Goal: Task Accomplishment & Management: Manage account settings

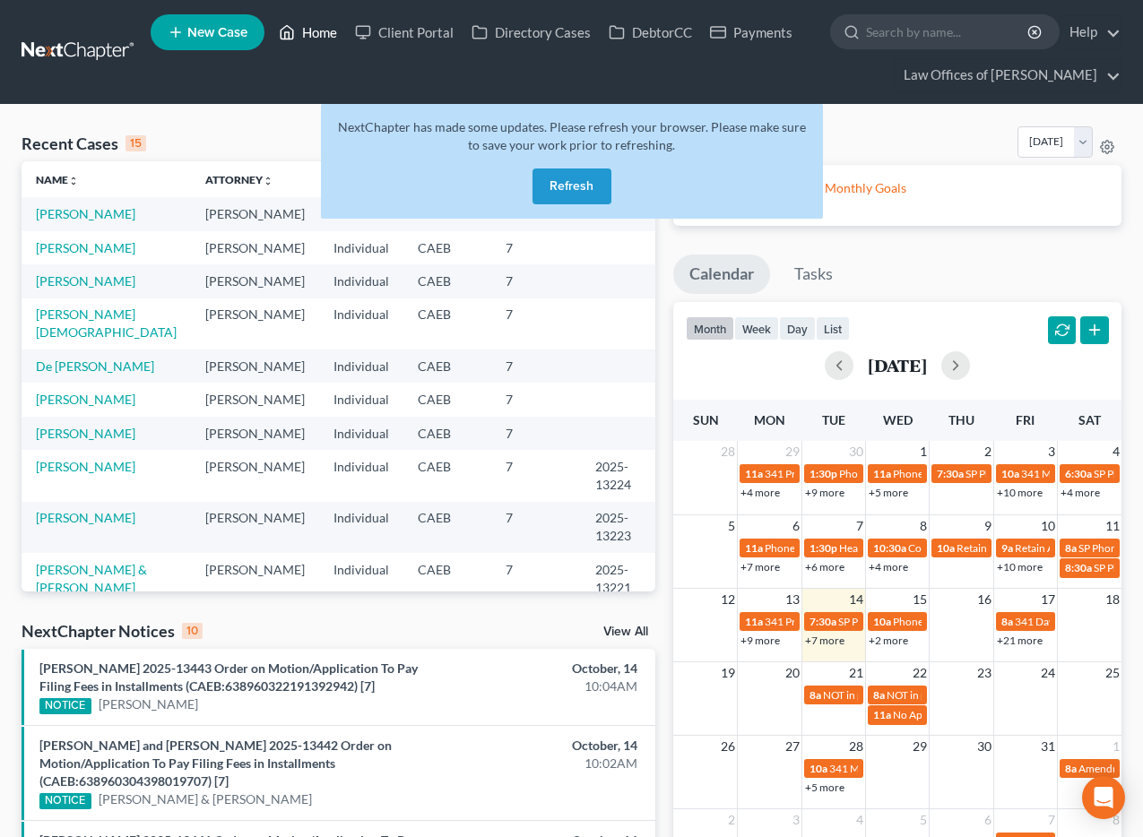
click at [324, 34] on link "Home" at bounding box center [308, 32] width 76 height 32
click at [318, 30] on link "Home" at bounding box center [308, 32] width 76 height 32
click at [565, 185] on button "Refresh" at bounding box center [571, 187] width 79 height 36
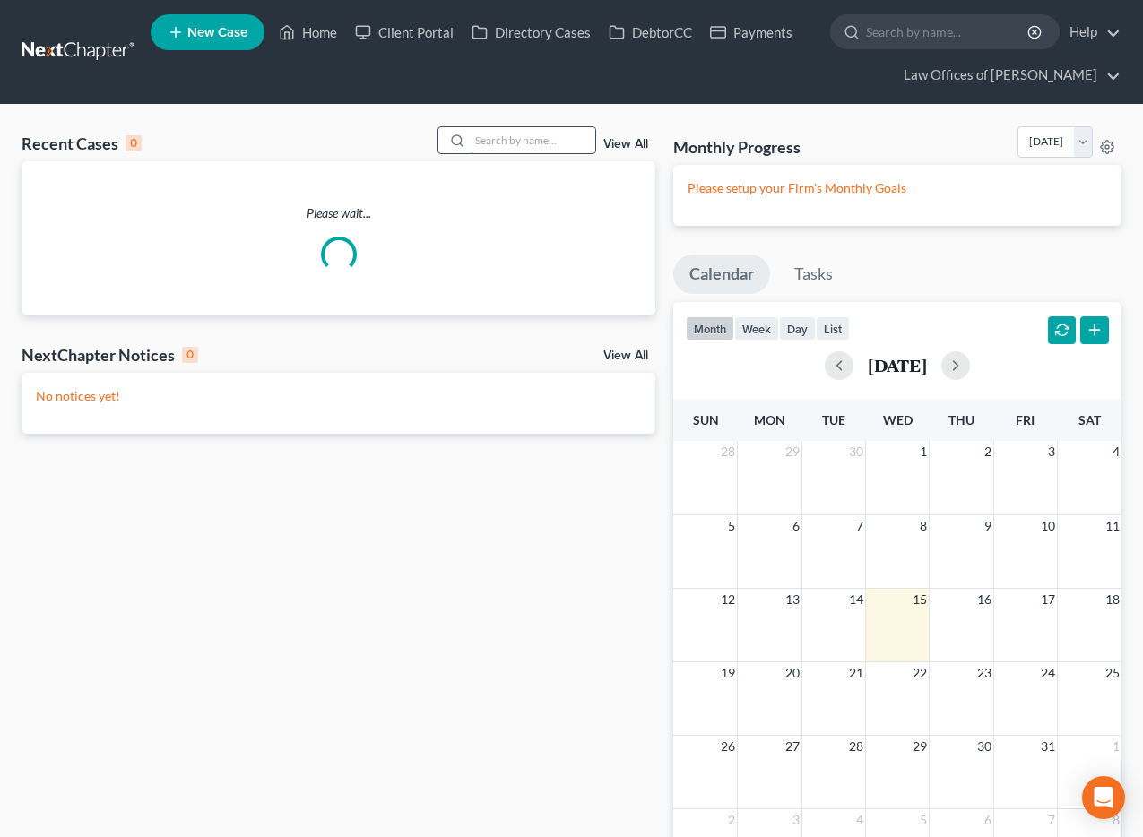
click at [550, 135] on input "search" at bounding box center [532, 140] width 125 height 26
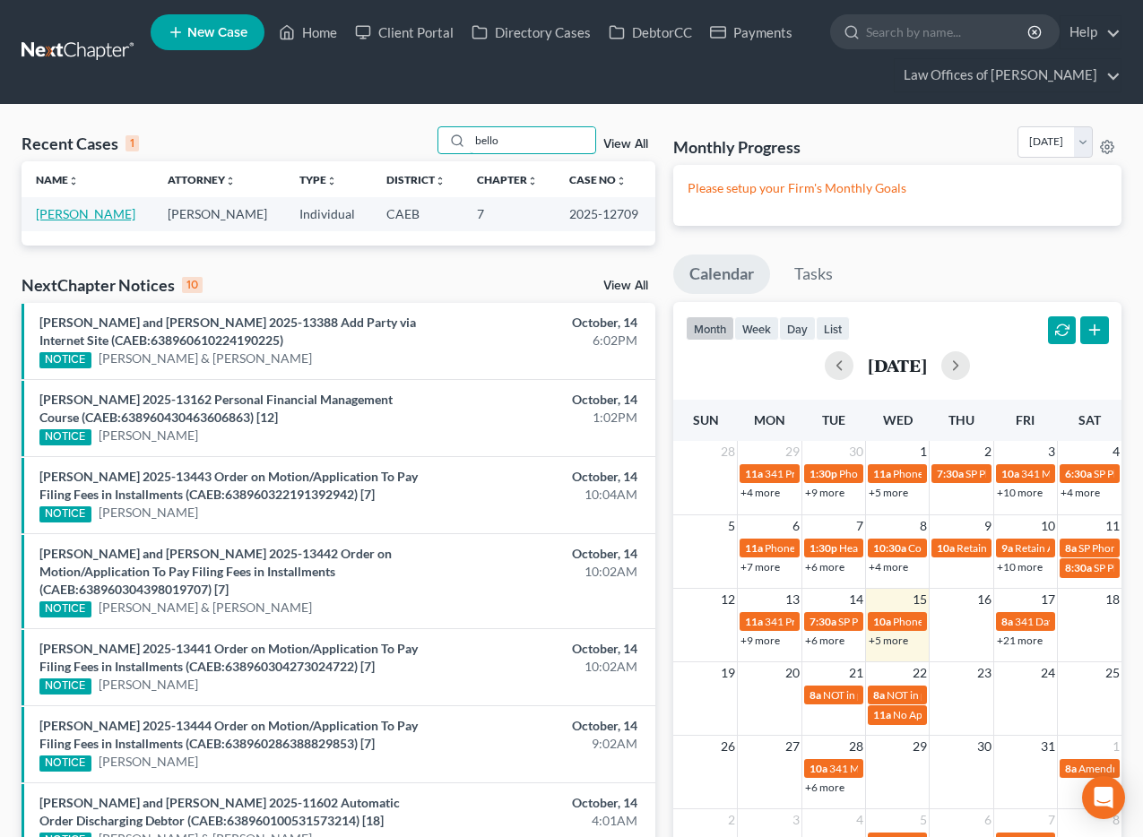
type input "bello"
click at [82, 212] on link "[PERSON_NAME]" at bounding box center [85, 213] width 99 height 15
select select "5"
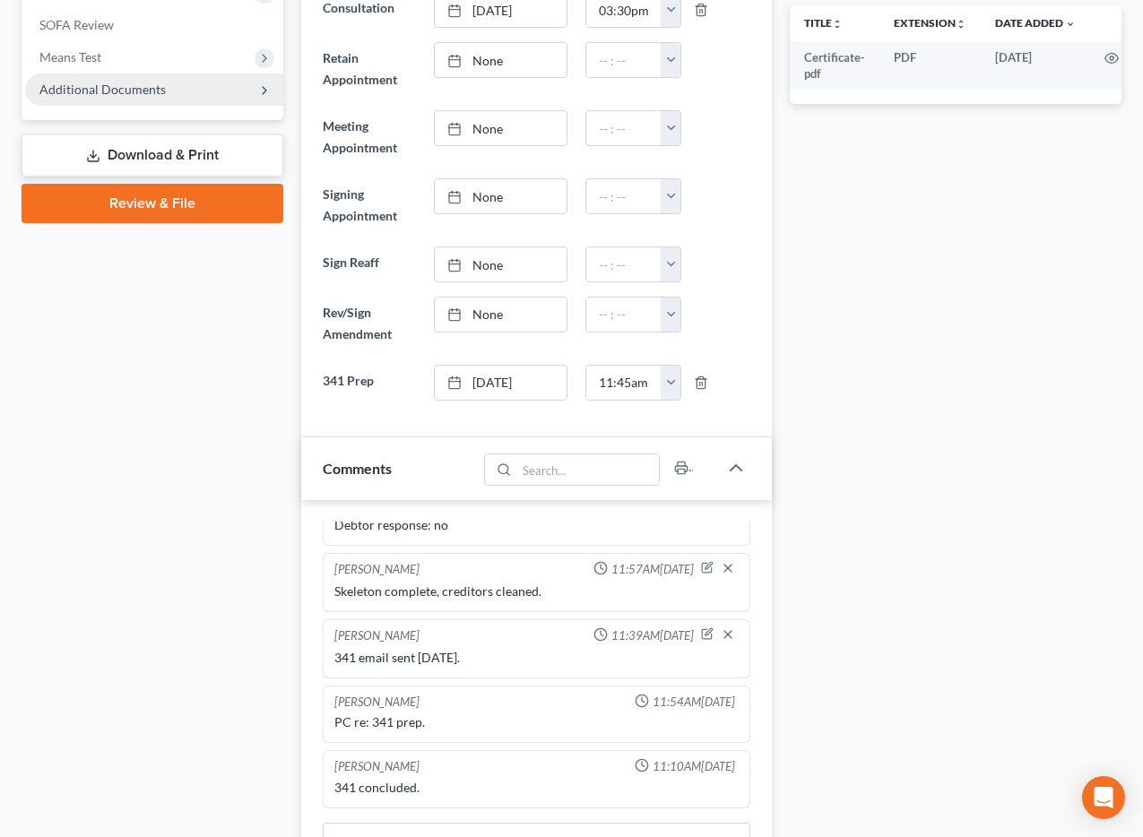
scroll to position [1386, 0]
click at [86, 91] on span "Additional Documents" at bounding box center [102, 88] width 126 height 15
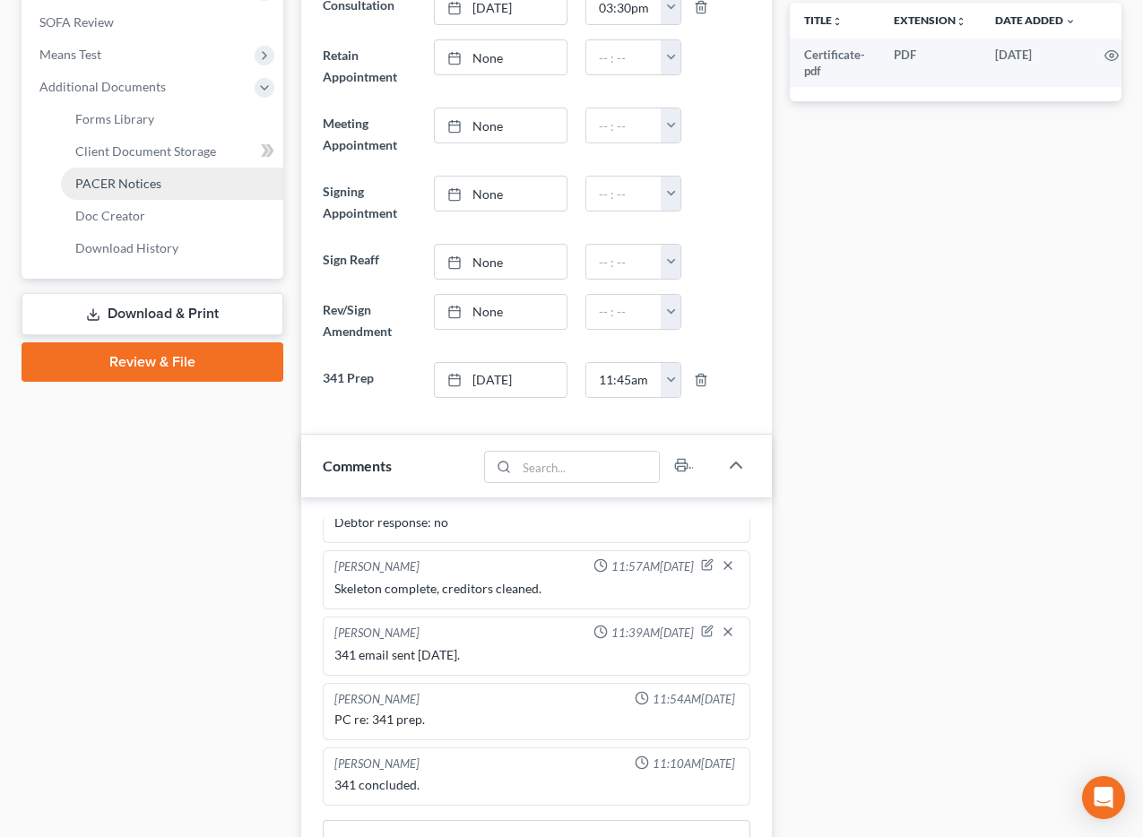
click at [136, 188] on span "PACER Notices" at bounding box center [118, 183] width 86 height 15
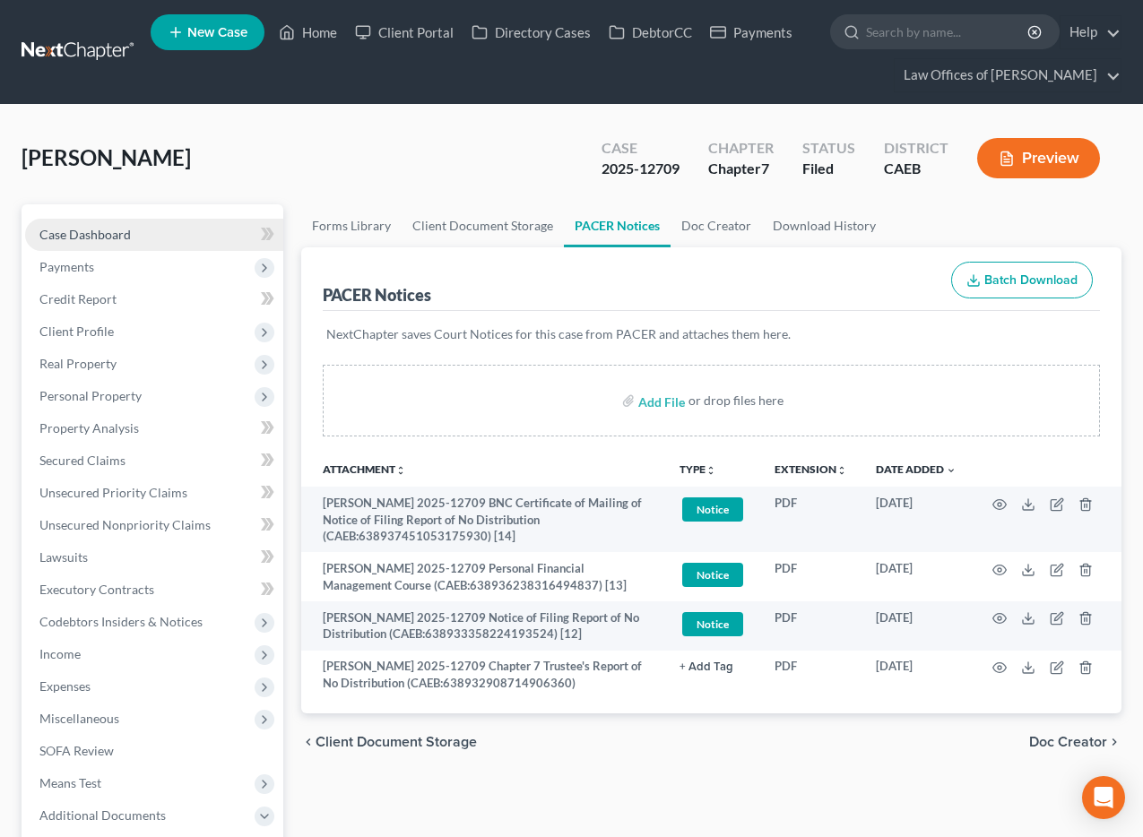
click at [149, 245] on link "Case Dashboard" at bounding box center [154, 235] width 258 height 32
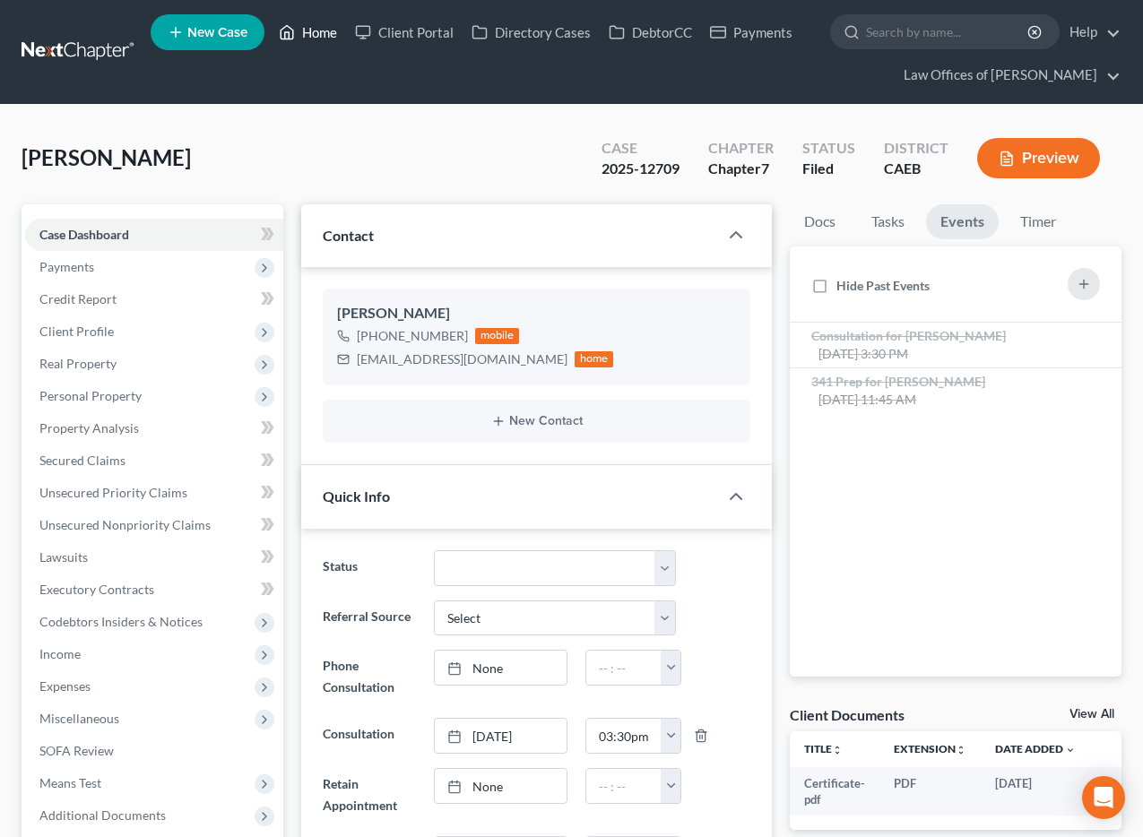
click at [314, 27] on link "Home" at bounding box center [308, 32] width 76 height 32
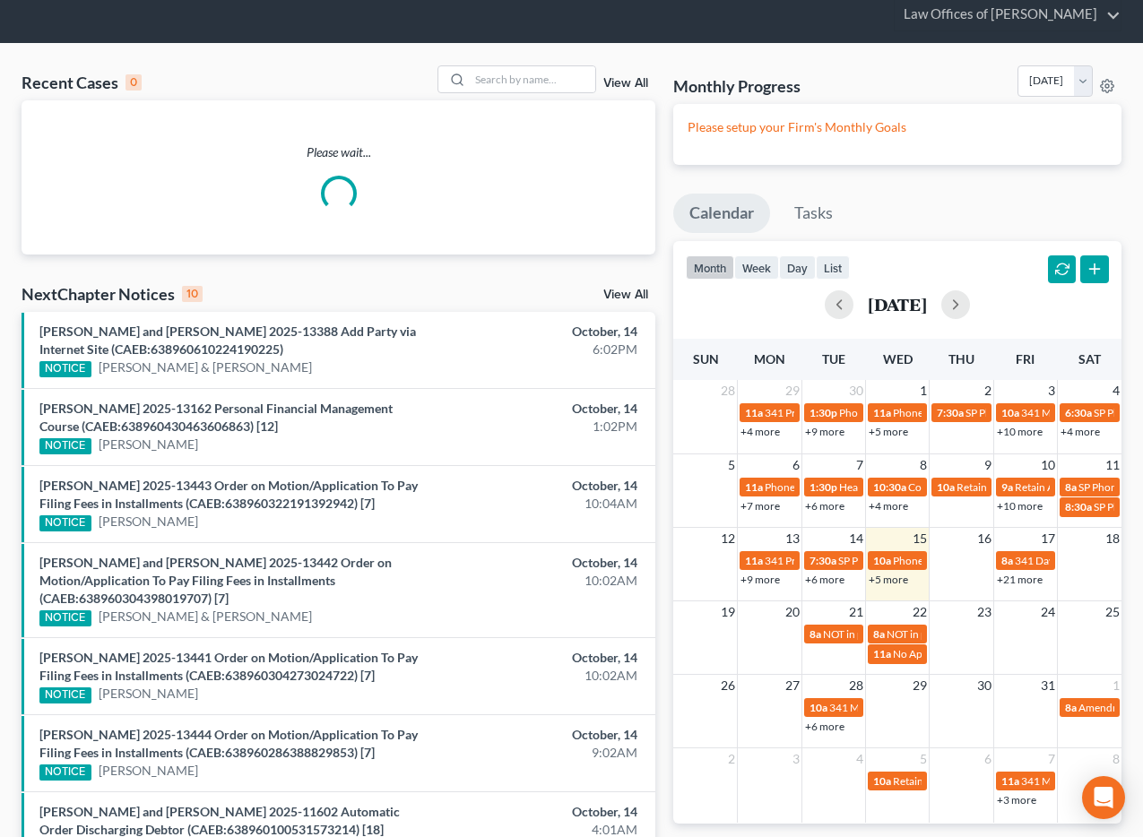
drag, startPoint x: 514, startPoint y: 143, endPoint x: 505, endPoint y: 132, distance: 15.3
click at [514, 143] on p "Please wait..." at bounding box center [339, 152] width 634 height 18
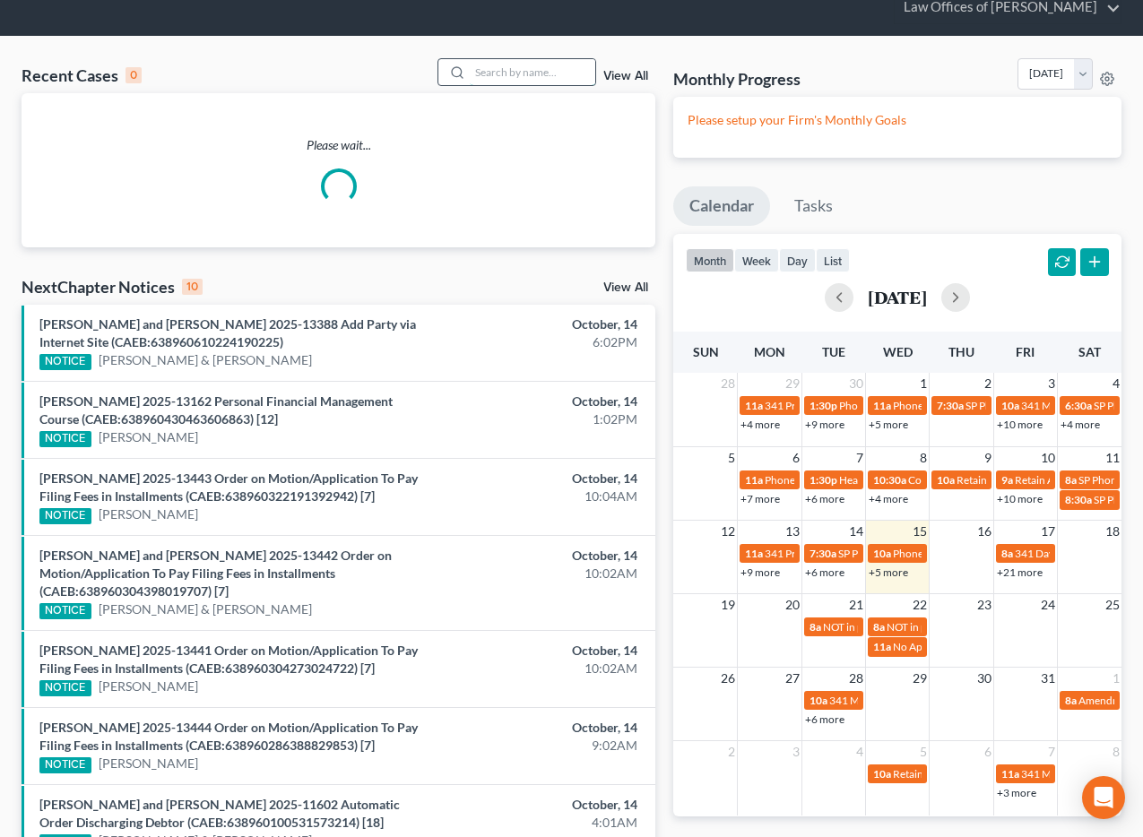
click at [515, 82] on input "search" at bounding box center [532, 72] width 125 height 26
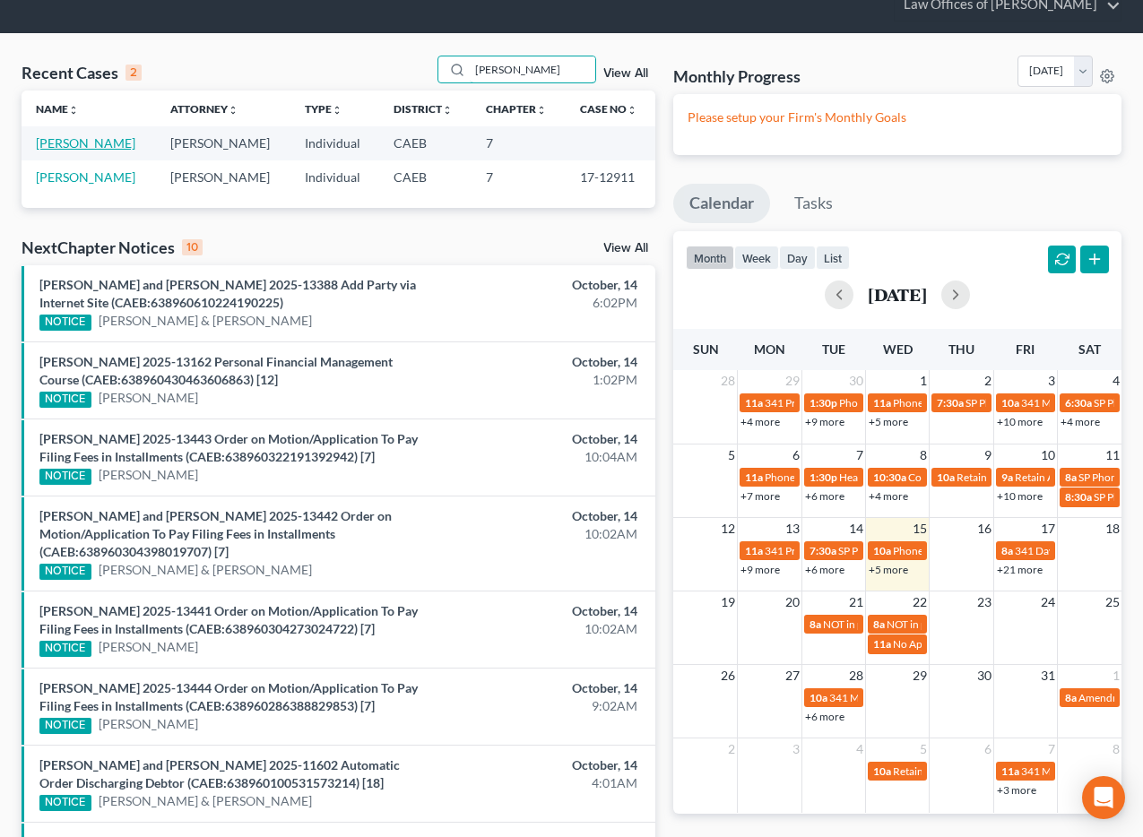
type input "[PERSON_NAME]"
click at [82, 144] on link "[PERSON_NAME]" at bounding box center [85, 142] width 99 height 15
select select "11"
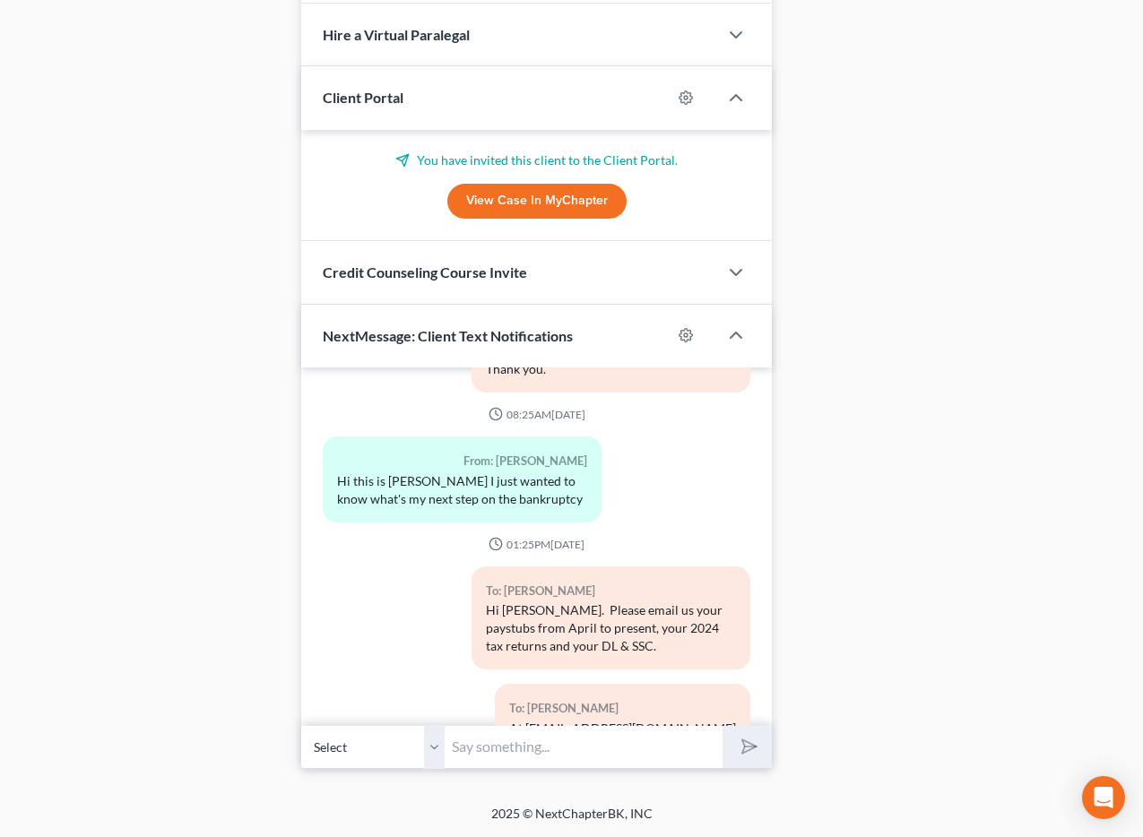
scroll to position [1049, 0]
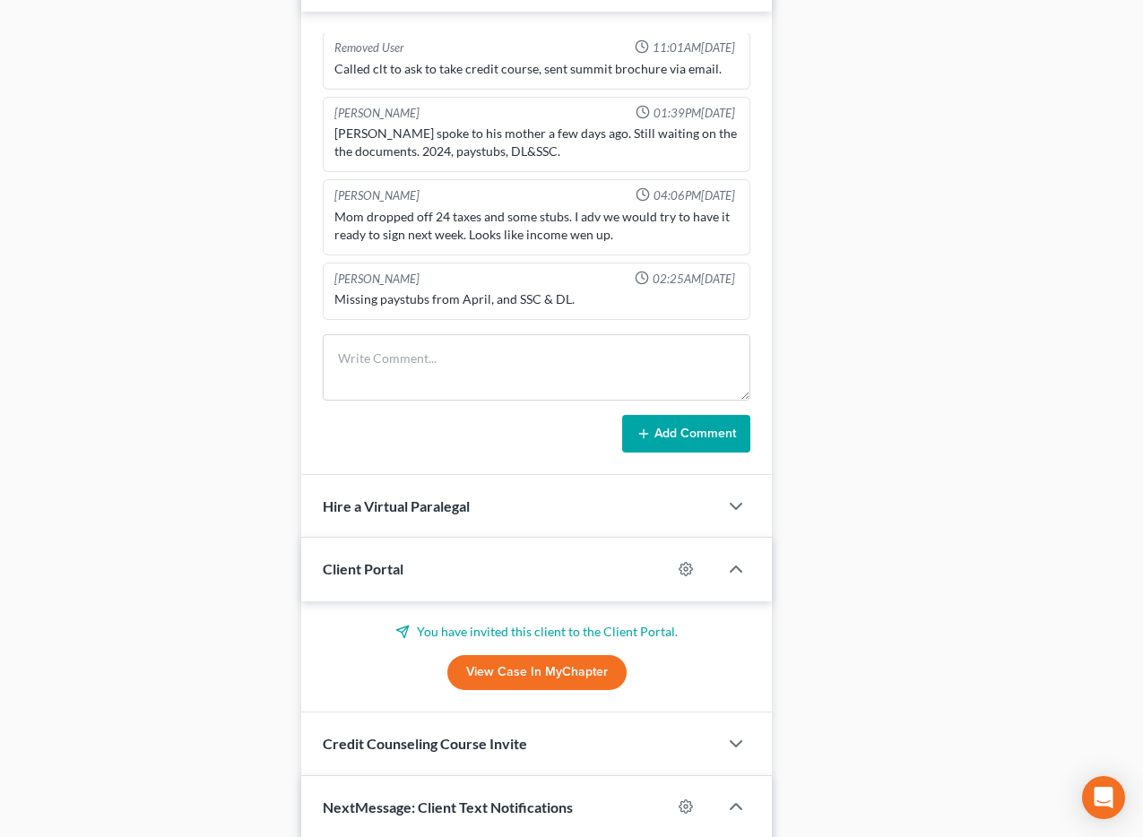
scroll to position [0, 0]
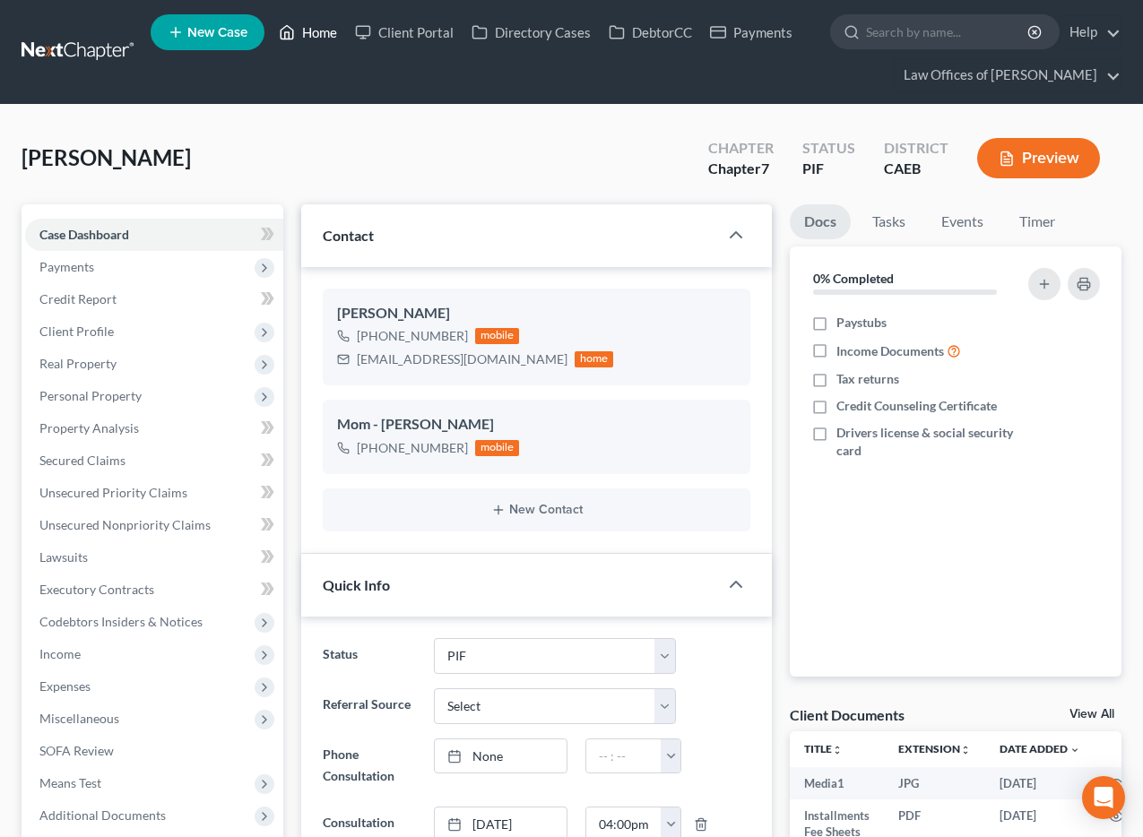
click at [298, 27] on link "Home" at bounding box center [308, 32] width 76 height 32
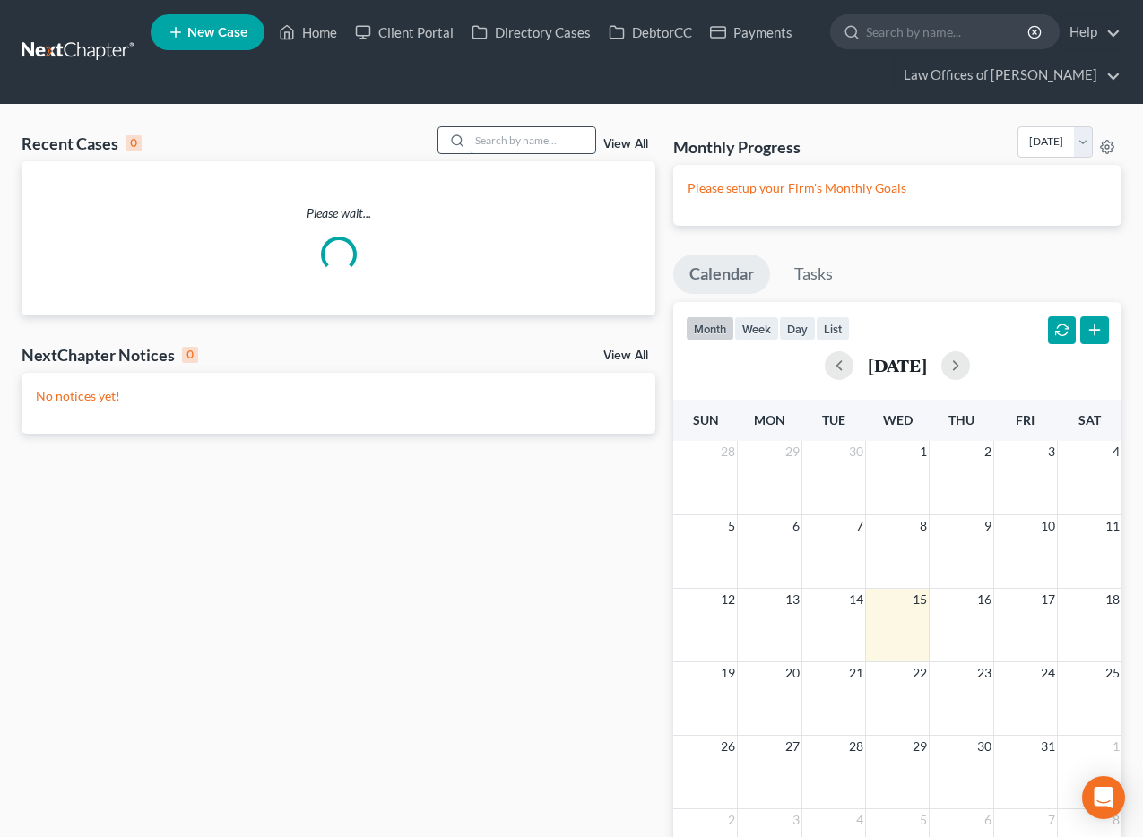
click at [531, 139] on input "search" at bounding box center [532, 140] width 125 height 26
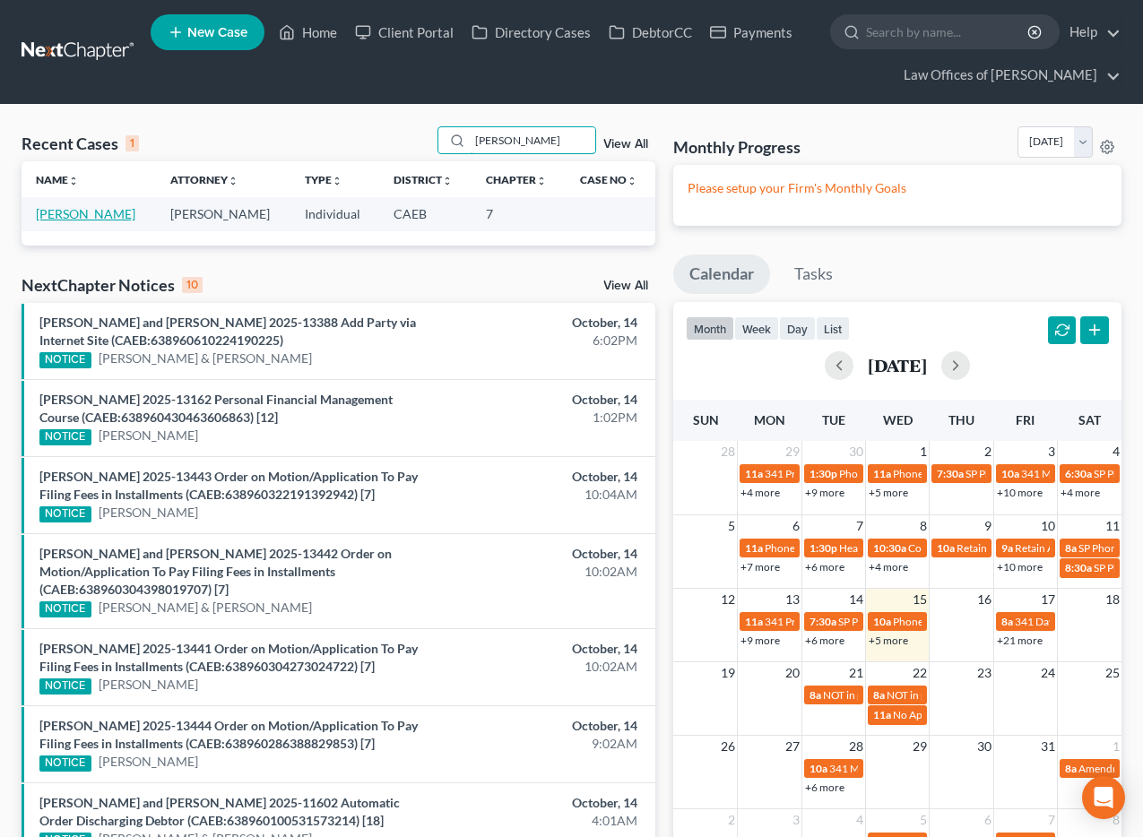
type input "[PERSON_NAME]"
click at [116, 217] on link "[PERSON_NAME]" at bounding box center [85, 213] width 99 height 15
select select "6"
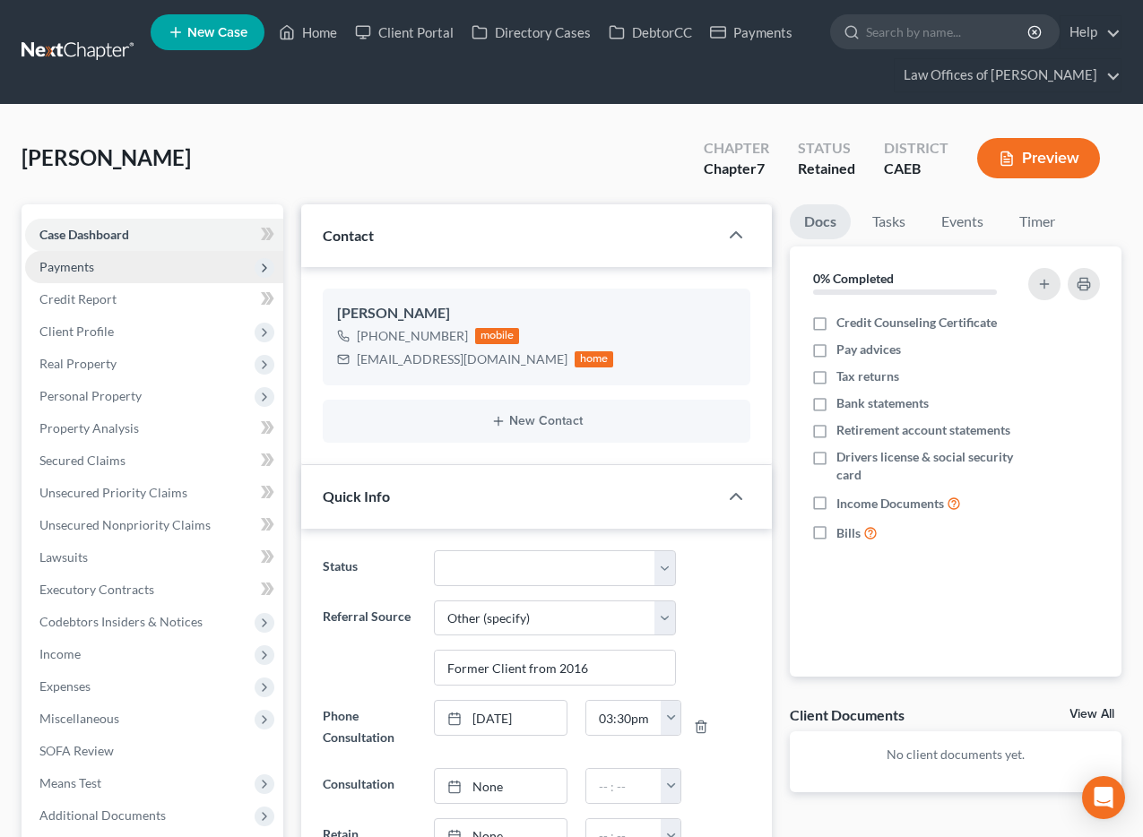
click at [72, 265] on span "Payments" at bounding box center [66, 266] width 55 height 15
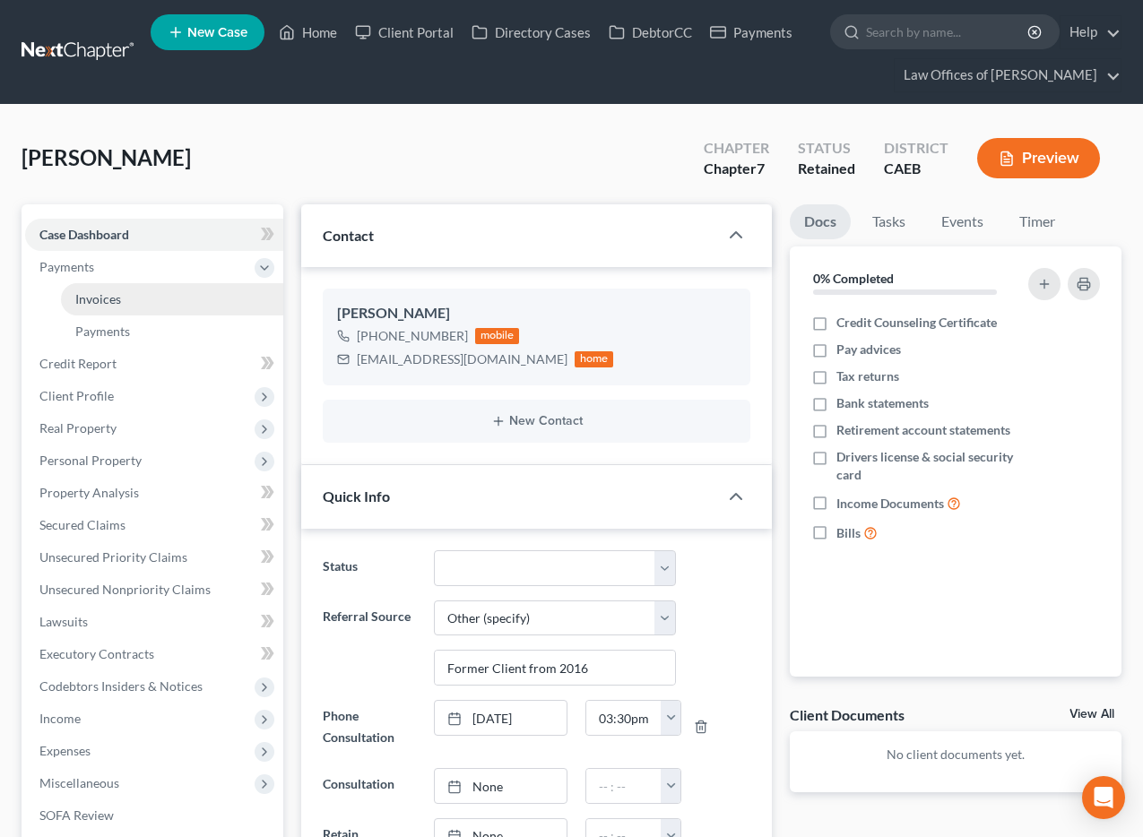
click at [98, 305] on span "Invoices" at bounding box center [98, 298] width 46 height 15
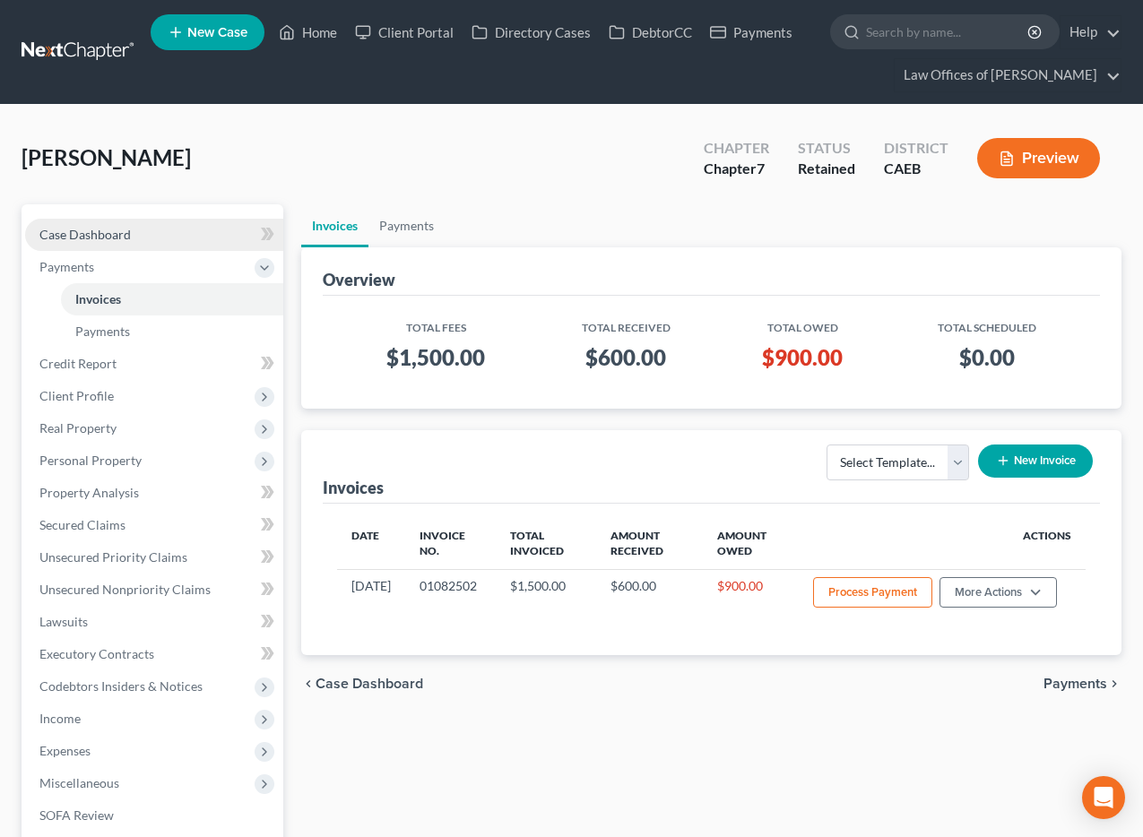
click at [164, 238] on link "Case Dashboard" at bounding box center [154, 235] width 258 height 32
select select "14"
select select "6"
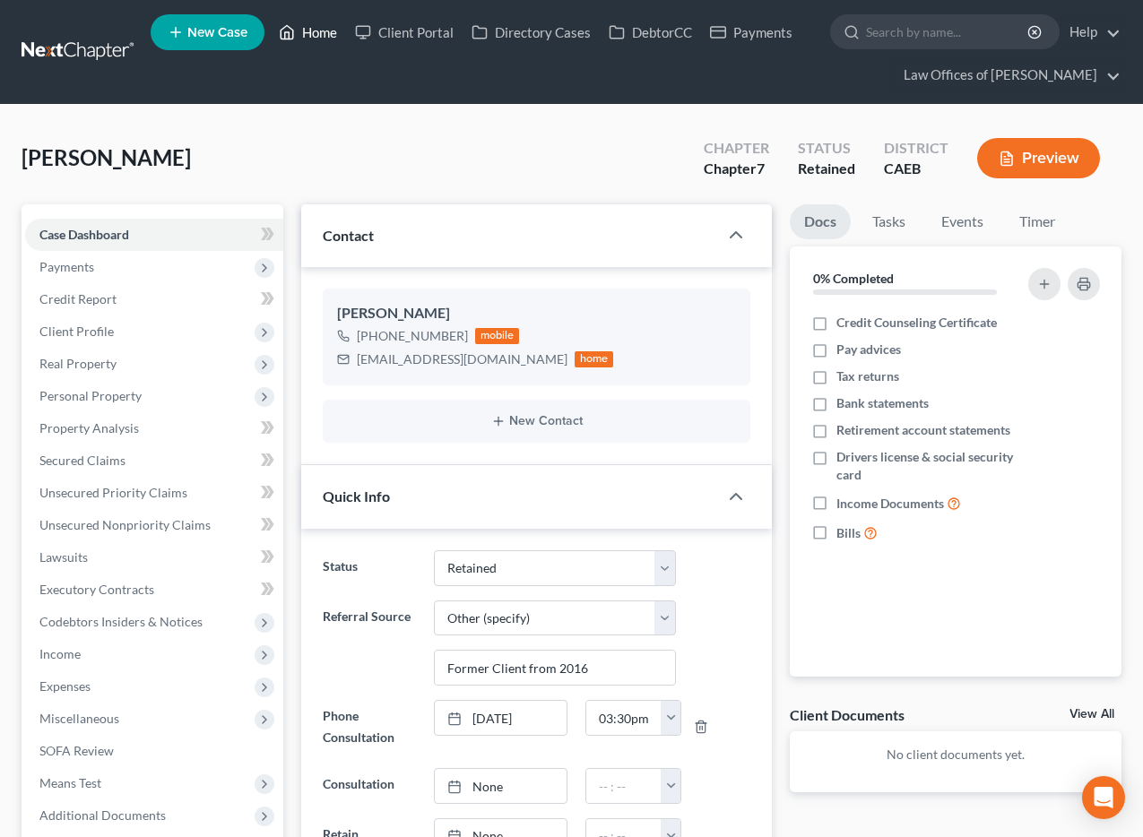
click at [320, 32] on link "Home" at bounding box center [308, 32] width 76 height 32
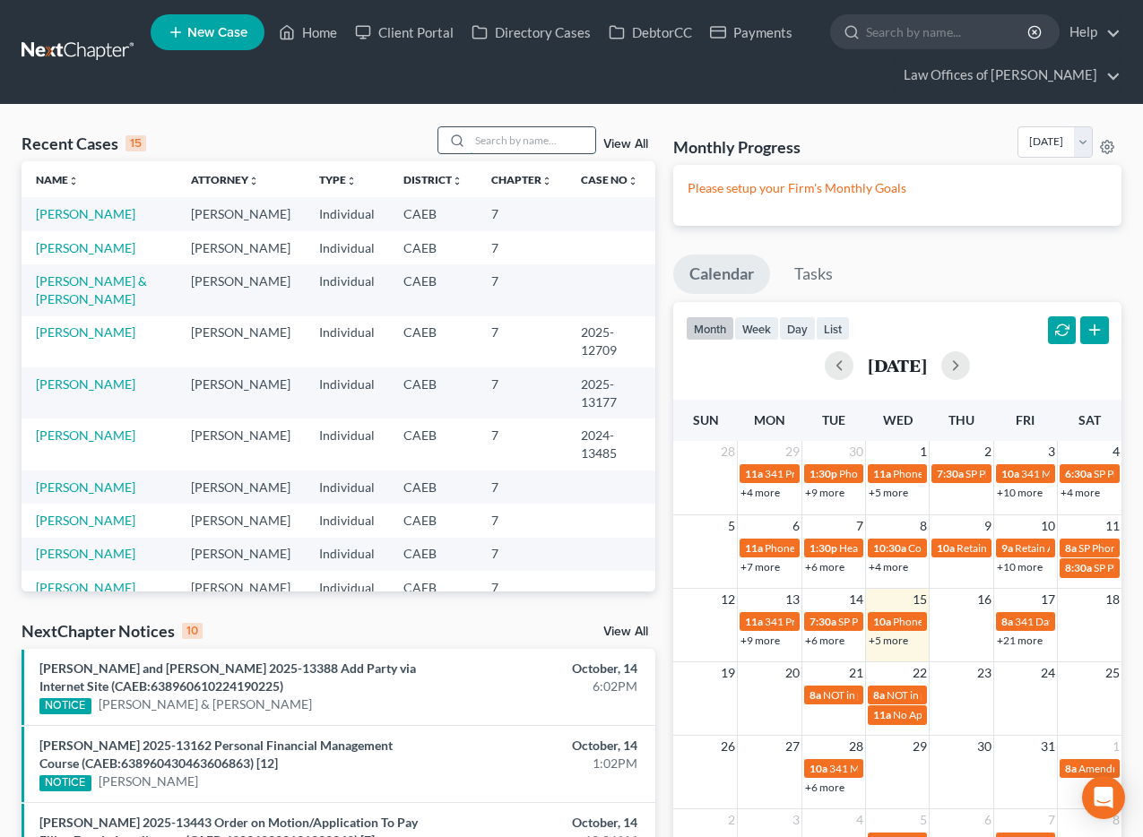
click at [546, 144] on input "search" at bounding box center [532, 140] width 125 height 26
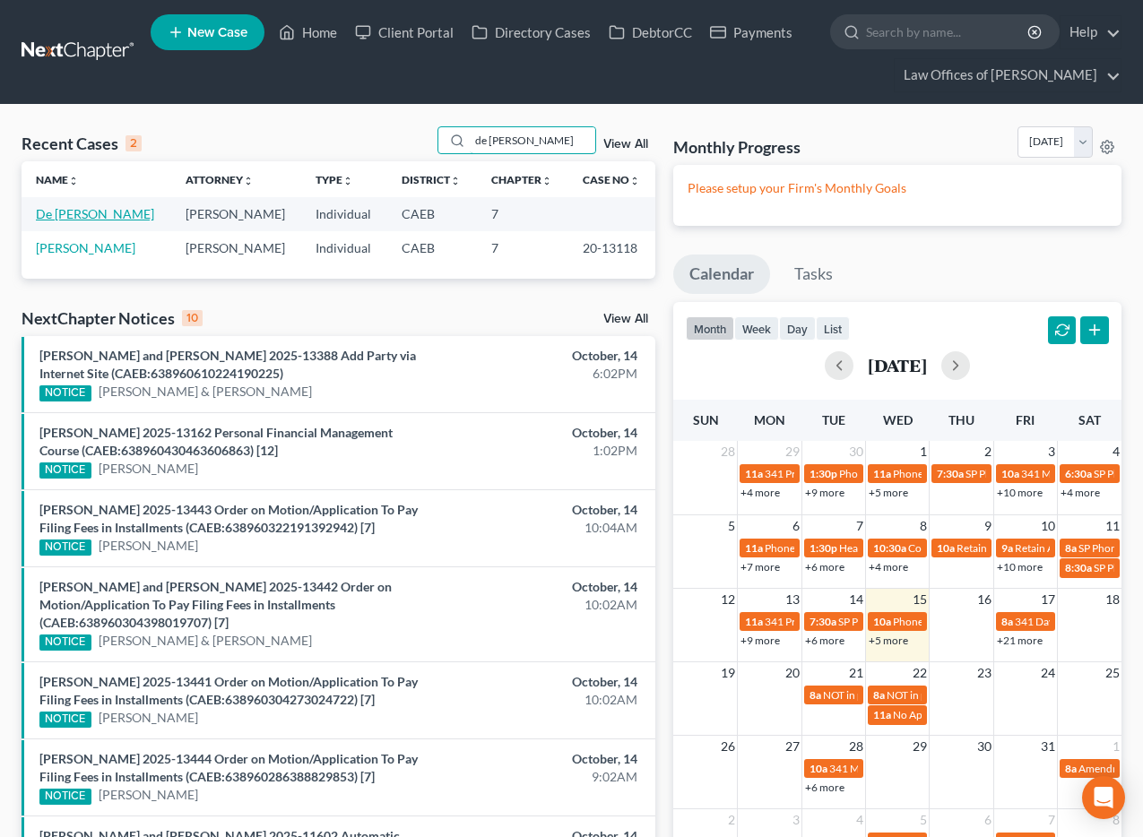
type input "de [PERSON_NAME]"
click at [114, 212] on link "De [PERSON_NAME]" at bounding box center [95, 213] width 118 height 15
select select "11"
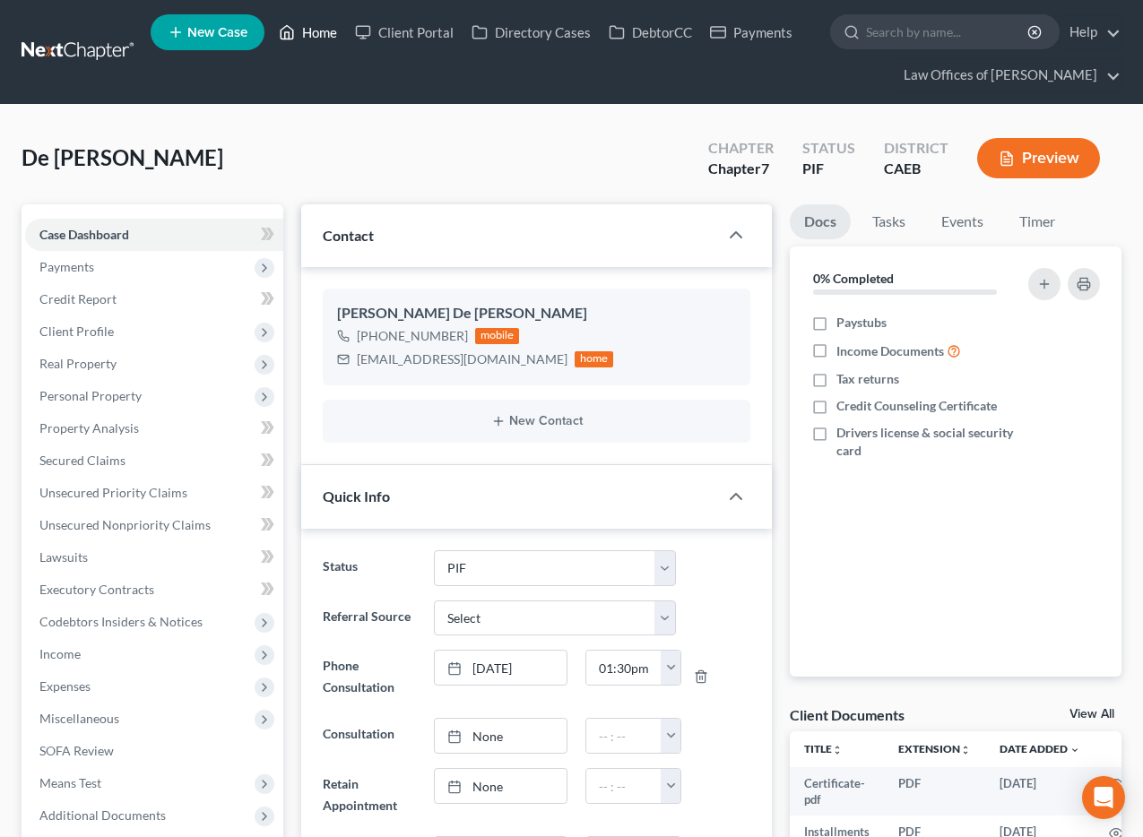
click at [315, 38] on link "Home" at bounding box center [308, 32] width 76 height 32
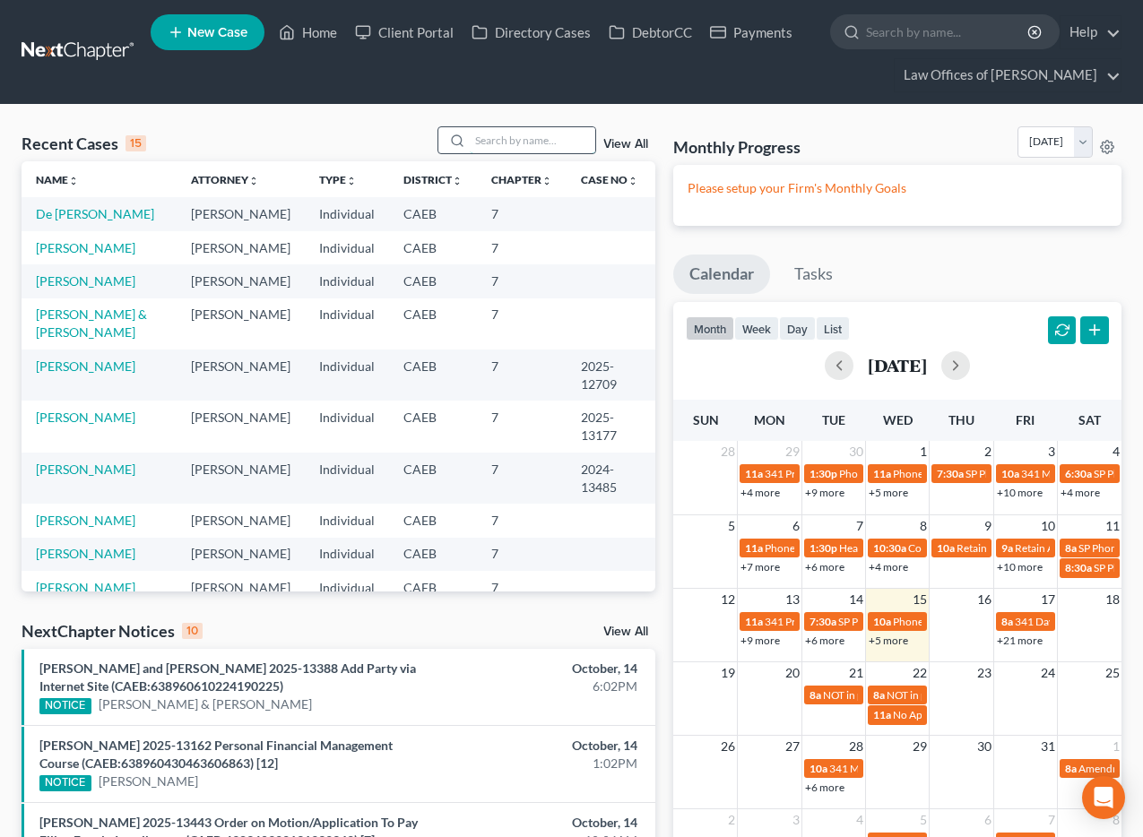
click at [520, 138] on input "search" at bounding box center [532, 140] width 125 height 26
click at [529, 147] on input "search" at bounding box center [532, 140] width 125 height 26
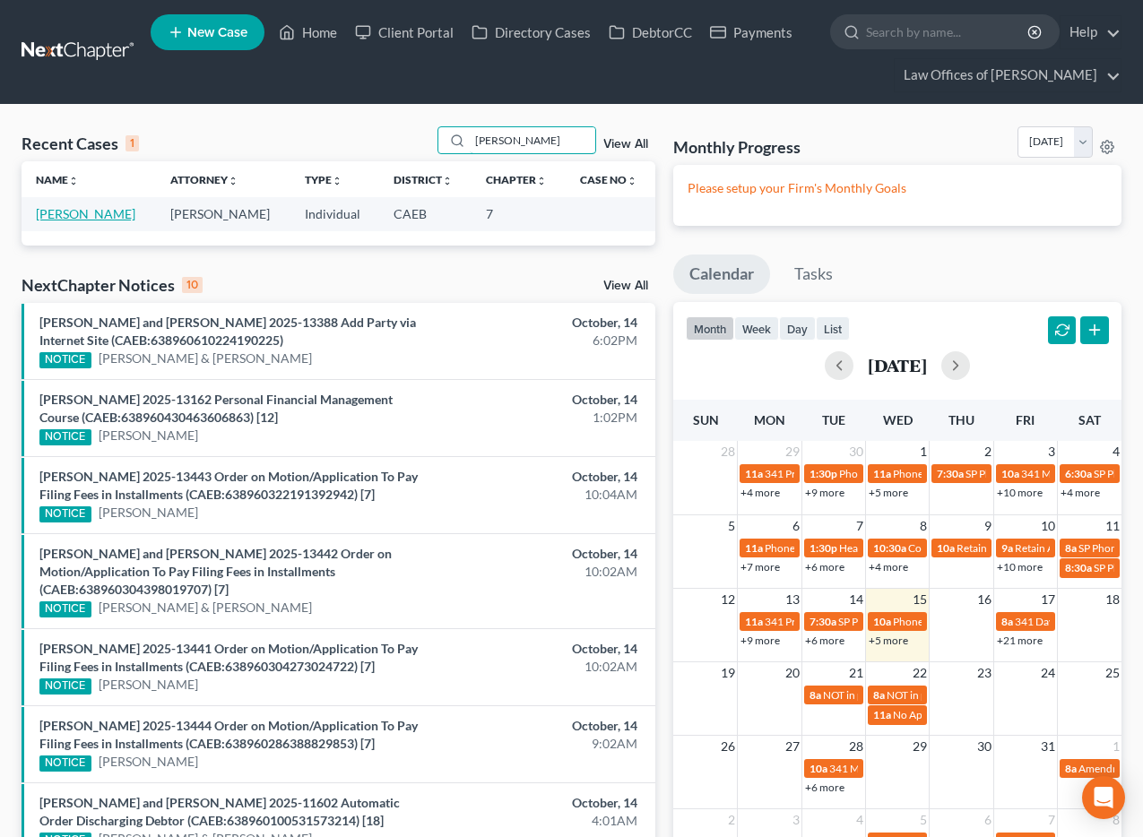
type input "[PERSON_NAME]"
click at [64, 210] on link "[PERSON_NAME]" at bounding box center [85, 213] width 99 height 15
select select "11"
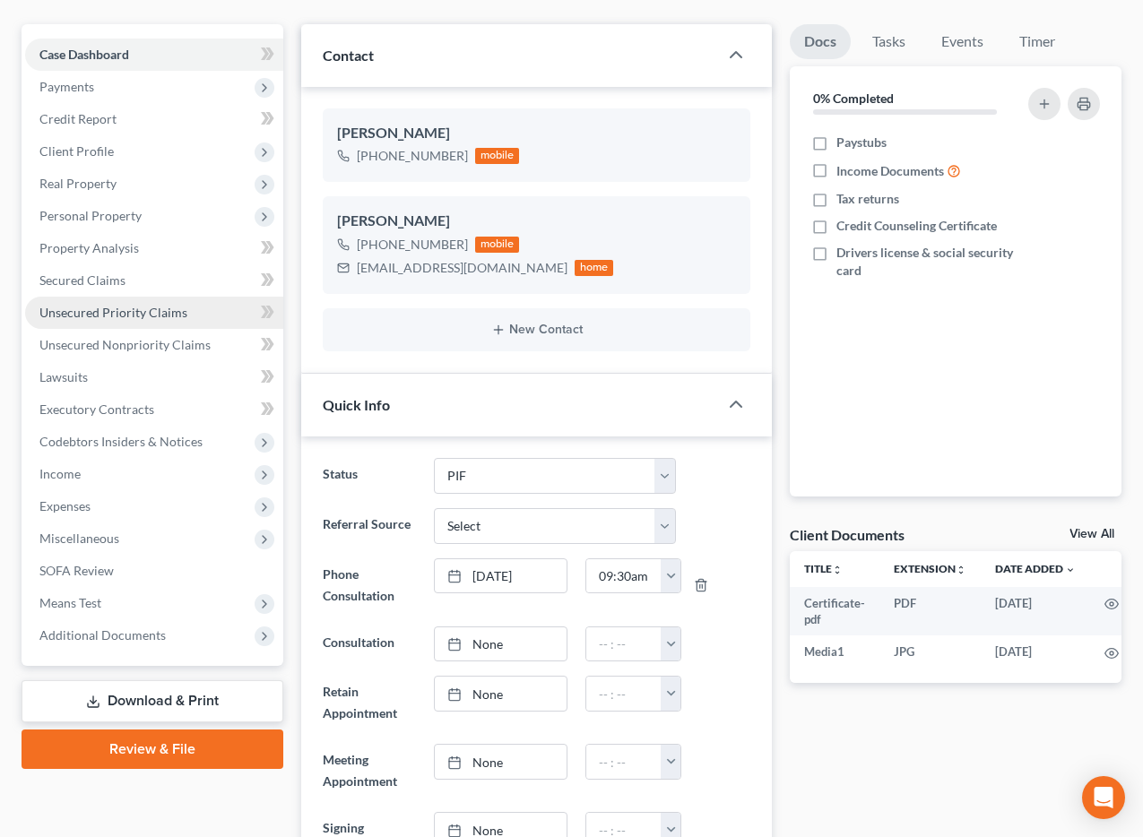
scroll to position [179, 0]
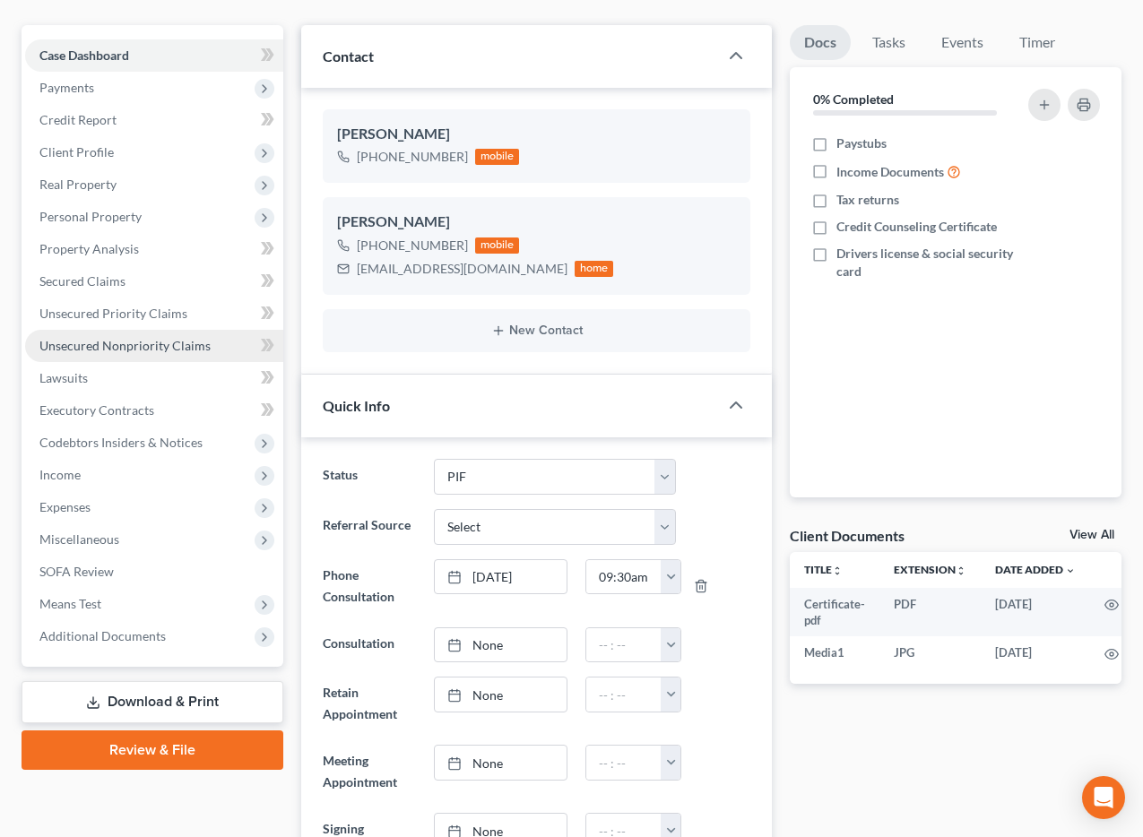
click at [122, 346] on span "Unsecured Nonpriority Claims" at bounding box center [124, 345] width 171 height 15
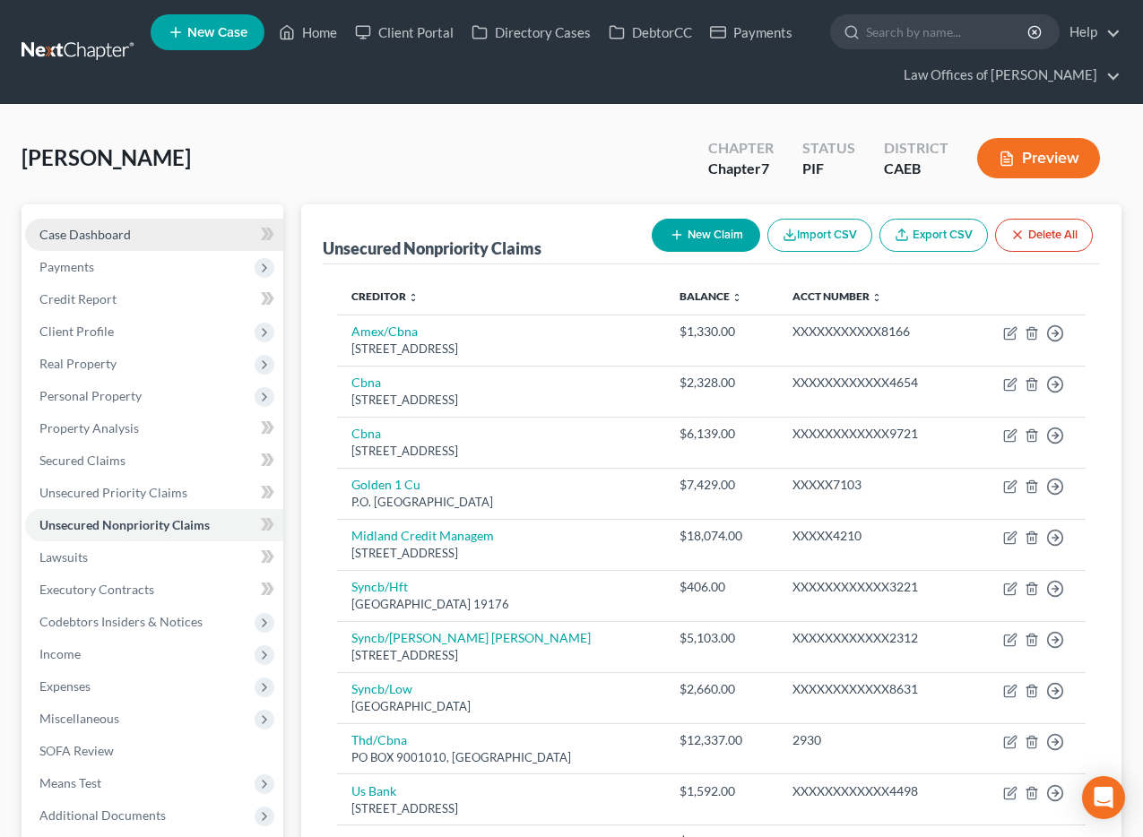
click at [107, 239] on span "Case Dashboard" at bounding box center [84, 234] width 91 height 15
select select "11"
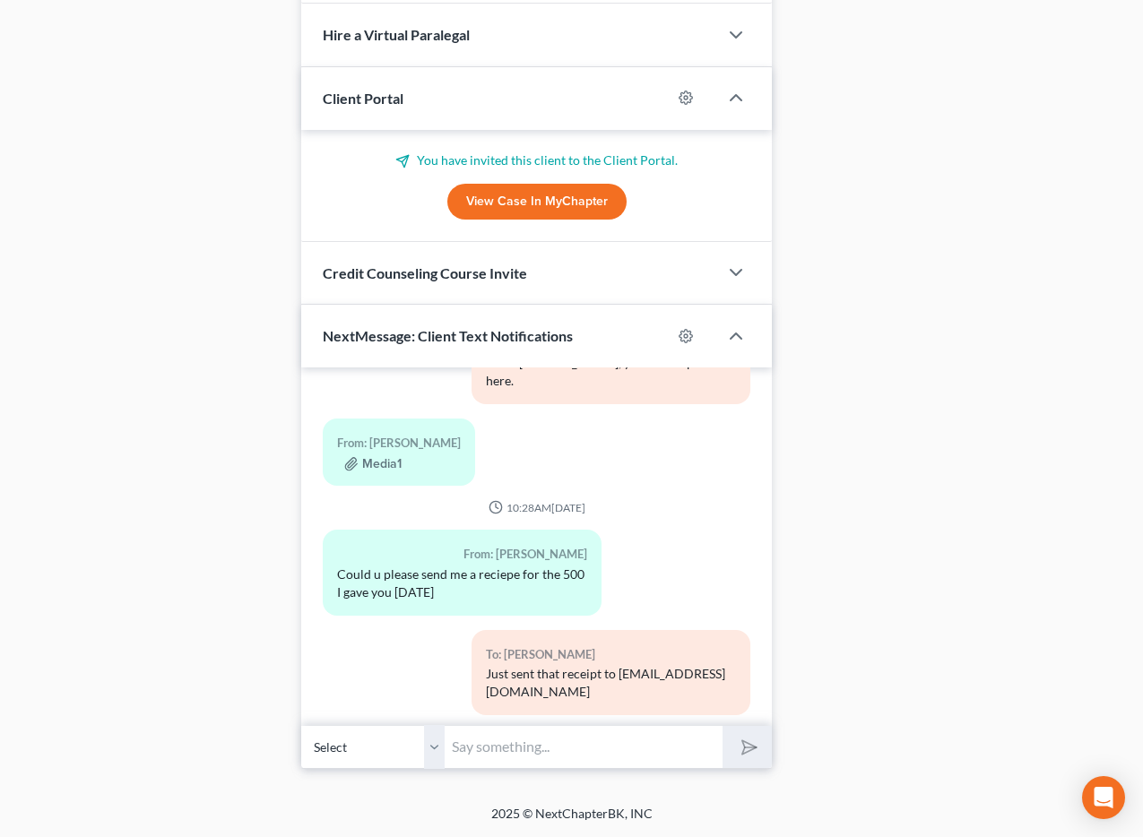
scroll to position [833, 0]
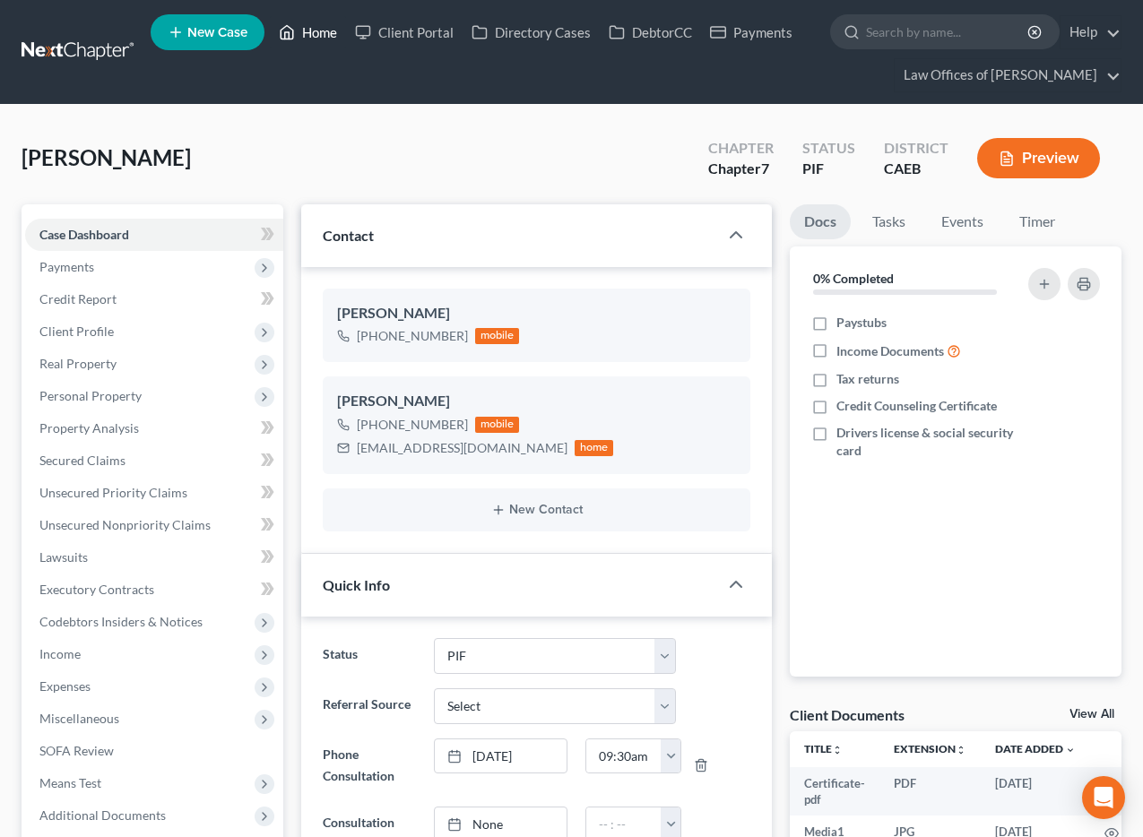
click at [308, 30] on link "Home" at bounding box center [308, 32] width 76 height 32
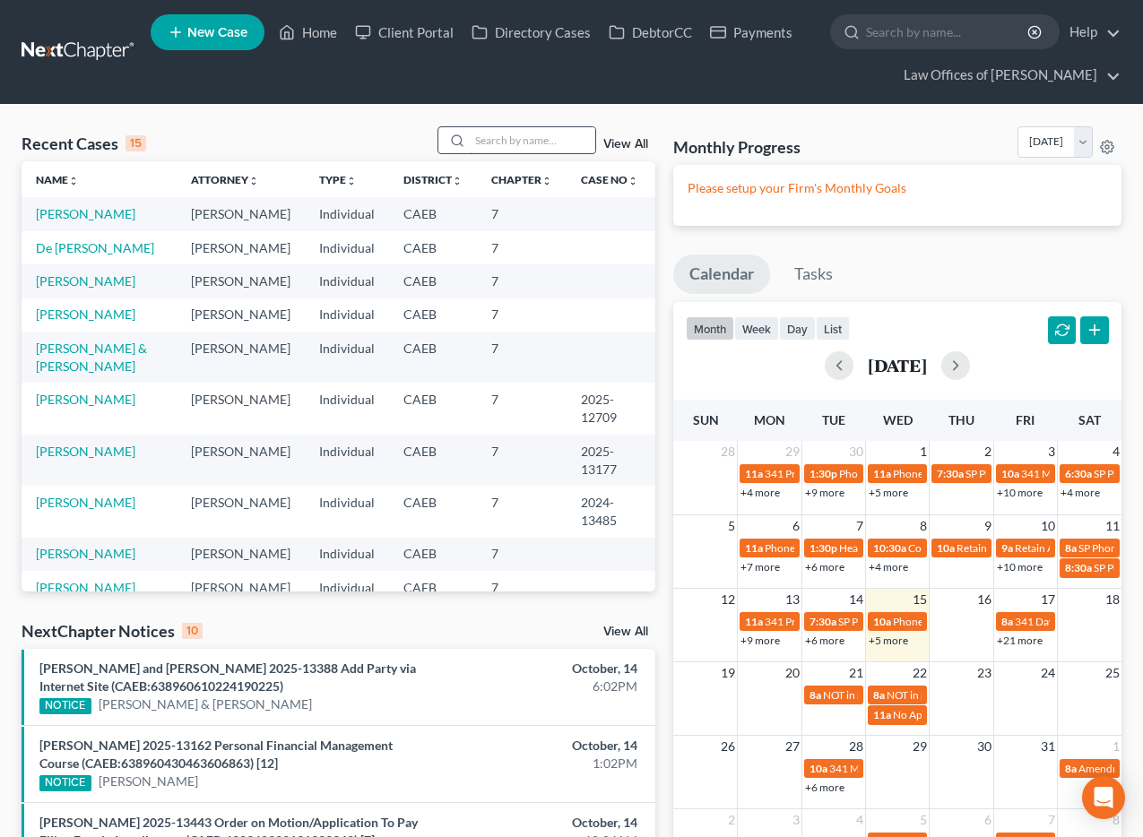
click at [523, 143] on input "search" at bounding box center [532, 140] width 125 height 26
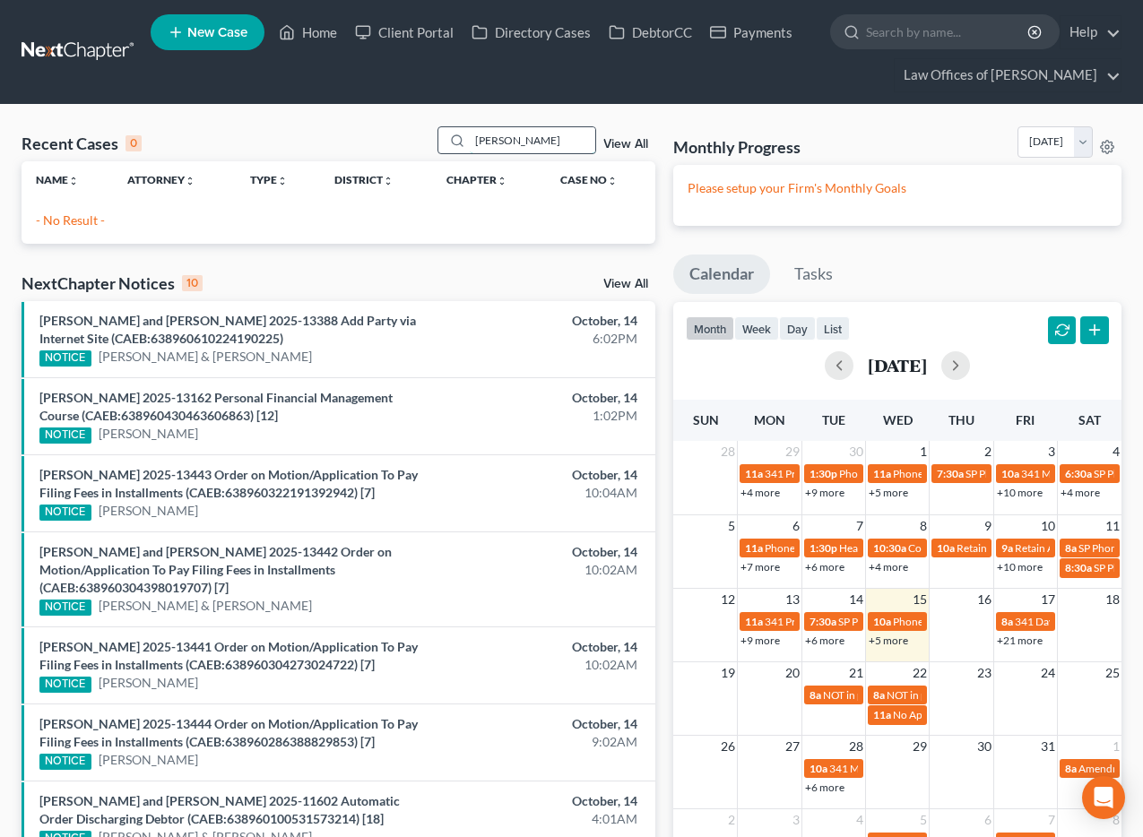
click at [580, 142] on input "[PERSON_NAME]" at bounding box center [532, 140] width 125 height 26
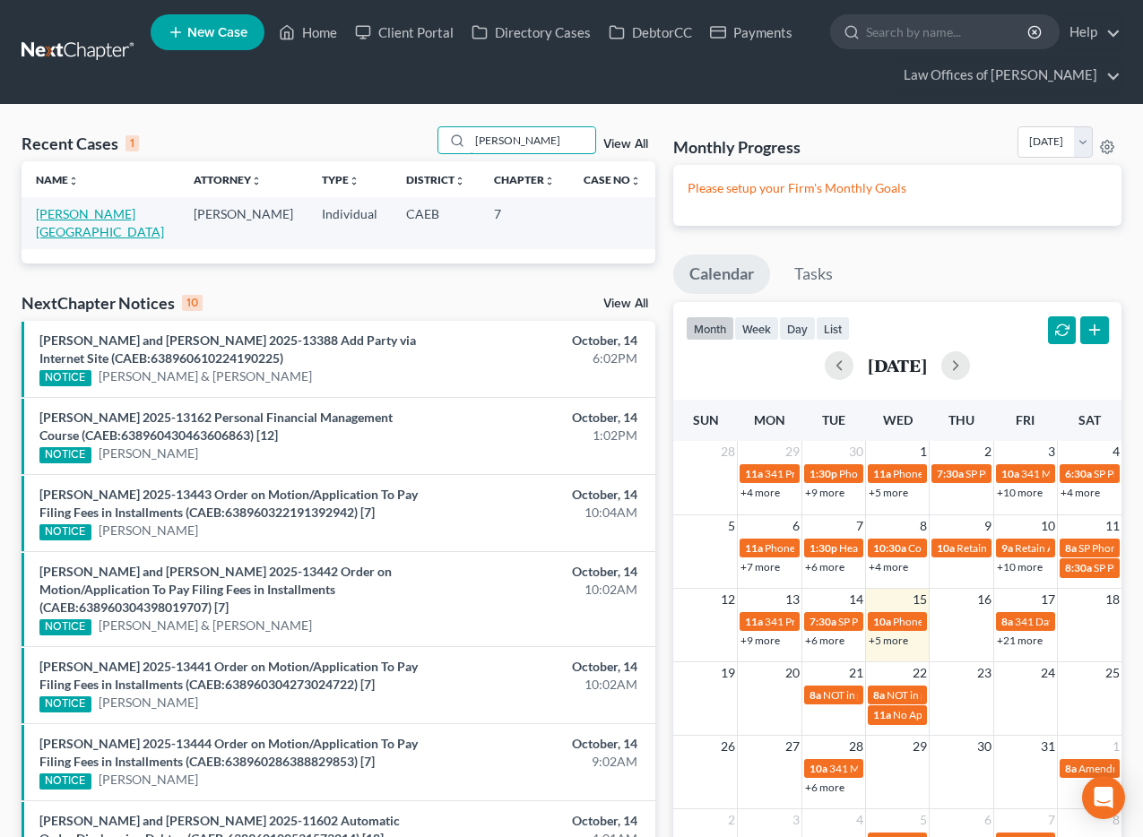
type input "[PERSON_NAME]"
click at [144, 216] on link "[PERSON_NAME][GEOGRAPHIC_DATA]" at bounding box center [100, 222] width 128 height 33
select select "11"
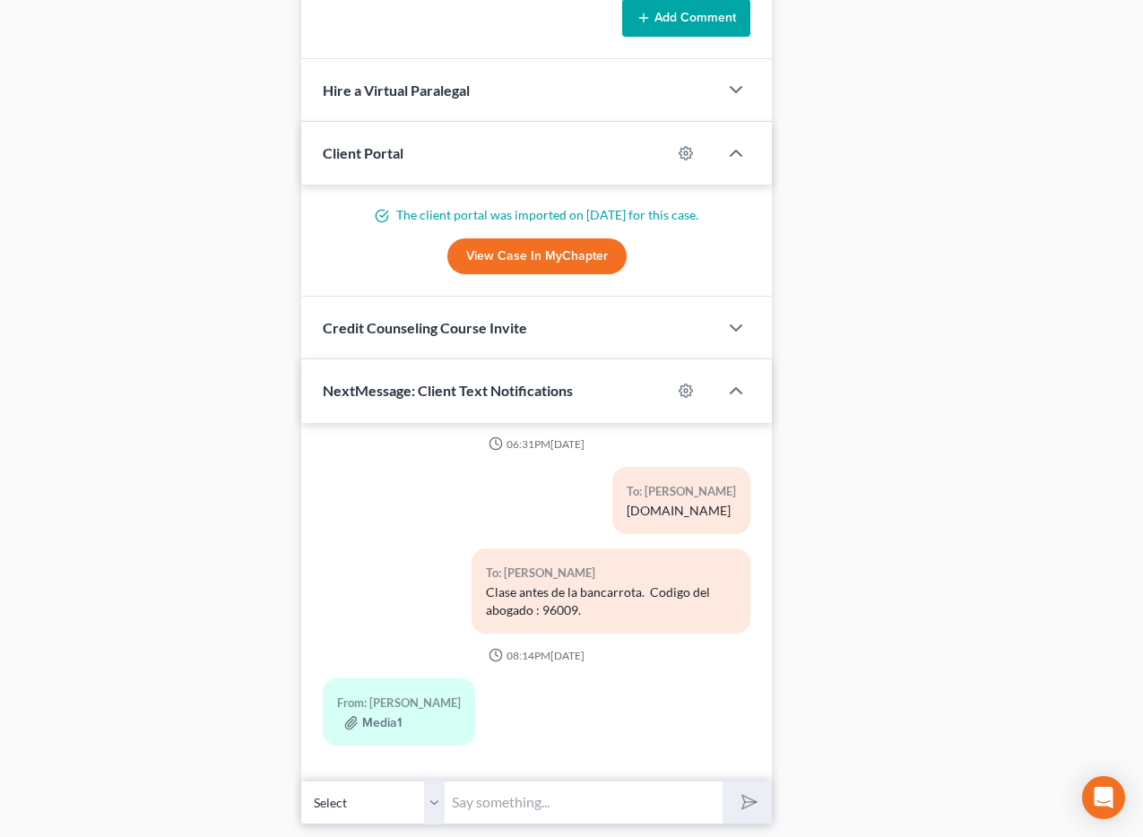
scroll to position [1744, 0]
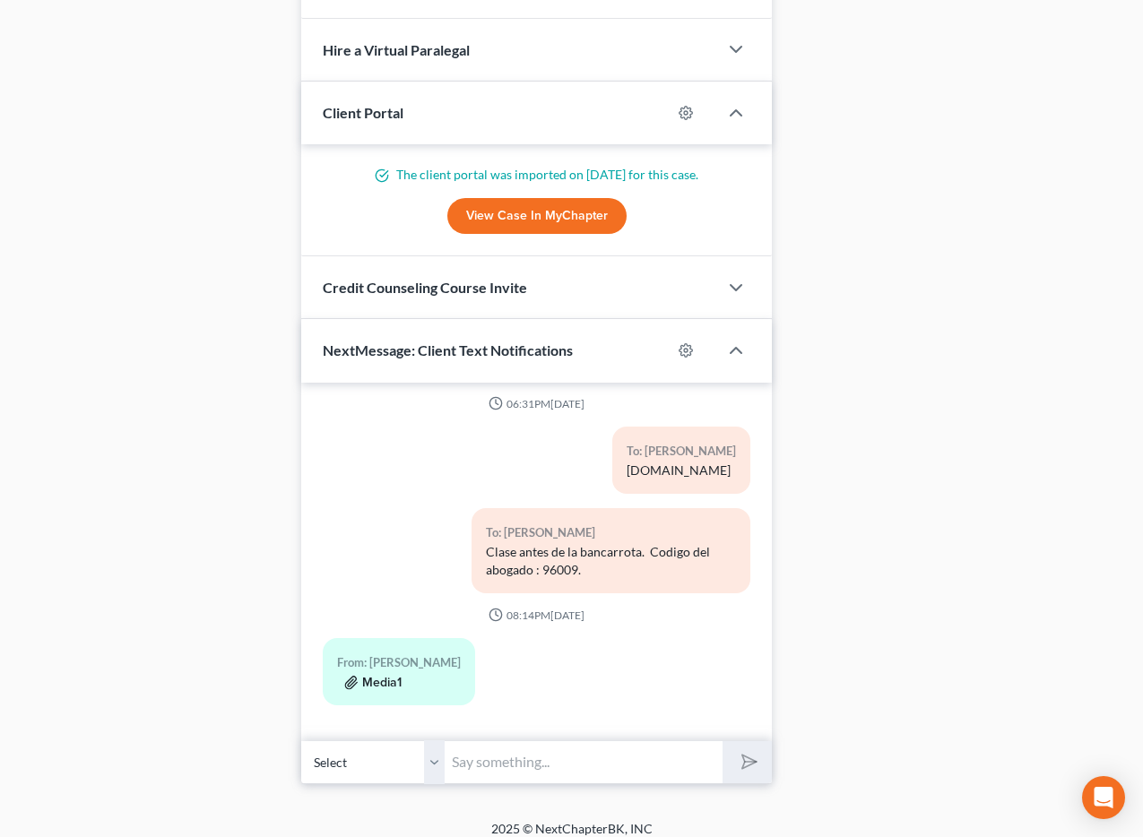
click at [385, 687] on button "Media1" at bounding box center [372, 683] width 57 height 14
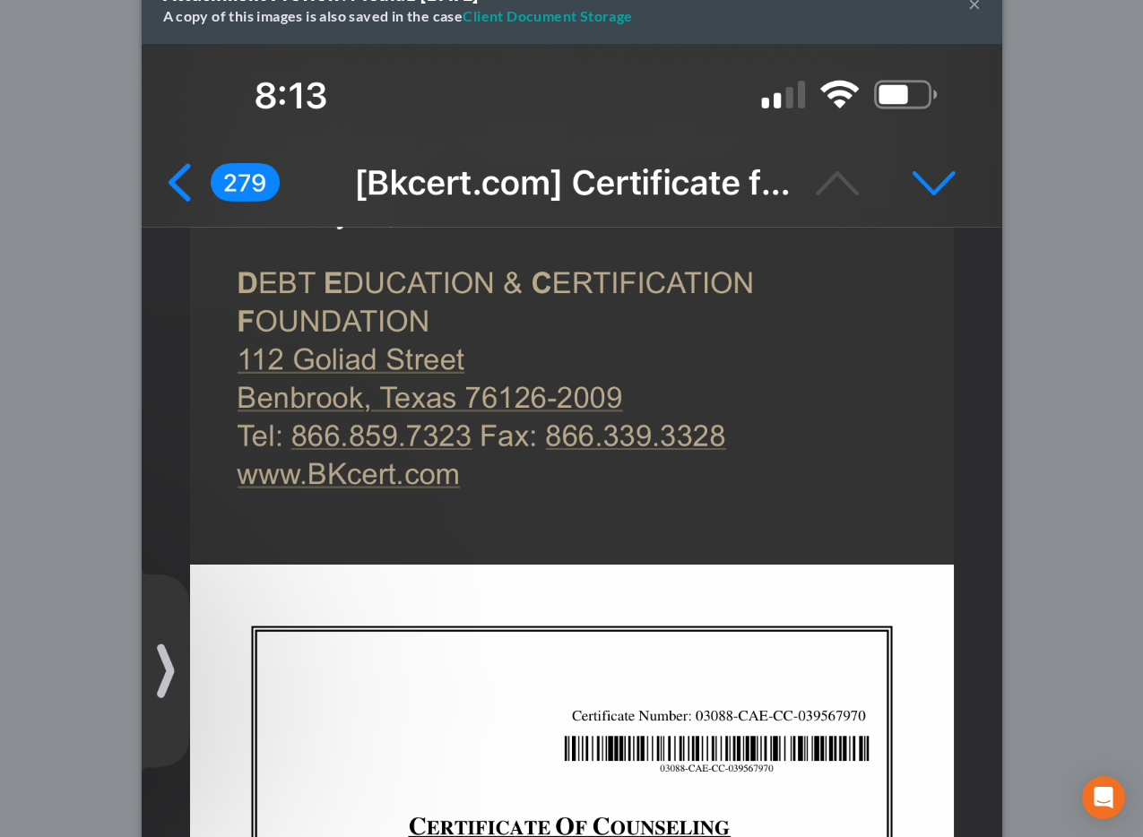
scroll to position [0, 0]
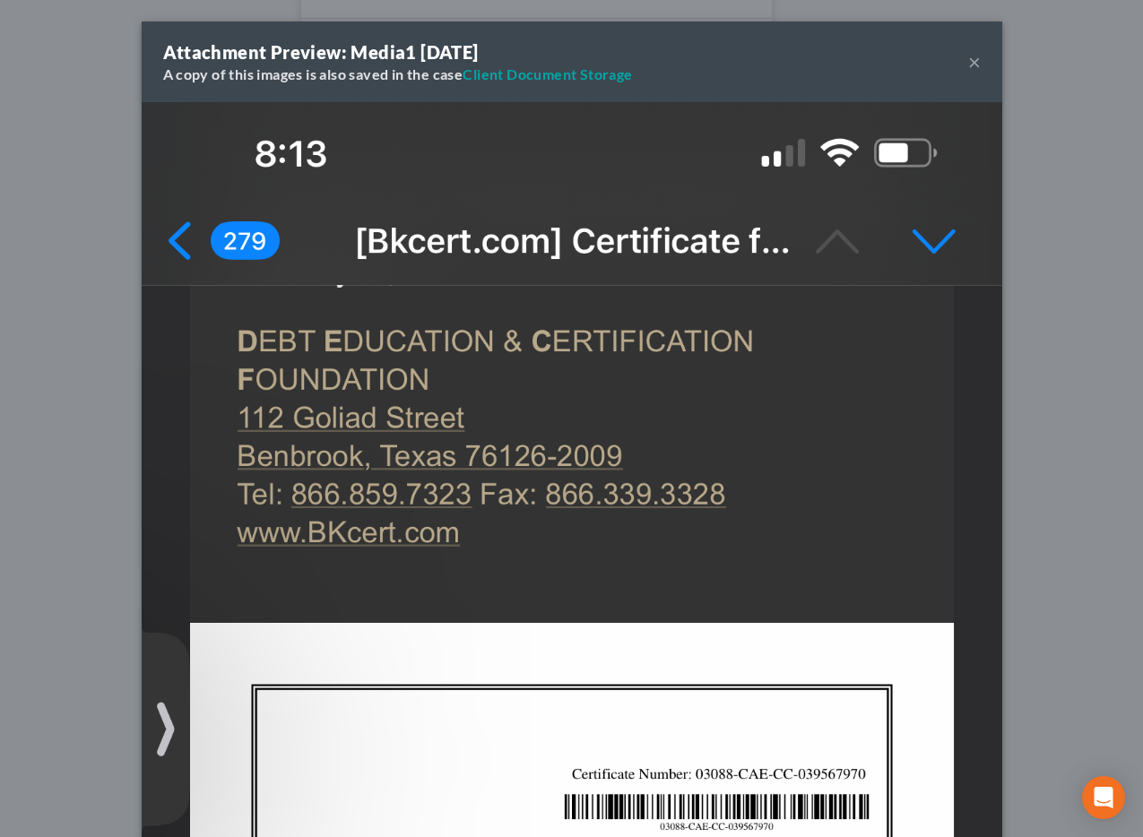
click at [971, 62] on button "×" at bounding box center [974, 62] width 13 height 22
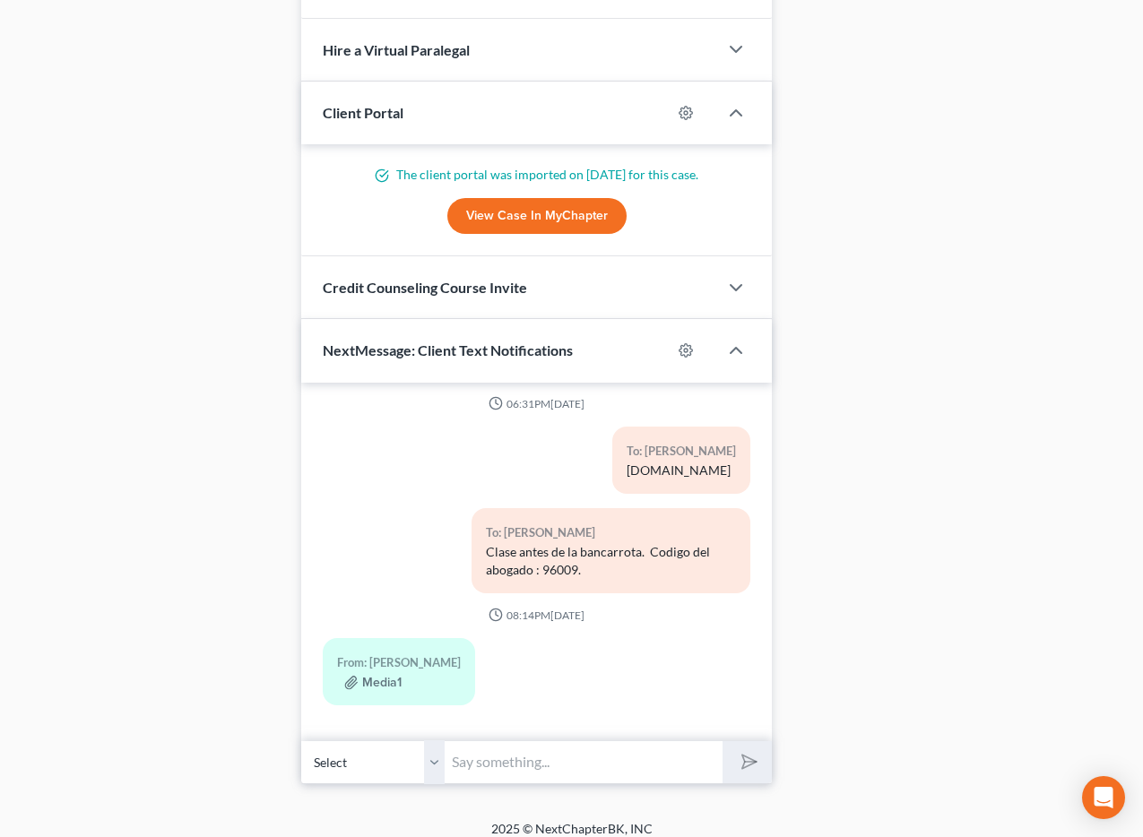
click at [471, 769] on input "text" at bounding box center [584, 762] width 278 height 44
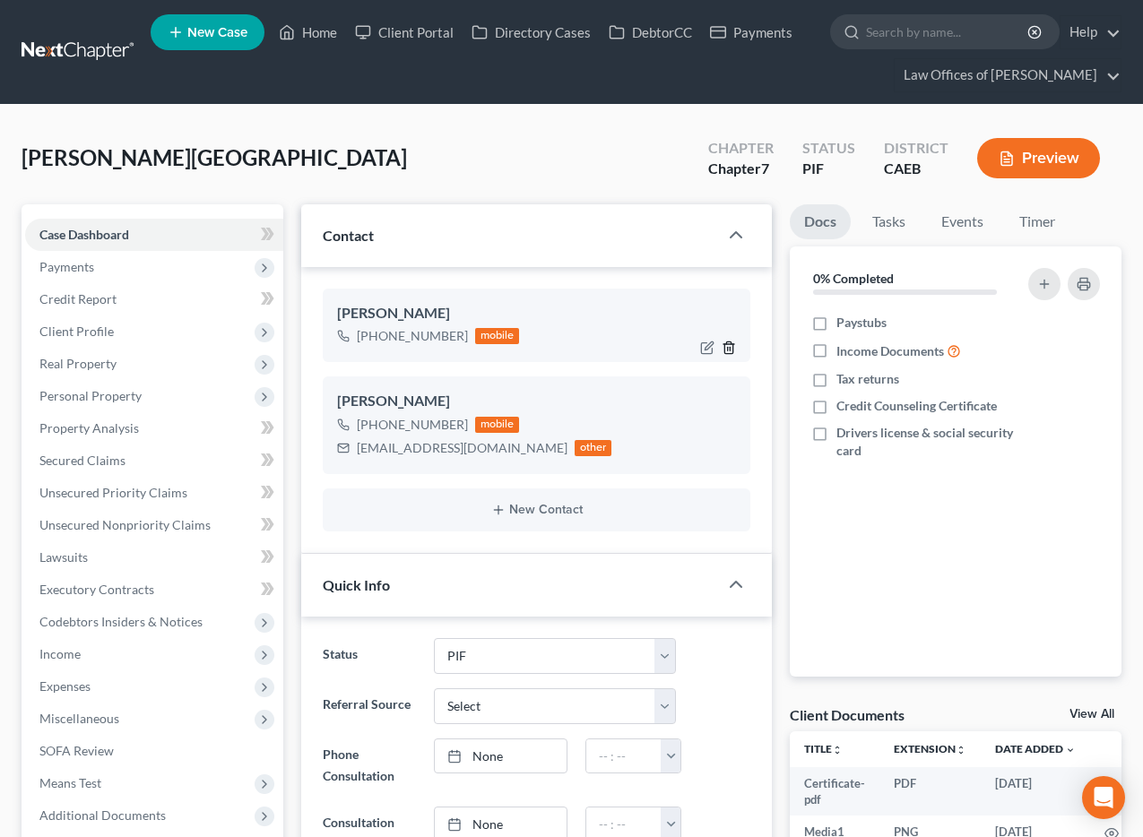
click at [730, 349] on icon "button" at bounding box center [729, 348] width 14 height 14
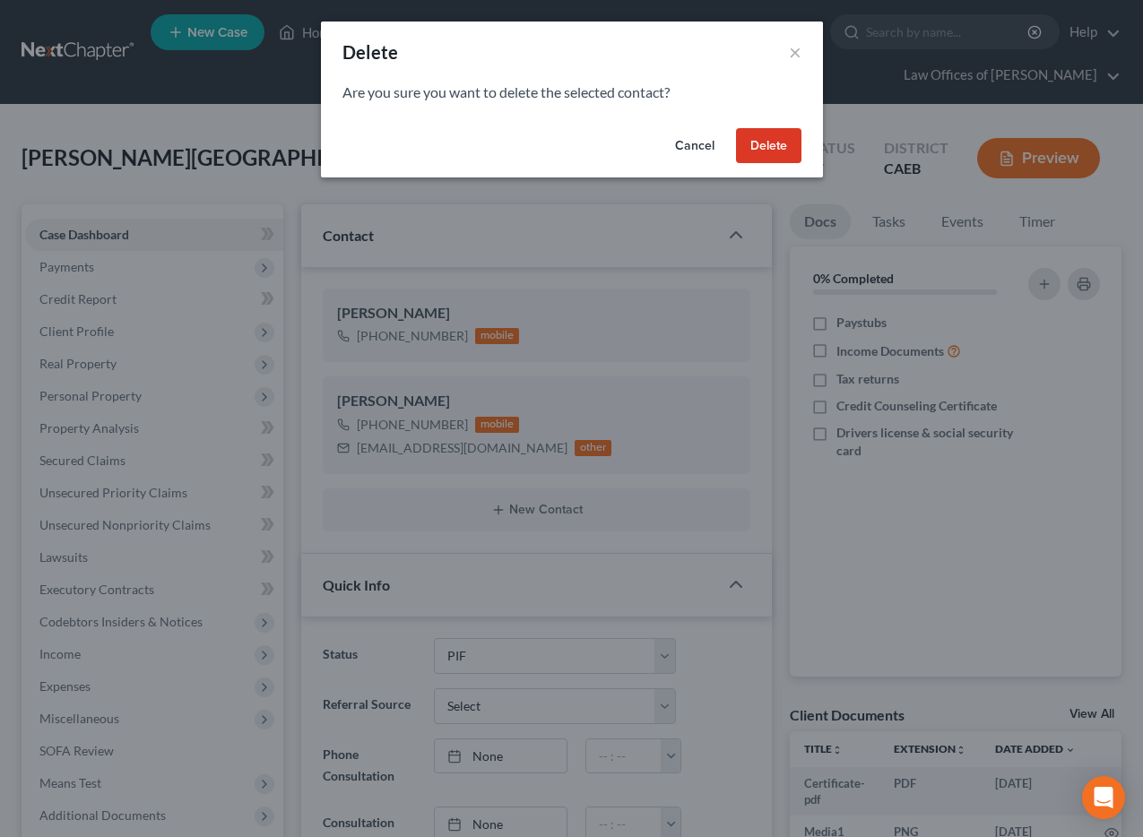
click at [776, 143] on button "Delete" at bounding box center [768, 146] width 65 height 36
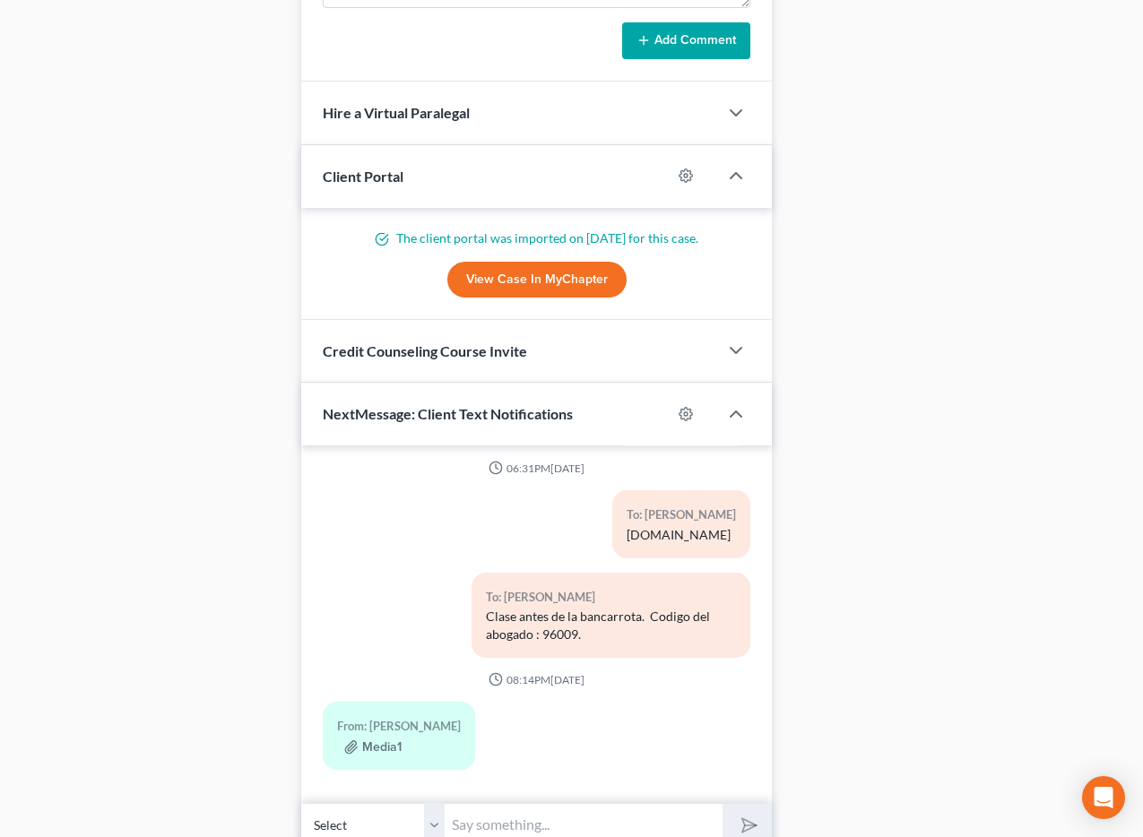
scroll to position [1601, 0]
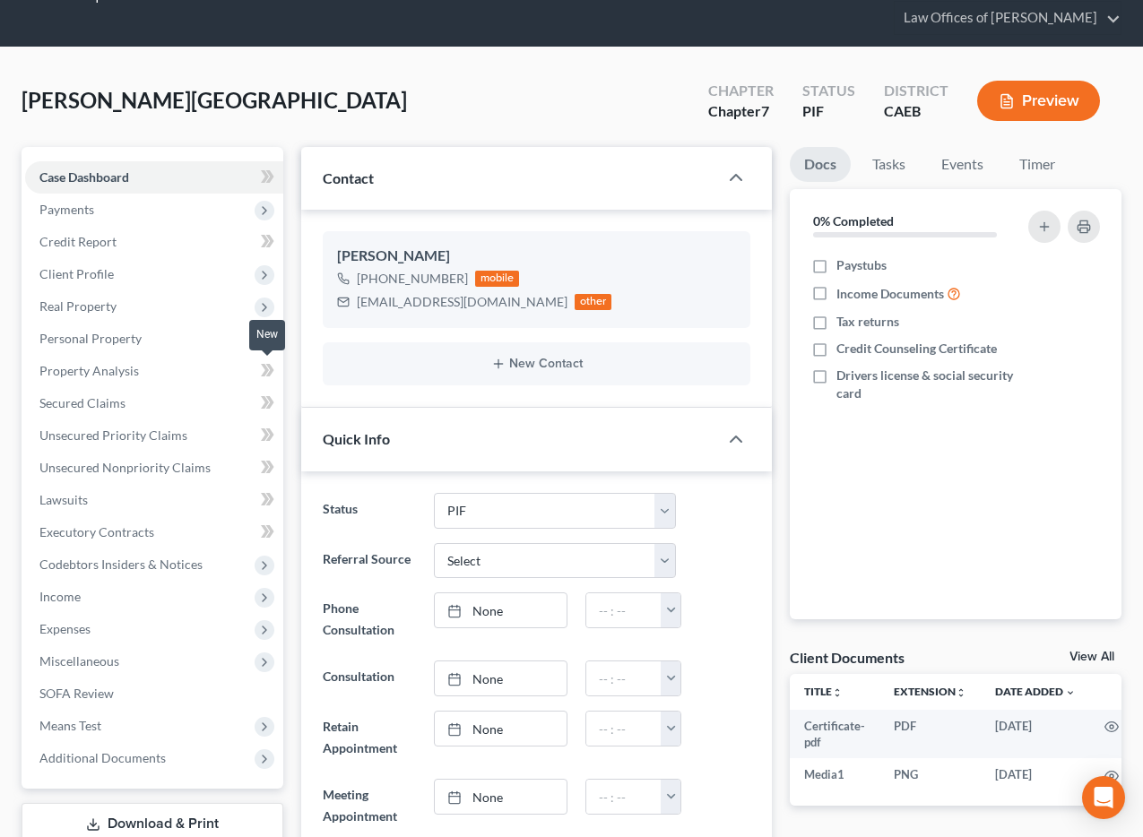
scroll to position [0, 0]
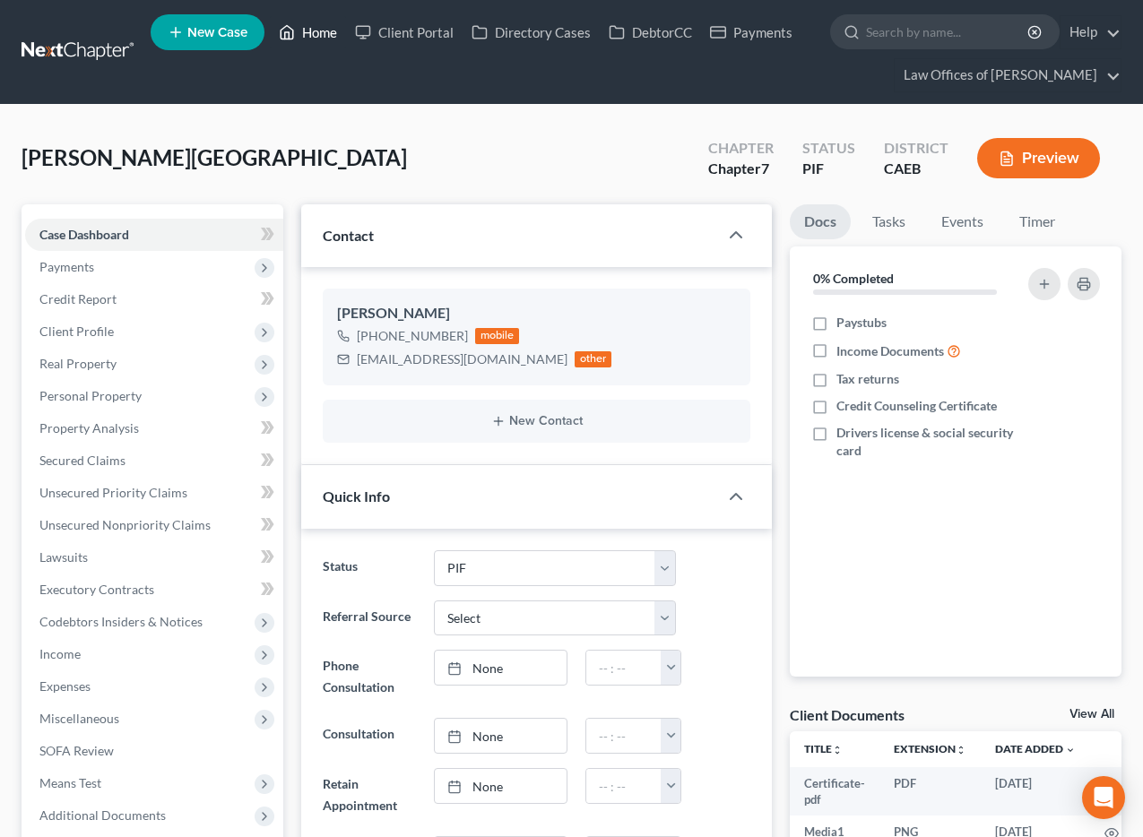
click at [308, 40] on link "Home" at bounding box center [308, 32] width 76 height 32
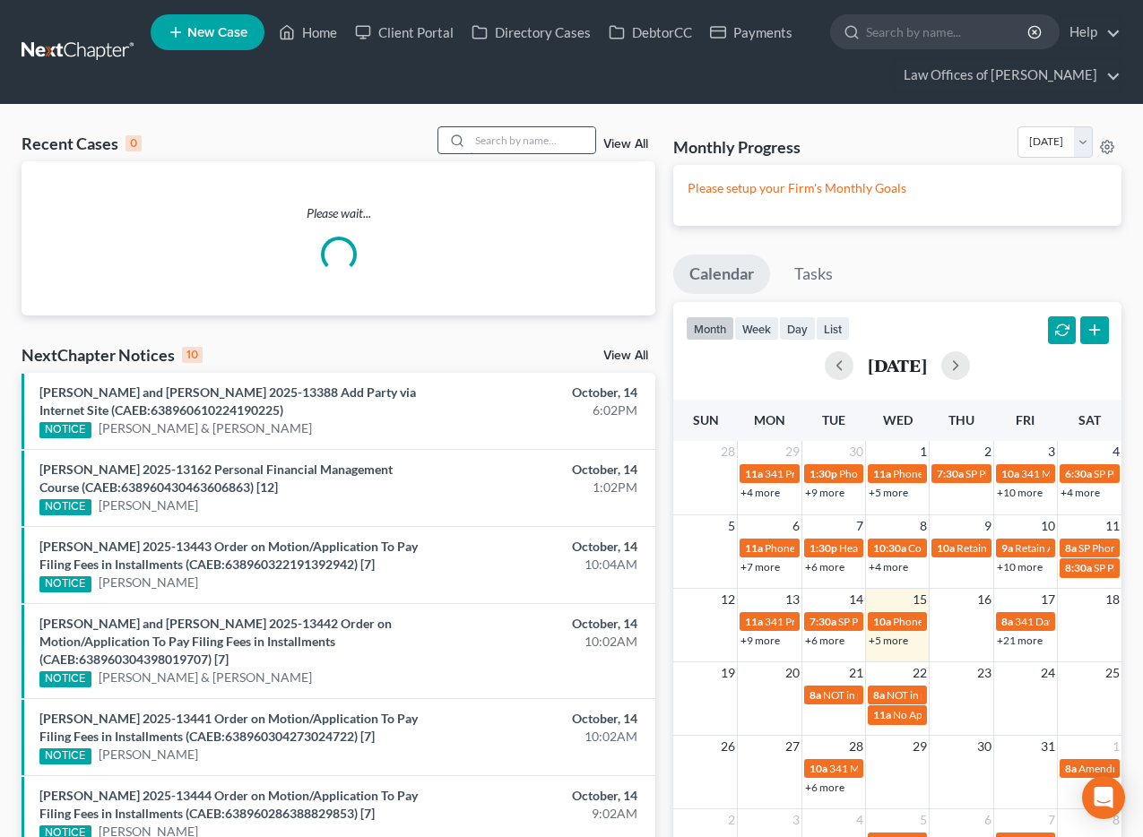
click at [487, 134] on input "search" at bounding box center [532, 140] width 125 height 26
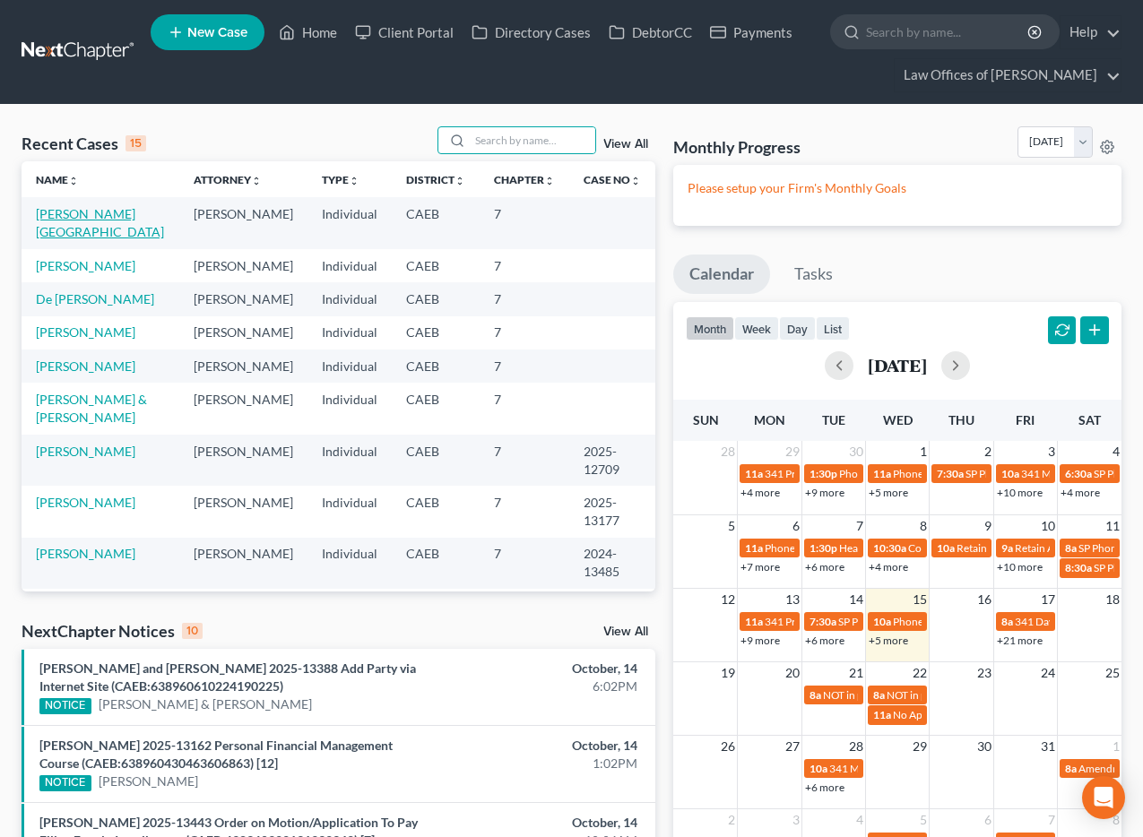
click at [101, 212] on link "[PERSON_NAME][GEOGRAPHIC_DATA]" at bounding box center [100, 222] width 128 height 33
select select "11"
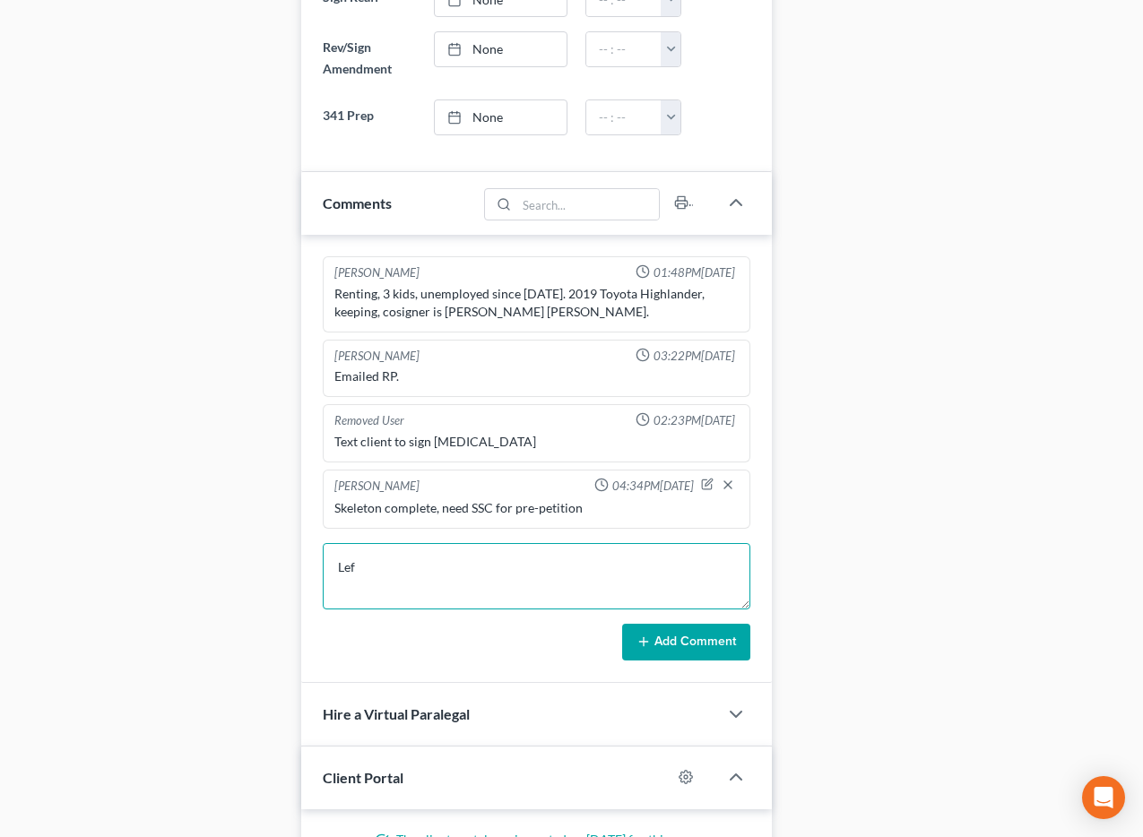
scroll to position [2261, 0]
type textarea "Left voicemail asking for SSC."
drag, startPoint x: 672, startPoint y: 642, endPoint x: 166, endPoint y: 558, distance: 513.2
click at [672, 642] on button "Add Comment" at bounding box center [686, 643] width 128 height 38
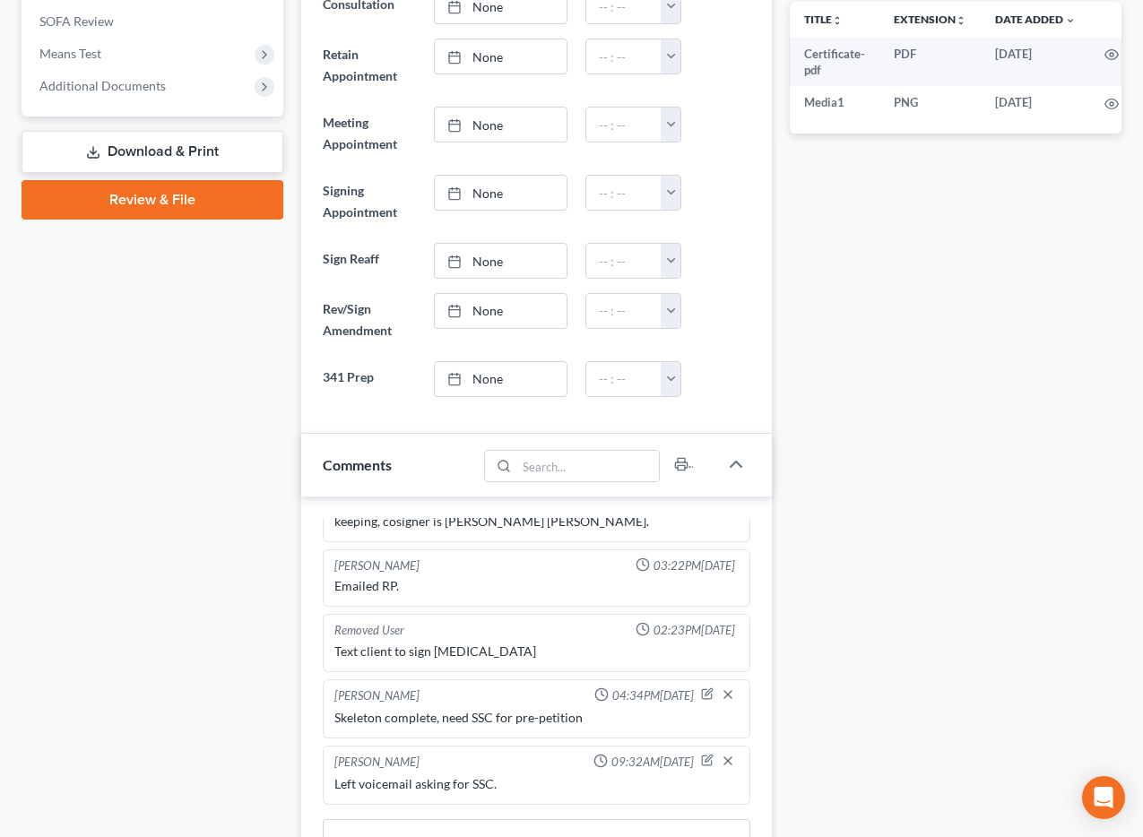
scroll to position [0, 0]
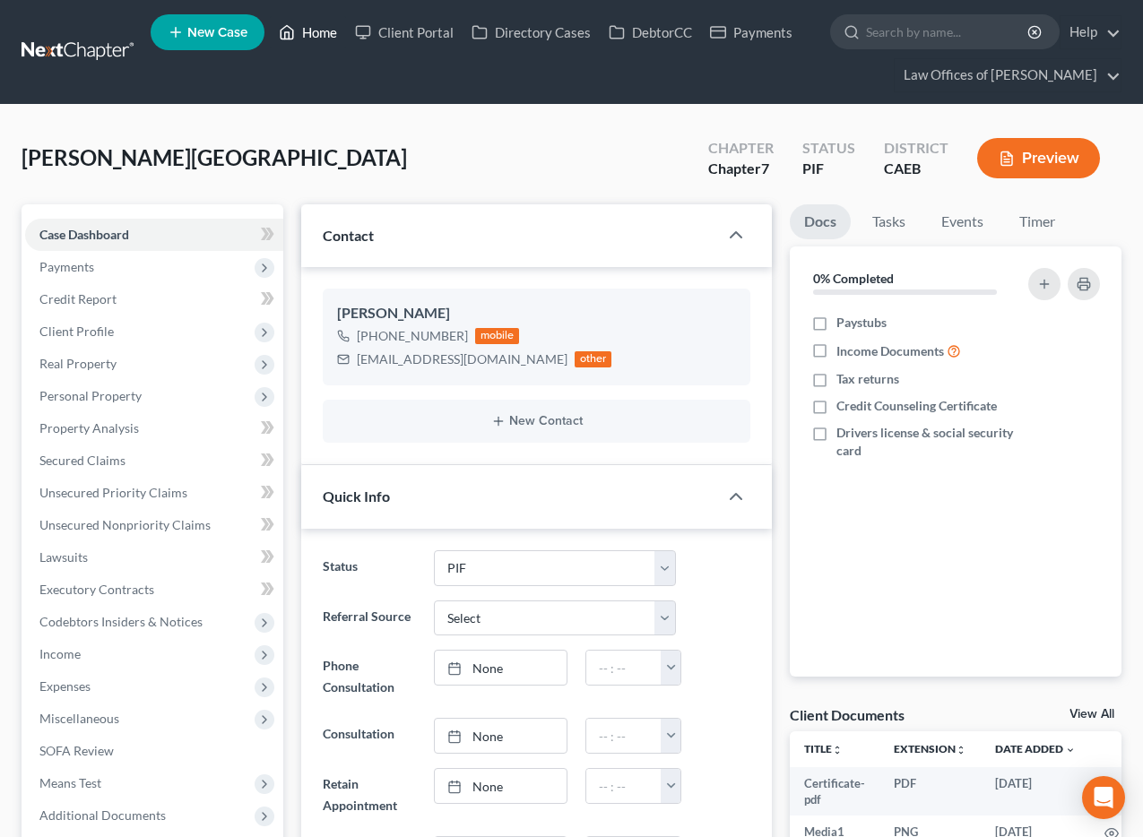
click at [306, 35] on link "Home" at bounding box center [308, 32] width 76 height 32
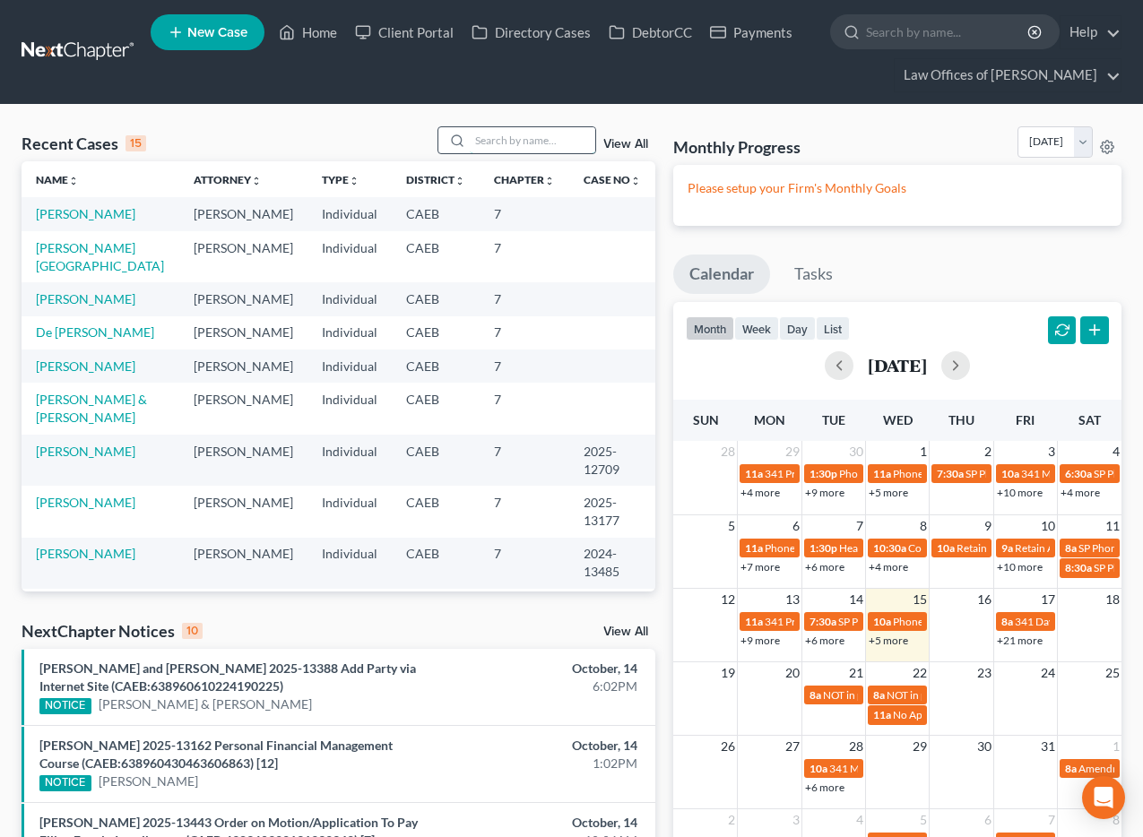
click at [520, 138] on input "search" at bounding box center [532, 140] width 125 height 26
type input "b"
click at [99, 217] on link "[PERSON_NAME]" at bounding box center [85, 213] width 99 height 15
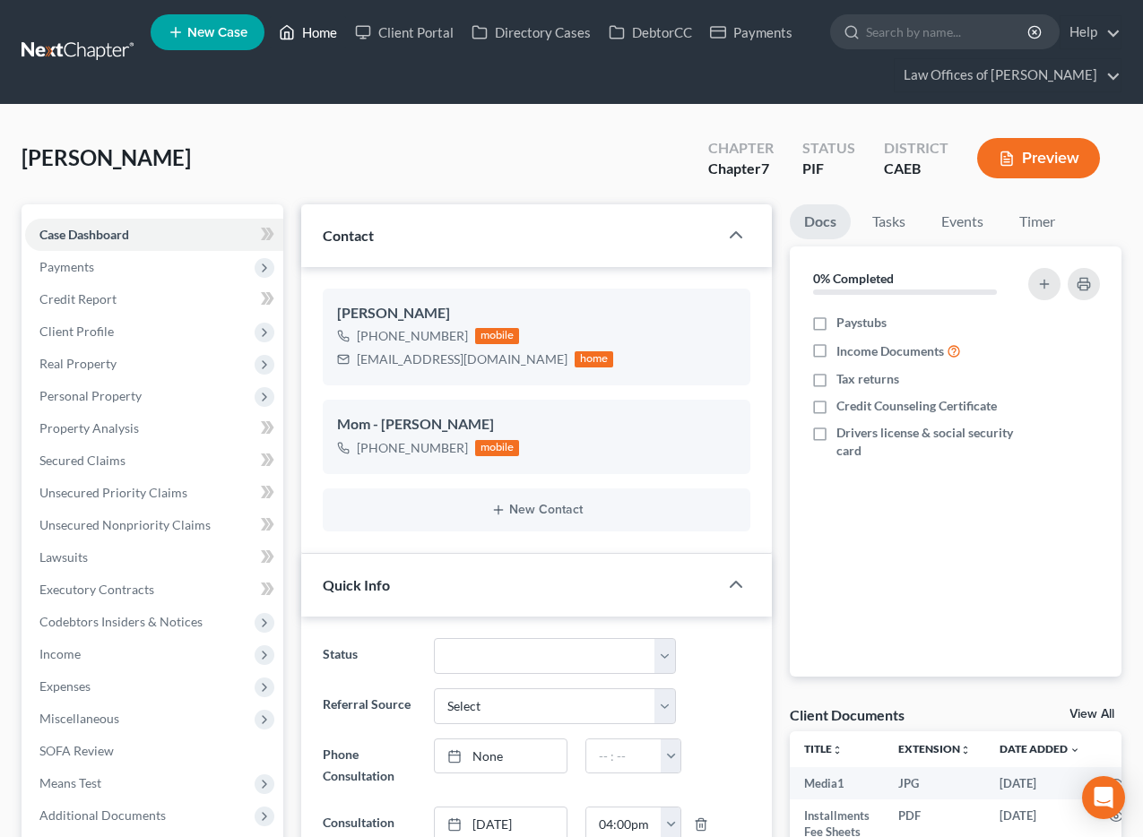
click at [312, 31] on link "Home" at bounding box center [308, 32] width 76 height 32
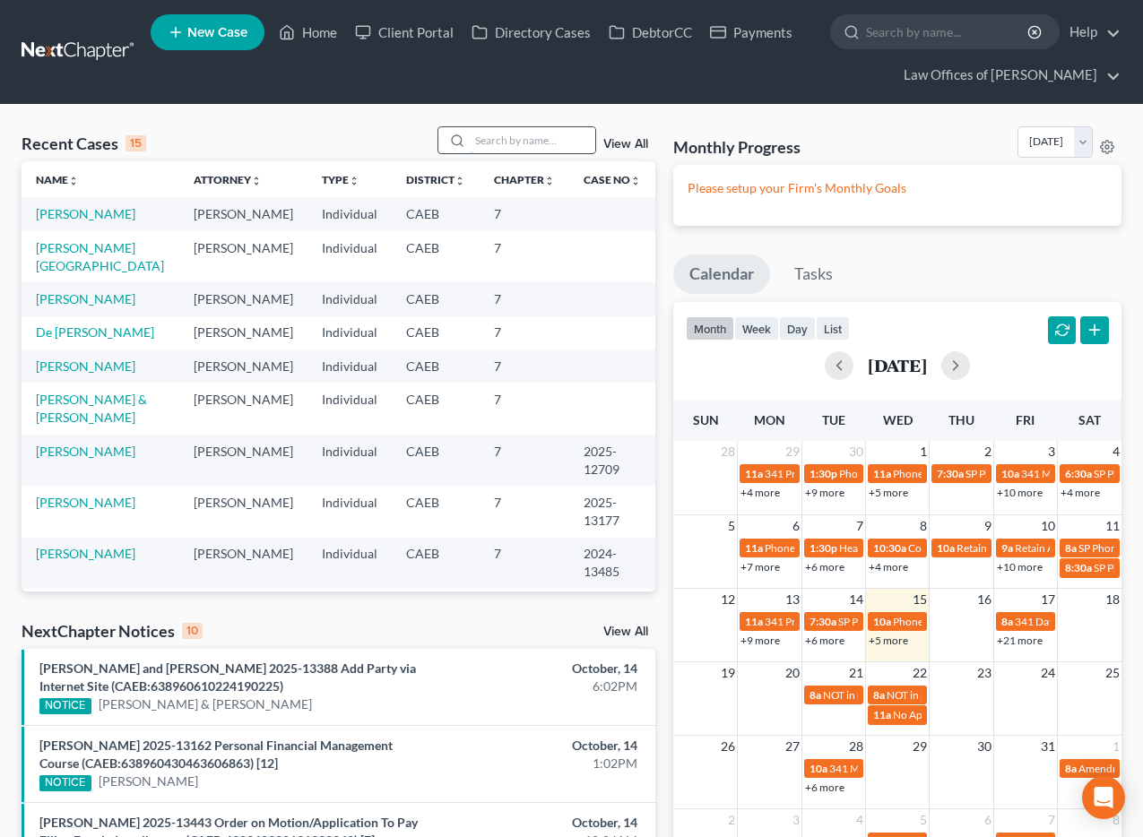
click at [492, 138] on input "search" at bounding box center [532, 140] width 125 height 26
type input "[PERSON_NAME]"
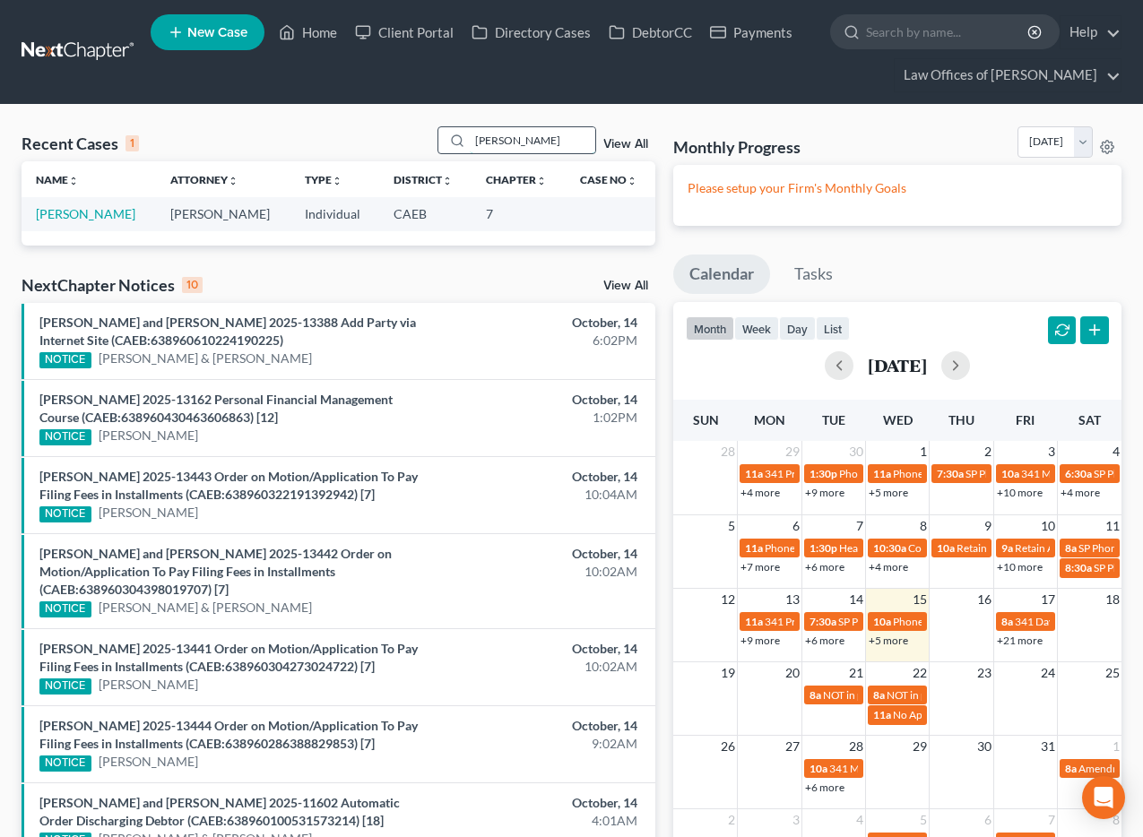
click at [525, 137] on input "[PERSON_NAME]" at bounding box center [532, 140] width 125 height 26
click at [123, 215] on link "[PERSON_NAME]" at bounding box center [85, 213] width 99 height 15
select select "11"
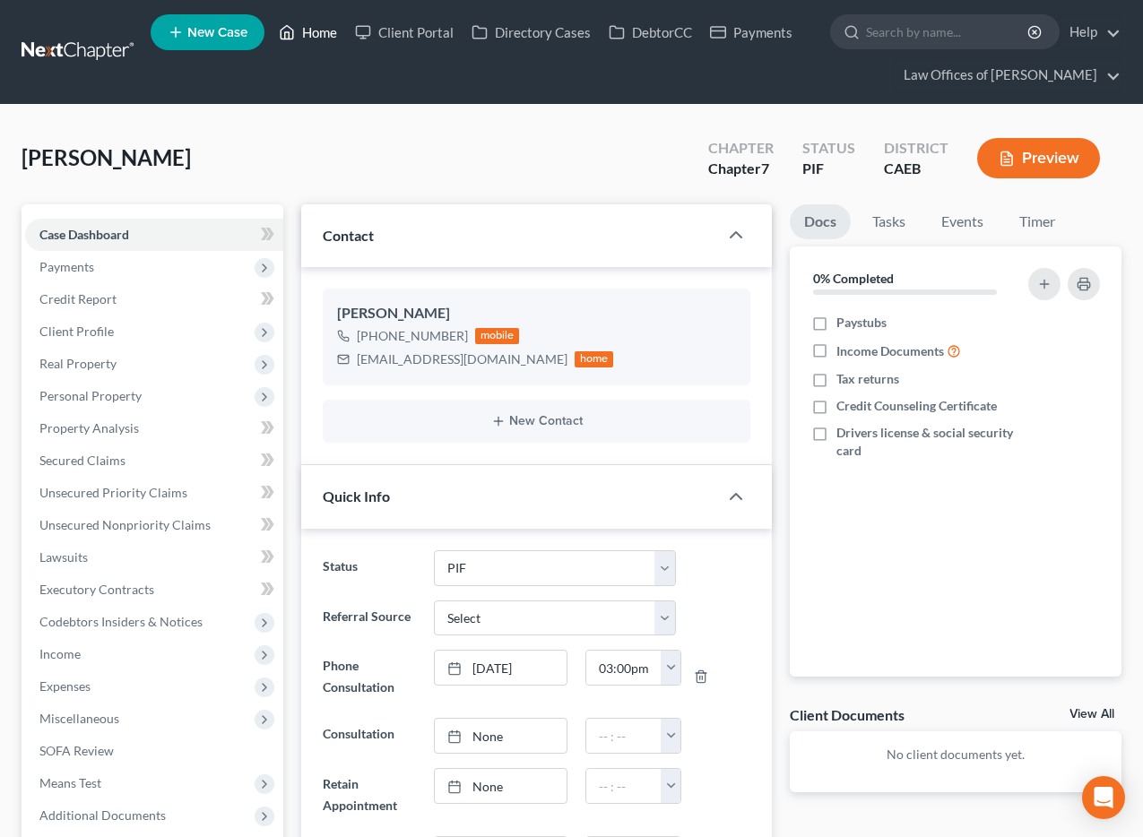
drag, startPoint x: 311, startPoint y: 35, endPoint x: 385, endPoint y: 120, distance: 113.1
click at [311, 37] on link "Home" at bounding box center [308, 32] width 76 height 32
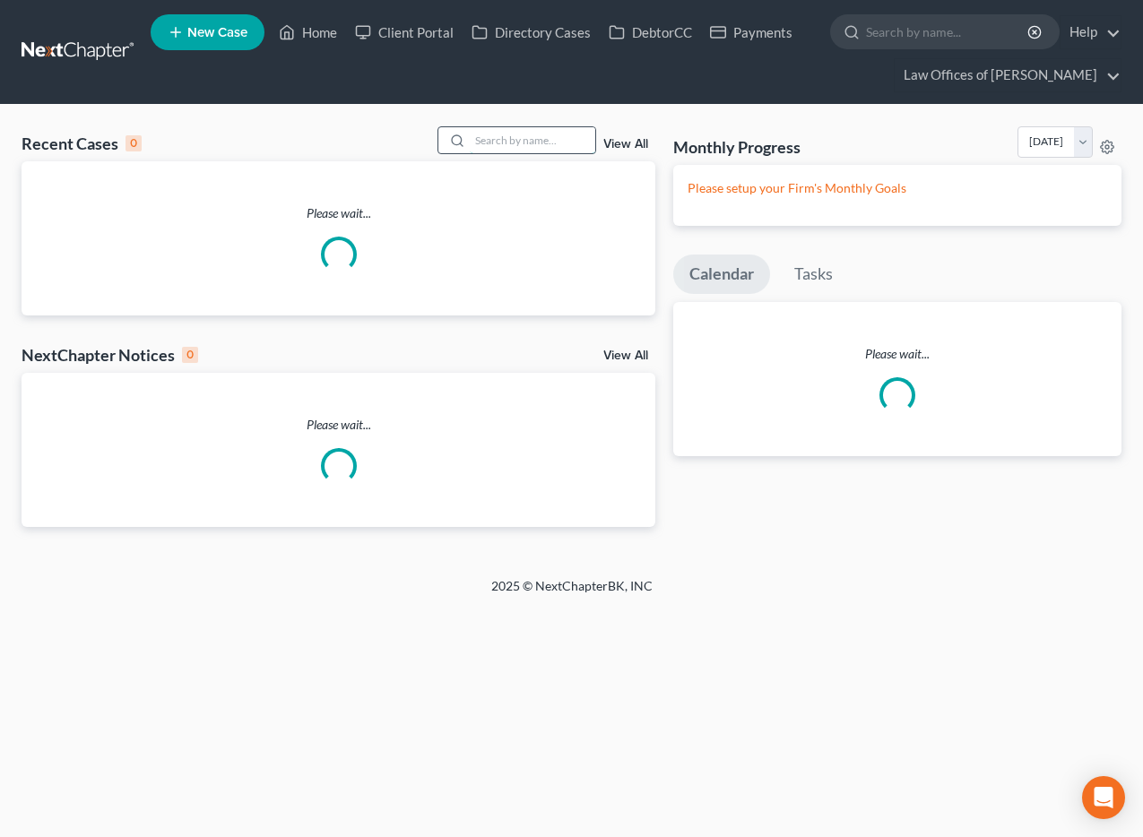
click at [475, 140] on input "search" at bounding box center [532, 140] width 125 height 26
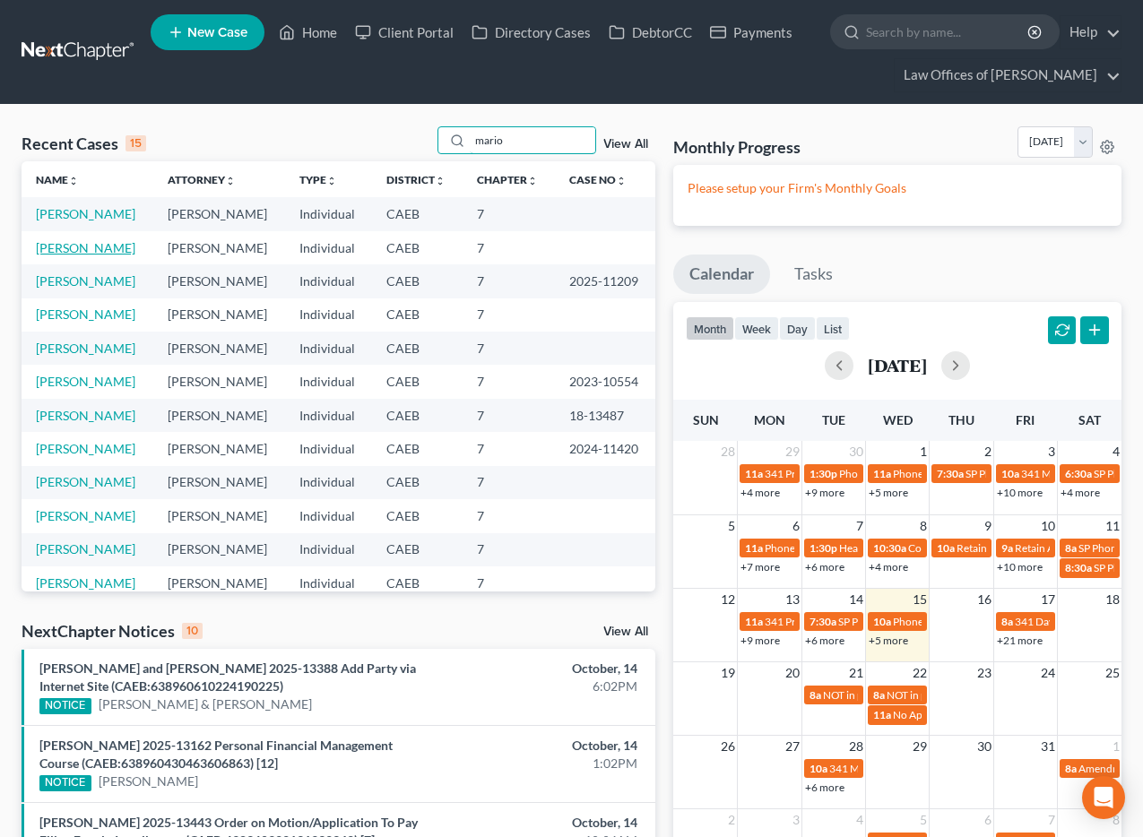
type input "mario"
click at [101, 245] on link "[PERSON_NAME]" at bounding box center [85, 247] width 99 height 15
select select "11"
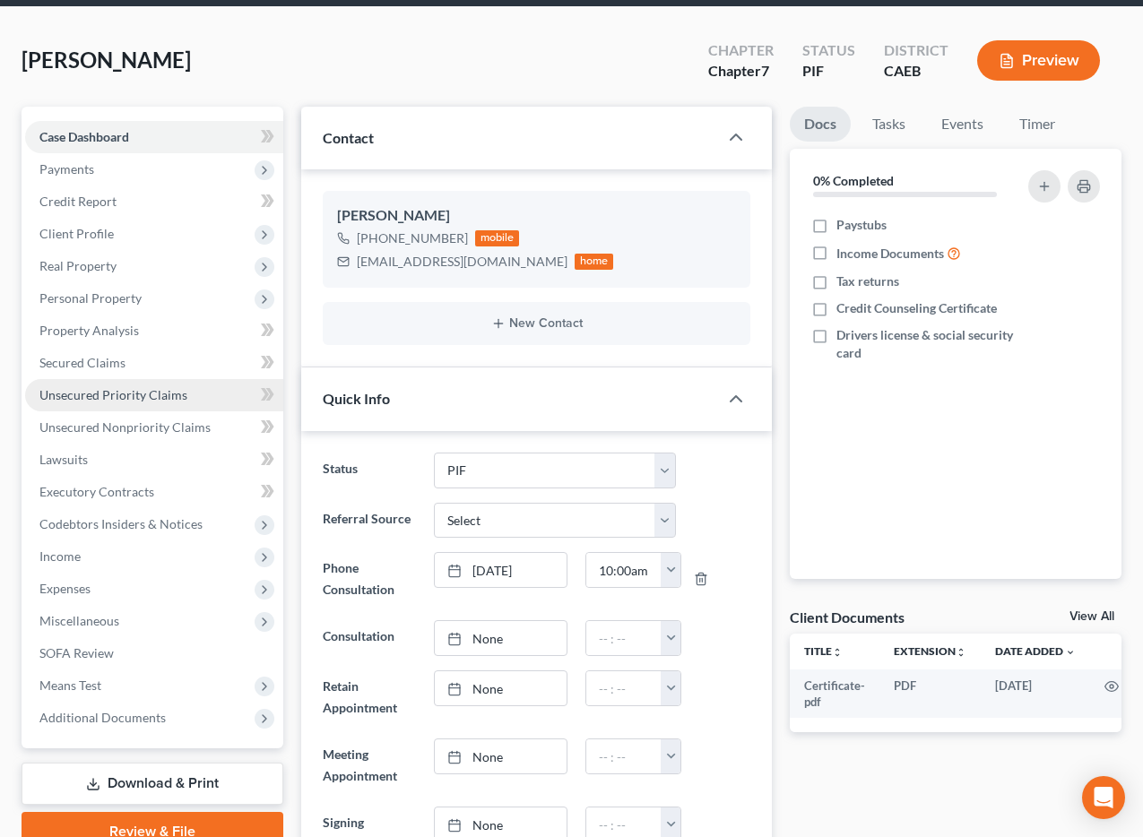
scroll to position [120, 0]
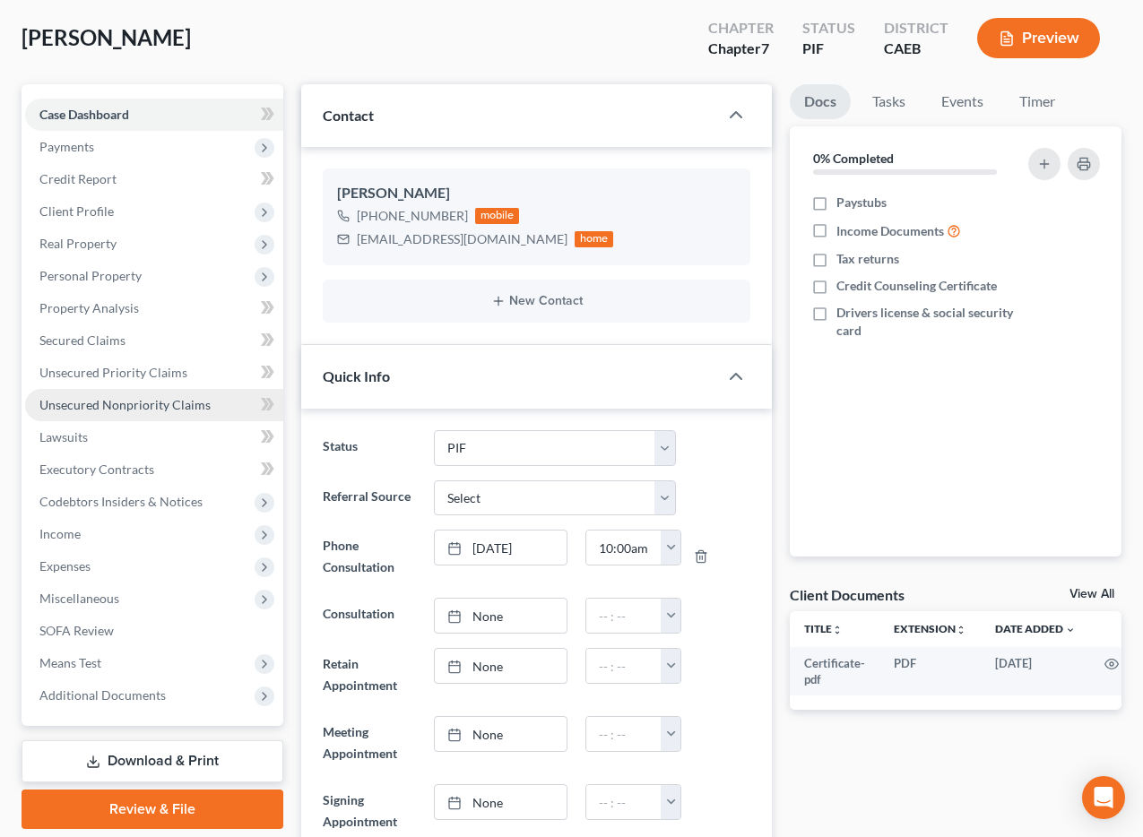
click at [166, 399] on span "Unsecured Nonpriority Claims" at bounding box center [124, 404] width 171 height 15
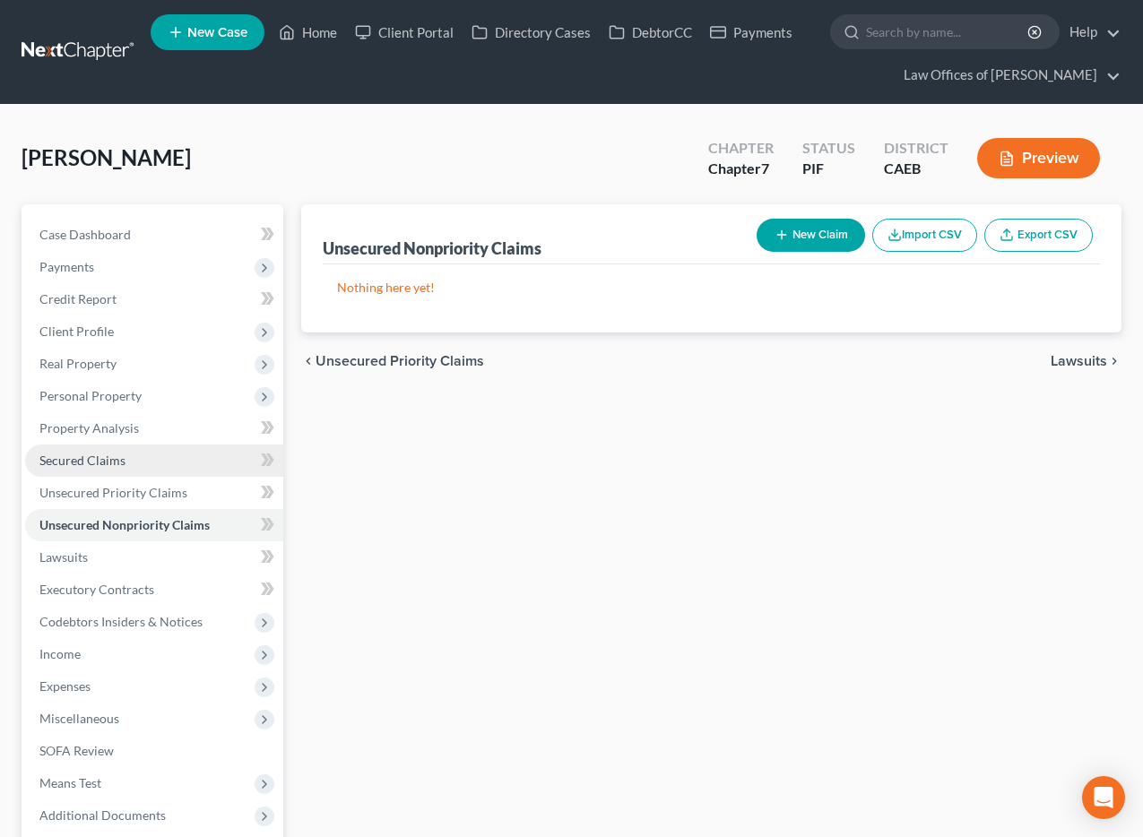
click at [78, 459] on span "Secured Claims" at bounding box center [82, 460] width 86 height 15
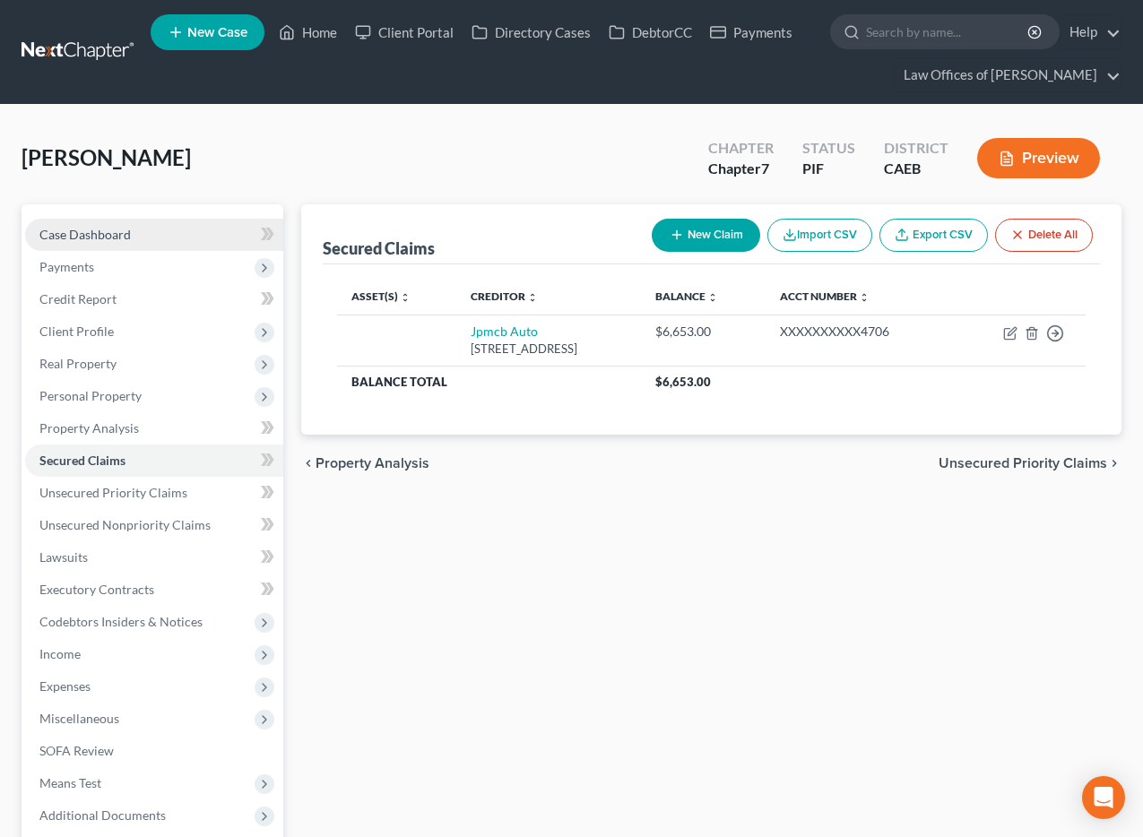
click at [110, 238] on span "Case Dashboard" at bounding box center [84, 234] width 91 height 15
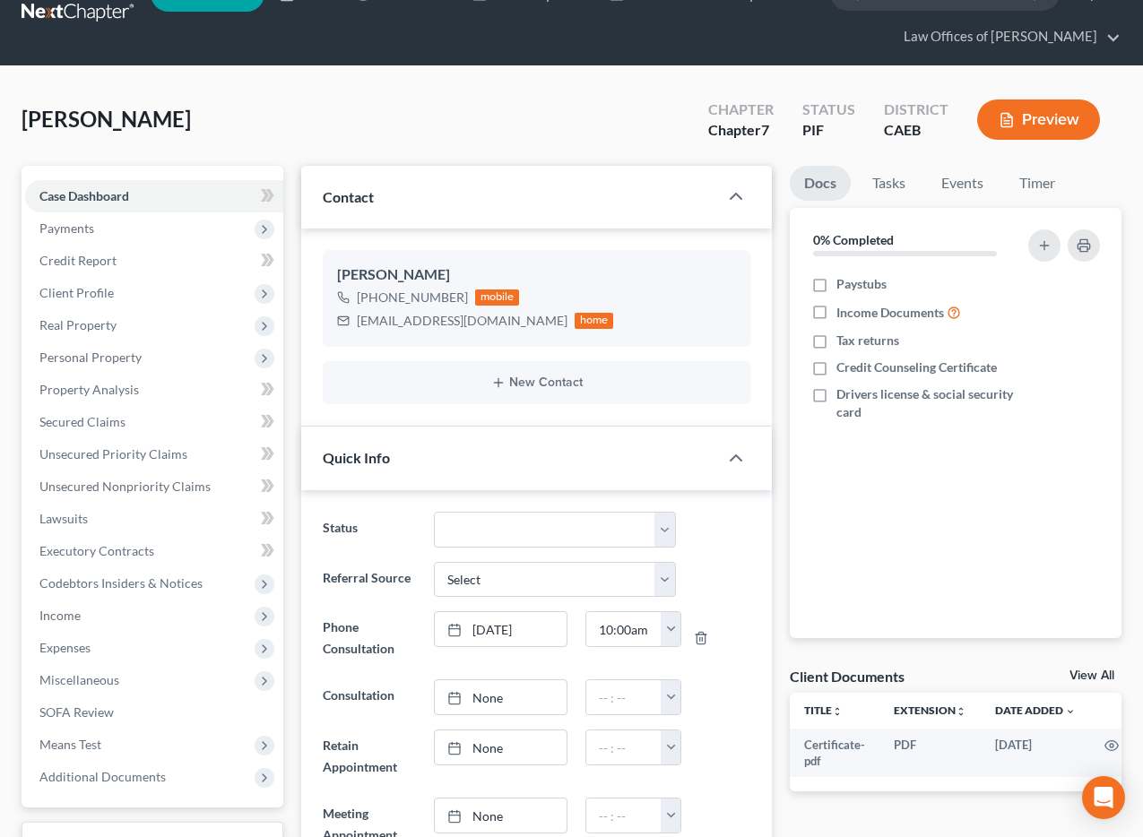
scroll to position [45, 0]
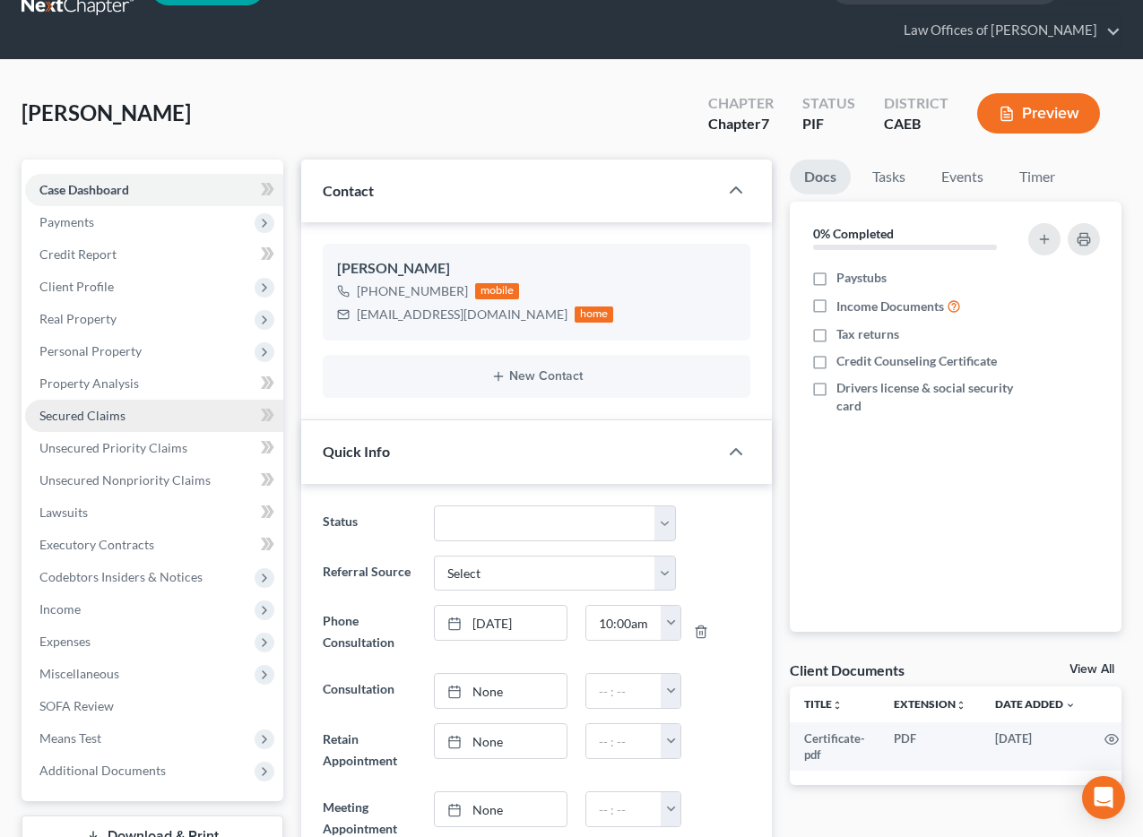
click at [101, 411] on span "Secured Claims" at bounding box center [82, 415] width 86 height 15
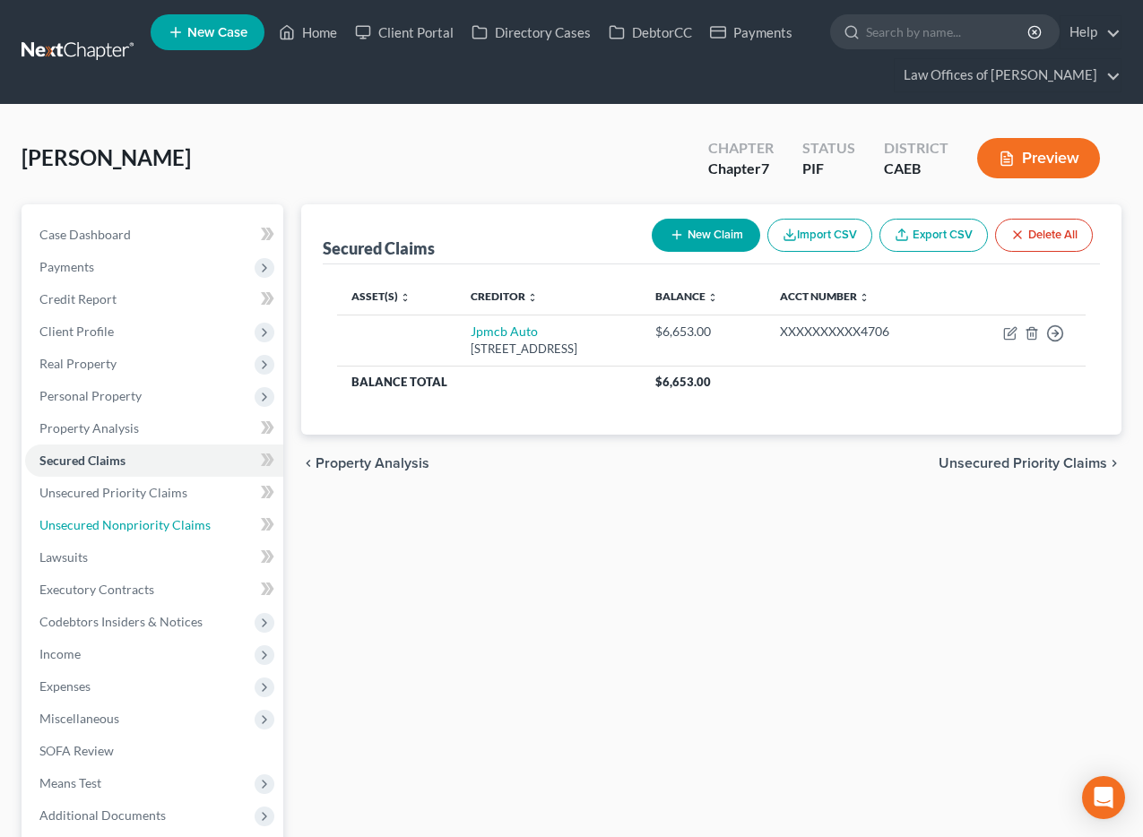
drag, startPoint x: 145, startPoint y: 521, endPoint x: 983, endPoint y: 288, distance: 869.9
click at [145, 521] on span "Unsecured Nonpriority Claims" at bounding box center [124, 524] width 171 height 15
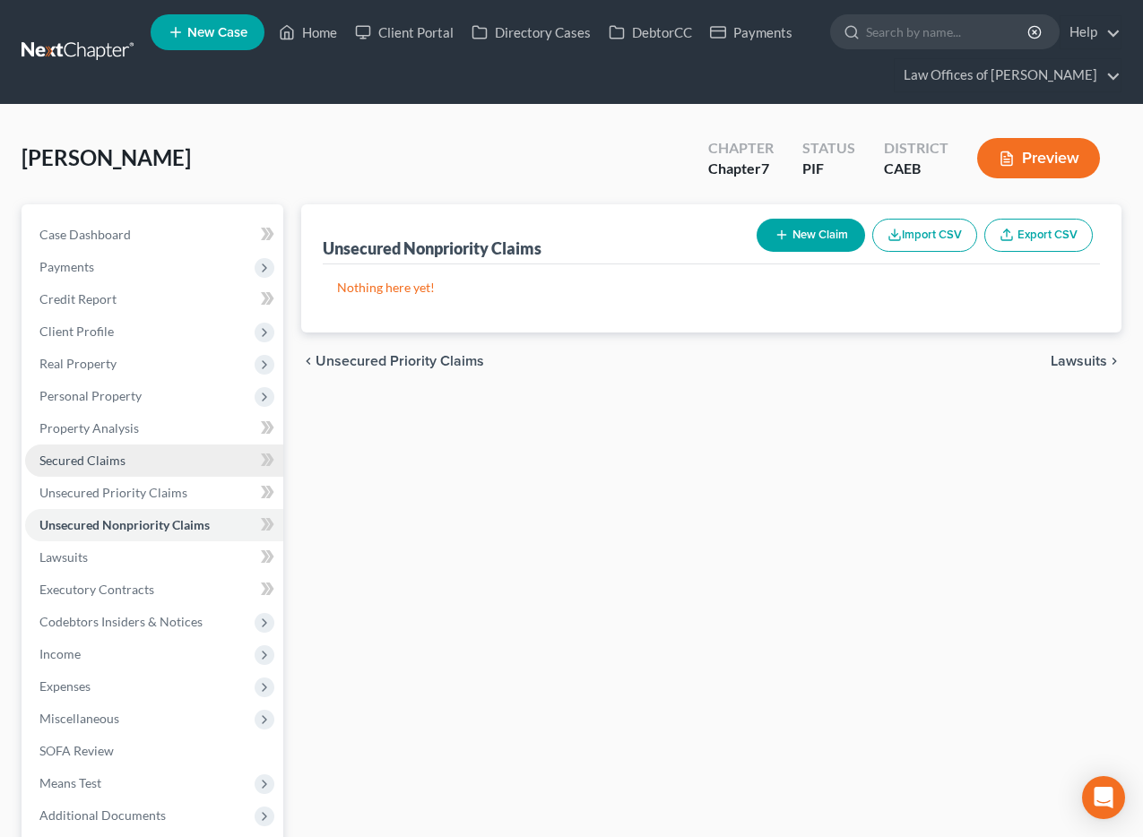
click at [102, 463] on span "Secured Claims" at bounding box center [82, 460] width 86 height 15
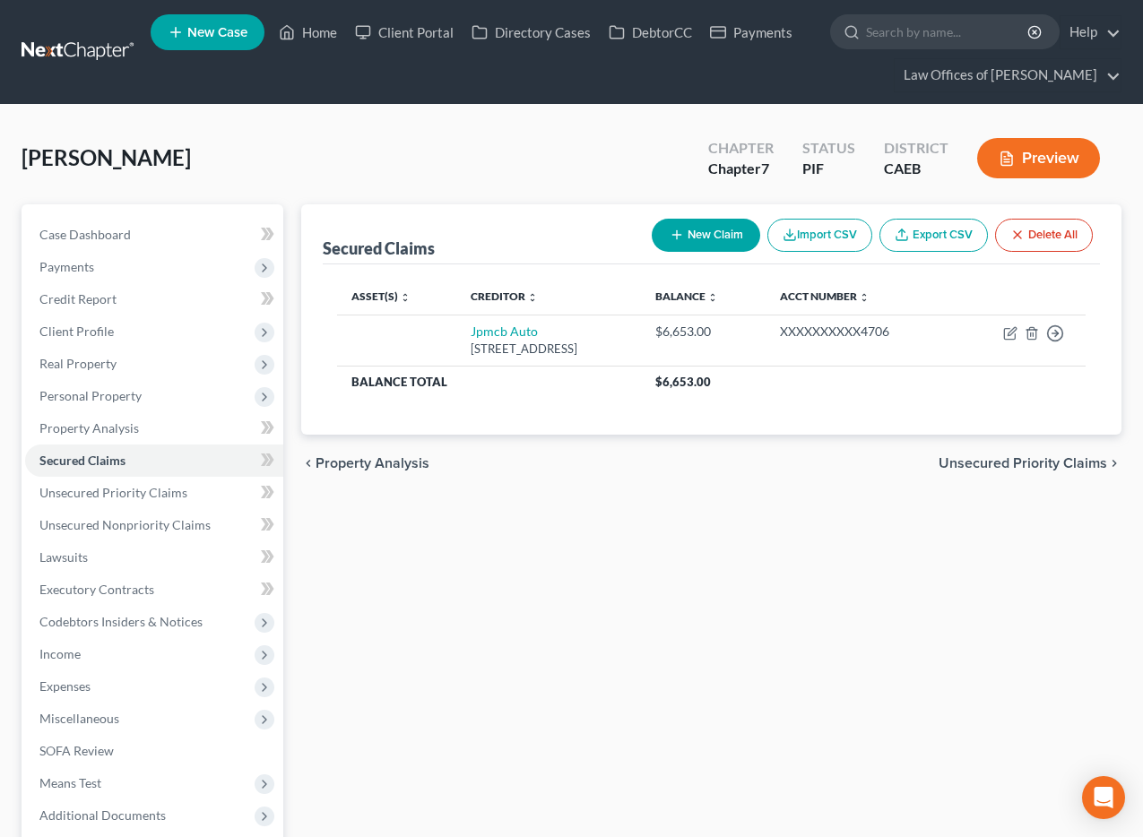
click at [1043, 147] on button "Preview" at bounding box center [1038, 158] width 123 height 40
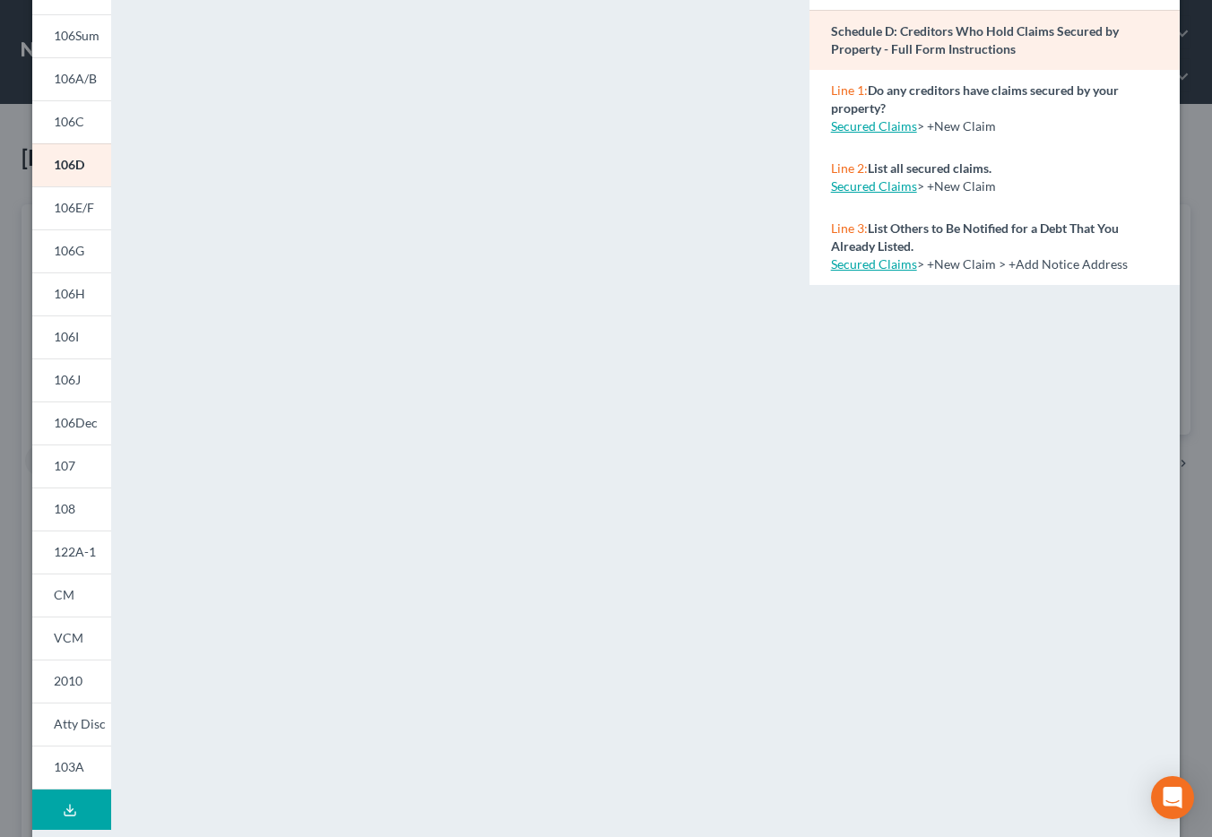
scroll to position [174, 0]
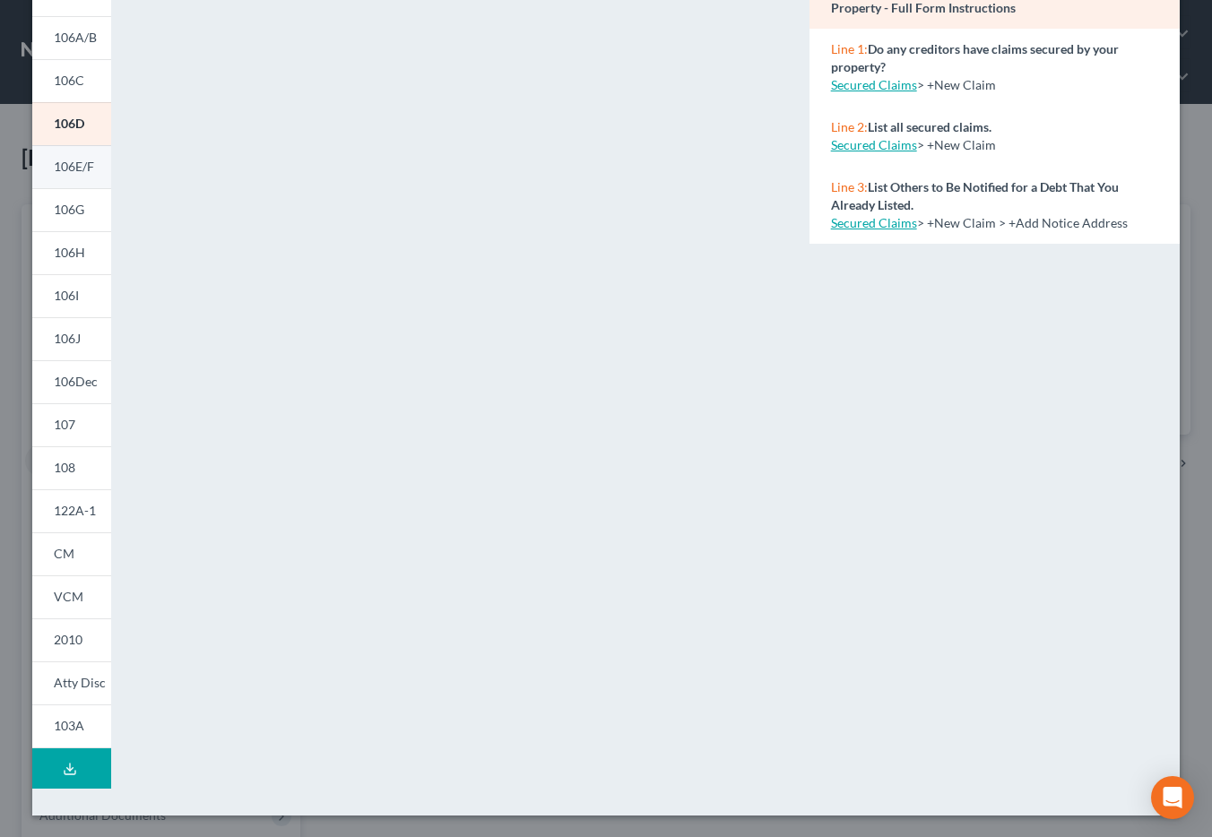
click at [76, 167] on span "106E/F" at bounding box center [74, 166] width 40 height 15
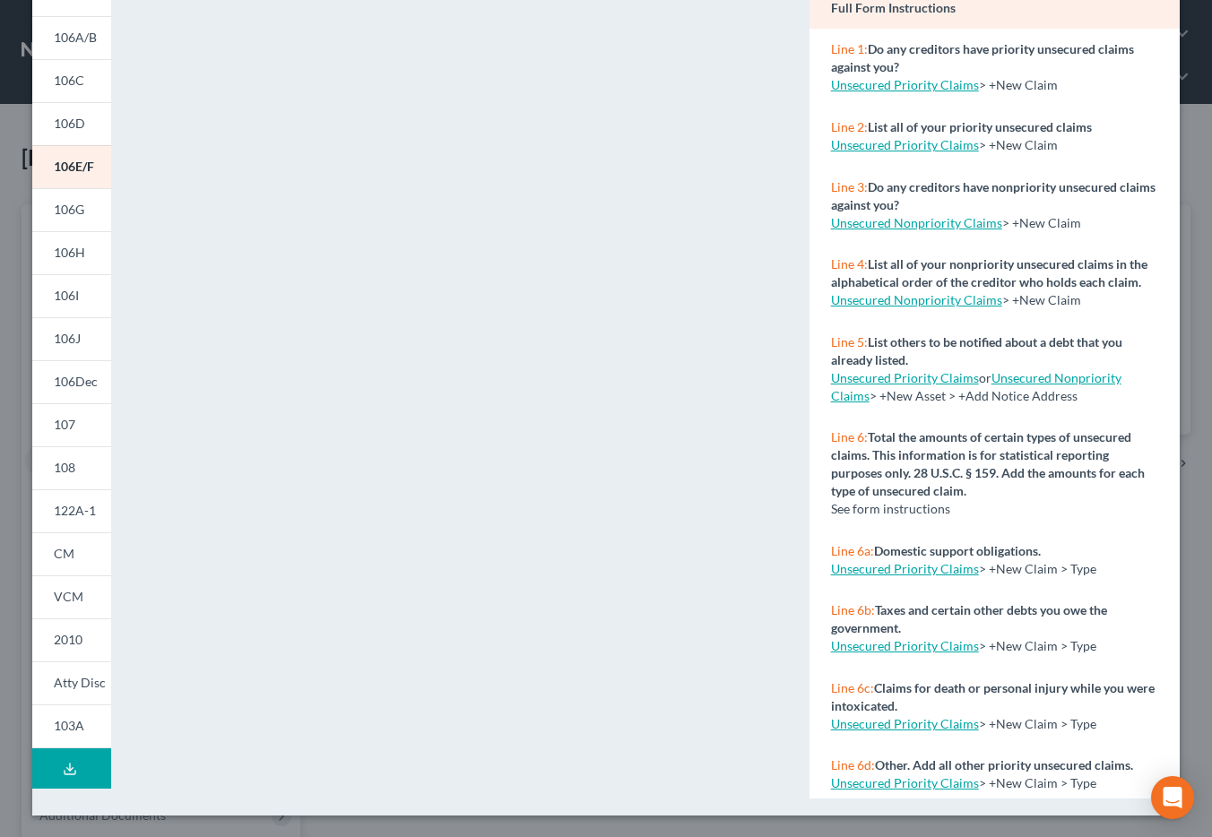
scroll to position [0, 0]
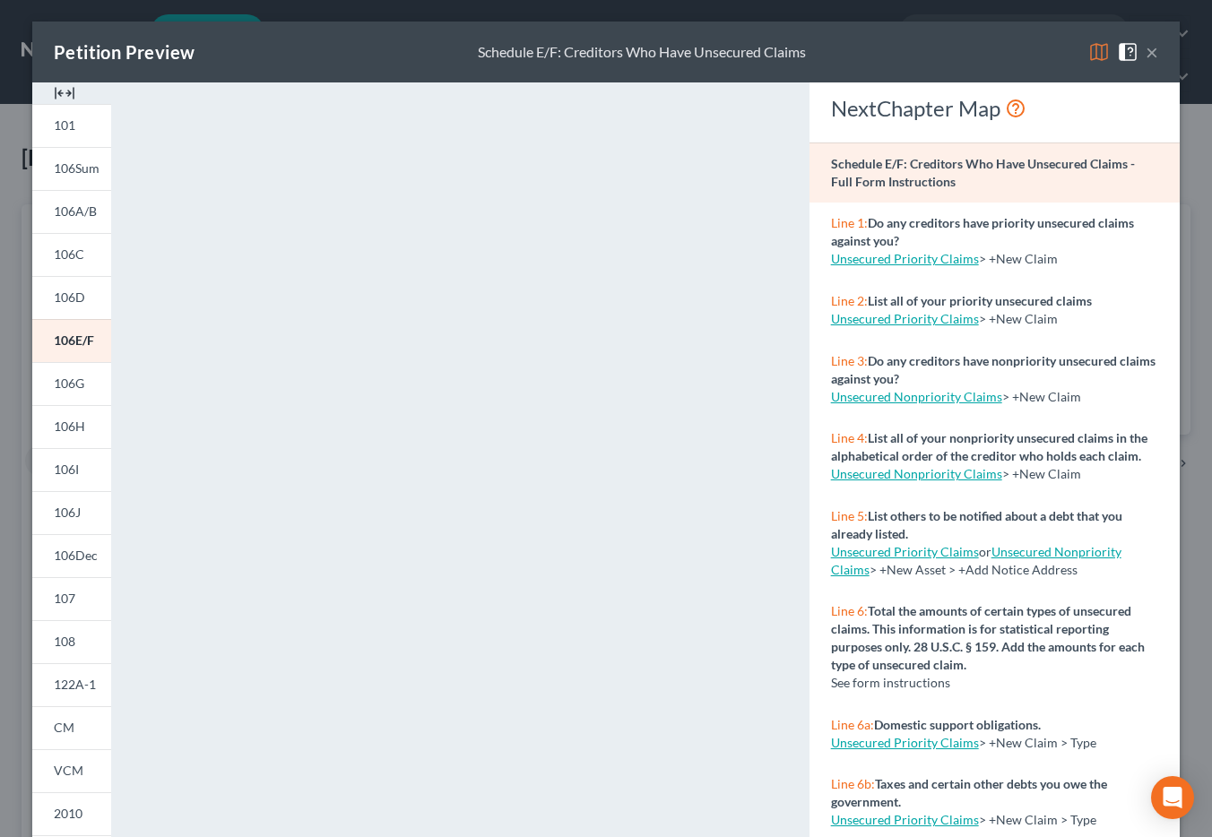
click at [1142, 54] on button "×" at bounding box center [1151, 52] width 13 height 22
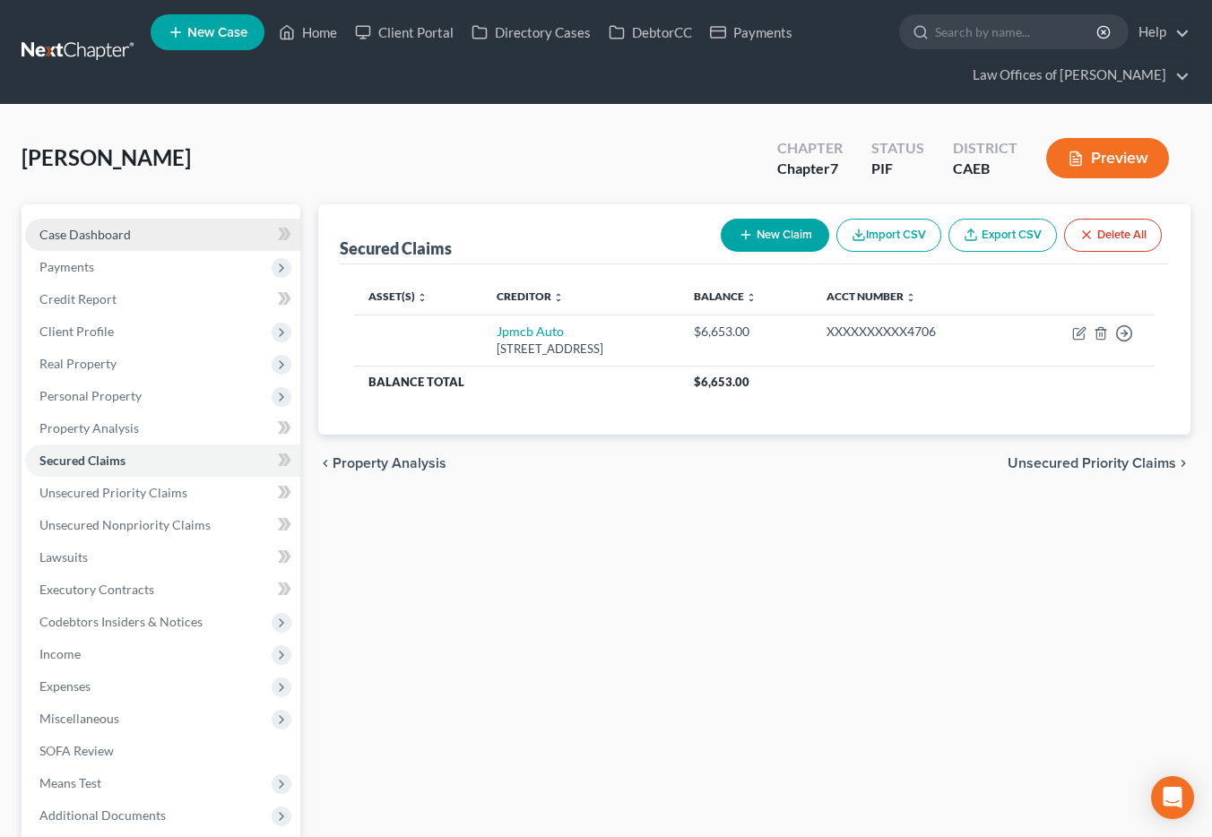
click at [84, 237] on span "Case Dashboard" at bounding box center [84, 234] width 91 height 15
select select "11"
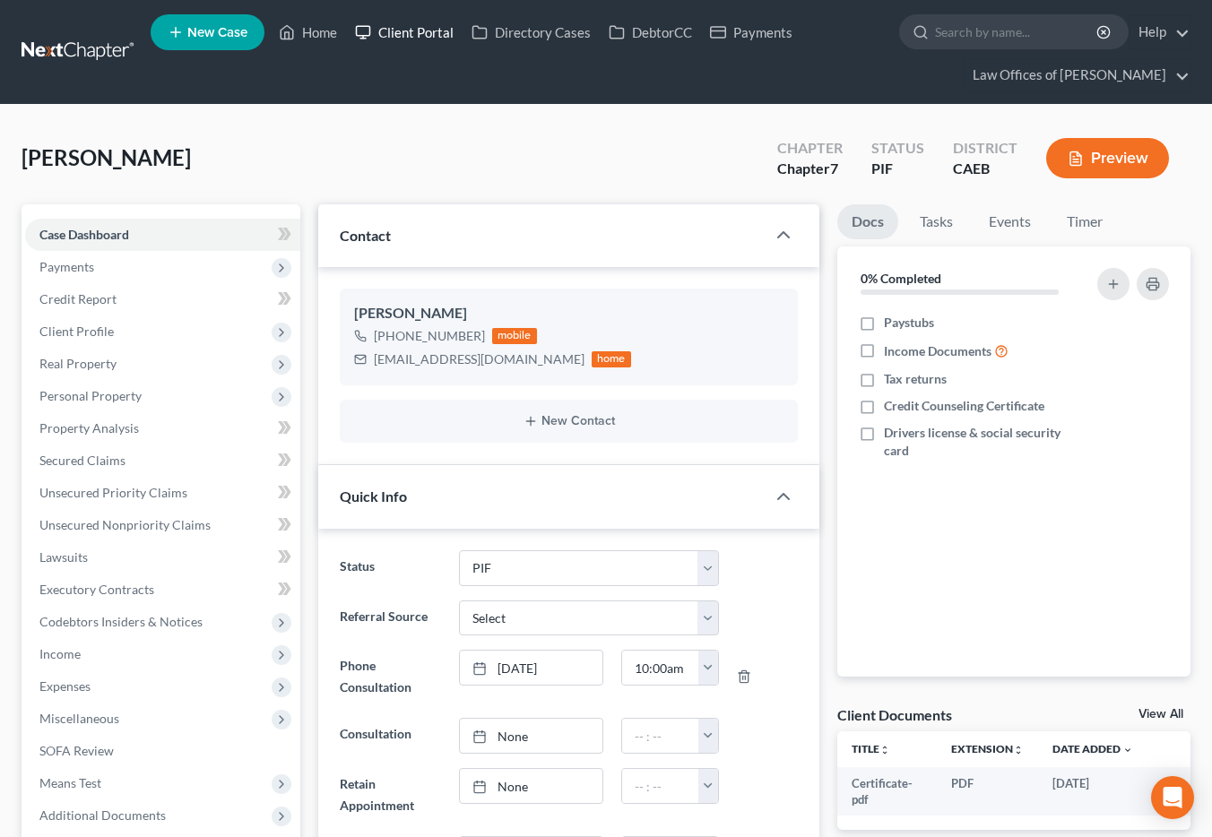
scroll to position [1431, 0]
click at [322, 35] on link "Home" at bounding box center [308, 32] width 76 height 32
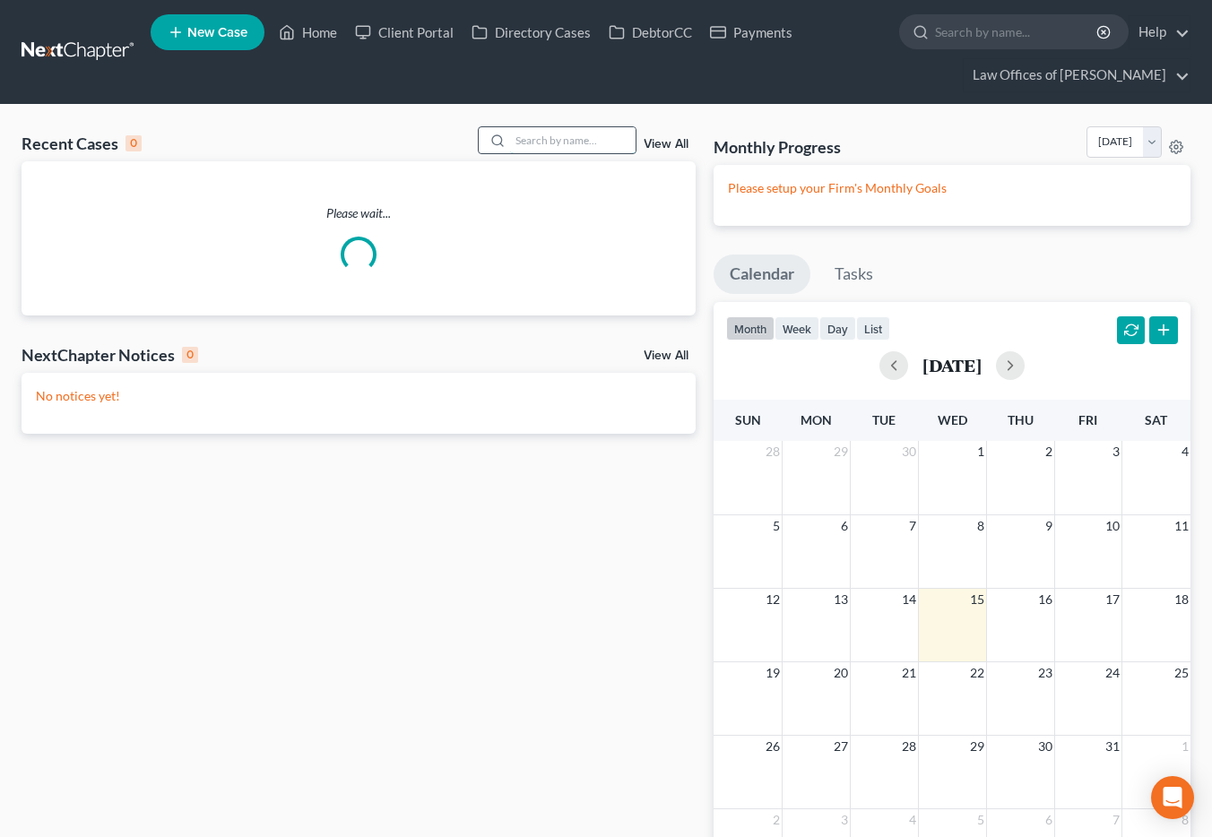
click at [534, 143] on input "search" at bounding box center [572, 140] width 125 height 26
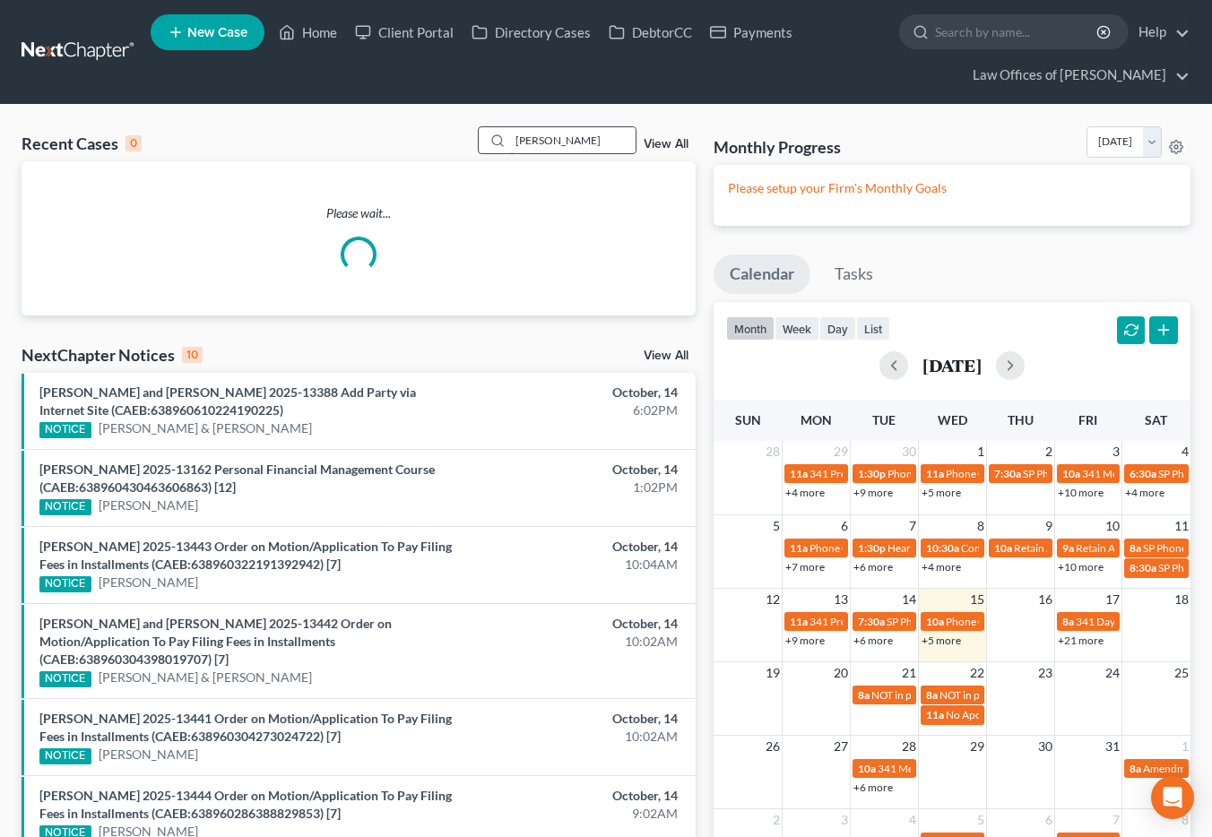
type input "[PERSON_NAME]"
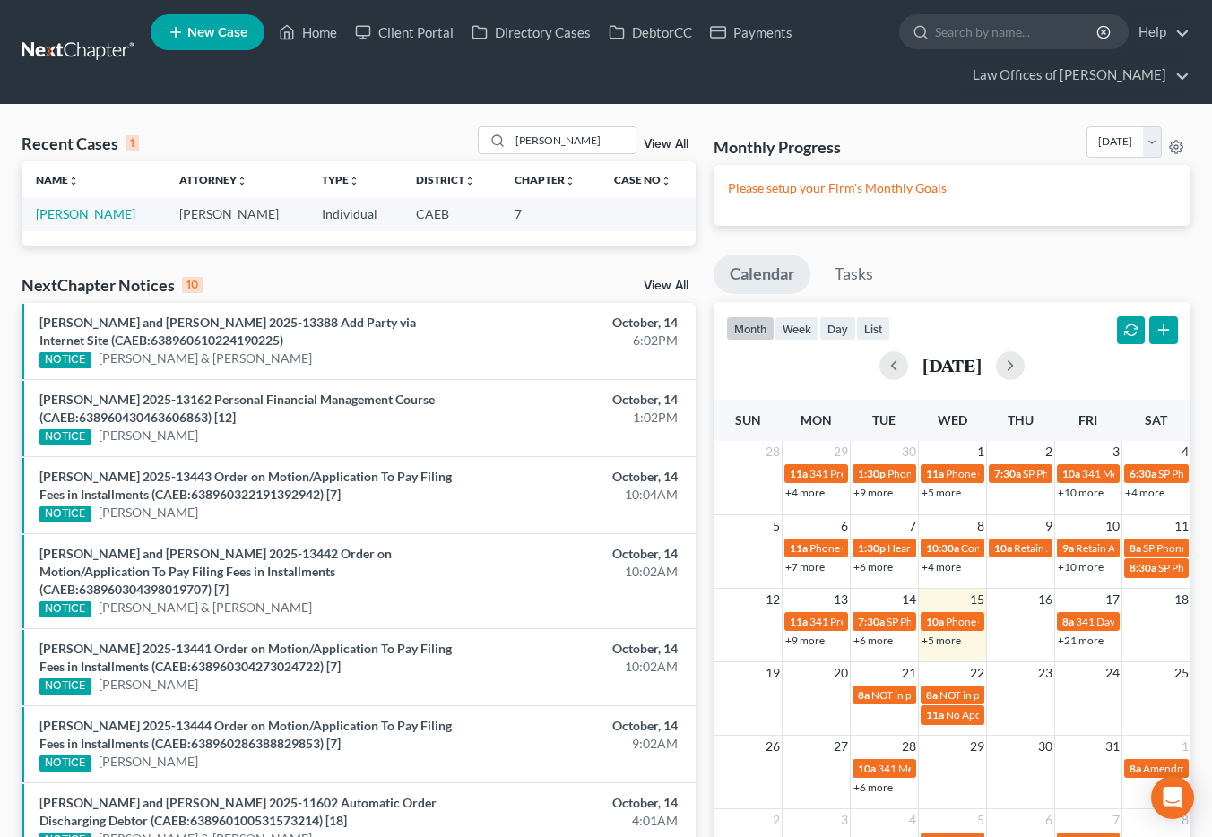
click at [84, 215] on link "[PERSON_NAME]" at bounding box center [85, 213] width 99 height 15
select select "14"
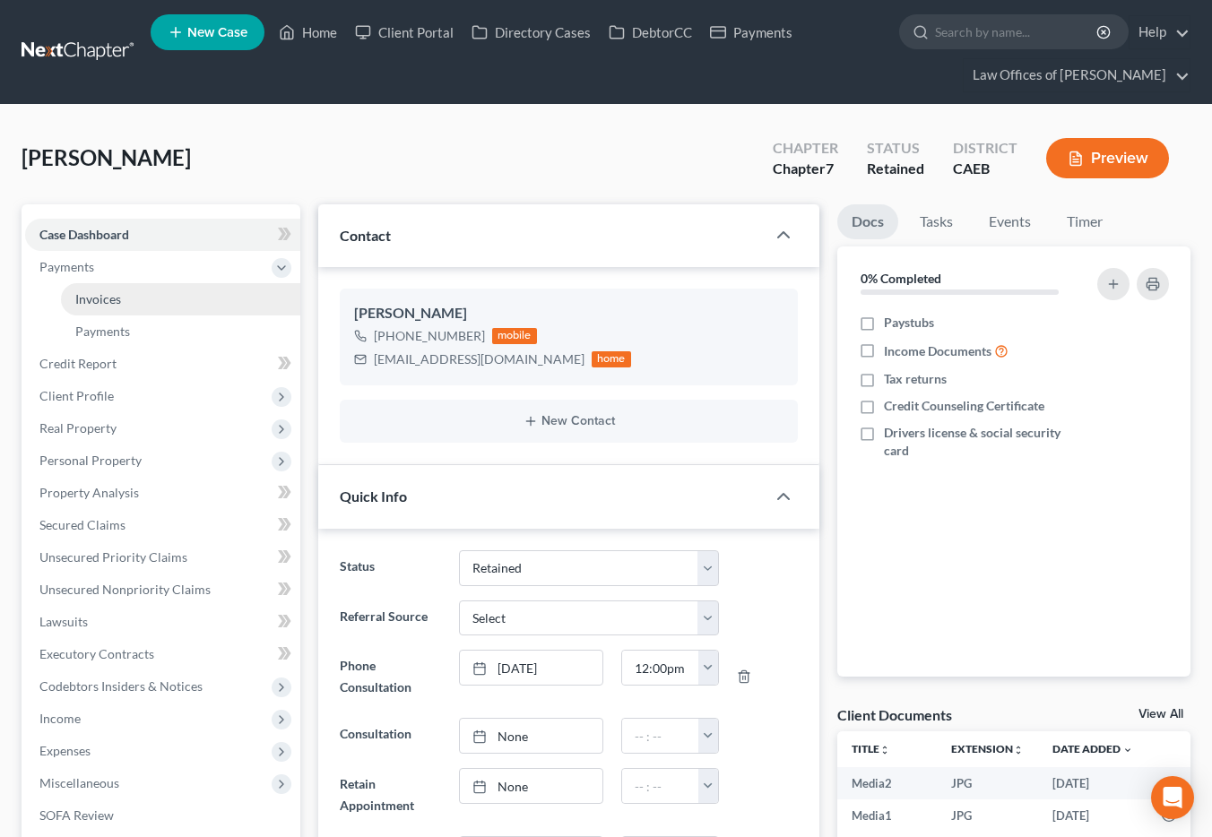
scroll to position [1137, 0]
click at [110, 298] on span "Invoices" at bounding box center [98, 298] width 46 height 15
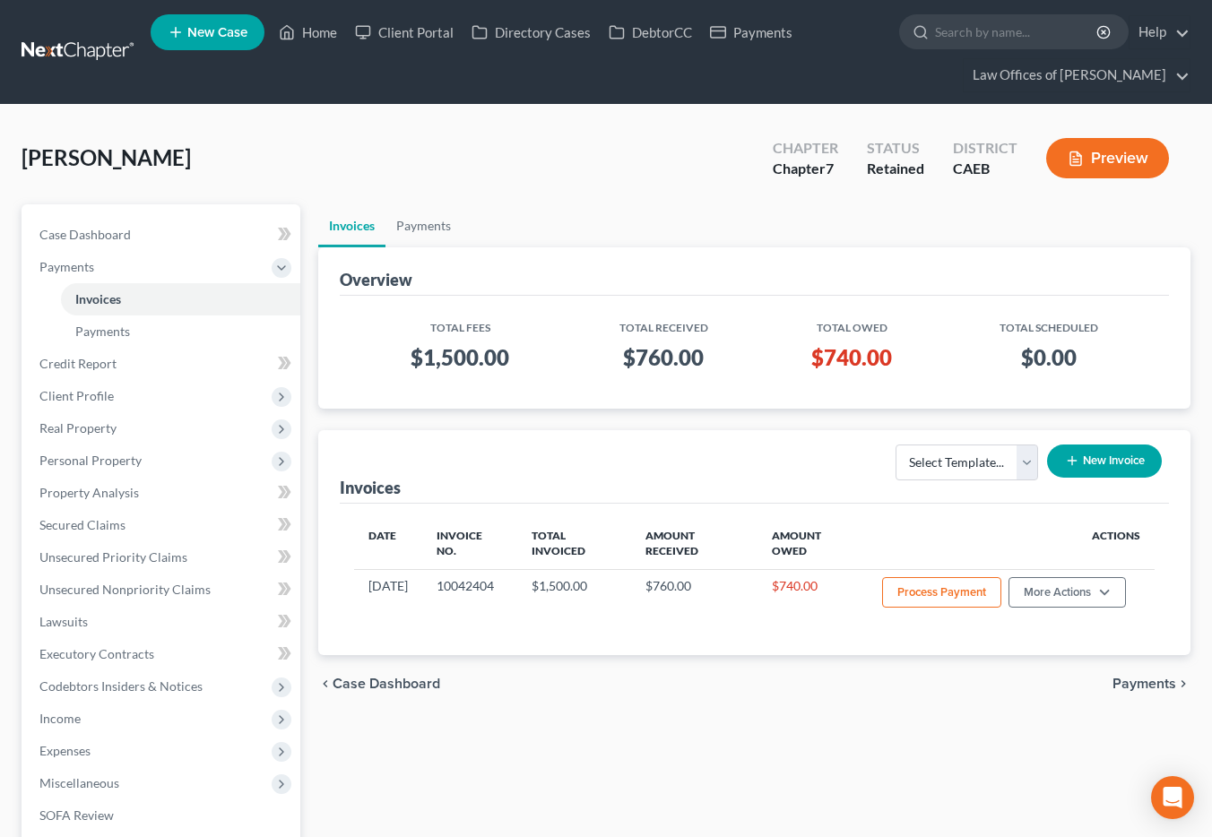
click at [403, 131] on div "[PERSON_NAME] Upgraded Chapter Chapter 7 Status Retained District CAEB Preview" at bounding box center [606, 165] width 1169 height 78
click at [326, 31] on link "Home" at bounding box center [308, 32] width 76 height 32
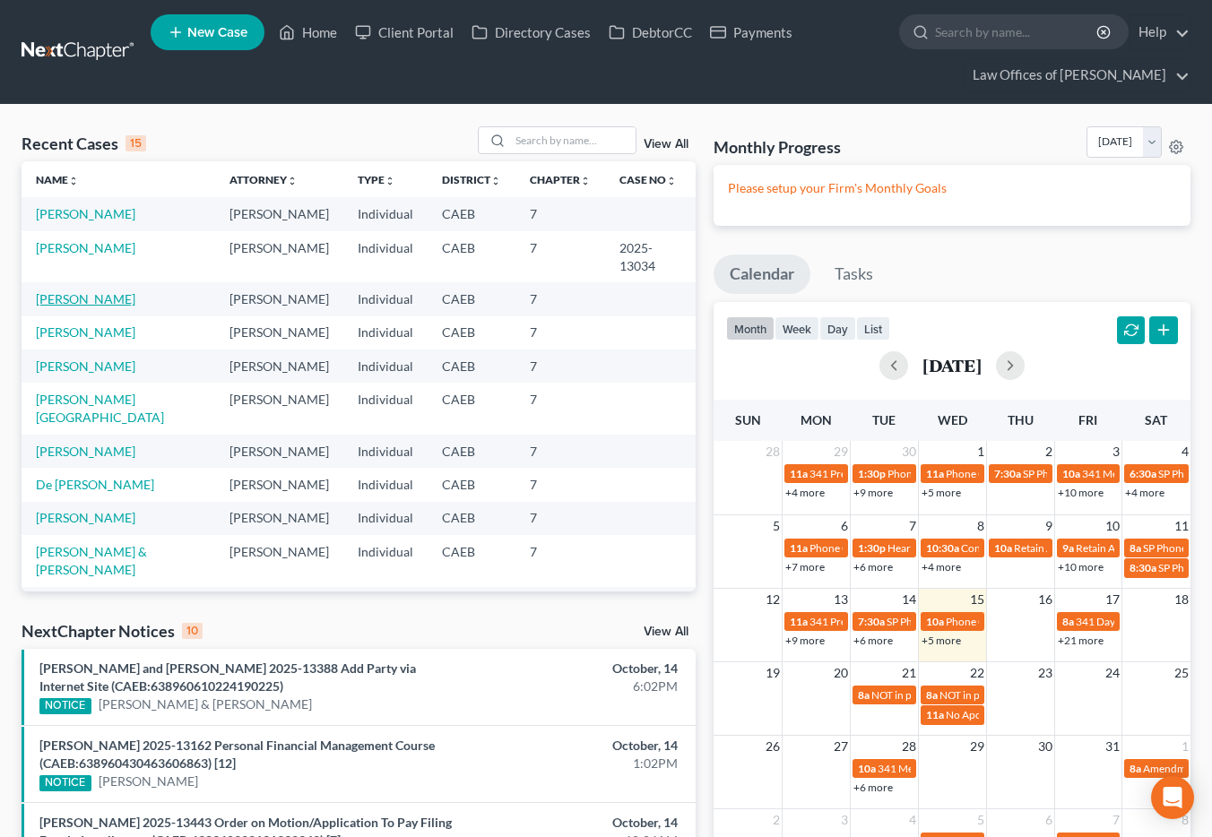
click at [112, 287] on td "[PERSON_NAME]" at bounding box center [119, 298] width 194 height 33
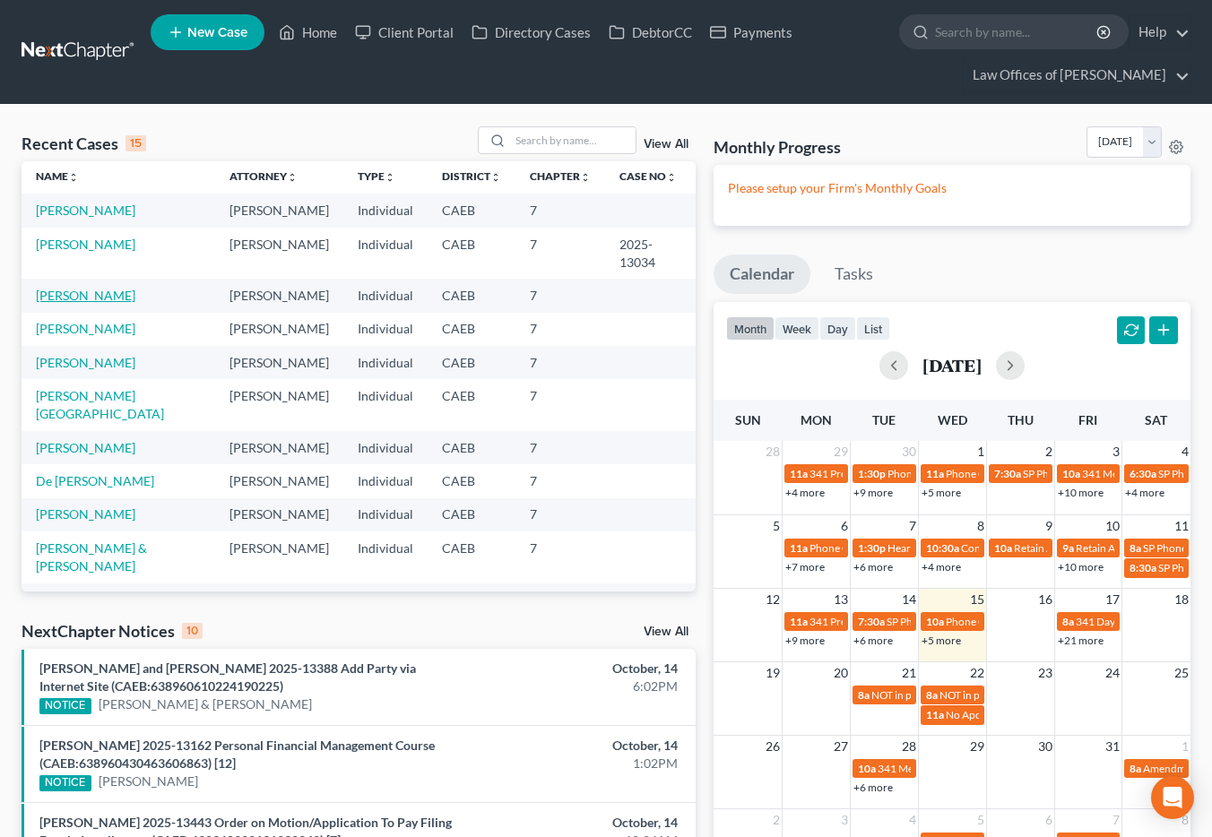
click at [105, 288] on link "[PERSON_NAME]" at bounding box center [85, 295] width 99 height 15
select select "11"
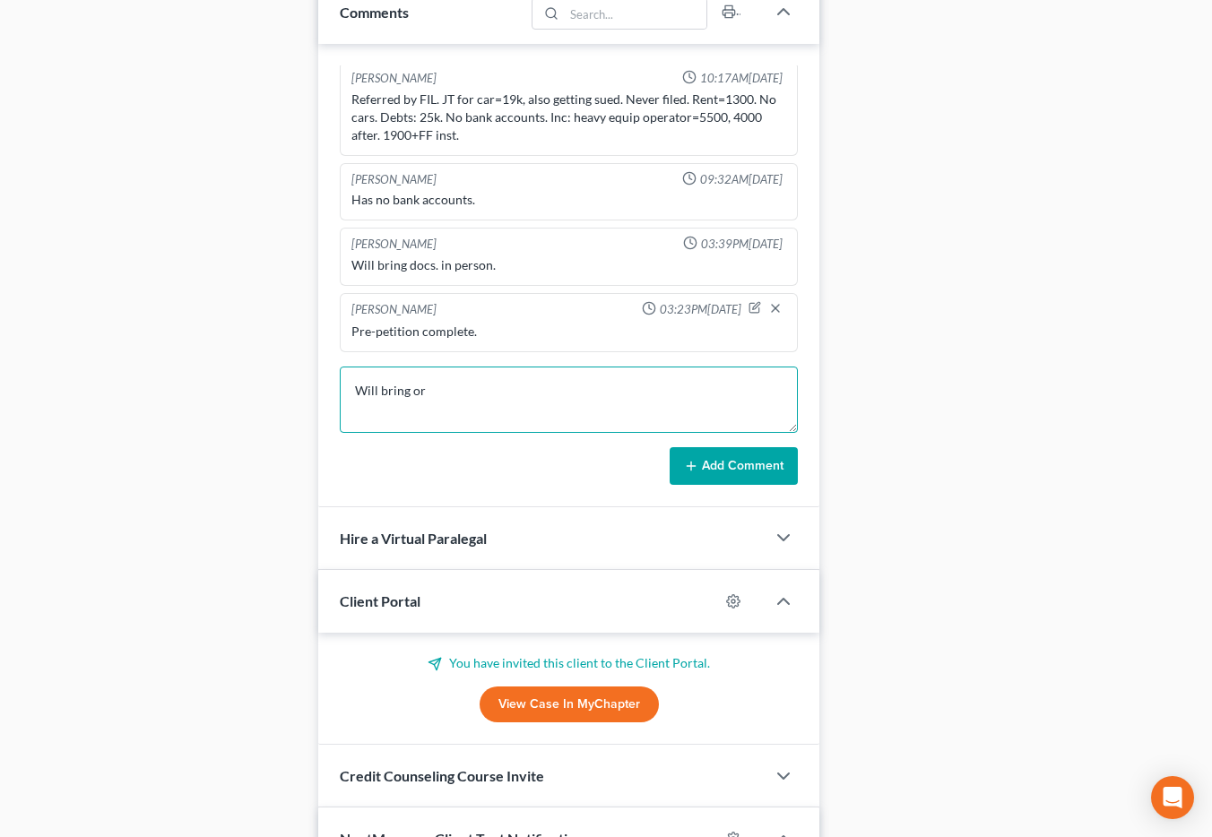
scroll to position [1431, 0]
type textarea "Will email or bring creditors to add."
click at [721, 467] on button "Add Comment" at bounding box center [734, 466] width 128 height 38
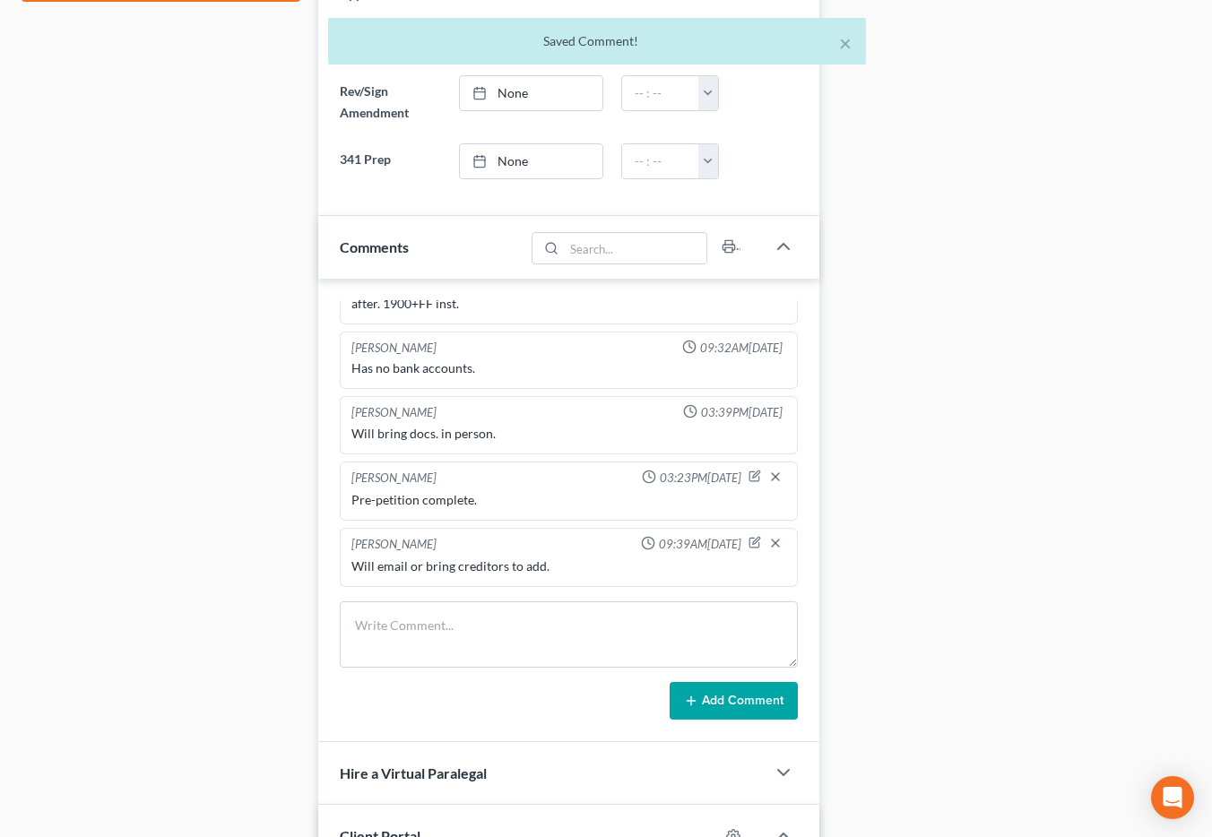
scroll to position [0, 0]
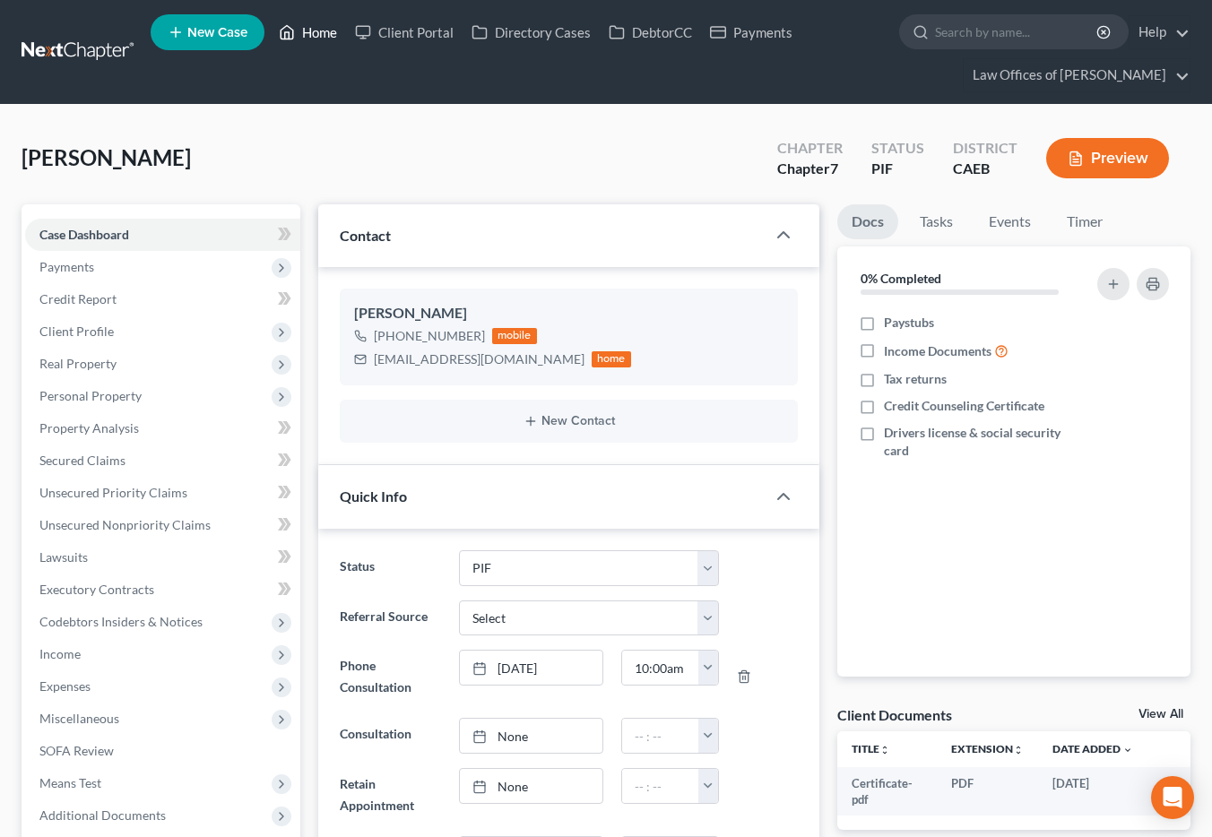
click at [316, 41] on link "Home" at bounding box center [308, 32] width 76 height 32
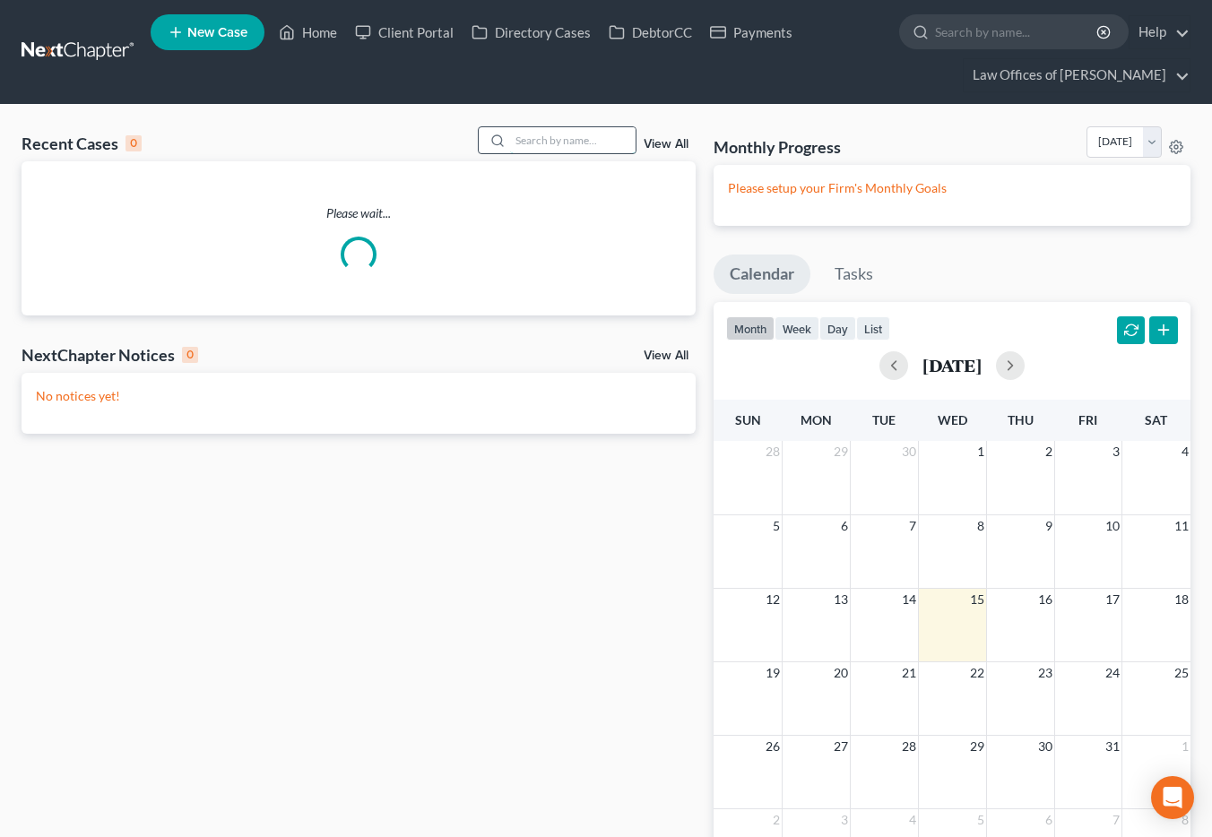
click at [566, 146] on input "search" at bounding box center [572, 140] width 125 height 26
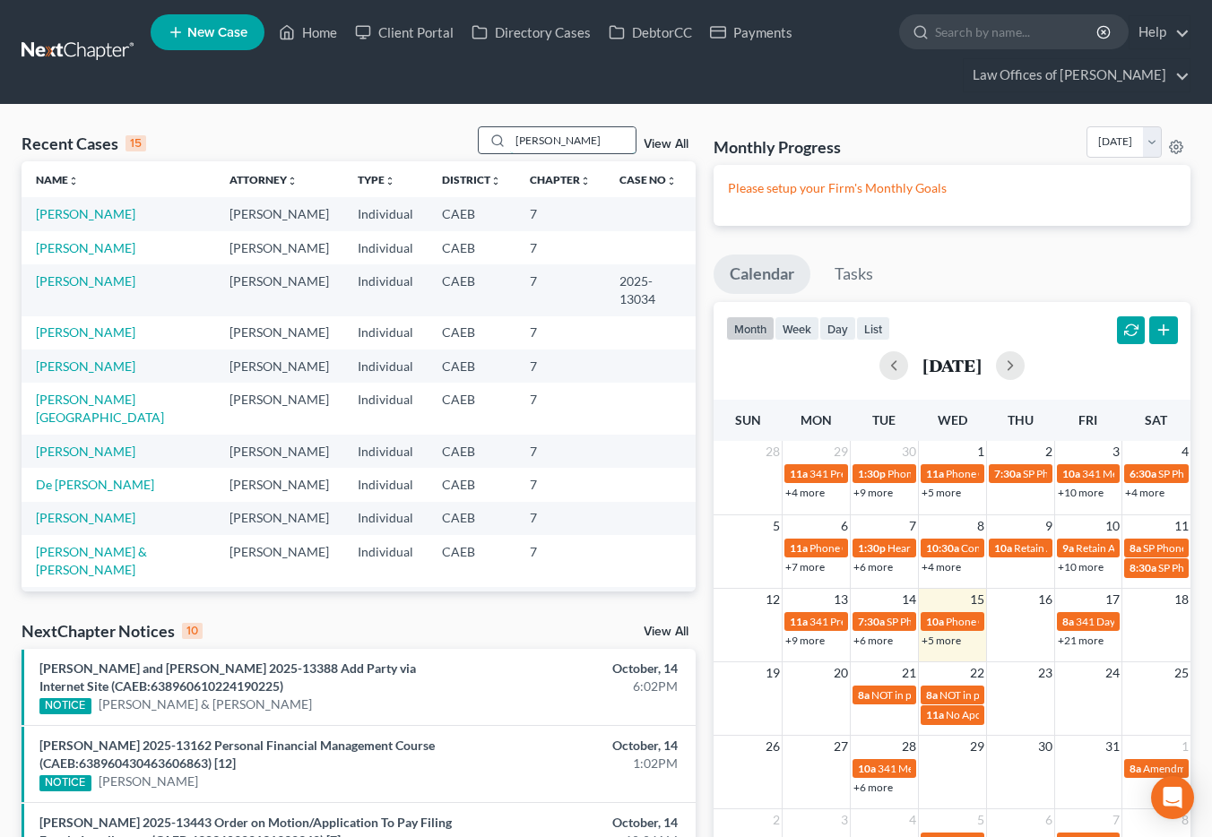
click at [576, 134] on input "[PERSON_NAME]" at bounding box center [572, 140] width 125 height 26
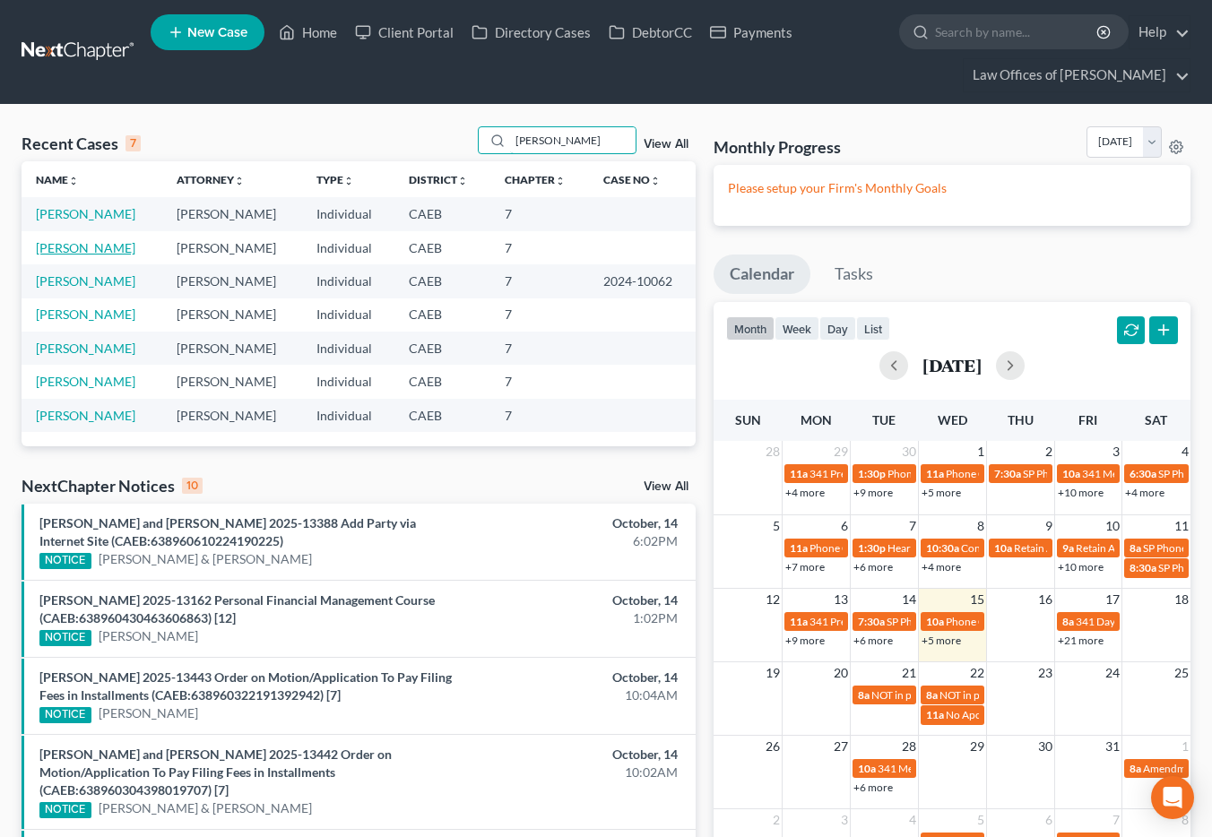
type input "[PERSON_NAME]"
click at [119, 255] on link "[PERSON_NAME]" at bounding box center [85, 247] width 99 height 15
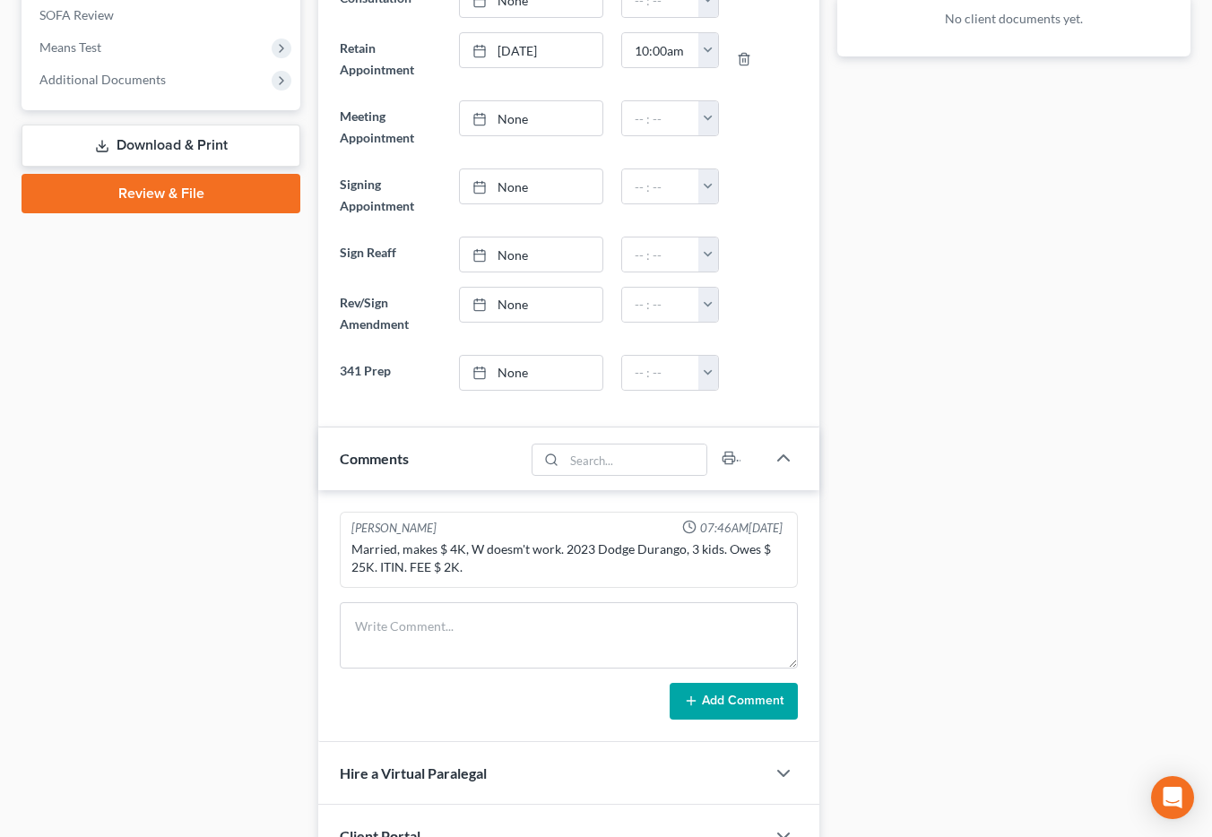
scroll to position [734, 0]
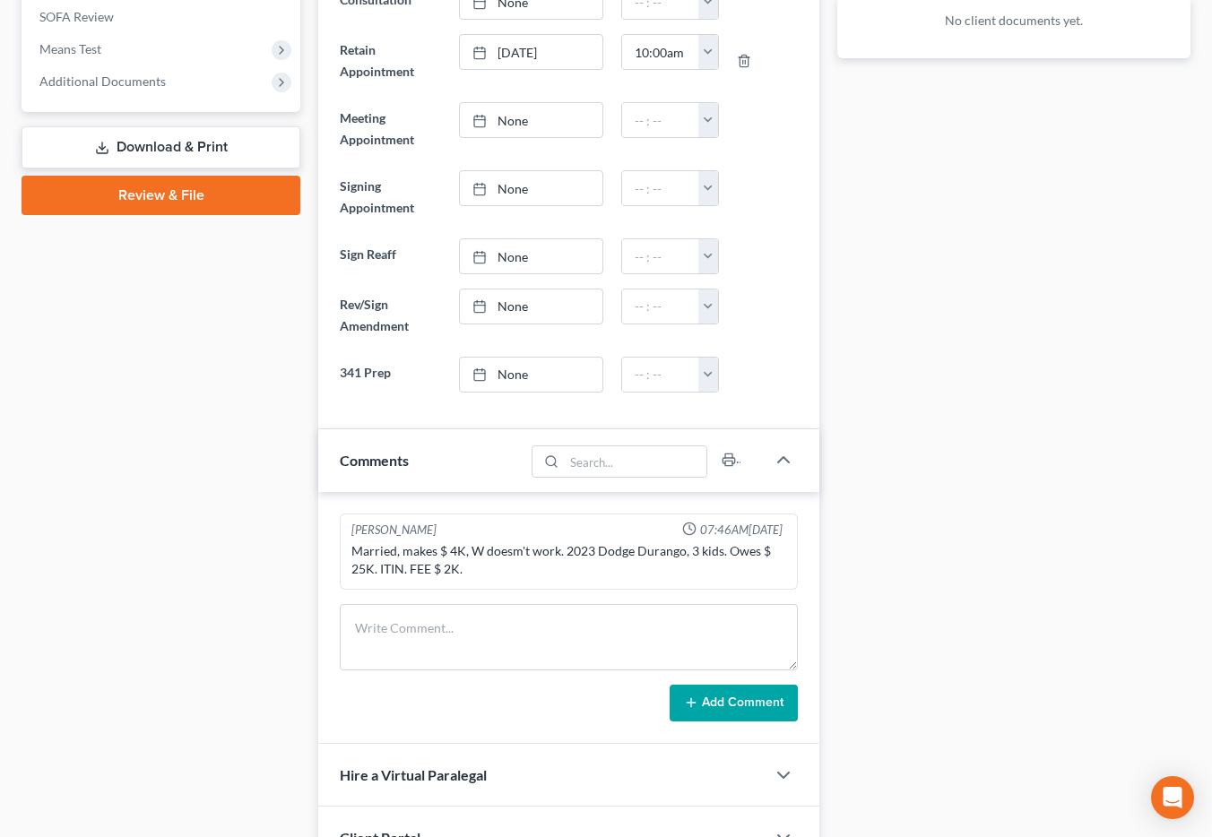
click at [316, 375] on div "Updates & News × Electronic Filing Available! Cases in the Eastern District of …" at bounding box center [568, 434] width 519 height 1928
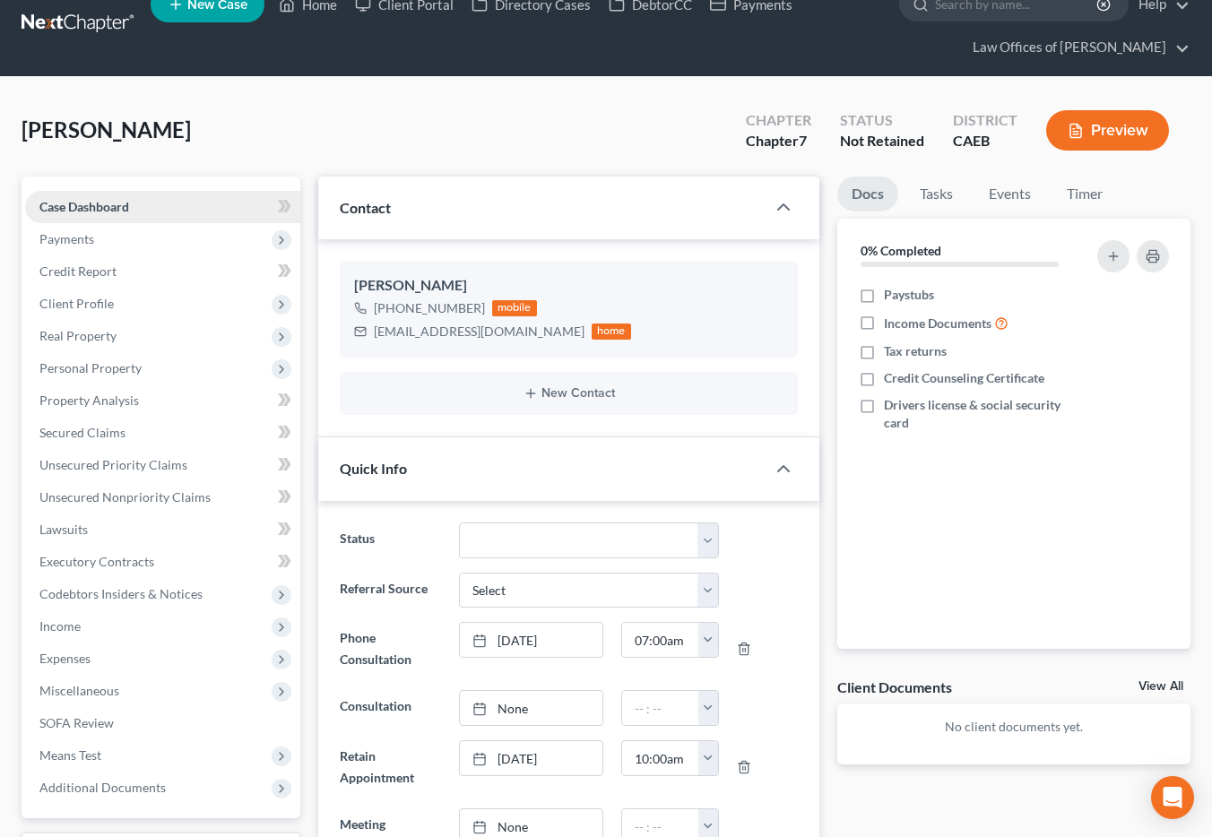
scroll to position [0, 0]
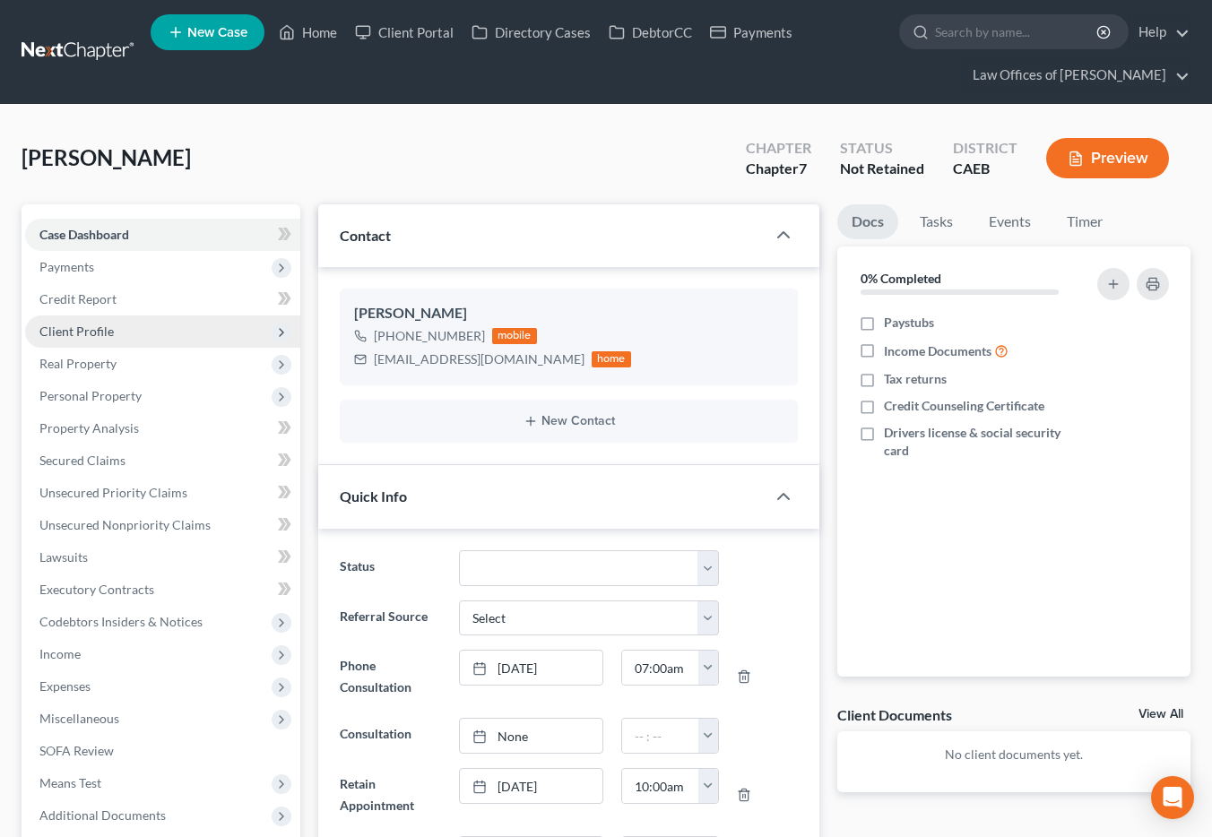
click at [92, 337] on span "Client Profile" at bounding box center [76, 331] width 74 height 15
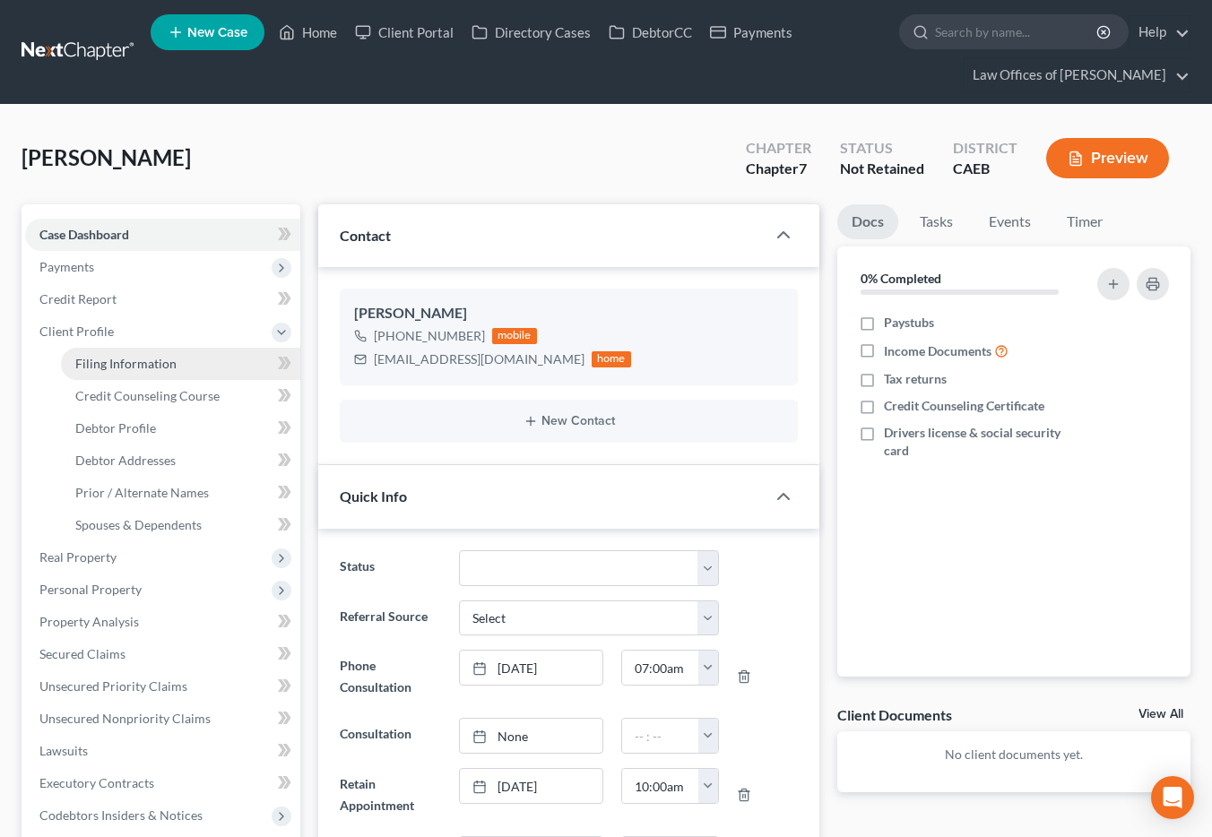
click at [125, 367] on span "Filing Information" at bounding box center [125, 363] width 101 height 15
select select "1"
select select "0"
select select "4"
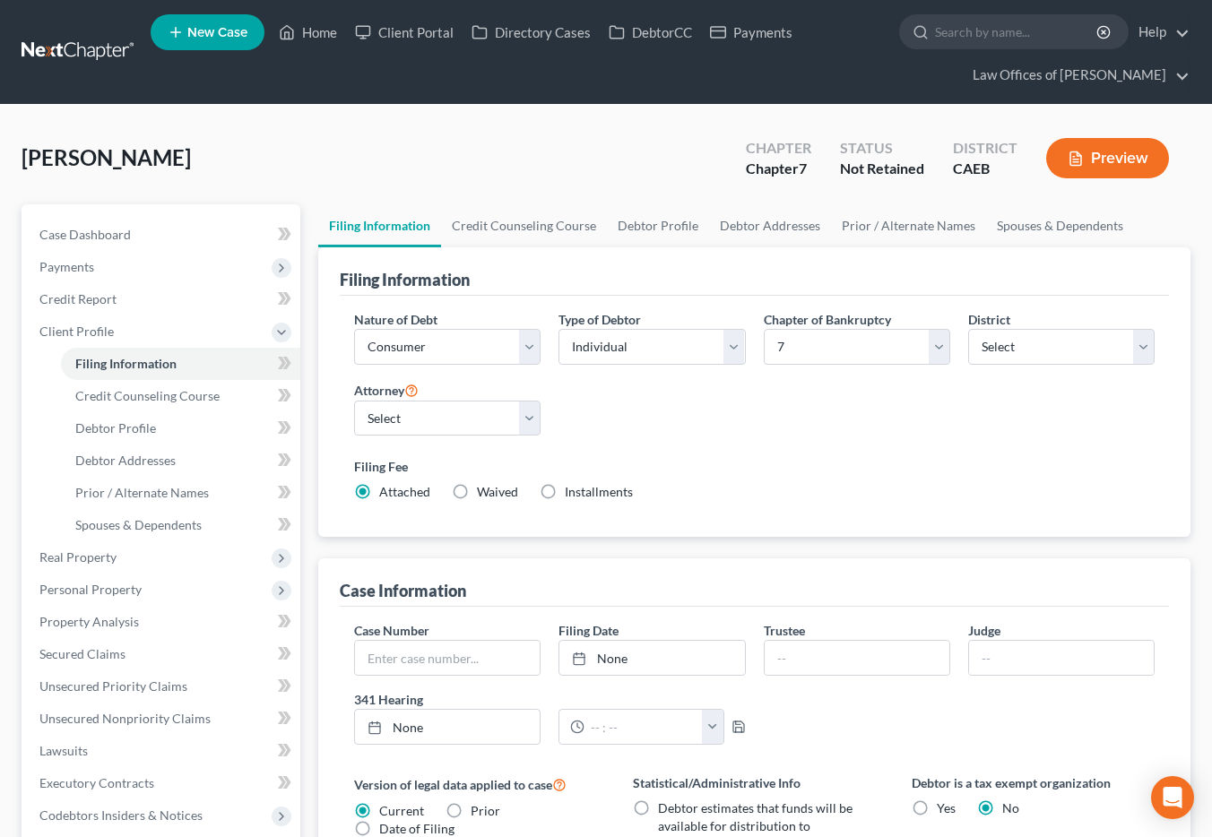
click at [565, 492] on label "Installments Installments" at bounding box center [599, 492] width 68 height 18
click at [572, 492] on input "Installments Installments" at bounding box center [578, 489] width 12 height 12
radio input "true"
radio input "false"
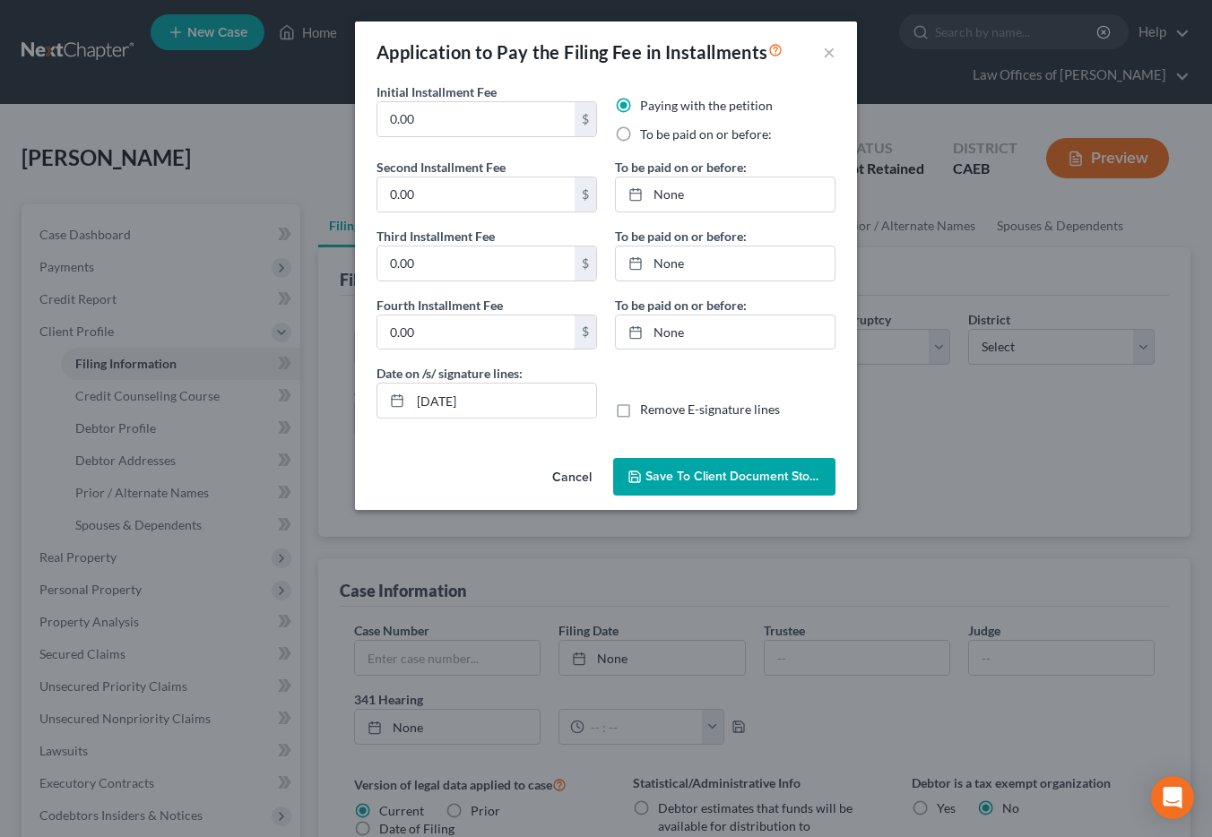
scroll to position [295, 0]
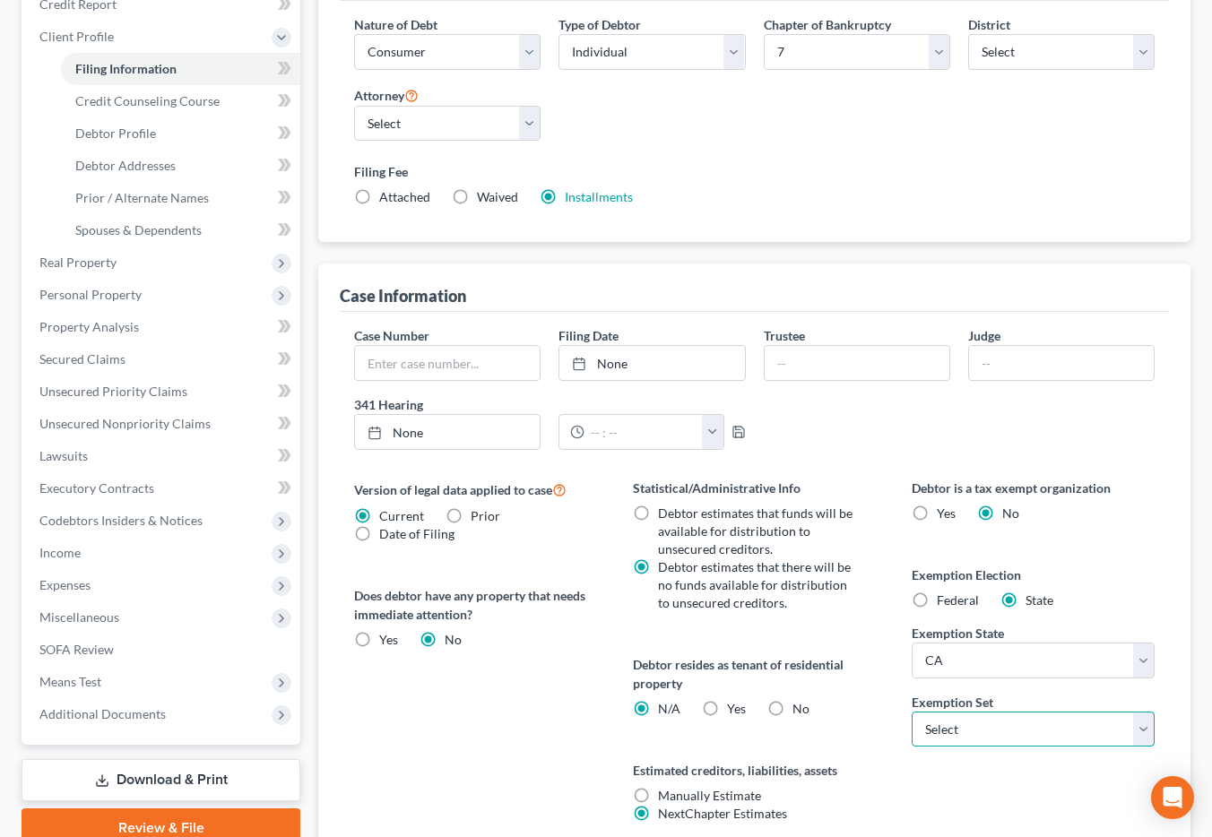
click at [939, 717] on select "Select 703 704" at bounding box center [1033, 730] width 243 height 36
select select "0"
click at [912, 712] on select "Select 703 704" at bounding box center [1033, 730] width 243 height 36
click at [727, 704] on label "Yes Yes" at bounding box center [736, 709] width 19 height 18
click at [734, 704] on input "Yes Yes" at bounding box center [740, 706] width 12 height 12
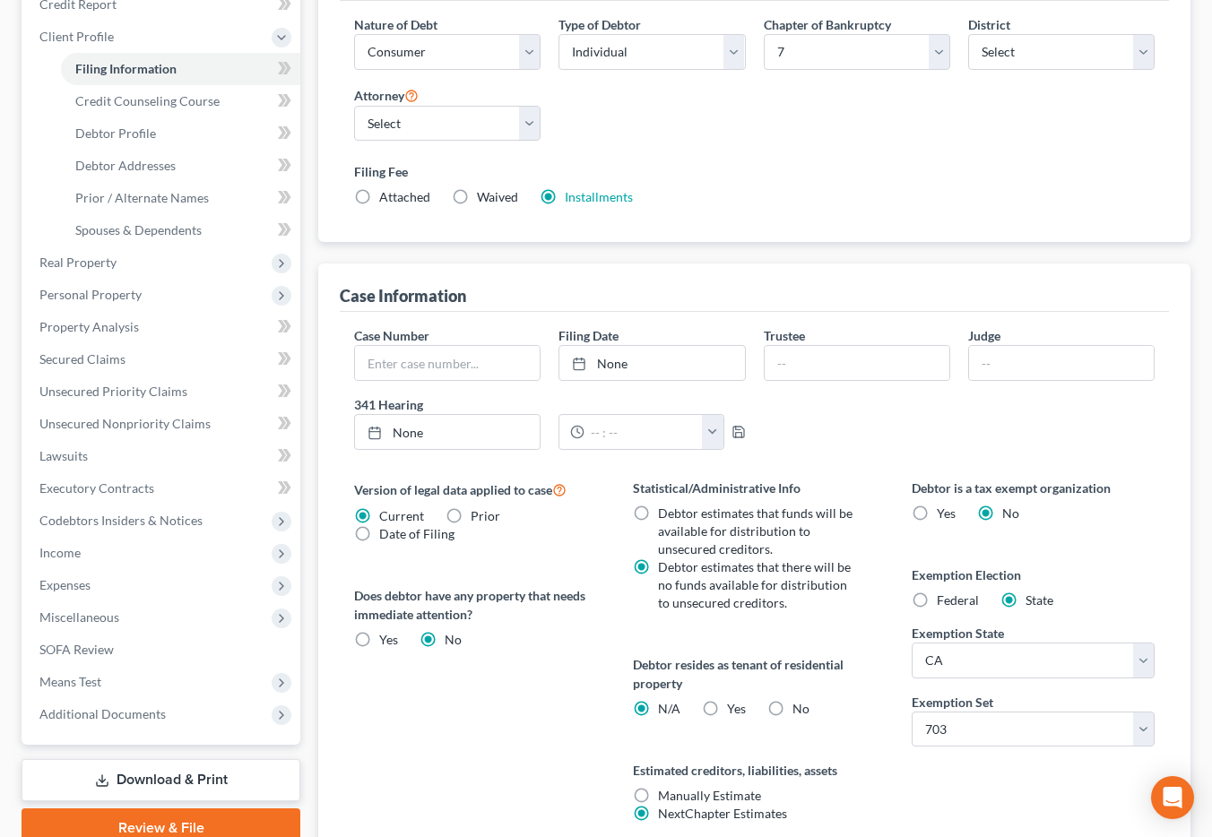
radio input "true"
radio input "false"
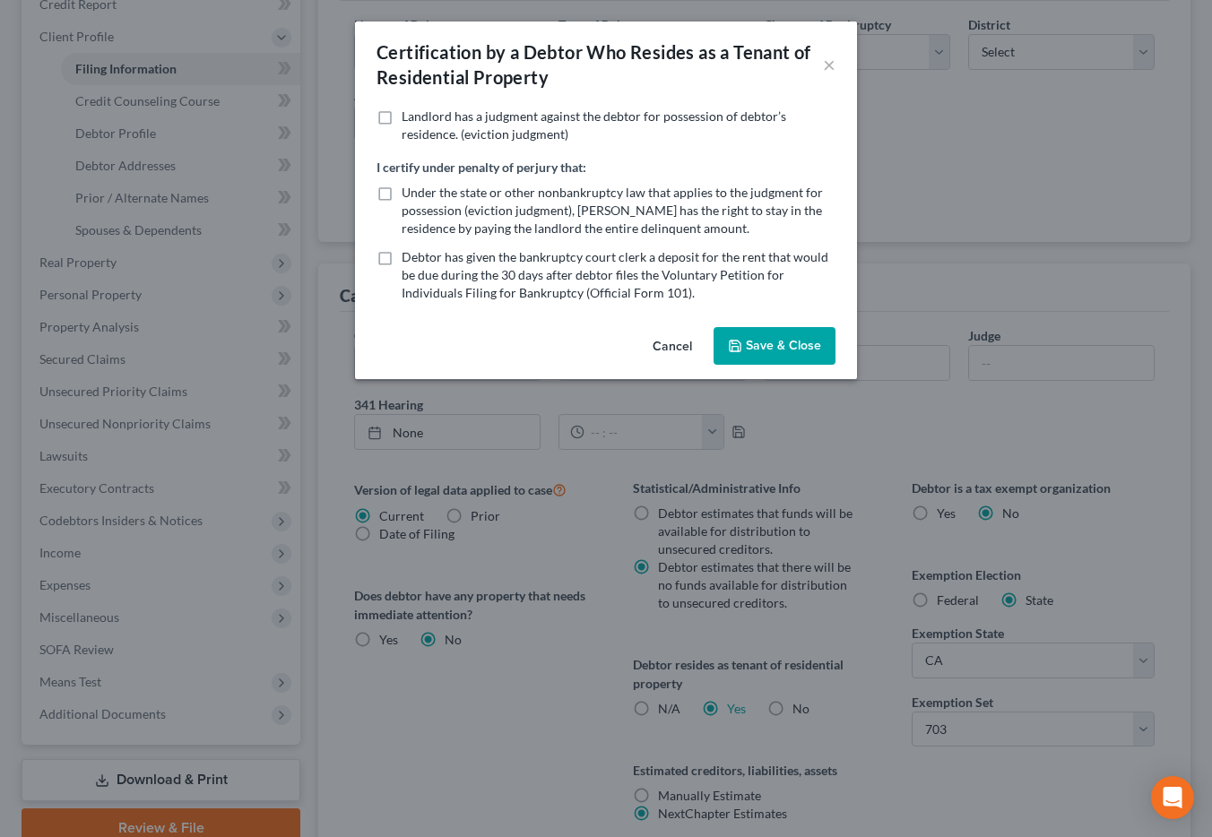
click at [675, 349] on button "Cancel" at bounding box center [672, 347] width 68 height 36
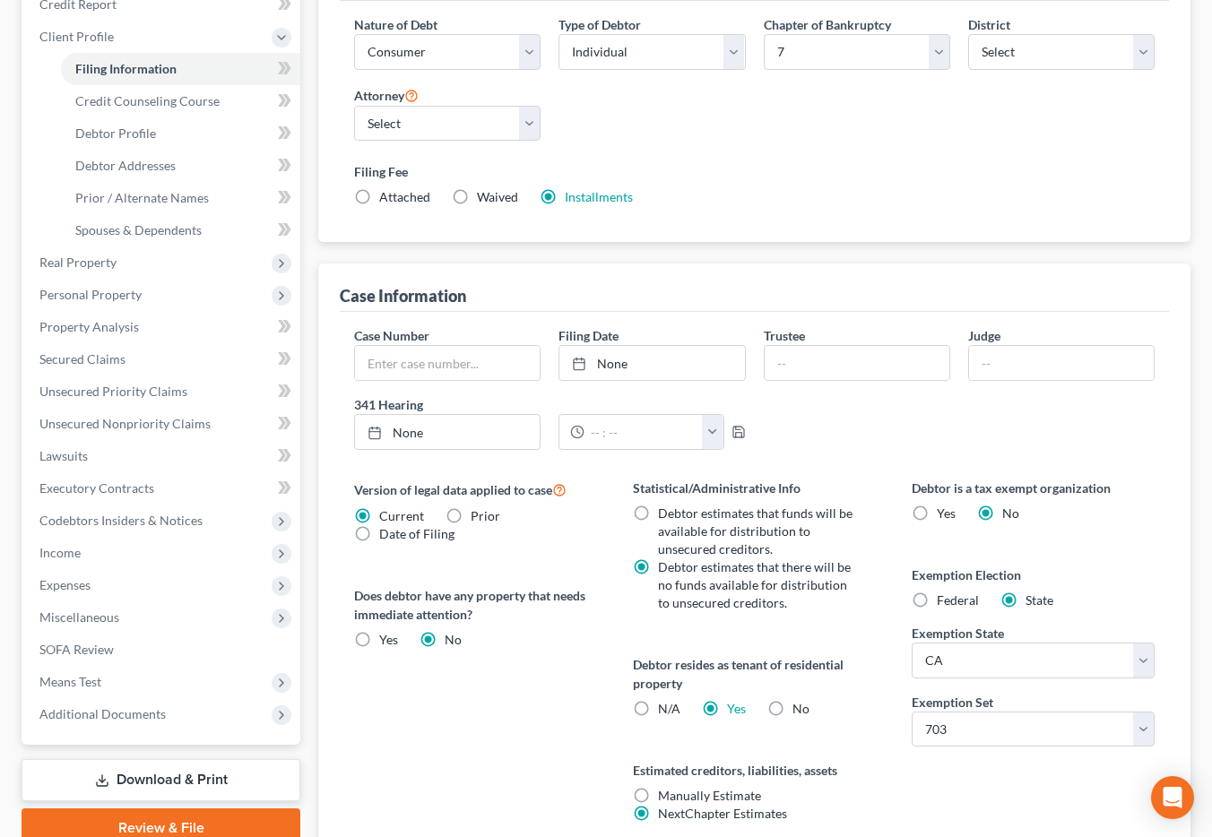
click at [309, 315] on div "Filing Information Credit Counseling Course Debtor Profile Debtor Addresses Pri…" at bounding box center [754, 416] width 890 height 1014
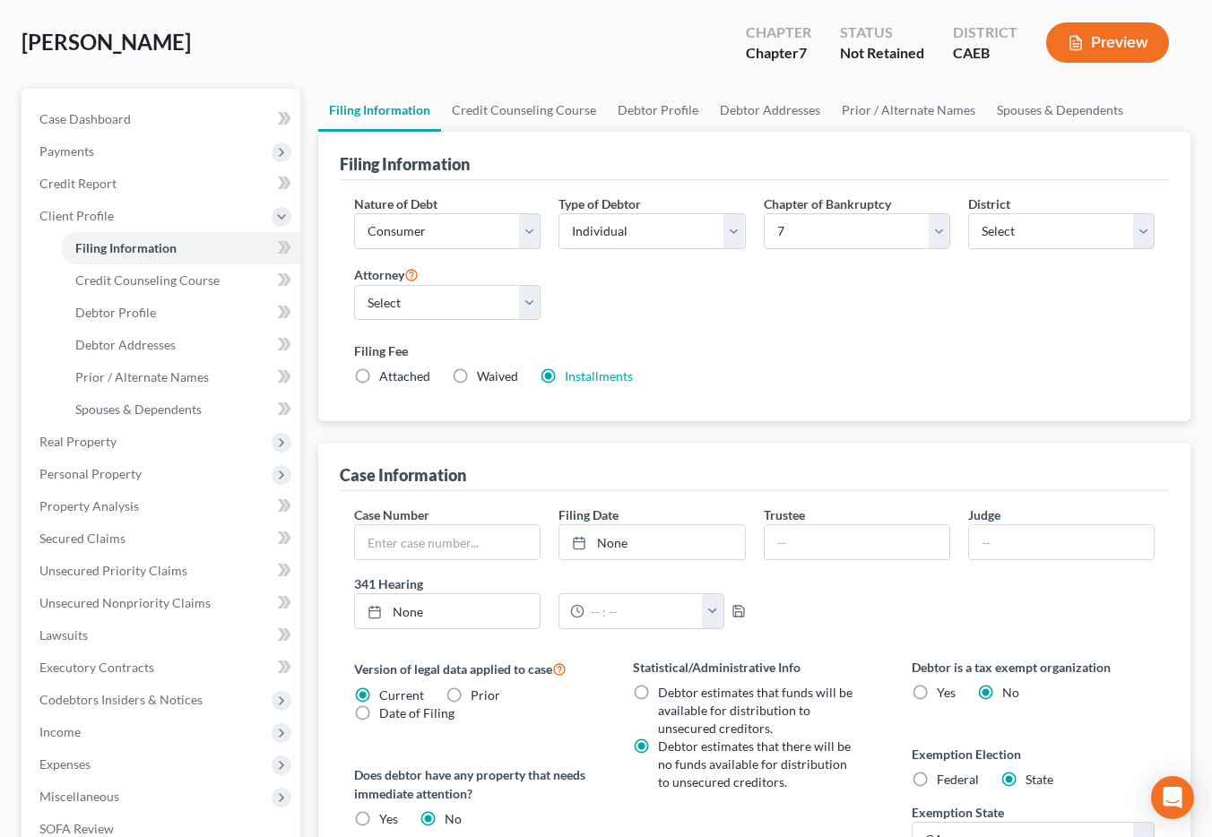
scroll to position [115, 0]
click at [148, 324] on link "Debtor Profile" at bounding box center [180, 314] width 239 height 32
select select "0"
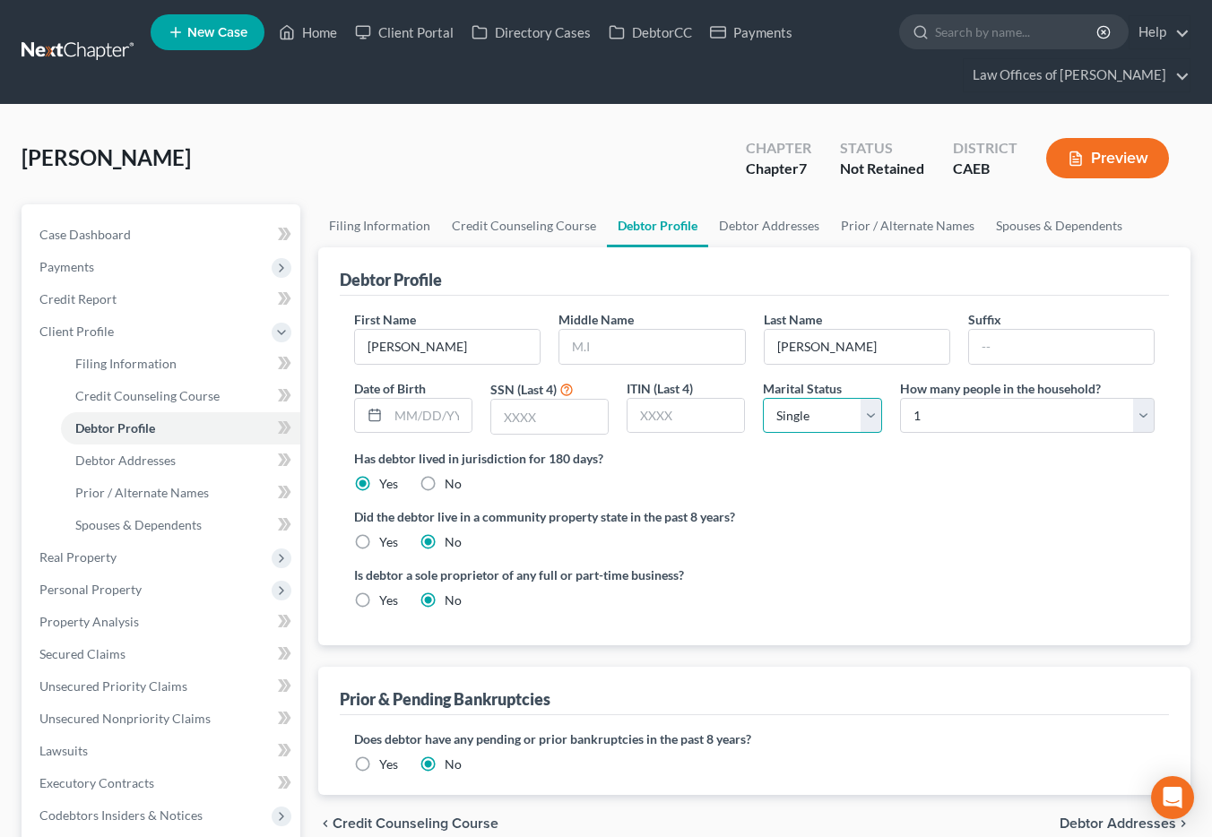
click at [787, 424] on select "Select Single Married Separated Divorced Widowed" at bounding box center [822, 416] width 118 height 36
select select "1"
click at [763, 398] on select "Select Single Married Separated Divorced Widowed" at bounding box center [822, 416] width 118 height 36
click at [924, 420] on select "Select 1 2 3 4 5 6 7 8 9 10 11 12 13 14 15 16 17 18 19 20" at bounding box center [1027, 416] width 255 height 36
click at [900, 398] on select "Select 1 2 3 4 5 6 7 8 9 10 11 12 13 14 15 16 17 18 19 20" at bounding box center [1027, 416] width 255 height 36
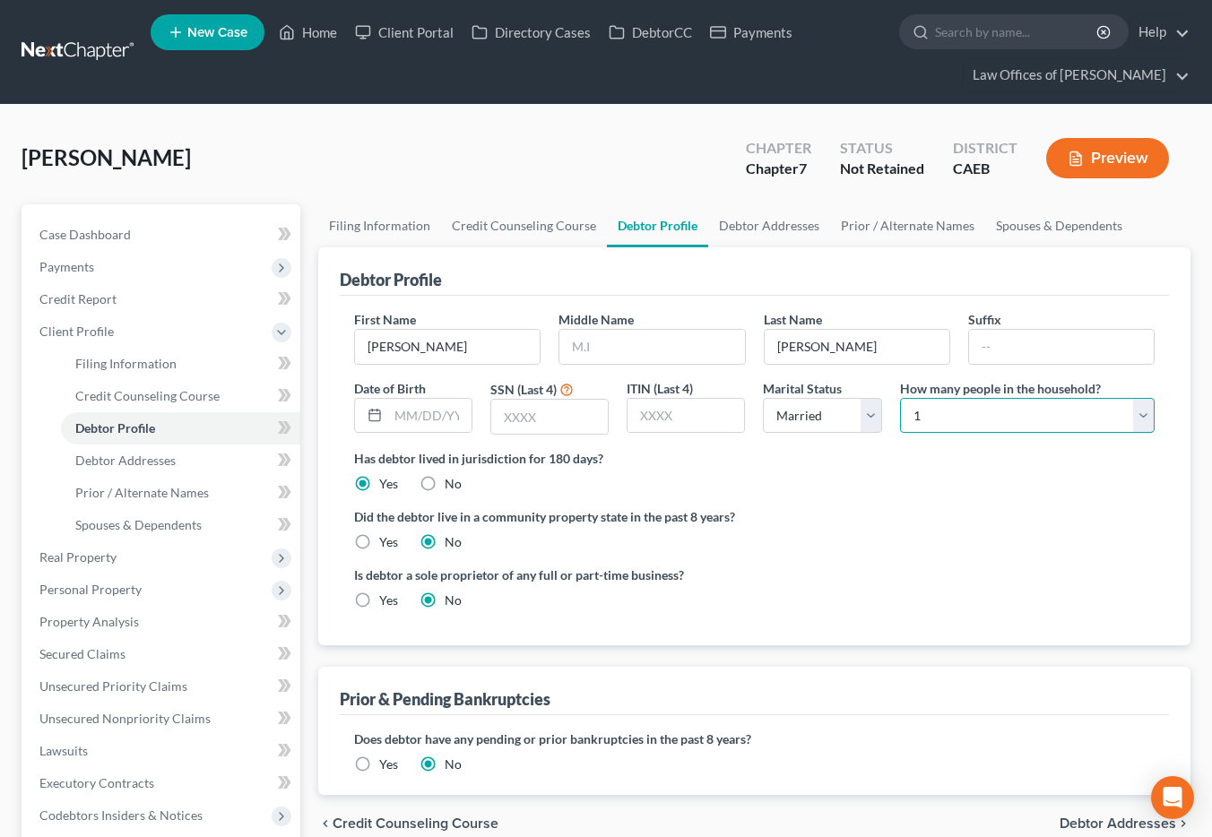
click at [935, 424] on select "Select 1 2 3 4 5 6 7 8 9 10 11 12 13 14 15 16 17 18 19 20" at bounding box center [1027, 416] width 255 height 36
select select "4"
click at [900, 398] on select "Select 1 2 3 4 5 6 7 8 9 10 11 12 13 14 15 16 17 18 19 20" at bounding box center [1027, 416] width 255 height 36
click at [641, 393] on label "ITIN (Last 4)" at bounding box center [660, 388] width 66 height 19
click at [655, 413] on input "text" at bounding box center [685, 416] width 117 height 34
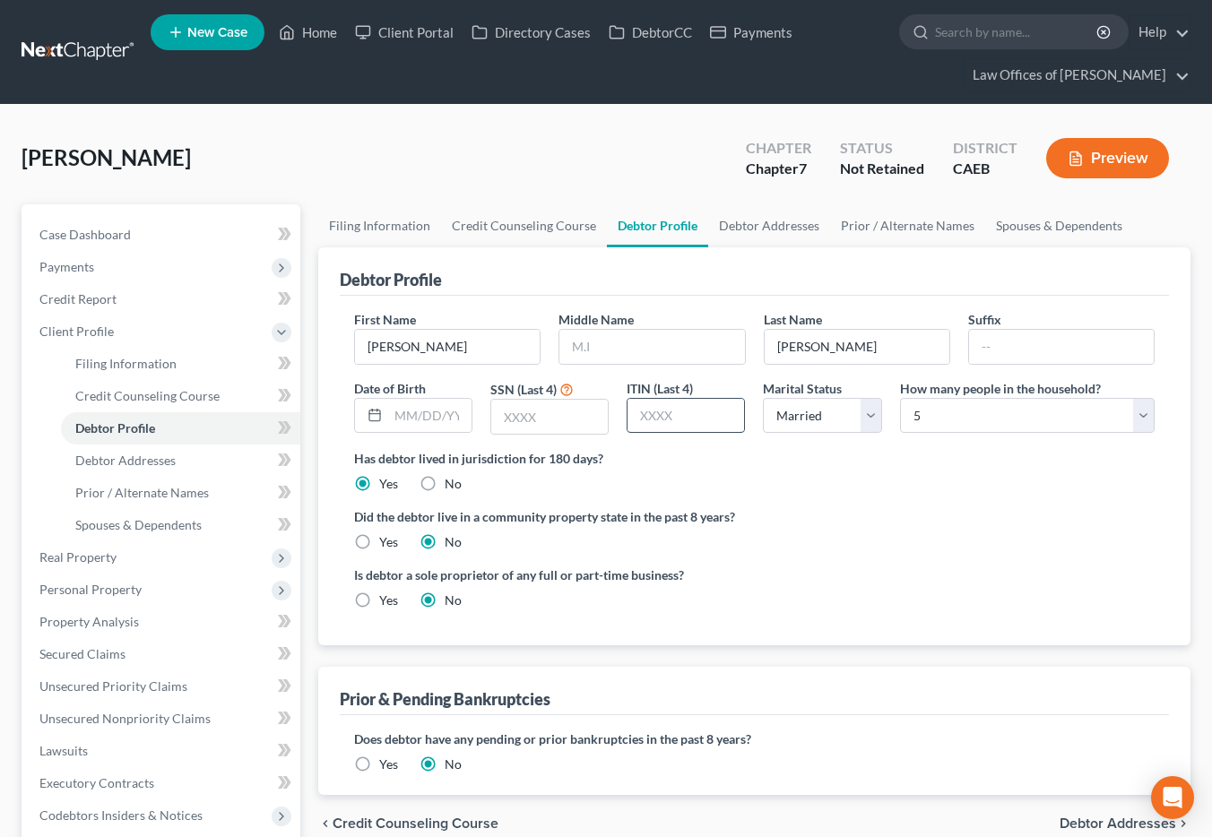
click at [658, 410] on input "text" at bounding box center [685, 416] width 117 height 34
type input "4833"
click at [454, 428] on input "text" at bounding box center [429, 416] width 83 height 34
click at [437, 417] on input "text" at bounding box center [429, 416] width 83 height 34
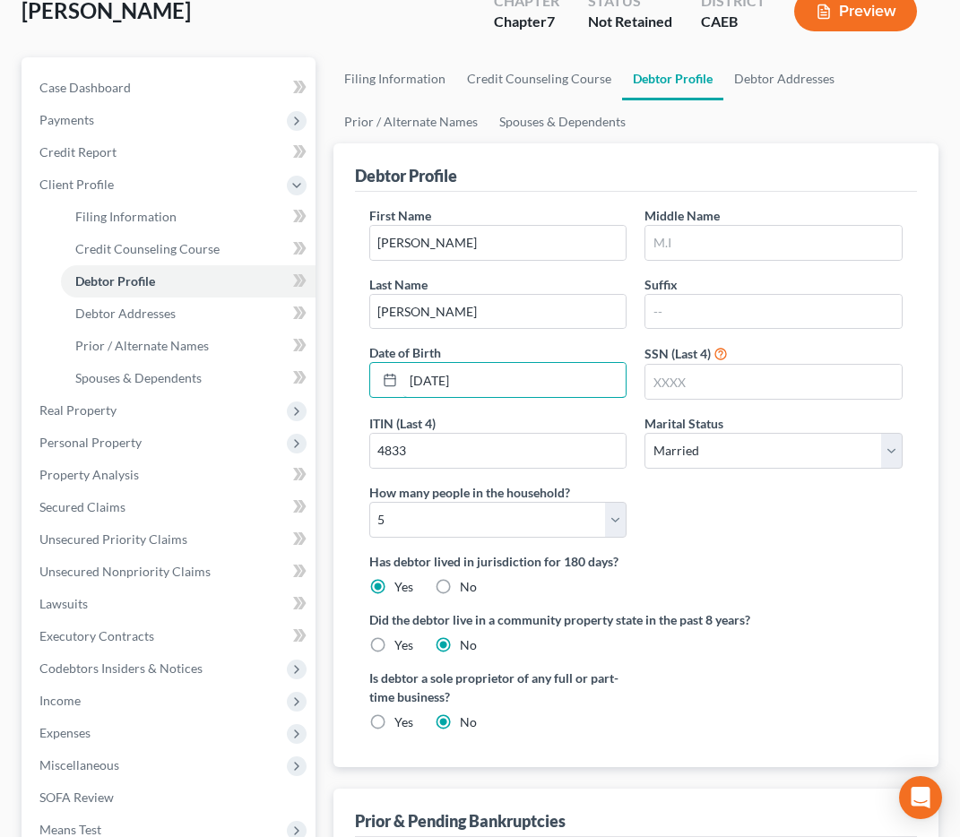
scroll to position [131, 0]
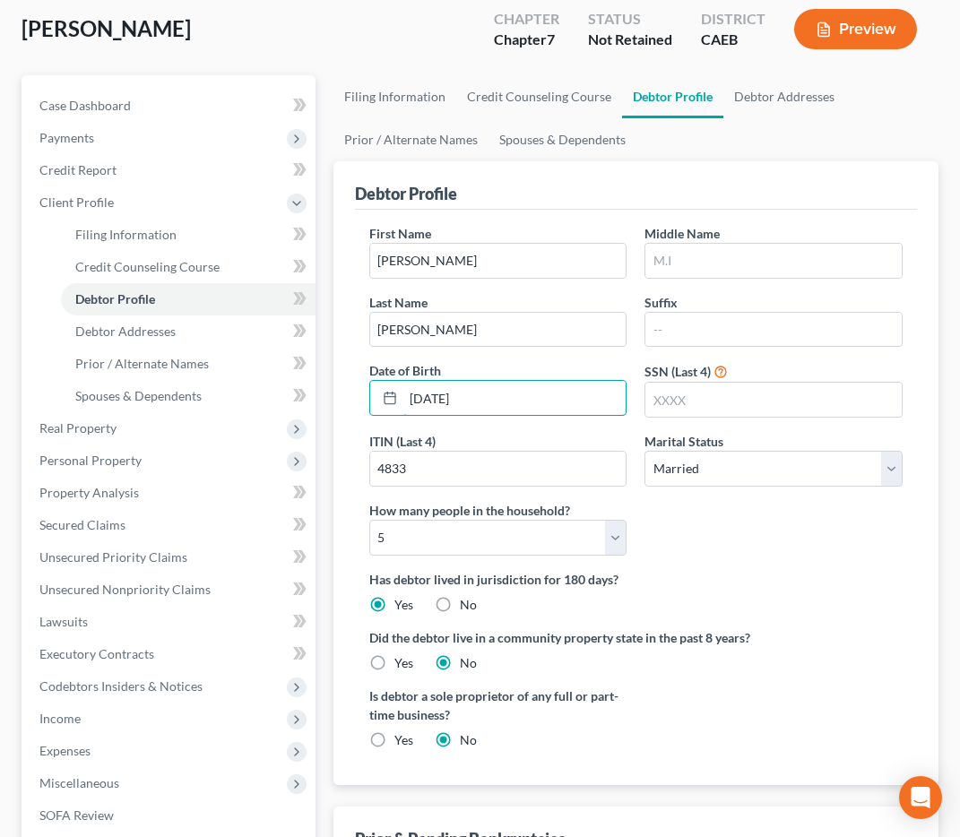
type input "[DATE]"
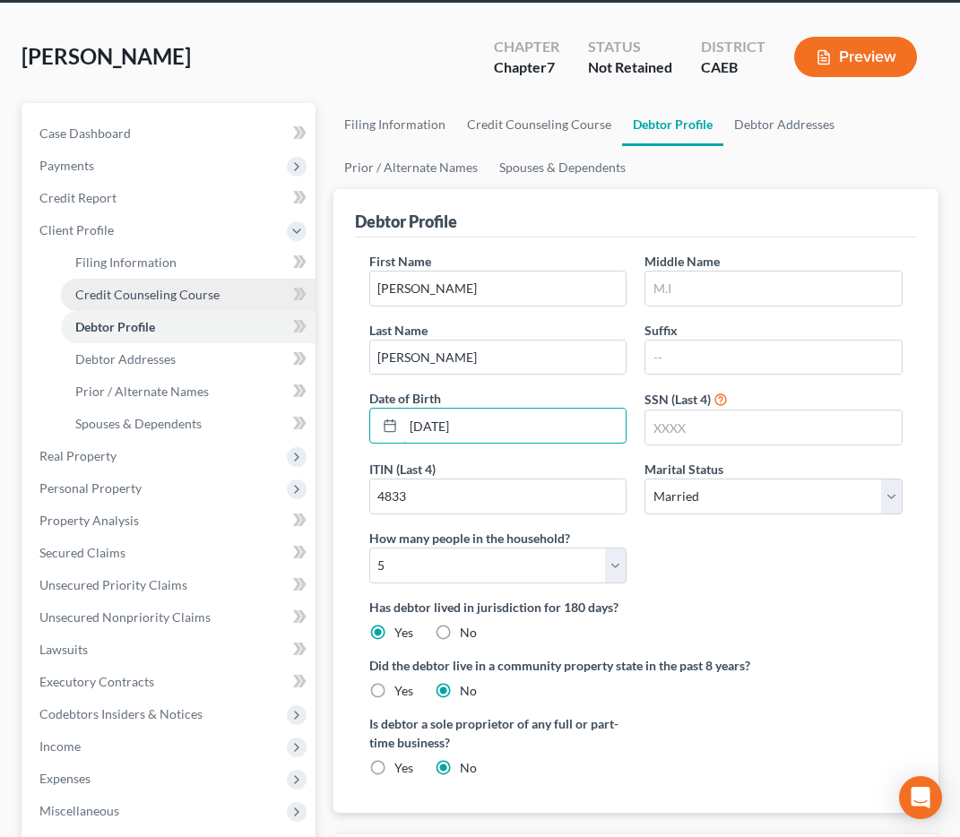
scroll to position [146, 0]
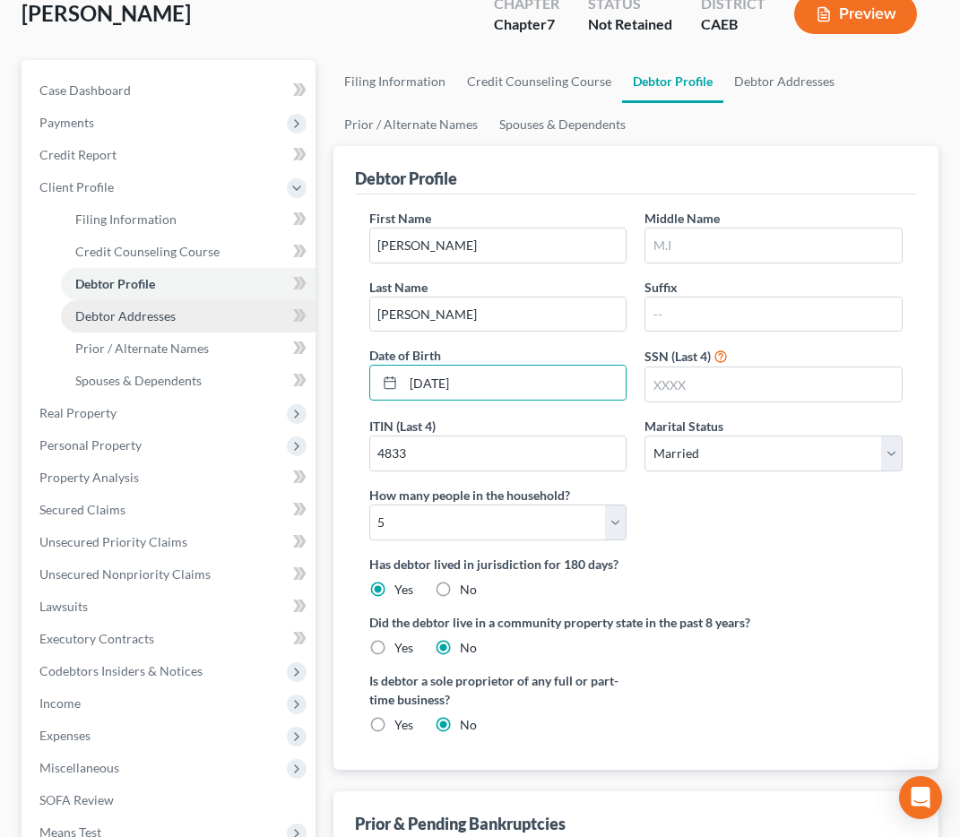
click at [148, 323] on span "Debtor Addresses" at bounding box center [125, 315] width 100 height 15
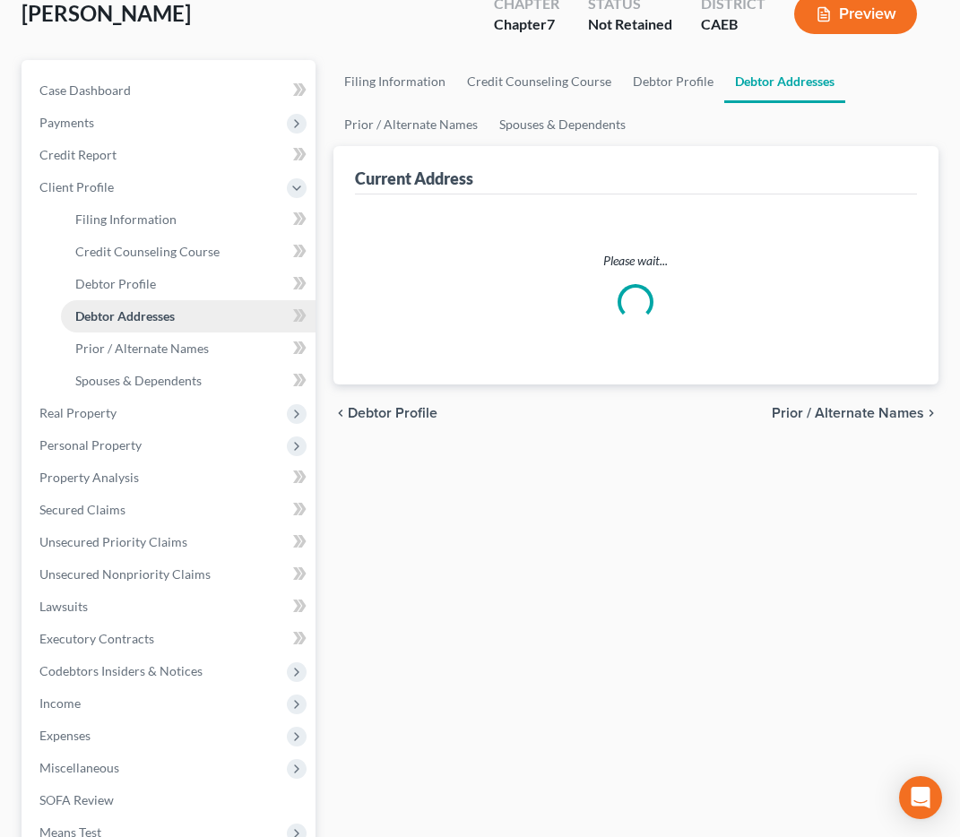
select select "0"
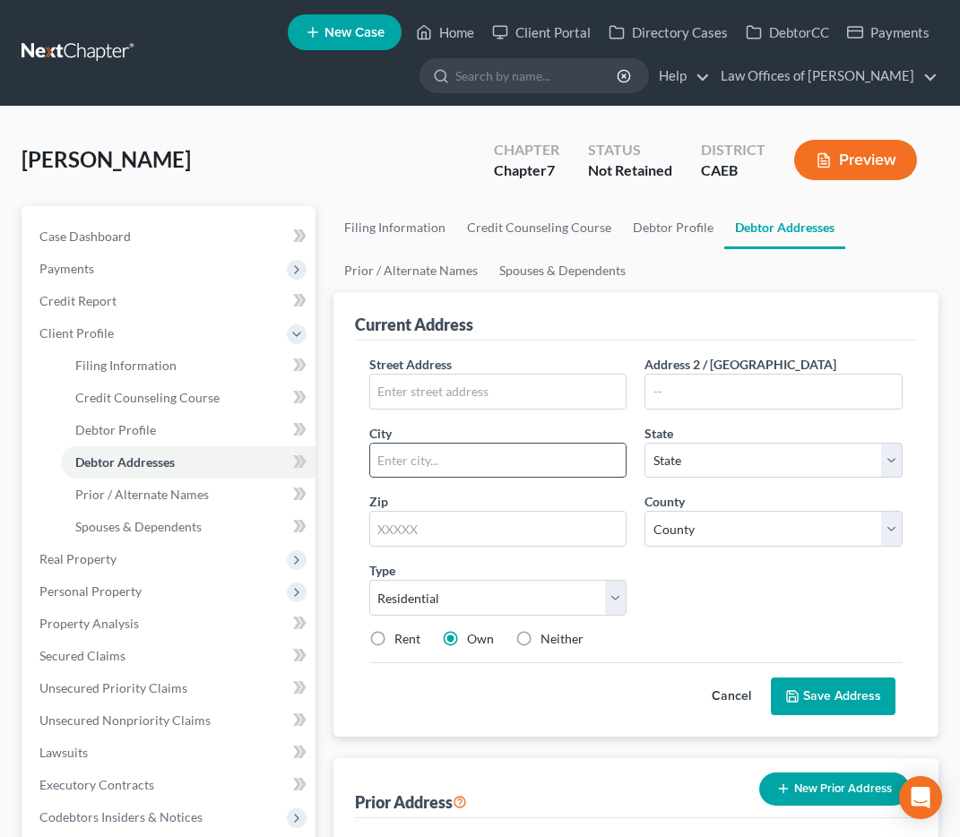
click at [436, 461] on input "text" at bounding box center [498, 461] width 256 height 34
click at [427, 386] on input "text" at bounding box center [498, 392] width 256 height 34
type input "[GEOGRAPHIC_DATA][PERSON_NAME]"
click at [698, 382] on input "text" at bounding box center [773, 392] width 256 height 34
type input "Apt 20"
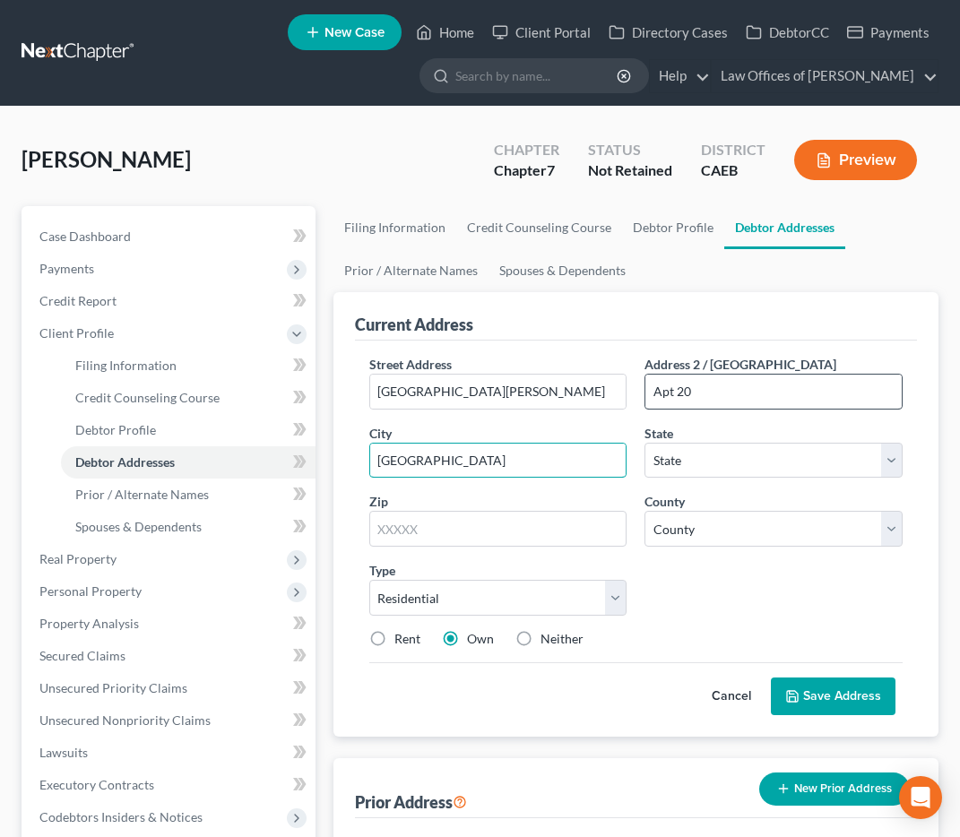
type input "[GEOGRAPHIC_DATA]"
select select "4"
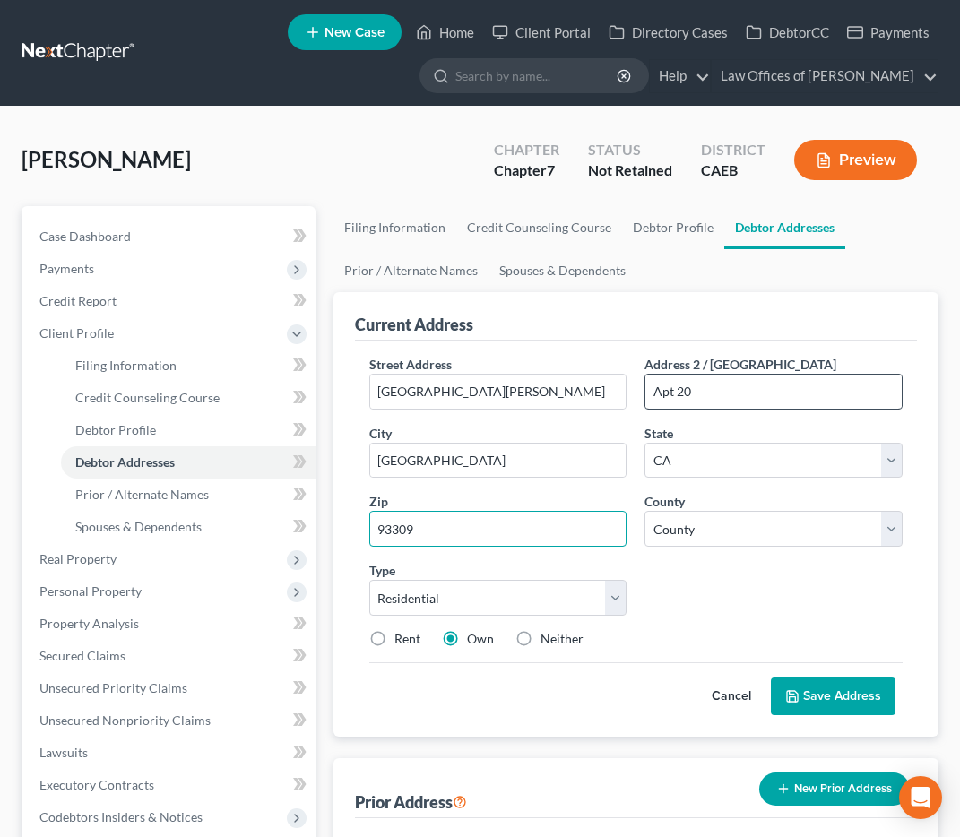
type input "93309"
select select "14"
click at [394, 641] on label "Rent" at bounding box center [407, 639] width 26 height 18
click at [402, 641] on input "Rent" at bounding box center [408, 636] width 12 height 12
radio input "true"
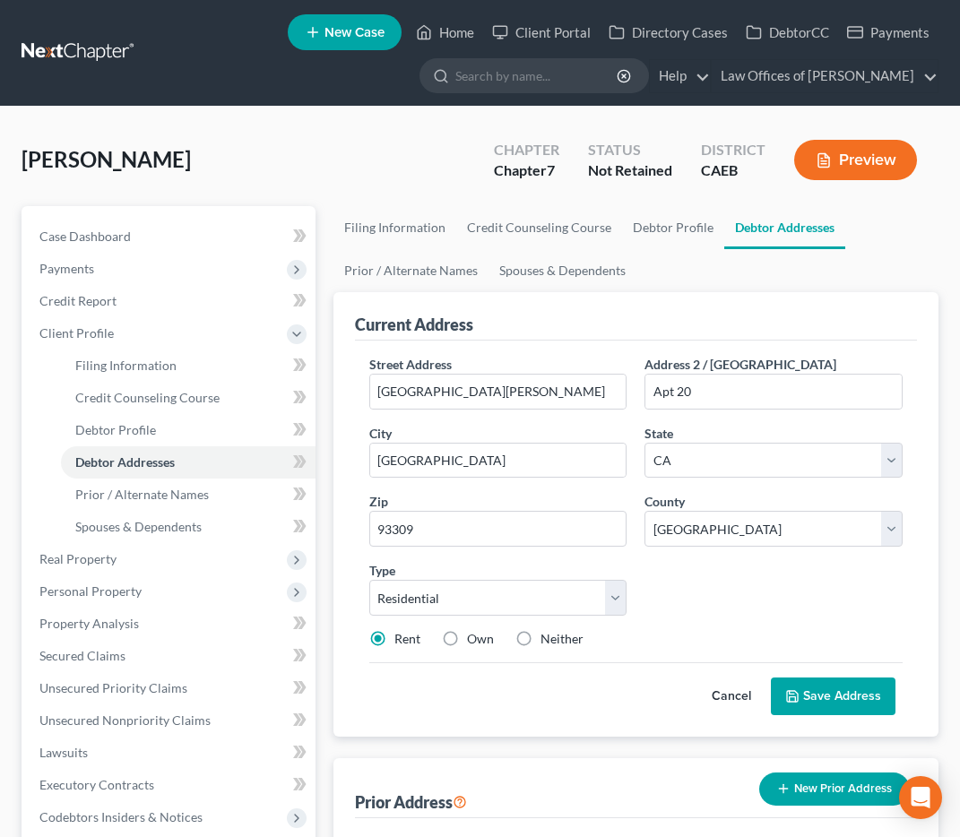
click at [843, 705] on button "Save Address" at bounding box center [833, 697] width 125 height 38
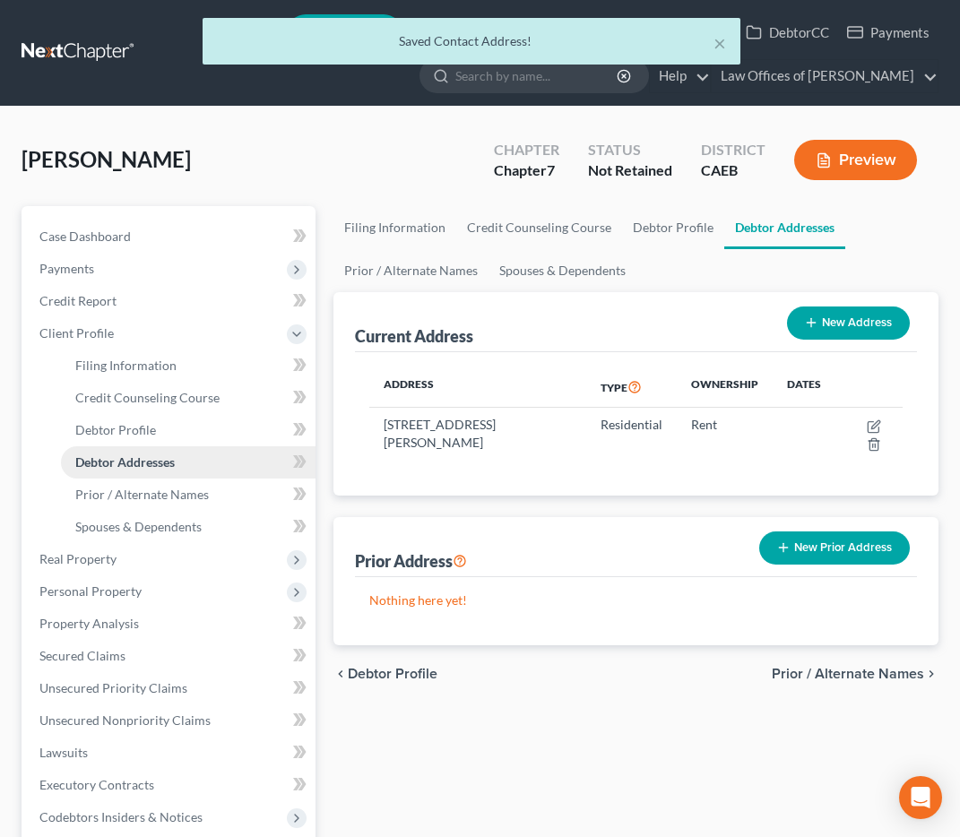
scroll to position [1, 0]
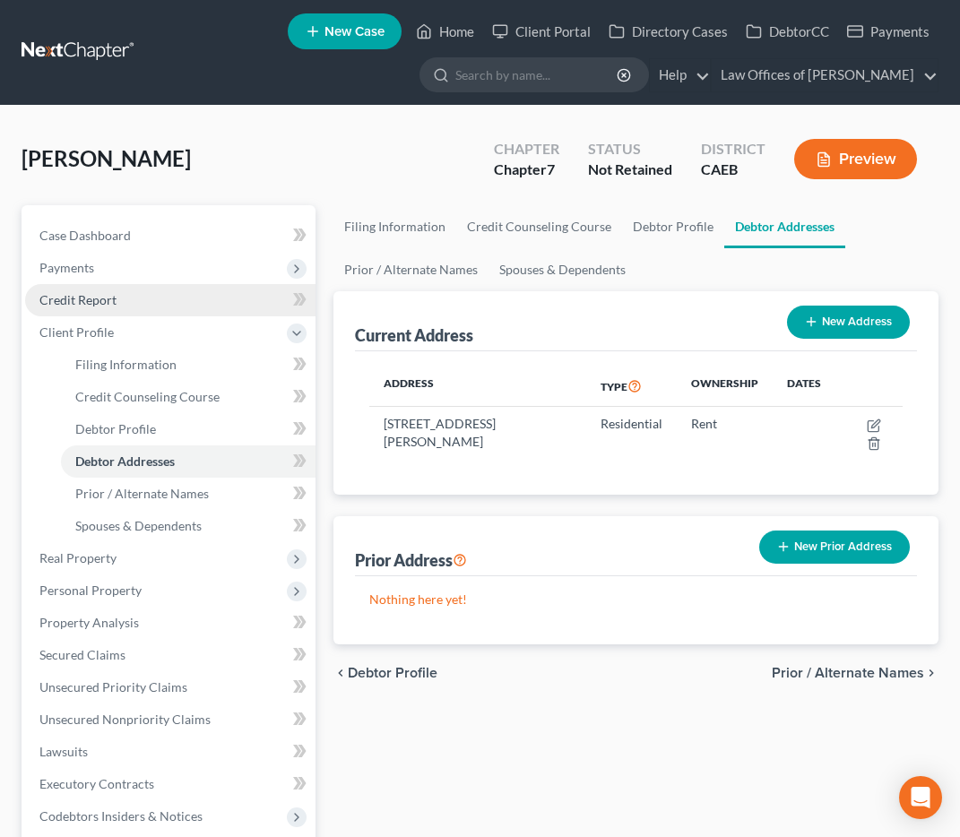
click at [100, 304] on span "Credit Report" at bounding box center [77, 299] width 77 height 15
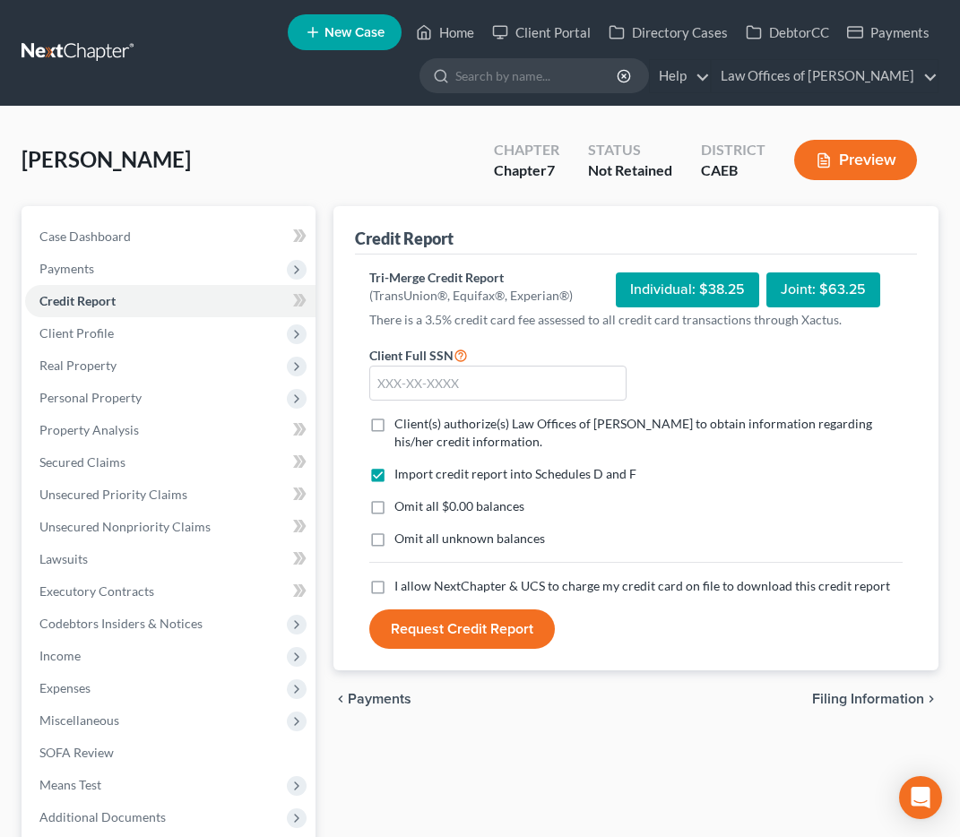
scroll to position [139, 0]
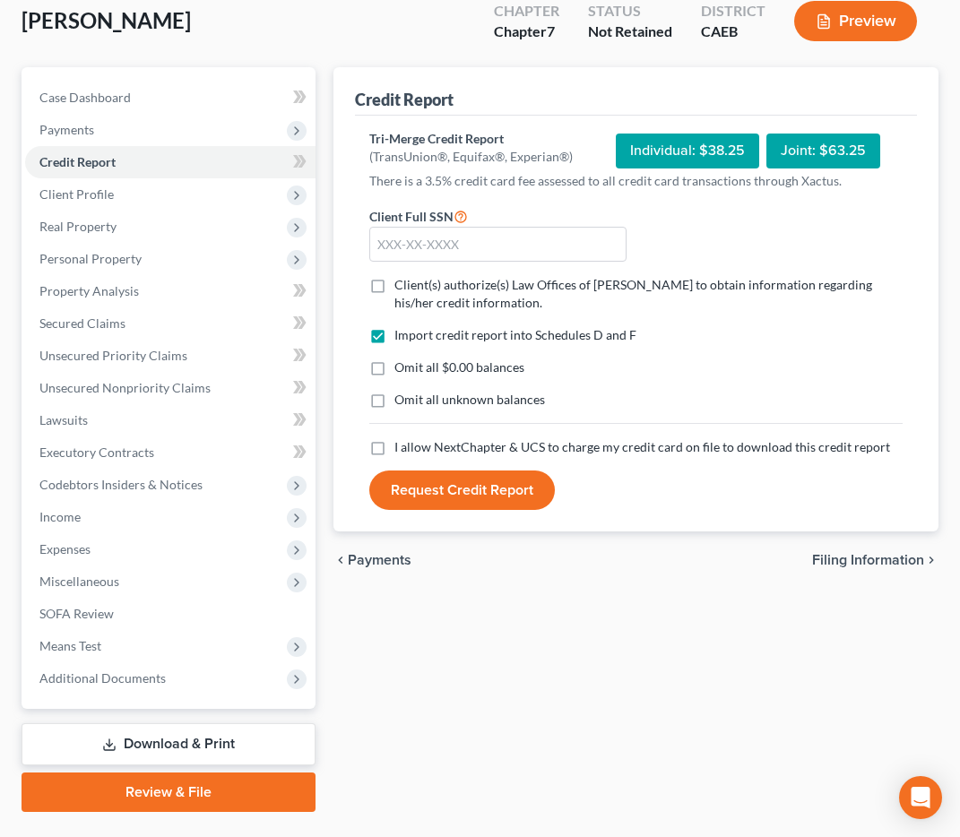
click at [394, 285] on label "Client(s) authorize(s) Law Offices of [PERSON_NAME] to obtain information regar…" at bounding box center [648, 294] width 508 height 36
click at [402, 285] on input "Client(s) authorize(s) Law Offices of [PERSON_NAME] to obtain information regar…" at bounding box center [408, 282] width 12 height 12
checkbox input "true"
click at [394, 371] on label "Omit all $0.00 balances" at bounding box center [459, 368] width 130 height 18
click at [402, 370] on input "Omit all $0.00 balances" at bounding box center [408, 365] width 12 height 12
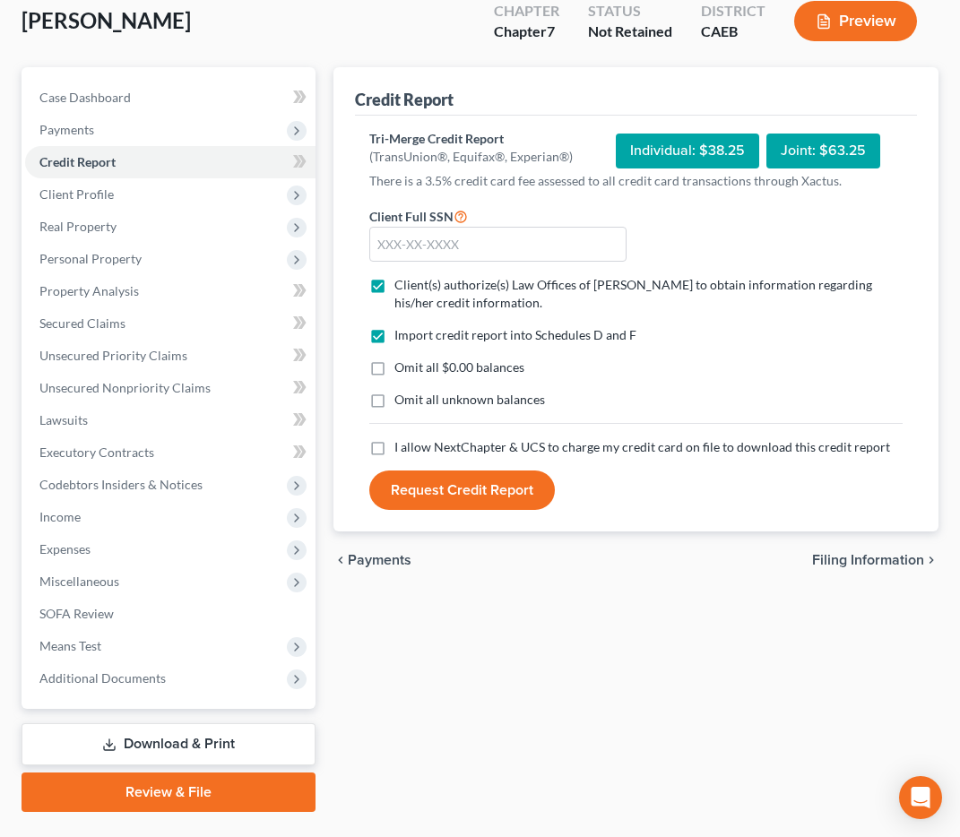
checkbox input "true"
click at [394, 441] on label "I allow NextChapter & UCS to charge my credit card on file to download this cre…" at bounding box center [642, 447] width 496 height 18
click at [402, 441] on input "I allow NextChapter & UCS to charge my credit card on file to download this cre…" at bounding box center [408, 444] width 12 height 12
checkbox input "true"
click at [86, 96] on span "Case Dashboard" at bounding box center [84, 97] width 91 height 15
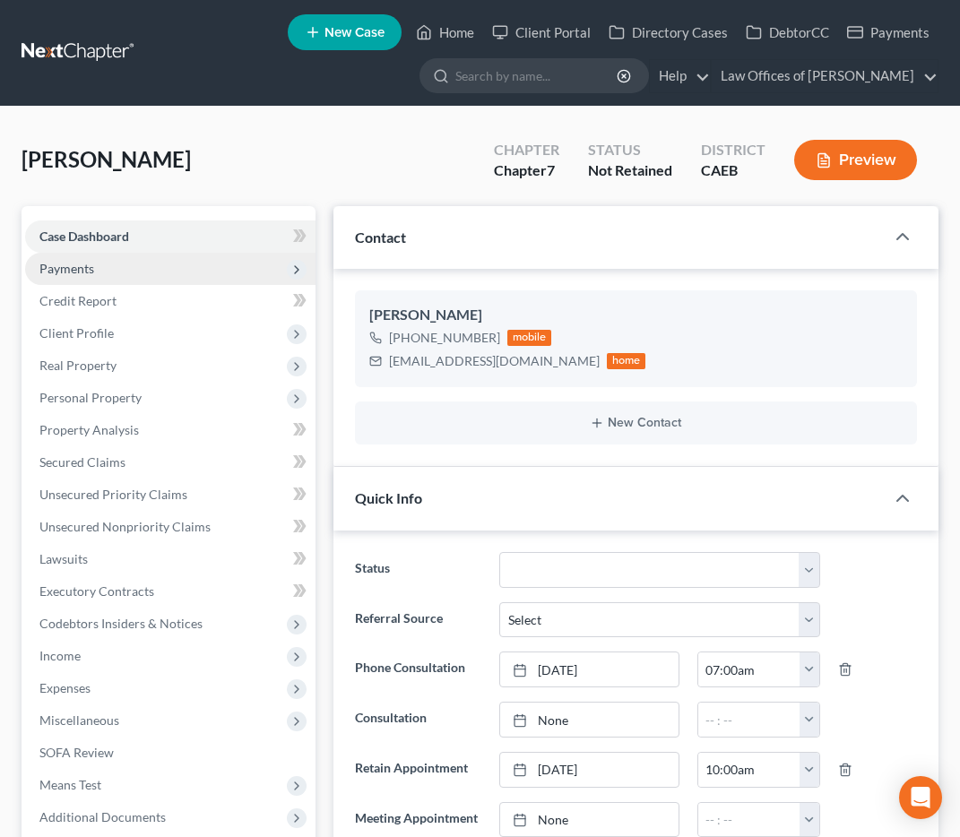
click at [73, 269] on span "Payments" at bounding box center [66, 268] width 55 height 15
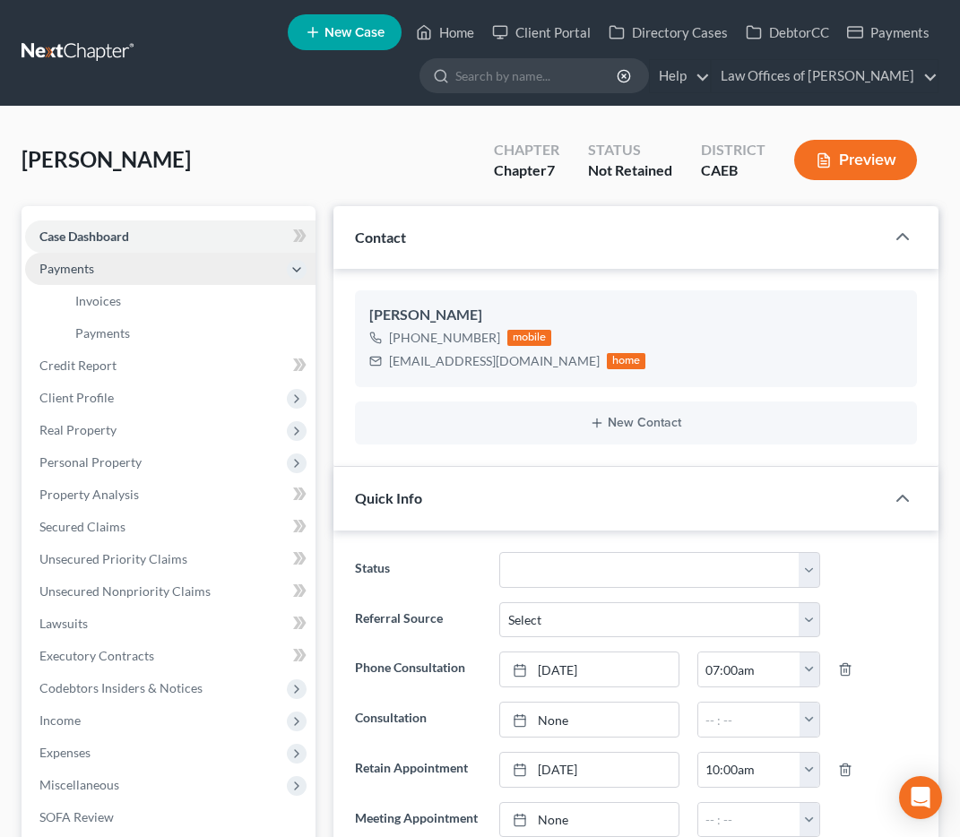
scroll to position [1506, 0]
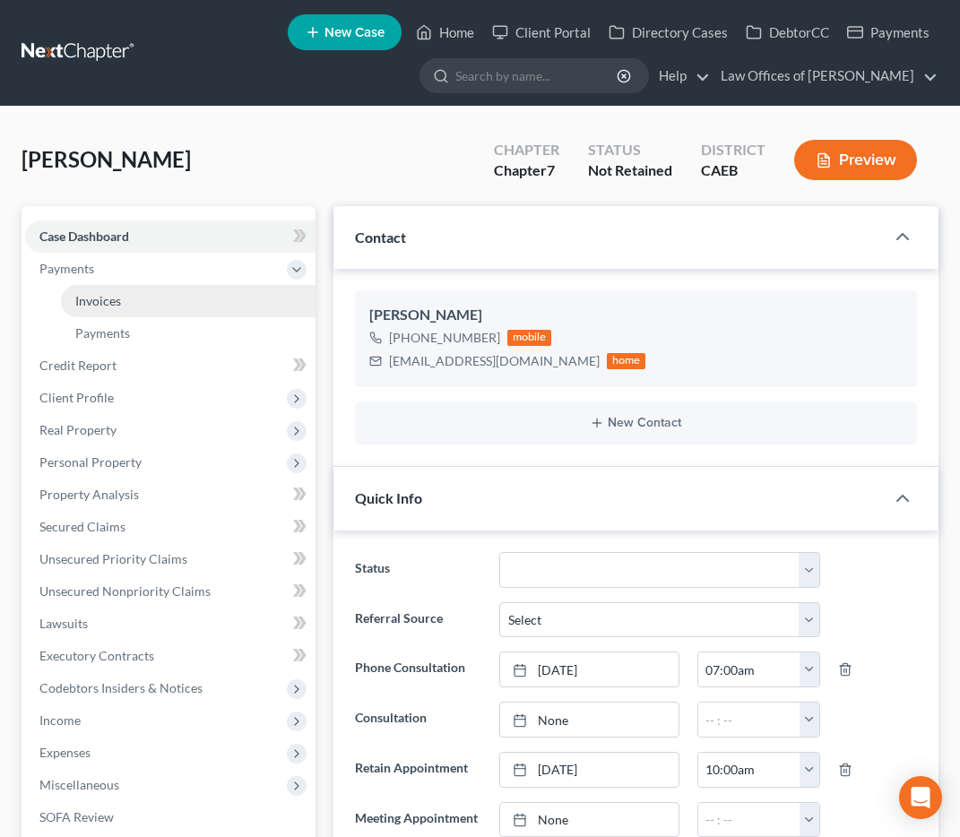
click at [82, 302] on span "Invoices" at bounding box center [98, 300] width 46 height 15
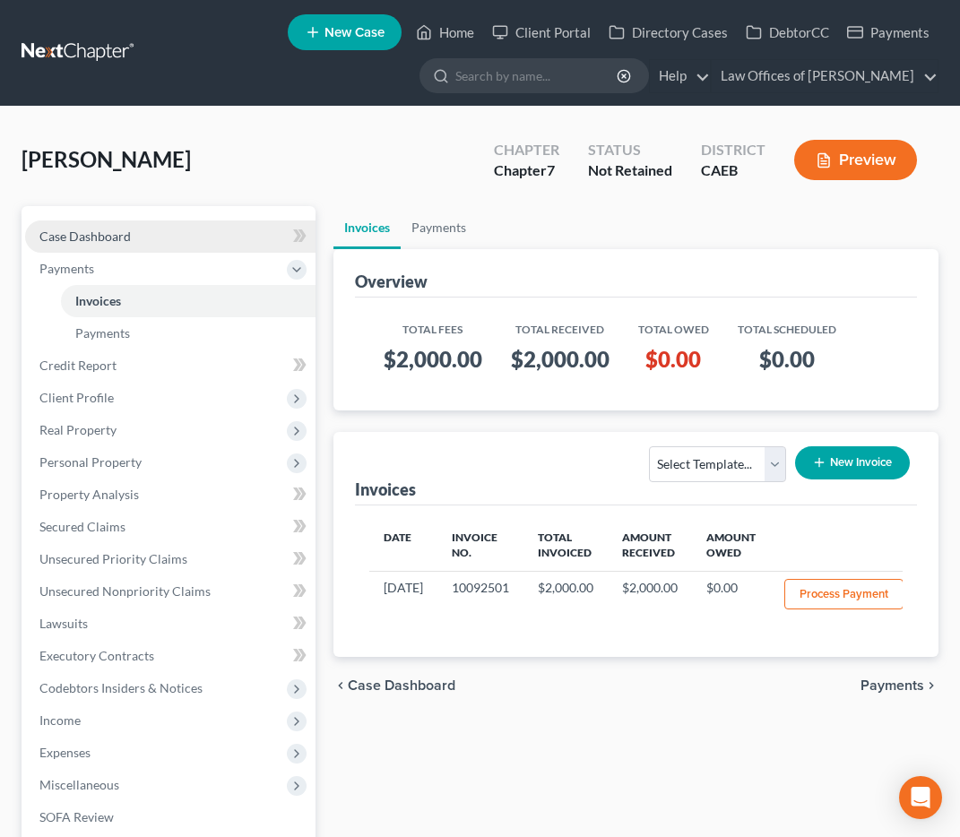
click at [106, 230] on span "Case Dashboard" at bounding box center [84, 236] width 91 height 15
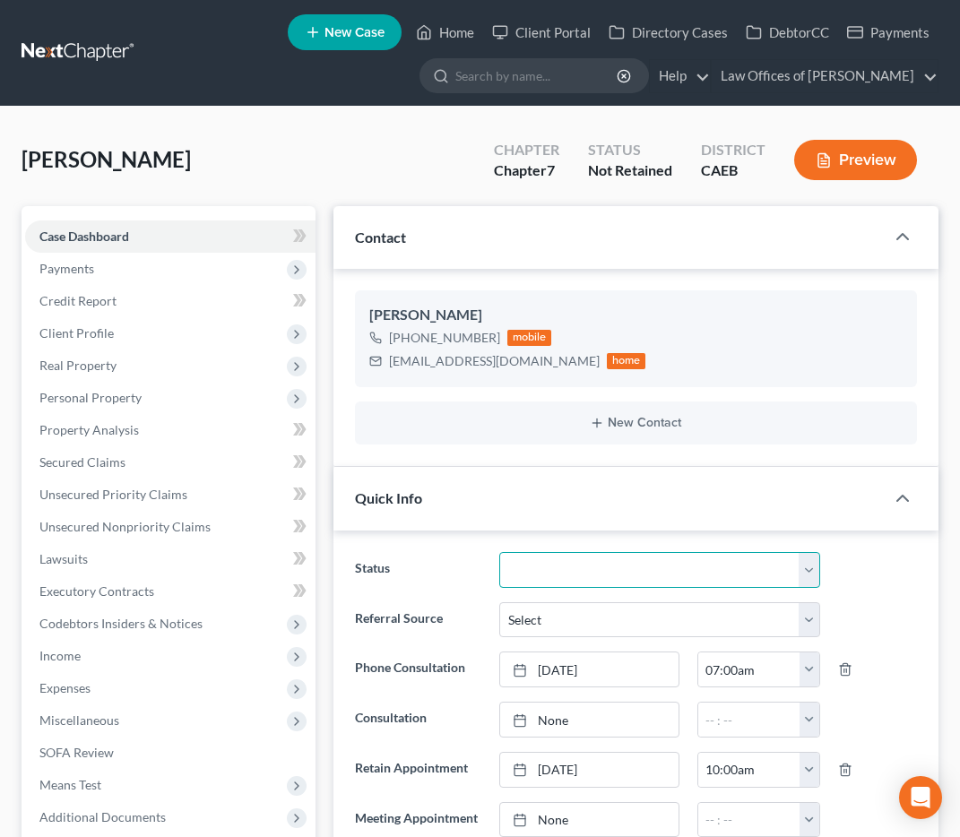
click at [549, 564] on select "Cancelled/Refund Closed Consultation Declined Discharged Filed Income Check In …" at bounding box center [659, 570] width 321 height 36
select select "11"
click at [499, 552] on select "Cancelled/Refund Closed Consultation Declined Discharged Filed Income Check In …" at bounding box center [659, 570] width 321 height 36
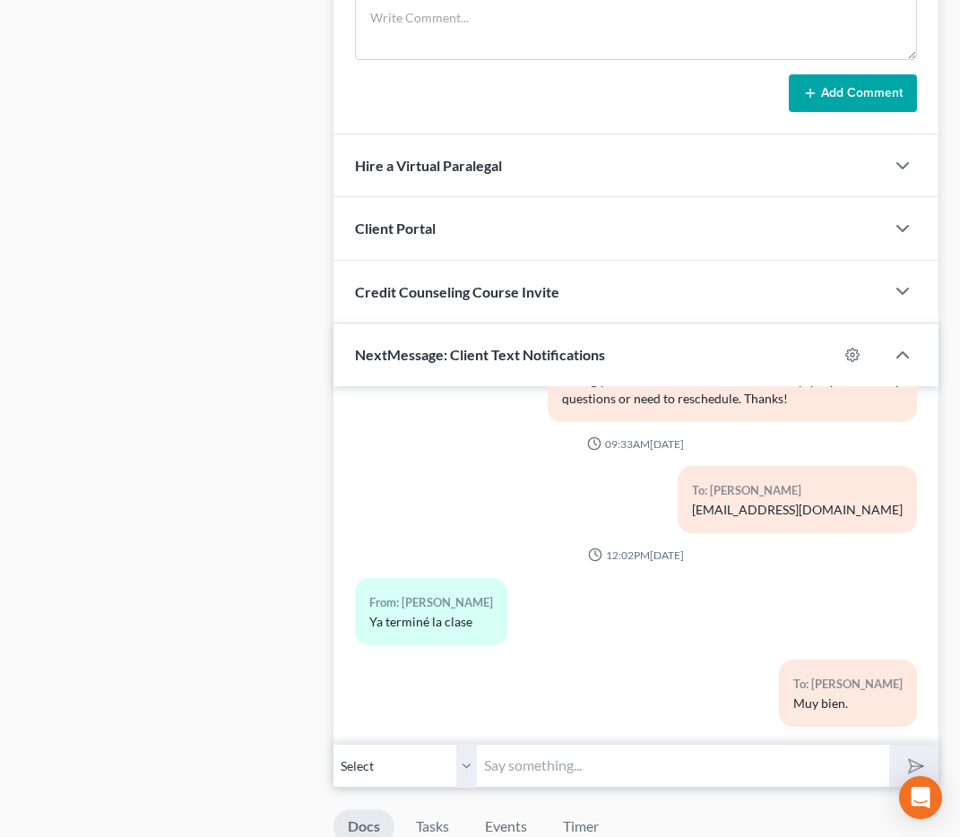
scroll to position [0, 0]
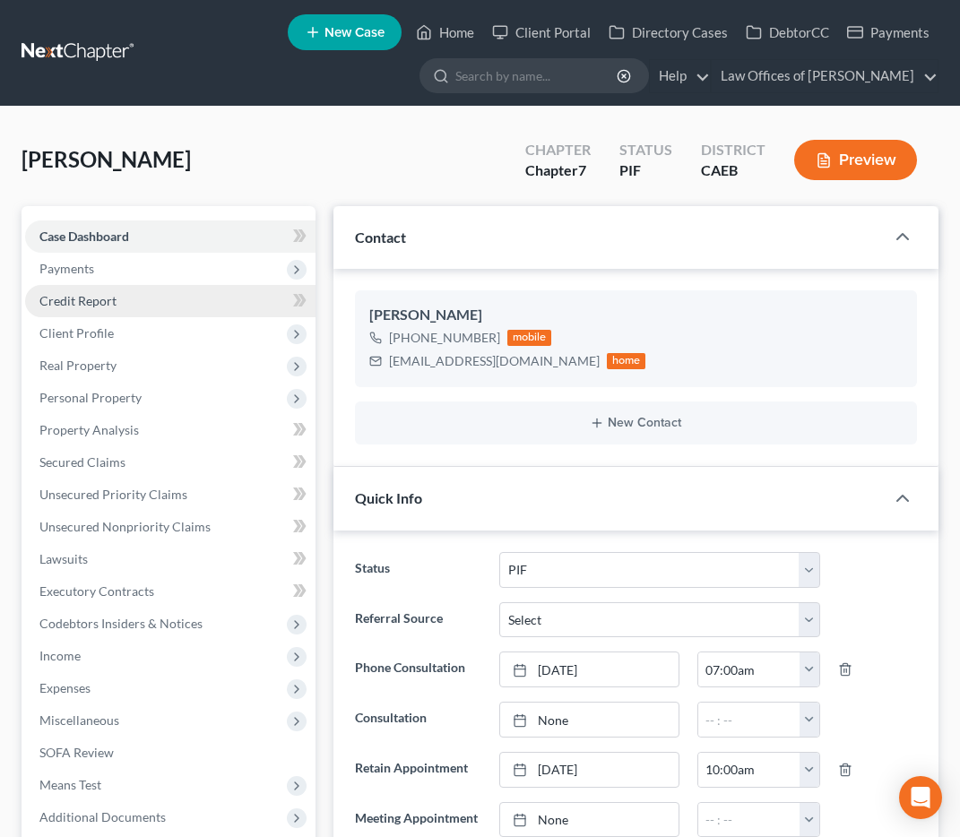
click at [88, 298] on span "Credit Report" at bounding box center [77, 300] width 77 height 15
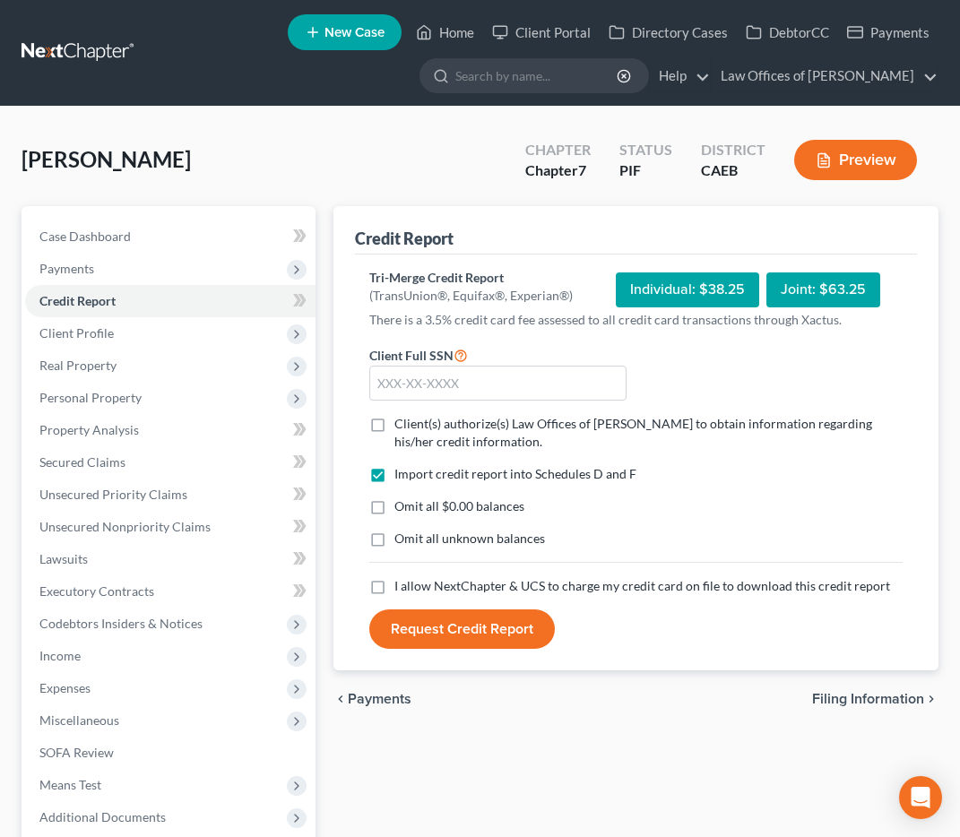
click at [394, 422] on label "Client(s) authorize(s) Law Offices of [PERSON_NAME] to obtain information regar…" at bounding box center [648, 433] width 508 height 36
click at [402, 422] on input "Client(s) authorize(s) Law Offices of [PERSON_NAME] to obtain information regar…" at bounding box center [408, 421] width 12 height 12
checkbox input "true"
click at [394, 507] on label "Omit all $0.00 balances" at bounding box center [459, 506] width 130 height 18
click at [402, 507] on input "Omit all $0.00 balances" at bounding box center [408, 503] width 12 height 12
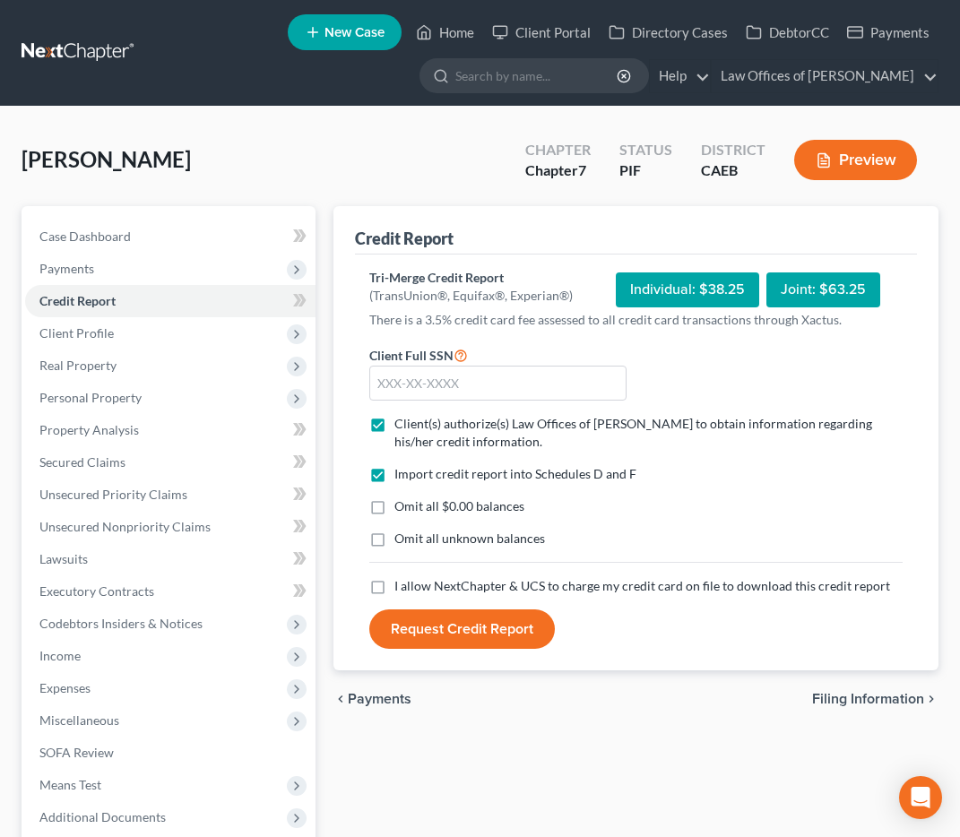
checkbox input "true"
click at [394, 587] on label "I allow NextChapter & UCS to charge my credit card on file to download this cre…" at bounding box center [642, 586] width 496 height 18
click at [402, 587] on input "I allow NextChapter & UCS to charge my credit card on file to download this cre…" at bounding box center [408, 583] width 12 height 12
checkbox input "true"
click at [448, 381] on input "text" at bounding box center [498, 384] width 258 height 36
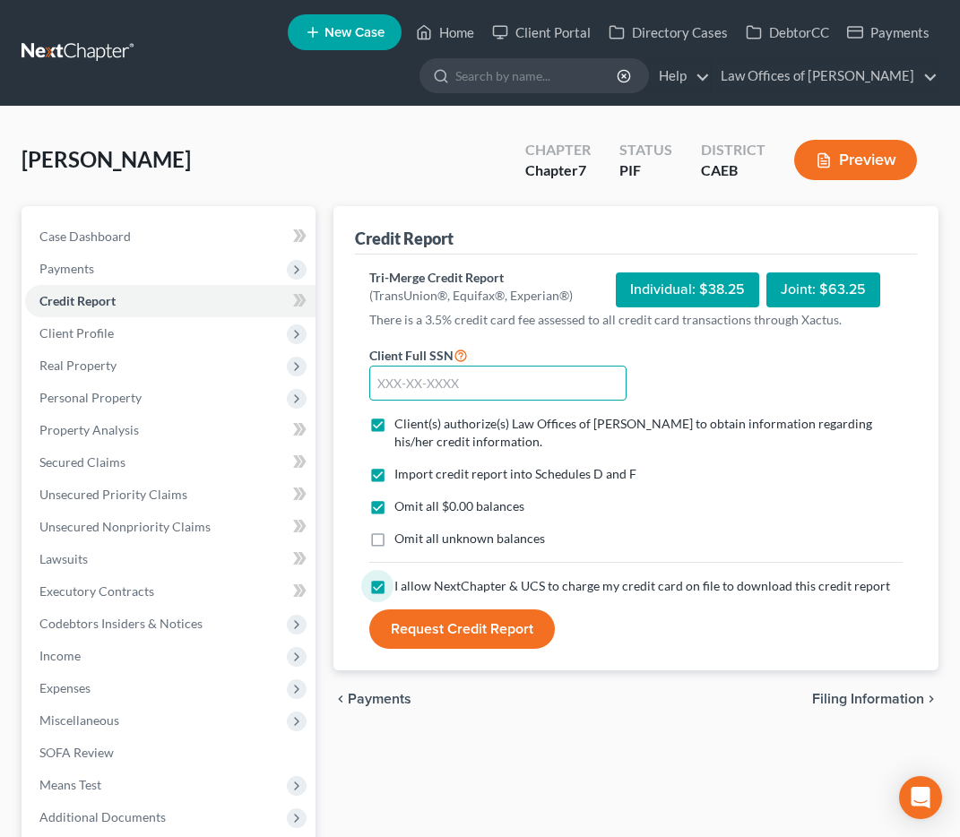
click at [448, 381] on input "text" at bounding box center [498, 384] width 258 height 36
type input "950-86-4833"
click at [435, 635] on button "Request Credit Report" at bounding box center [462, 628] width 186 height 39
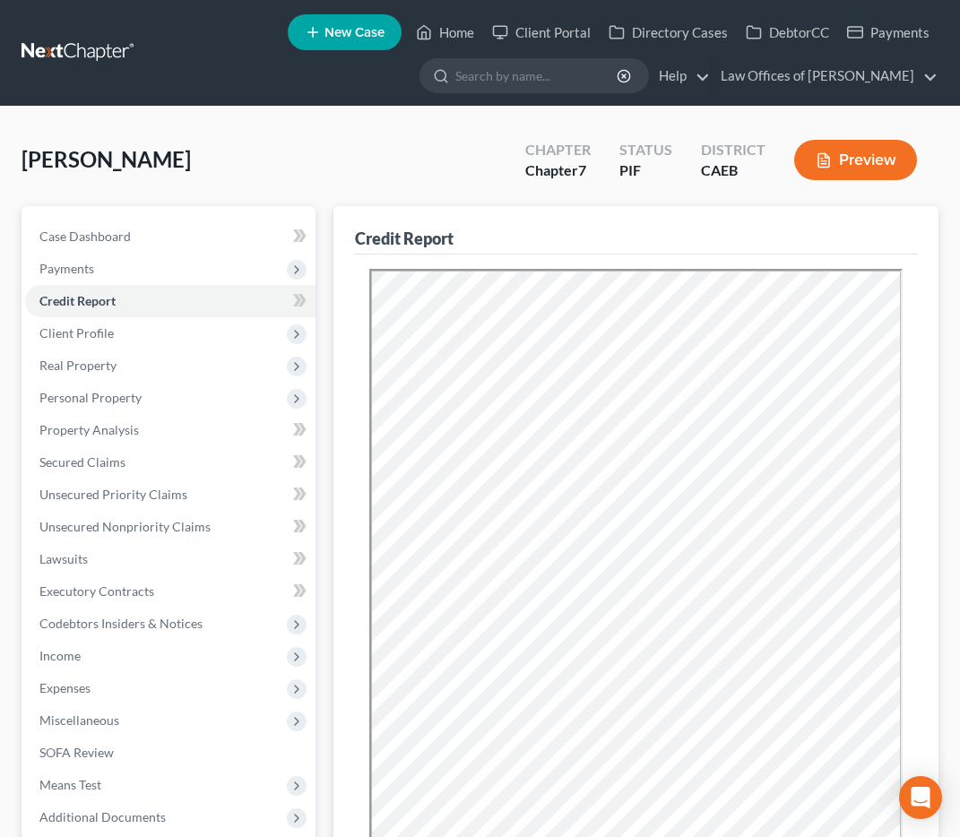
click at [330, 225] on div "Credit Report Resubmit Download Re-Import Creditors chevron_left Payments Filin…" at bounding box center [635, 675] width 623 height 938
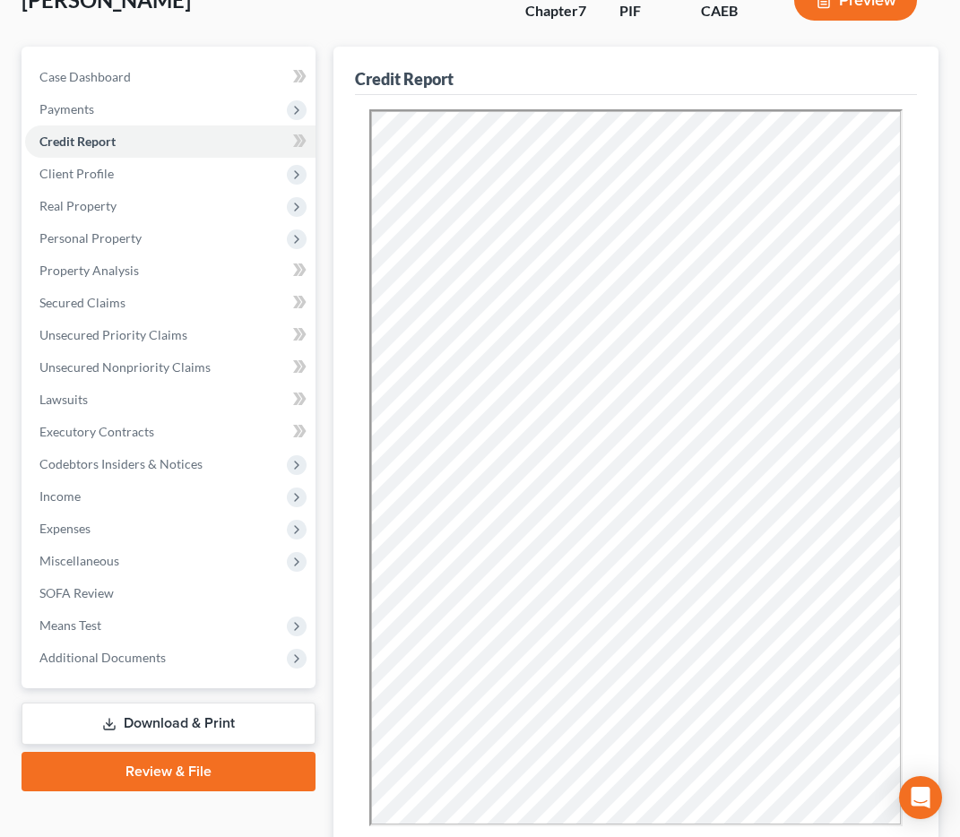
scroll to position [160, 0]
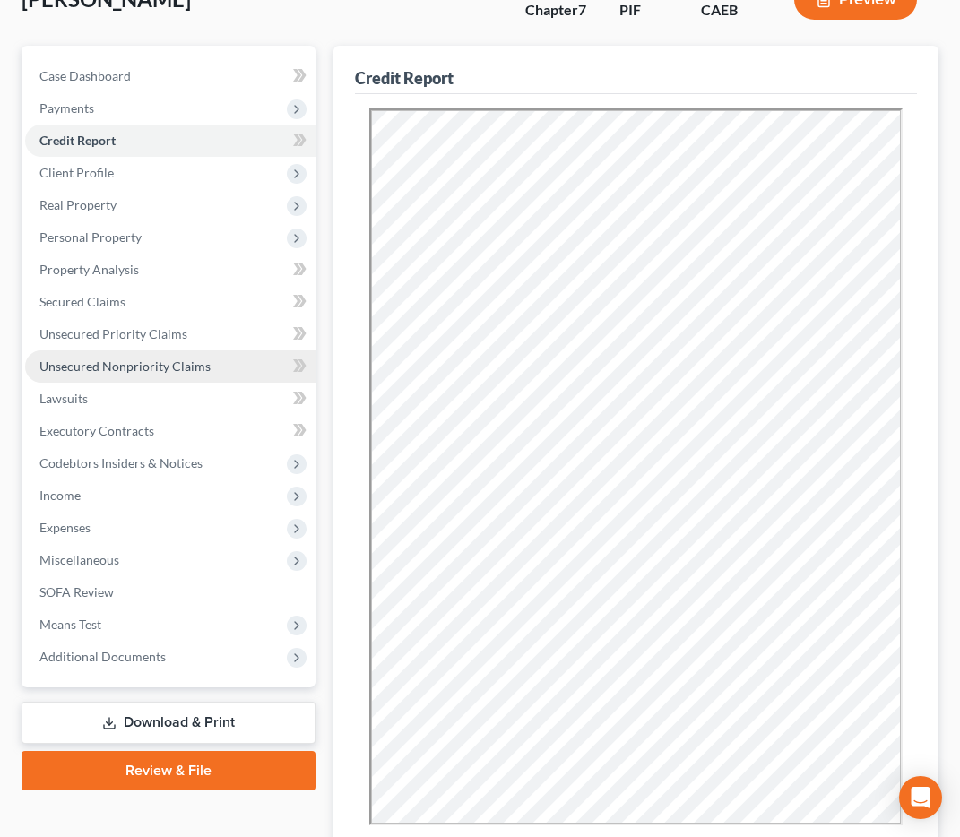
click at [109, 371] on span "Unsecured Nonpriority Claims" at bounding box center [124, 366] width 171 height 15
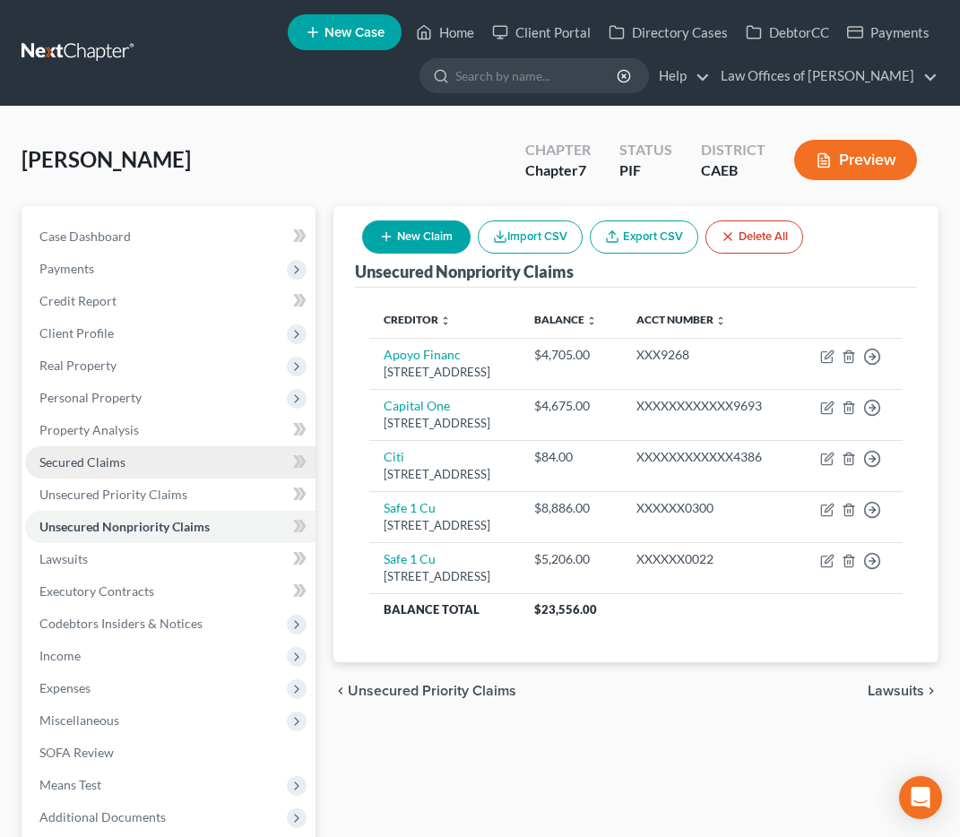
click at [108, 467] on span "Secured Claims" at bounding box center [82, 461] width 86 height 15
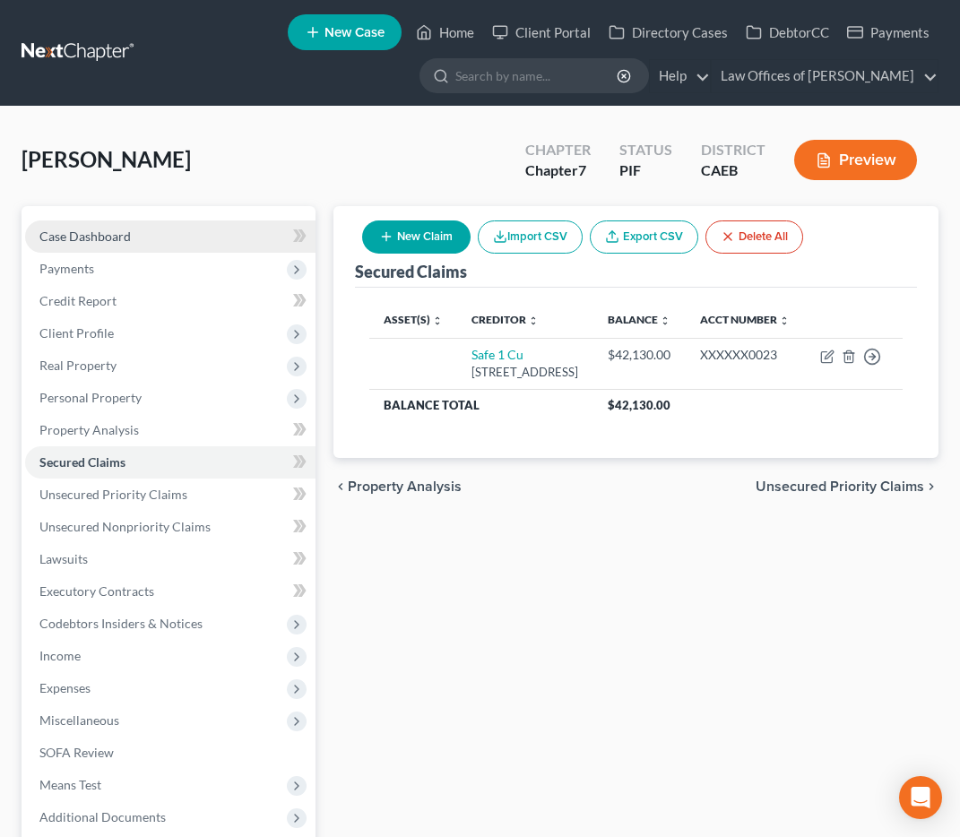
click at [102, 239] on span "Case Dashboard" at bounding box center [84, 236] width 91 height 15
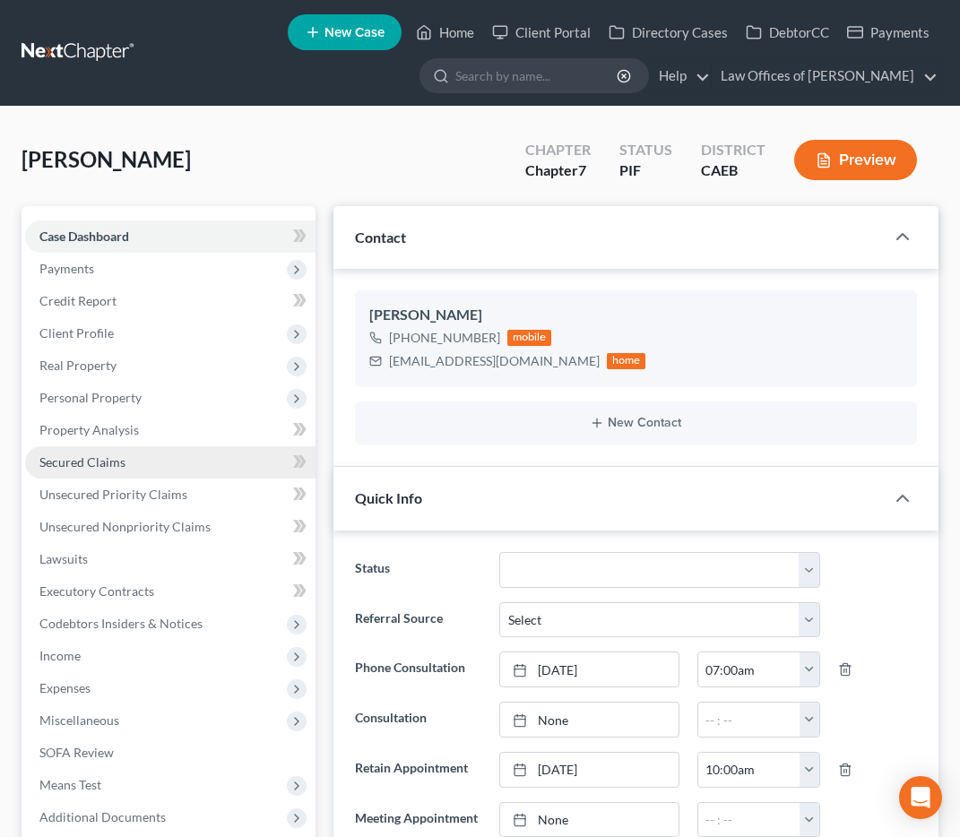
click at [117, 462] on span "Secured Claims" at bounding box center [82, 461] width 86 height 15
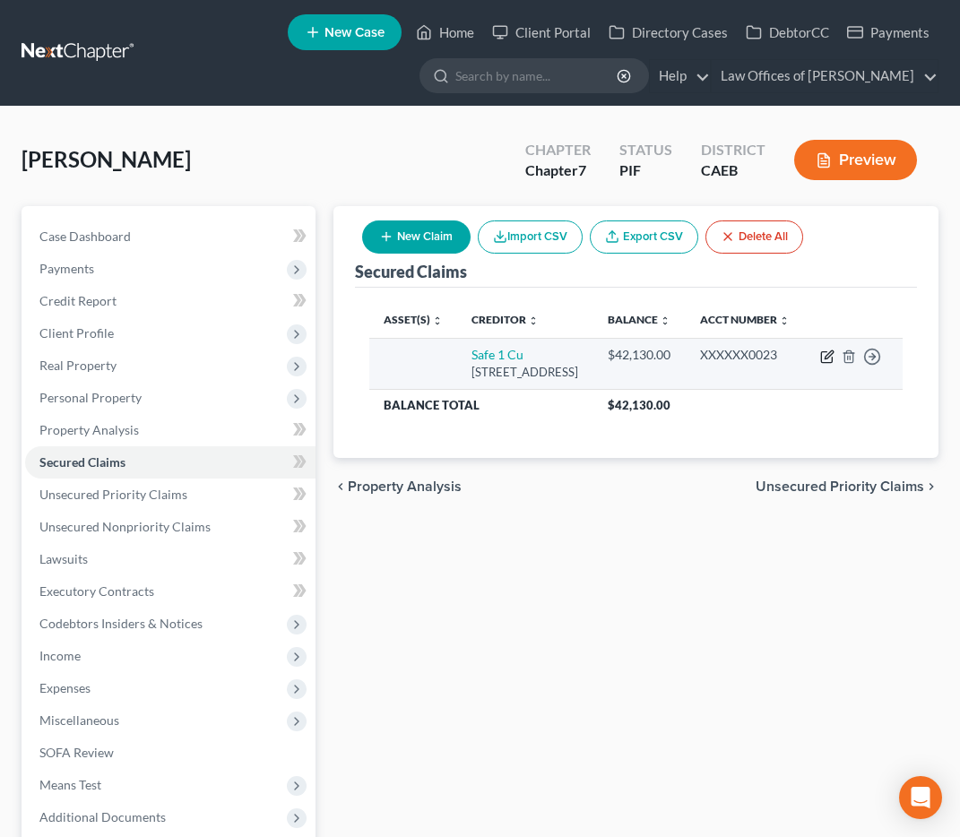
click at [826, 364] on icon "button" at bounding box center [827, 357] width 14 height 14
select select "4"
select select "0"
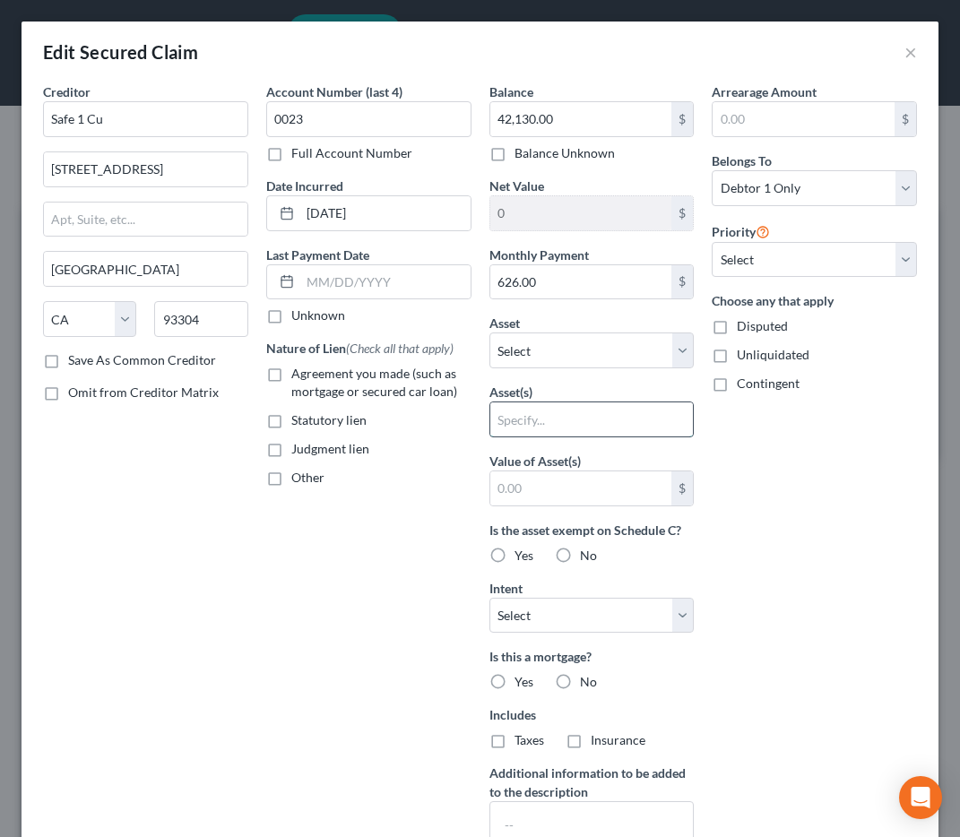
click at [534, 419] on input "text" at bounding box center [591, 419] width 203 height 34
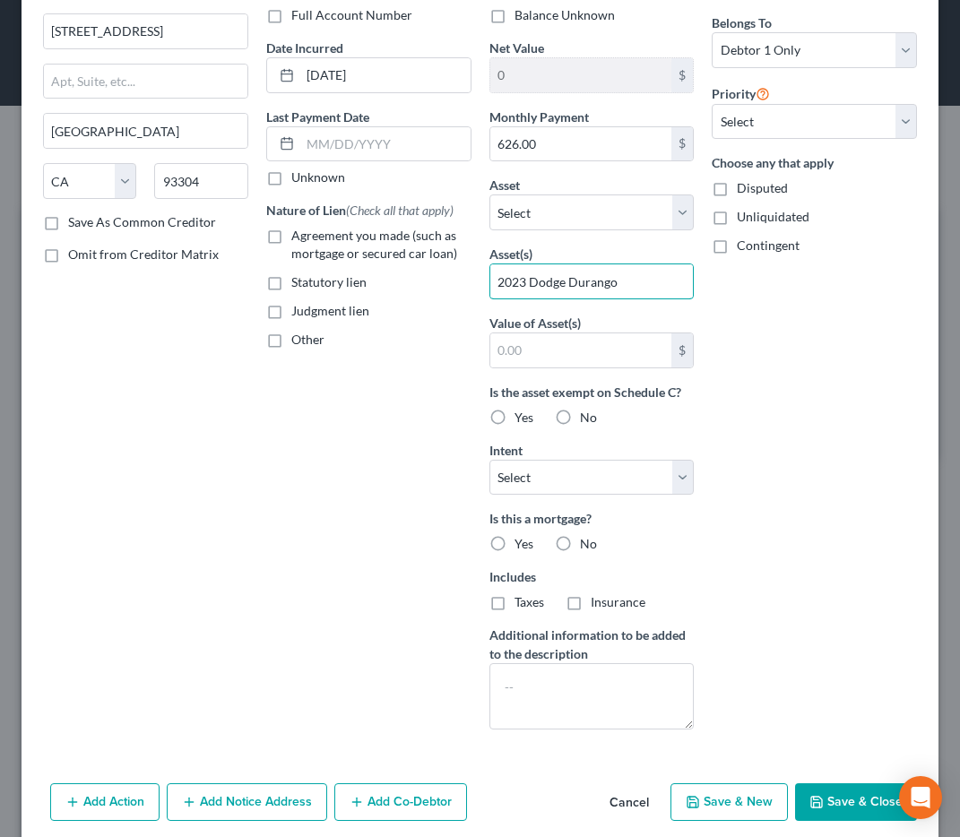
scroll to position [172, 0]
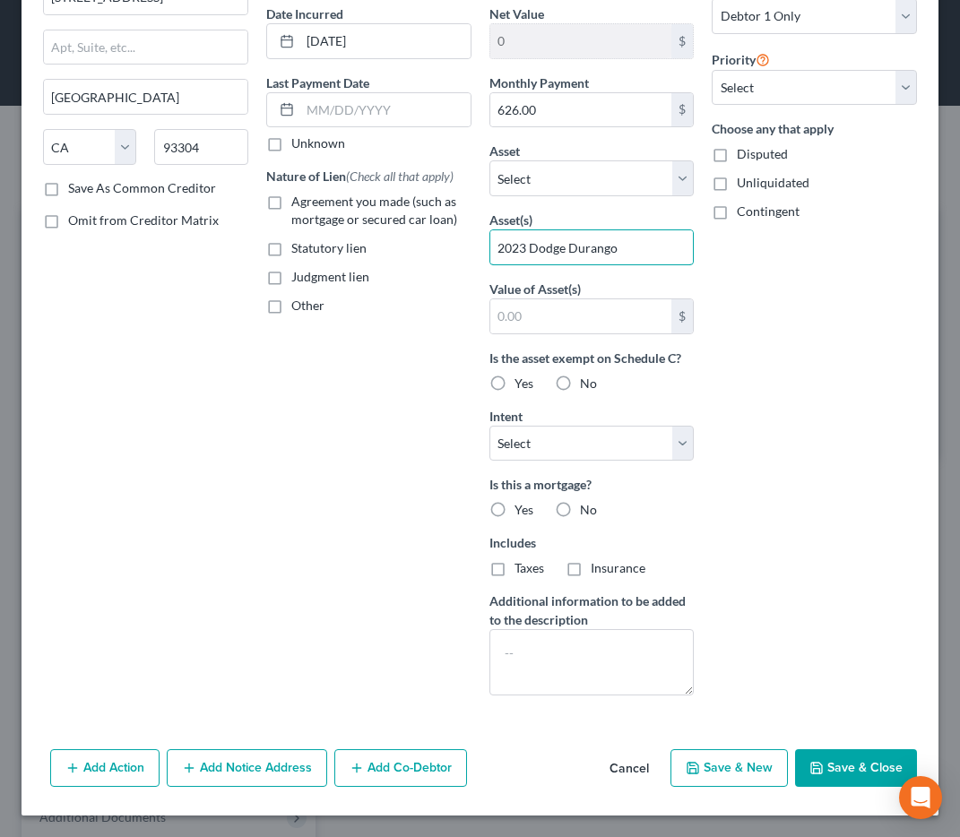
type input "2023 Dodge Durango"
click at [837, 769] on button "Save & Close" at bounding box center [856, 768] width 122 height 38
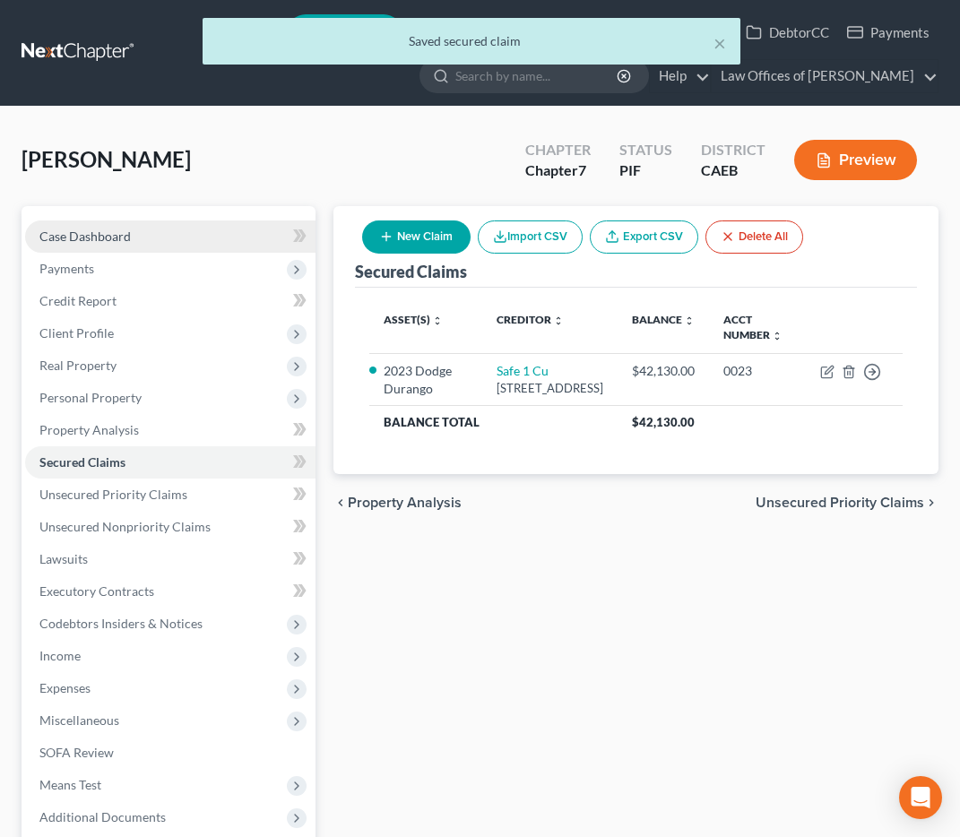
click at [85, 236] on span "Case Dashboard" at bounding box center [84, 236] width 91 height 15
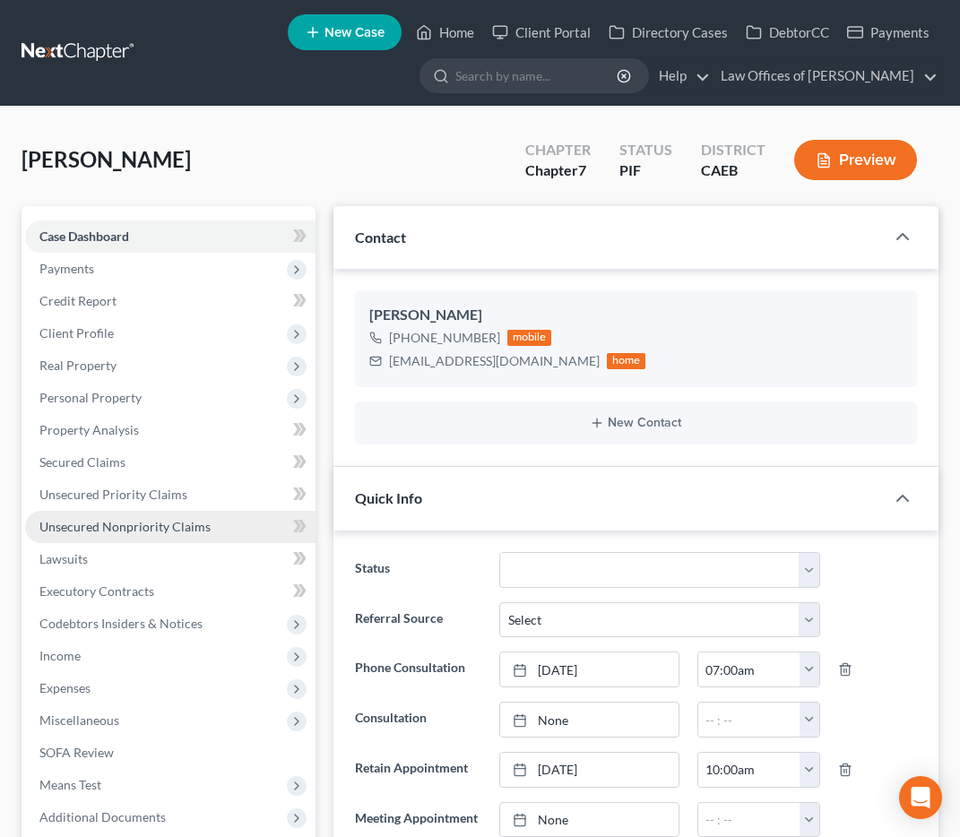
click at [200, 528] on span "Unsecured Nonpriority Claims" at bounding box center [124, 526] width 171 height 15
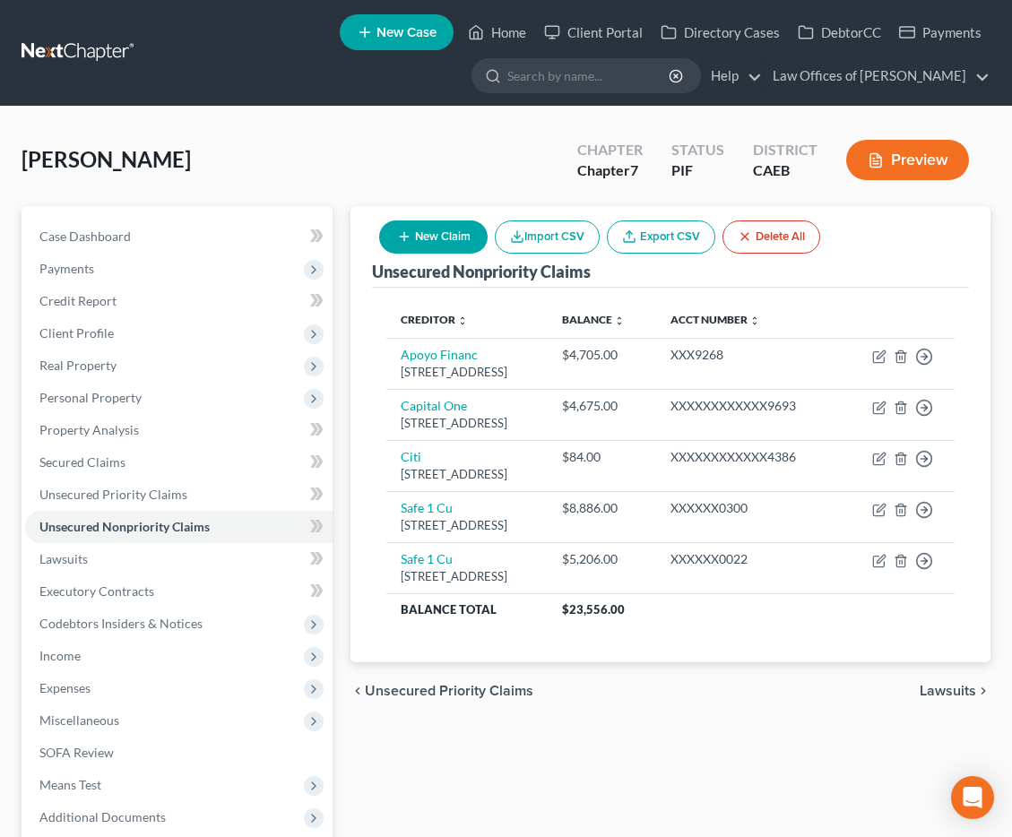
click at [919, 173] on button "Preview" at bounding box center [907, 160] width 123 height 40
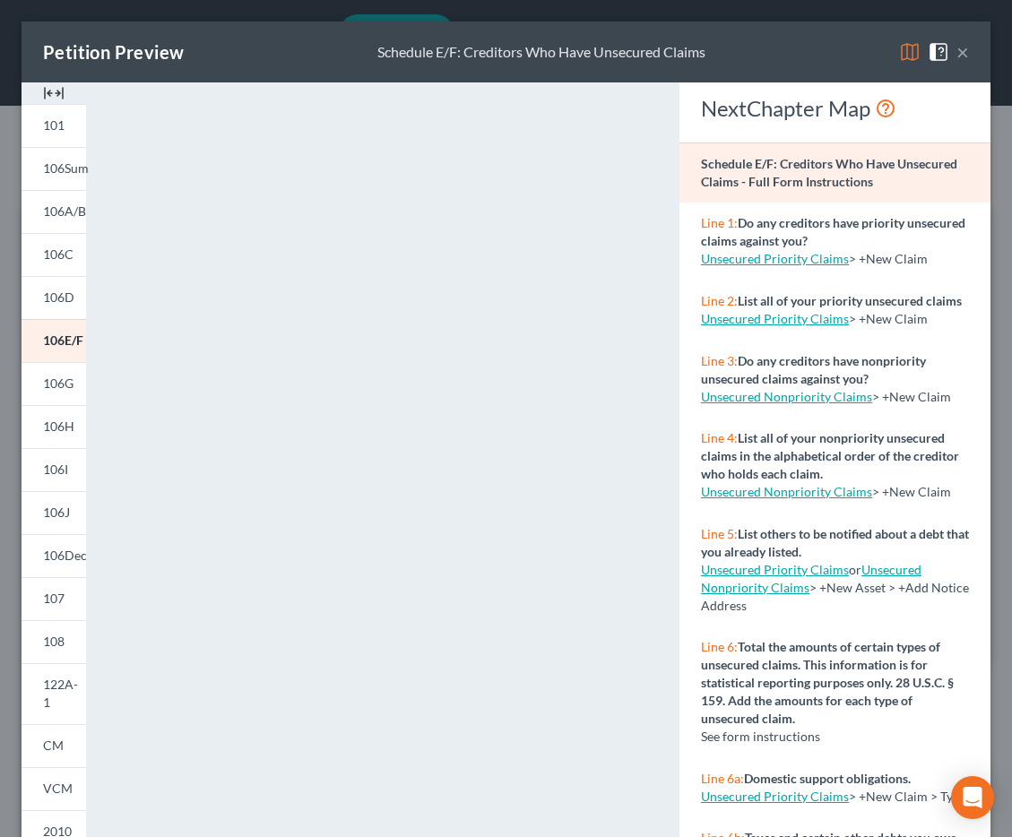
click at [966, 55] on button "×" at bounding box center [962, 52] width 13 height 22
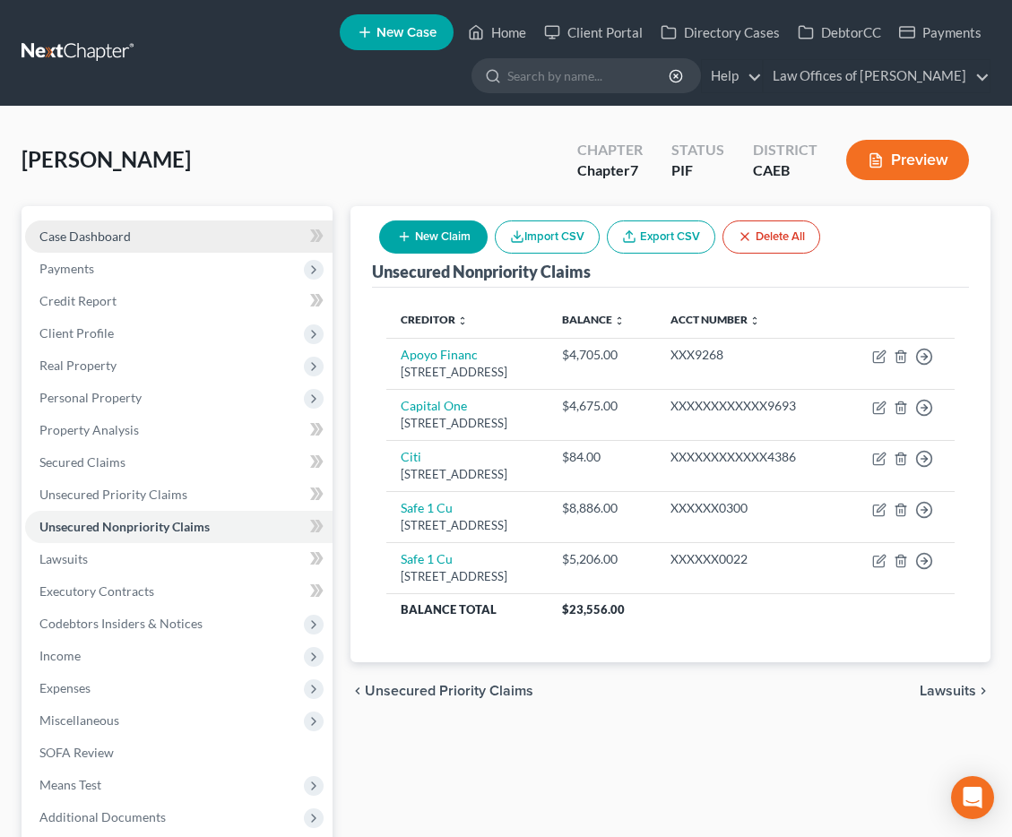
click at [112, 224] on link "Case Dashboard" at bounding box center [178, 236] width 307 height 32
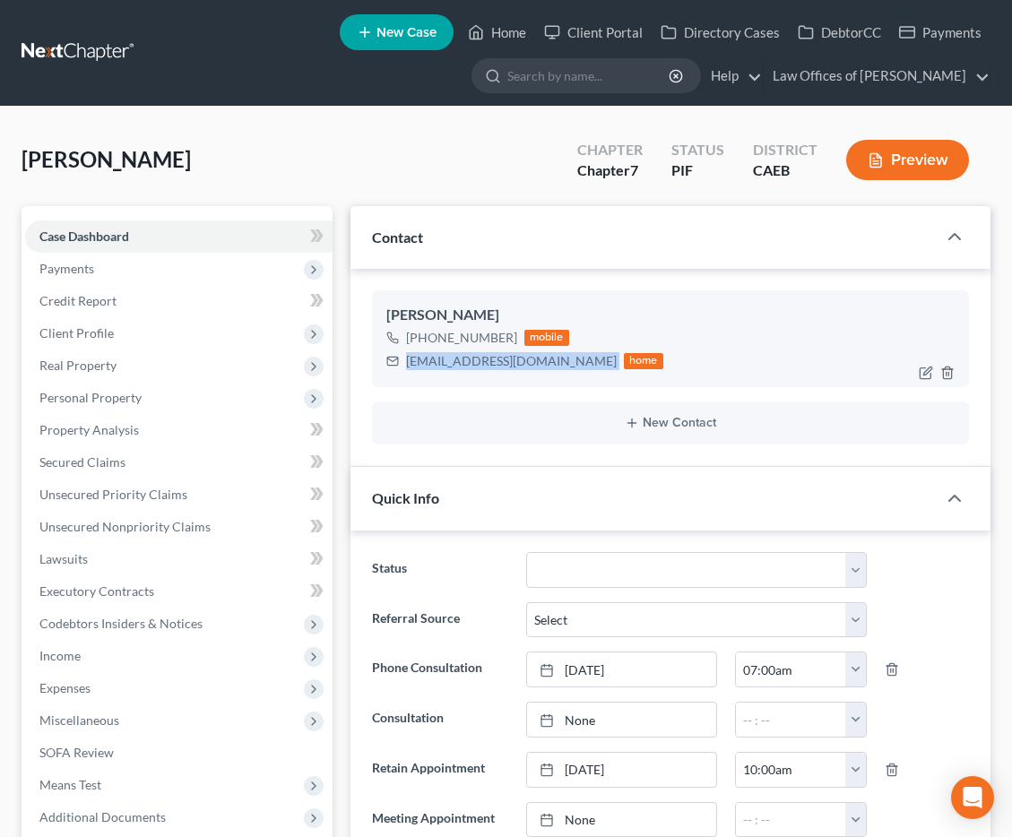
drag, startPoint x: 407, startPoint y: 363, endPoint x: 578, endPoint y: 360, distance: 171.2
click at [578, 360] on div "[EMAIL_ADDRESS][DOMAIN_NAME] home" at bounding box center [524, 361] width 277 height 23
click at [514, 34] on link "Home" at bounding box center [497, 32] width 76 height 32
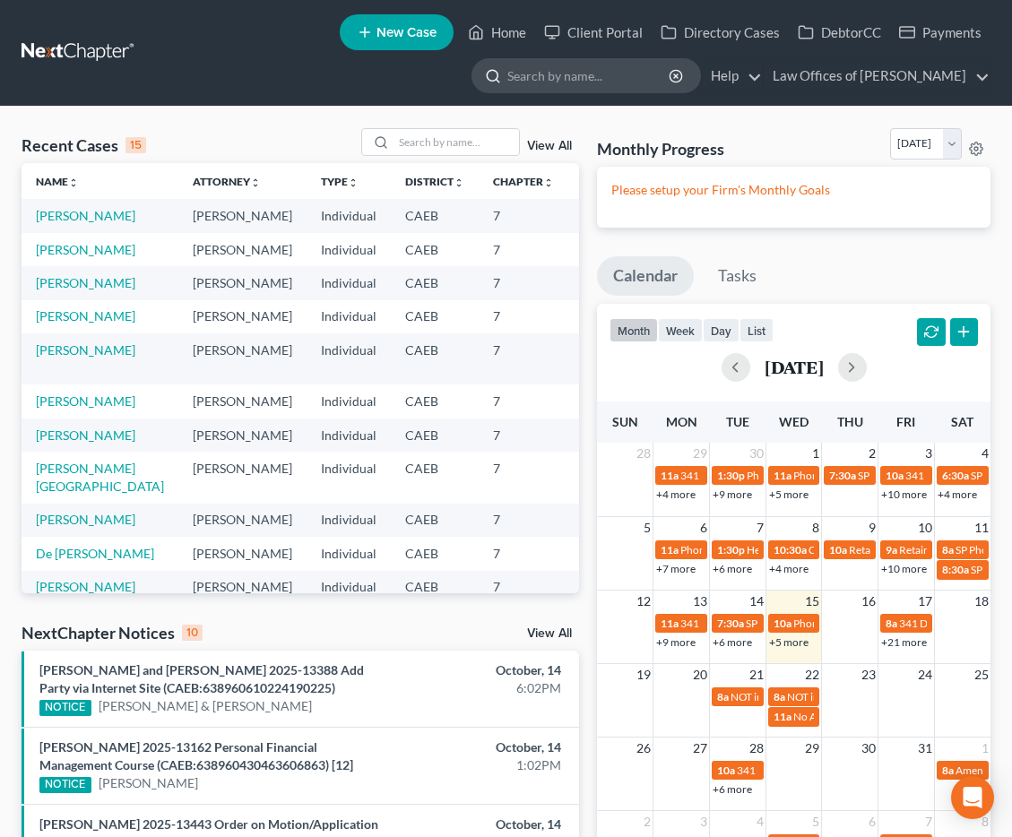
click at [584, 72] on input "search" at bounding box center [589, 75] width 164 height 33
click at [451, 134] on input "search" at bounding box center [455, 142] width 125 height 26
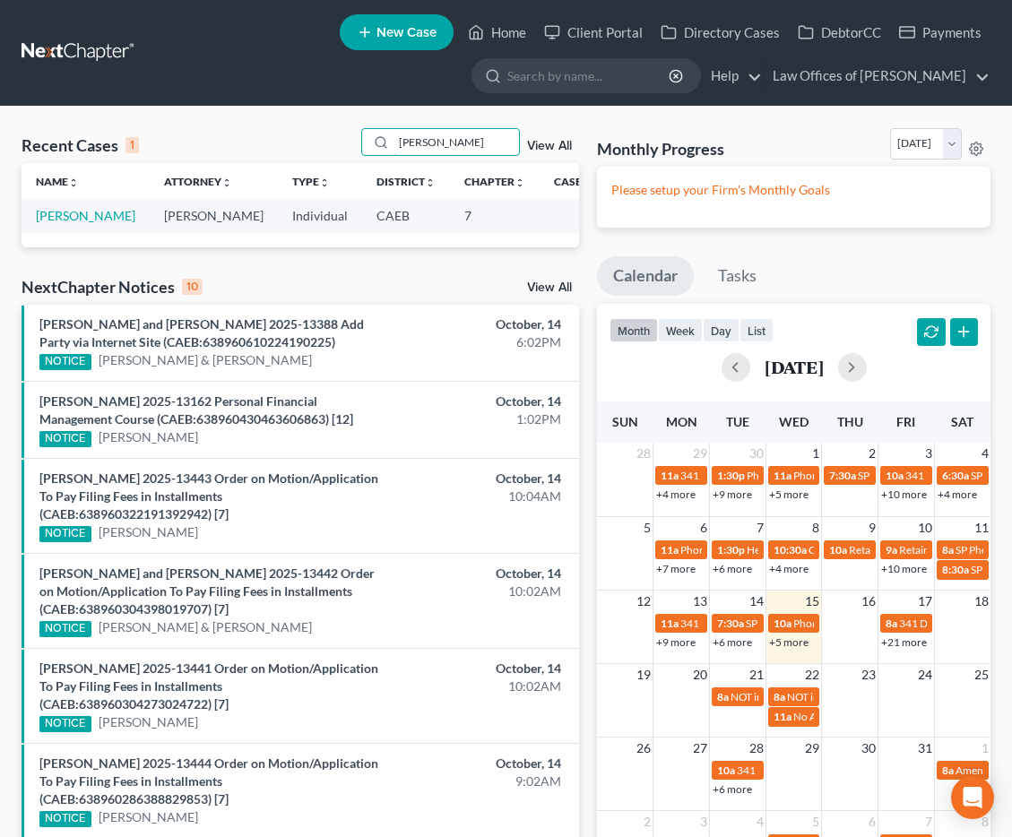
type input "[PERSON_NAME]"
click at [56, 223] on td "[PERSON_NAME]" at bounding box center [86, 215] width 128 height 33
click at [56, 218] on link "[PERSON_NAME]" at bounding box center [85, 215] width 99 height 15
select select "11"
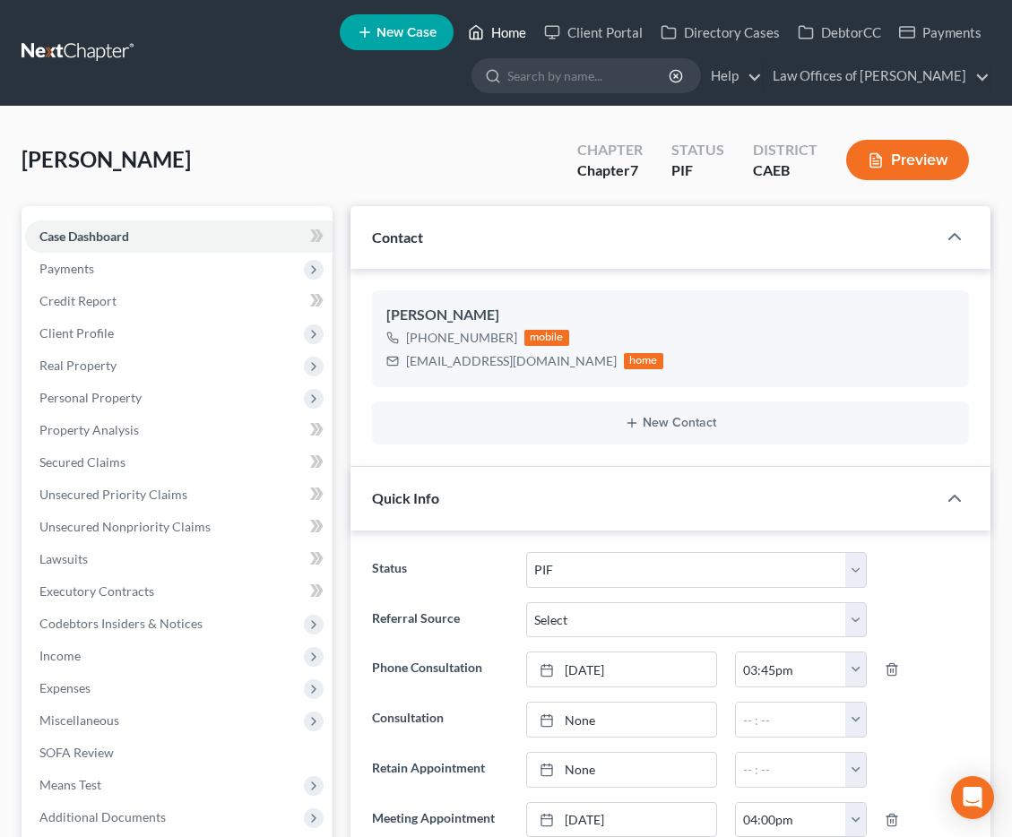
click at [488, 33] on link "Home" at bounding box center [497, 32] width 76 height 32
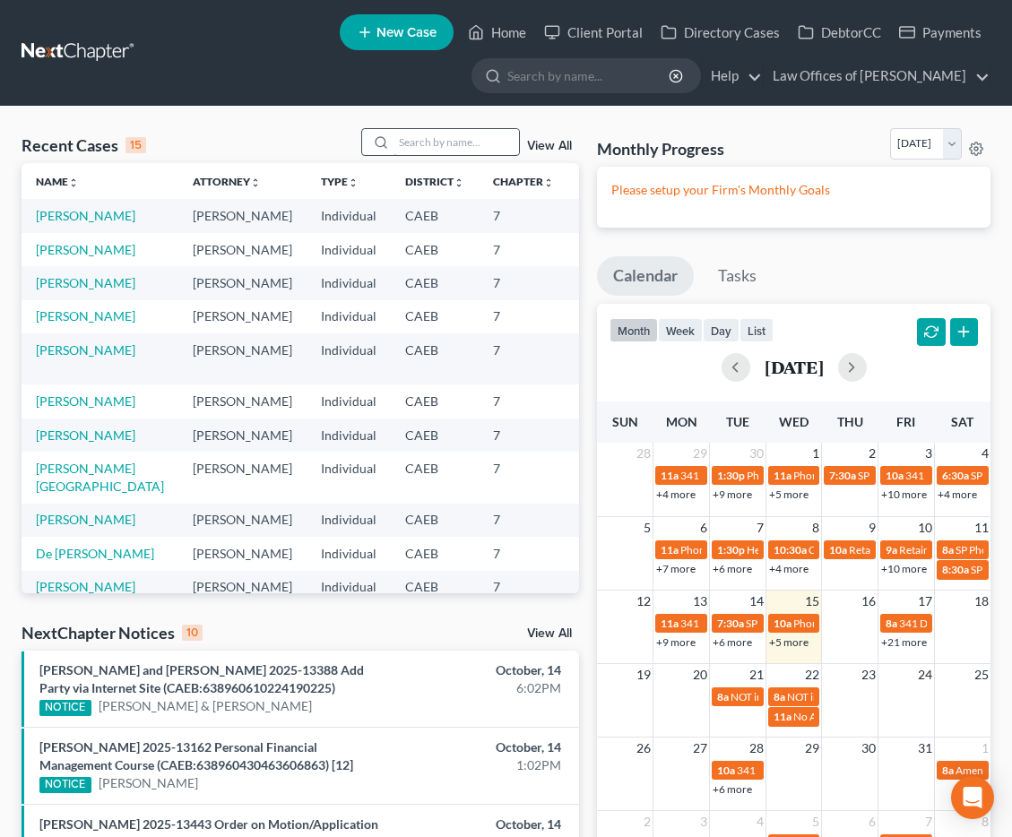
click at [448, 153] on input "search" at bounding box center [455, 142] width 125 height 26
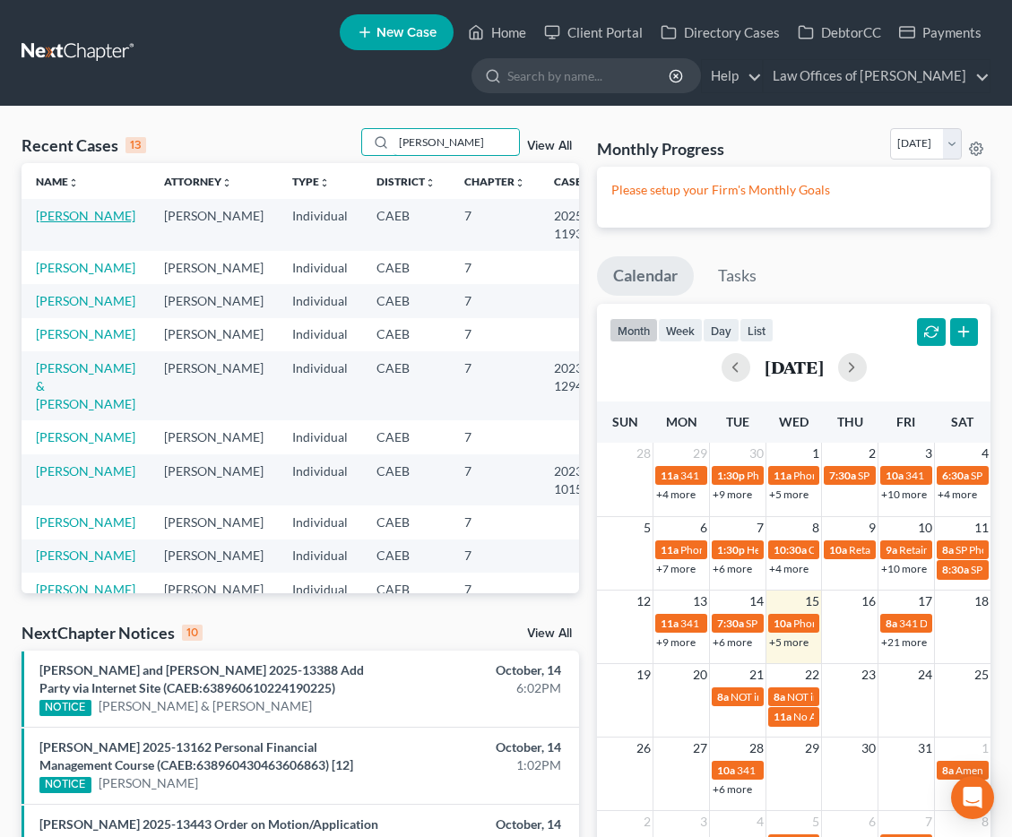
type input "[PERSON_NAME]"
click at [59, 220] on link "[PERSON_NAME]" at bounding box center [85, 215] width 99 height 15
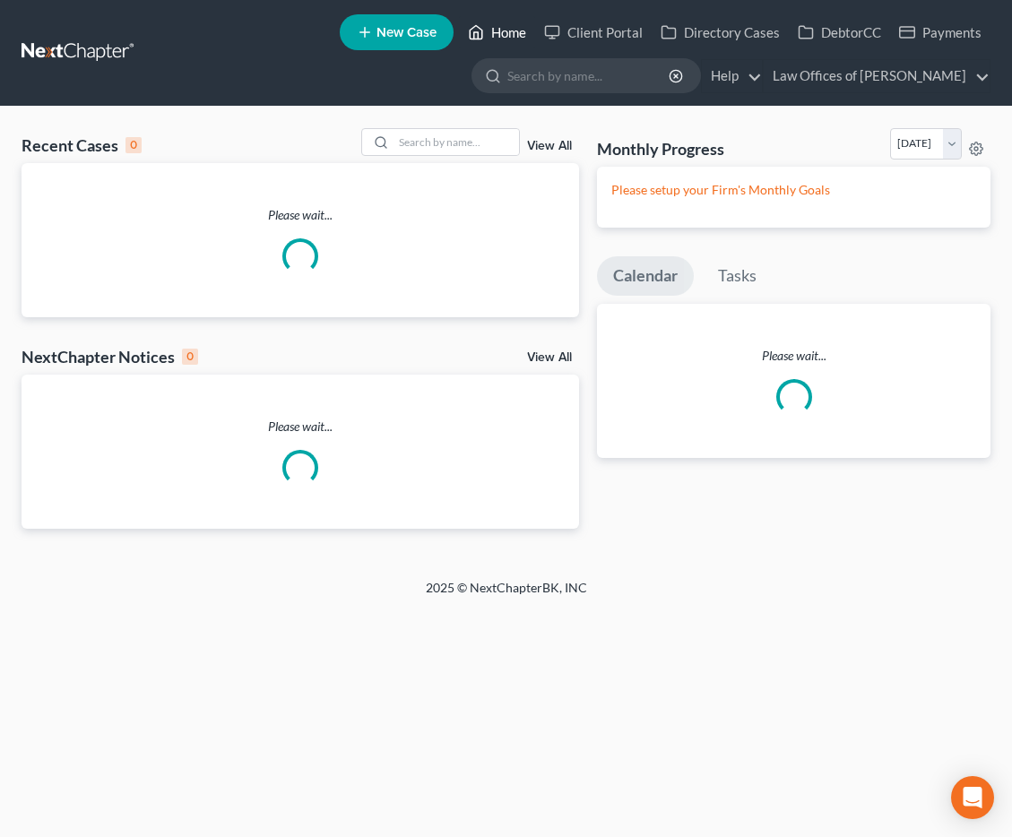
click at [506, 32] on link "Home" at bounding box center [497, 32] width 76 height 32
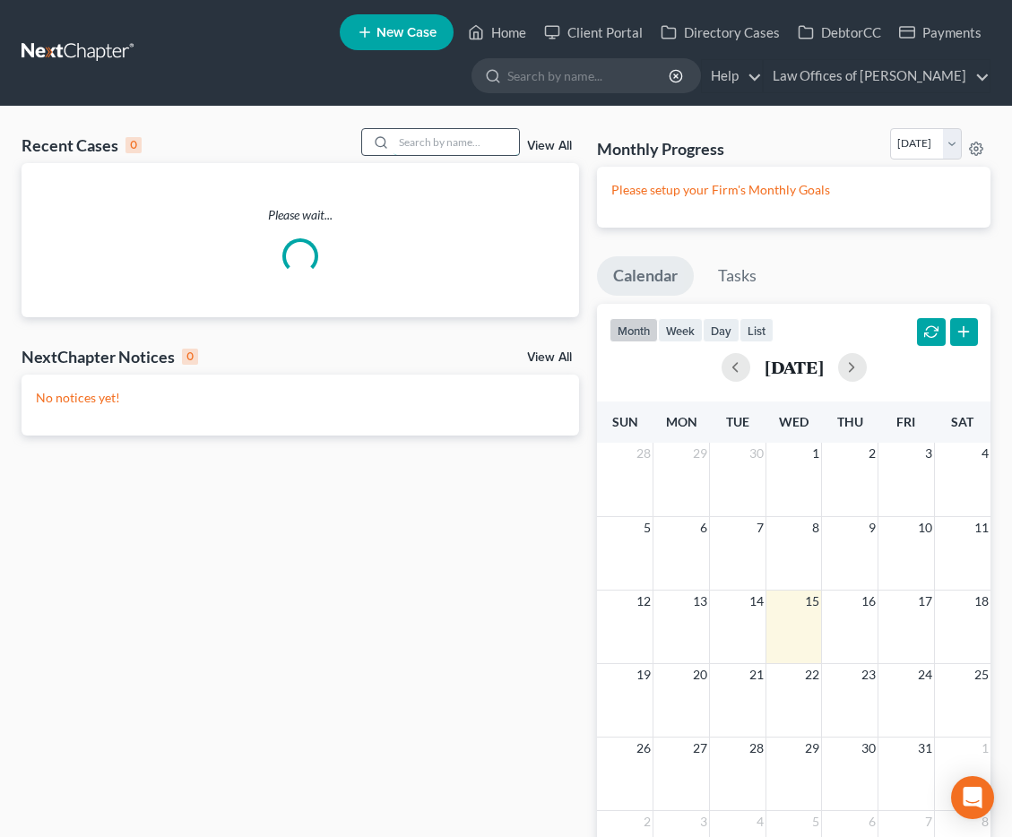
click at [450, 147] on input "search" at bounding box center [455, 142] width 125 height 26
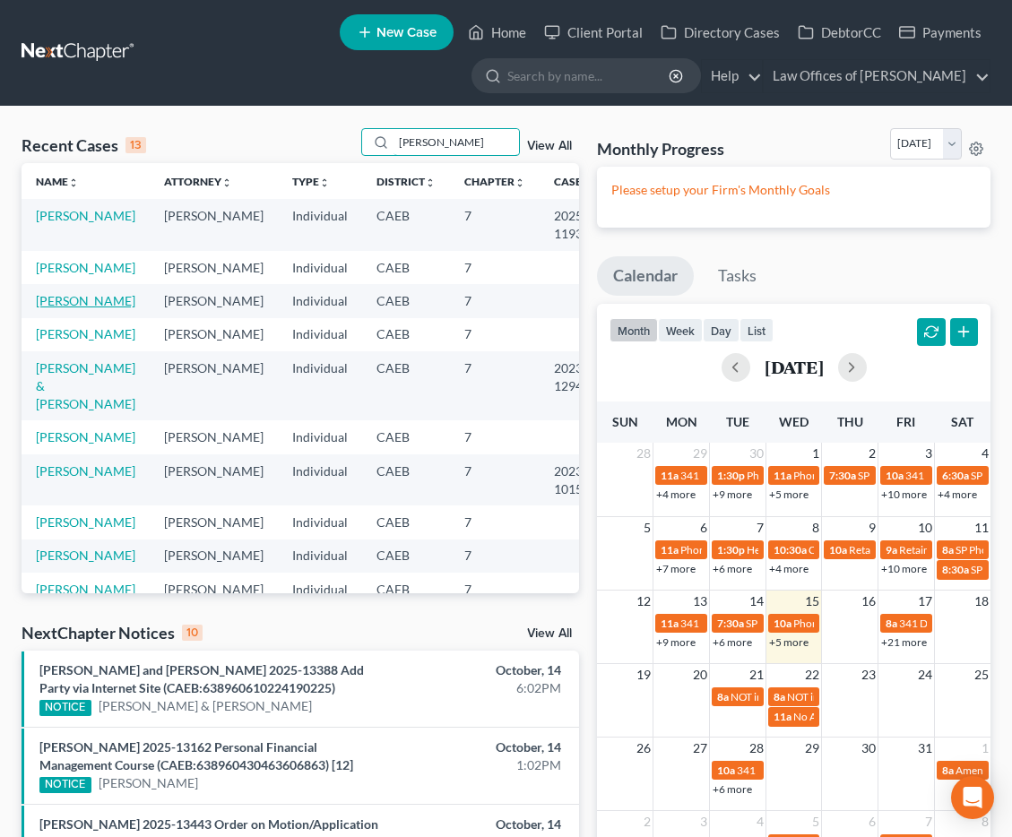
type input "[PERSON_NAME]"
click at [60, 308] on link "[PERSON_NAME]" at bounding box center [85, 300] width 99 height 15
select select "11"
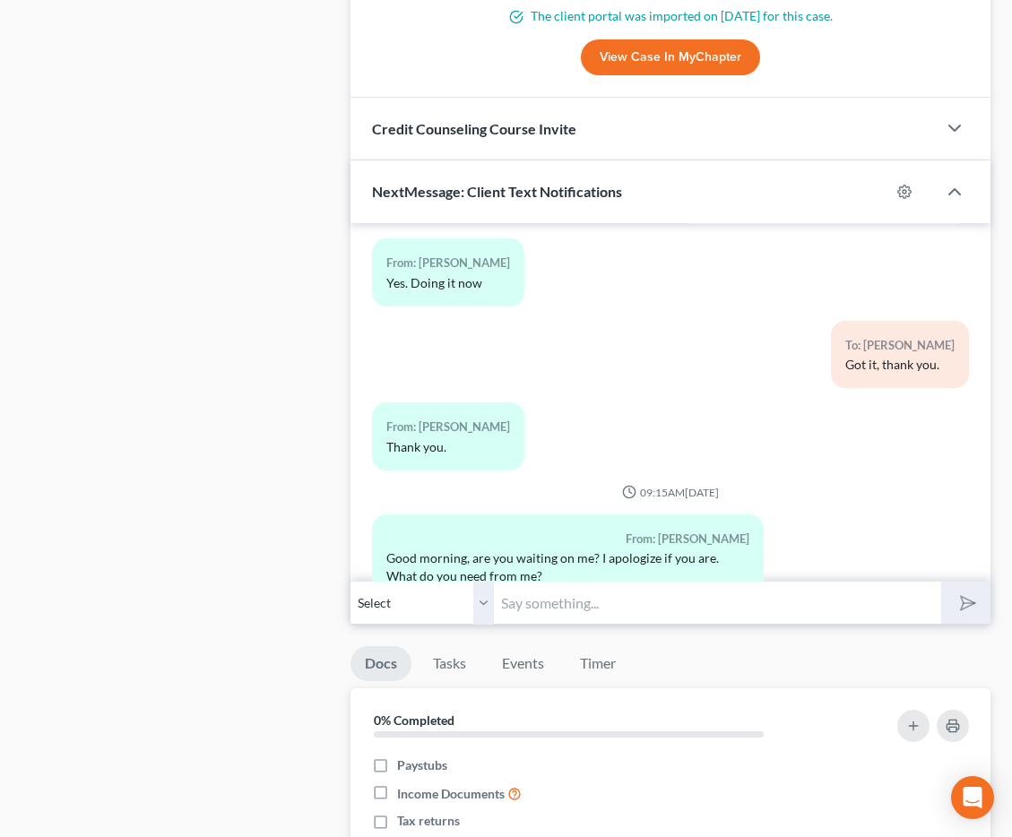
scroll to position [1755, 0]
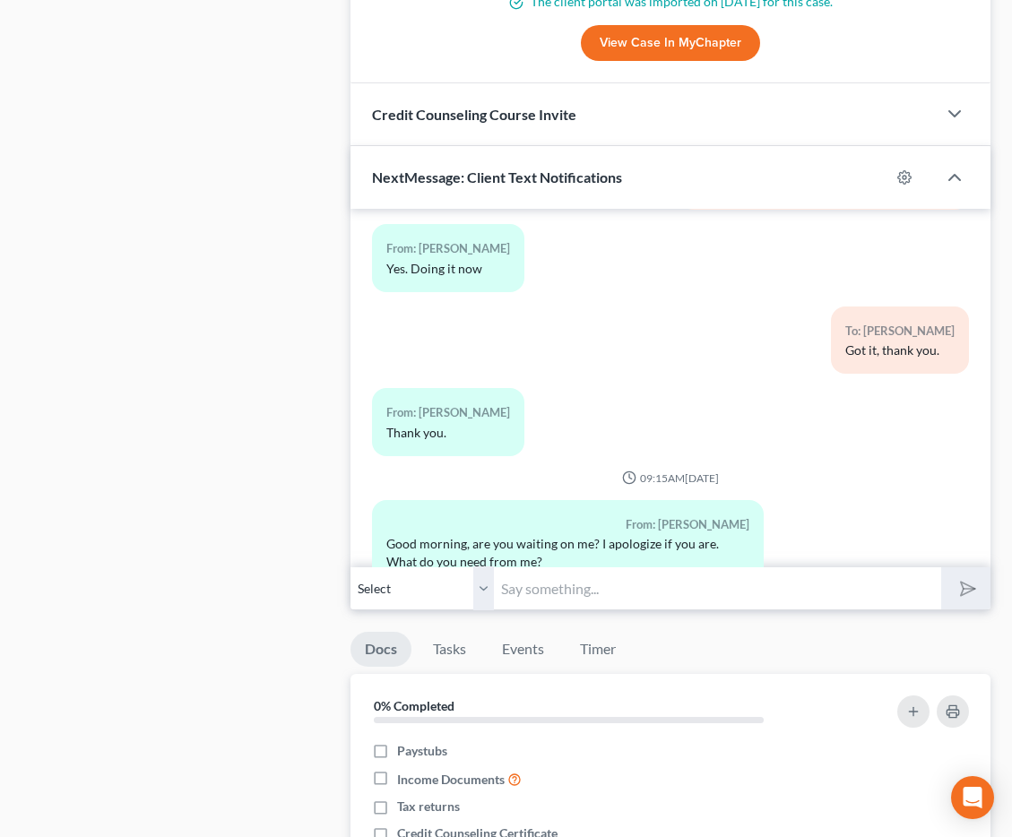
click at [572, 588] on input "text" at bounding box center [717, 588] width 447 height 44
type input "Good morning, can you please send a copy of your driver's license/ID, social se…"
click at [941, 567] on button "submit" at bounding box center [965, 588] width 49 height 42
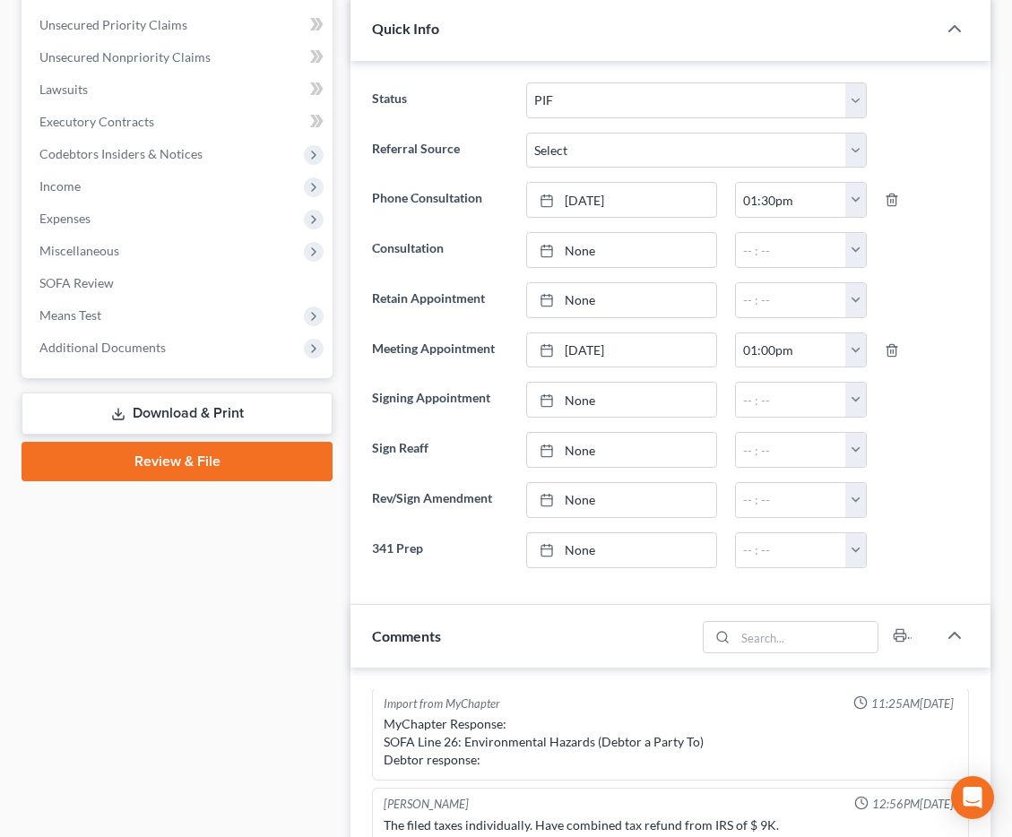
scroll to position [0, 0]
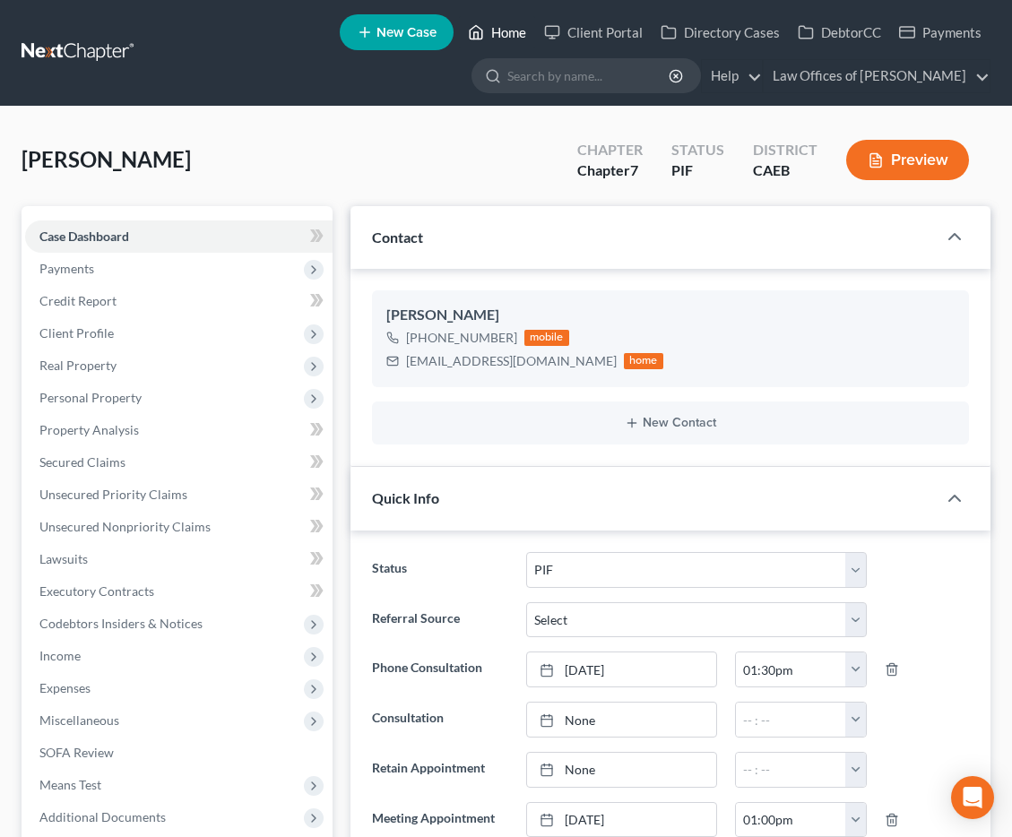
click at [482, 33] on icon at bounding box center [476, 32] width 13 height 13
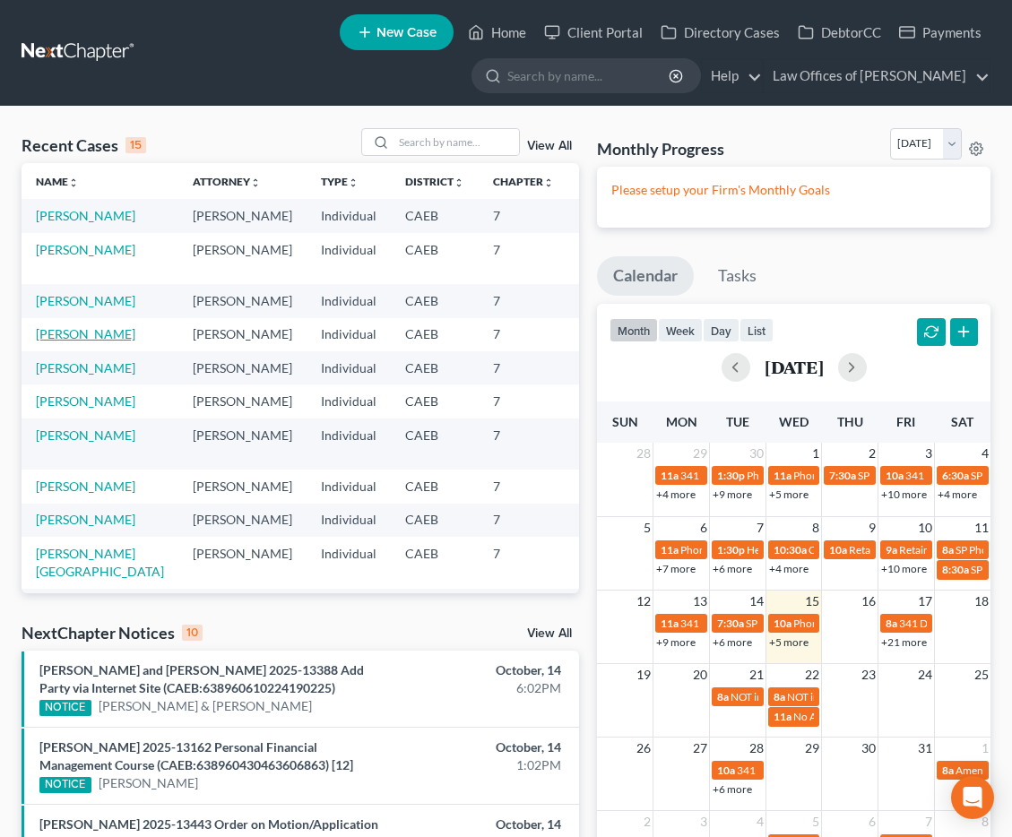
click at [73, 341] on link "[PERSON_NAME]" at bounding box center [85, 333] width 99 height 15
select select "11"
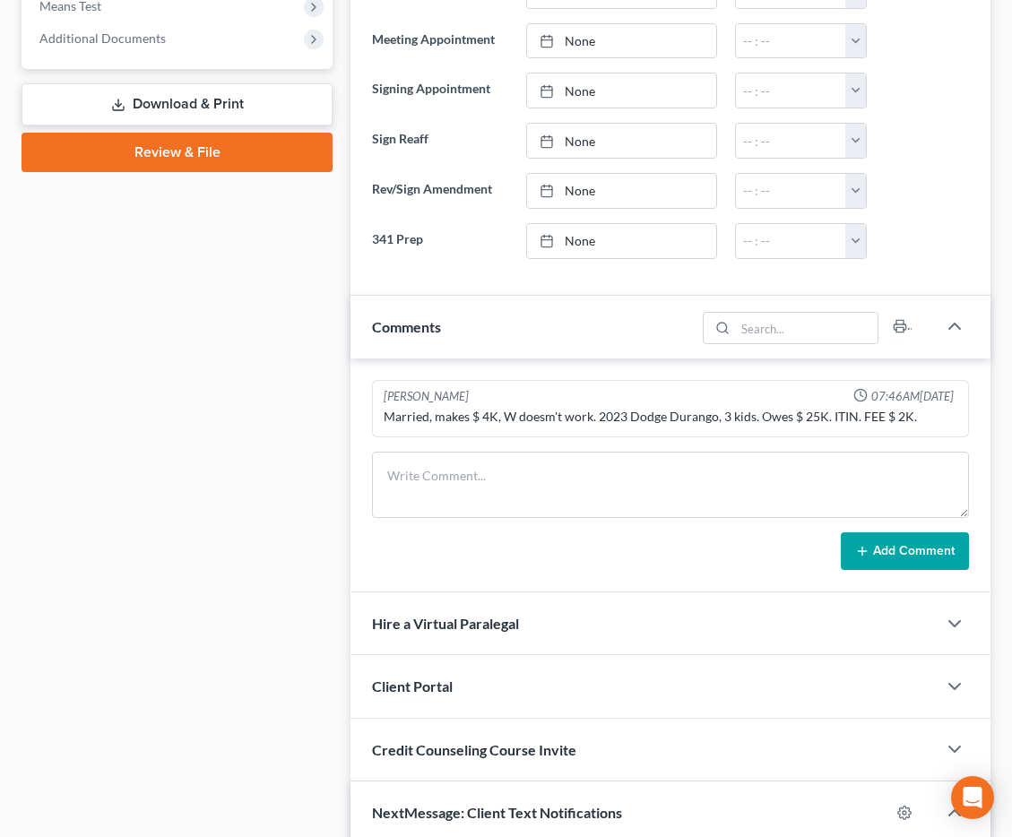
scroll to position [1488, 0]
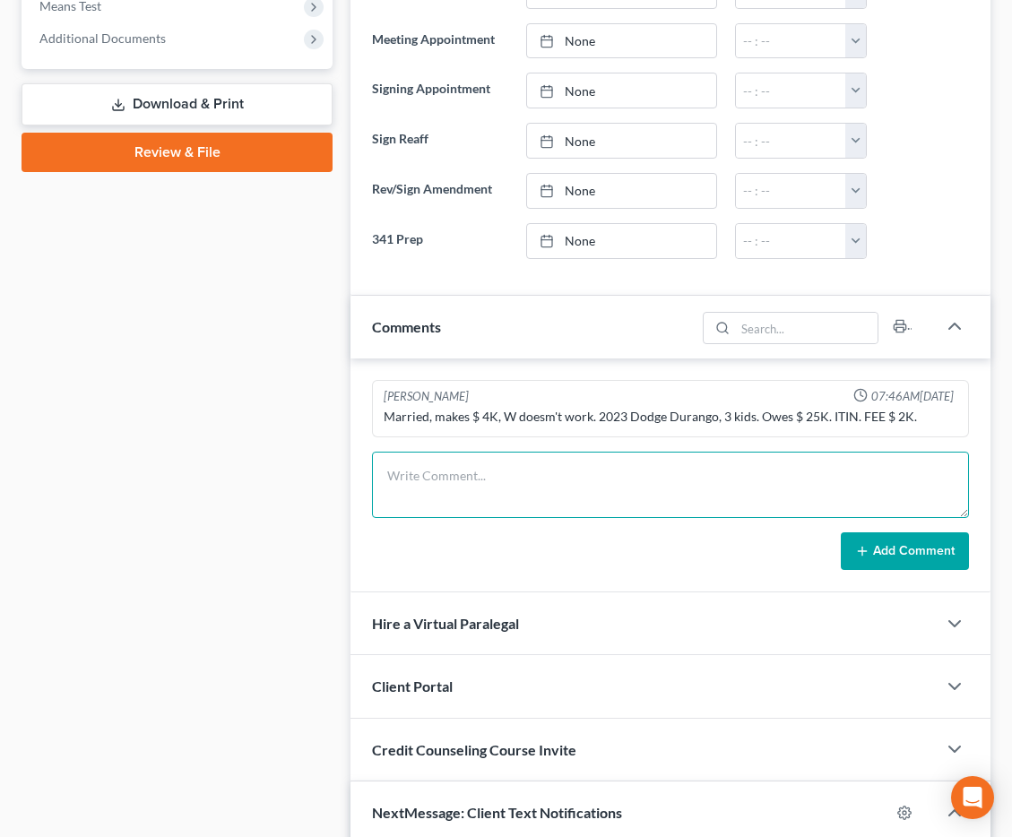
click at [523, 471] on textarea at bounding box center [670, 485] width 597 height 66
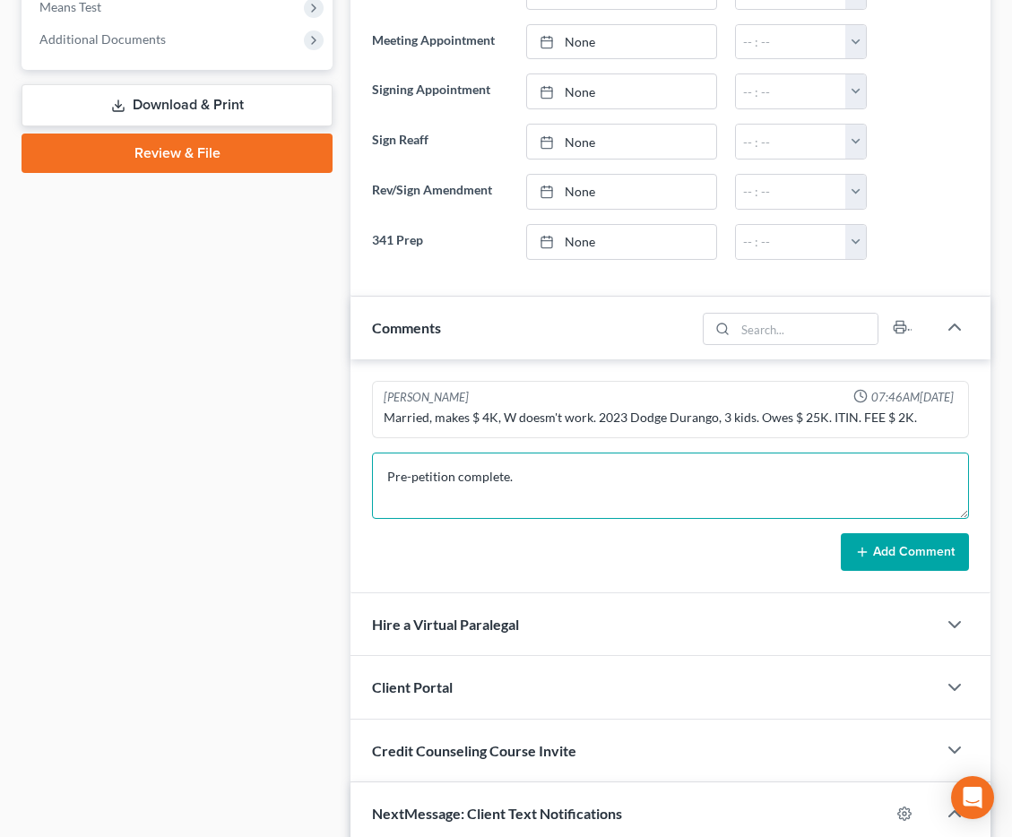
scroll to position [784, 0]
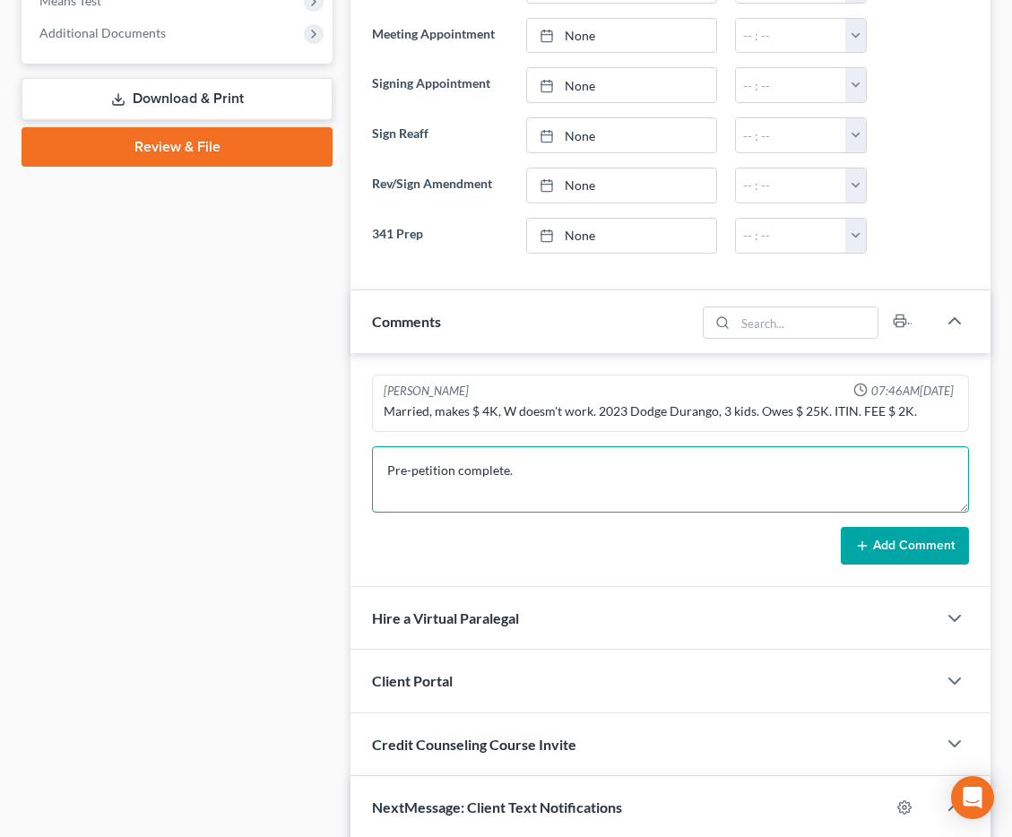
type textarea "Pre-petition complete."
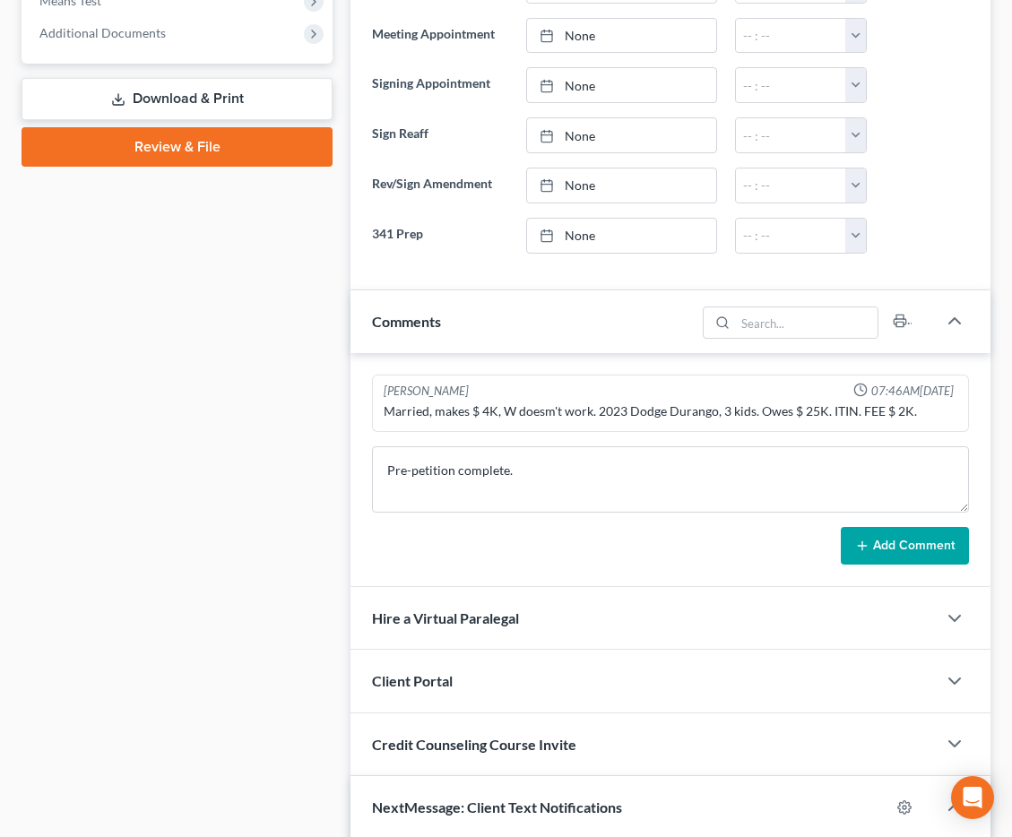
click at [910, 542] on button "Add Comment" at bounding box center [905, 546] width 128 height 38
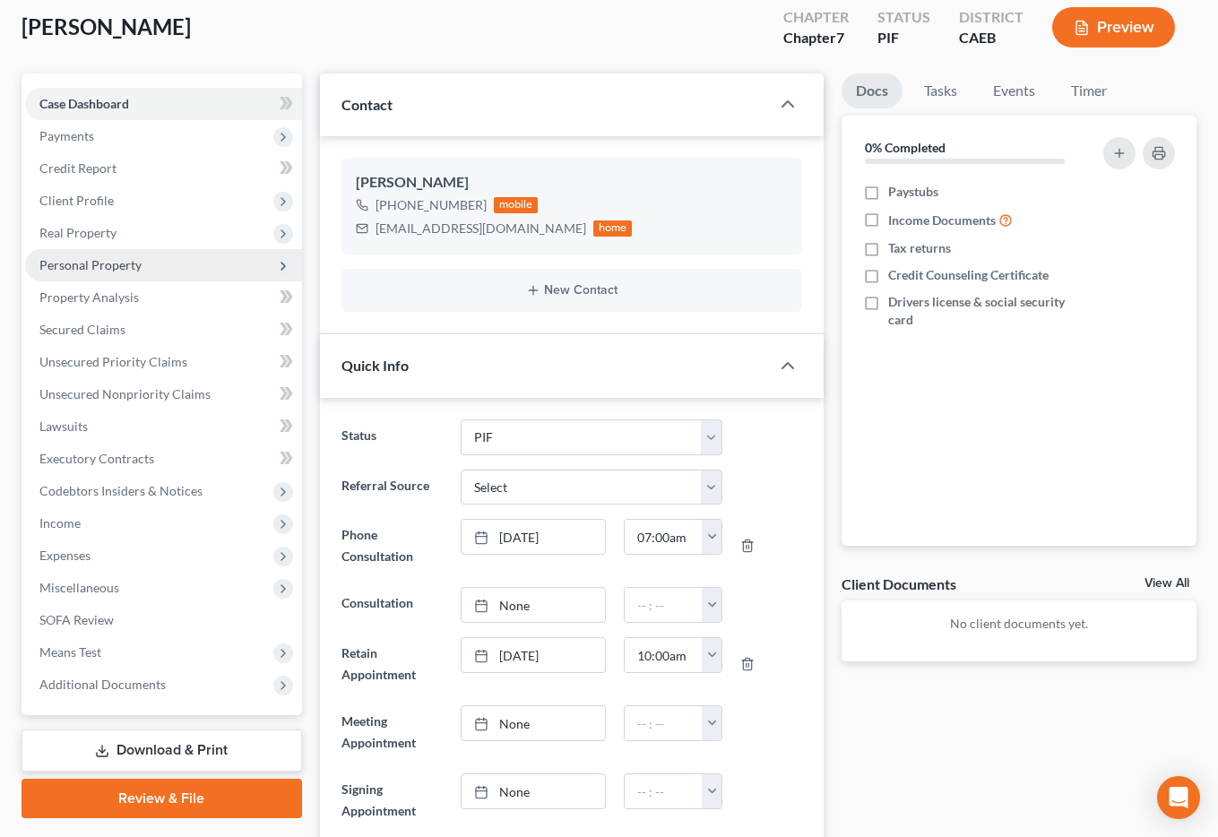
scroll to position [129, 0]
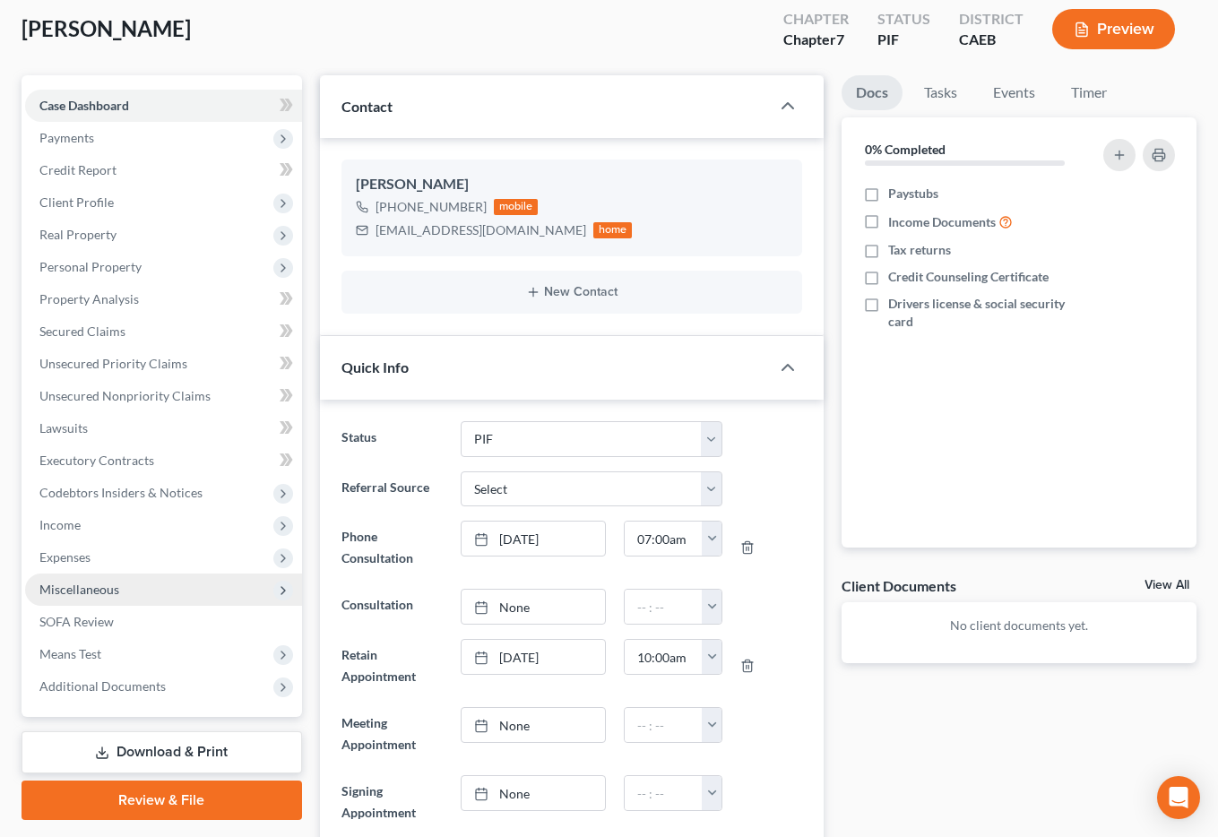
click at [117, 589] on span "Miscellaneous" at bounding box center [79, 589] width 80 height 15
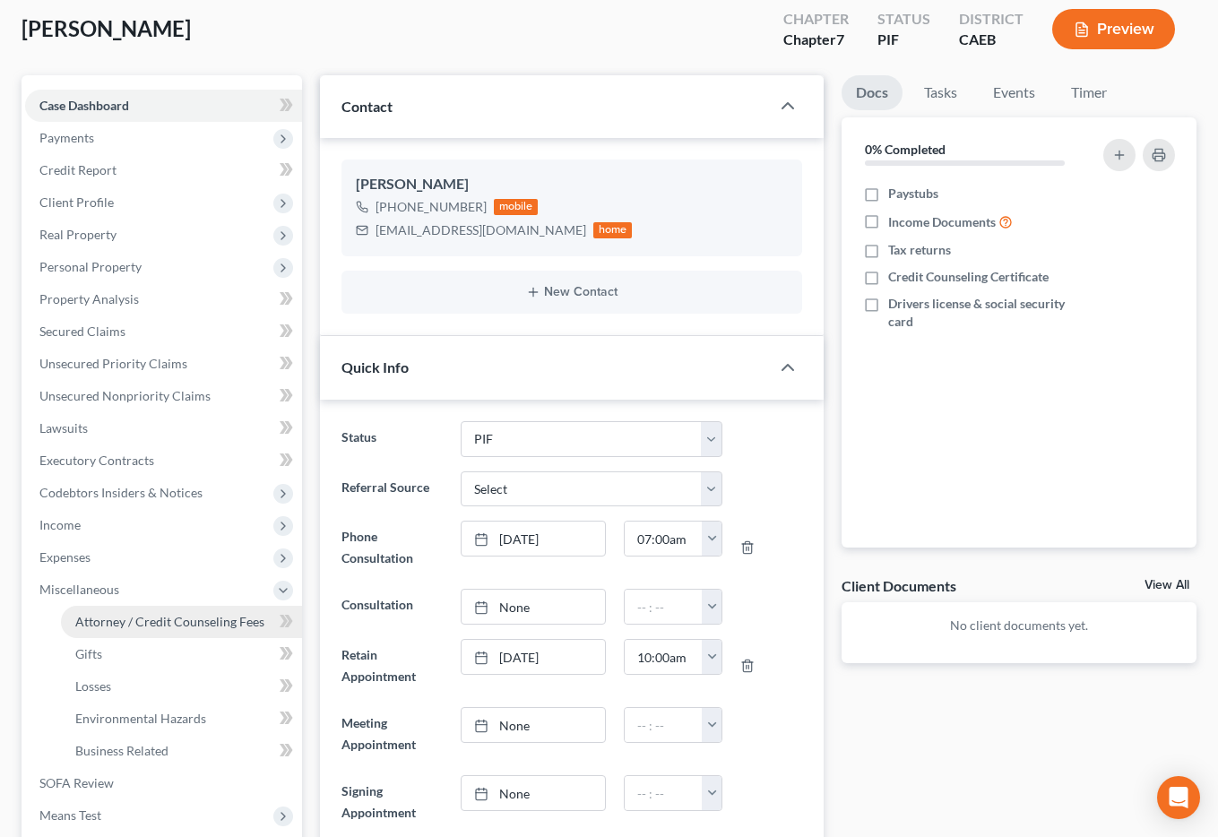
click at [143, 623] on span "Attorney / Credit Counseling Fees" at bounding box center [169, 621] width 189 height 15
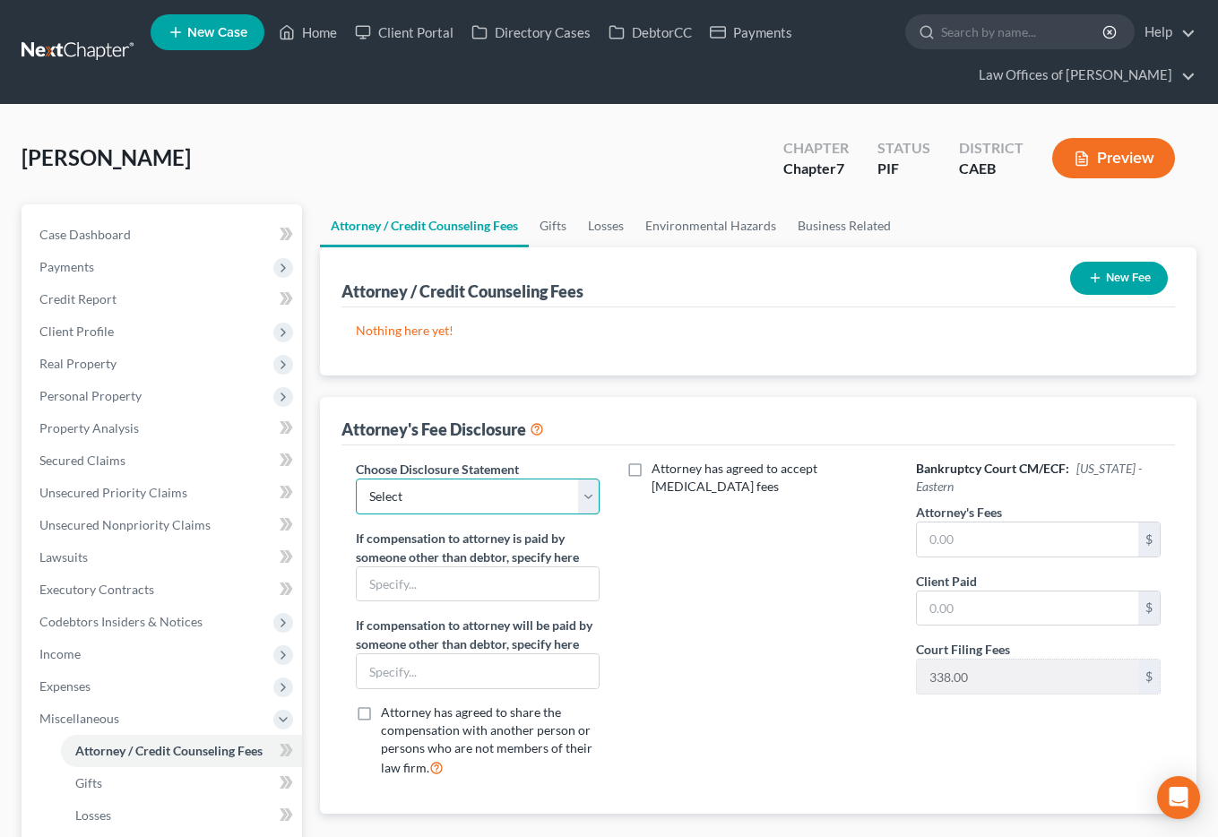
click at [505, 500] on select "Select Disclosure" at bounding box center [478, 497] width 245 height 36
select select "0"
click at [356, 479] on select "Select Disclosure" at bounding box center [478, 497] width 245 height 36
click at [972, 532] on input "text" at bounding box center [1027, 540] width 221 height 34
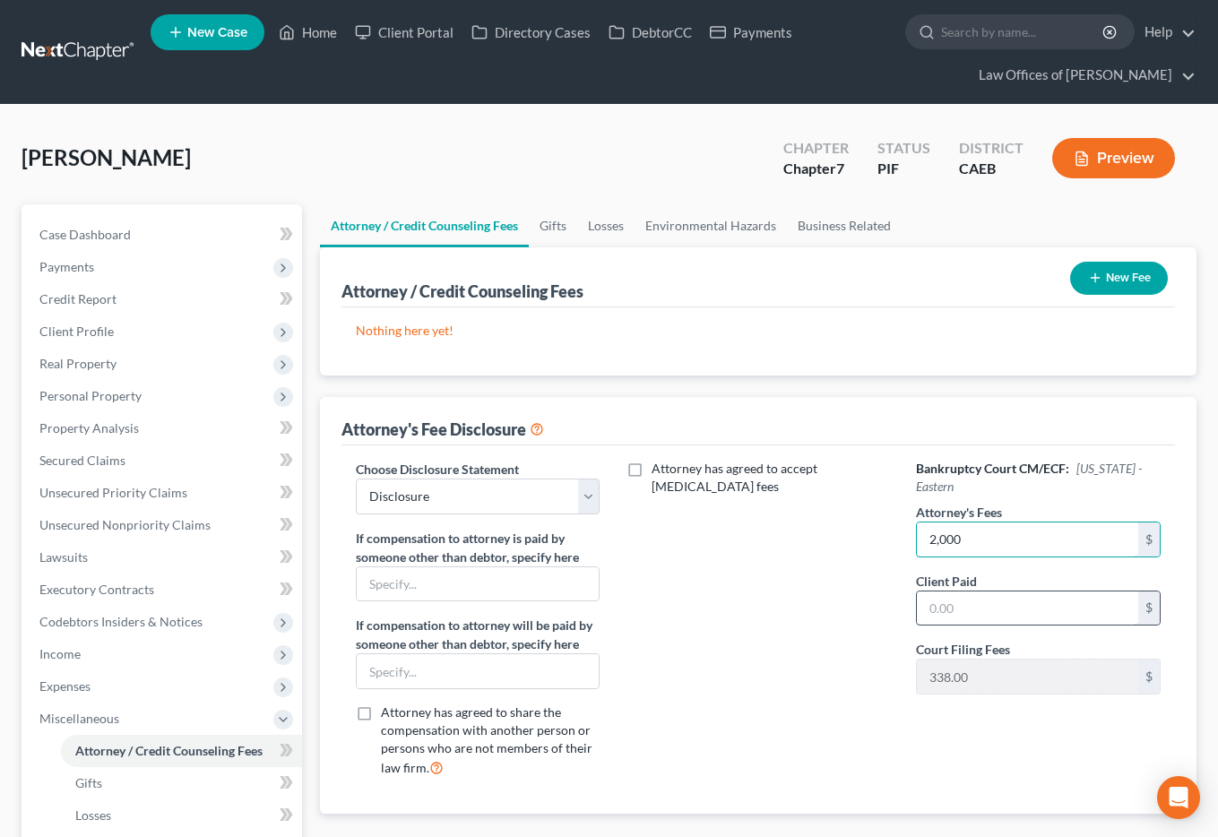
type input "2,000"
click at [1007, 618] on input "text" at bounding box center [1027, 609] width 221 height 34
type input "2,000"
click at [1111, 288] on button "New Fee" at bounding box center [1119, 278] width 98 height 33
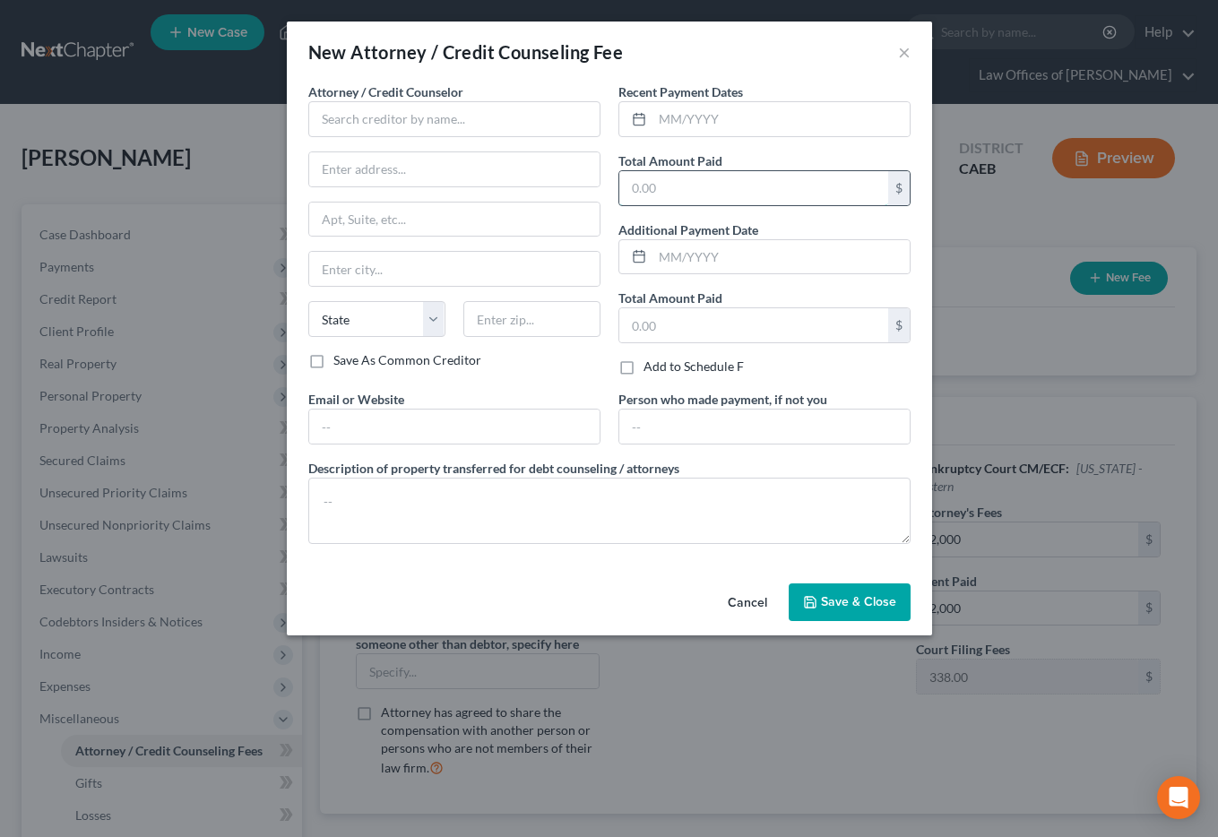
click at [716, 190] on input "text" at bounding box center [753, 188] width 269 height 34
type input "2,000"
click at [715, 111] on input "text" at bounding box center [781, 119] width 257 height 34
click at [902, 44] on button "×" at bounding box center [904, 52] width 13 height 22
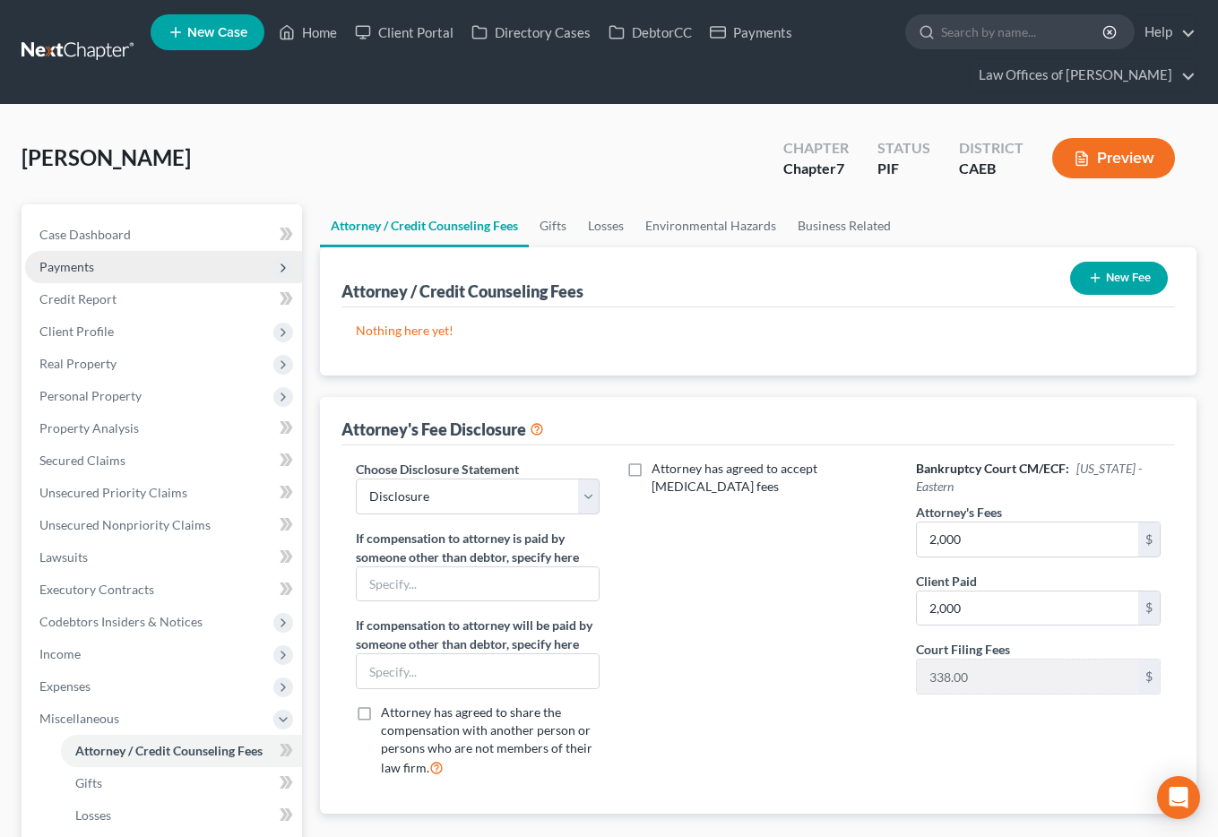
click at [65, 260] on span "Payments" at bounding box center [66, 266] width 55 height 15
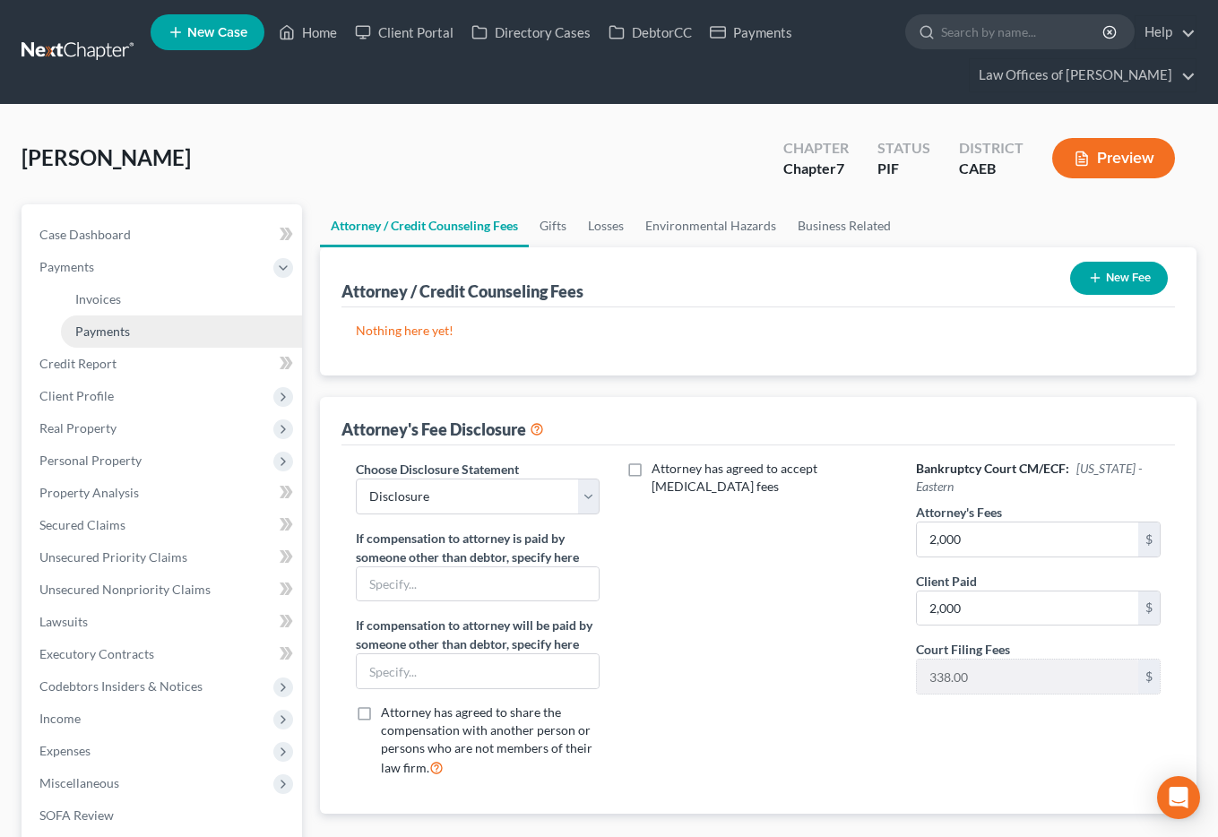
click at [142, 339] on link "Payments" at bounding box center [181, 332] width 241 height 32
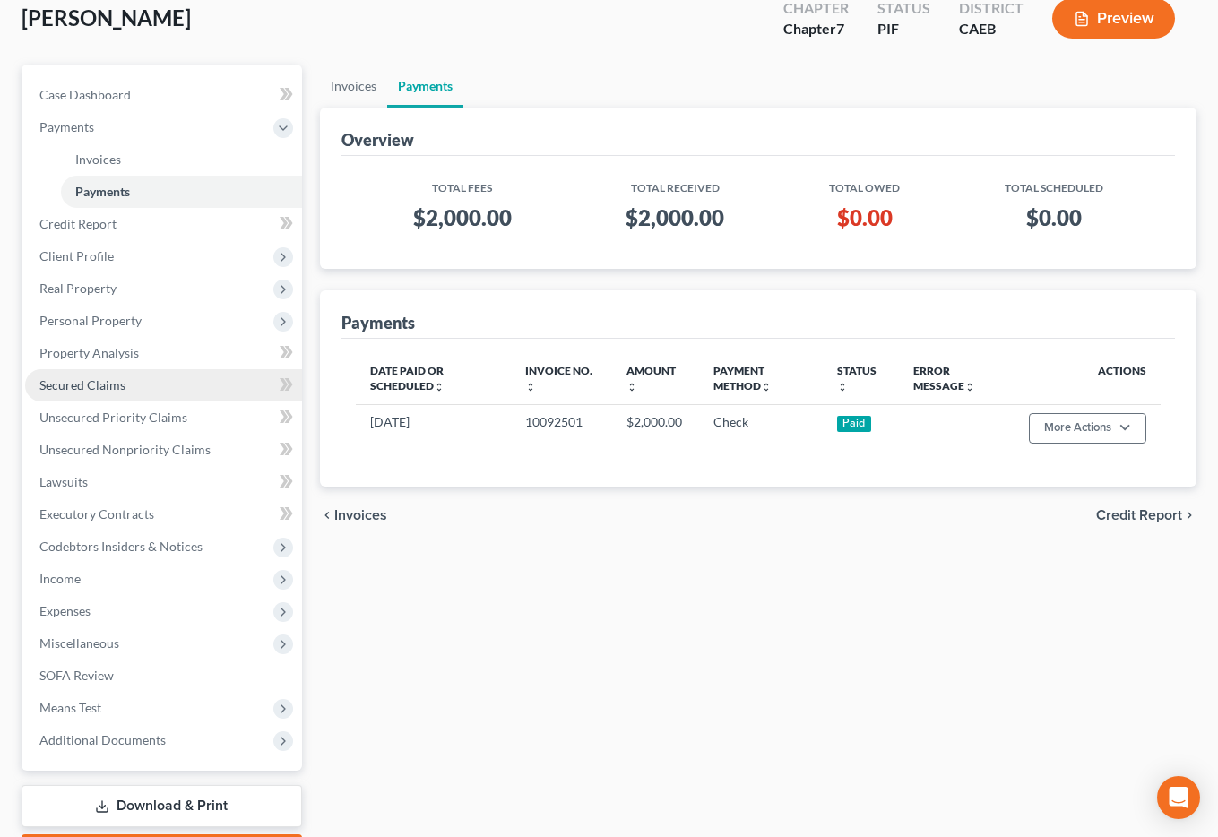
scroll to position [149, 0]
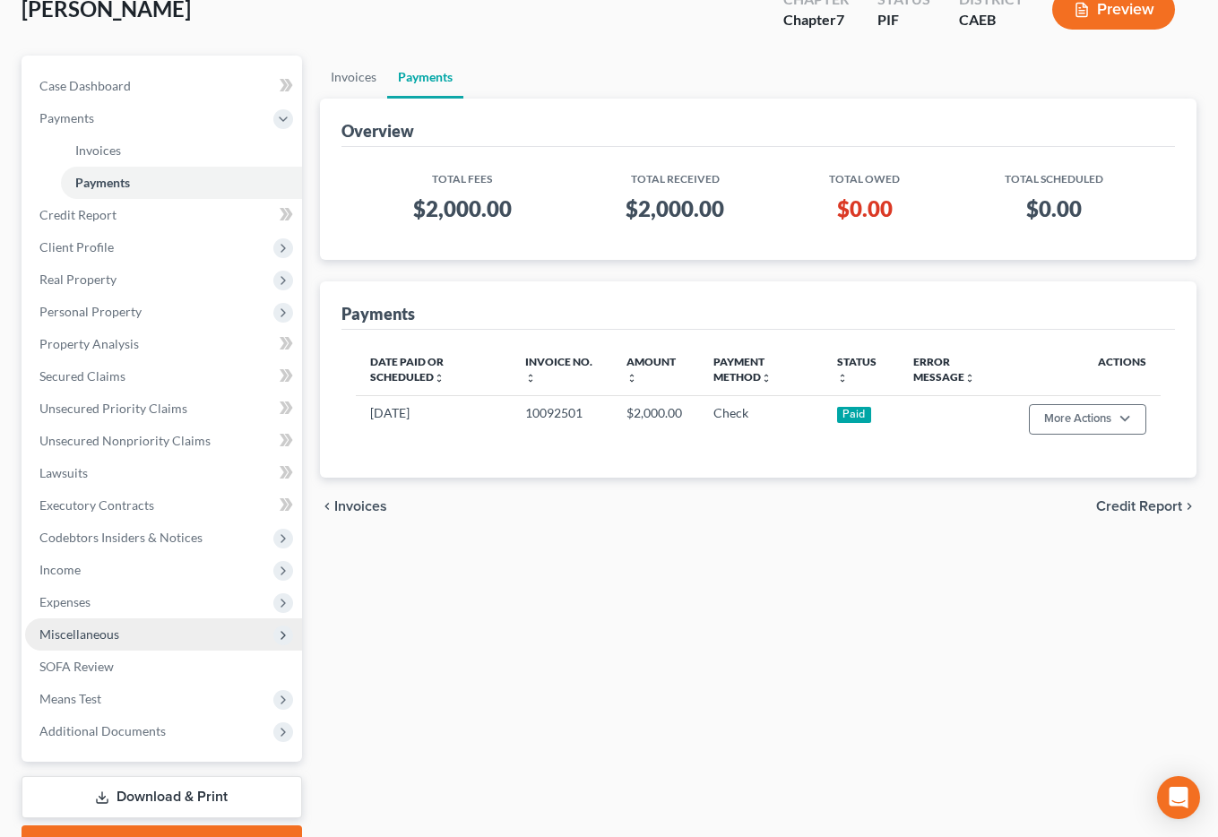
click at [90, 623] on span "Miscellaneous" at bounding box center [163, 634] width 277 height 32
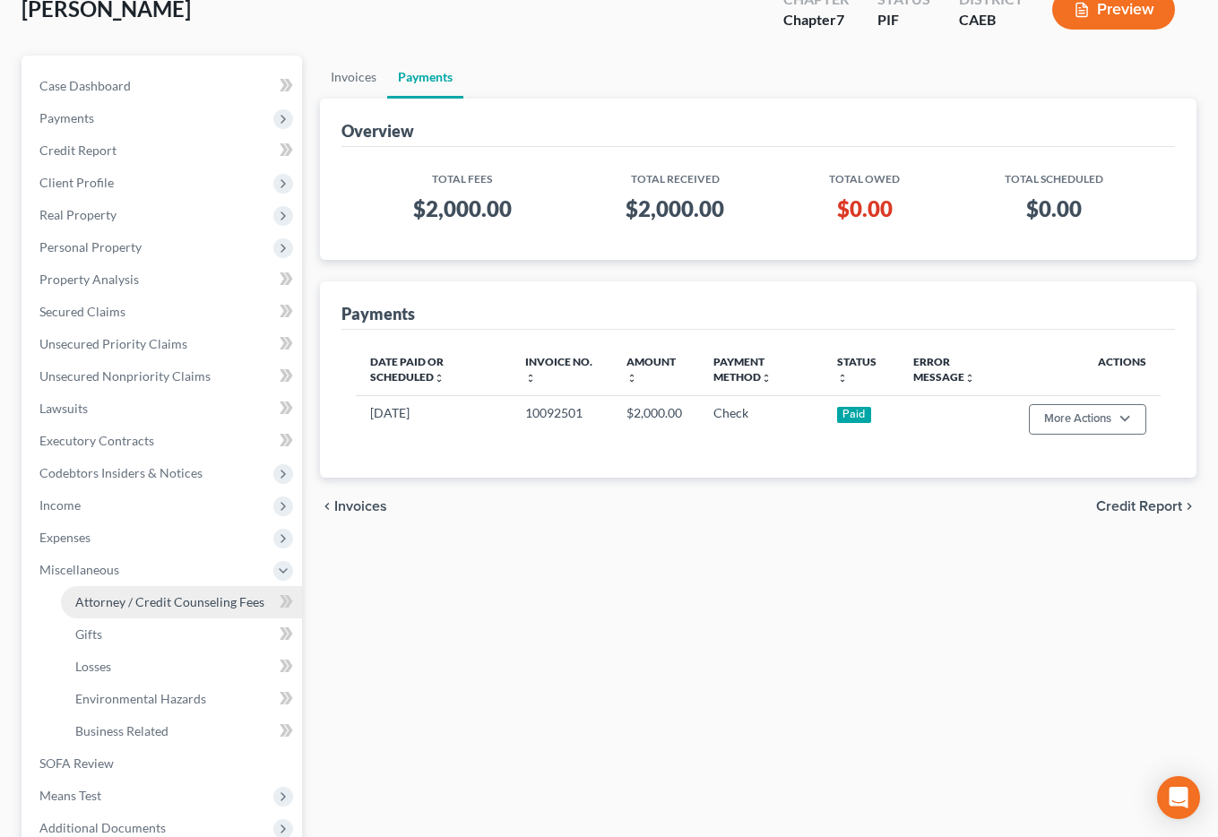
click at [125, 610] on link "Attorney / Credit Counseling Fees" at bounding box center [181, 602] width 241 height 32
select select "0"
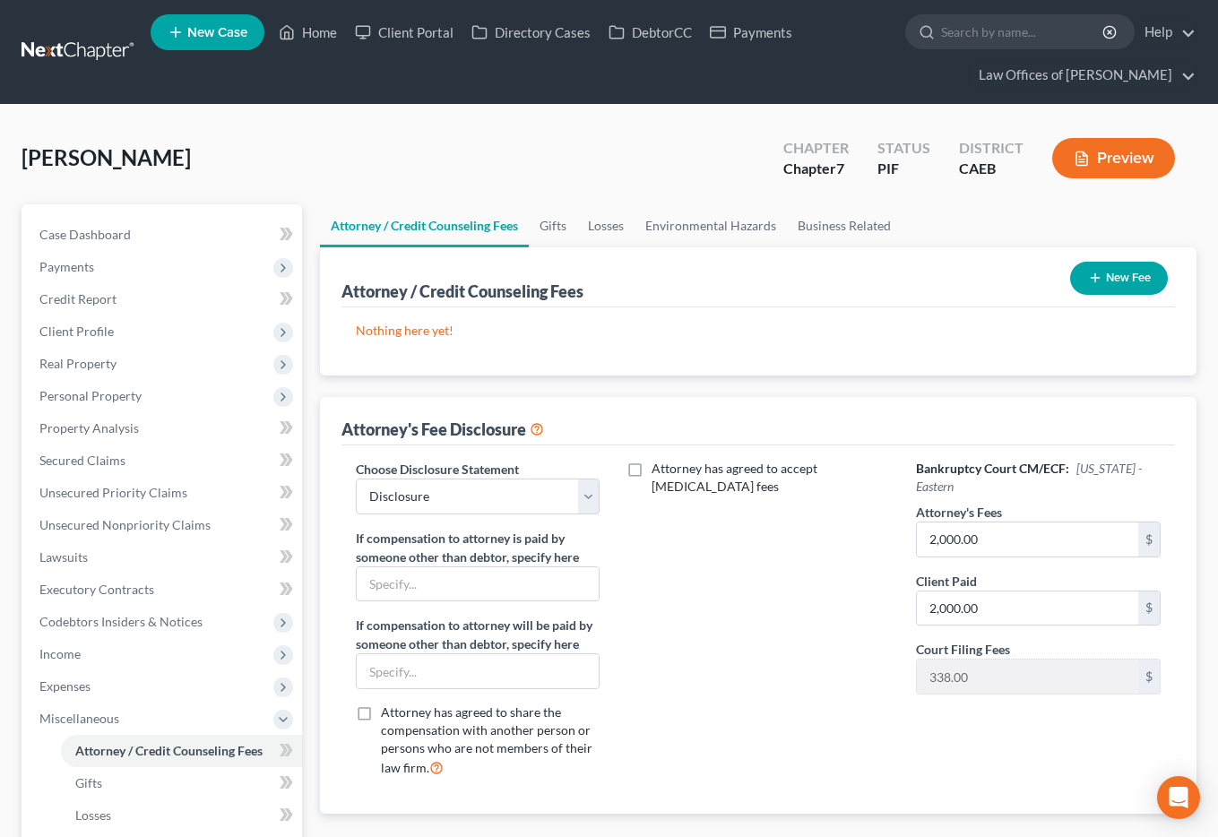
click at [1102, 282] on button "New Fee" at bounding box center [1119, 278] width 98 height 33
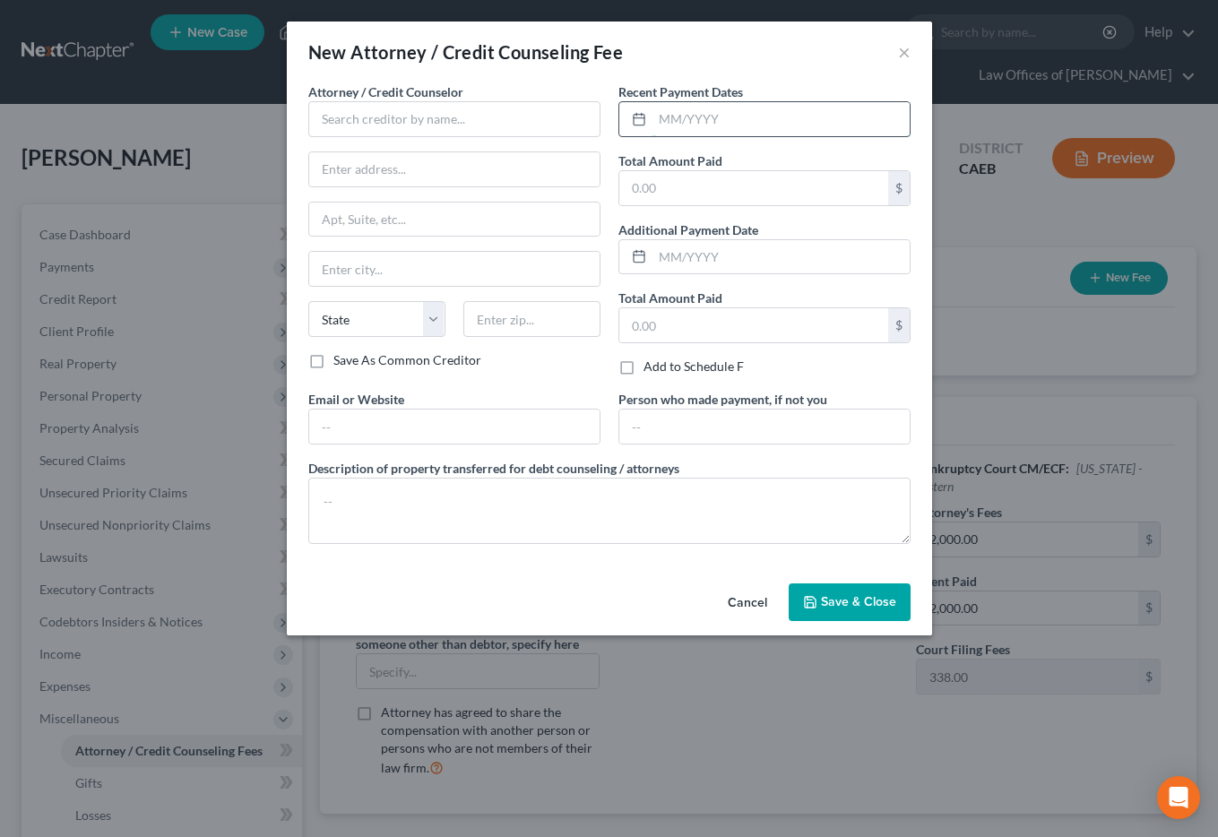
click at [680, 125] on input "text" at bounding box center [781, 119] width 257 height 34
type input "10/2025"
click at [682, 186] on input "text" at bounding box center [753, 188] width 269 height 34
type input "2,000"
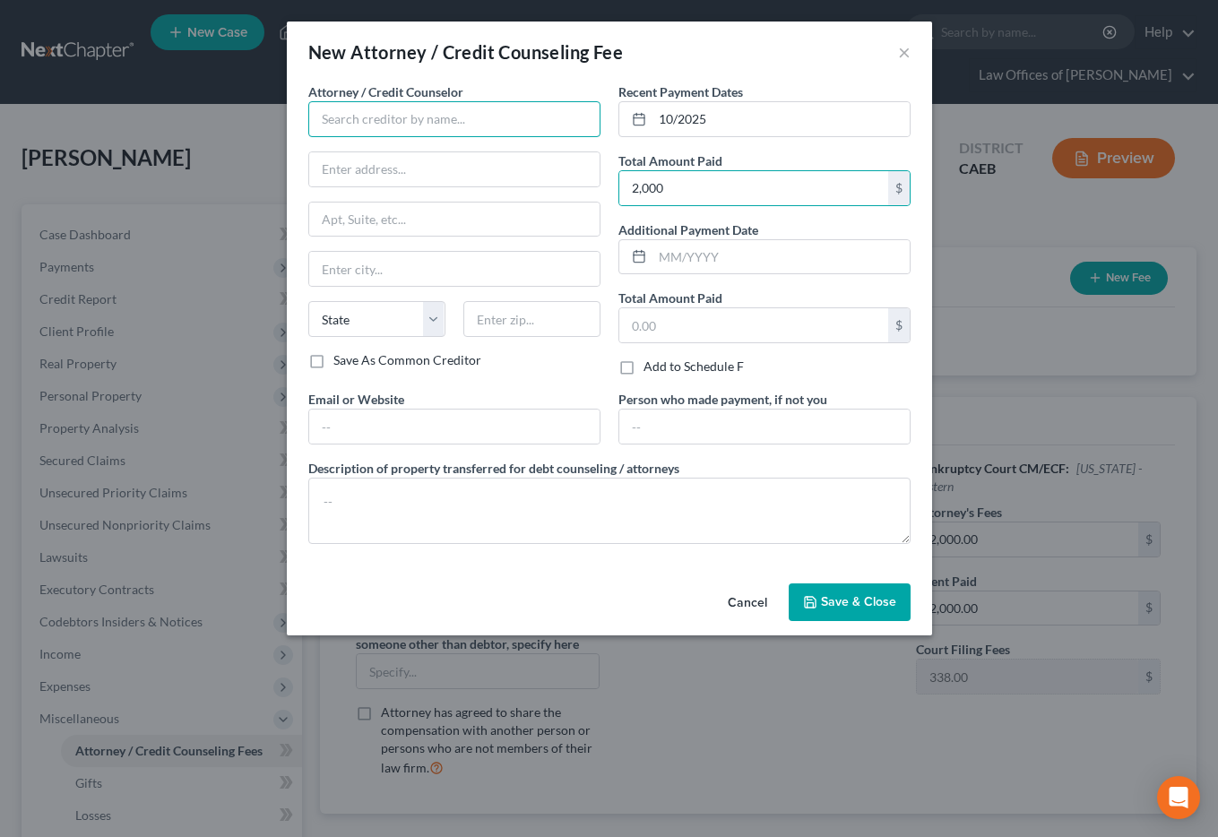
click at [380, 116] on input "text" at bounding box center [454, 119] width 292 height 36
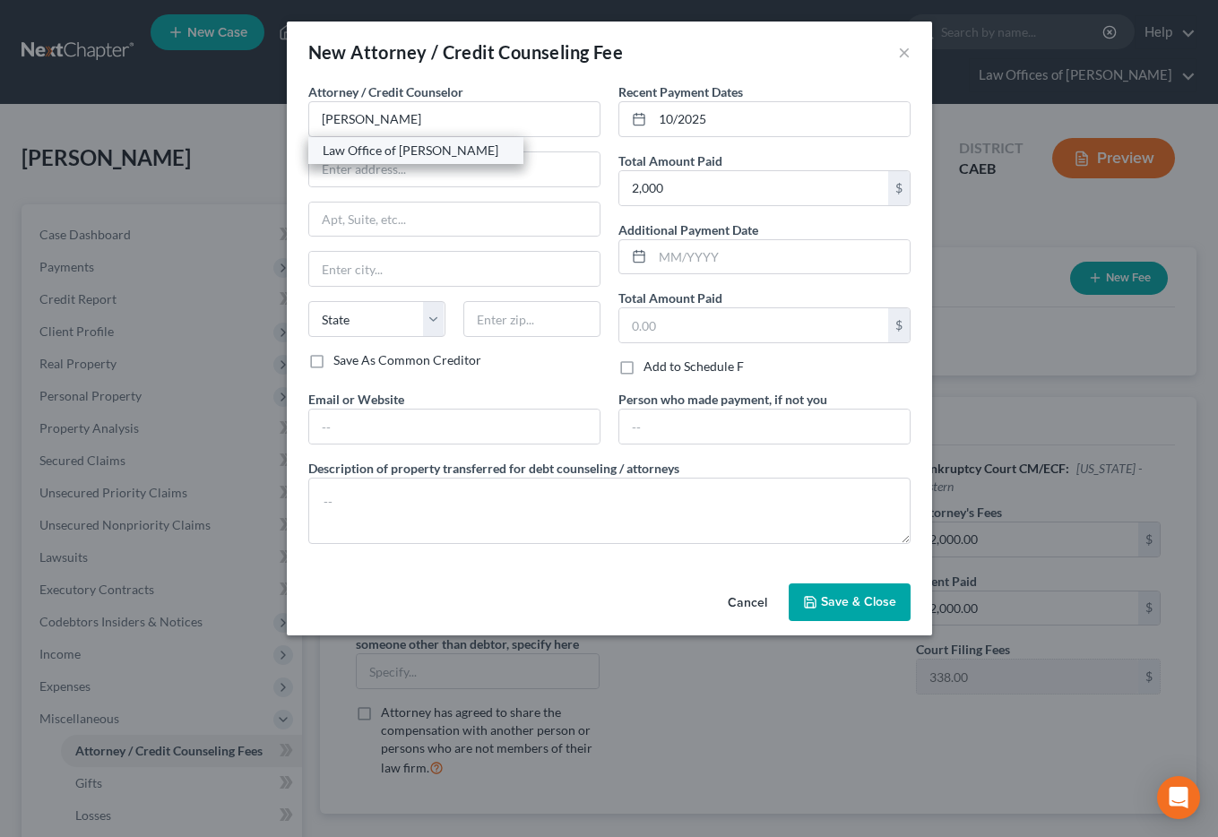
click at [376, 157] on div "Law Office of [PERSON_NAME]" at bounding box center [416, 151] width 186 height 18
type input "Law Office of [PERSON_NAME]"
type input "[STREET_ADDRESS]"
type input "[GEOGRAPHIC_DATA]"
select select "4"
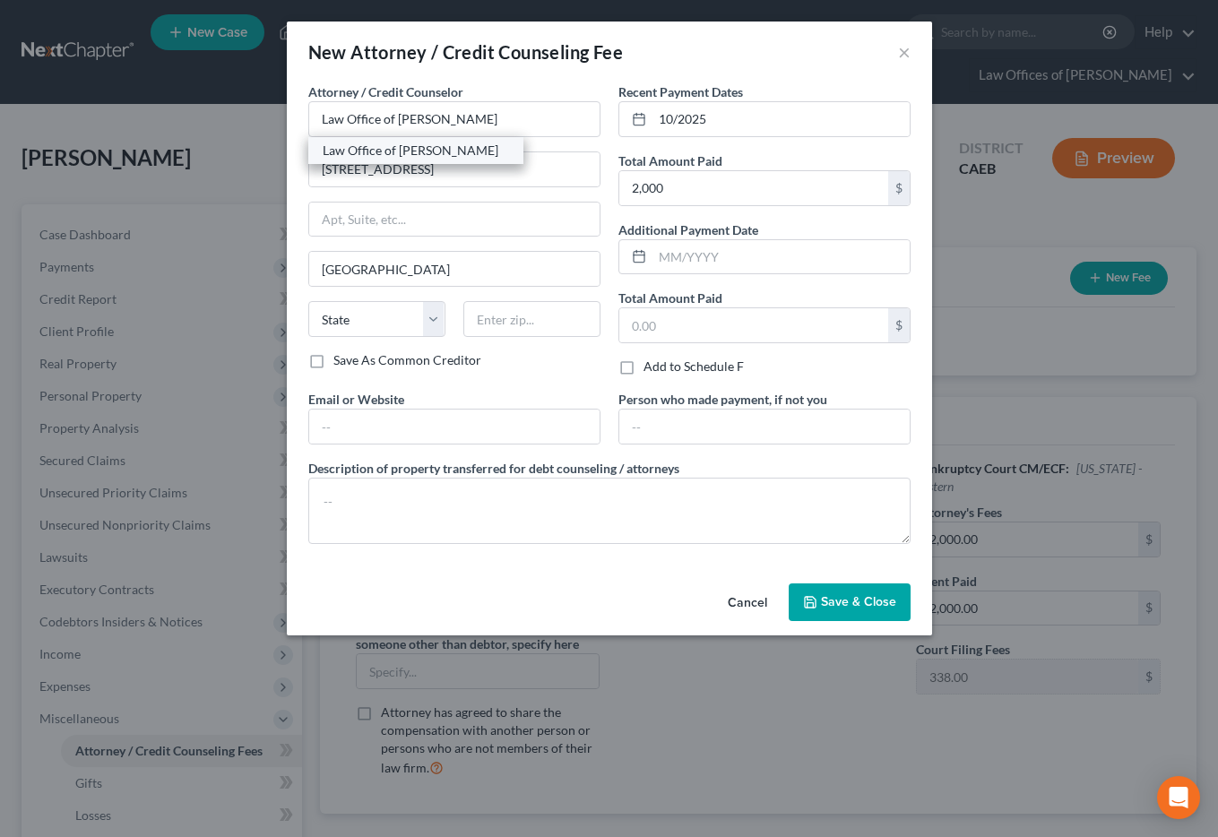
type input "93301"
drag, startPoint x: 843, startPoint y: 601, endPoint x: 833, endPoint y: 599, distance: 10.0
click at [842, 601] on span "Save & Close" at bounding box center [858, 601] width 75 height 15
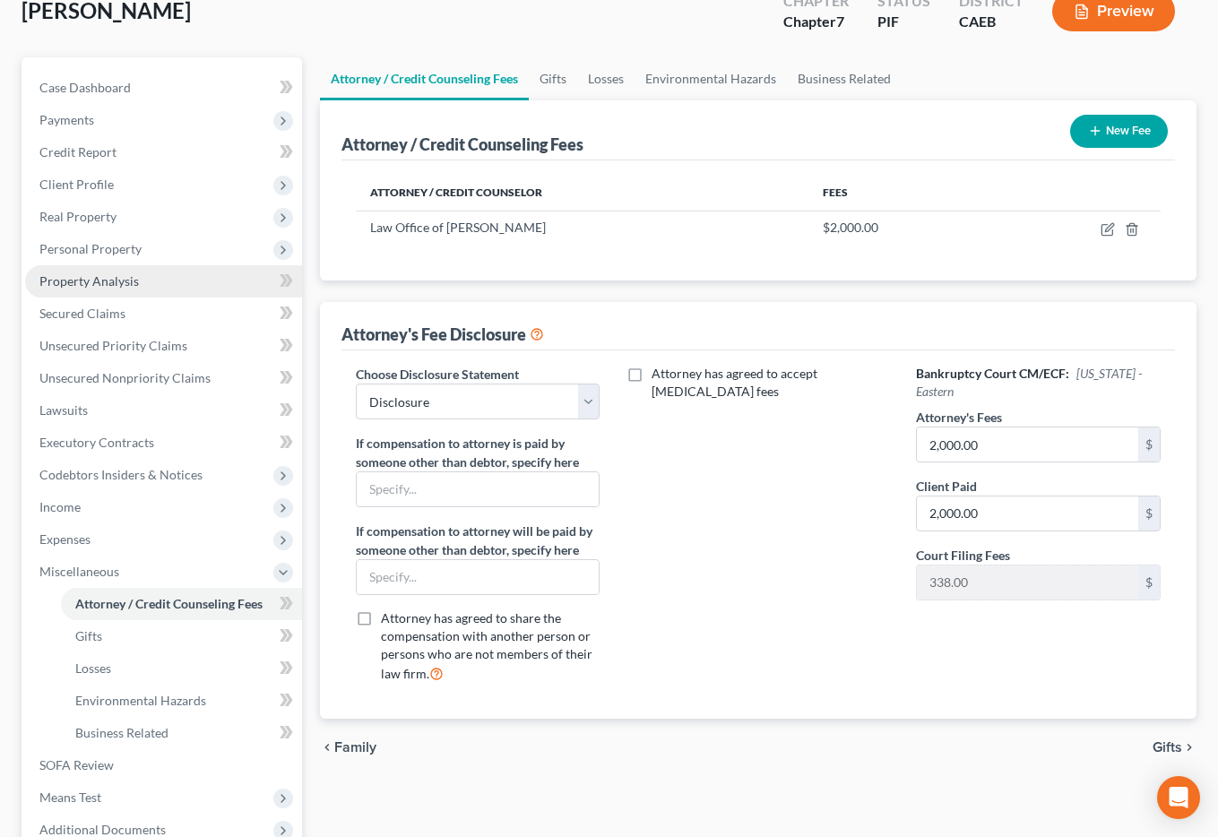
scroll to position [153, 0]
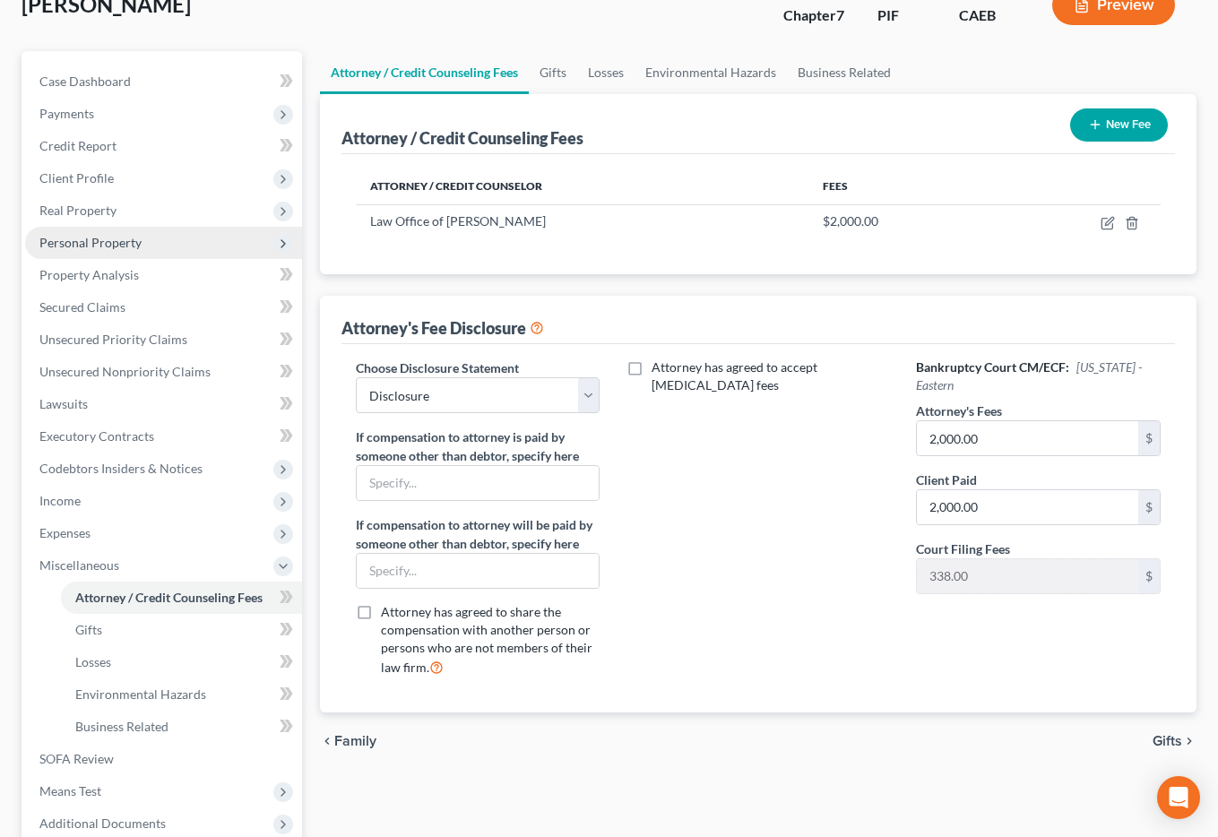
click at [91, 238] on span "Personal Property" at bounding box center [90, 242] width 102 height 15
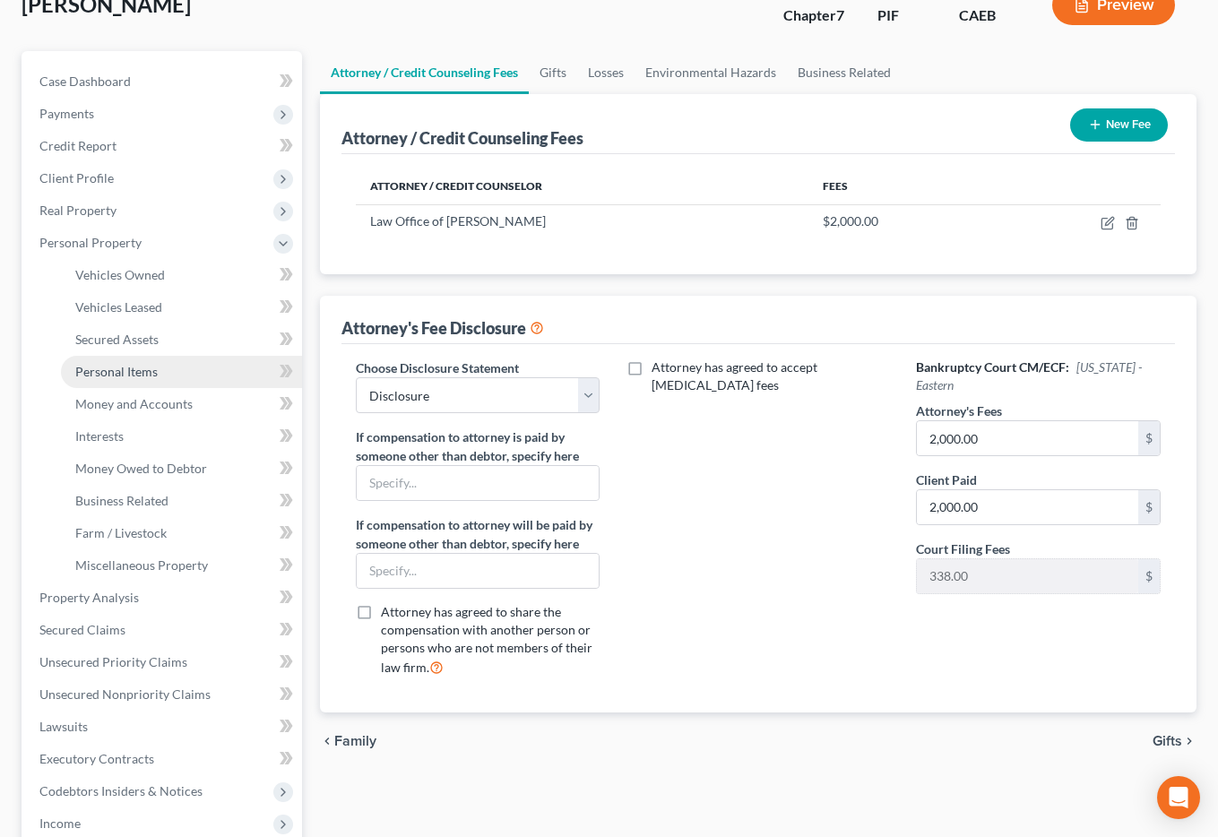
click at [139, 370] on span "Personal Items" at bounding box center [116, 371] width 82 height 15
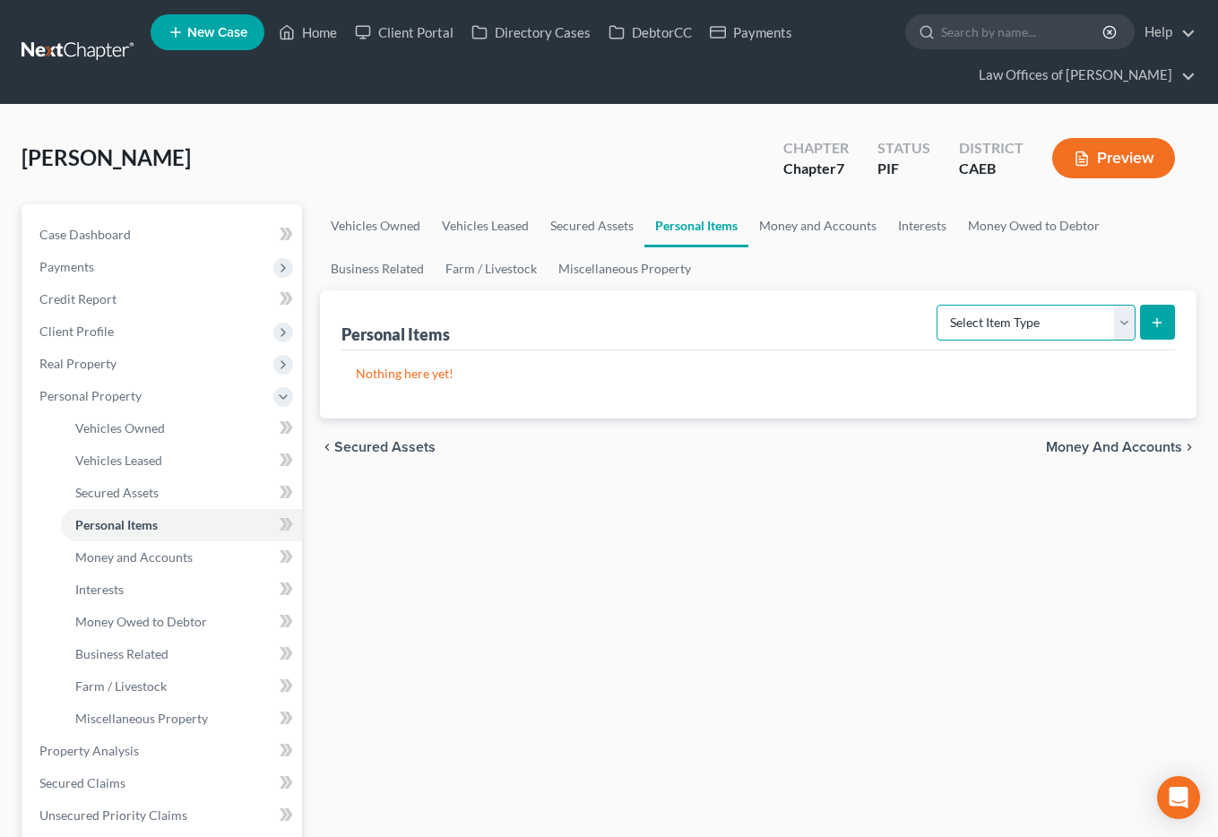
click at [995, 317] on select "Select Item Type Clothing Collectibles Of Value Electronics Firearms Household …" at bounding box center [1036, 323] width 199 height 36
select select "clothing"
click at [938, 305] on select "Select Item Type Clothing Collectibles Of Value Electronics Firearms Household …" at bounding box center [1036, 323] width 199 height 36
click at [1142, 328] on icon "submit" at bounding box center [1157, 323] width 14 height 14
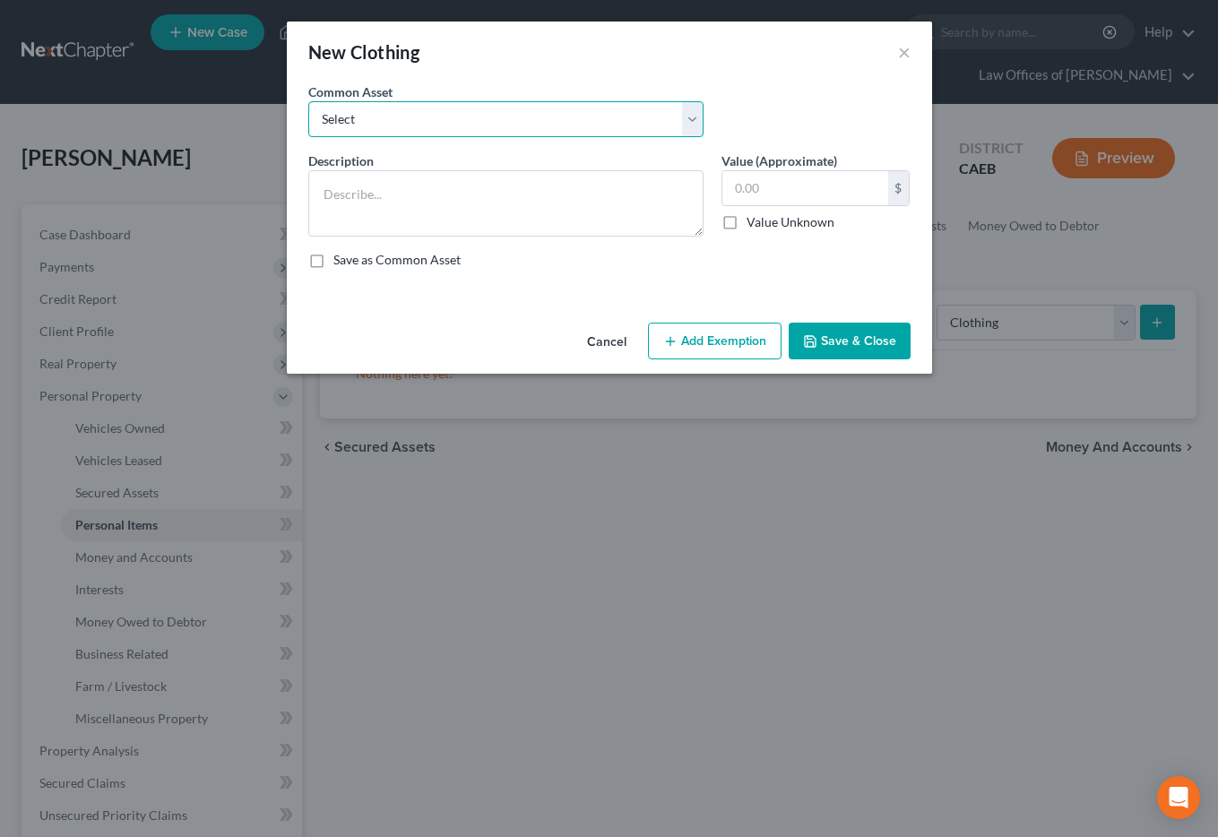
click at [611, 127] on select "Select Wardrobe" at bounding box center [505, 119] width 395 height 36
select select "0"
click at [308, 101] on select "Select Wardrobe" at bounding box center [505, 119] width 395 height 36
type textarea "Wardrobe"
type input "600.00"
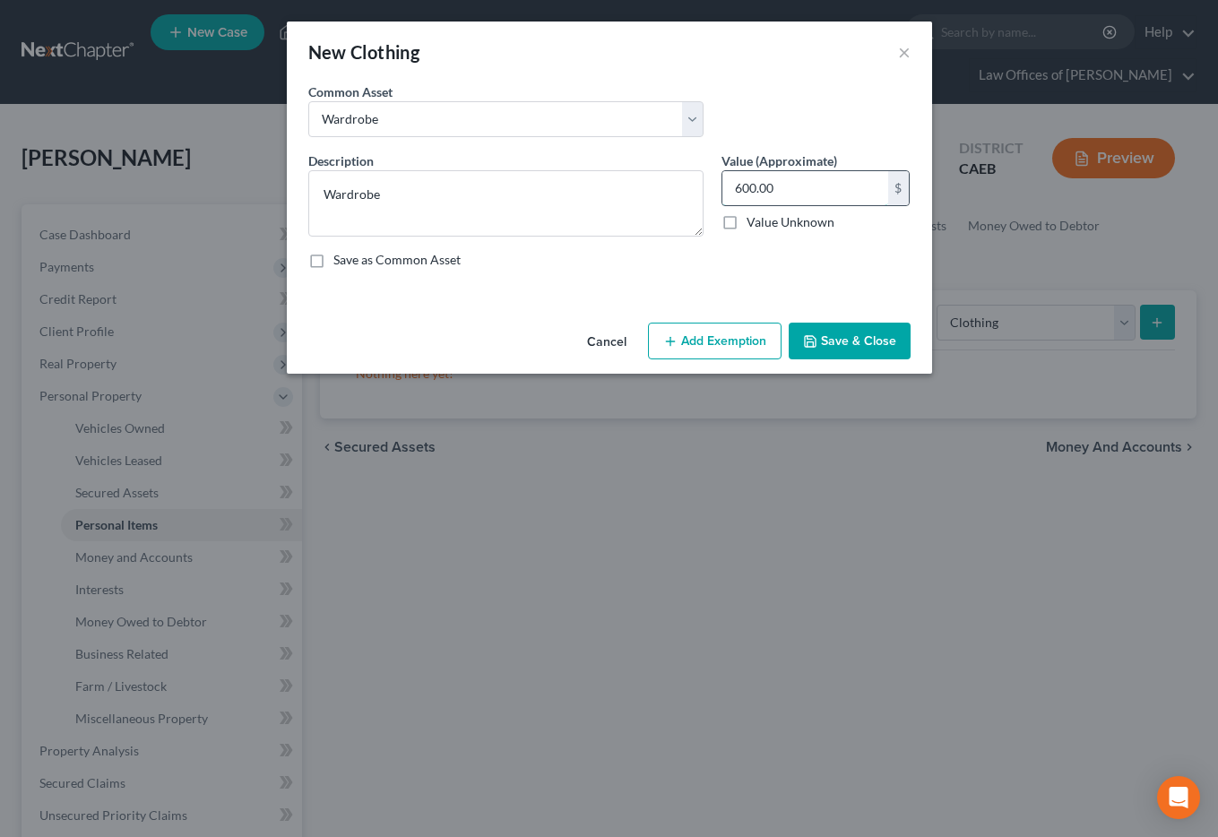
click at [755, 190] on input "600.00" at bounding box center [805, 188] width 166 height 34
drag, startPoint x: 694, startPoint y: 350, endPoint x: 675, endPoint y: 374, distance: 30.7
click at [694, 350] on button "Add Exemption" at bounding box center [715, 342] width 134 height 38
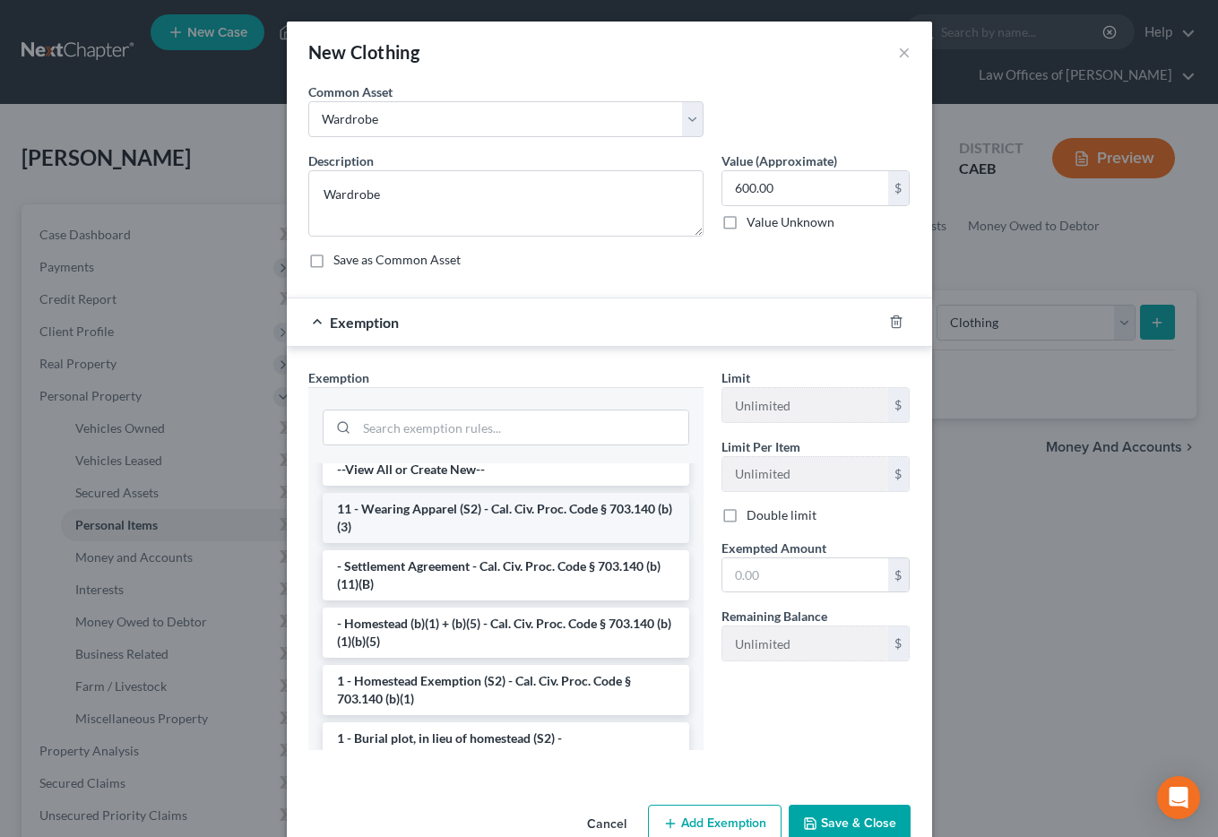
scroll to position [15, 0]
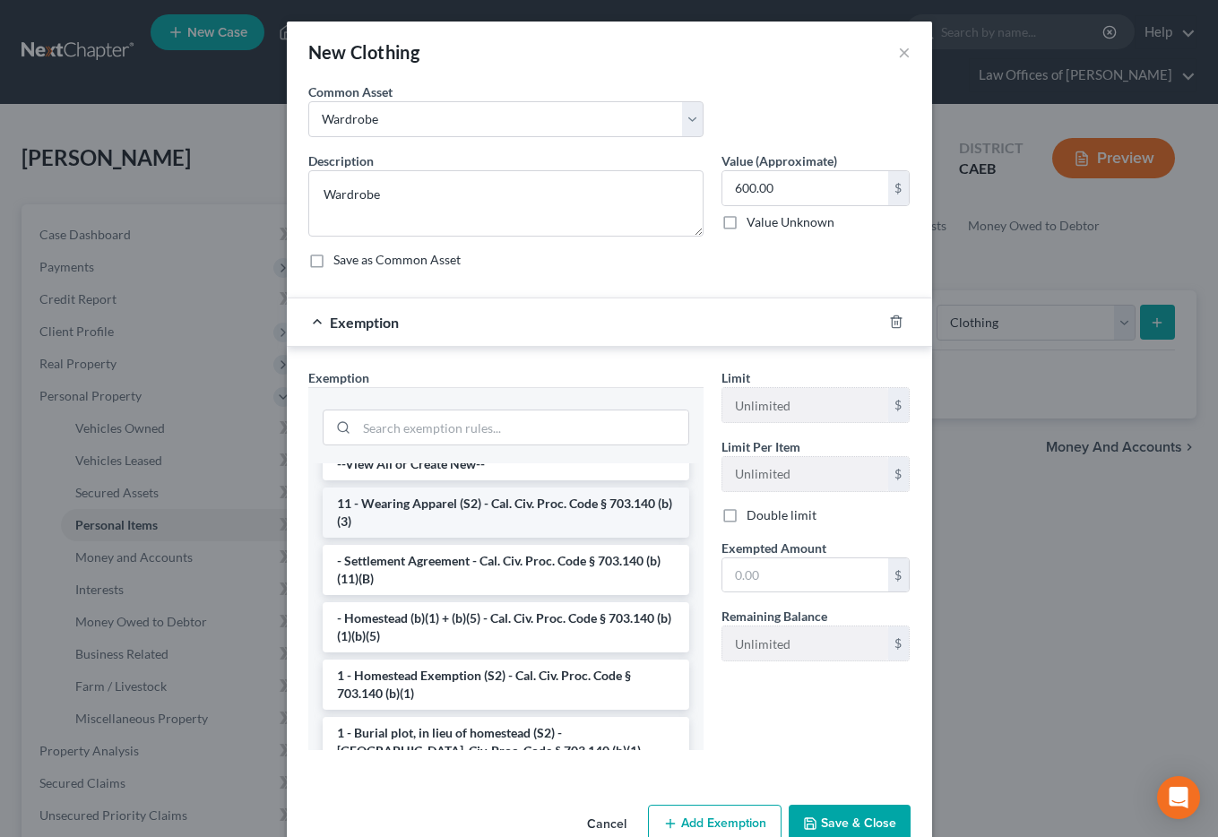
click at [457, 531] on li "11 - Wearing Apparel (S2) - Cal. Civ. Proc. Code § 703.140 (b)(3)" at bounding box center [506, 513] width 367 height 50
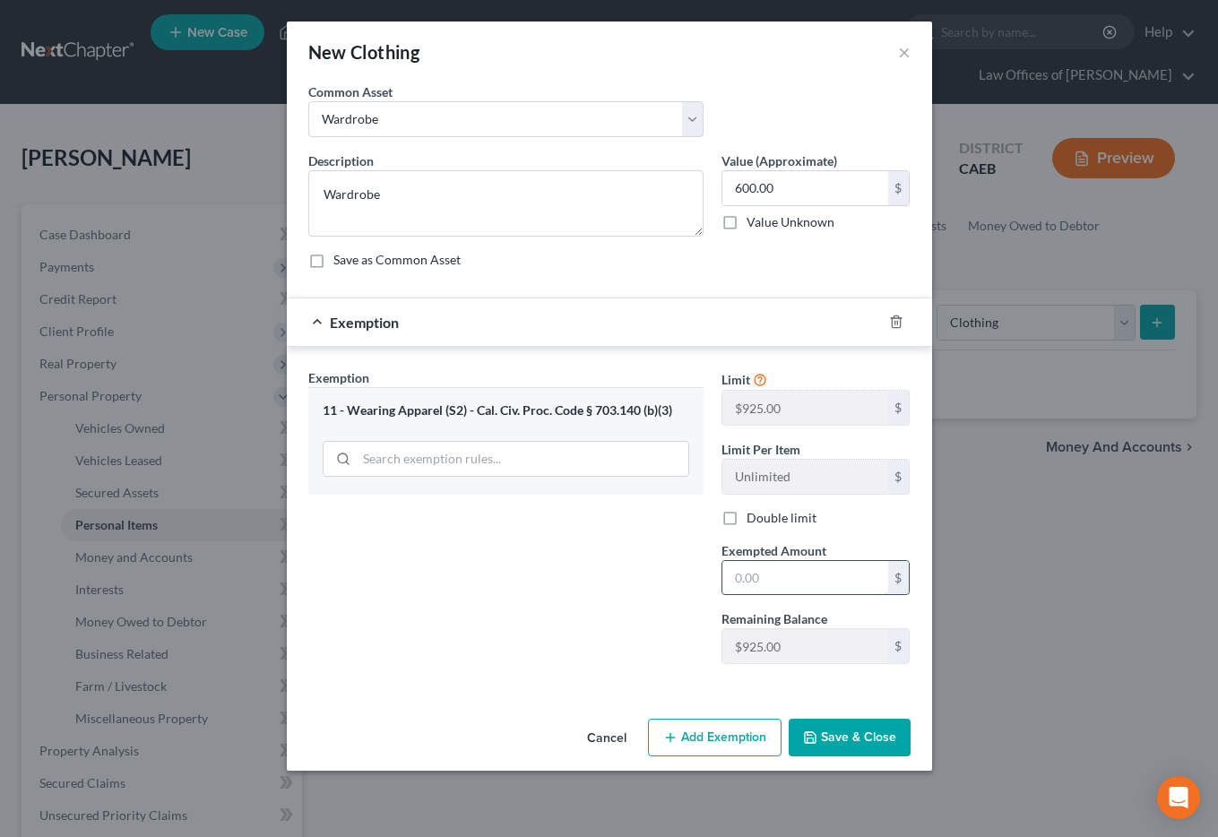
click at [752, 566] on input "text" at bounding box center [805, 578] width 166 height 34
type input "600"
click at [650, 601] on div "Exemption Set must be selected for CA. Exemption * 11 - Wearing Apparel (S2) - …" at bounding box center [505, 523] width 413 height 310
click at [879, 747] on button "Save & Close" at bounding box center [850, 738] width 122 height 38
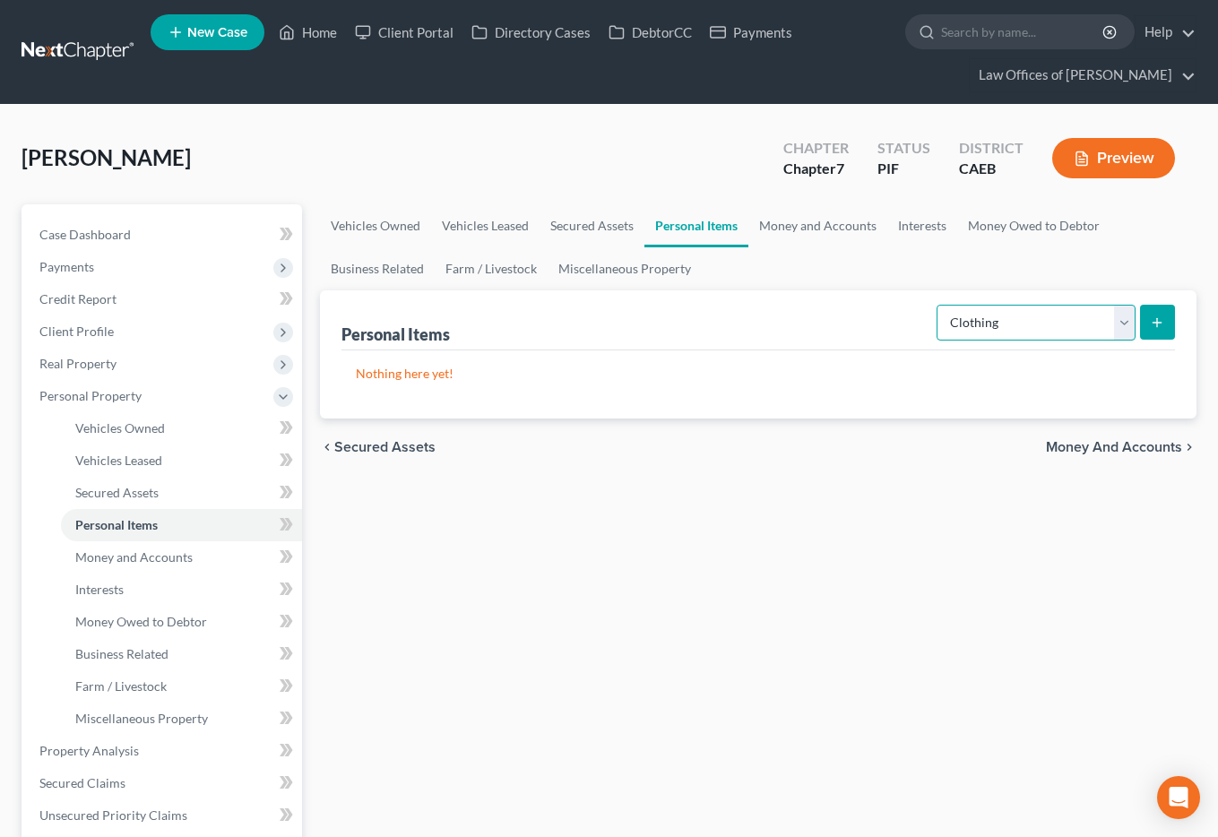
click at [1006, 319] on select "Select Item Type Clothing Collectibles Of Value Electronics Firearms Household …" at bounding box center [1036, 323] width 199 height 36
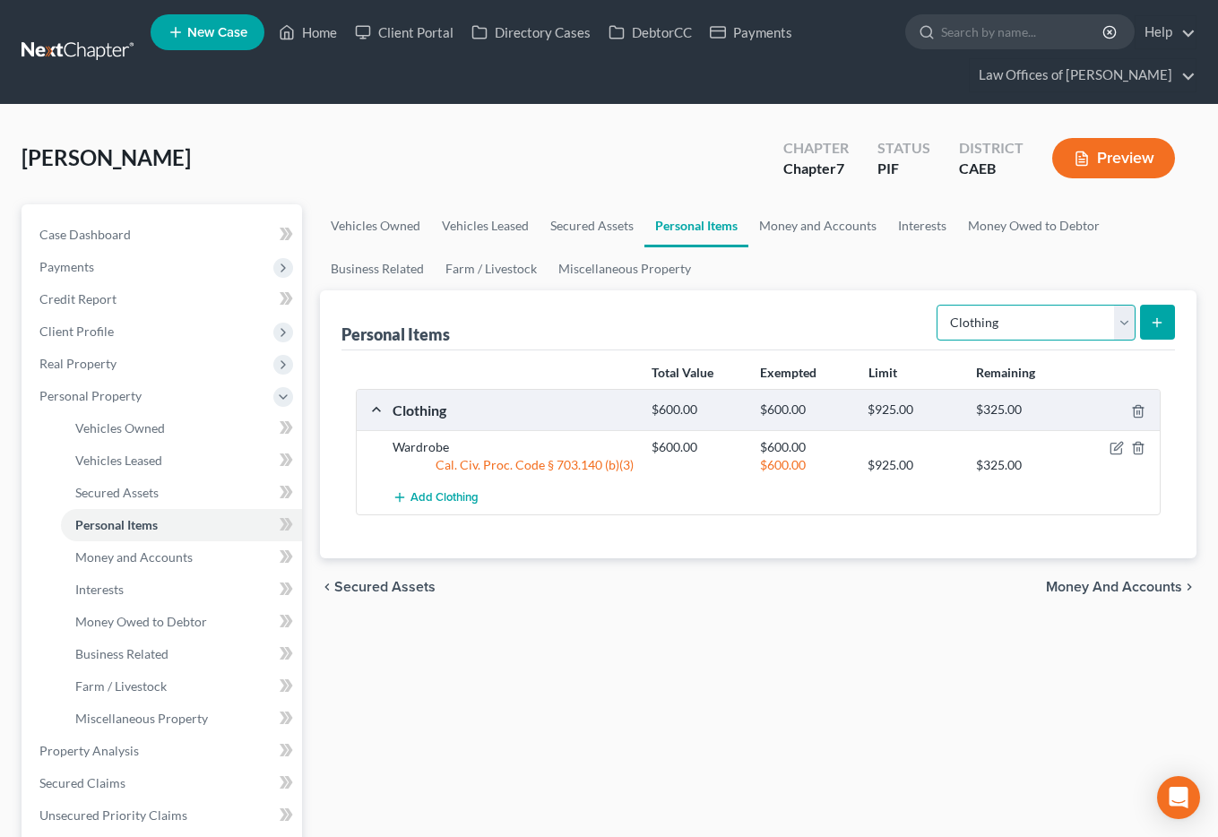
select select "electronics"
click at [938, 305] on select "Select Item Type Clothing Collectibles Of Value Electronics Firearms Household …" at bounding box center [1036, 323] width 199 height 36
click at [1142, 320] on icon "submit" at bounding box center [1157, 323] width 14 height 14
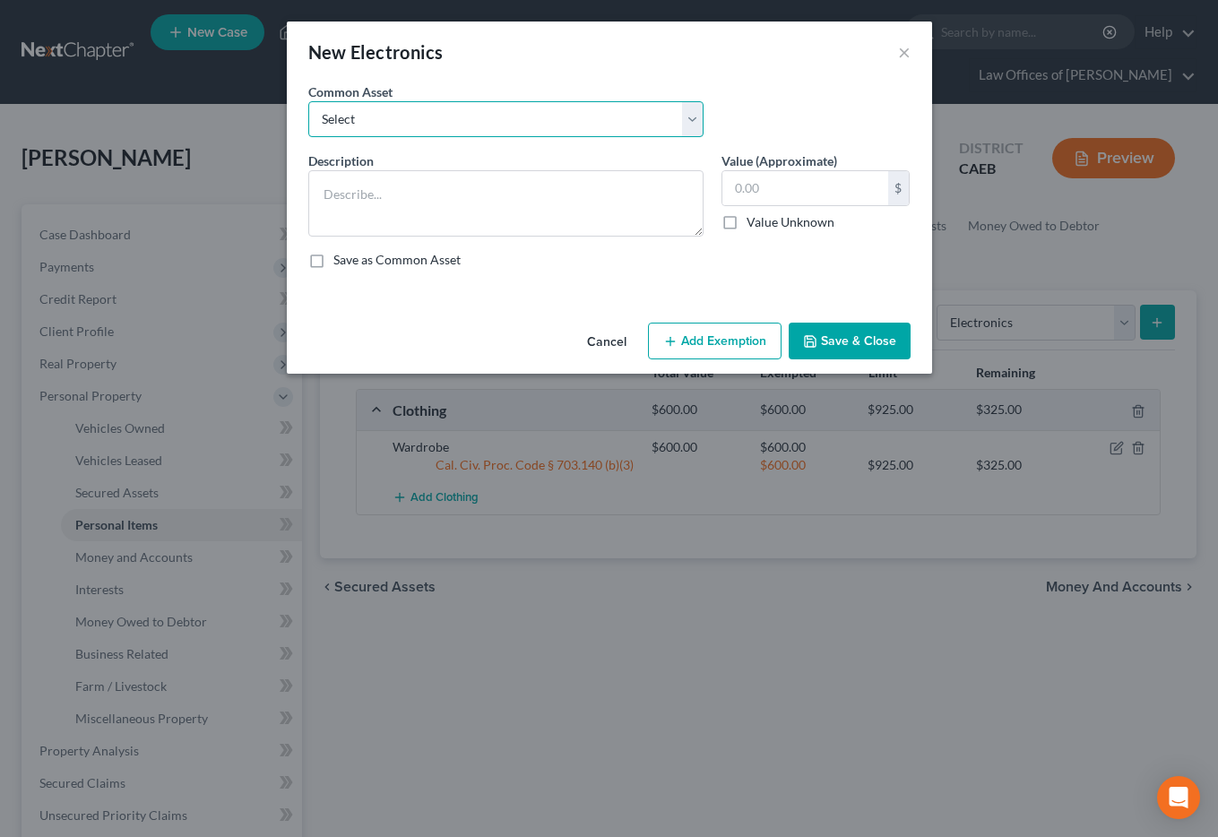
click at [598, 111] on select "Select Miscellaneous Electronic Items" at bounding box center [505, 119] width 395 height 36
select select "0"
click at [308, 101] on select "Select Miscellaneous Electronic Items" at bounding box center [505, 119] width 395 height 36
type textarea "Miscellaneous Electronic Items"
type input "700.00"
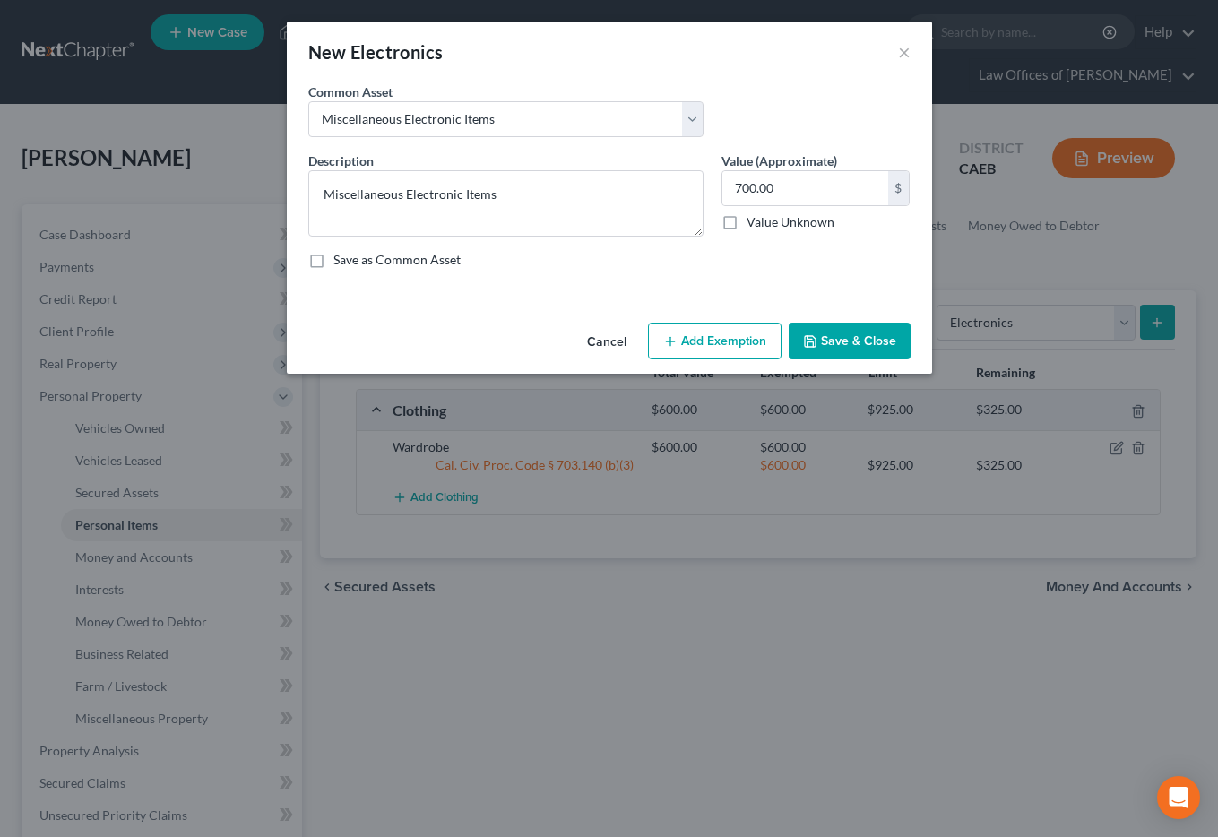
drag, startPoint x: 724, startPoint y: 319, endPoint x: 728, endPoint y: 350, distance: 30.7
click at [724, 320] on div "Cancel Add Exemption Save & Close" at bounding box center [609, 345] width 645 height 59
click at [728, 350] on button "Add Exemption" at bounding box center [715, 342] width 134 height 38
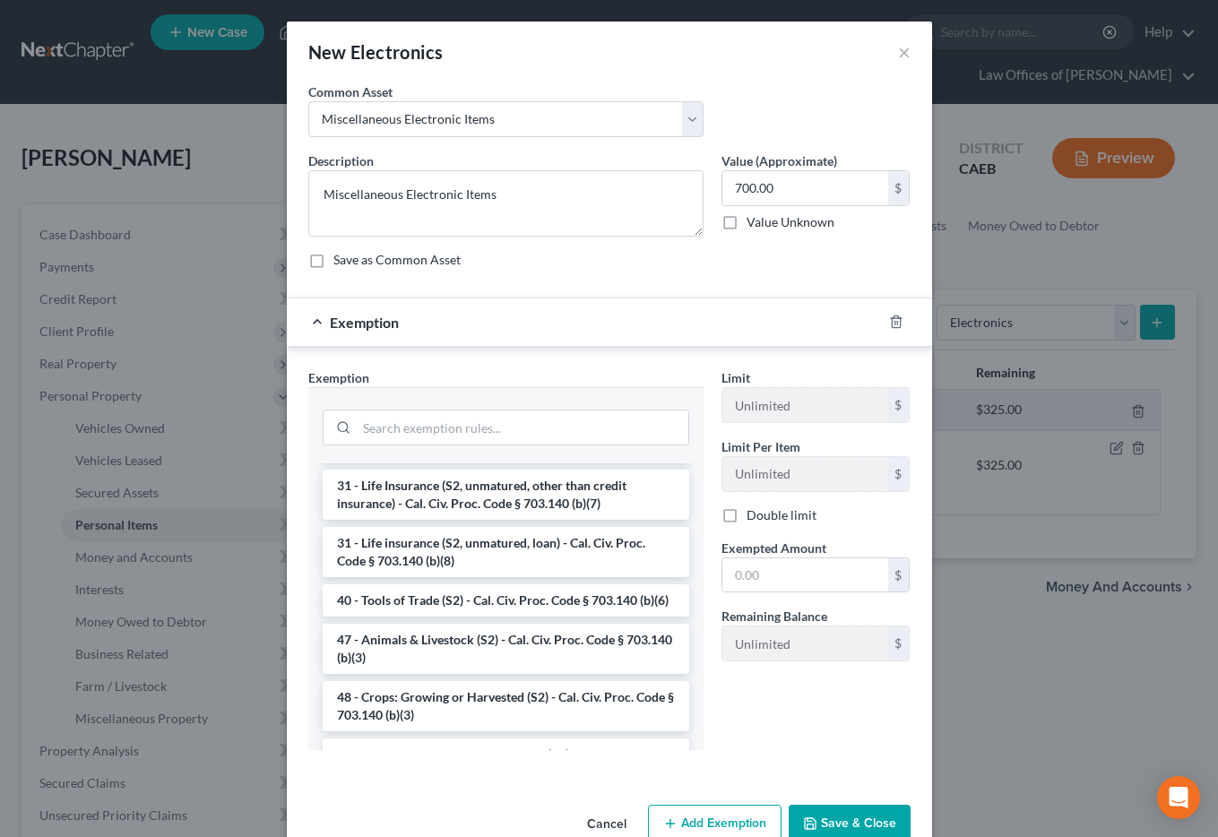
scroll to position [1427, 0]
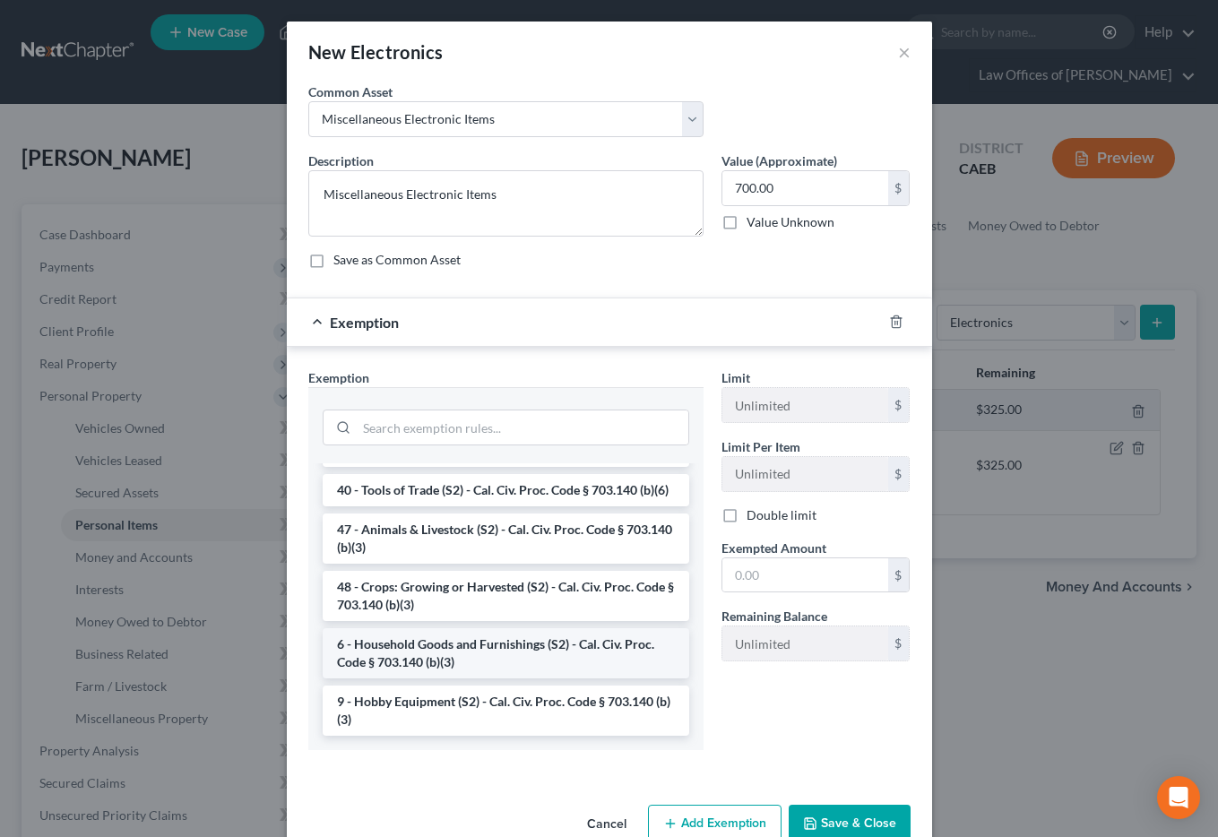
click at [452, 650] on li "6 - Household Goods and Furnishings (S2) - Cal. Civ. Proc. Code § 703.140 (b)(3)" at bounding box center [506, 653] width 367 height 50
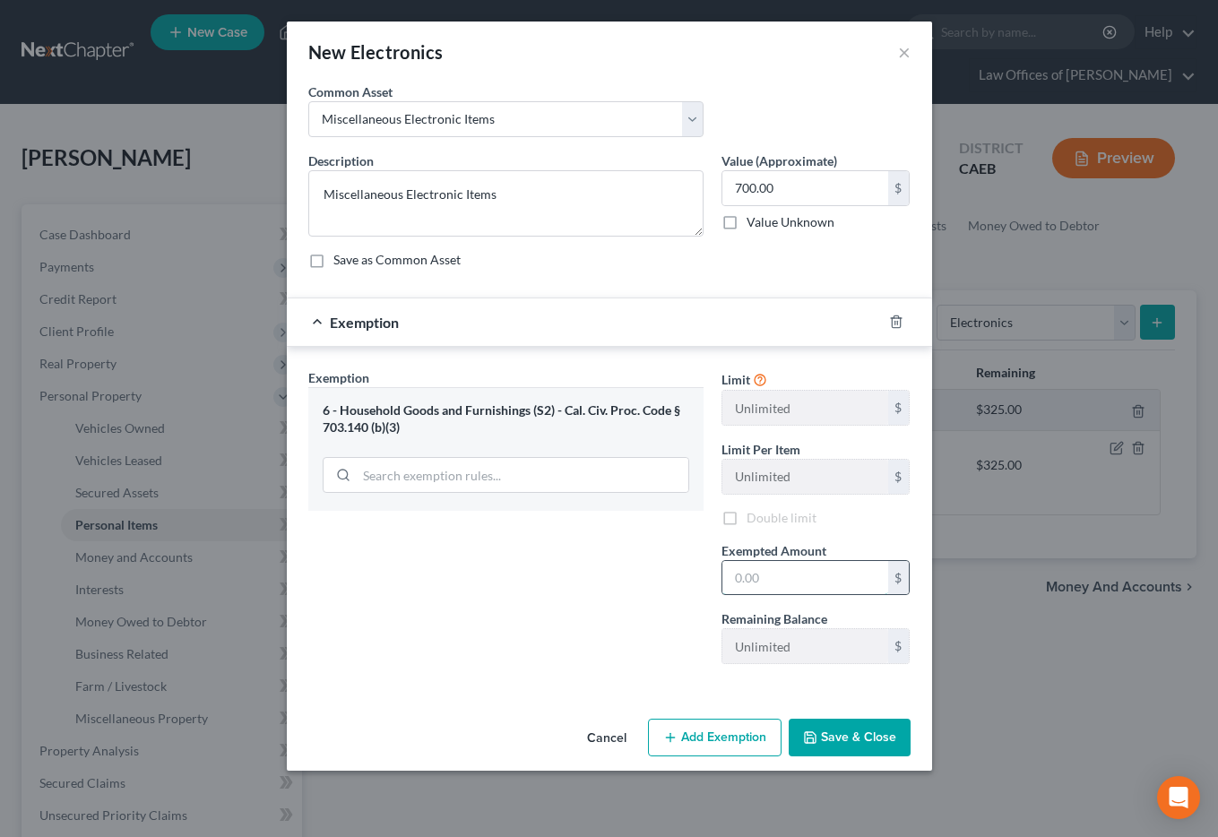
click at [748, 590] on input "text" at bounding box center [805, 578] width 166 height 34
type input "700"
click at [607, 598] on div "Exemption Set must be selected for CA. Exemption * 6 - Household Goods and Furn…" at bounding box center [505, 523] width 413 height 310
click at [843, 738] on button "Save & Close" at bounding box center [850, 738] width 122 height 38
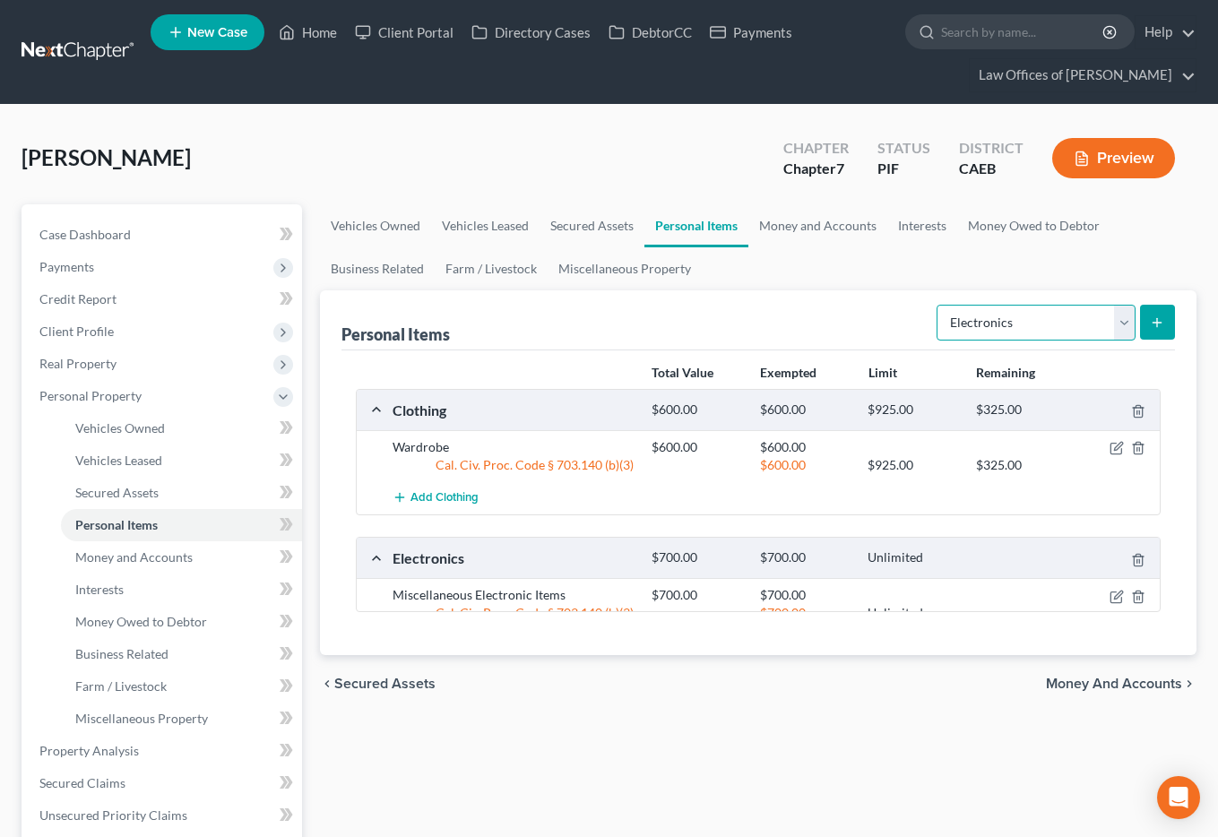
click at [1009, 318] on select "Select Item Type Clothing Collectibles Of Value Electronics Firearms Household …" at bounding box center [1036, 323] width 199 height 36
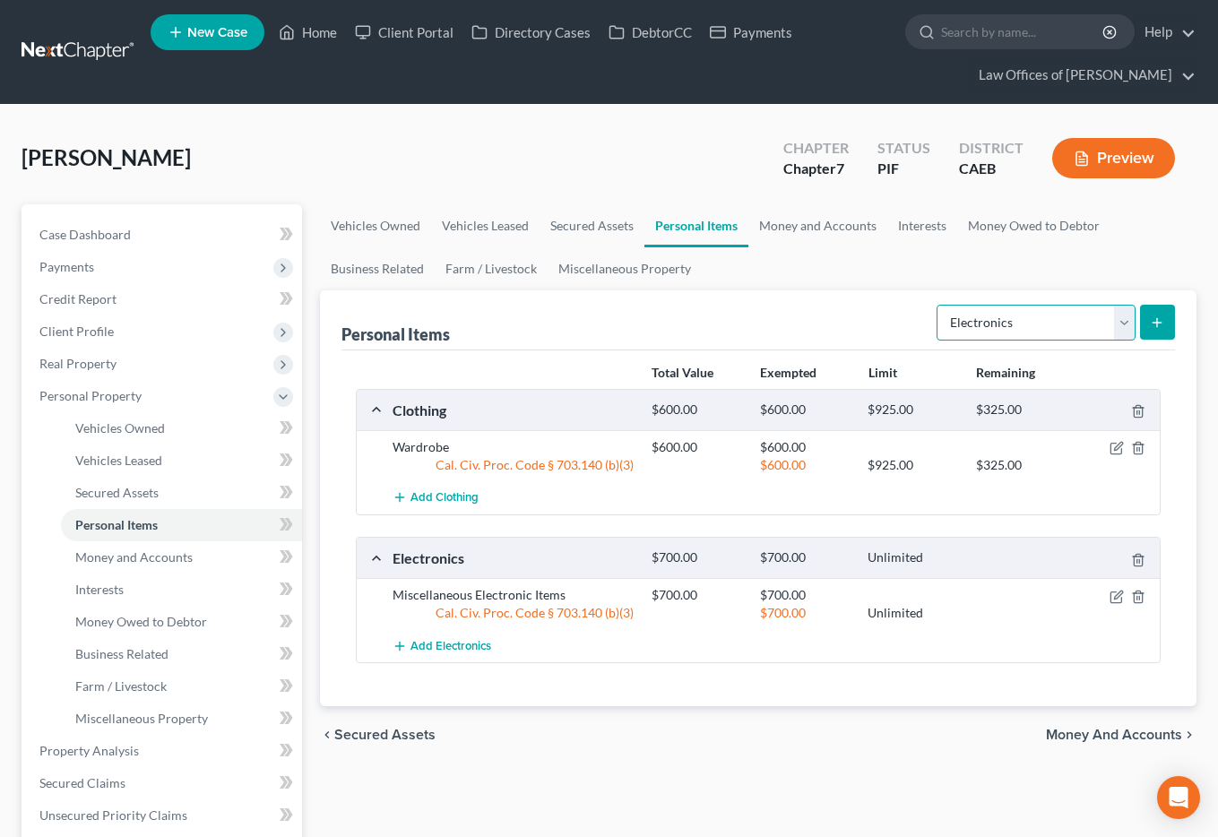
select select "household_goods"
click at [938, 305] on select "Select Item Type Clothing Collectibles Of Value Electronics Firearms Household …" at bounding box center [1036, 323] width 199 height 36
click at [1142, 319] on icon "submit" at bounding box center [1157, 323] width 14 height 14
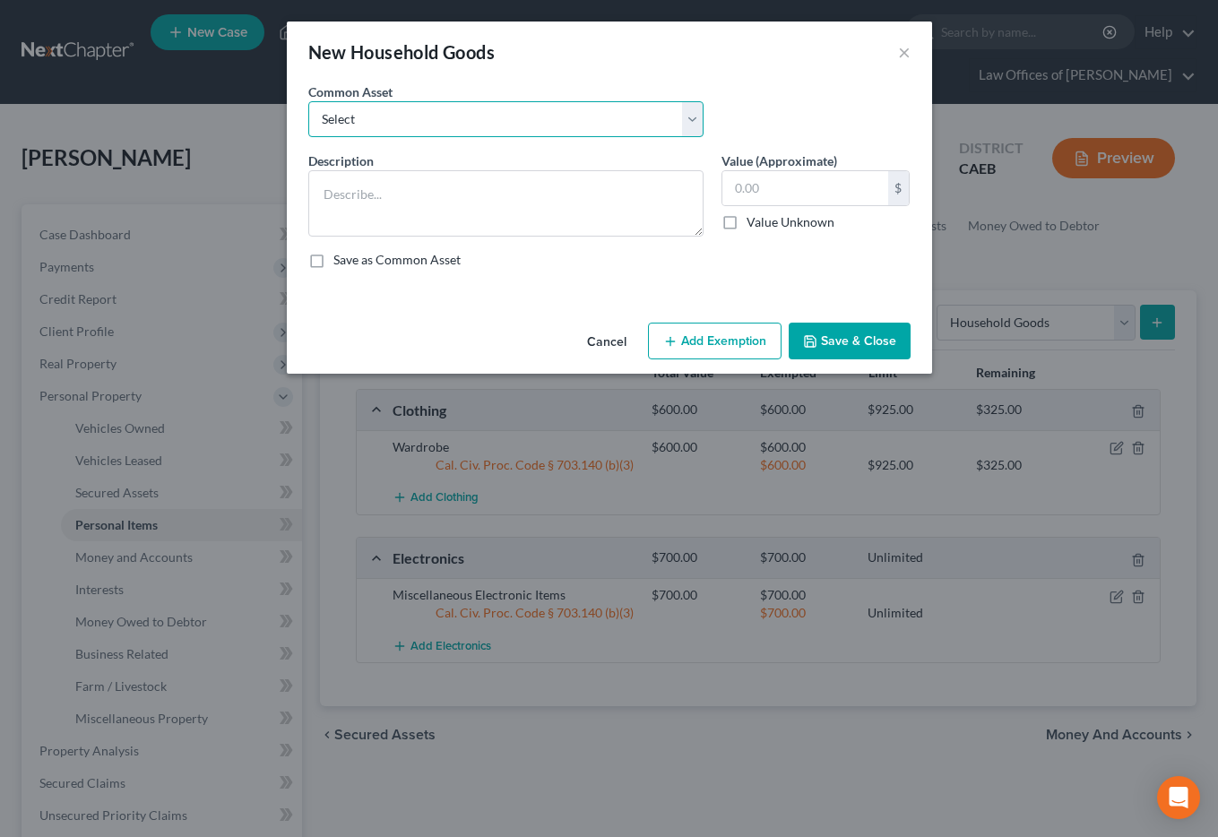
click at [594, 124] on select "Select Furniture and furnishings" at bounding box center [505, 119] width 395 height 36
select select "0"
click at [308, 101] on select "Select Furniture and furnishings" at bounding box center [505, 119] width 395 height 36
type textarea "Furniture and furnishings"
type input "1,200.00"
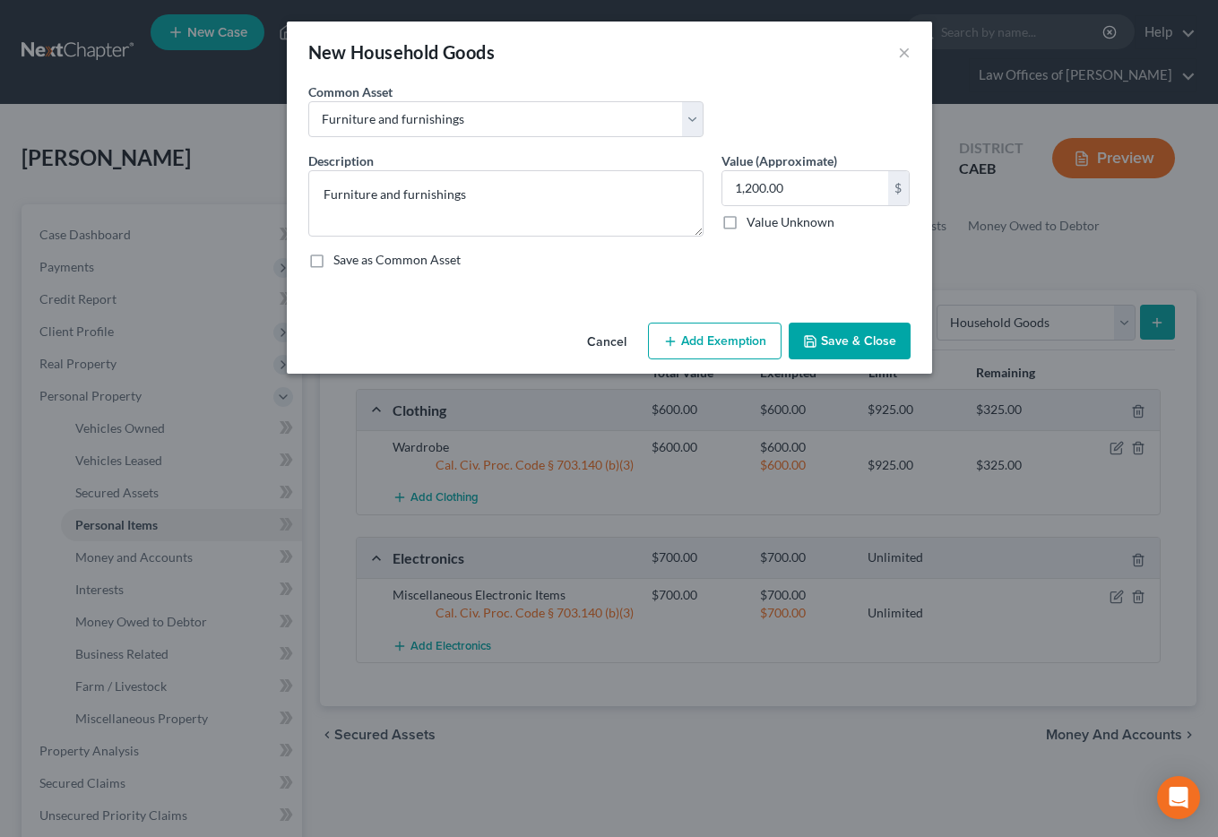
click at [746, 341] on button "Add Exemption" at bounding box center [715, 342] width 134 height 38
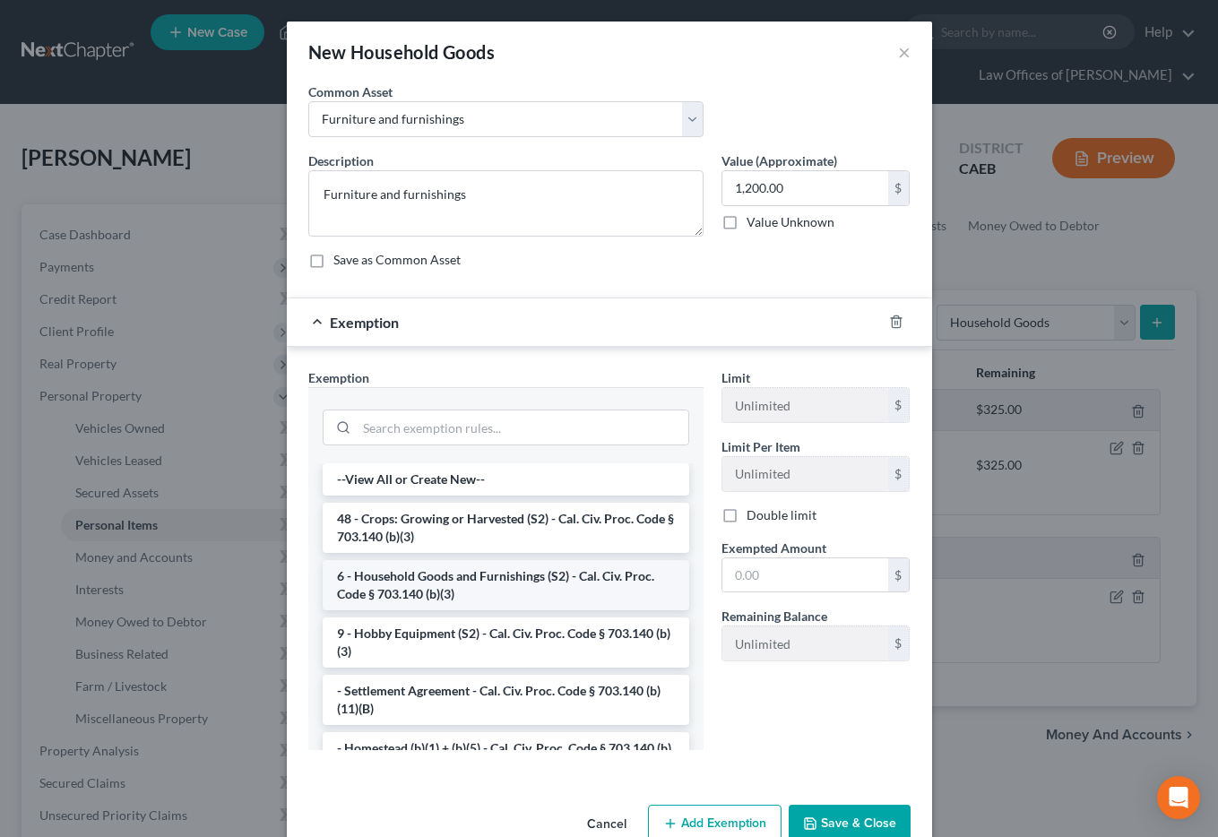
click at [511, 573] on li "6 - Household Goods and Furnishings (S2) - Cal. Civ. Proc. Code § 703.140 (b)(3)" at bounding box center [506, 585] width 367 height 50
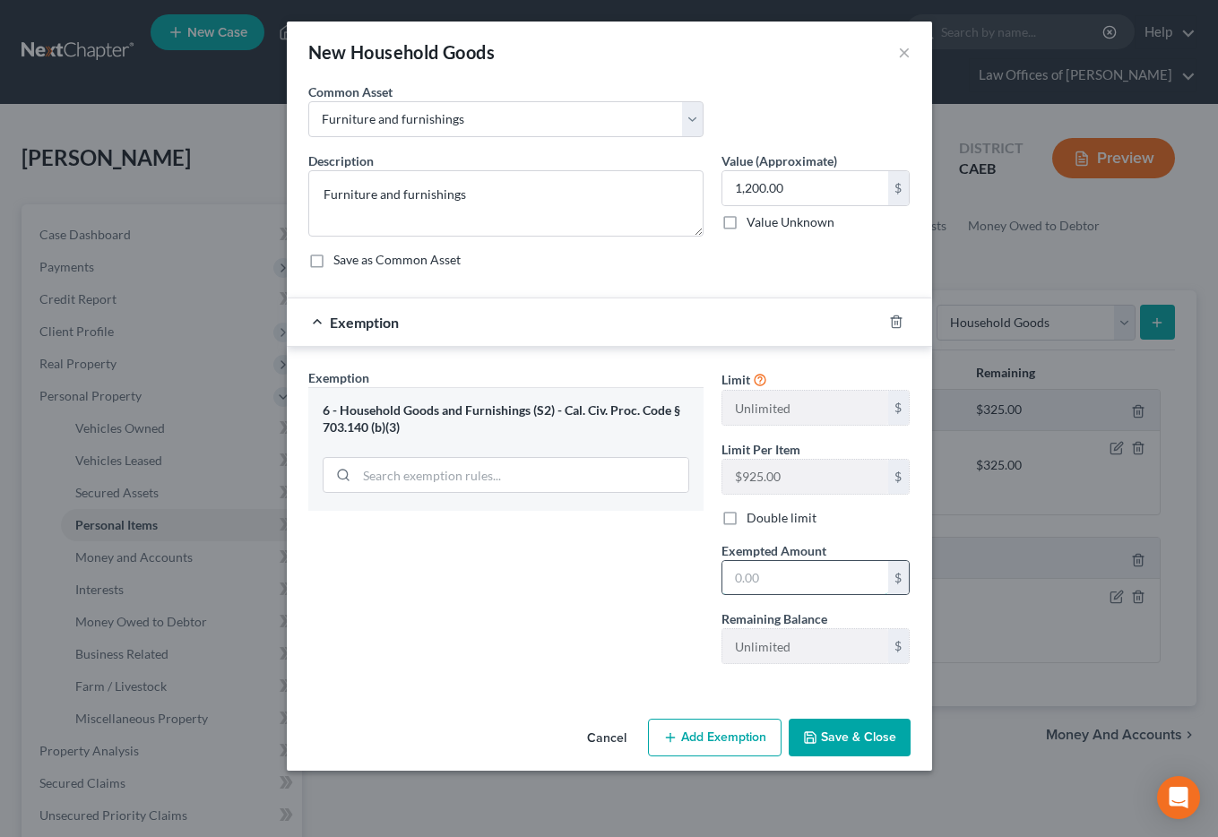
click at [763, 580] on input "text" at bounding box center [805, 578] width 166 height 34
type input "1,200"
drag, startPoint x: 618, startPoint y: 585, endPoint x: 876, endPoint y: 763, distance: 313.3
click at [618, 585] on div "Exemption Set must be selected for CA. Exemption * 6 - Household Goods and Furn…" at bounding box center [505, 523] width 413 height 310
click at [870, 749] on button "Save & Close" at bounding box center [850, 738] width 122 height 38
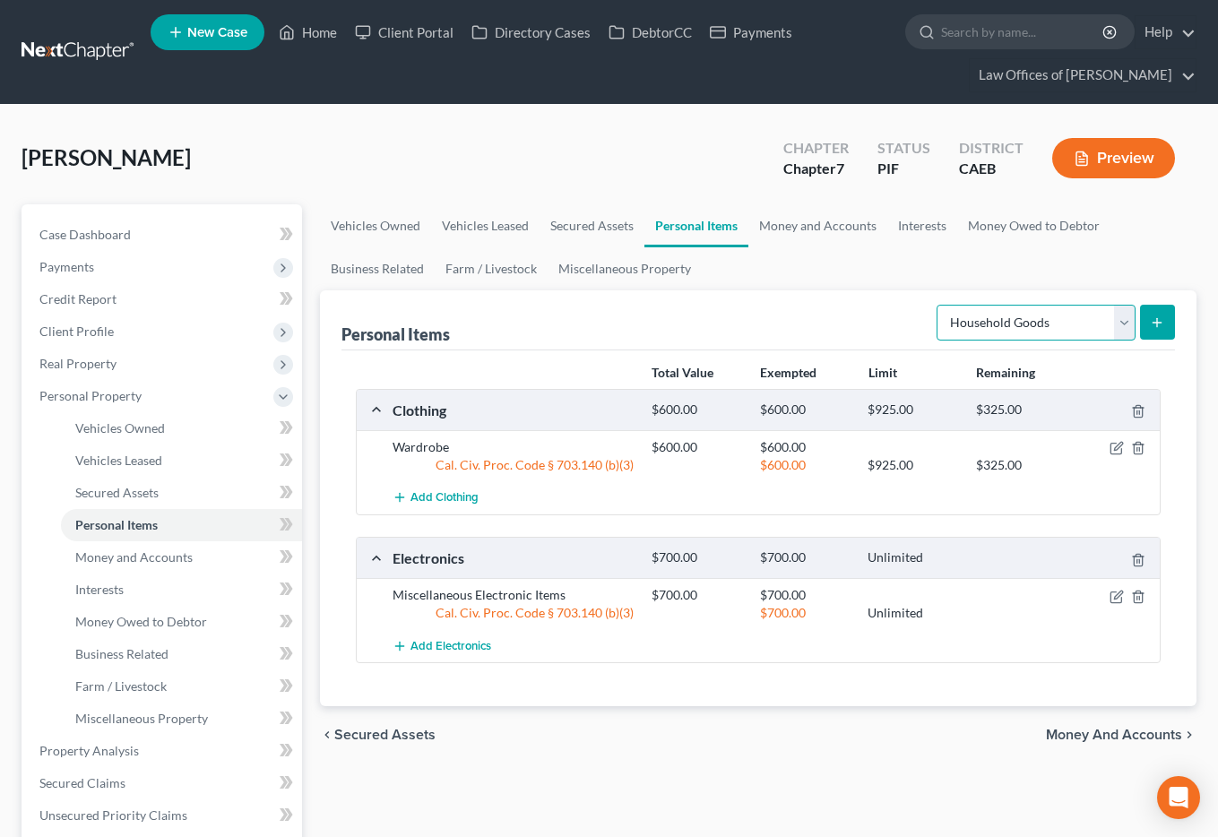
click at [1040, 322] on select "Select Item Type Clothing Collectibles Of Value Electronics Firearms Household …" at bounding box center [1036, 323] width 199 height 36
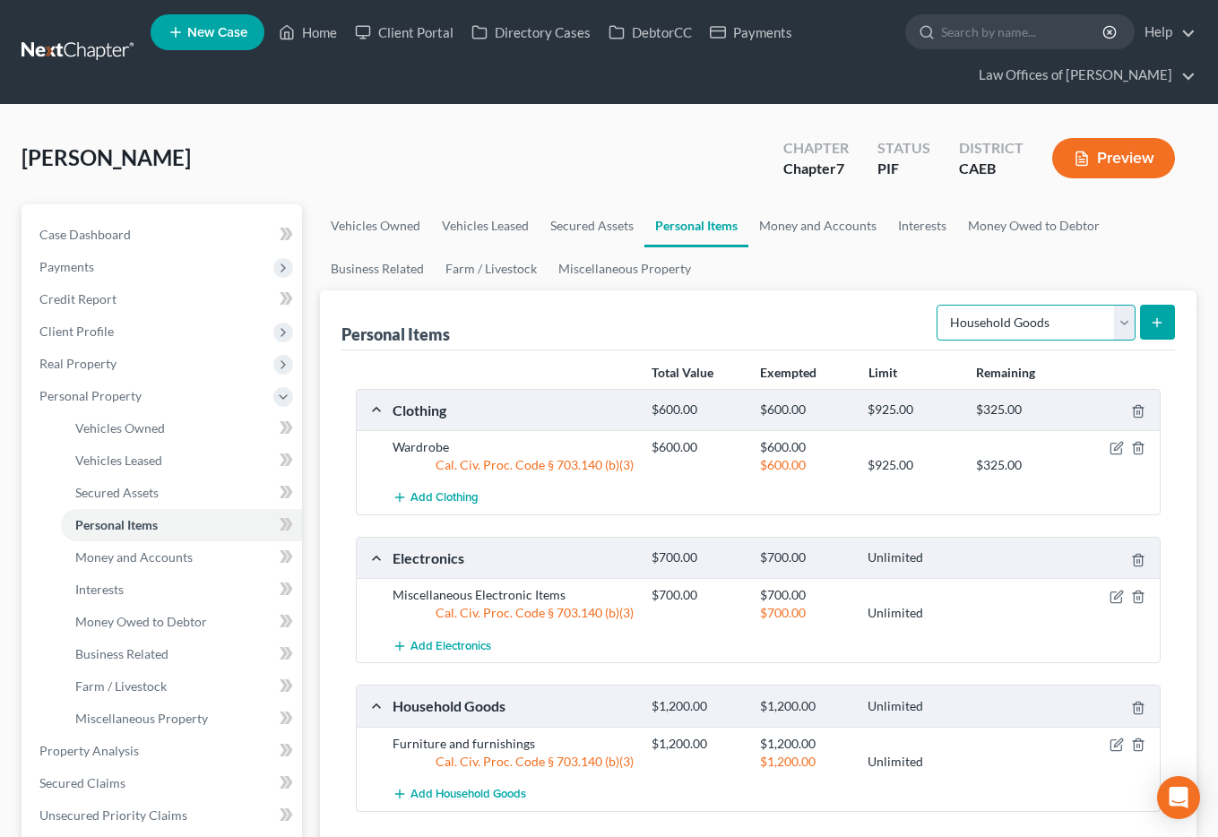
select select "jewelry"
click at [938, 305] on select "Select Item Type Clothing Collectibles Of Value Electronics Firearms Household …" at bounding box center [1036, 323] width 199 height 36
click at [1142, 324] on icon "submit" at bounding box center [1157, 323] width 14 height 14
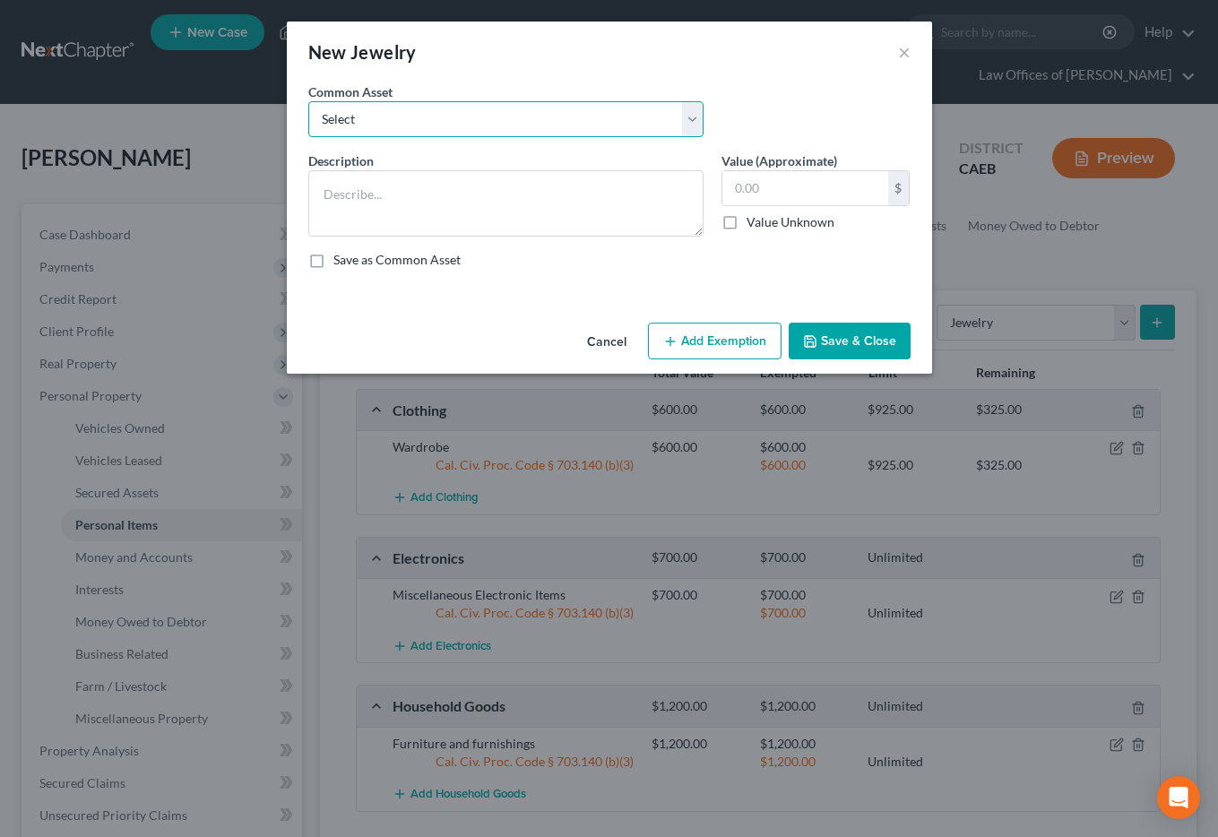
click at [510, 123] on select "Select Miscellaneous Jewelry" at bounding box center [505, 119] width 395 height 36
select select "0"
click at [308, 101] on select "Select Miscellaneous Jewelry" at bounding box center [505, 119] width 395 height 36
type textarea "Miscellaneous Jewelry"
type input "100.00"
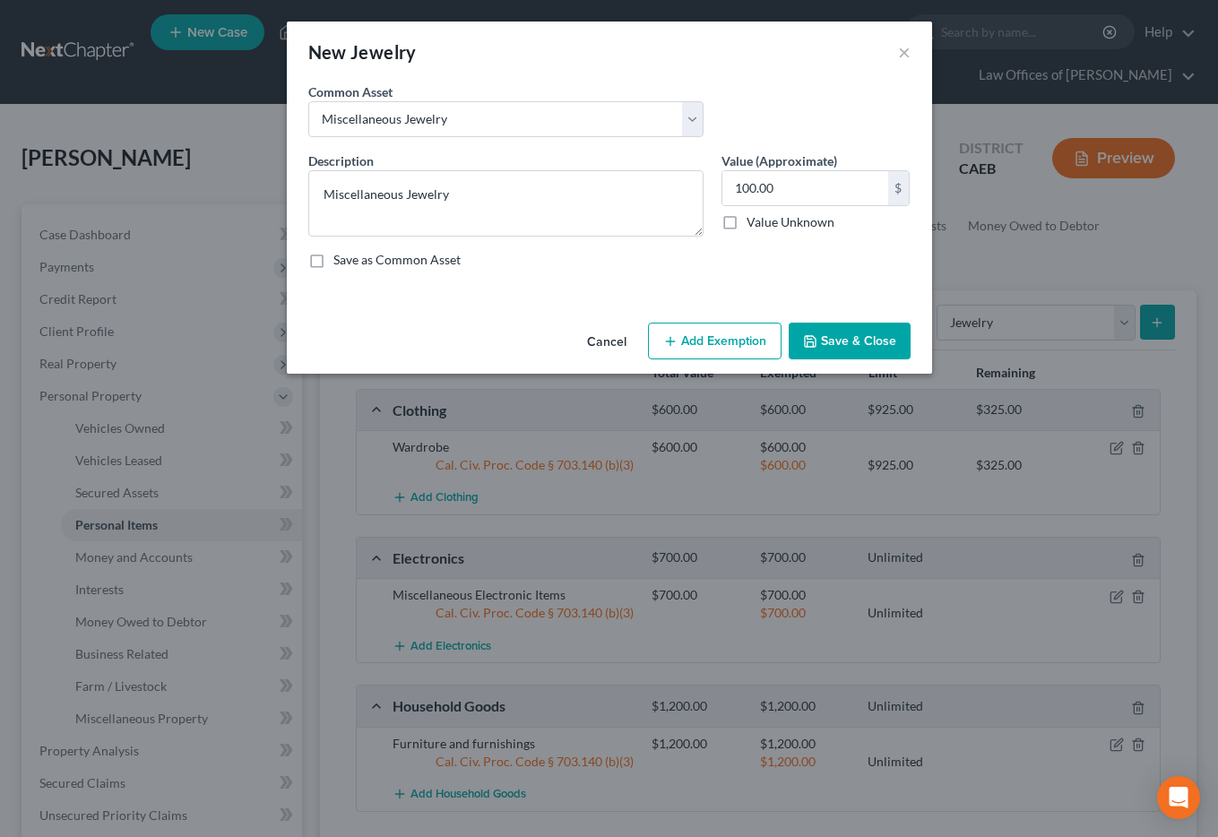
click at [747, 347] on button "Add Exemption" at bounding box center [715, 342] width 134 height 38
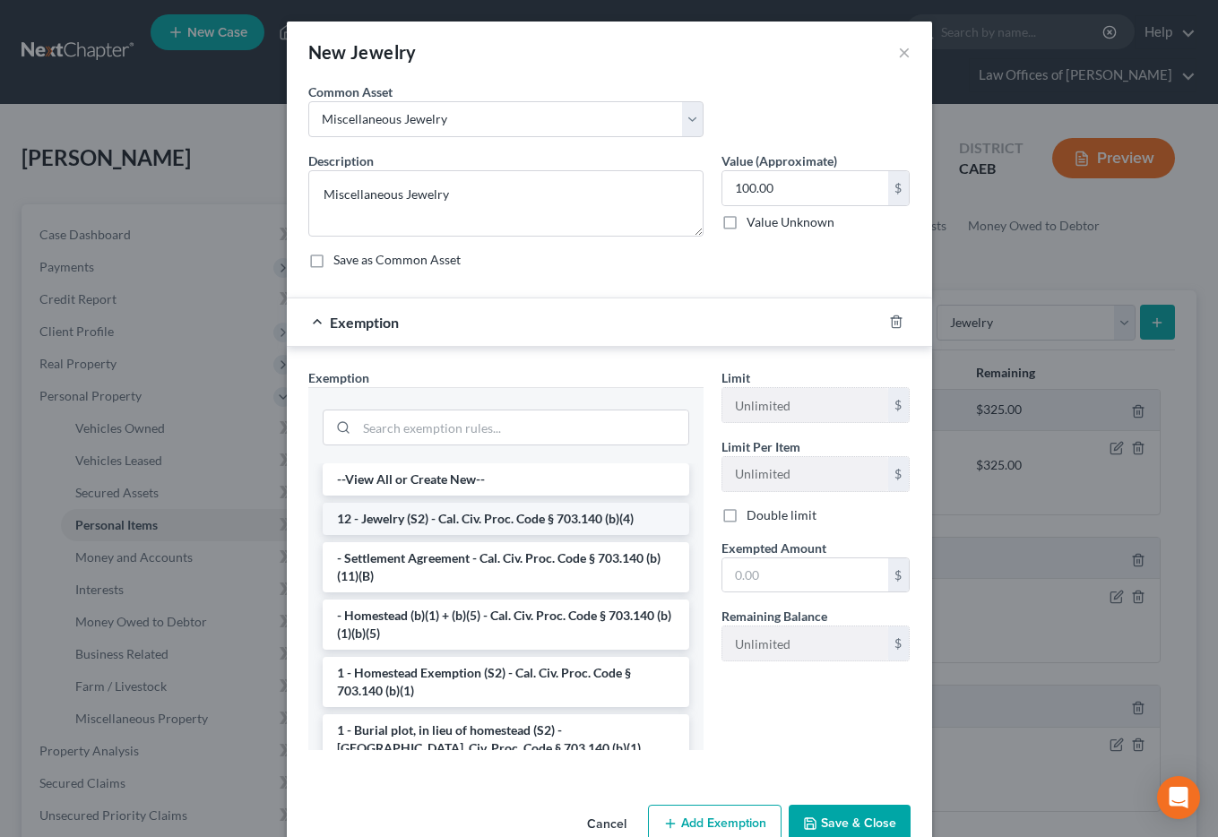
click at [461, 526] on li "12 - Jewelry (S2) - Cal. Civ. Proc. Code § 703.140 (b)(4)" at bounding box center [506, 519] width 367 height 32
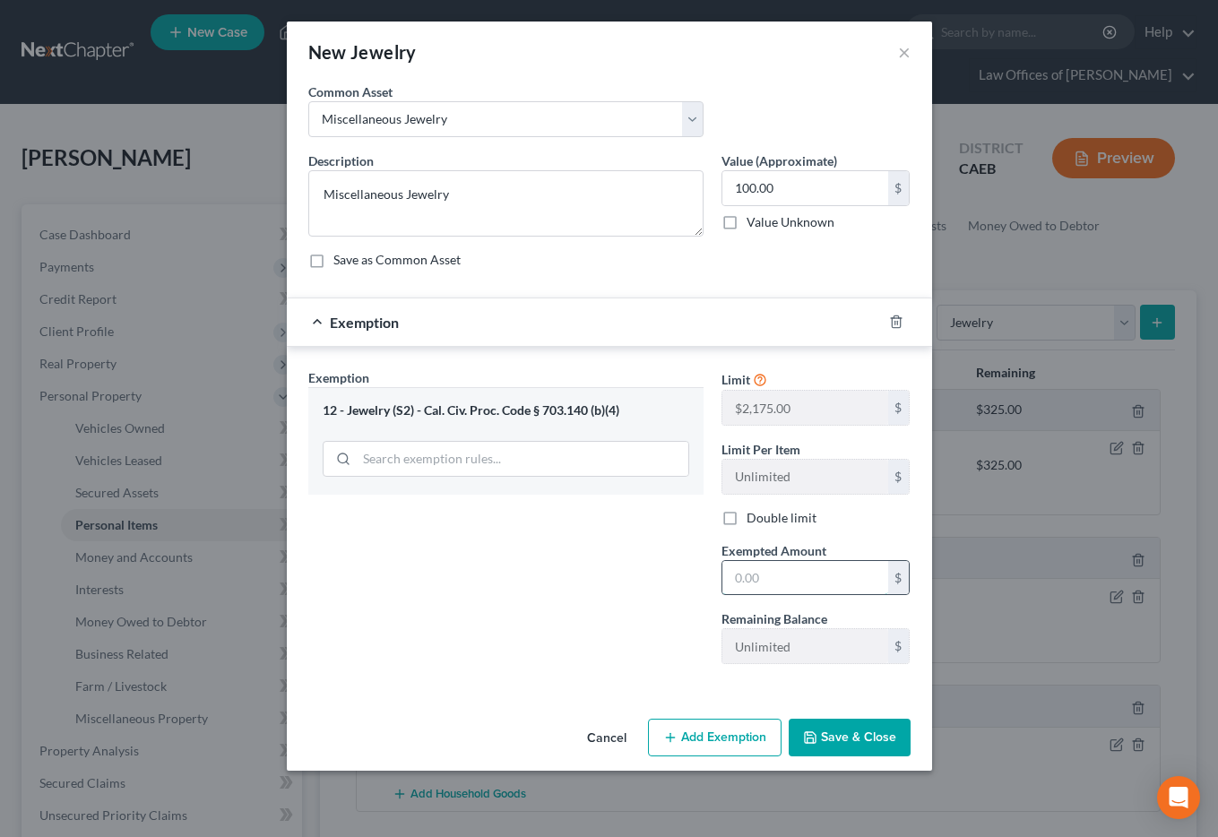
click at [781, 583] on input "text" at bounding box center [805, 578] width 166 height 34
type input "100"
drag, startPoint x: 575, startPoint y: 576, endPoint x: 884, endPoint y: 744, distance: 351.7
click at [575, 576] on div "Exemption Set must be selected for CA. Exemption * 12 - Jewelry (S2) - Cal. Civ…" at bounding box center [505, 523] width 413 height 310
click at [885, 743] on button "Save & Close" at bounding box center [850, 738] width 122 height 38
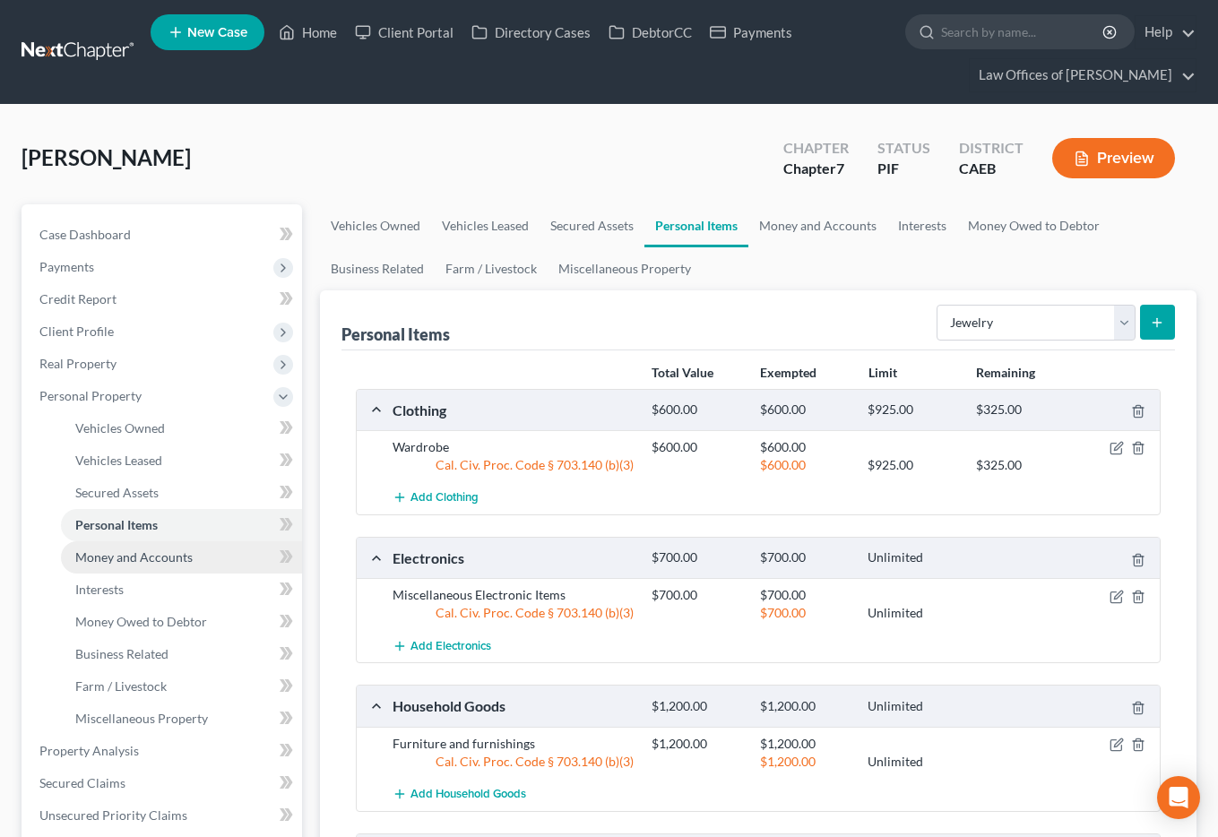
click at [178, 552] on span "Money and Accounts" at bounding box center [133, 556] width 117 height 15
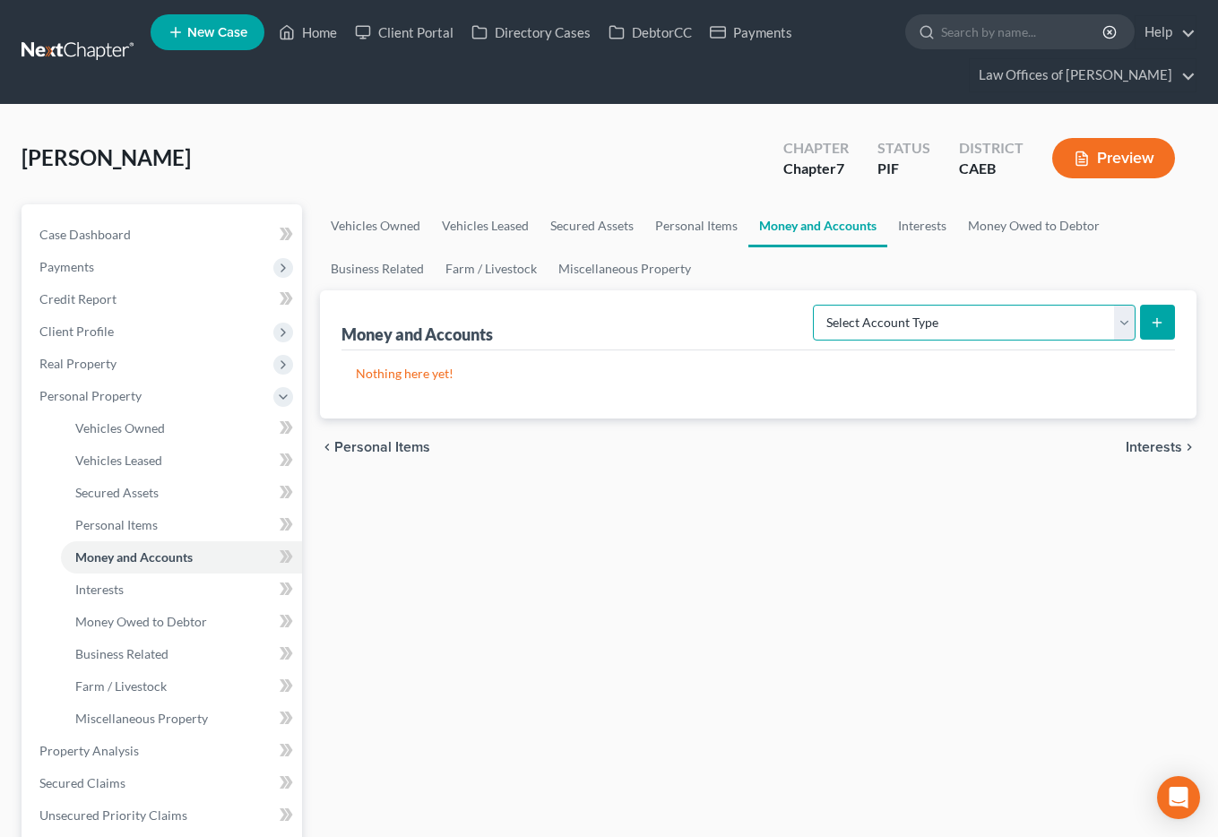
click at [922, 324] on select "Select Account Type Brokerage Cash on Hand Certificates of Deposit Checking Acc…" at bounding box center [974, 323] width 323 height 36
select select "cash_on_hand"
click at [817, 305] on select "Select Account Type Brokerage Cash on Hand Certificates of Deposit Checking Acc…" at bounding box center [974, 323] width 323 height 36
click at [1142, 314] on button "submit" at bounding box center [1157, 322] width 35 height 35
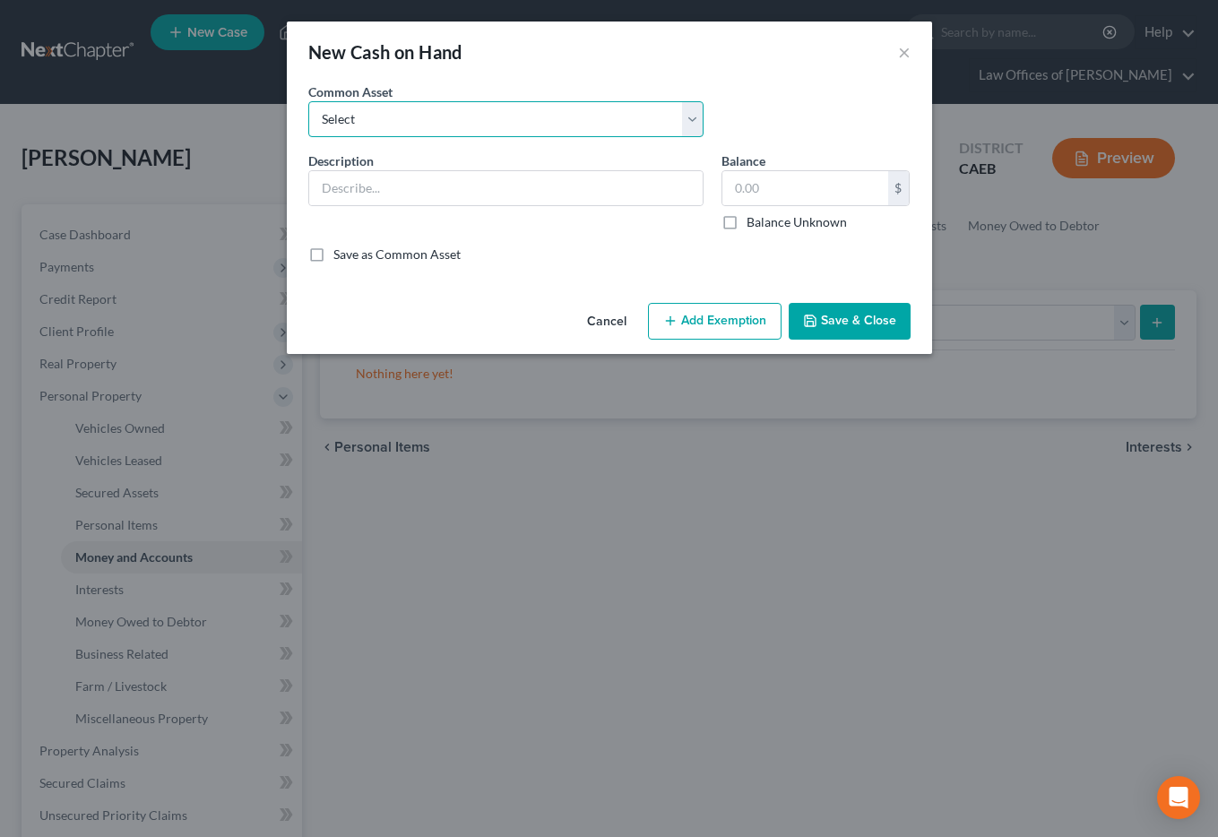
click at [521, 121] on select "Select Cash on Hand" at bounding box center [505, 119] width 395 height 36
select select "0"
click at [308, 101] on select "Select Cash on Hand" at bounding box center [505, 119] width 395 height 36
type input "Cash on Hand"
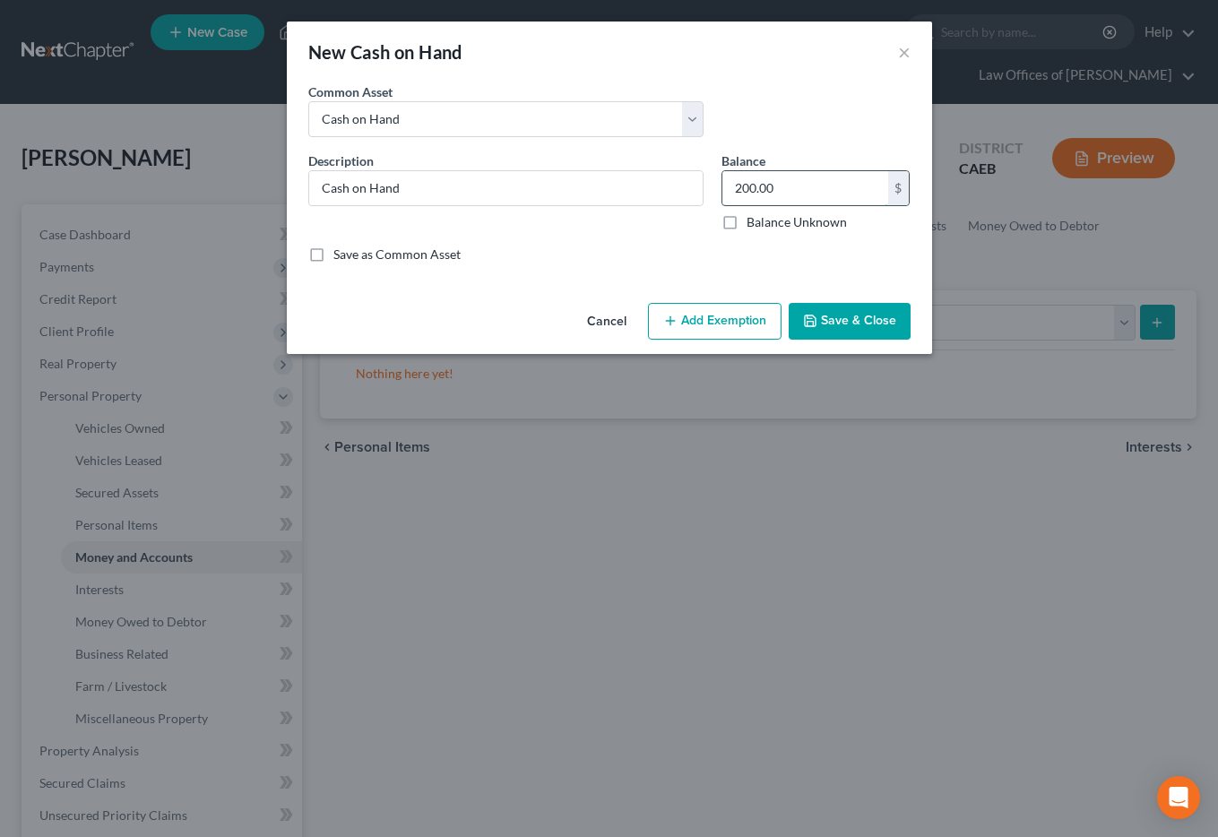
click at [754, 193] on input "200.00" at bounding box center [805, 188] width 166 height 34
type input "50"
click at [718, 319] on button "Add Exemption" at bounding box center [715, 322] width 134 height 38
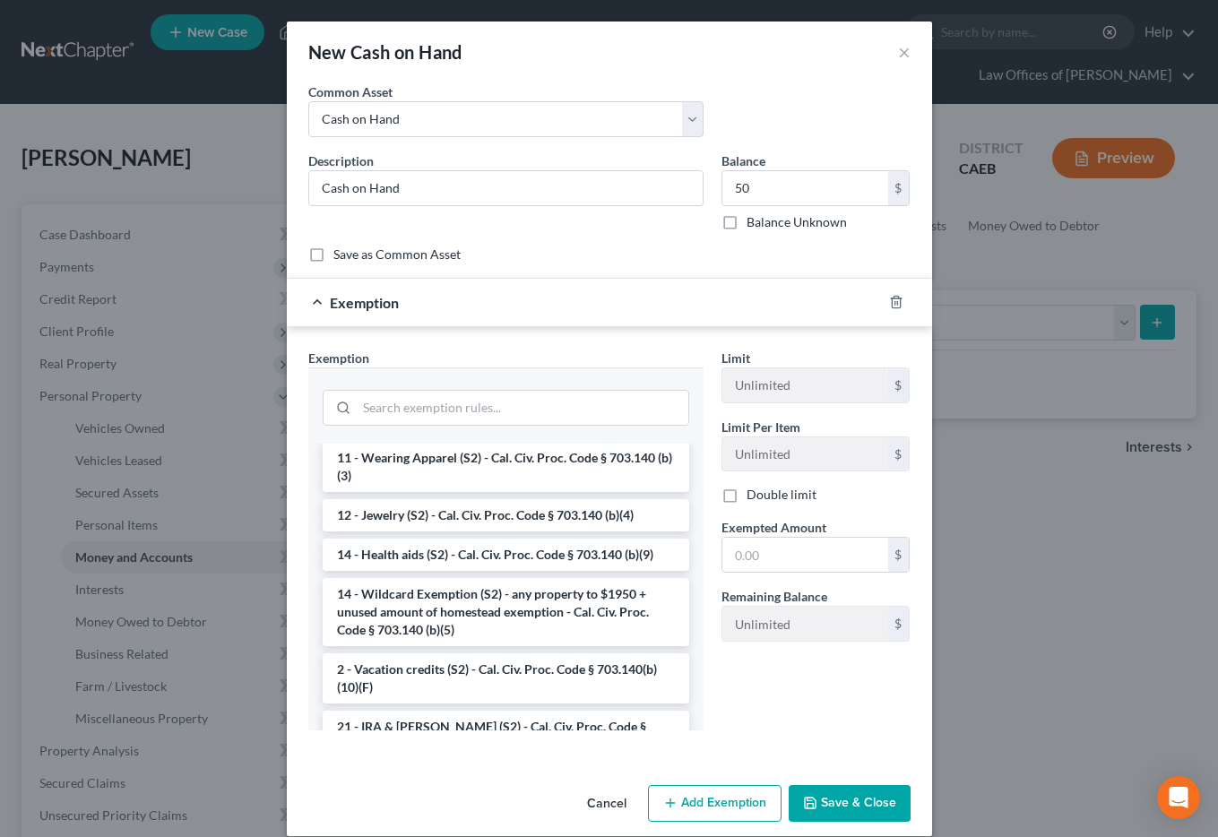
scroll to position [272, 0]
click at [553, 587] on li "14 - Wildcard Exemption (S2) - any property to $1950 + unused amount of homeste…" at bounding box center [506, 610] width 367 height 68
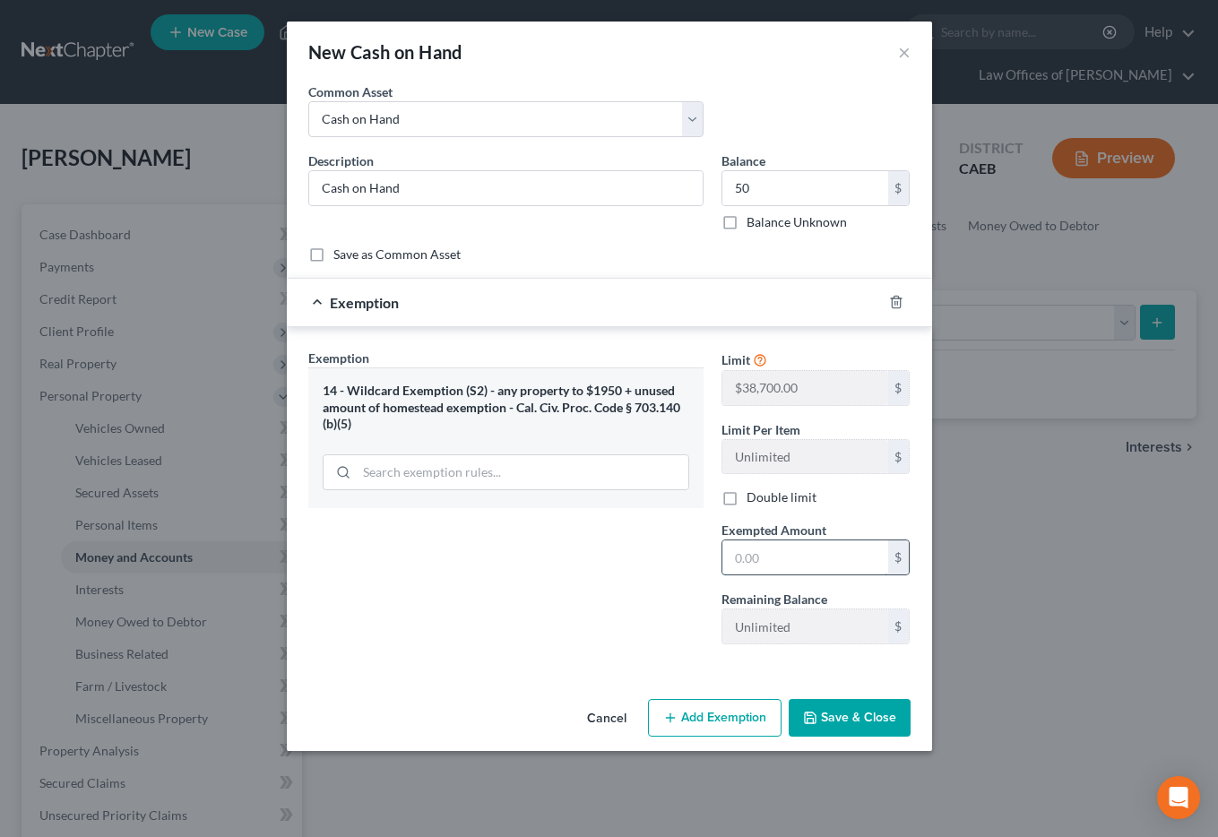
click at [788, 554] on input "text" at bounding box center [805, 557] width 166 height 34
type input "50"
click at [510, 529] on div "Exemption Set must be selected for CA. Exemption * 14 - Wildcard Exemption (S2)…" at bounding box center [505, 504] width 413 height 310
click at [840, 706] on button "Save & Close" at bounding box center [850, 718] width 122 height 38
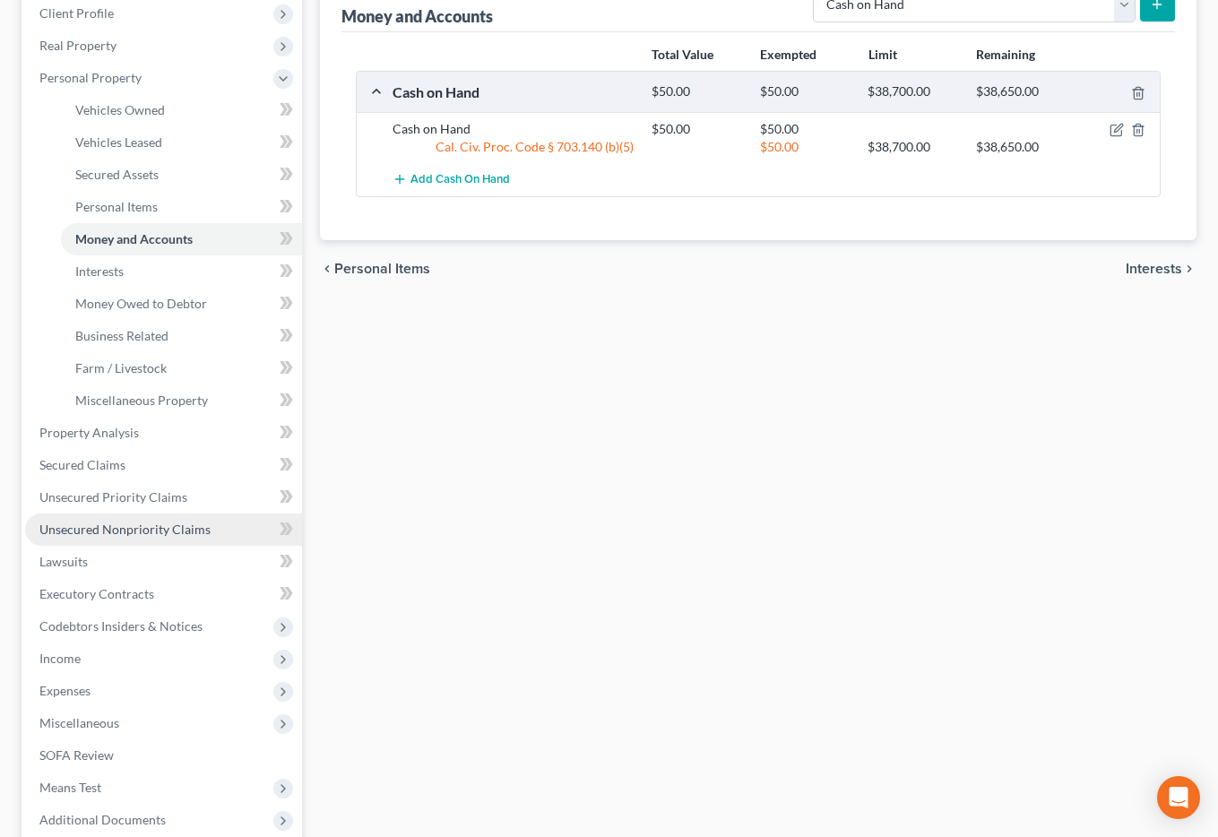
click at [152, 525] on span "Unsecured Nonpriority Claims" at bounding box center [124, 529] width 171 height 15
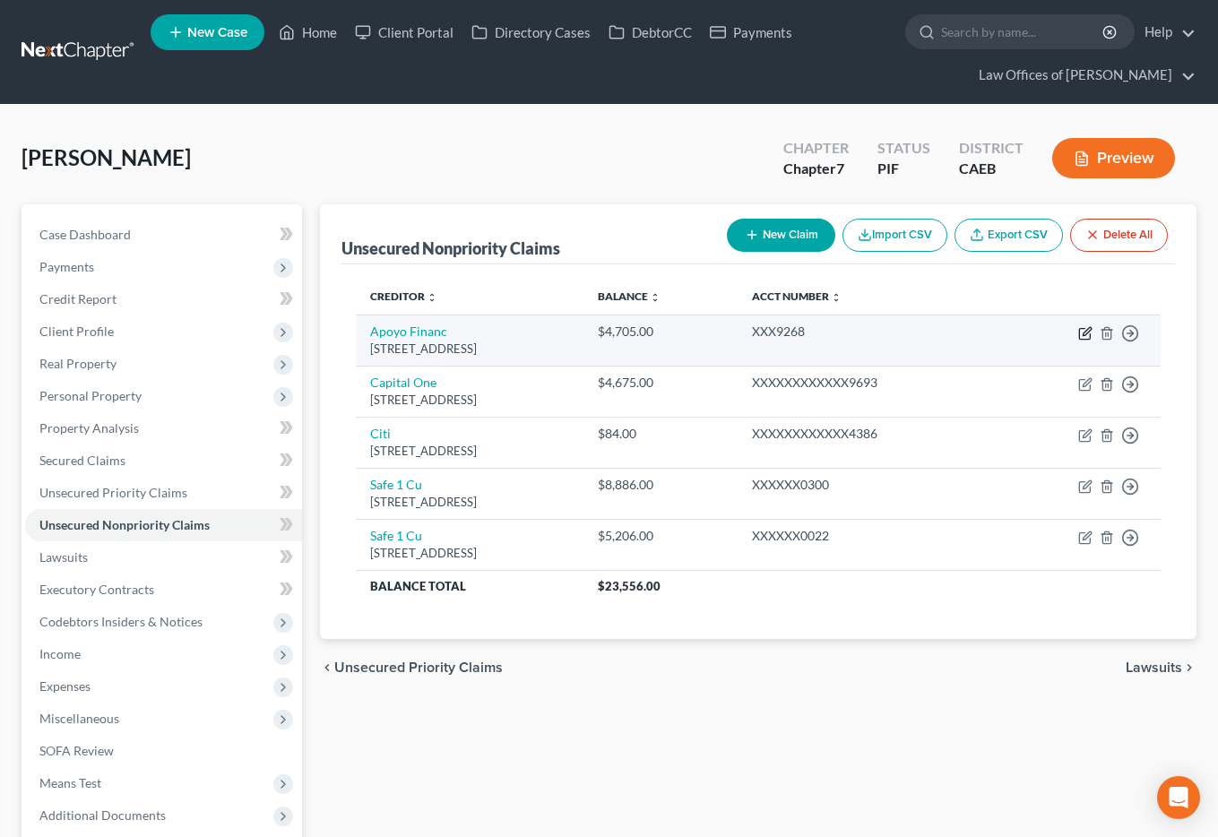
click at [1081, 336] on icon "button" at bounding box center [1085, 333] width 14 height 14
select select "4"
select select "0"
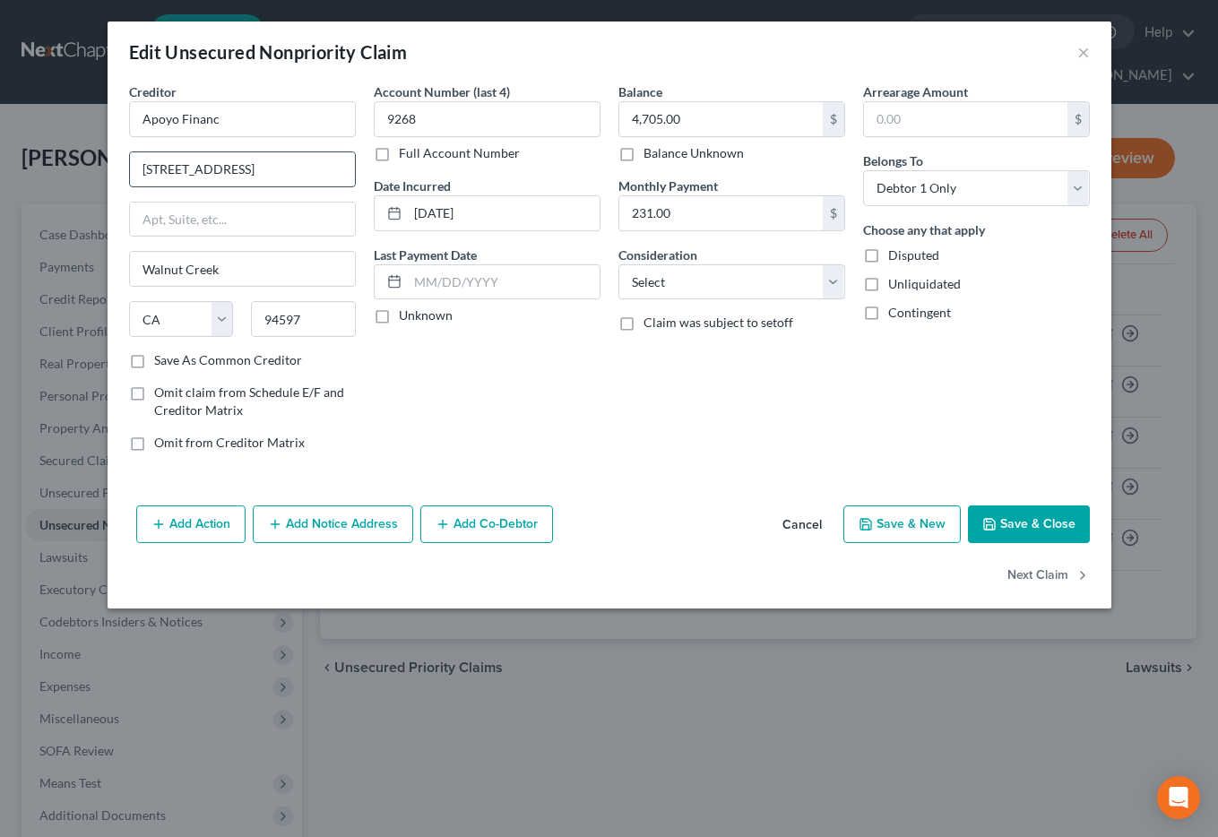
click at [281, 174] on input "[STREET_ADDRESS]" at bounding box center [242, 169] width 225 height 34
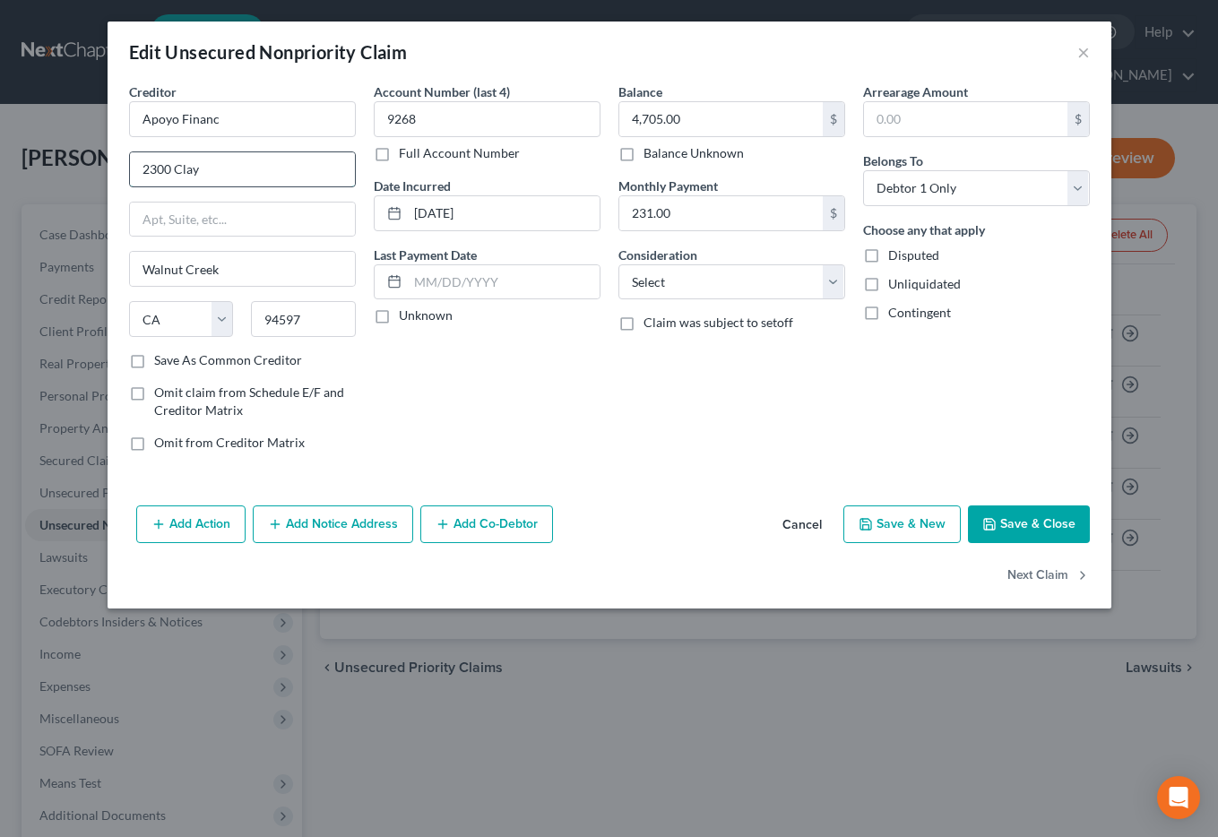
type input "[STREET_ADDRESS][PERSON_NAME]"
type input "Ste. 1170"
type input "94520"
click at [339, 318] on input "94520" at bounding box center [303, 319] width 105 height 36
click at [513, 118] on input "9268" at bounding box center [487, 119] width 227 height 36
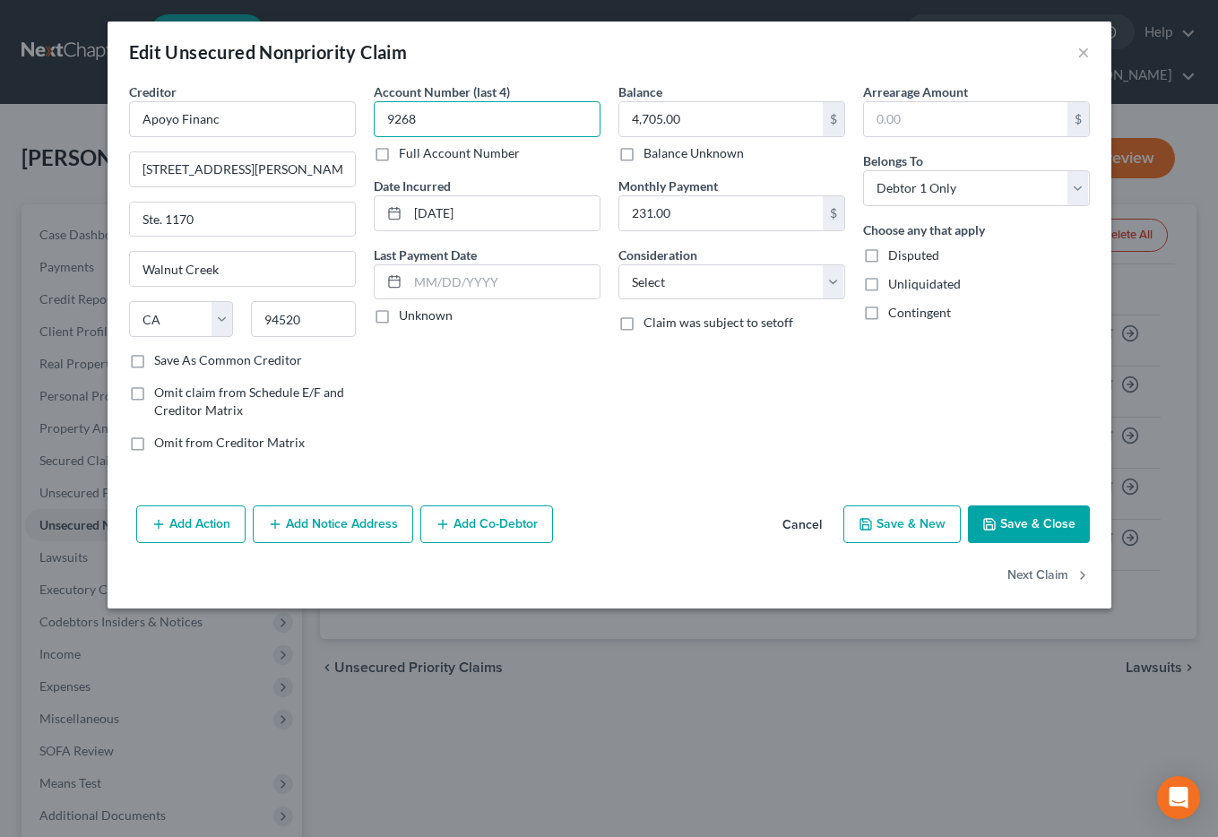
type input "[GEOGRAPHIC_DATA]"
click at [1051, 527] on button "Save & Close" at bounding box center [1029, 525] width 122 height 38
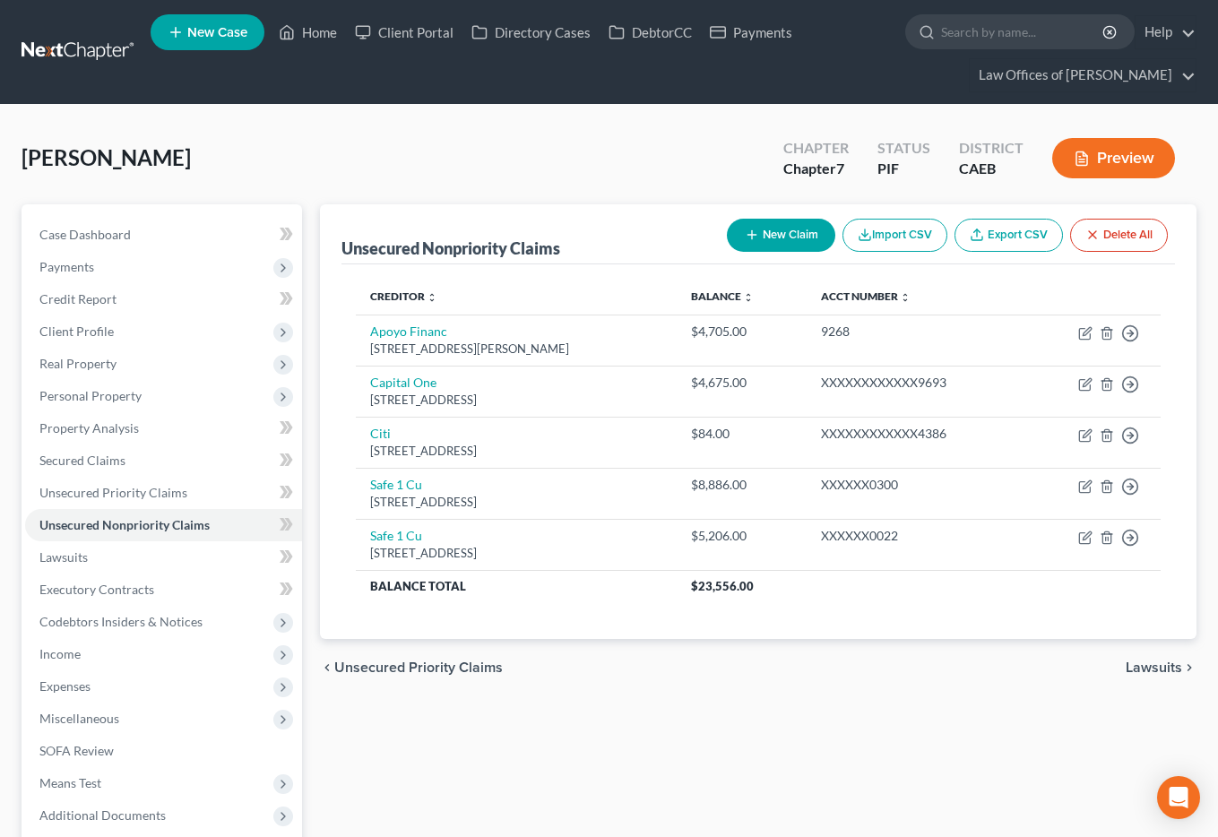
click at [297, 148] on div "[PERSON_NAME] Upgraded Chapter Chapter 7 Status PIF District CAEB Preview" at bounding box center [609, 165] width 1175 height 78
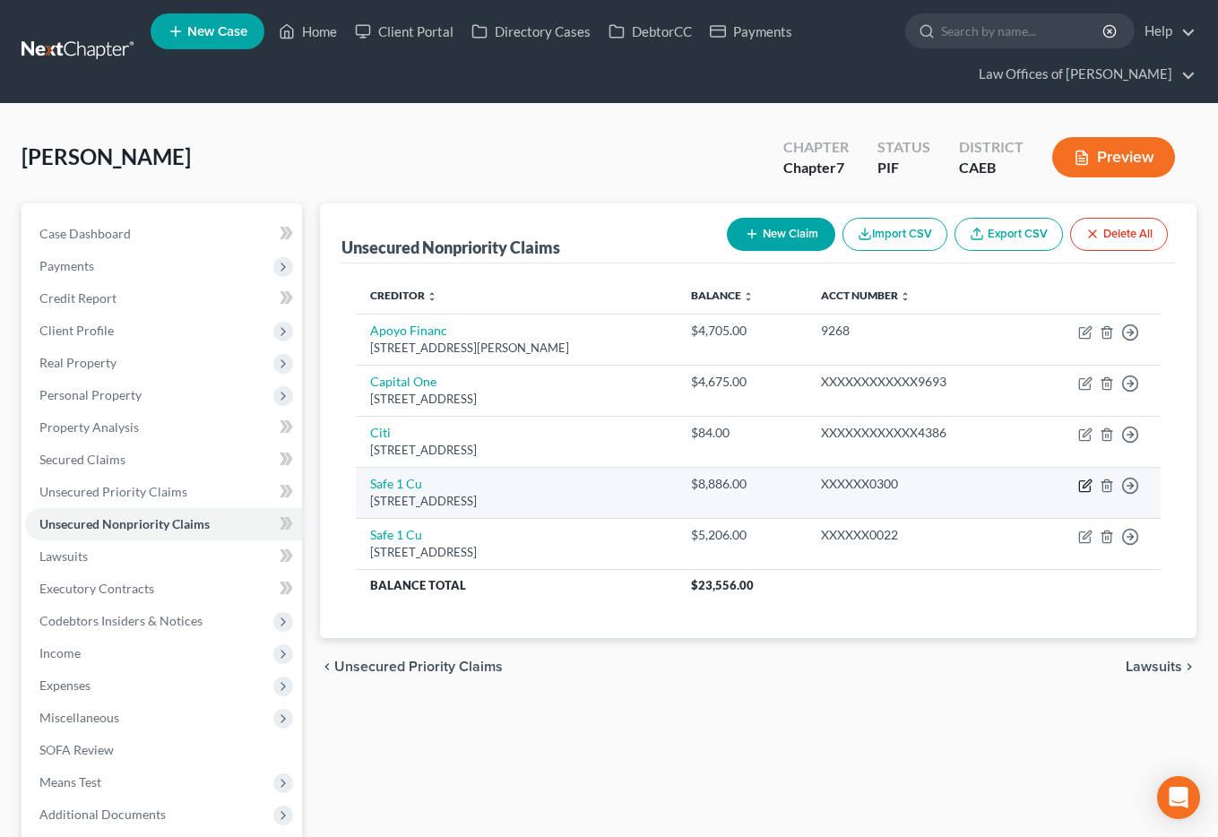
click at [1083, 486] on icon "button" at bounding box center [1087, 484] width 8 height 8
select select "4"
select select "2"
select select "0"
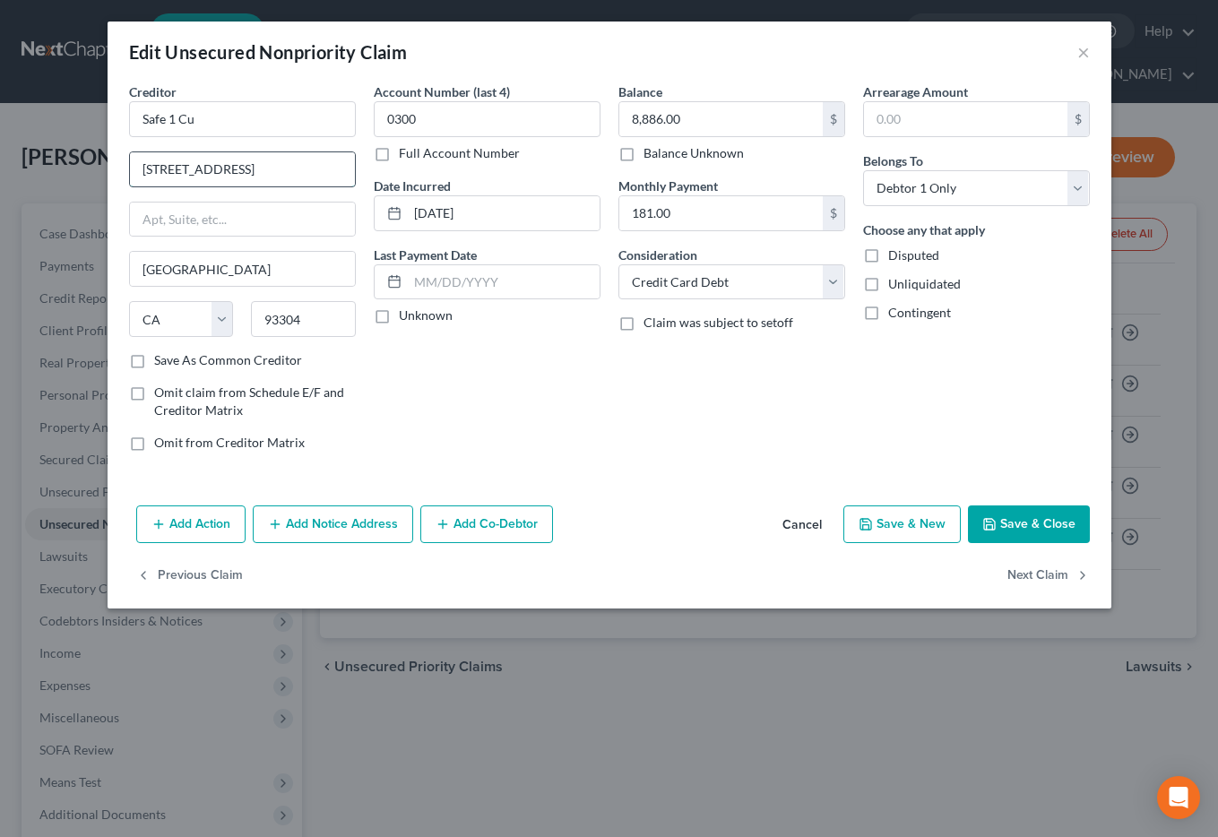
click at [226, 175] on input "[STREET_ADDRESS]" at bounding box center [242, 169] width 225 height 34
click at [226, 174] on input "[STREET_ADDRESS]" at bounding box center [242, 169] width 225 height 34
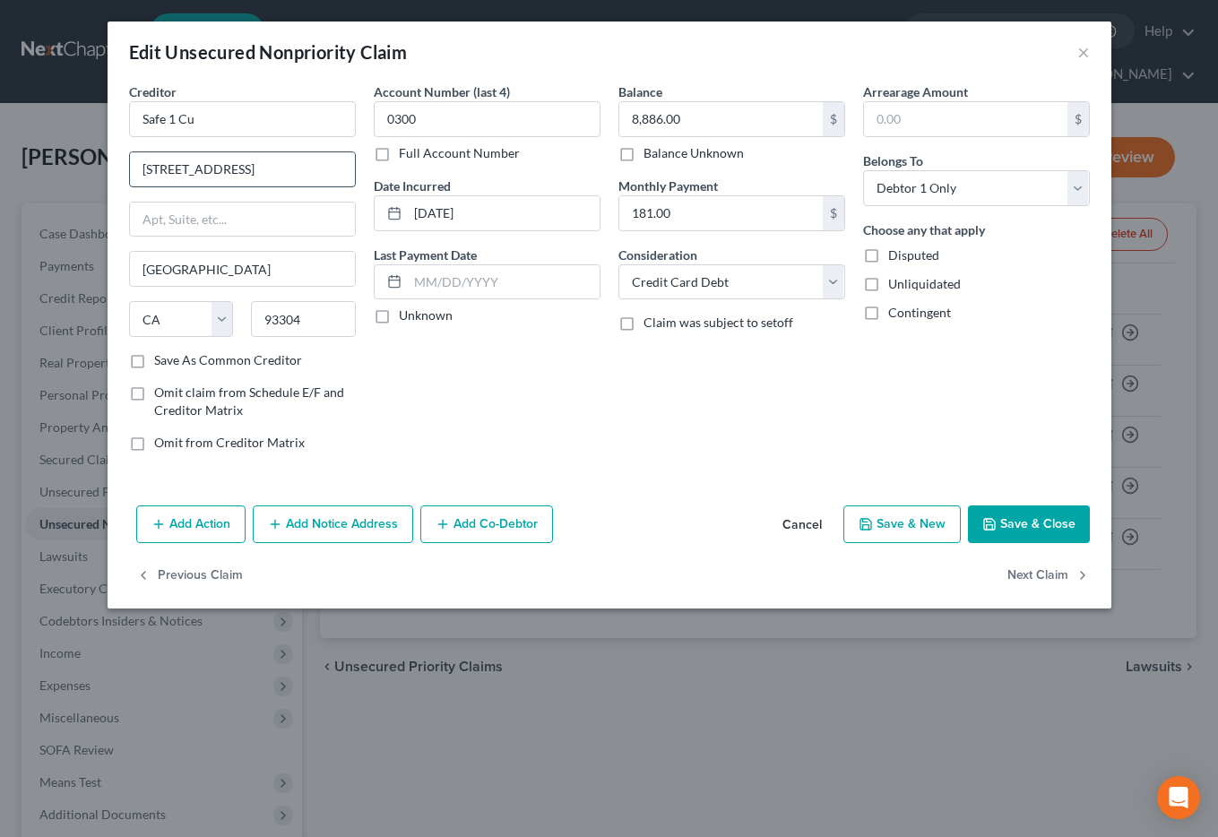
click at [226, 174] on input "[STREET_ADDRESS]" at bounding box center [242, 169] width 225 height 34
type input "PO BOX 2203"
click at [308, 321] on input "93304" at bounding box center [303, 319] width 105 height 36
type input "93303"
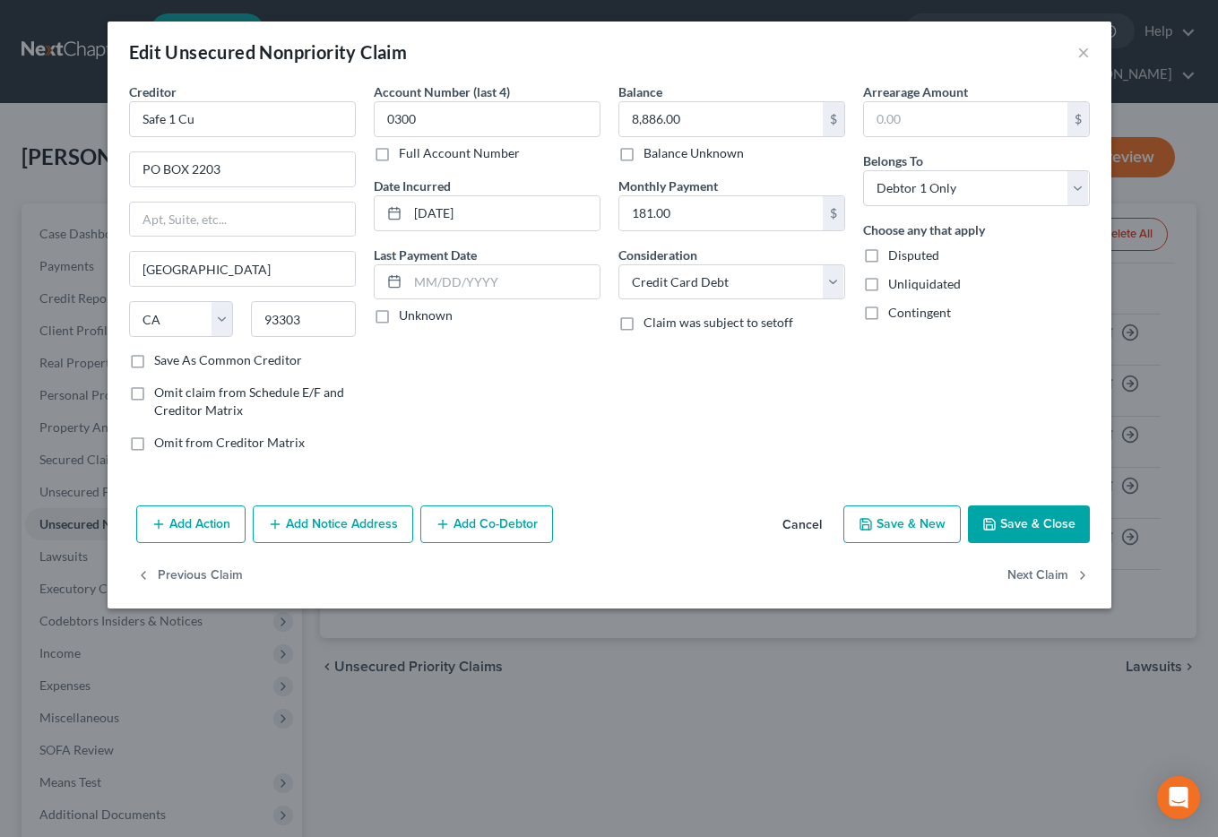
click at [1027, 524] on button "Save & Close" at bounding box center [1029, 525] width 122 height 38
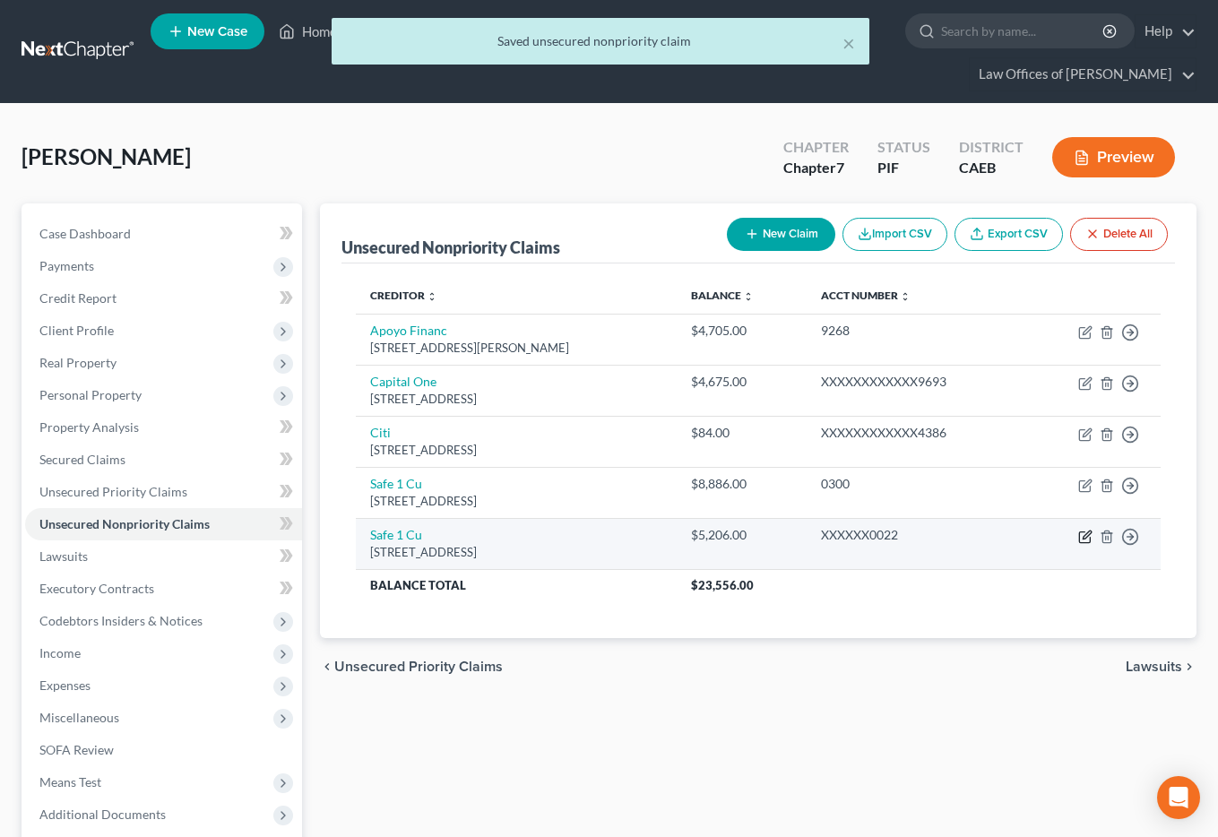
click at [1090, 540] on icon "button" at bounding box center [1084, 537] width 11 height 11
select select "4"
select select "0"
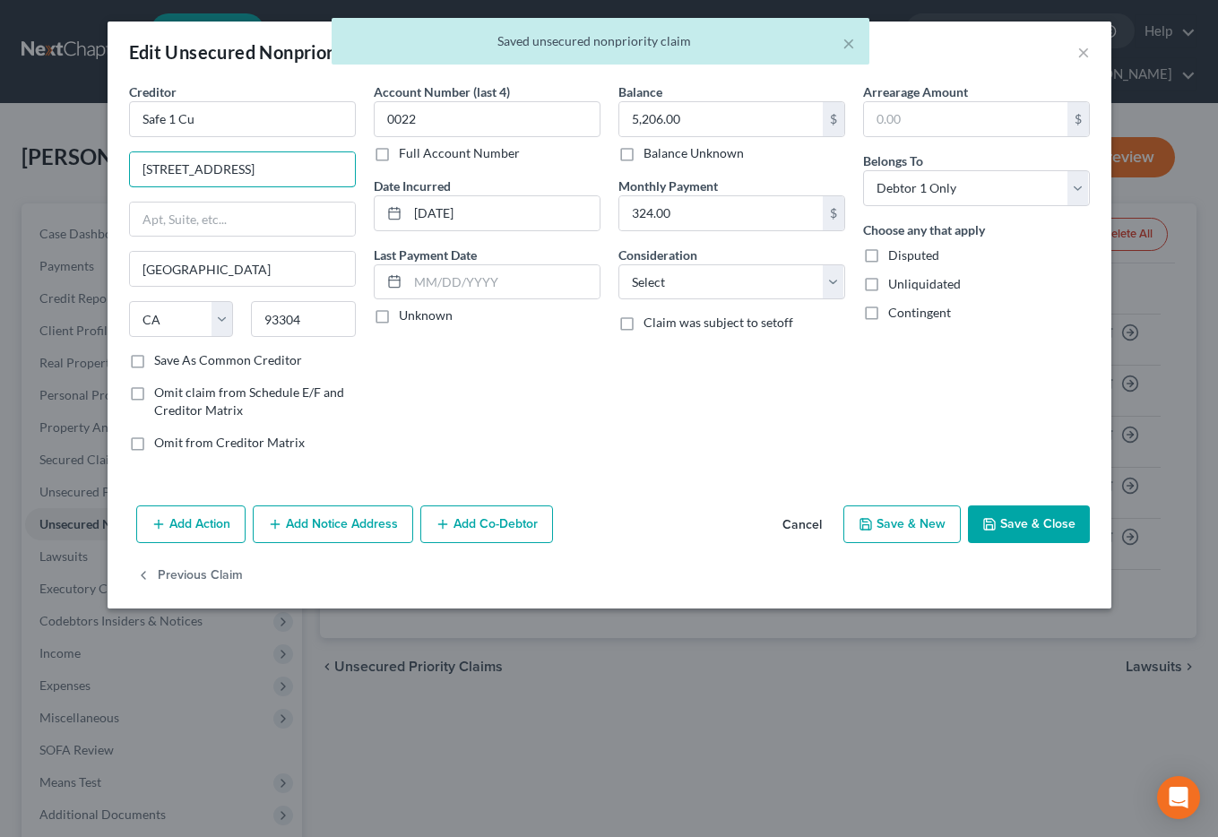
drag, startPoint x: 200, startPoint y: 176, endPoint x: 46, endPoint y: 158, distance: 155.2
click at [46, 158] on div "Edit Unsecured Nonpriority Claim × Creditor * Safe 1 Cu [GEOGRAPHIC_DATA] [US_S…" at bounding box center [609, 418] width 1218 height 837
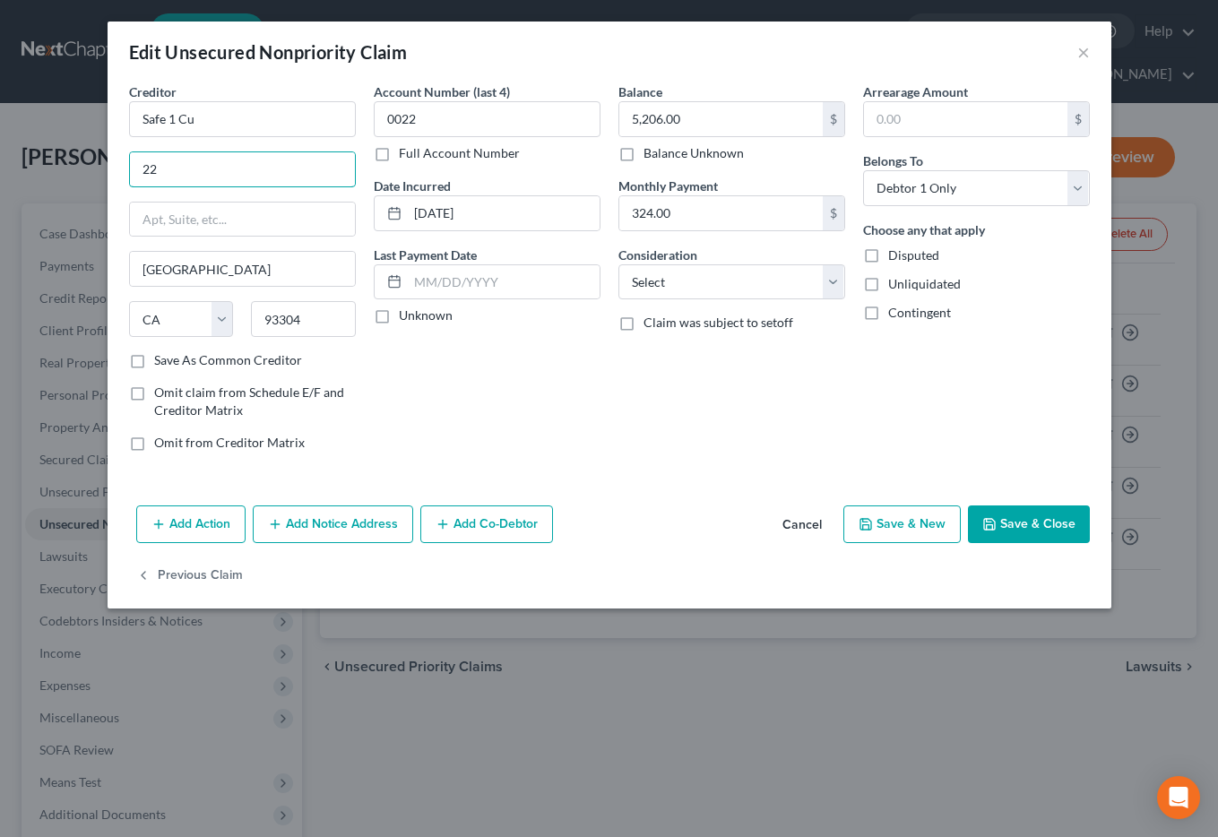
type input "2"
type input "P"
type input "PO BOX 2203"
click at [333, 328] on input "93304" at bounding box center [303, 319] width 105 height 36
type input "93303"
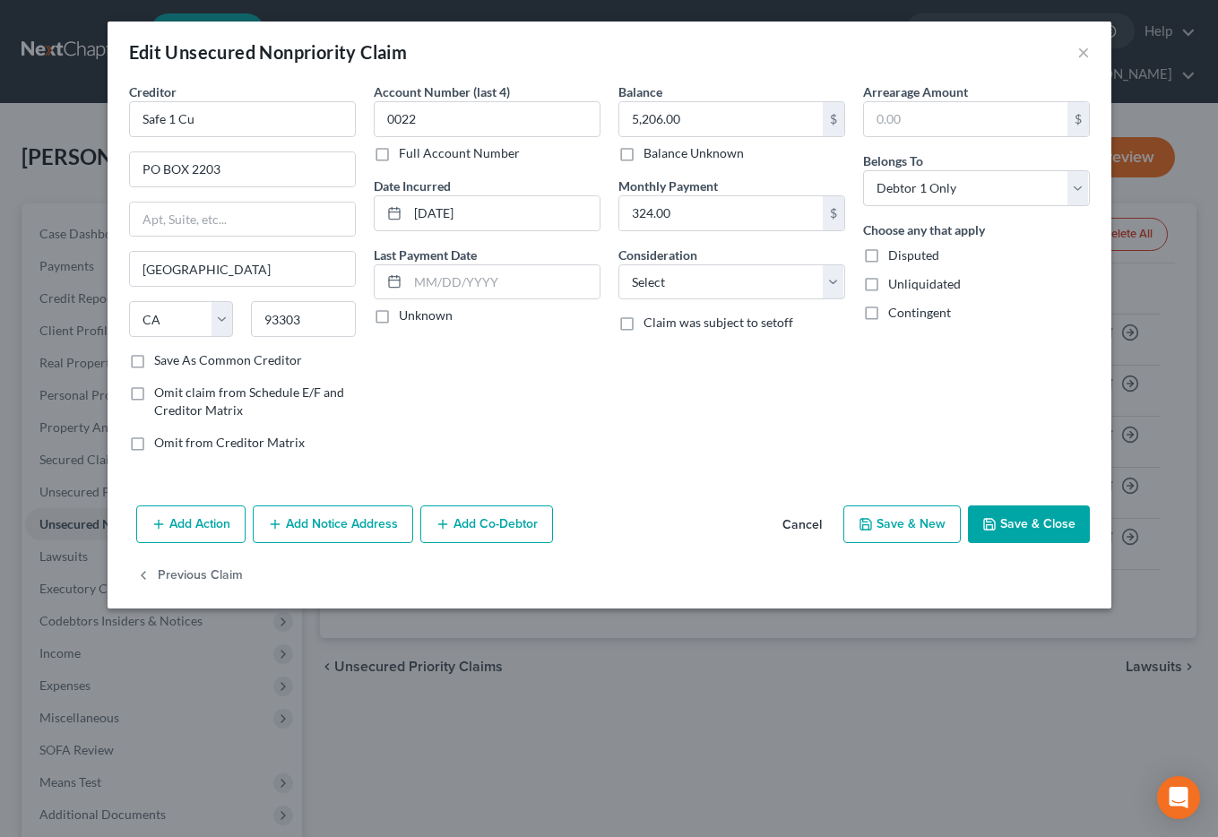
click at [1027, 536] on button "Save & Close" at bounding box center [1029, 525] width 122 height 38
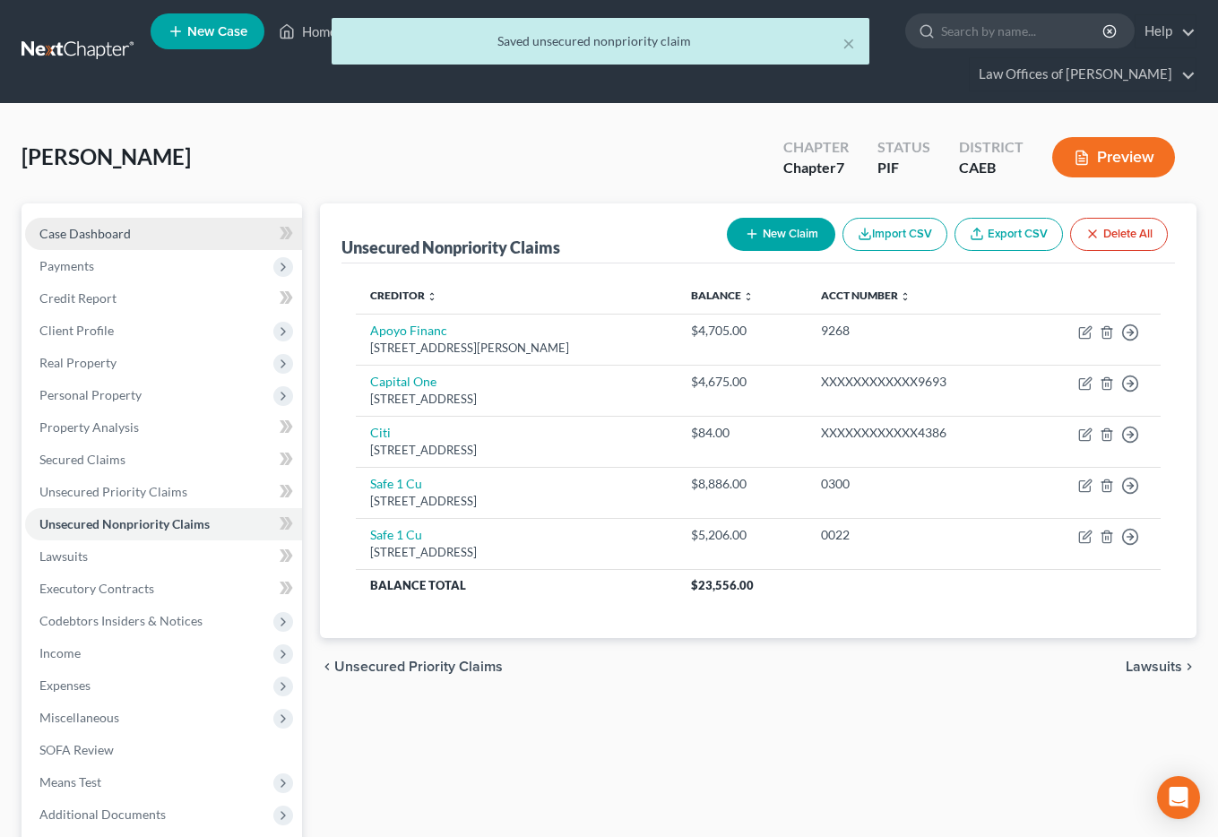
click at [96, 229] on span "Case Dashboard" at bounding box center [84, 233] width 91 height 15
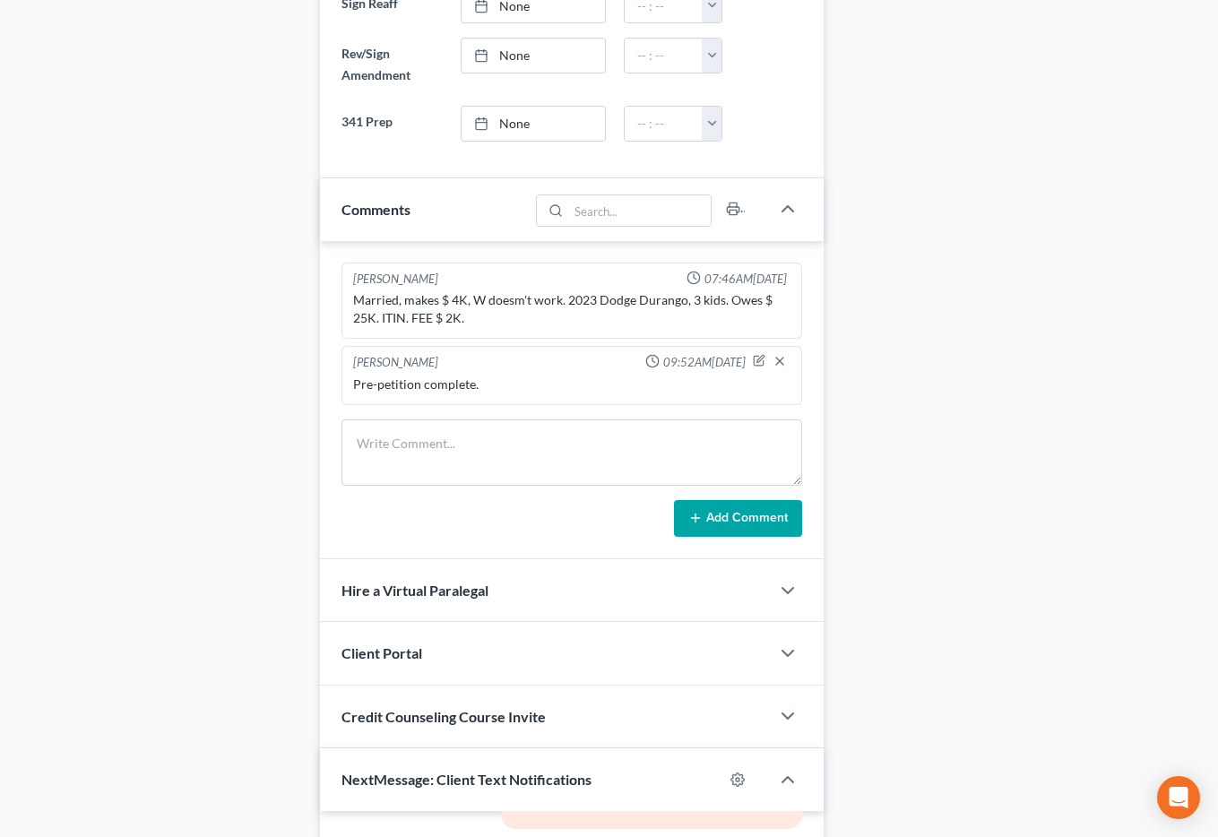
scroll to position [1429, 0]
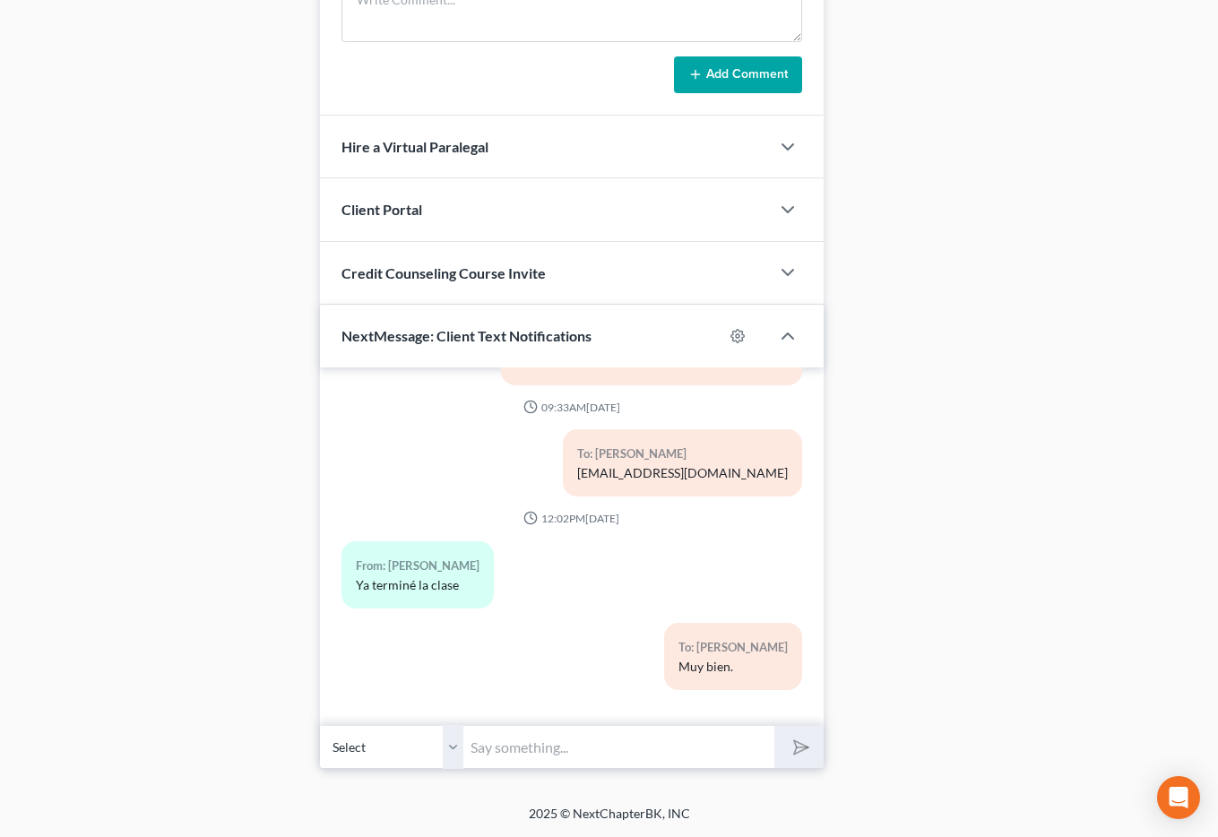
click at [547, 765] on input "text" at bounding box center [618, 747] width 311 height 44
type input "Le mandamos la list de deudores por correo electronico, por favor de revisarlo …"
click at [800, 747] on line "submit" at bounding box center [803, 747] width 12 height 12
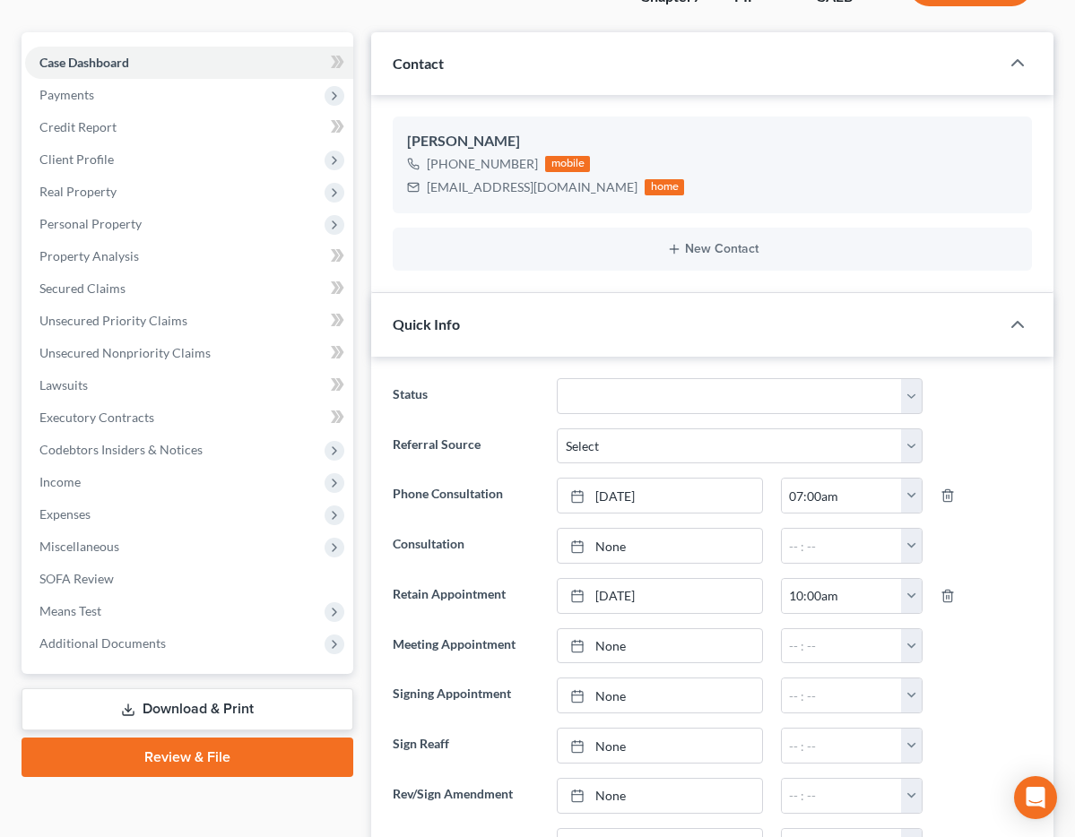
scroll to position [0, 0]
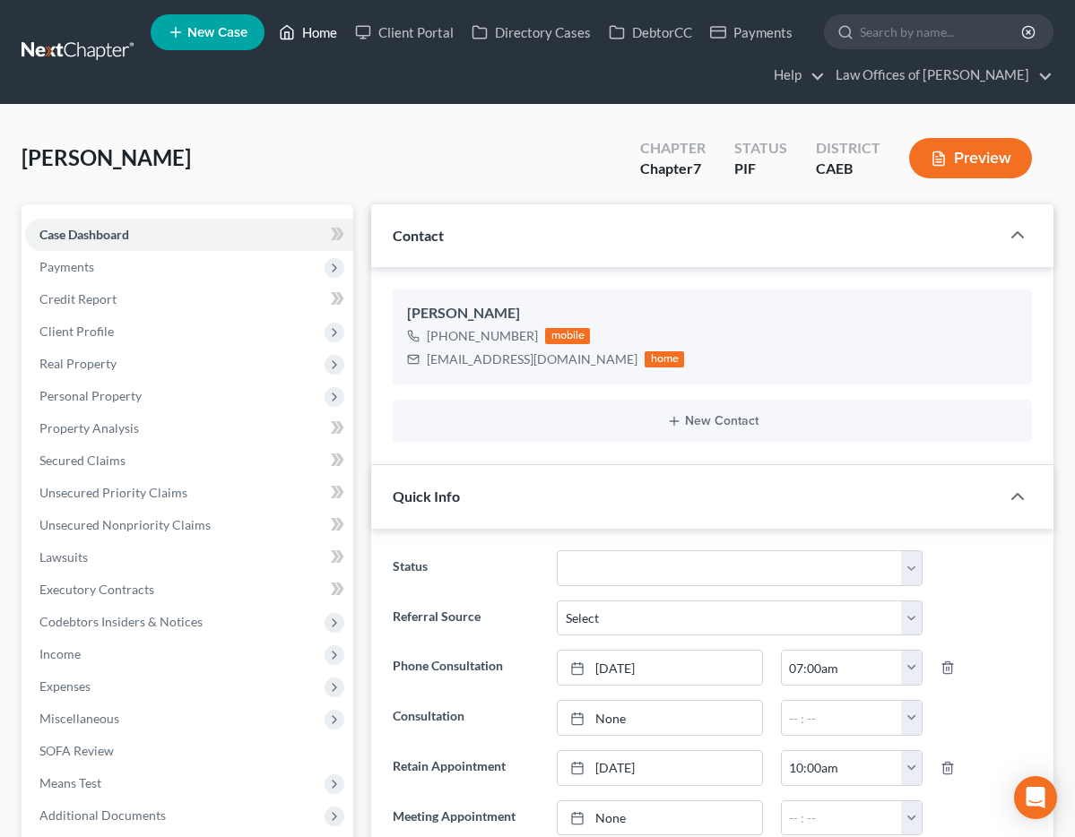
click at [320, 36] on link "Home" at bounding box center [308, 32] width 76 height 32
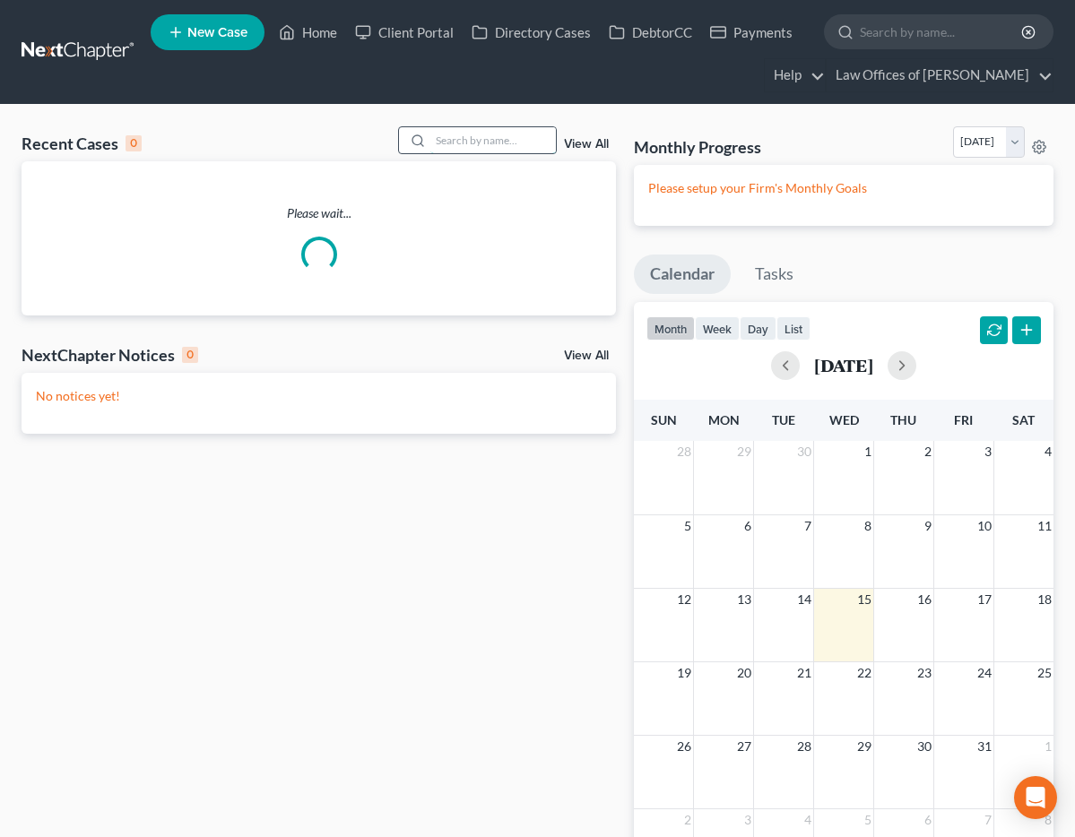
click at [488, 139] on input "search" at bounding box center [492, 140] width 125 height 26
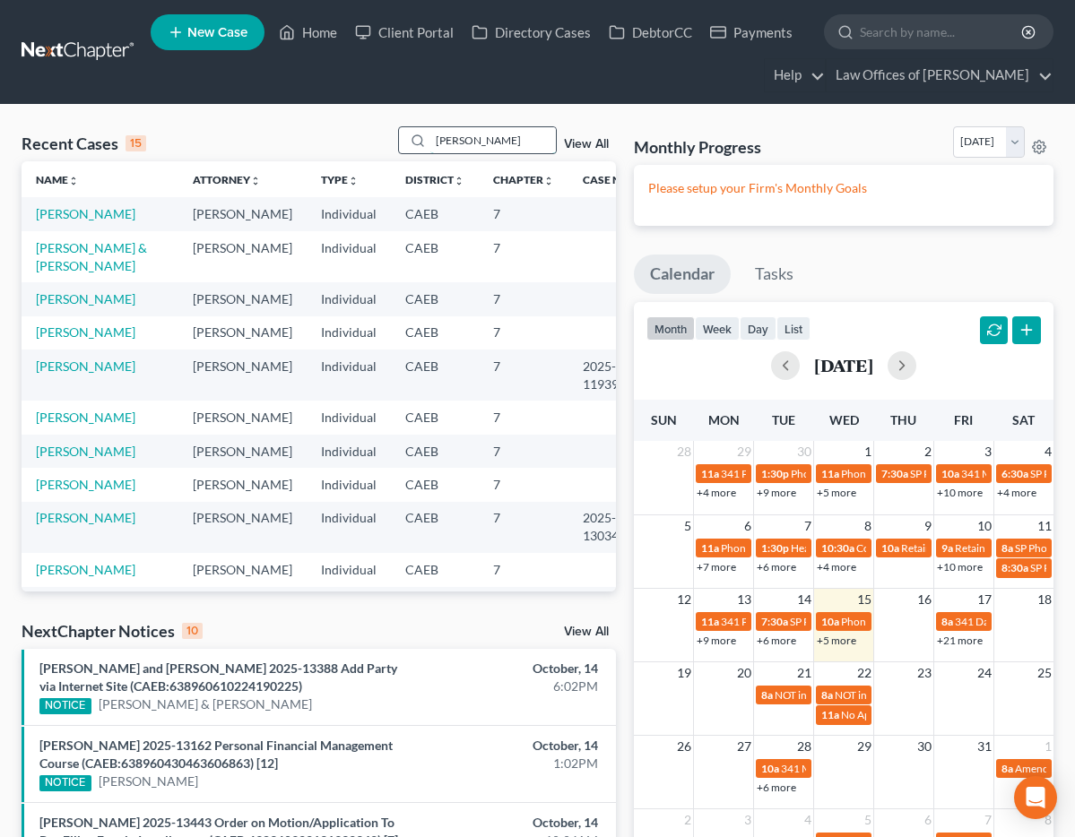
click at [494, 138] on input "[PERSON_NAME]" at bounding box center [492, 140] width 125 height 26
type input "[PERSON_NAME]"
click at [118, 245] on link "[PERSON_NAME] & [PERSON_NAME]" at bounding box center [91, 256] width 111 height 33
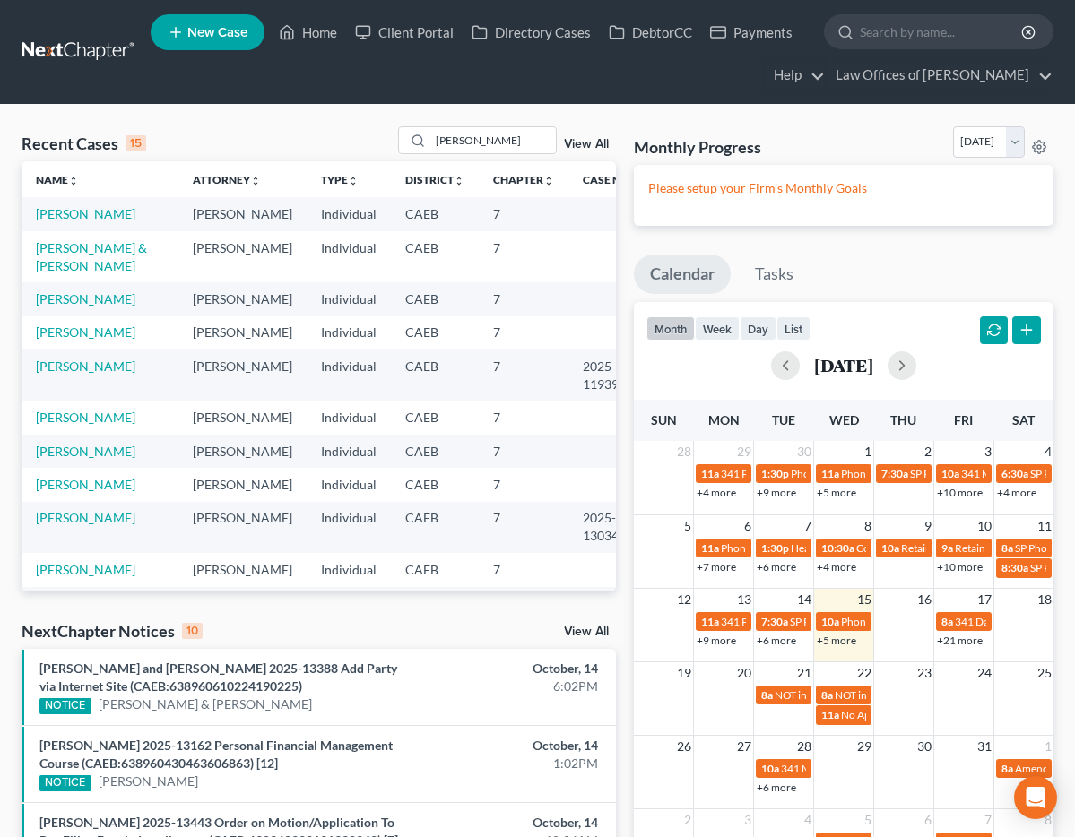
select select "11"
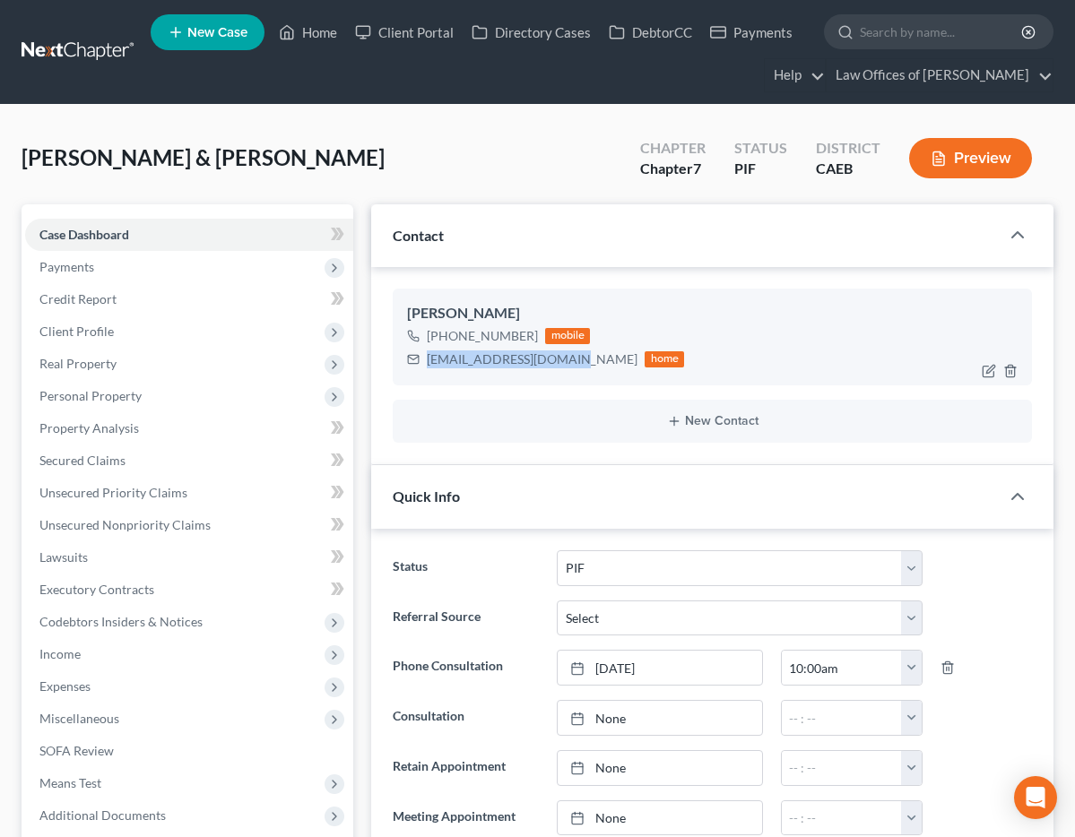
drag, startPoint x: 428, startPoint y: 362, endPoint x: 559, endPoint y: 362, distance: 131.8
click at [559, 362] on div "[EMAIL_ADDRESS][DOMAIN_NAME]" at bounding box center [532, 359] width 211 height 18
copy div "[EMAIL_ADDRESS][DOMAIN_NAME]"
click at [315, 33] on link "Home" at bounding box center [308, 32] width 76 height 32
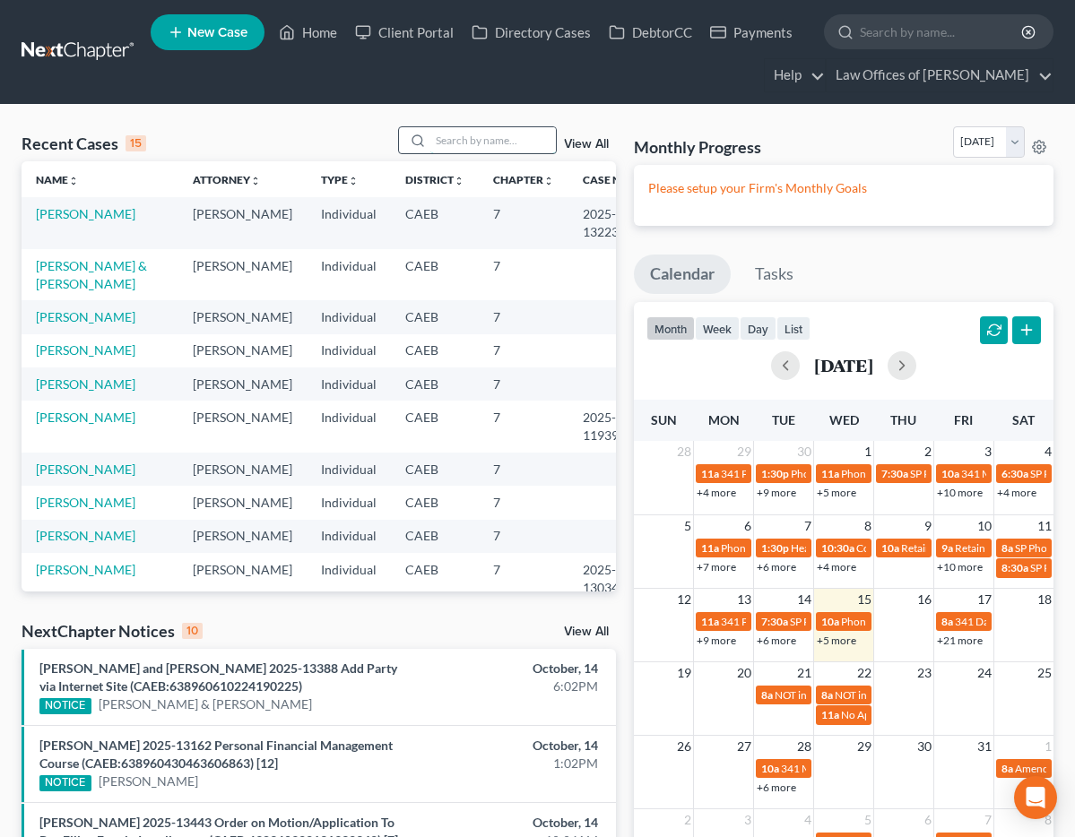
click at [493, 148] on input "search" at bounding box center [492, 140] width 125 height 26
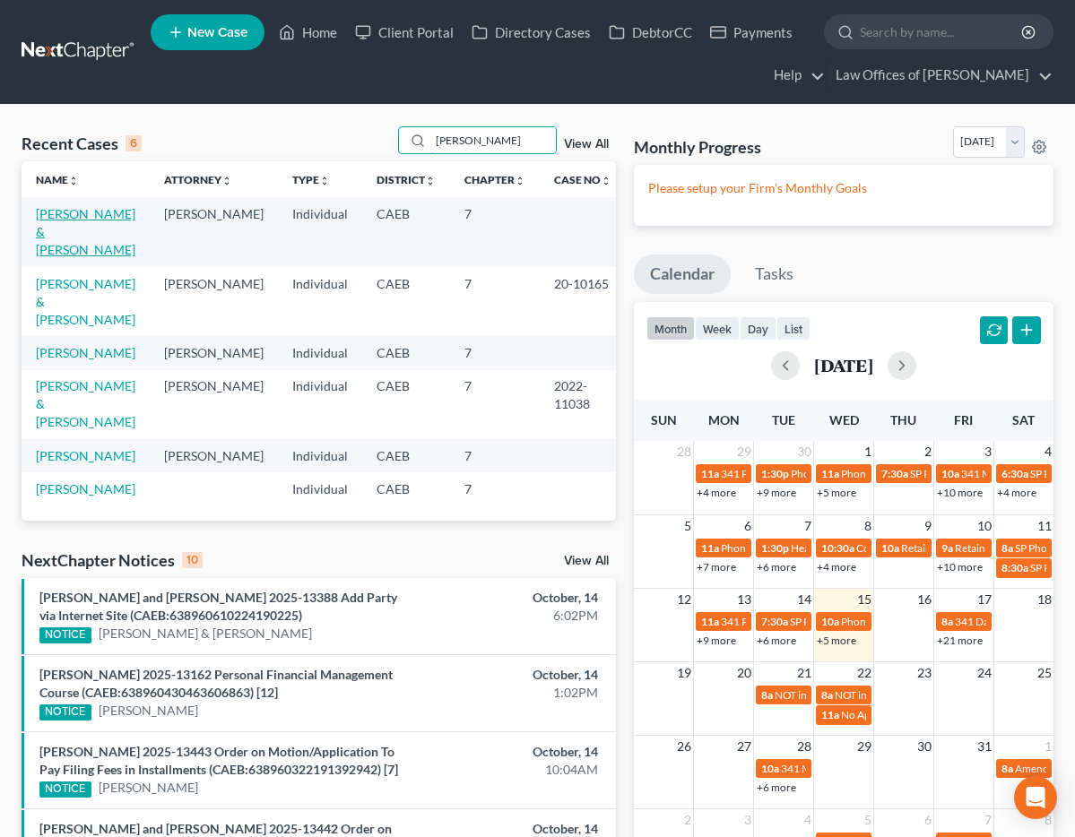
type input "[PERSON_NAME]"
click at [63, 234] on link "[PERSON_NAME] & [PERSON_NAME]" at bounding box center [85, 231] width 99 height 51
select select "11"
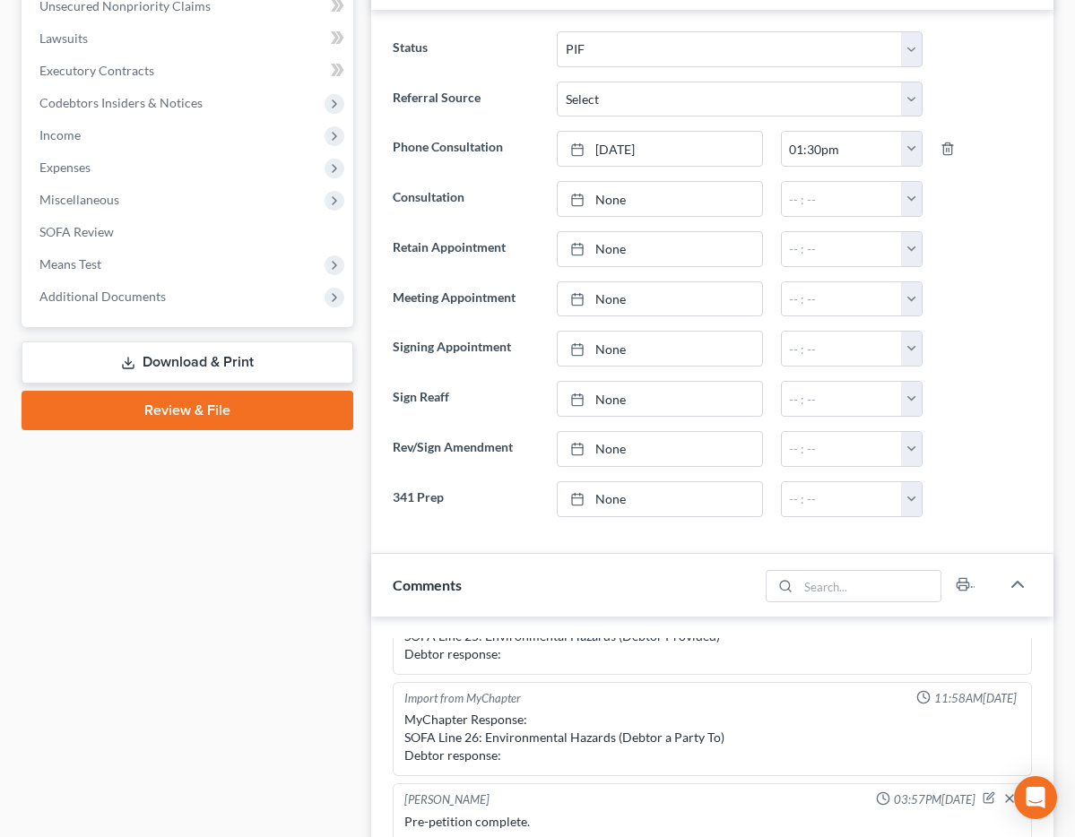
scroll to position [523, 0]
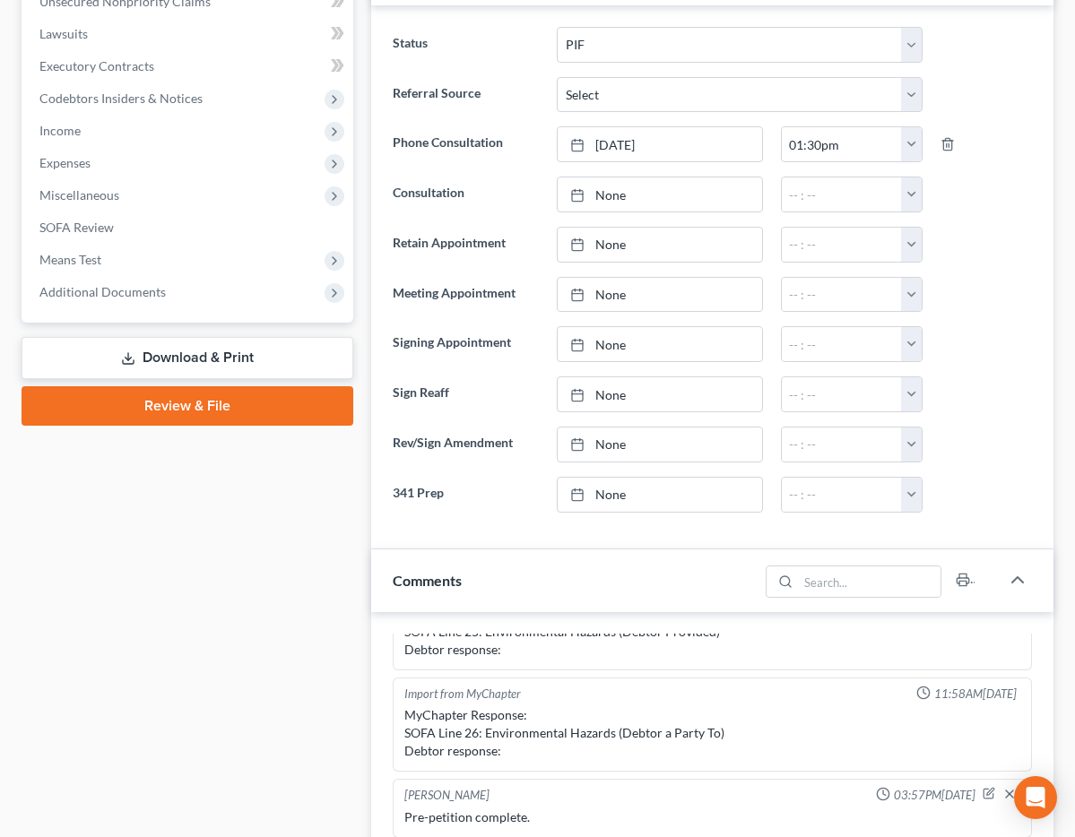
click at [633, 351] on link "None" at bounding box center [659, 344] width 203 height 34
type input "[DATE]"
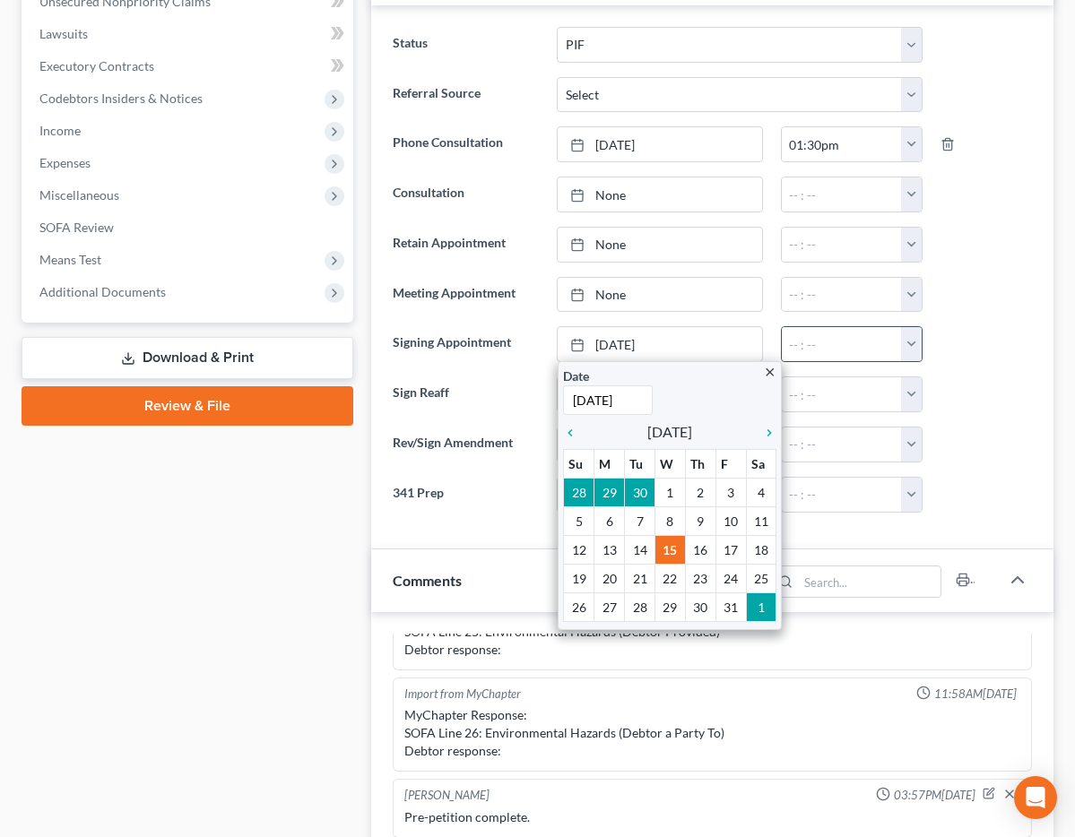
click at [912, 347] on button "button" at bounding box center [911, 344] width 21 height 34
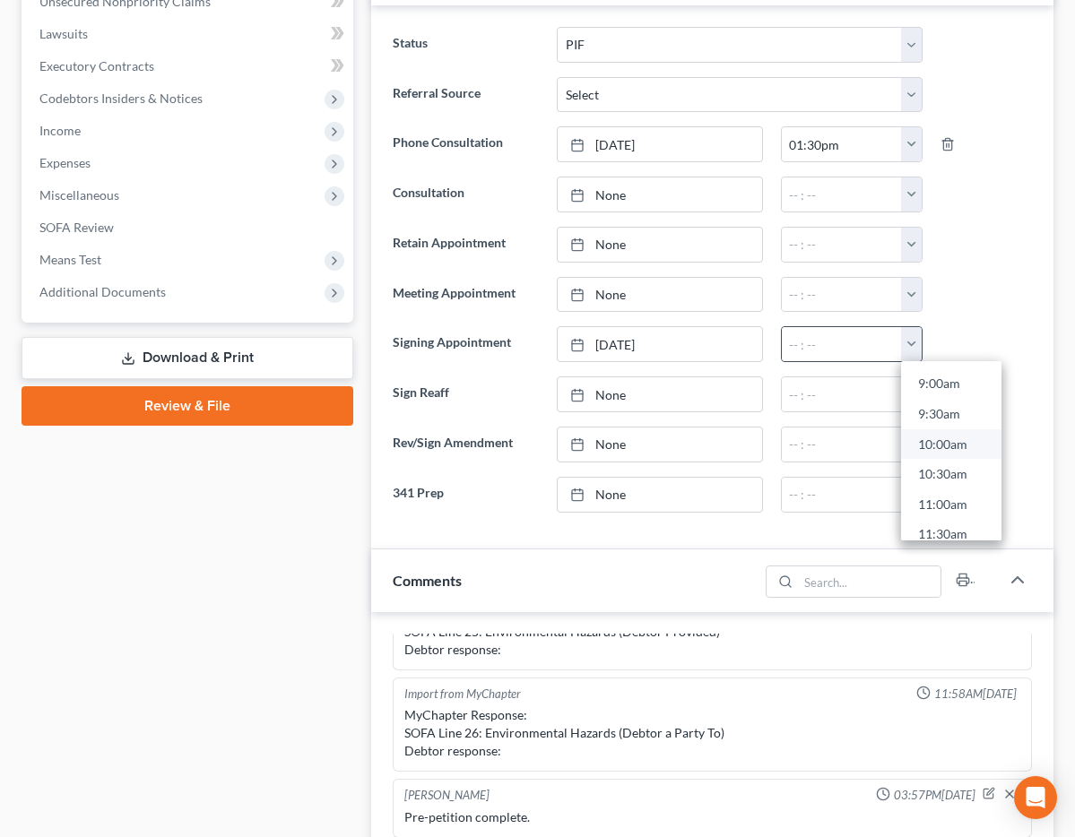
scroll to position [536, 0]
click at [953, 477] on link "10:30am" at bounding box center [951, 480] width 100 height 30
type input "10:30am"
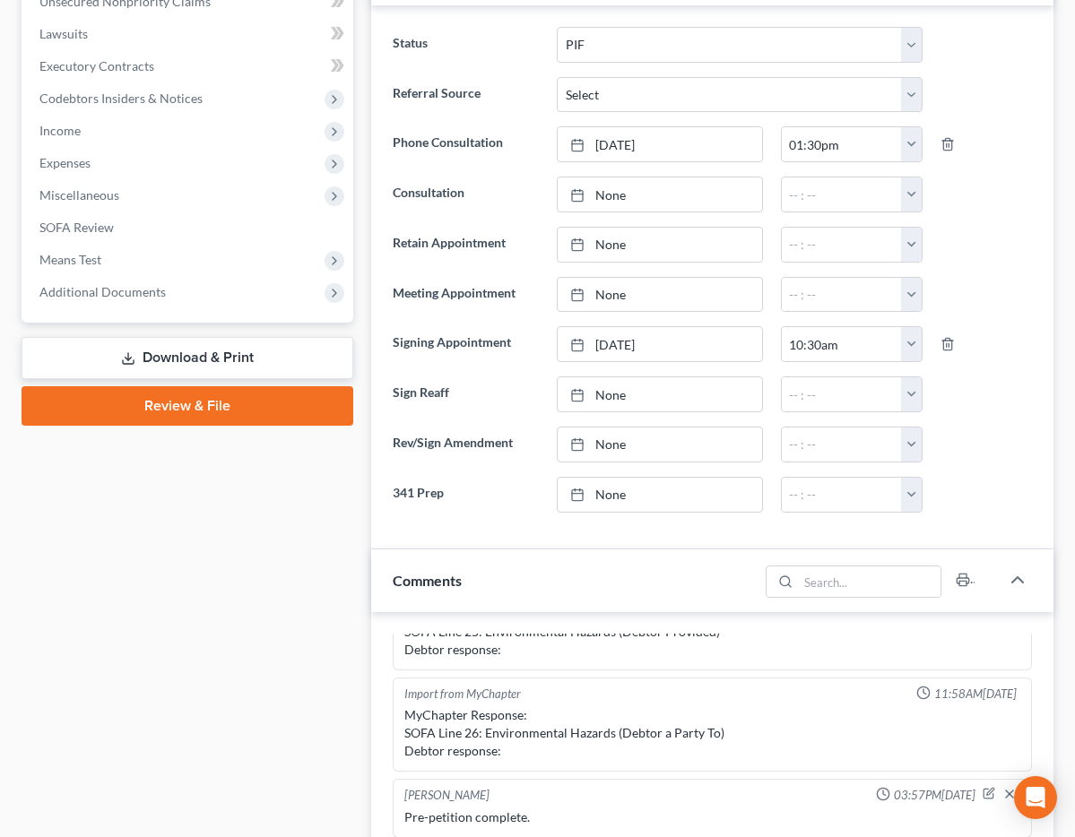
click at [367, 450] on div "Updates & News × Electronic Filing Available! Cases in the Eastern District of …" at bounding box center [712, 761] width 700 height 2160
click at [302, 33] on link "Lawsuits" at bounding box center [189, 34] width 328 height 32
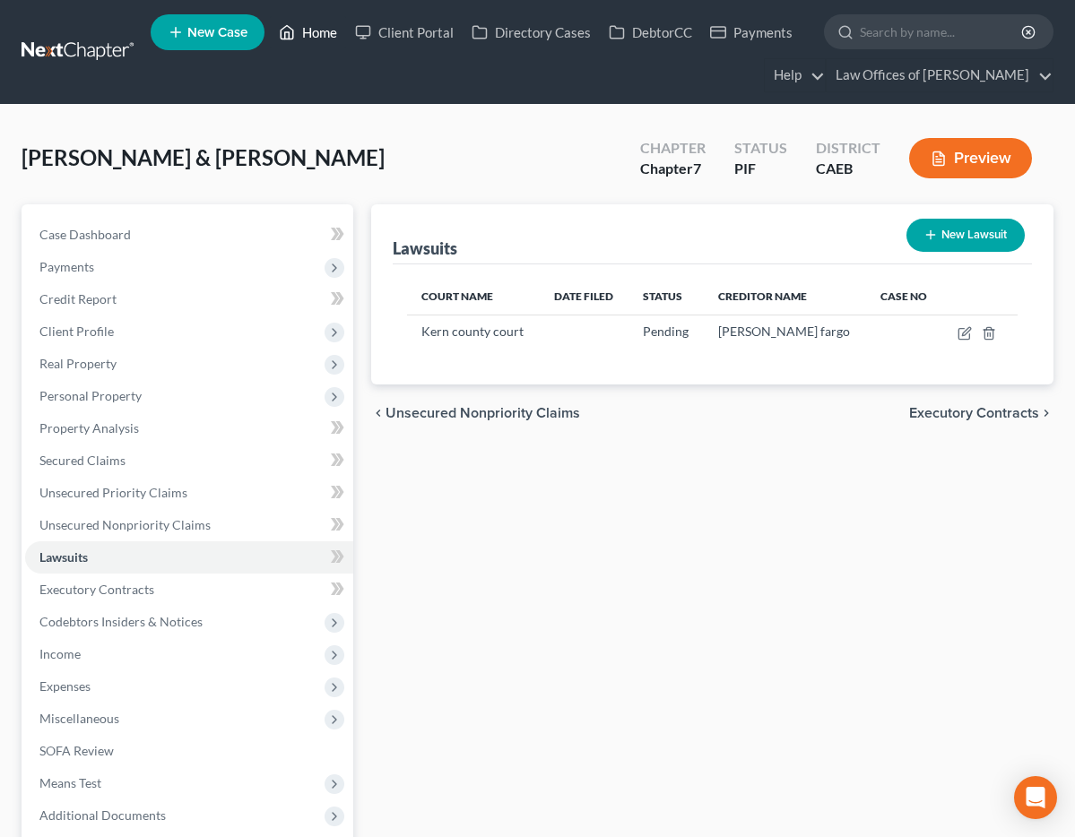
click at [323, 26] on link "Home" at bounding box center [308, 32] width 76 height 32
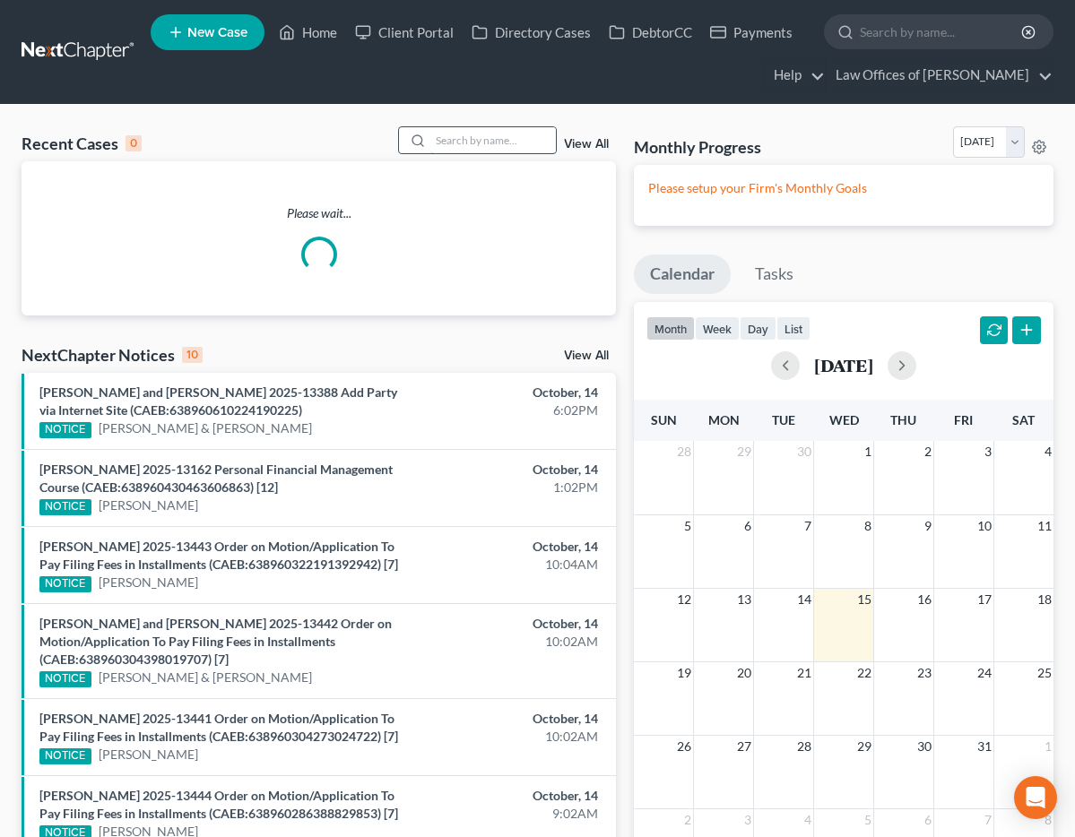
click at [458, 142] on input "search" at bounding box center [492, 140] width 125 height 26
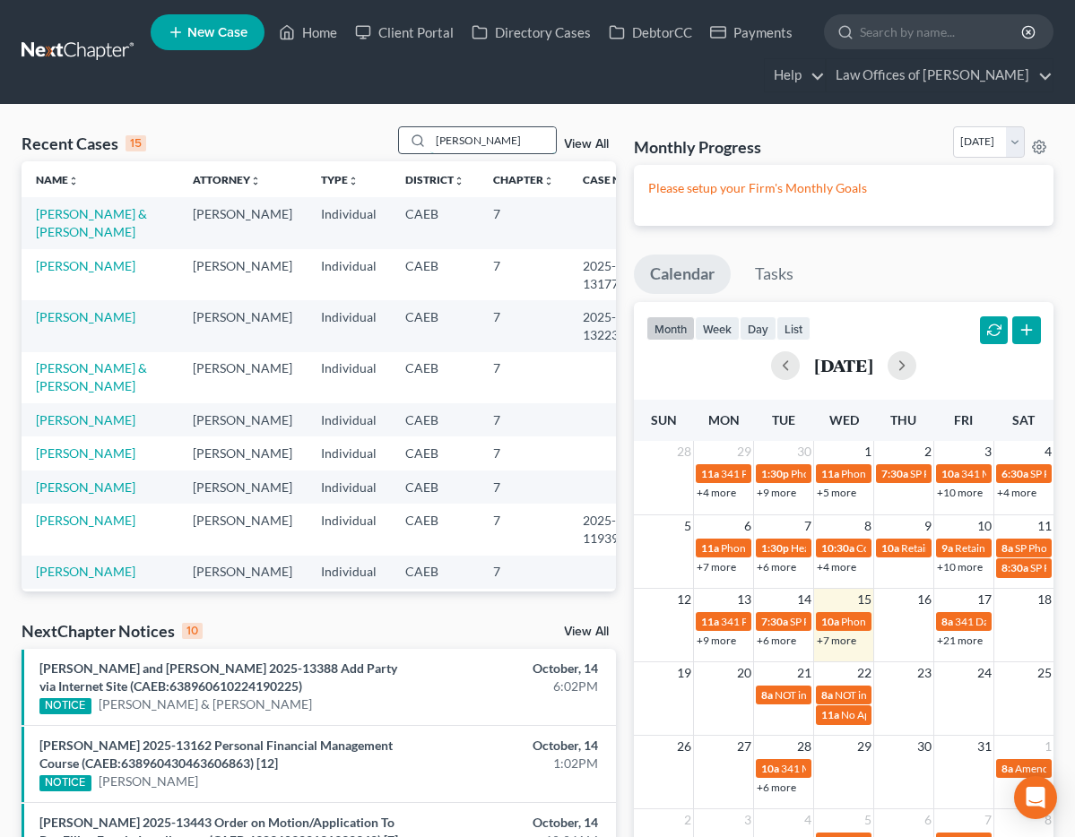
click at [506, 150] on input "[PERSON_NAME]" at bounding box center [492, 140] width 125 height 26
click at [506, 151] on input "[PERSON_NAME]" at bounding box center [492, 140] width 125 height 26
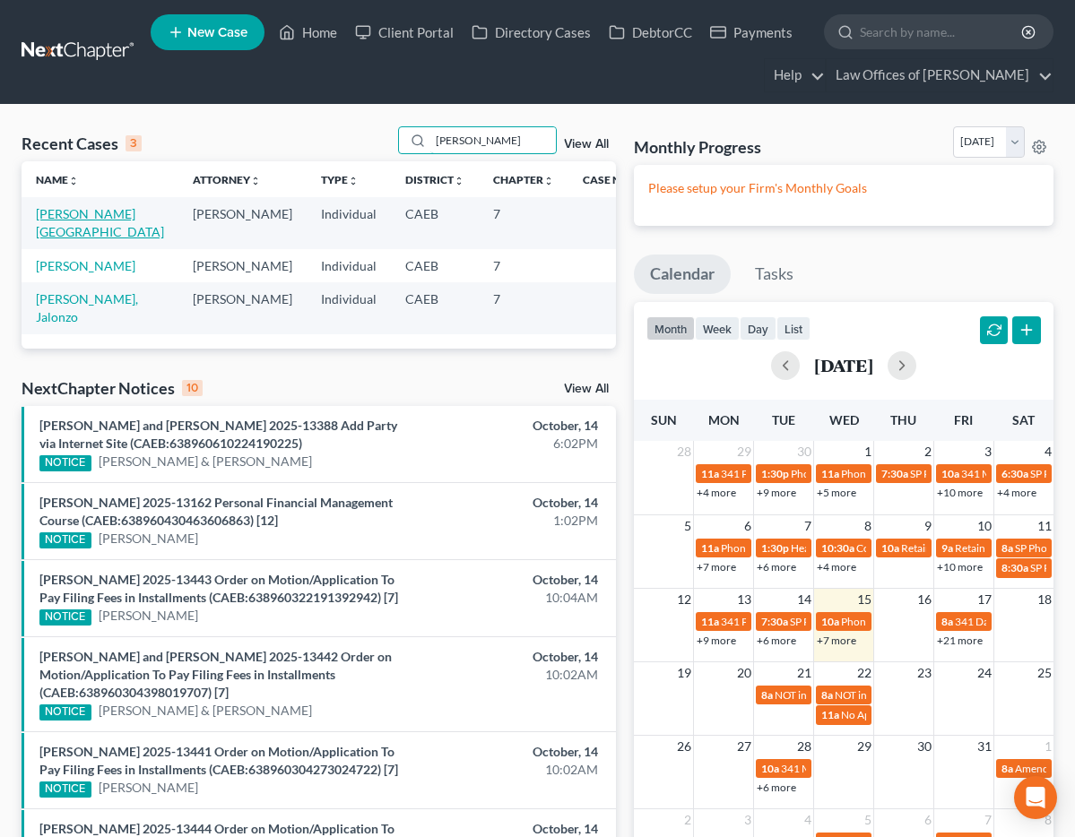
type input "[PERSON_NAME]"
click at [79, 209] on link "[PERSON_NAME][GEOGRAPHIC_DATA]" at bounding box center [100, 222] width 128 height 33
select select "2"
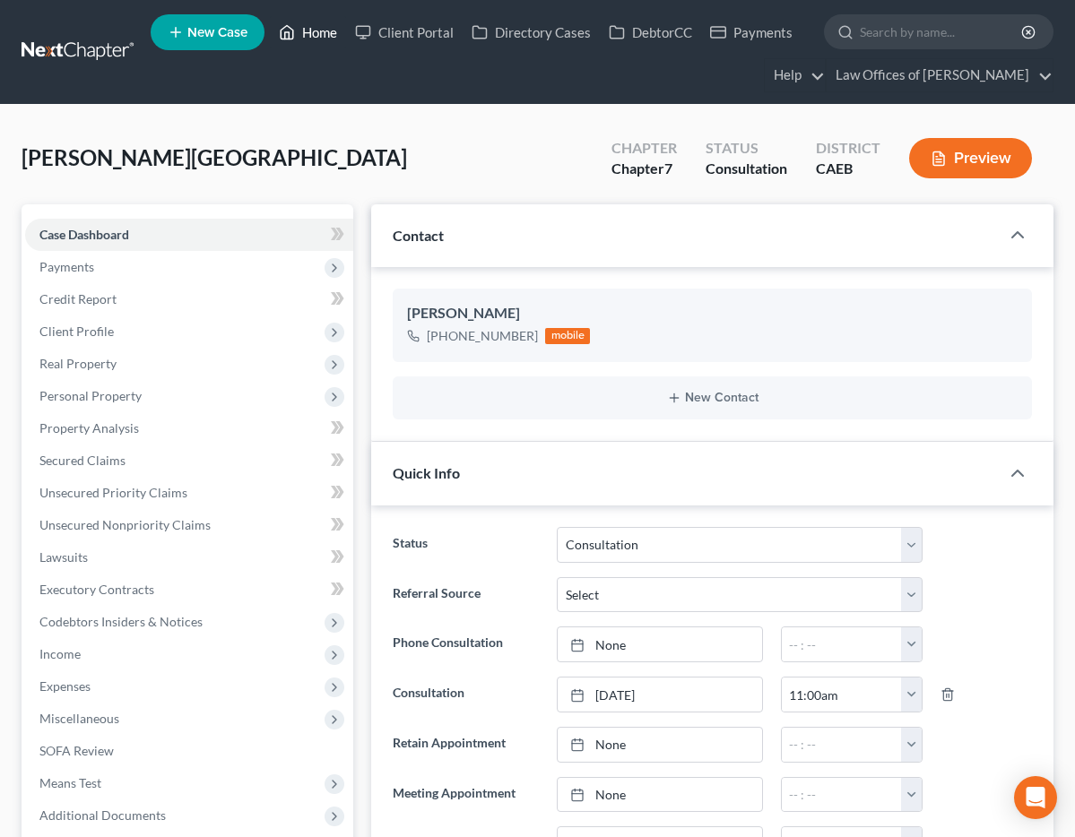
drag, startPoint x: 300, startPoint y: 30, endPoint x: 450, endPoint y: 153, distance: 193.6
click at [300, 30] on link "Home" at bounding box center [308, 32] width 76 height 32
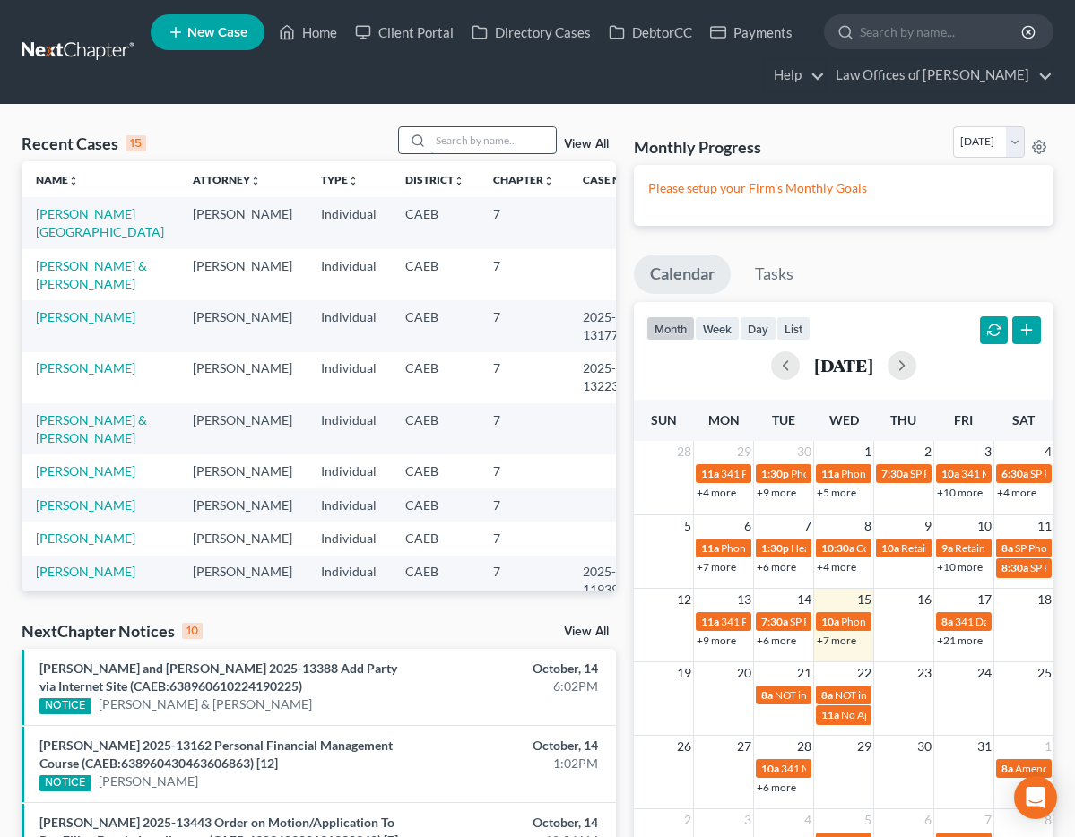
click at [471, 135] on input "search" at bounding box center [492, 140] width 125 height 26
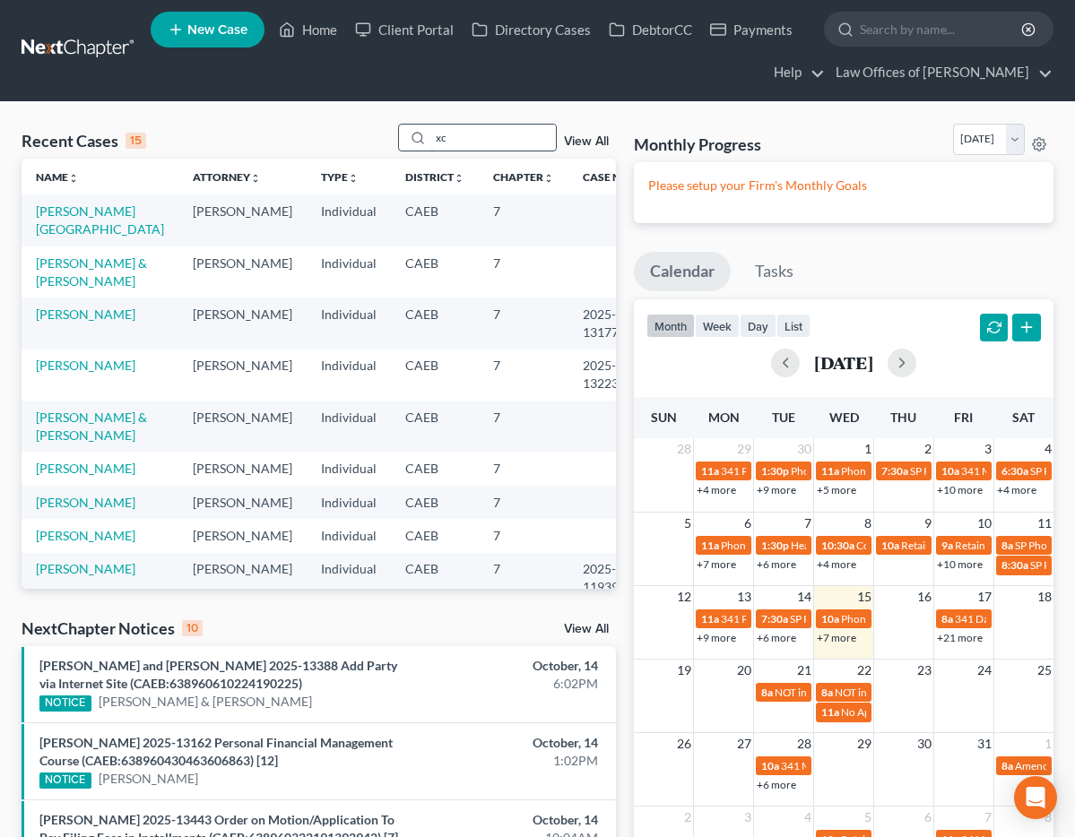
type input "x"
type input "[PERSON_NAME]"
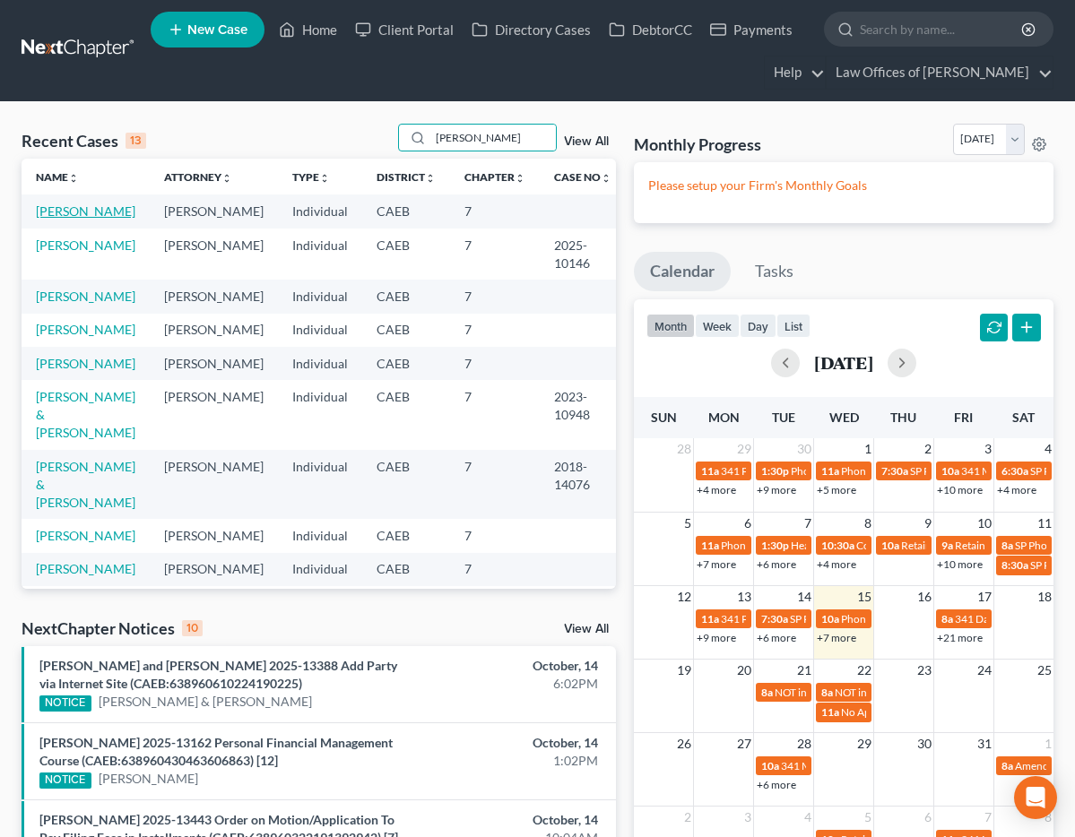
click at [72, 211] on link "[PERSON_NAME]" at bounding box center [85, 210] width 99 height 15
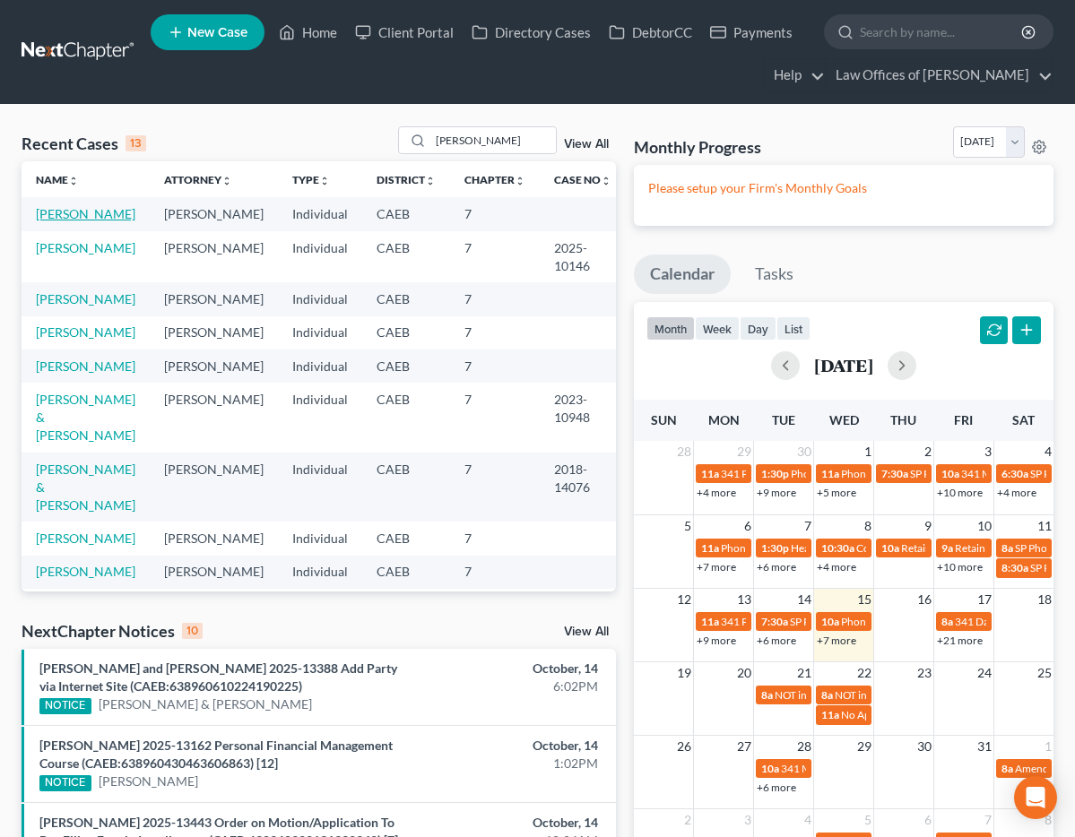
select select "10"
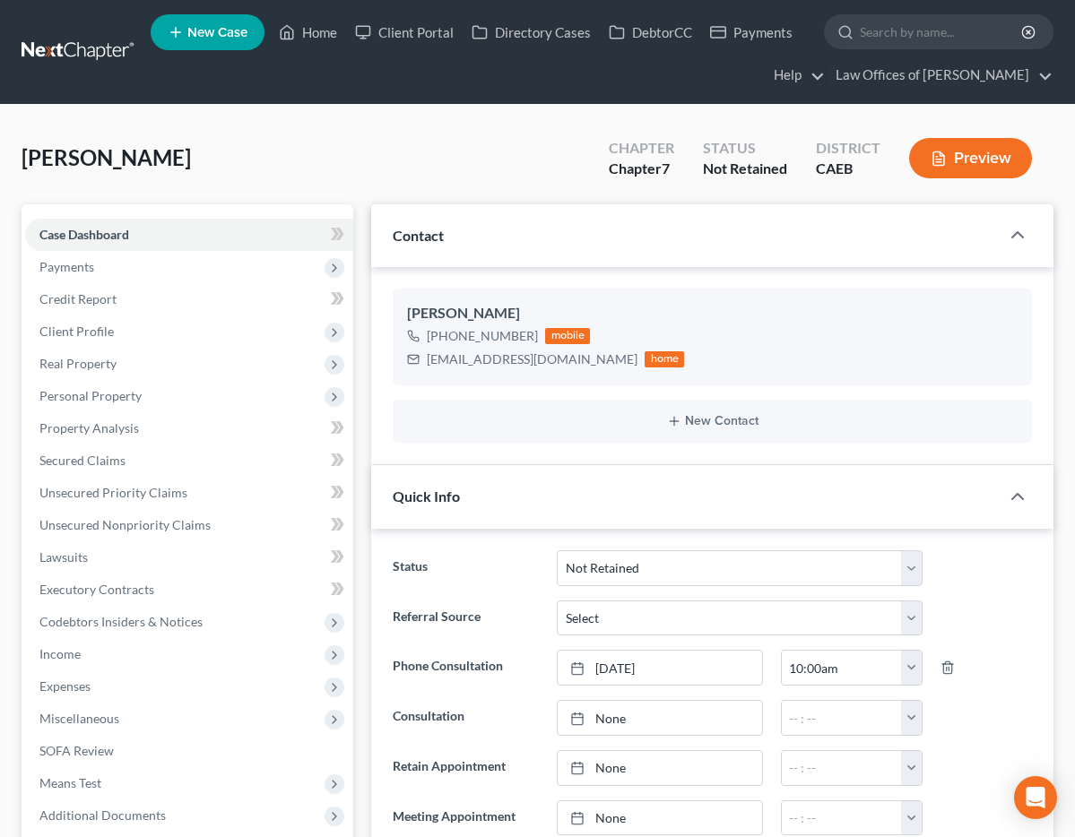
scroll to position [143, 0]
drag, startPoint x: 328, startPoint y: 30, endPoint x: 417, endPoint y: 99, distance: 112.4
click at [328, 29] on link "Home" at bounding box center [308, 32] width 76 height 32
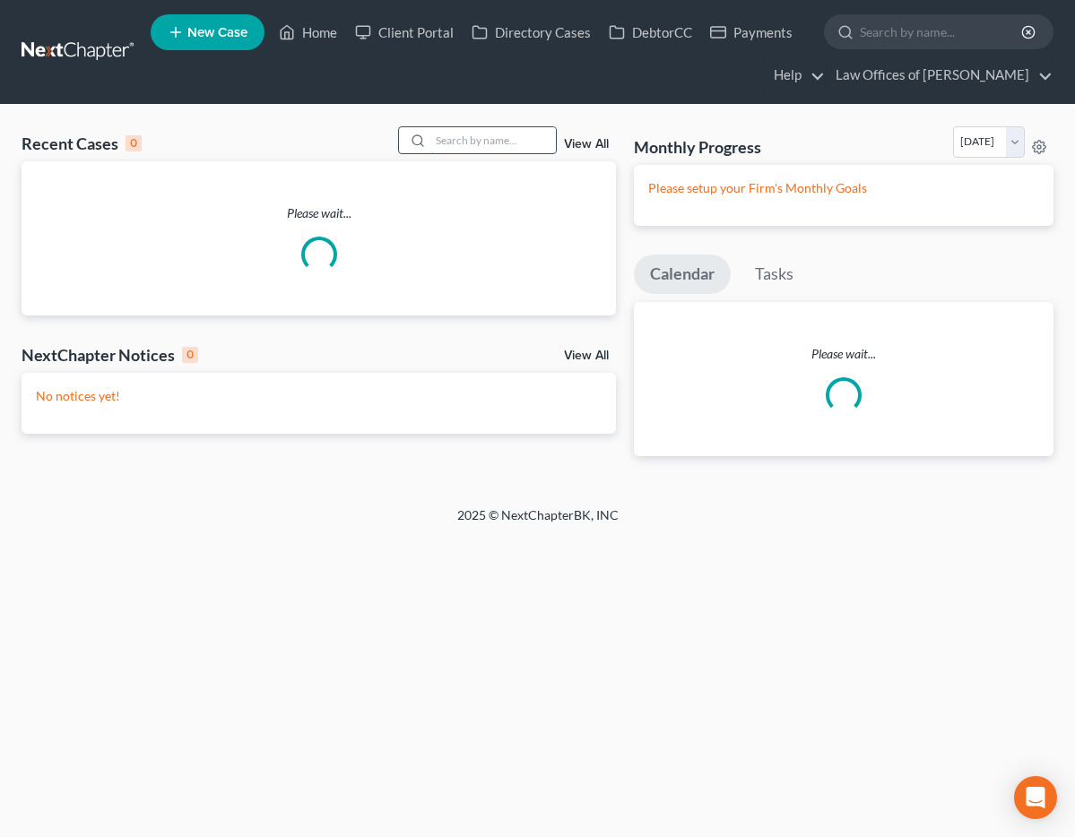
click at [488, 138] on input "search" at bounding box center [492, 140] width 125 height 26
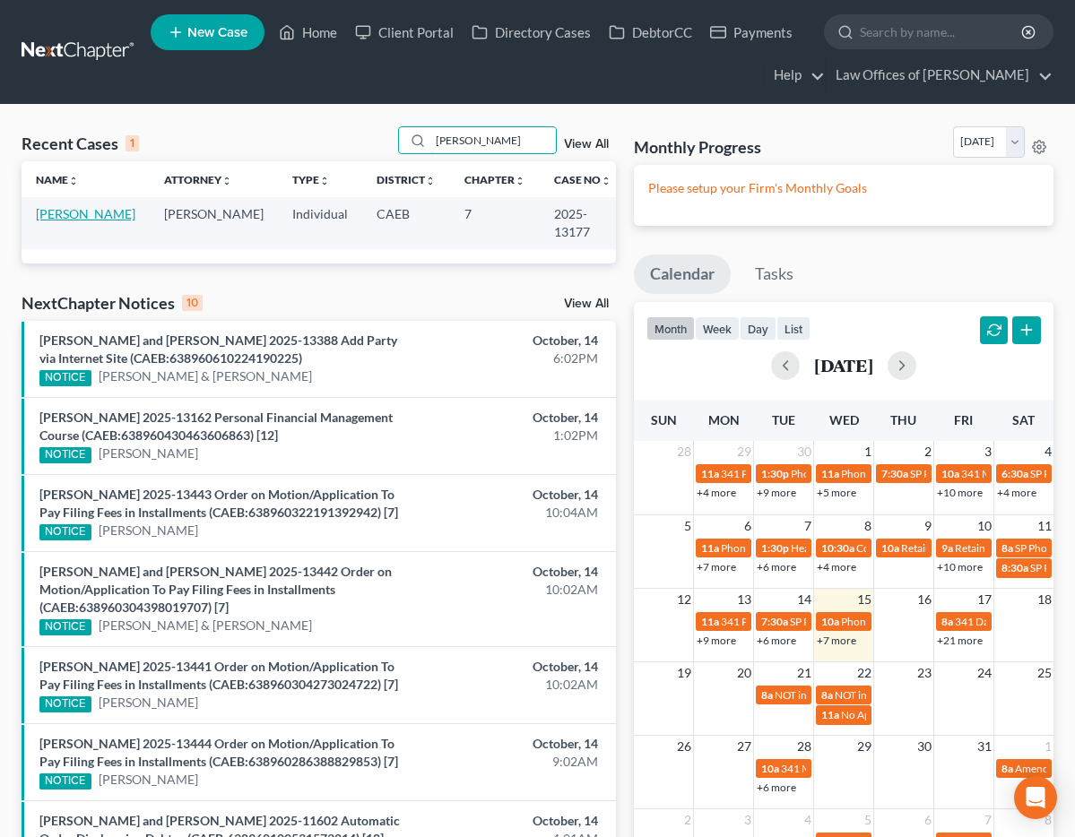
type input "[PERSON_NAME]"
click at [103, 218] on link "[PERSON_NAME]" at bounding box center [85, 213] width 99 height 15
select select "5"
select select "6"
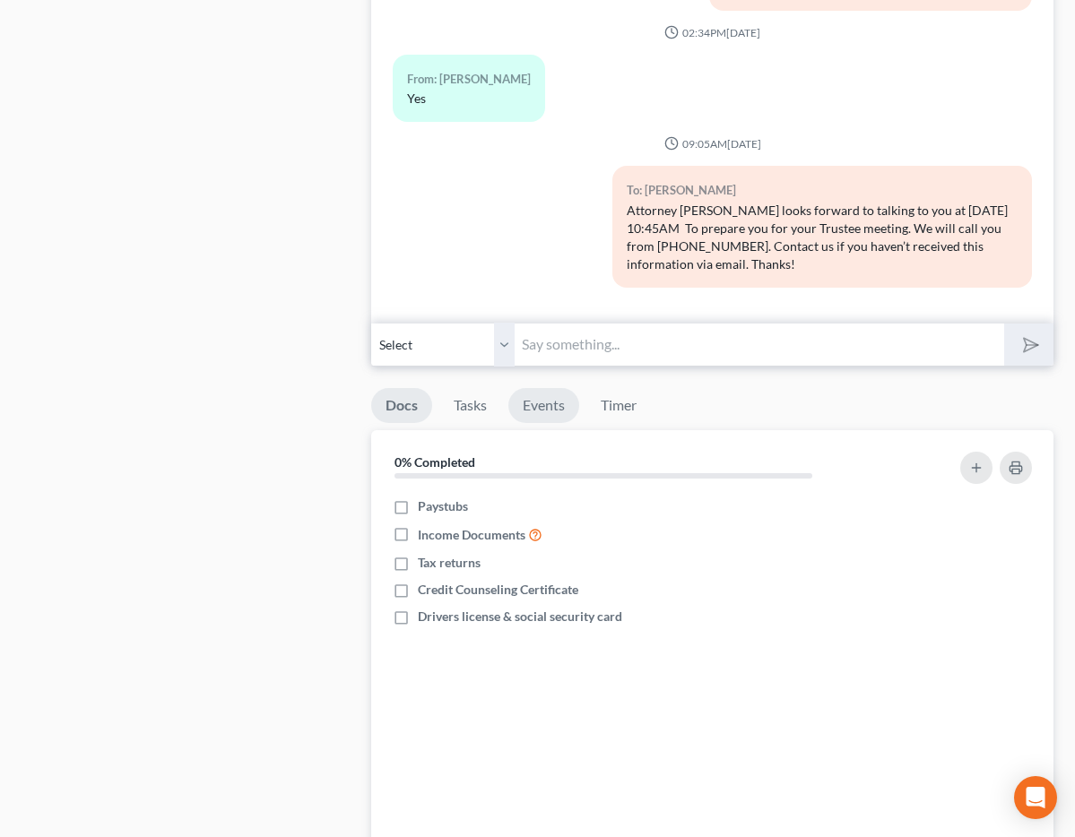
scroll to position [2080, 0]
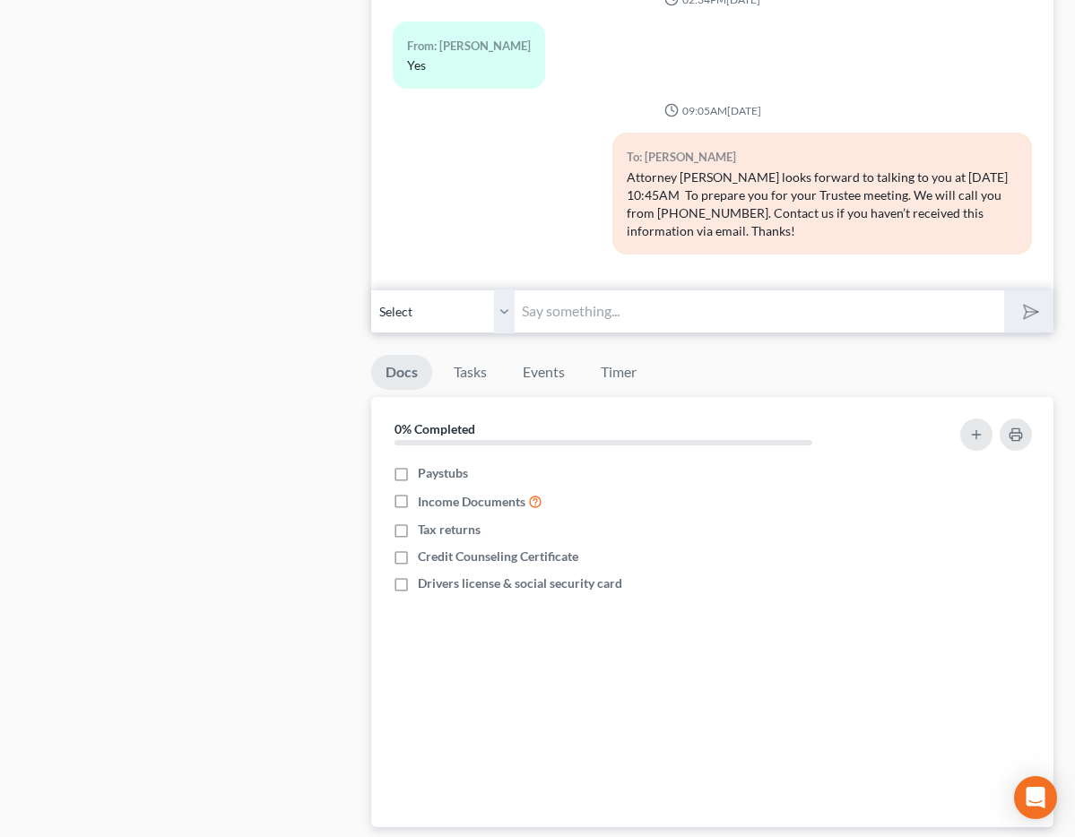
click at [564, 308] on input "text" at bounding box center [758, 312] width 488 height 44
type input "Attorney [PERSON_NAME] will be giving you a call"
drag, startPoint x: 793, startPoint y: 308, endPoint x: 776, endPoint y: 319, distance: 20.1
click at [510, 314] on div "Select [PHONE_NUMBER] - [PERSON_NAME] Attorney [PERSON_NAME] will be giving you…" at bounding box center [712, 311] width 682 height 42
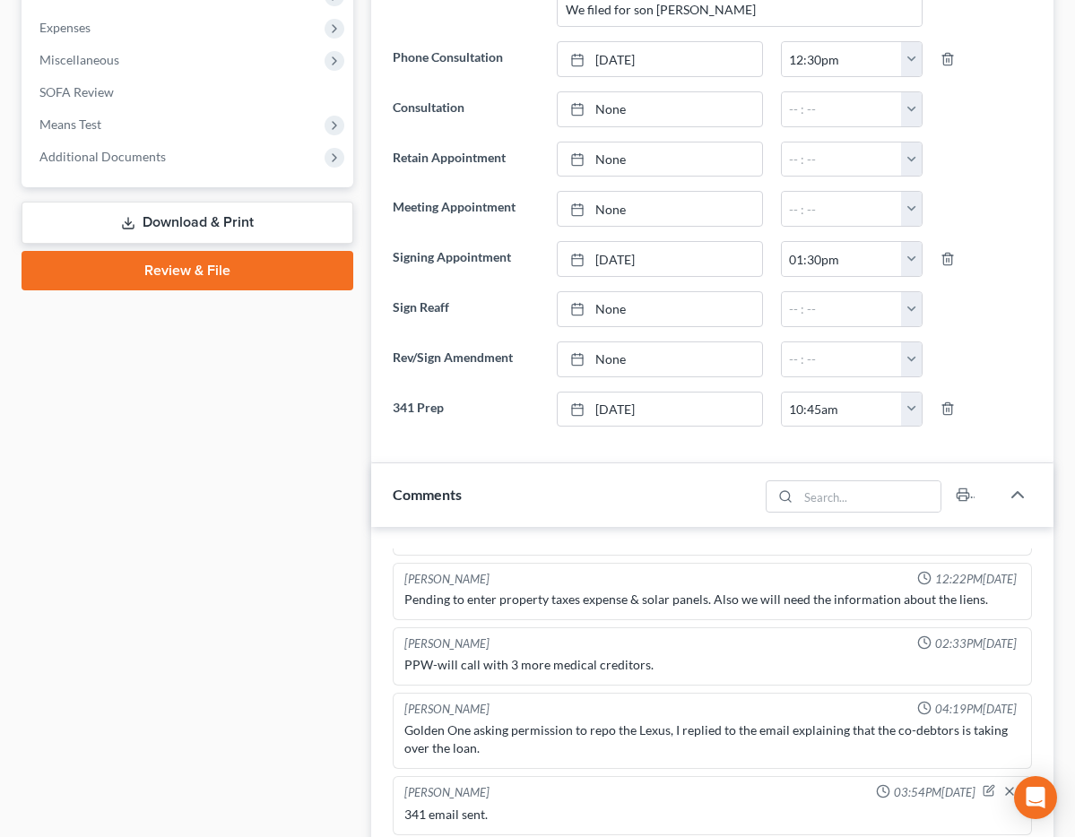
scroll to position [0, 0]
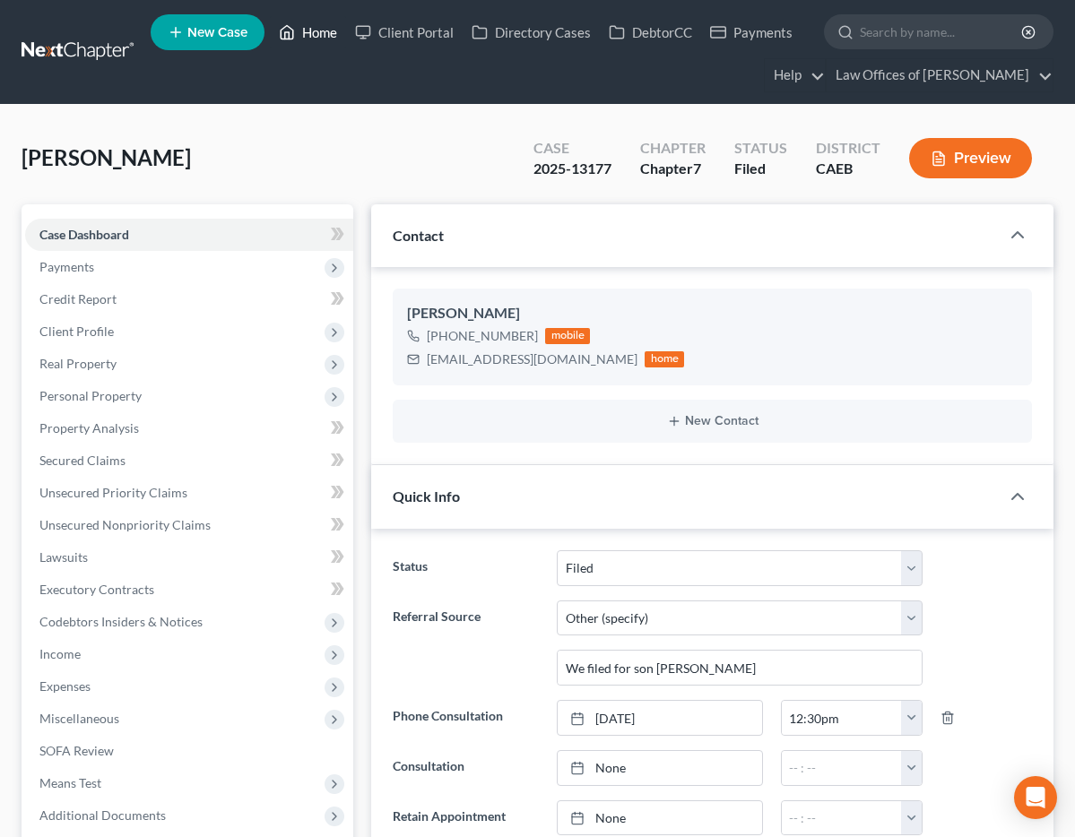
drag, startPoint x: 311, startPoint y: 26, endPoint x: 647, endPoint y: 167, distance: 364.4
click at [311, 26] on link "Home" at bounding box center [308, 32] width 76 height 32
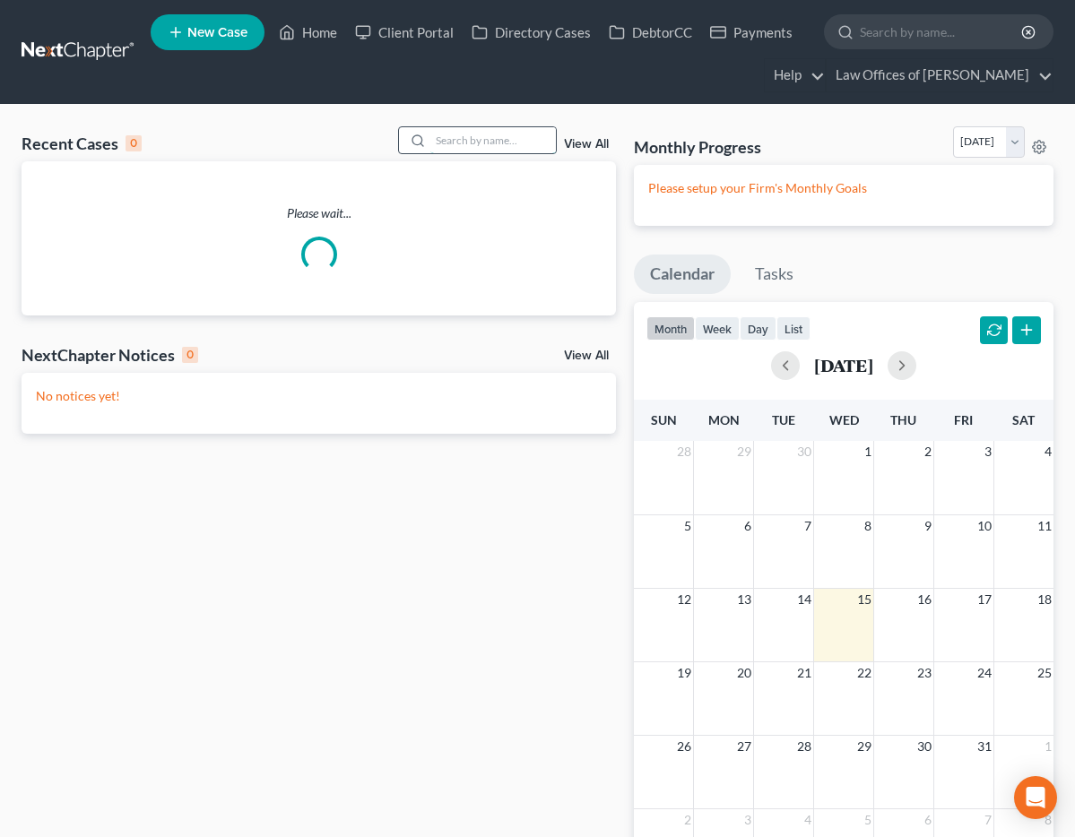
click at [469, 135] on input "search" at bounding box center [492, 140] width 125 height 26
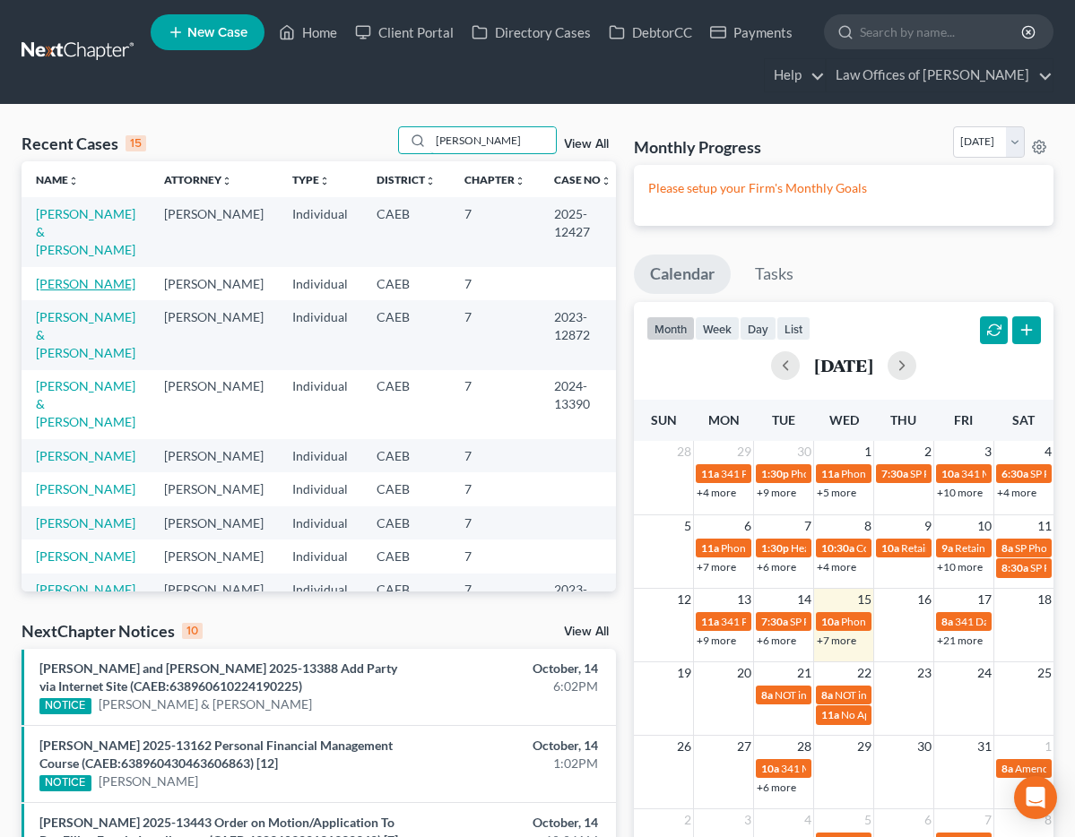
type input "[PERSON_NAME]"
click at [93, 284] on link "[PERSON_NAME]" at bounding box center [85, 283] width 99 height 15
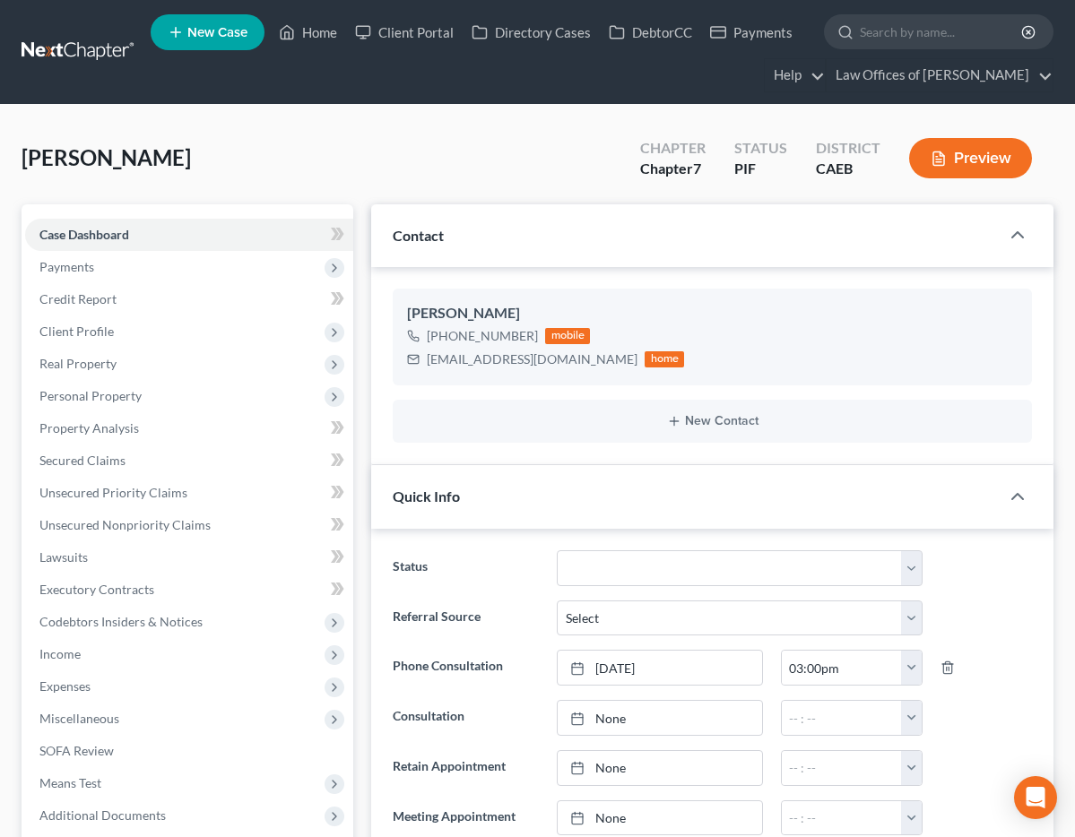
scroll to position [7039, 0]
select select "11"
select select "0"
drag, startPoint x: 309, startPoint y: 39, endPoint x: 60, endPoint y: 269, distance: 339.3
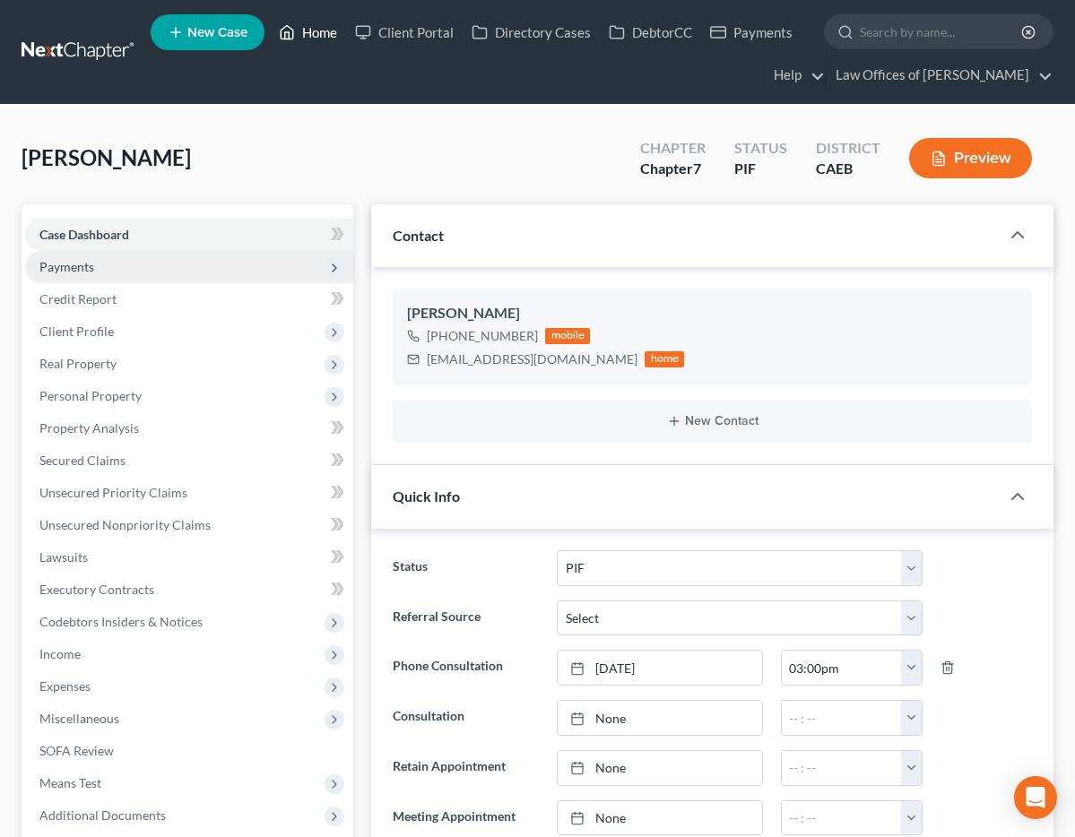
click at [309, 39] on link "Home" at bounding box center [308, 32] width 76 height 32
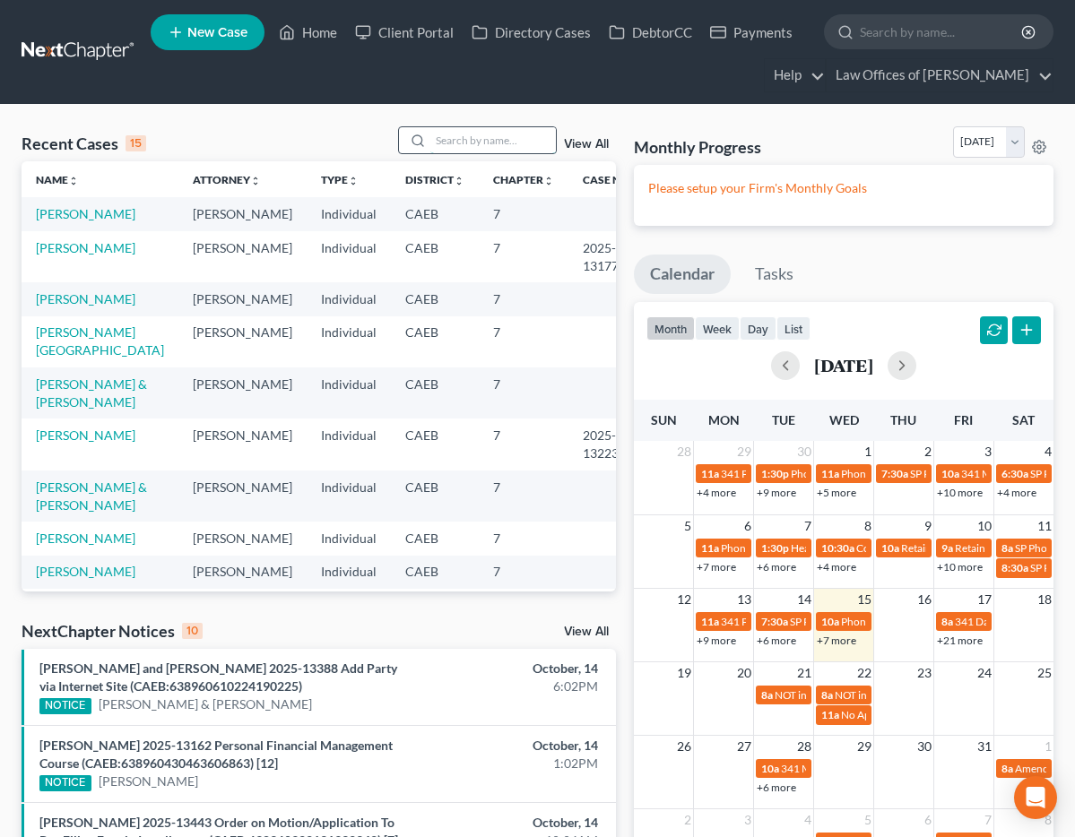
click at [459, 143] on input "search" at bounding box center [492, 140] width 125 height 26
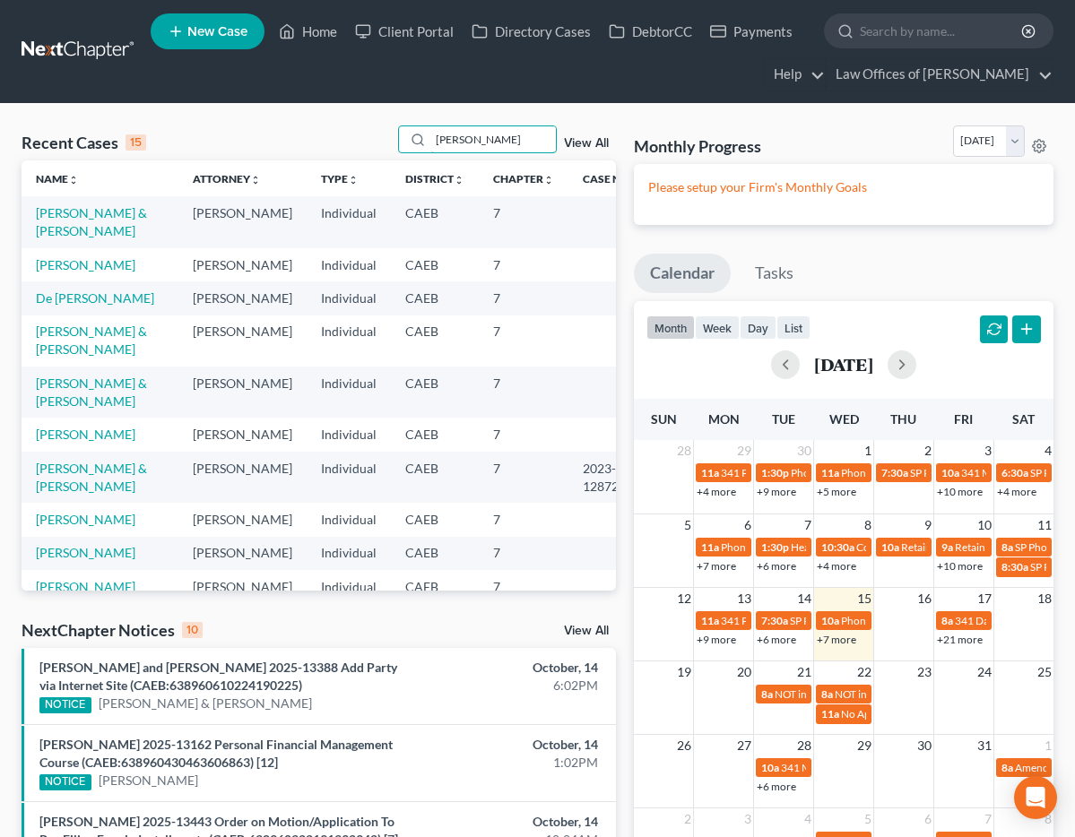
type input "[PERSON_NAME]"
click at [70, 212] on link "[PERSON_NAME] & [PERSON_NAME]" at bounding box center [91, 221] width 111 height 33
select select "11"
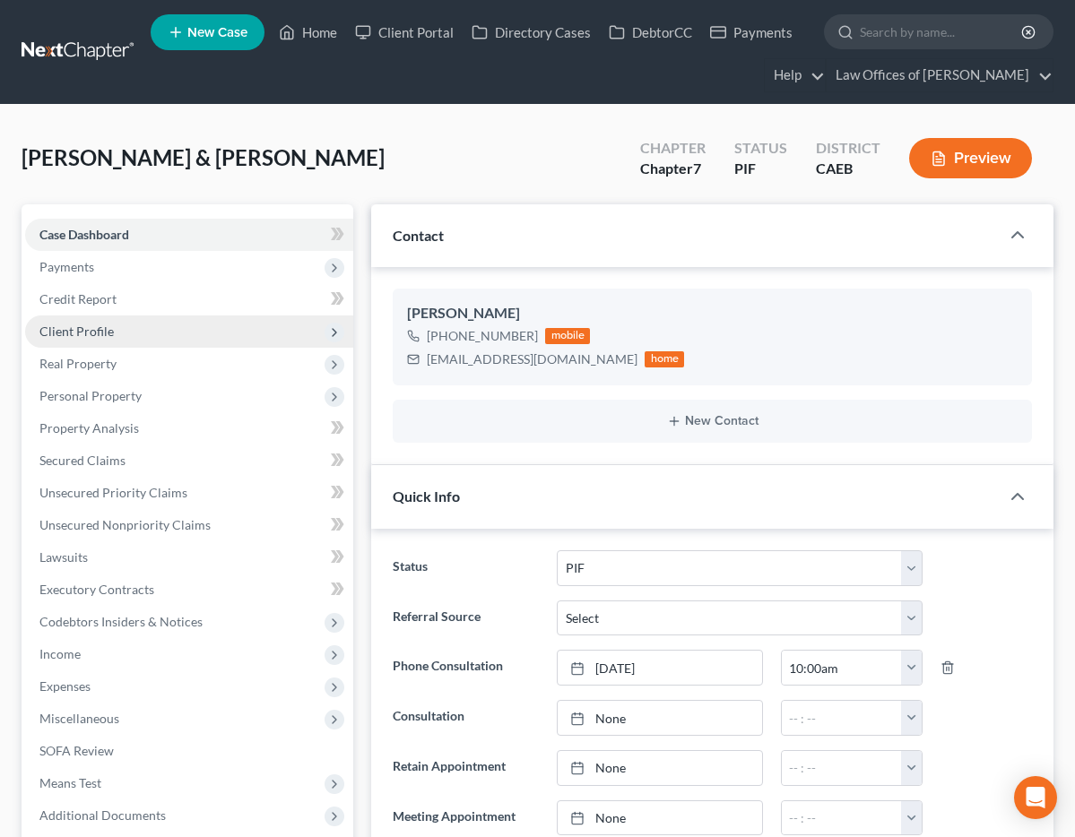
scroll to position [10607, 0]
click at [90, 330] on span "Client Profile" at bounding box center [76, 331] width 74 height 15
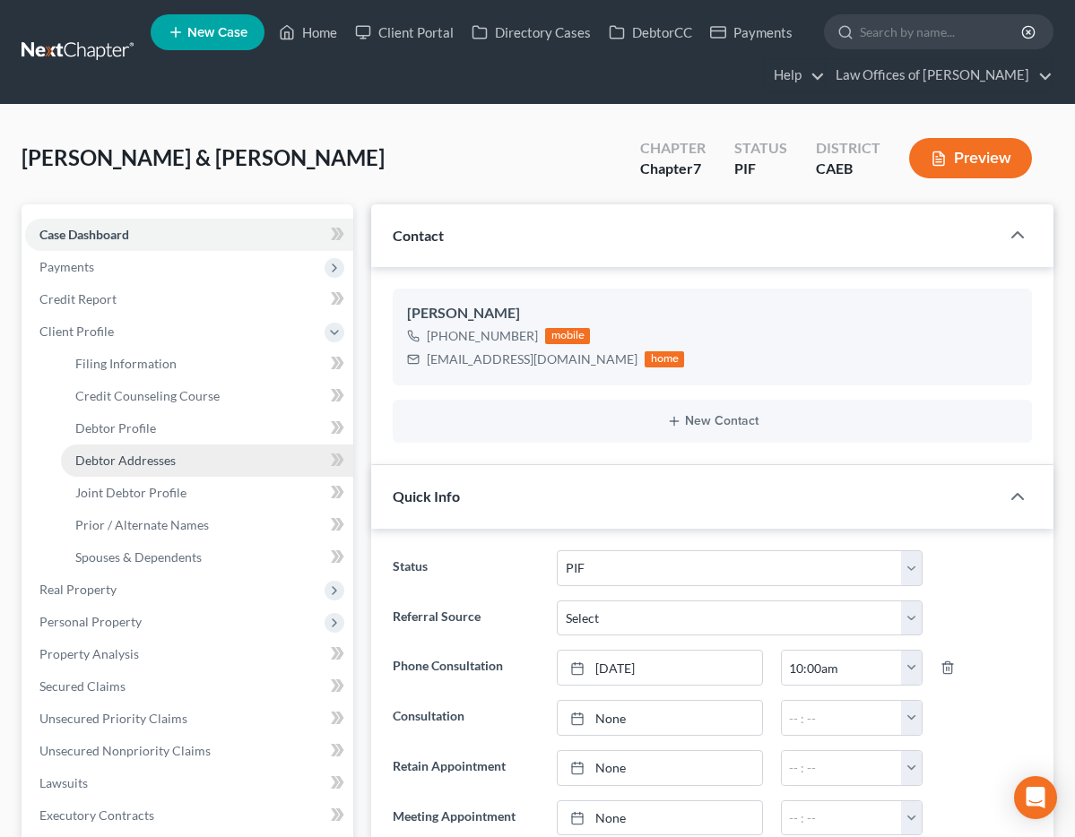
click at [141, 459] on span "Debtor Addresses" at bounding box center [125, 460] width 100 height 15
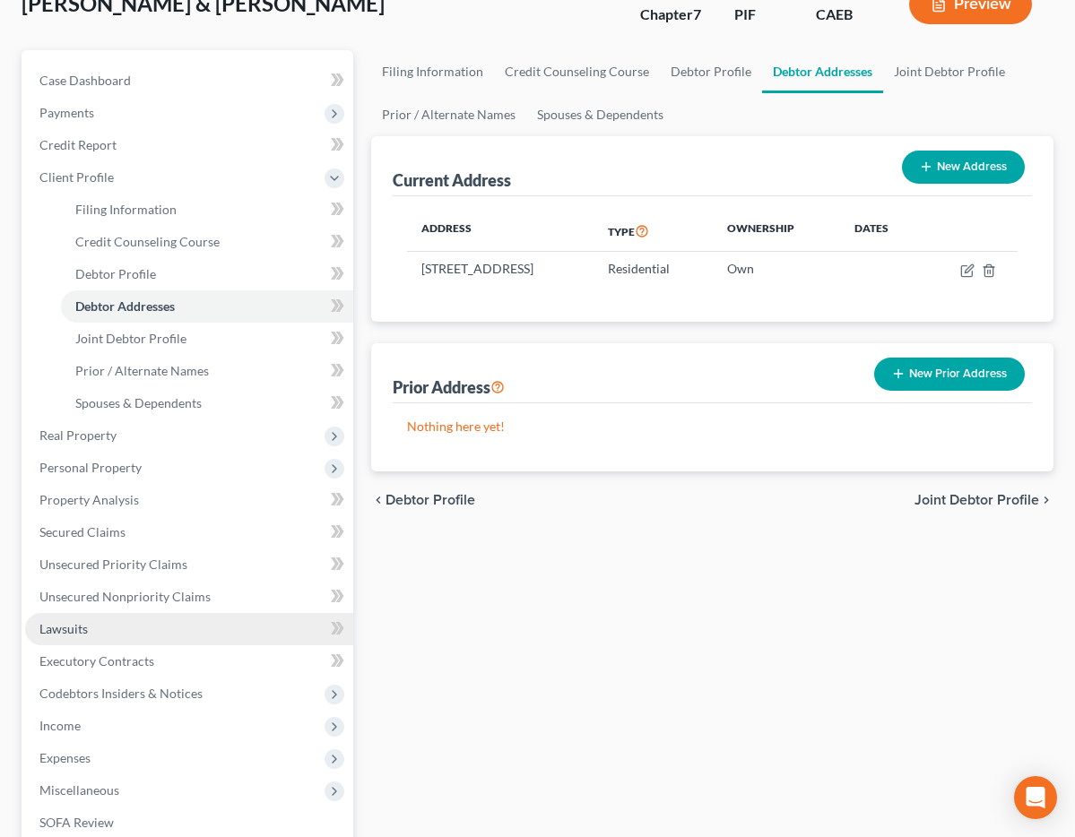
scroll to position [164, 0]
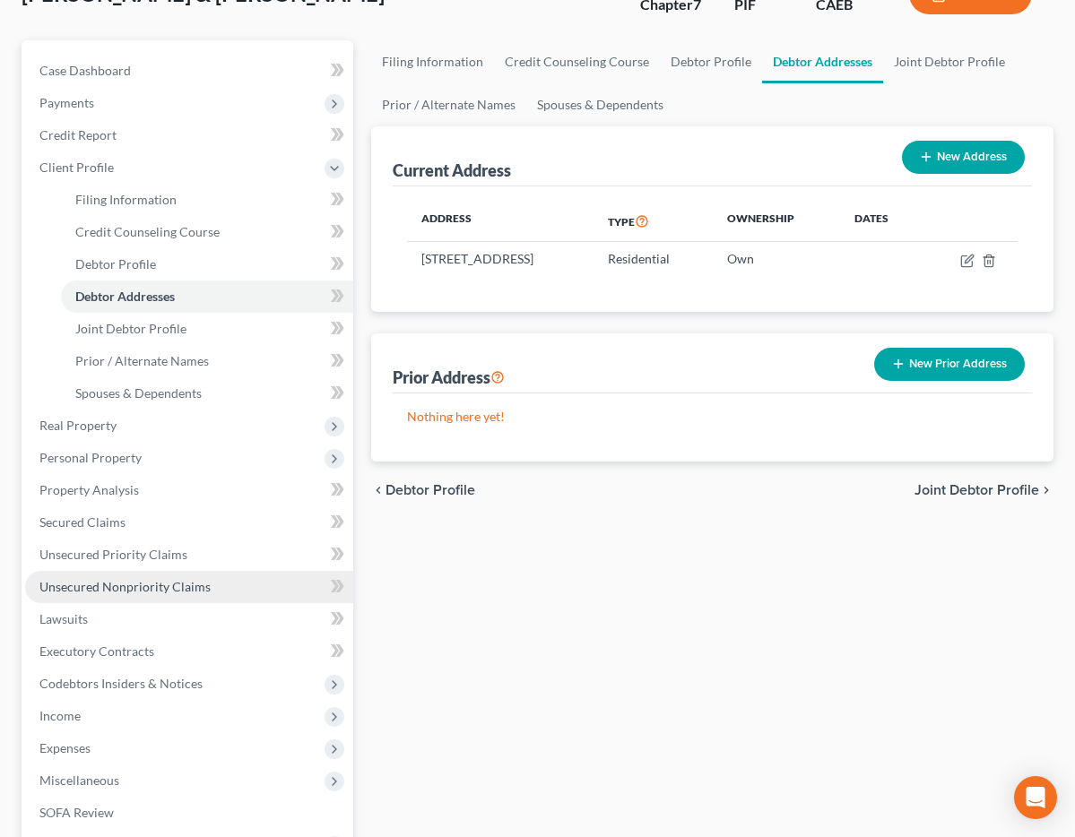
click at [143, 585] on span "Unsecured Nonpriority Claims" at bounding box center [124, 586] width 171 height 15
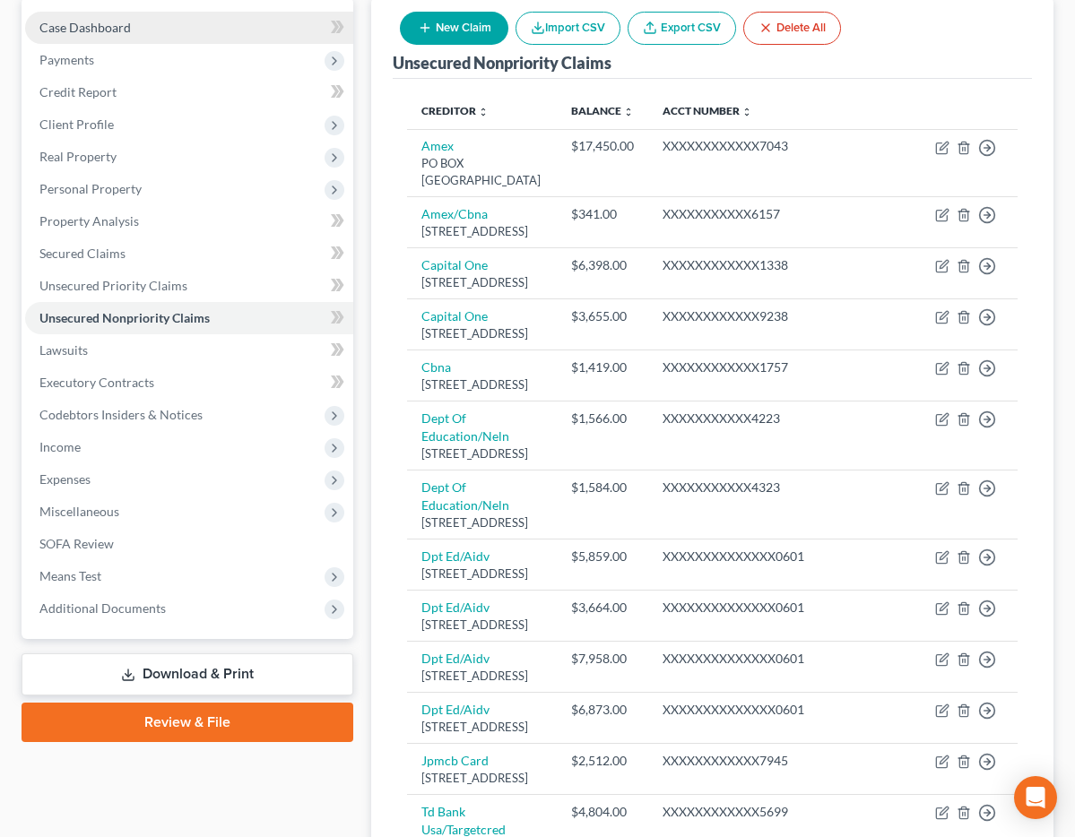
scroll to position [122, 0]
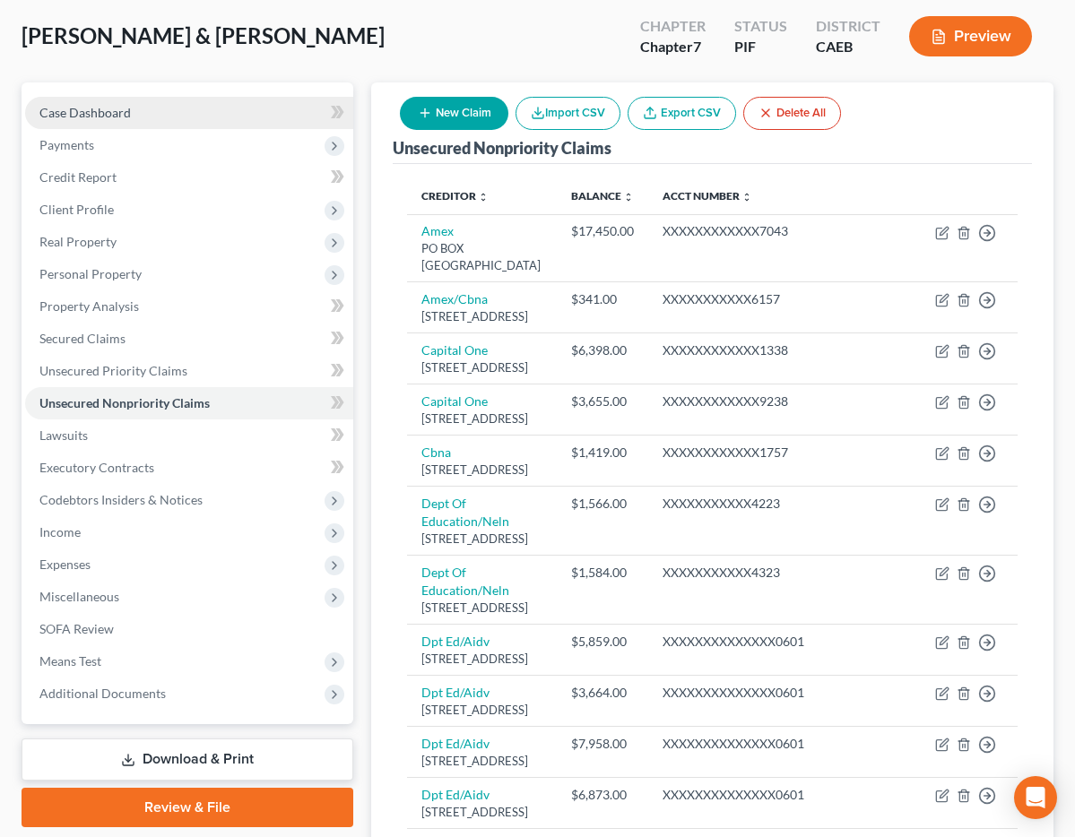
click at [131, 106] on link "Case Dashboard" at bounding box center [189, 113] width 328 height 32
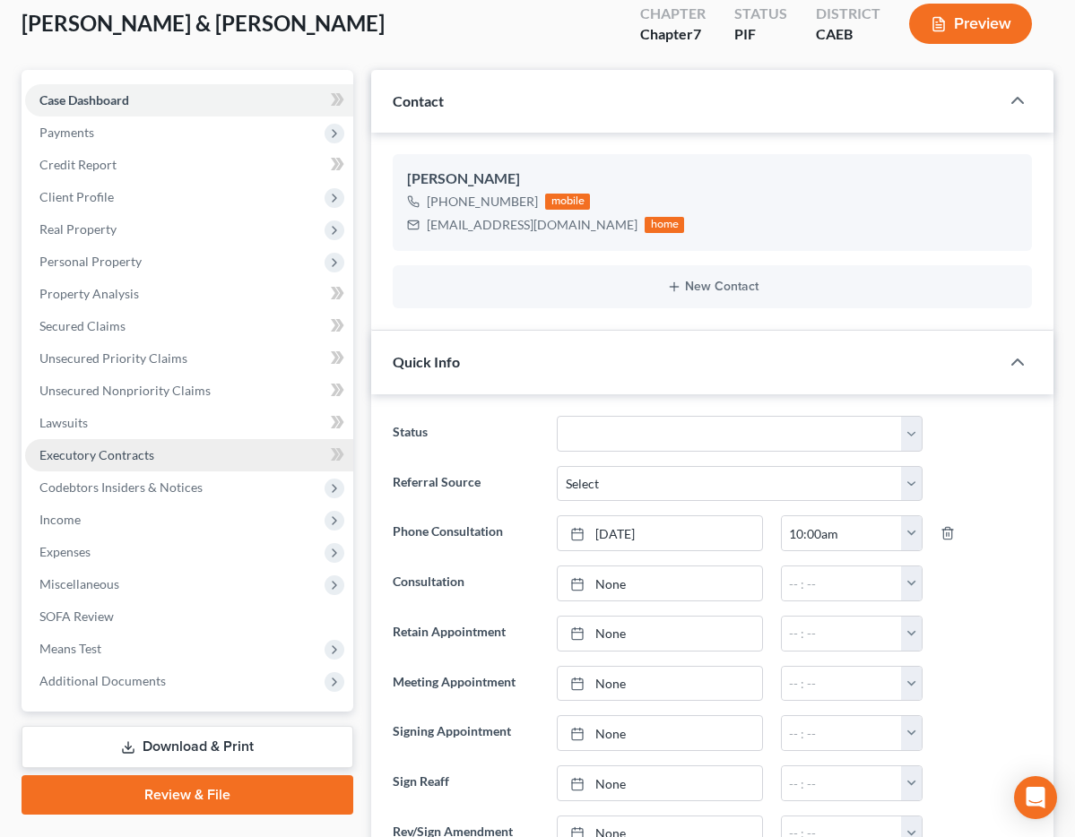
scroll to position [146, 0]
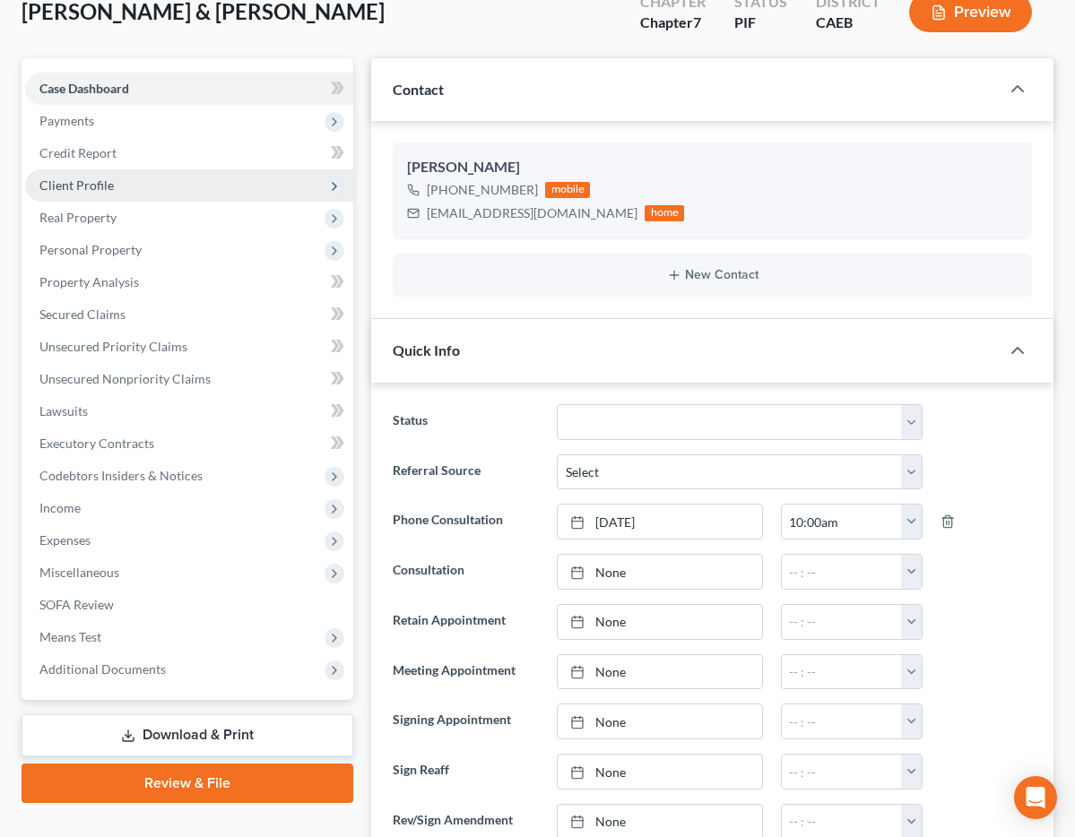
click at [102, 187] on span "Client Profile" at bounding box center [76, 184] width 74 height 15
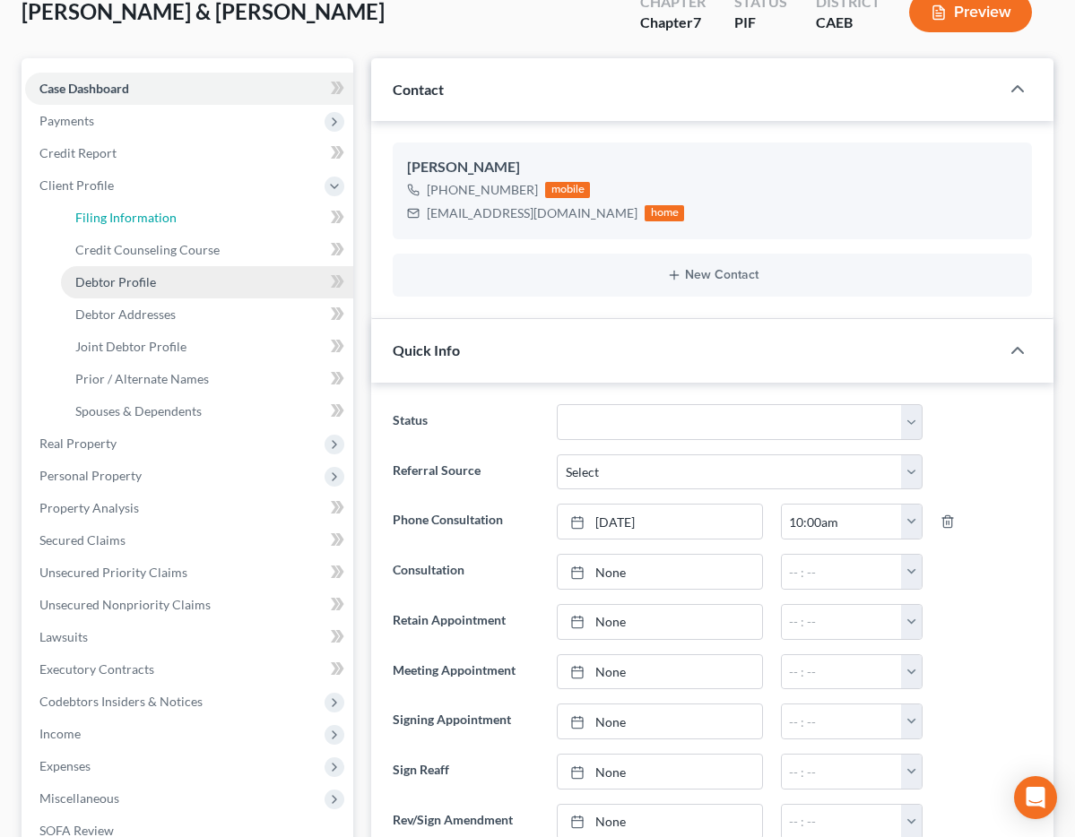
drag, startPoint x: 122, startPoint y: 221, endPoint x: 139, endPoint y: 278, distance: 59.0
click at [122, 221] on span "Filing Information" at bounding box center [125, 217] width 101 height 15
select select "1"
select select "0"
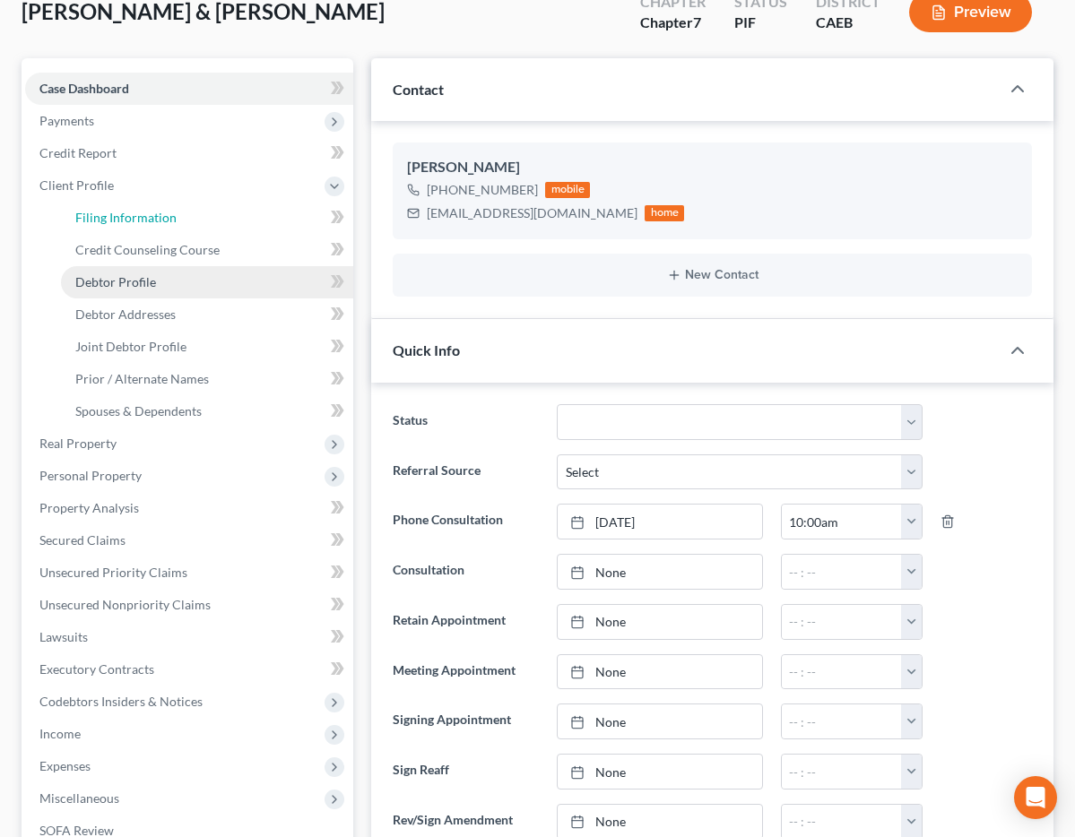
select select "8"
select select "0"
select select "4"
select select "1"
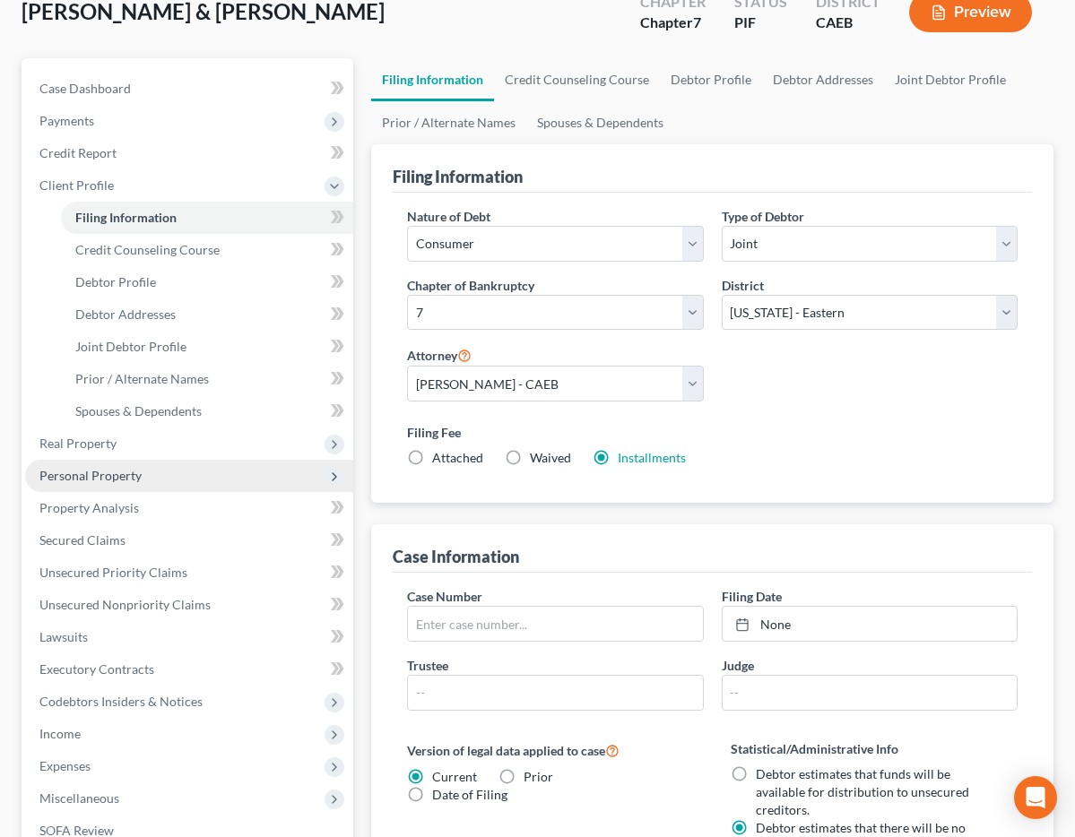
scroll to position [151, 0]
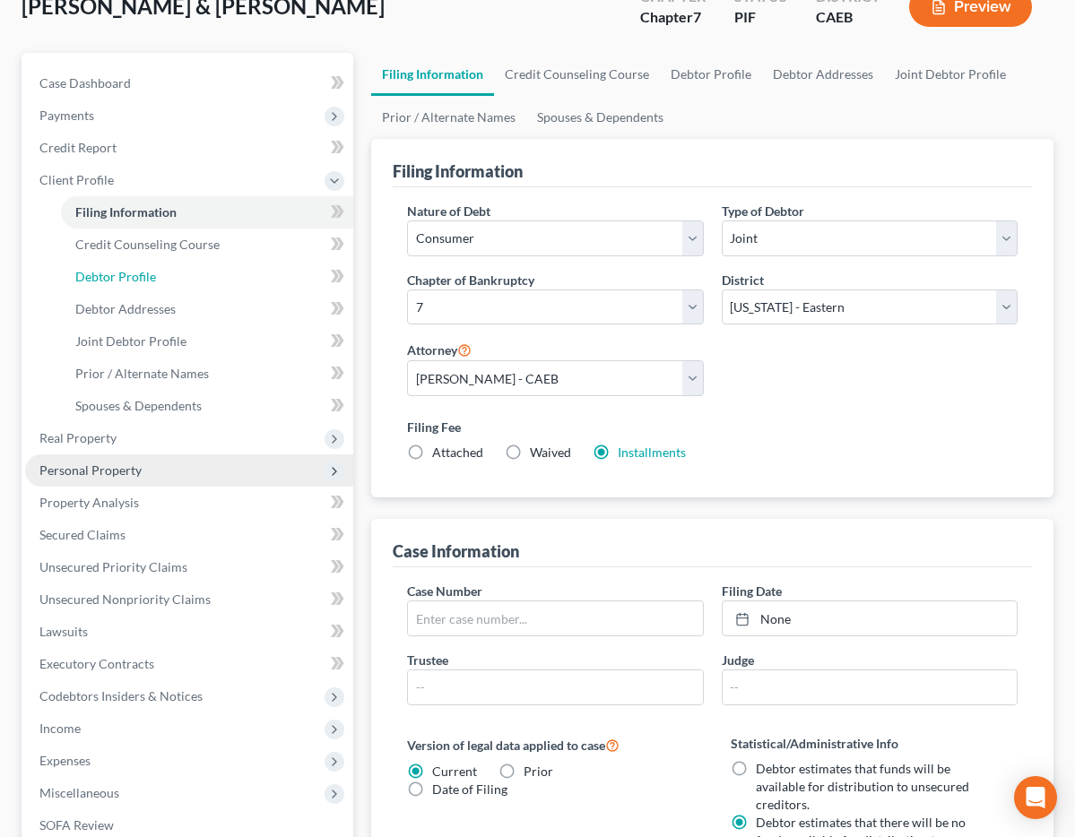
click at [138, 278] on link "Debtor Profile" at bounding box center [207, 277] width 292 height 32
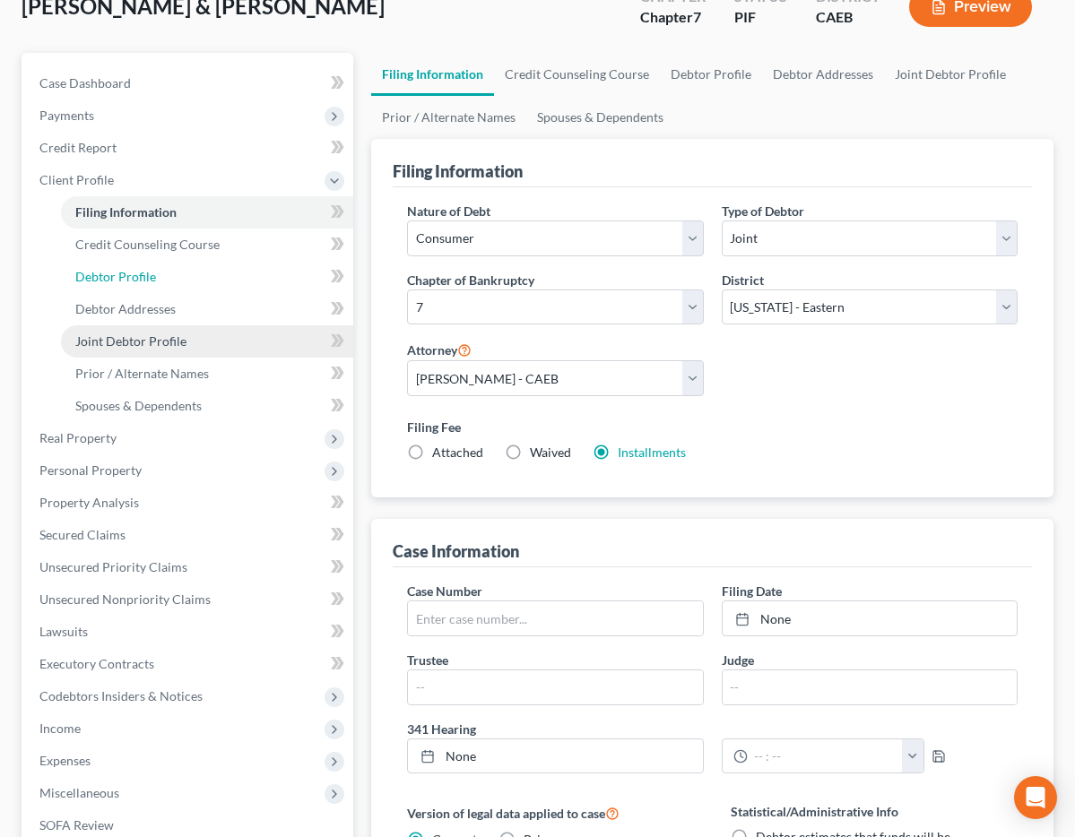
select select "1"
select select "4"
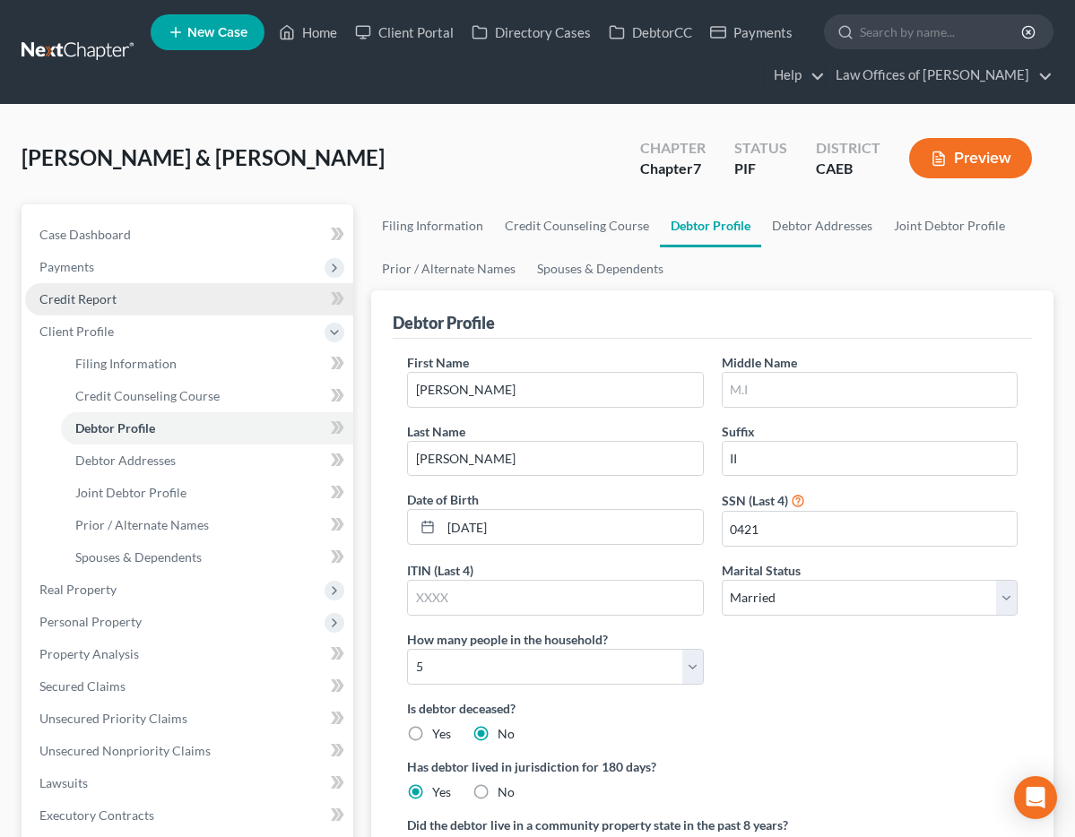
click at [58, 299] on span "Credit Report" at bounding box center [77, 298] width 77 height 15
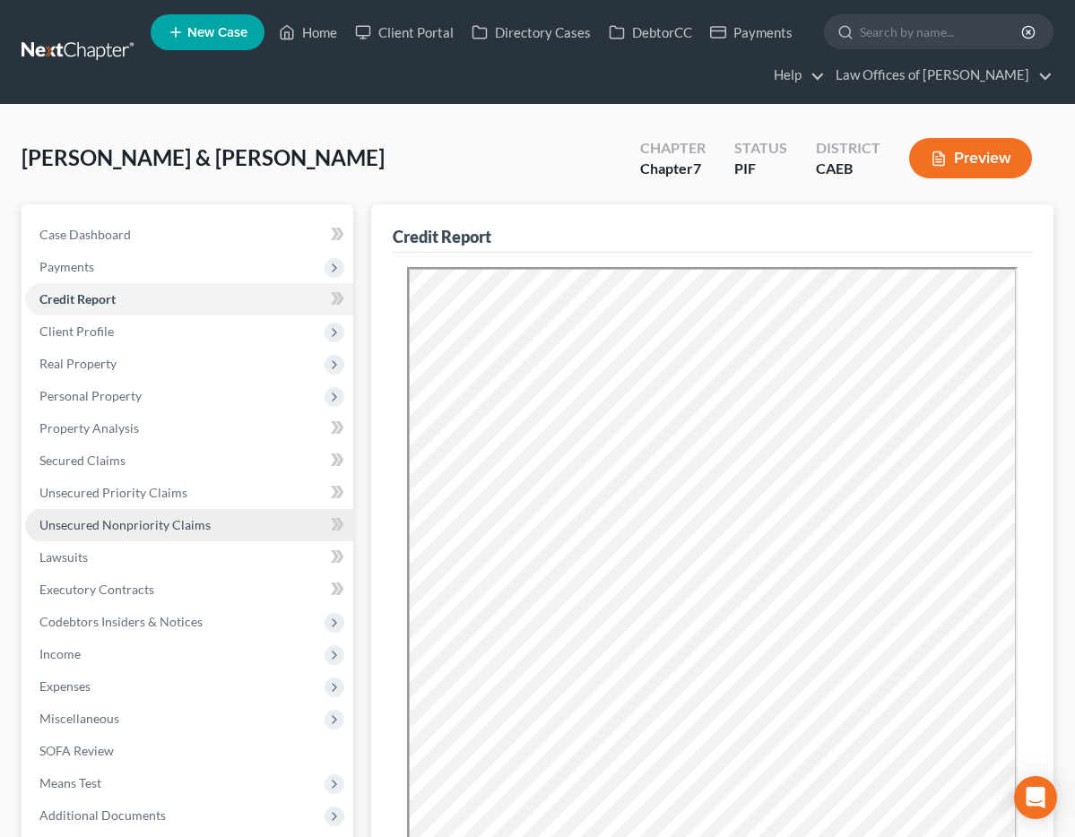
click at [92, 518] on span "Unsecured Nonpriority Claims" at bounding box center [124, 524] width 171 height 15
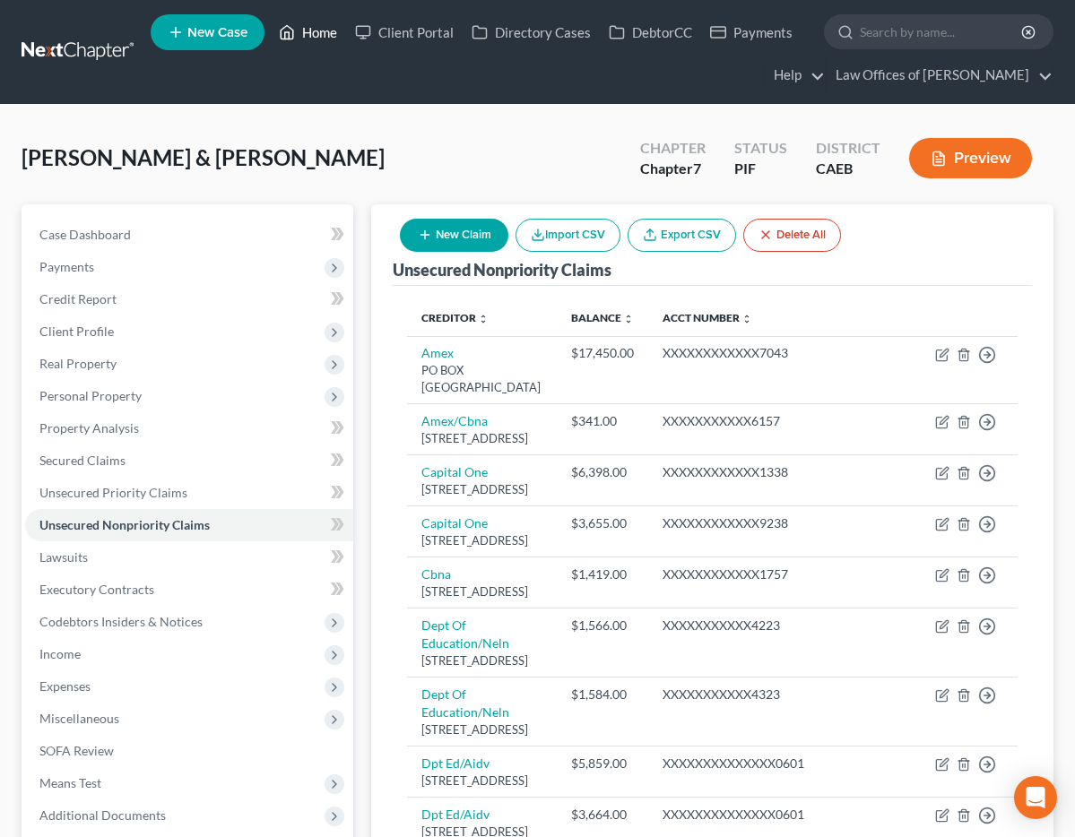
drag, startPoint x: 310, startPoint y: 26, endPoint x: 393, endPoint y: 101, distance: 111.7
click at [310, 26] on link "Home" at bounding box center [308, 32] width 76 height 32
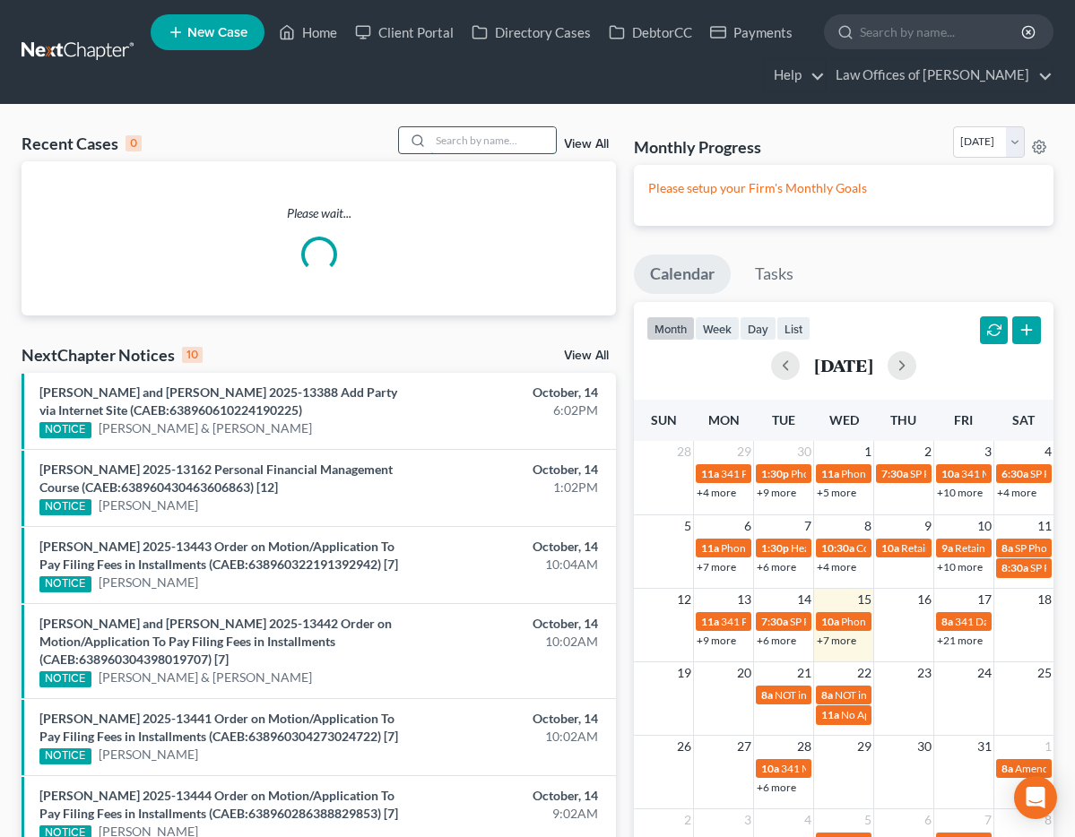
click at [453, 137] on input "search" at bounding box center [492, 140] width 125 height 26
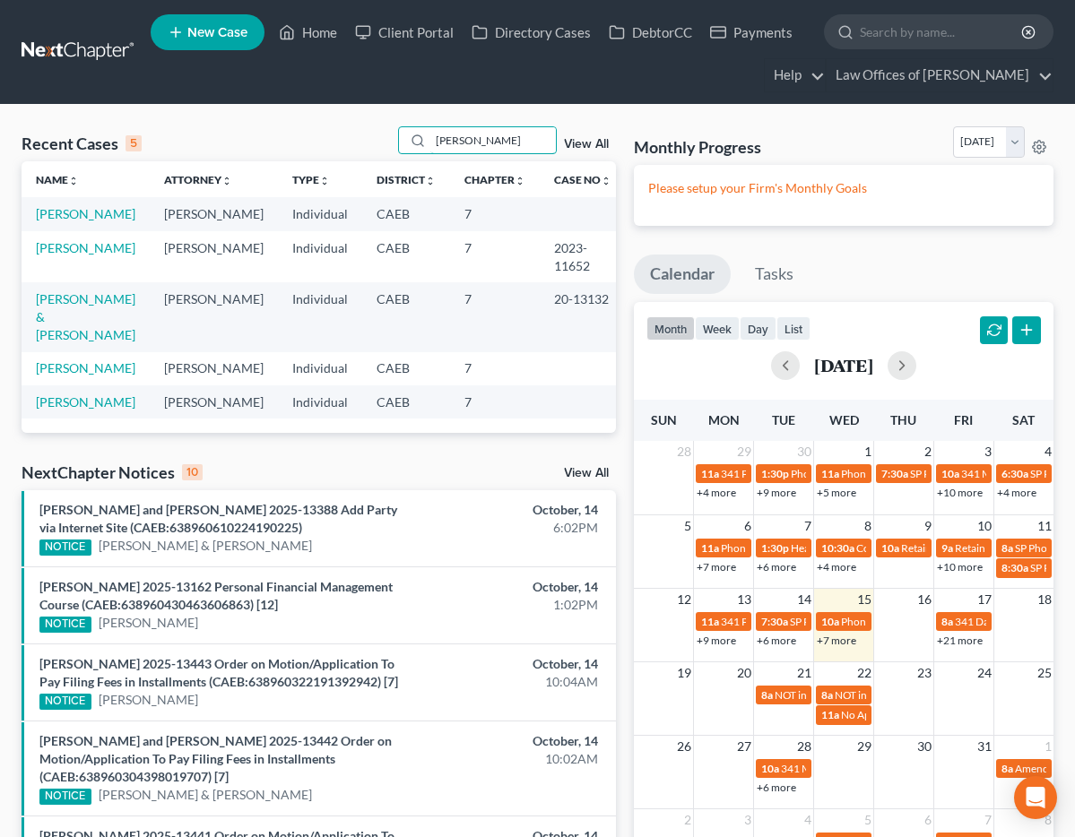
type input "berta"
click at [70, 228] on td "Ramirez-Garcia, Berta" at bounding box center [86, 213] width 128 height 33
click at [57, 221] on link "Ramirez-Garcia, Berta" at bounding box center [85, 213] width 99 height 15
select select "11"
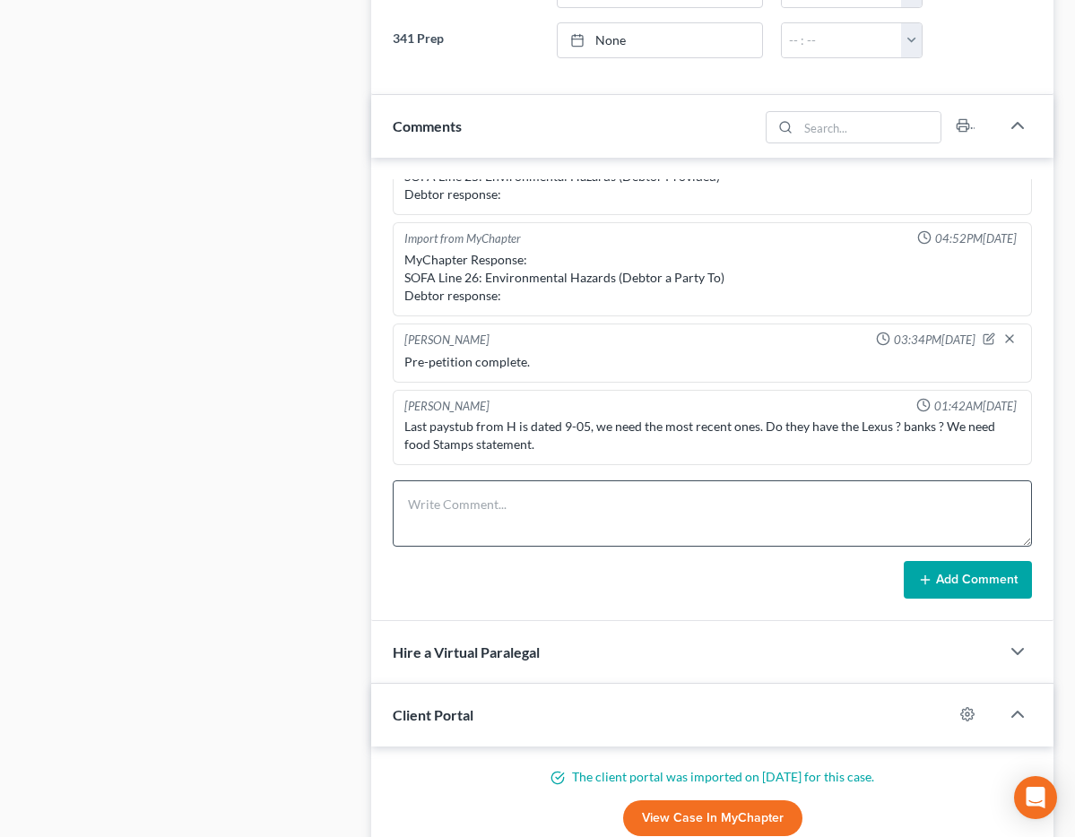
scroll to position [985, 0]
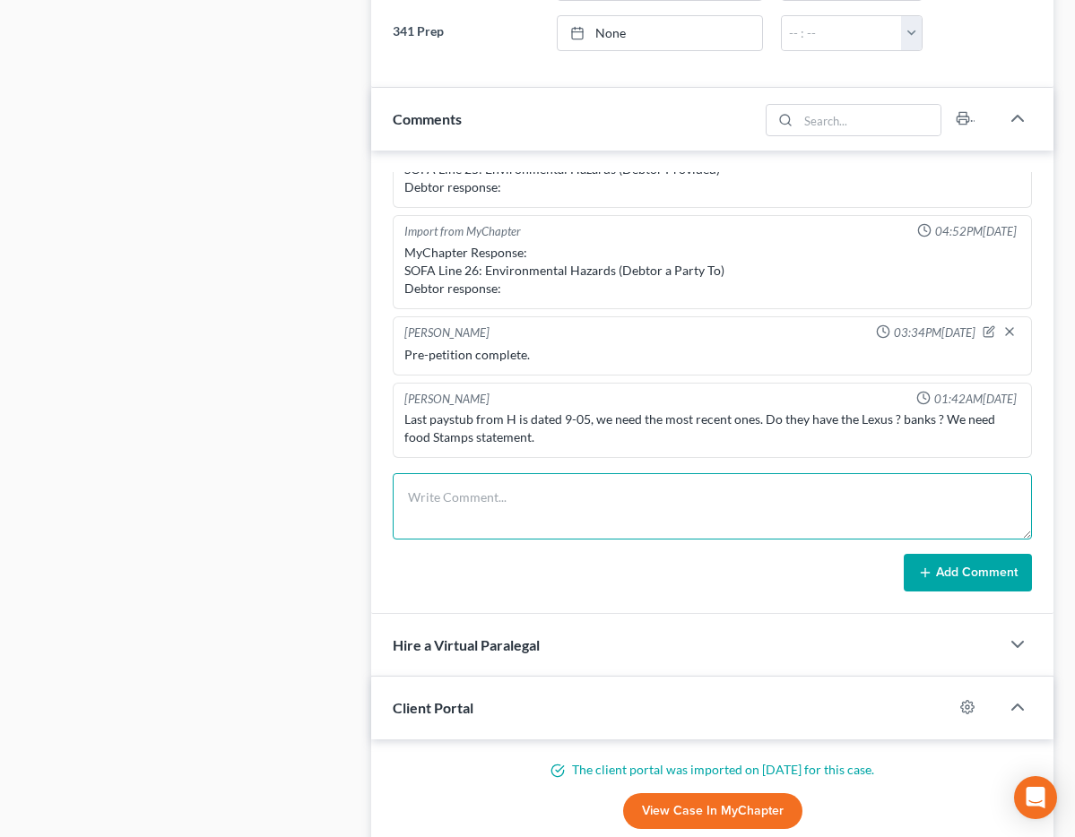
click at [442, 494] on textarea at bounding box center [712, 506] width 639 height 66
type textarea "W"
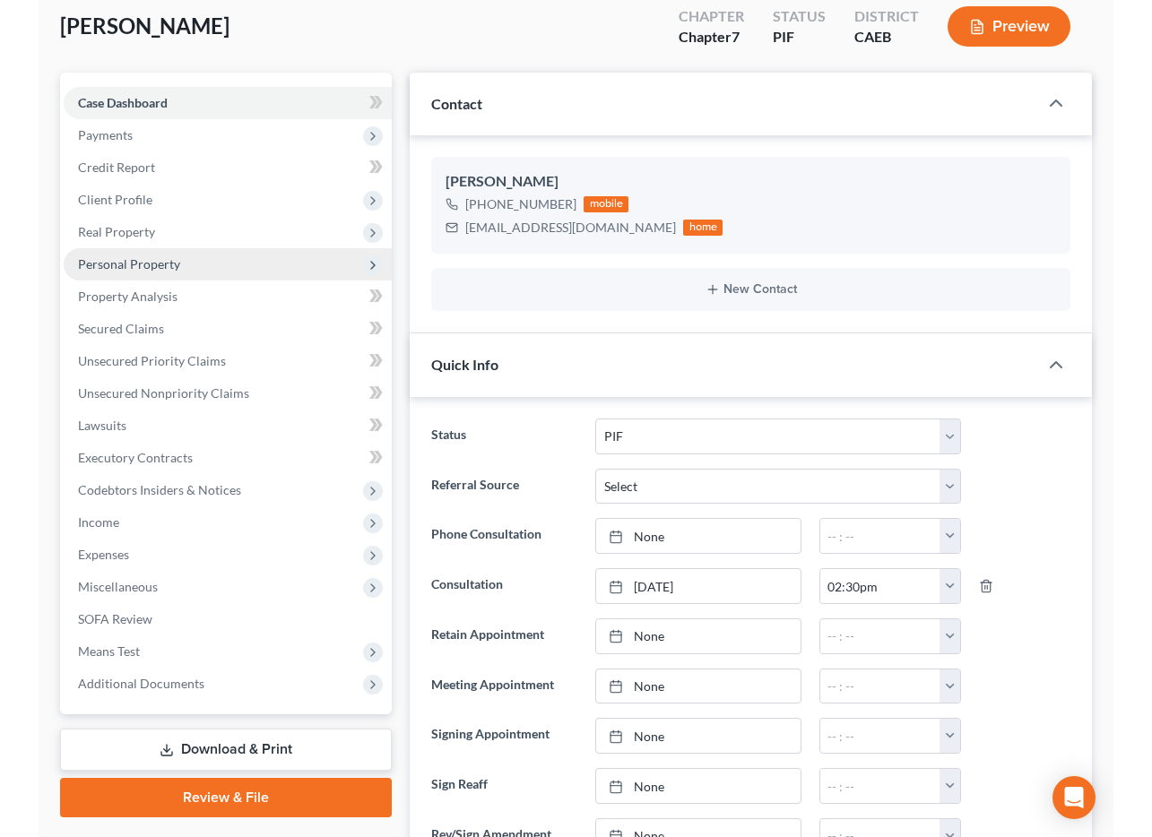
scroll to position [140, 0]
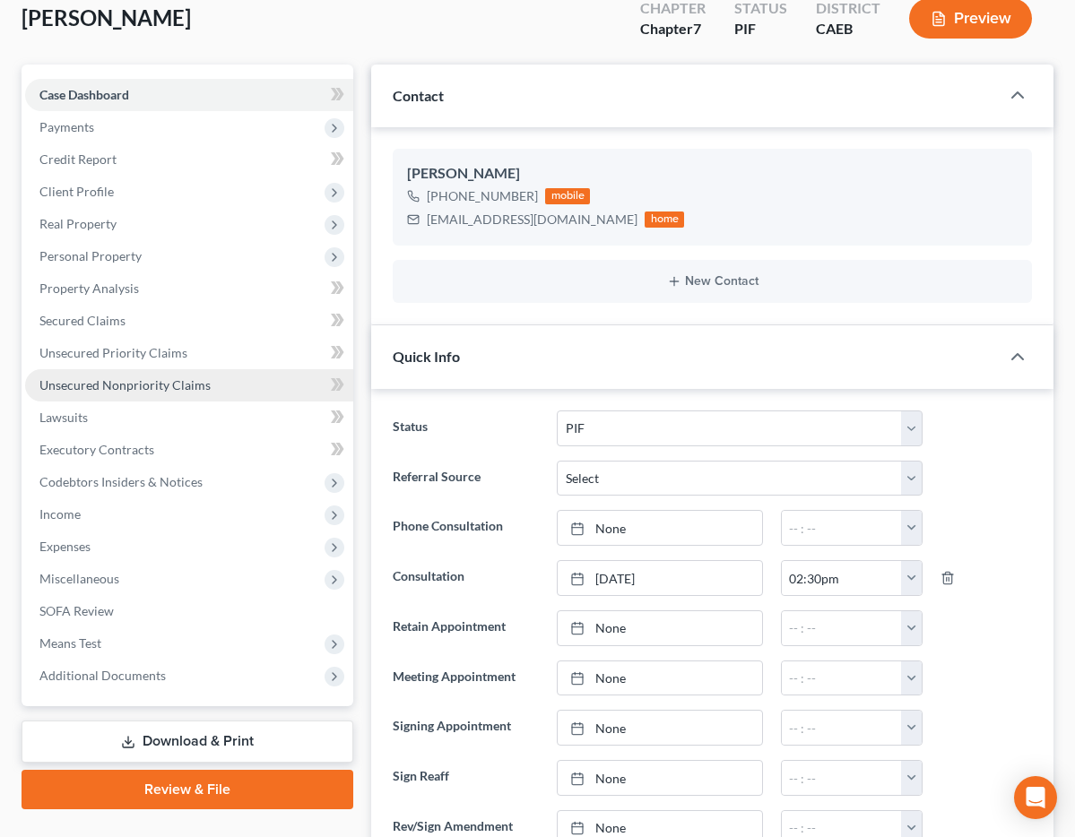
type textarea "Confirmed her creditors, would like to sign in office."
drag, startPoint x: 144, startPoint y: 384, endPoint x: 704, endPoint y: 20, distance: 667.3
click at [145, 384] on span "Unsecured Nonpriority Claims" at bounding box center [124, 384] width 171 height 15
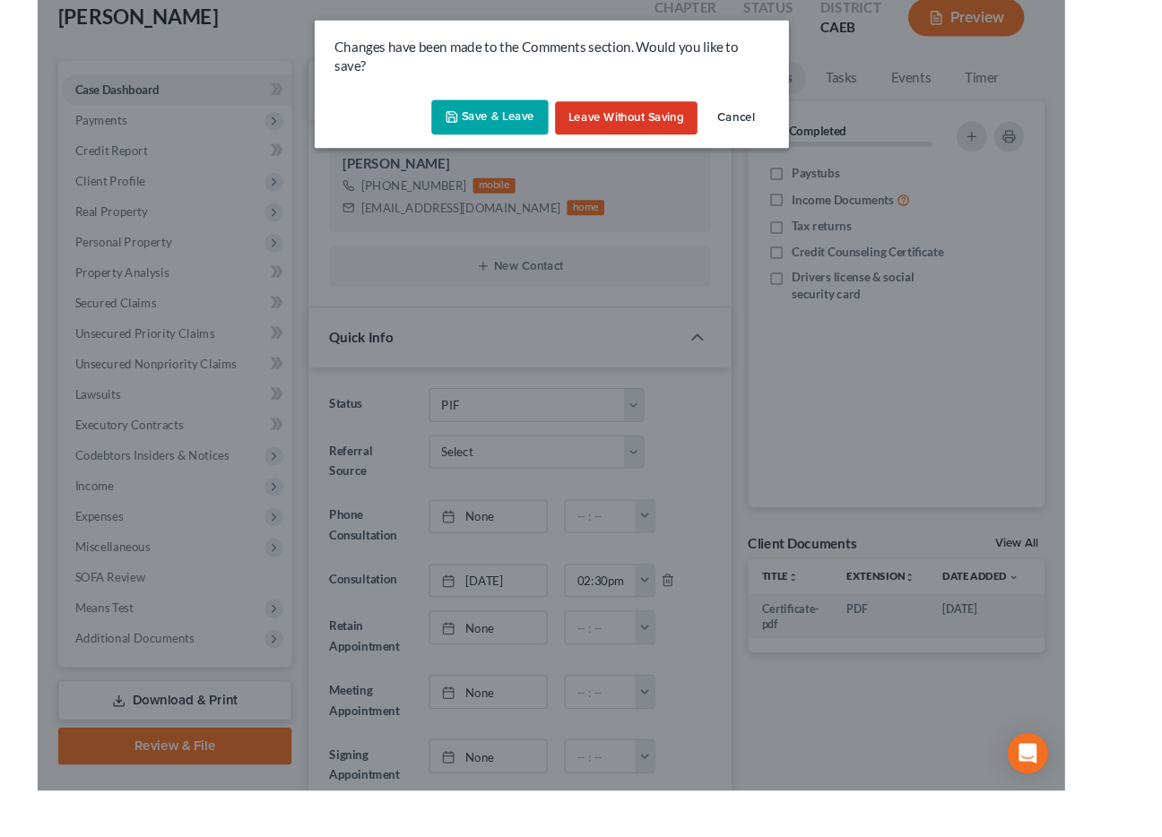
scroll to position [646, 0]
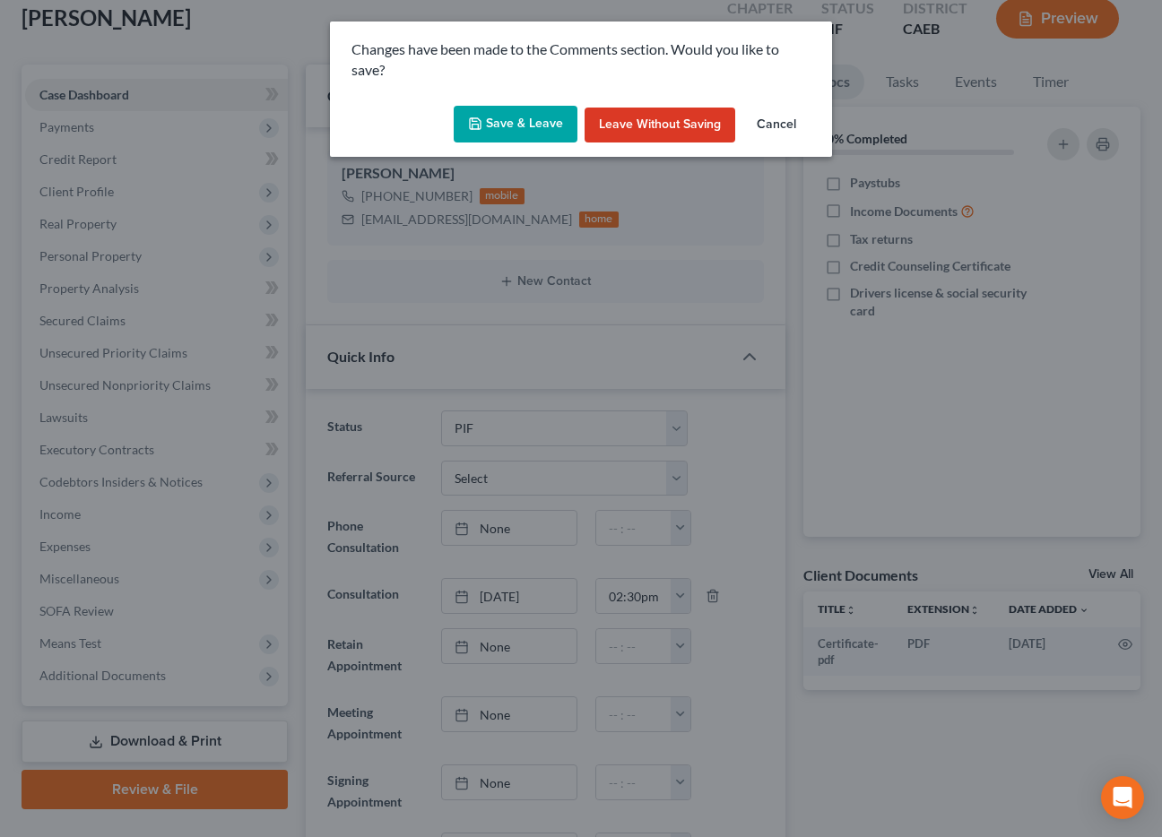
drag, startPoint x: 678, startPoint y: 127, endPoint x: 341, endPoint y: 311, distance: 383.1
click at [678, 126] on button "Leave without Saving" at bounding box center [659, 126] width 151 height 36
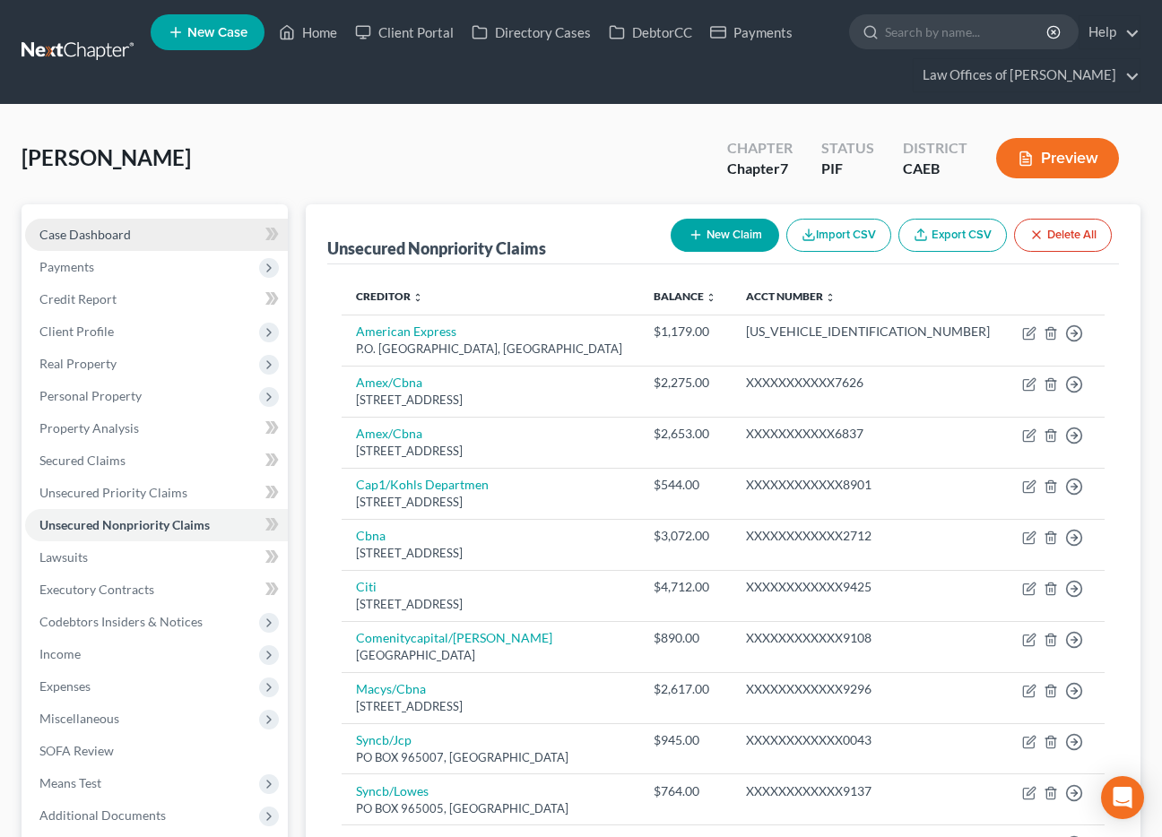
click at [295, 393] on div "Case Dashboard Payments Invoices Payments Payments Credit Report Client Profile" at bounding box center [155, 705] width 284 height 1002
click at [96, 231] on span "Case Dashboard" at bounding box center [84, 234] width 91 height 15
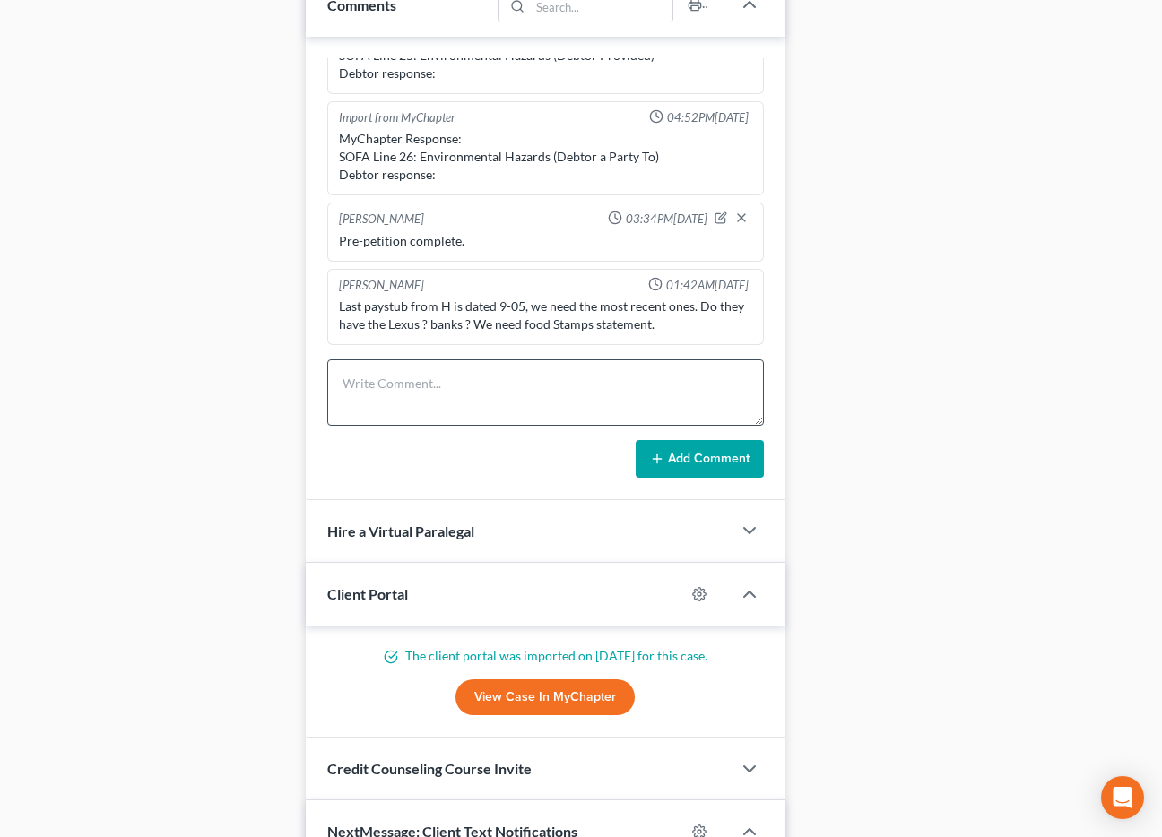
scroll to position [1193, 0]
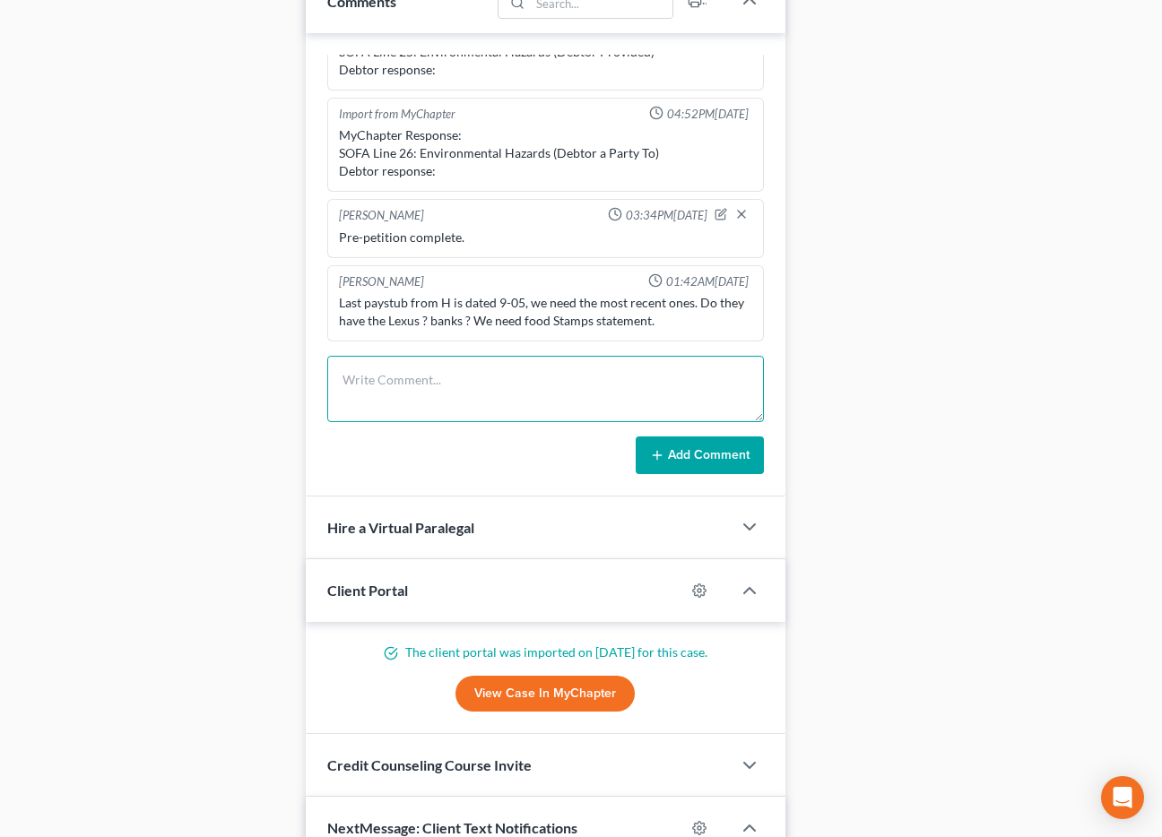
click at [429, 406] on textarea at bounding box center [545, 389] width 437 height 66
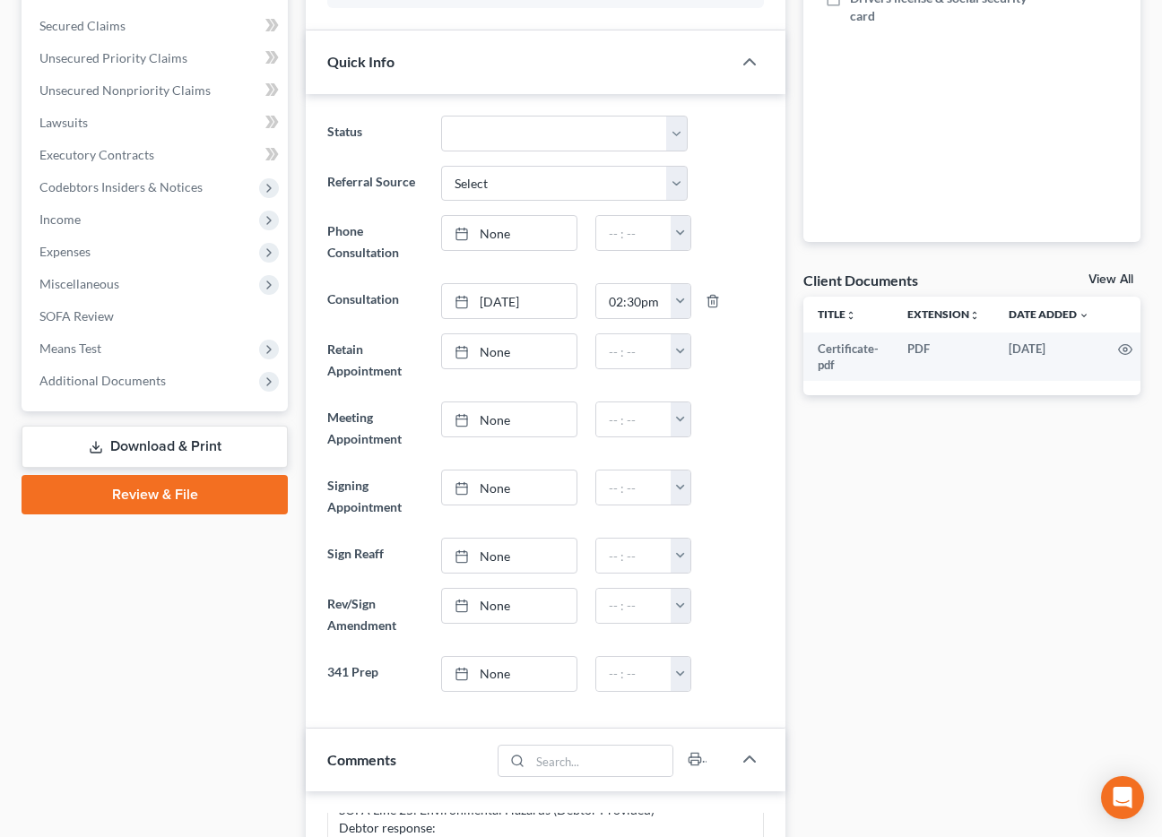
scroll to position [0, 0]
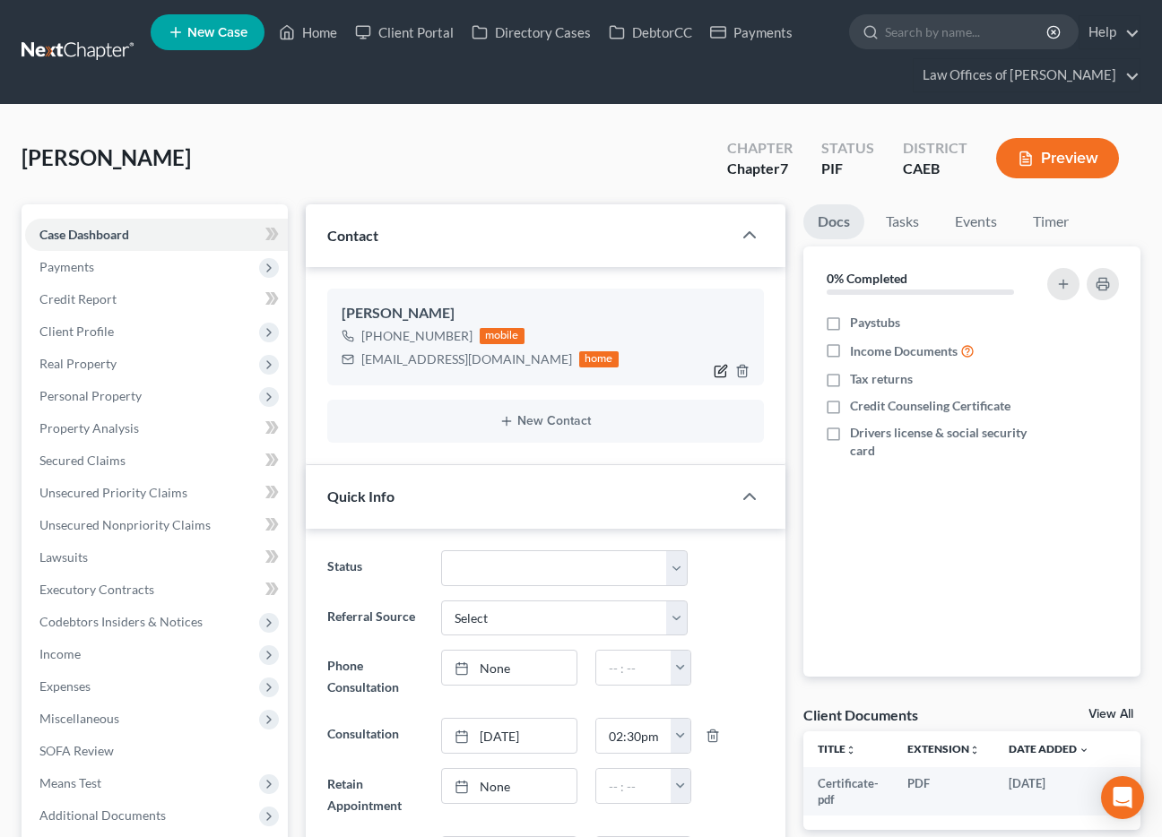
type textarea "Confirmed creditors."
click at [715, 373] on icon "button" at bounding box center [720, 371] width 14 height 14
select select "0"
select select "1"
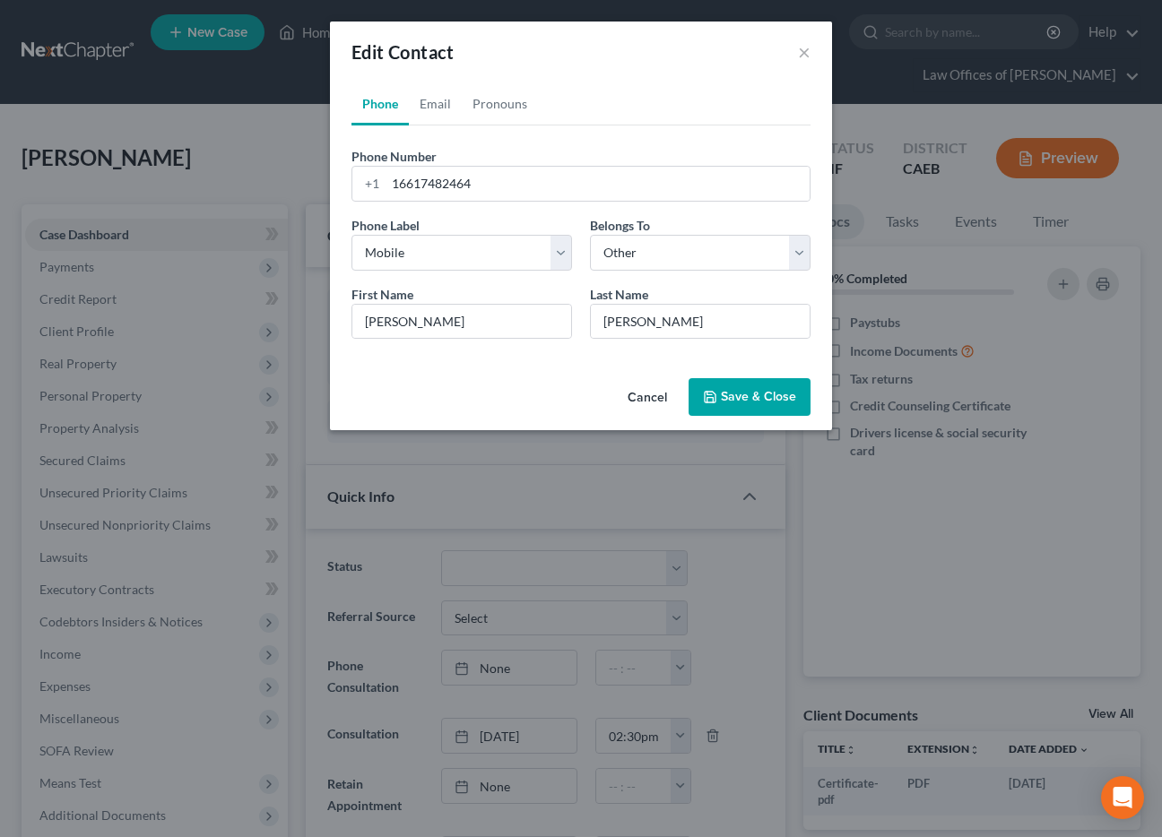
click at [647, 393] on button "Cancel" at bounding box center [647, 398] width 68 height 36
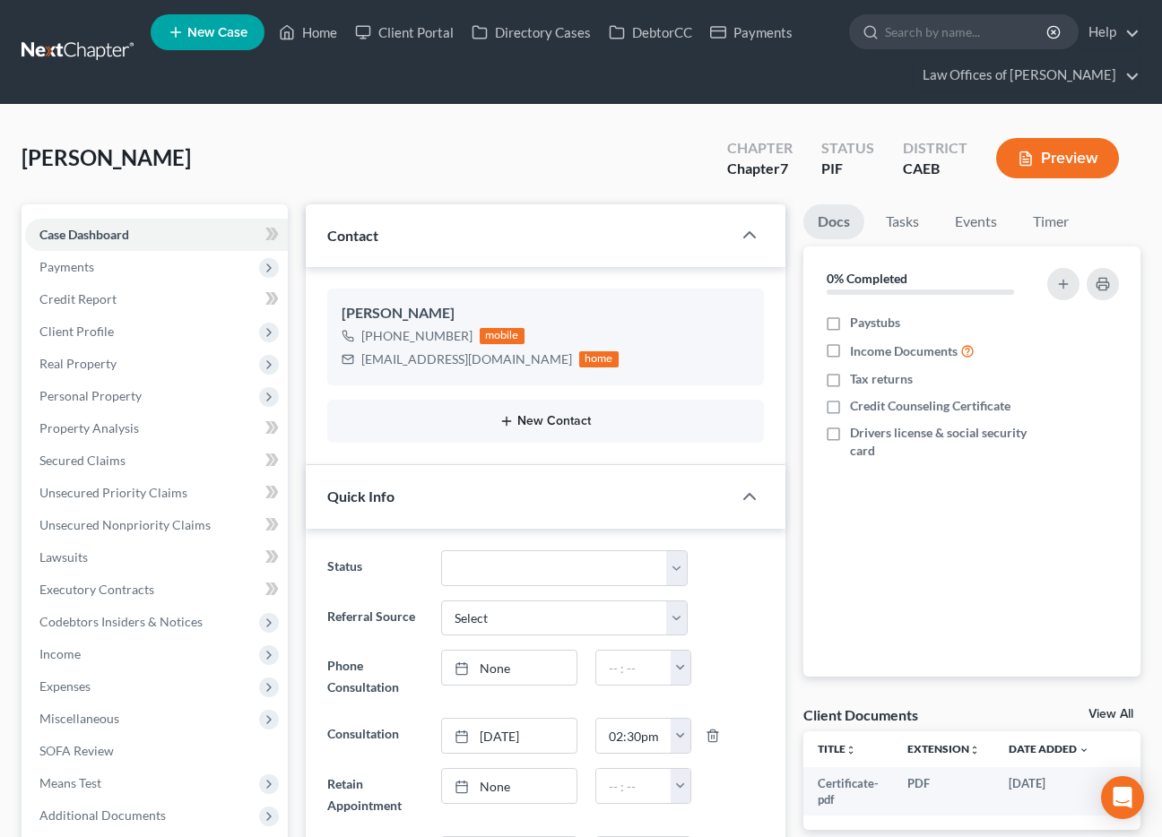
click at [531, 425] on button "New Contact" at bounding box center [545, 421] width 408 height 14
click at [546, 416] on button "New Contact" at bounding box center [545, 421] width 408 height 14
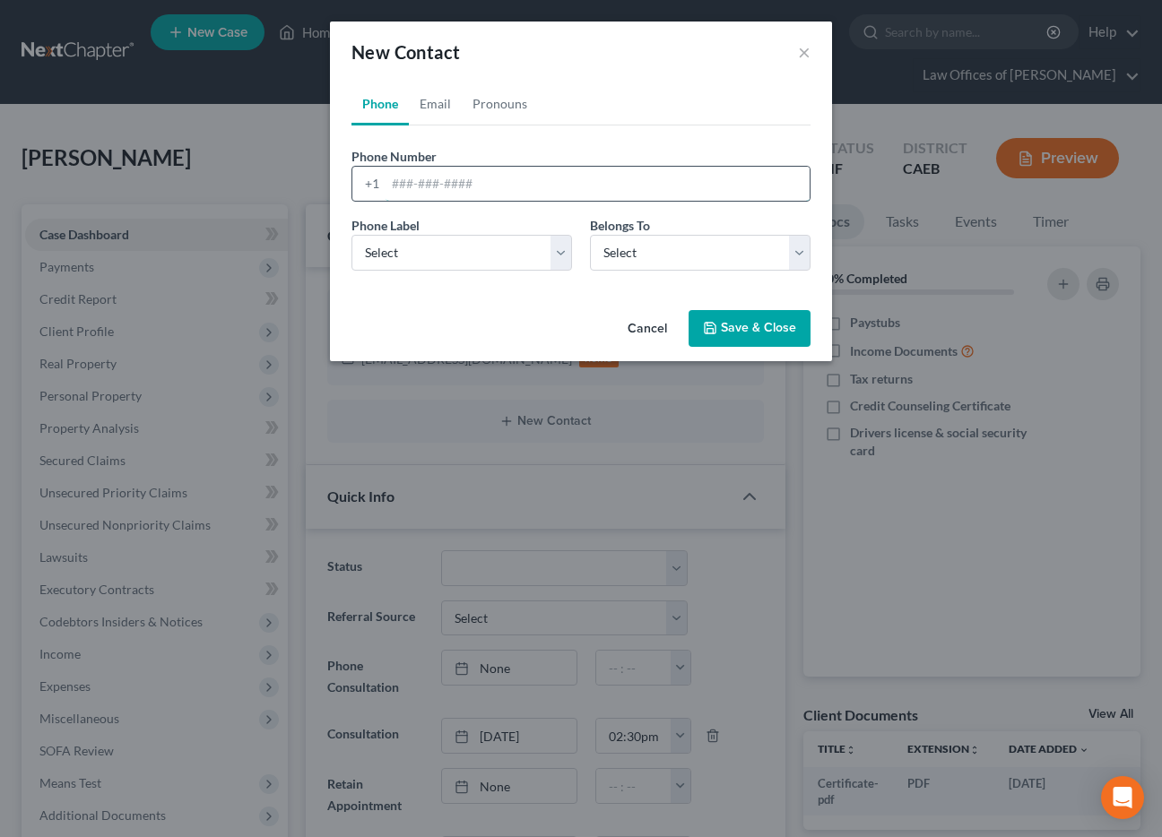
click at [508, 186] on input "tel" at bounding box center [597, 184] width 424 height 34
type input "6613486371"
click at [497, 261] on select "Select Mobile Home Work Other" at bounding box center [461, 253] width 220 height 36
click at [644, 263] on select "Select Client Other" at bounding box center [700, 253] width 220 height 36
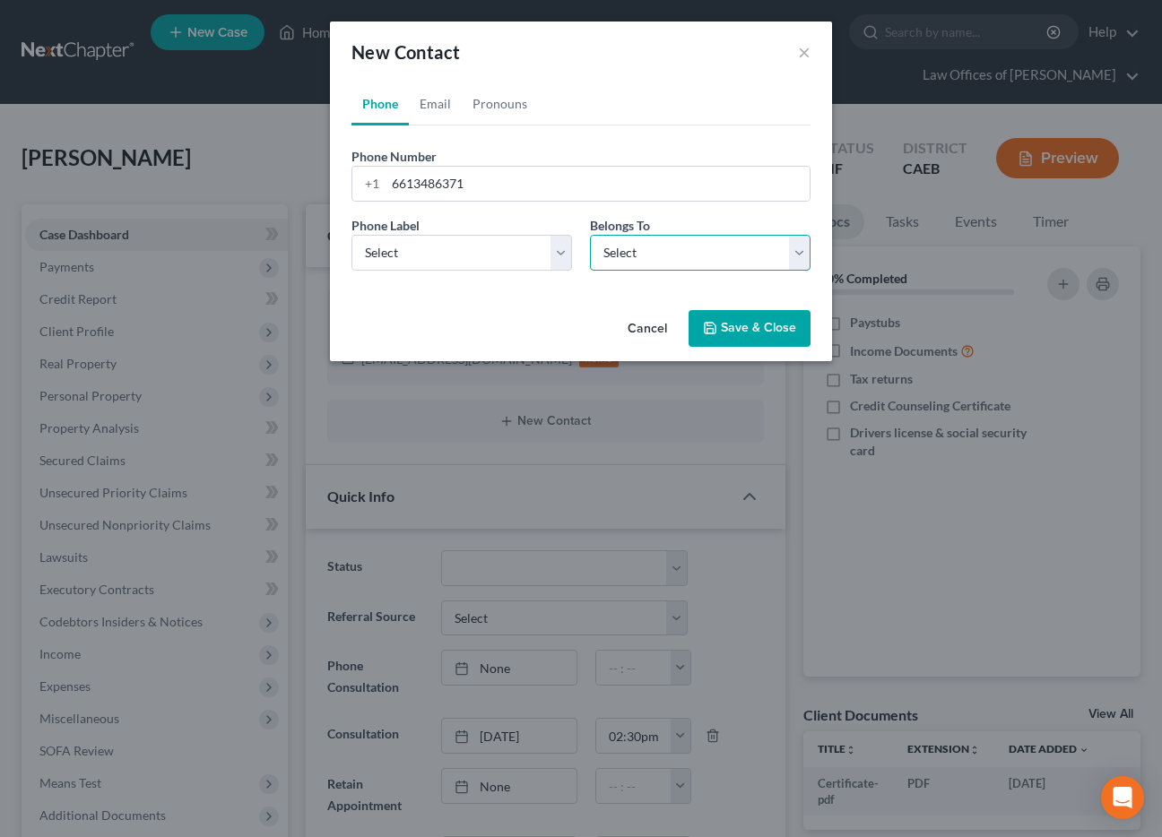
select select "0"
click at [590, 235] on select "Select Client Other" at bounding box center [700, 253] width 220 height 36
click at [504, 260] on select "Select Mobile Home Work Other" at bounding box center [461, 253] width 220 height 36
select select "0"
click at [351, 235] on select "Select Mobile Home Work Other" at bounding box center [461, 253] width 220 height 36
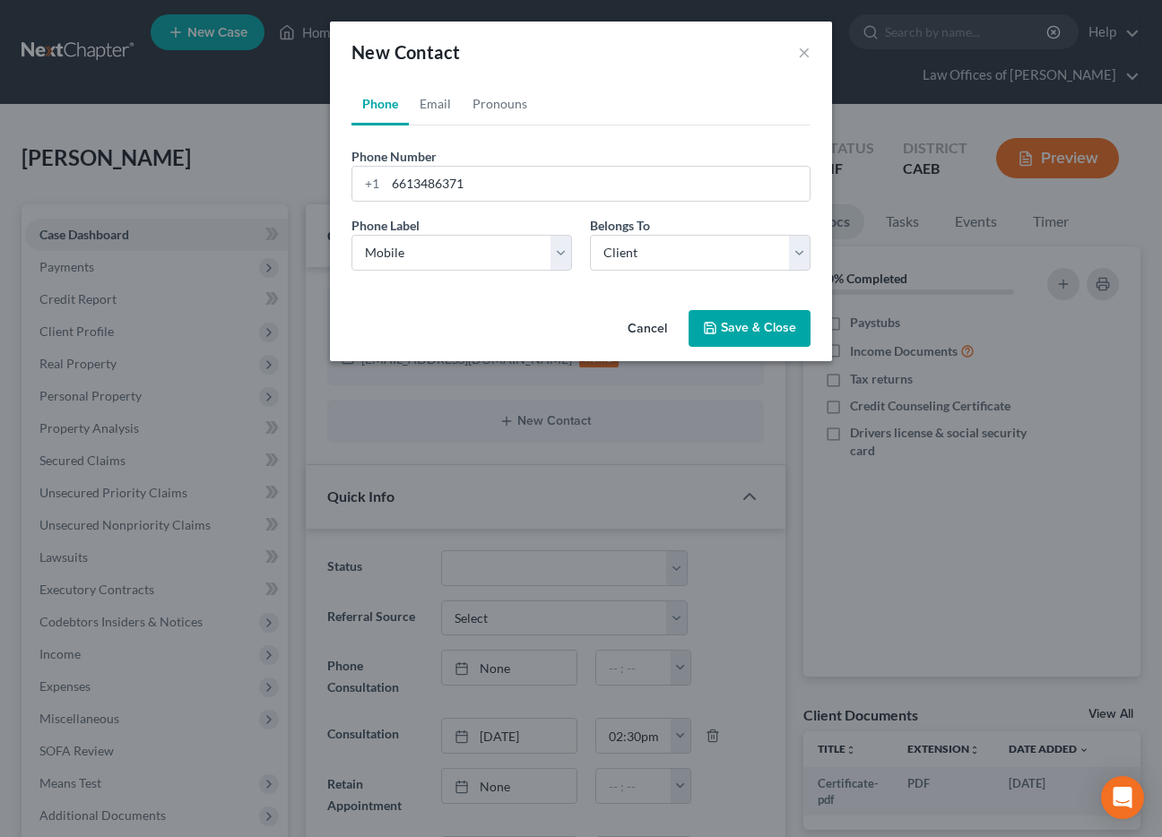
click at [746, 340] on button "Save & Close" at bounding box center [749, 329] width 122 height 38
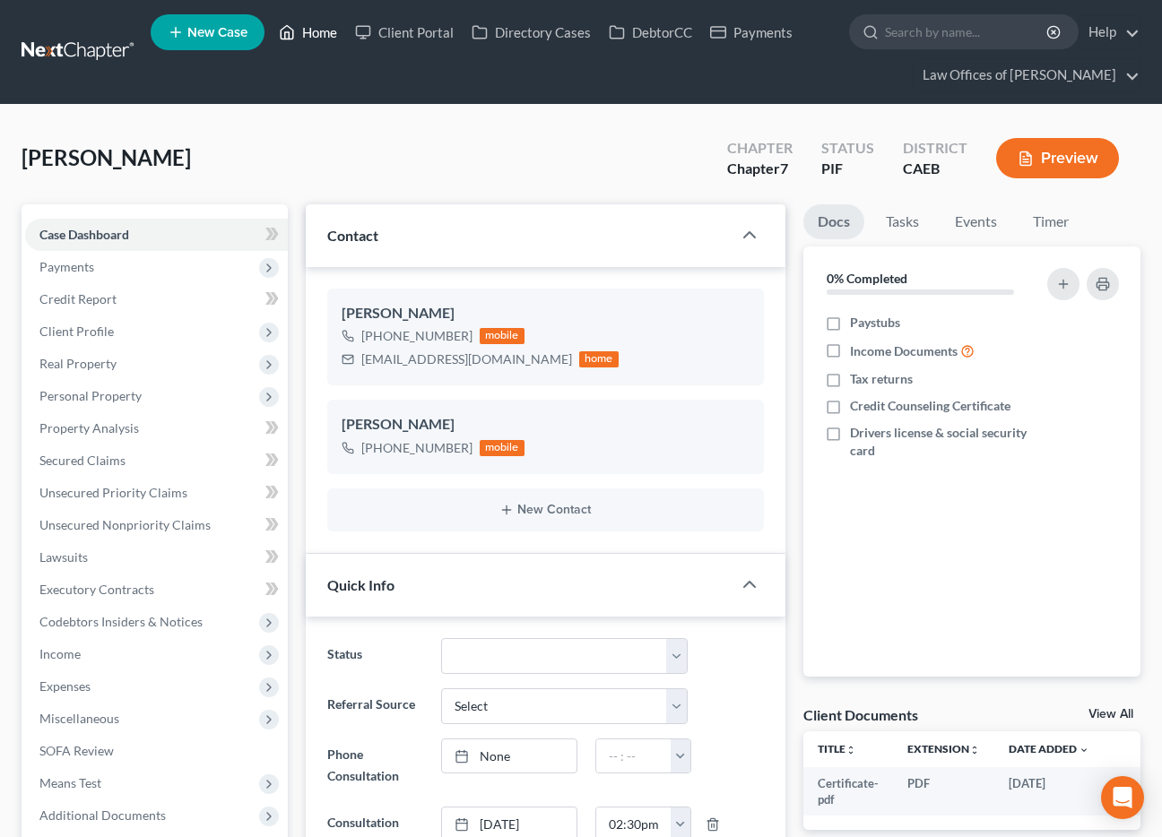
click at [305, 33] on link "Home" at bounding box center [308, 32] width 76 height 32
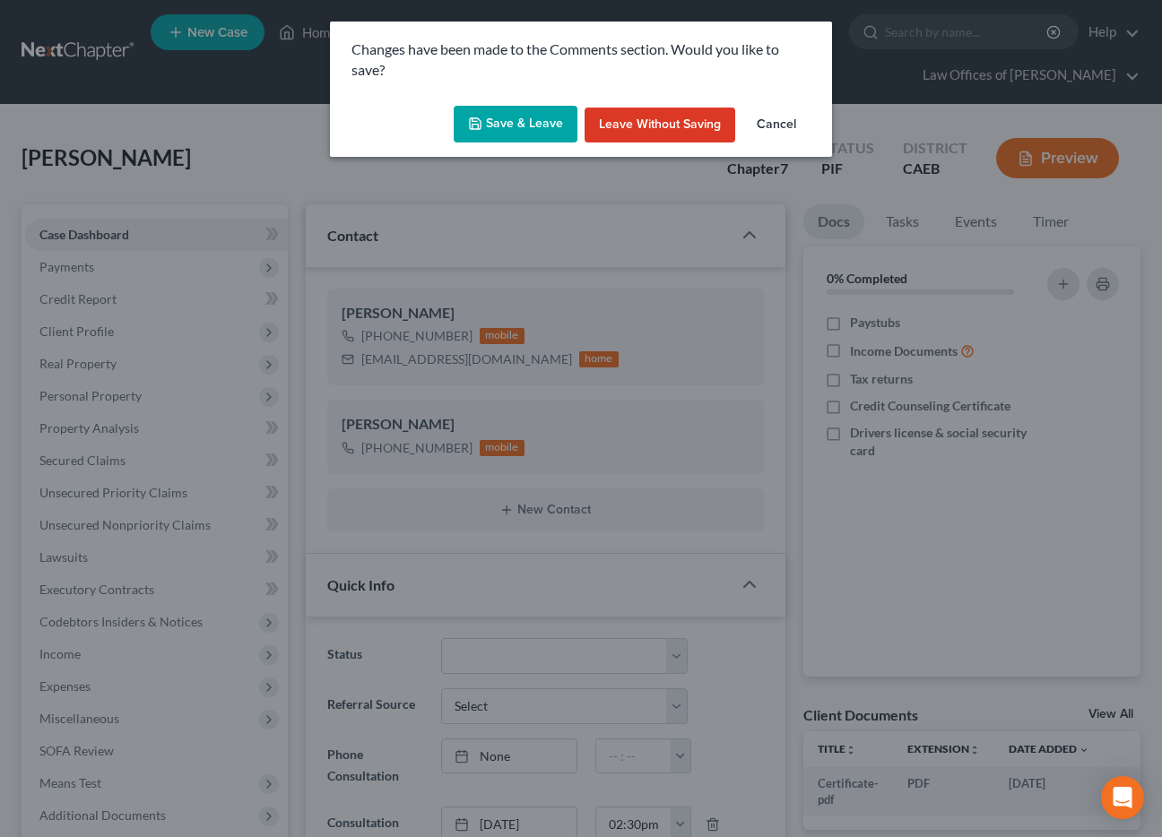
drag, startPoint x: 782, startPoint y: 123, endPoint x: 493, endPoint y: 191, distance: 297.4
click at [782, 123] on button "Cancel" at bounding box center [776, 126] width 68 height 36
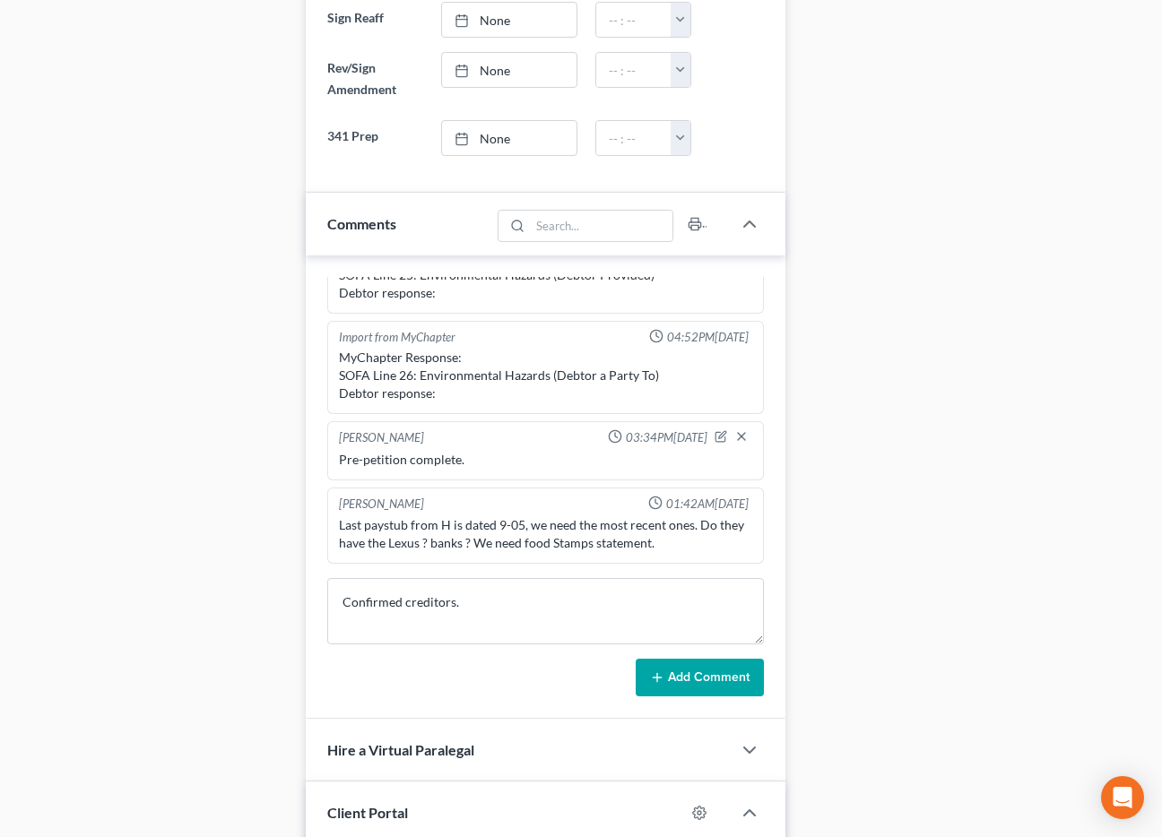
scroll to position [1091, 0]
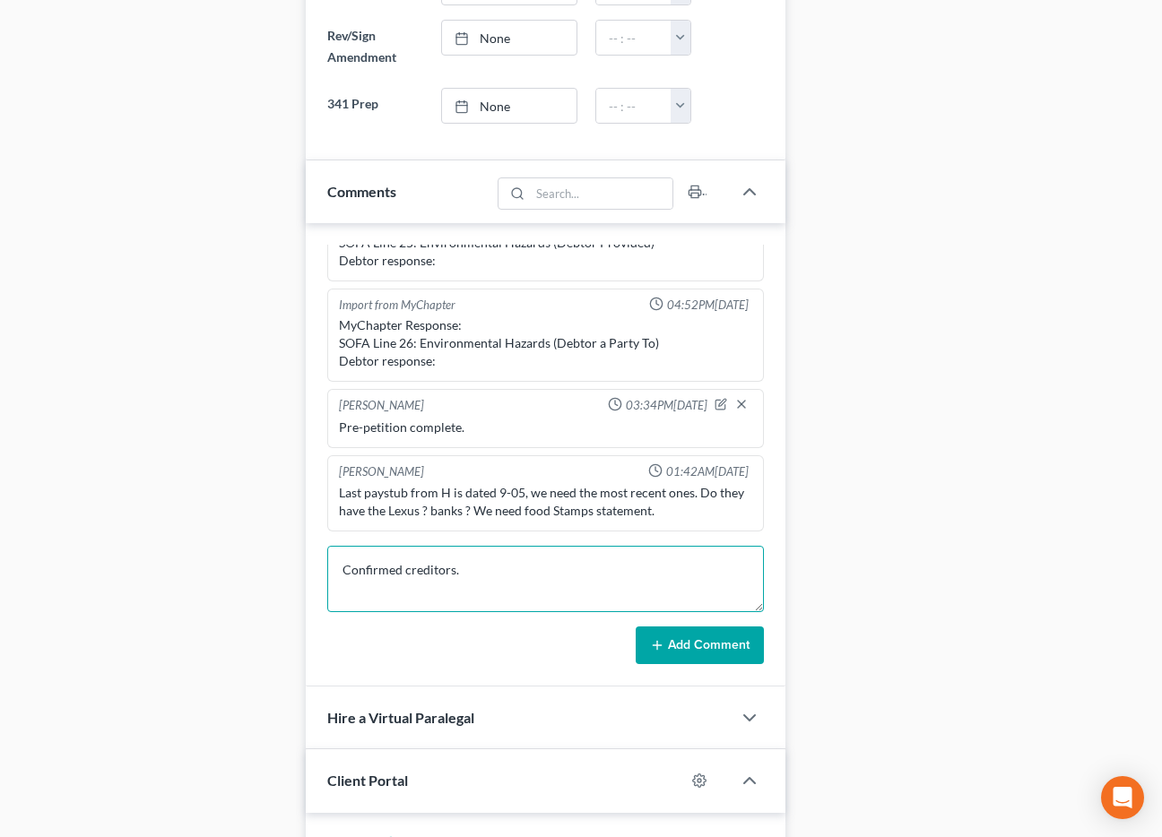
click at [497, 575] on textarea "Confirmed creditors." at bounding box center [545, 579] width 437 height 66
type textarea "Confirmed creditors. Would like to sign in office."
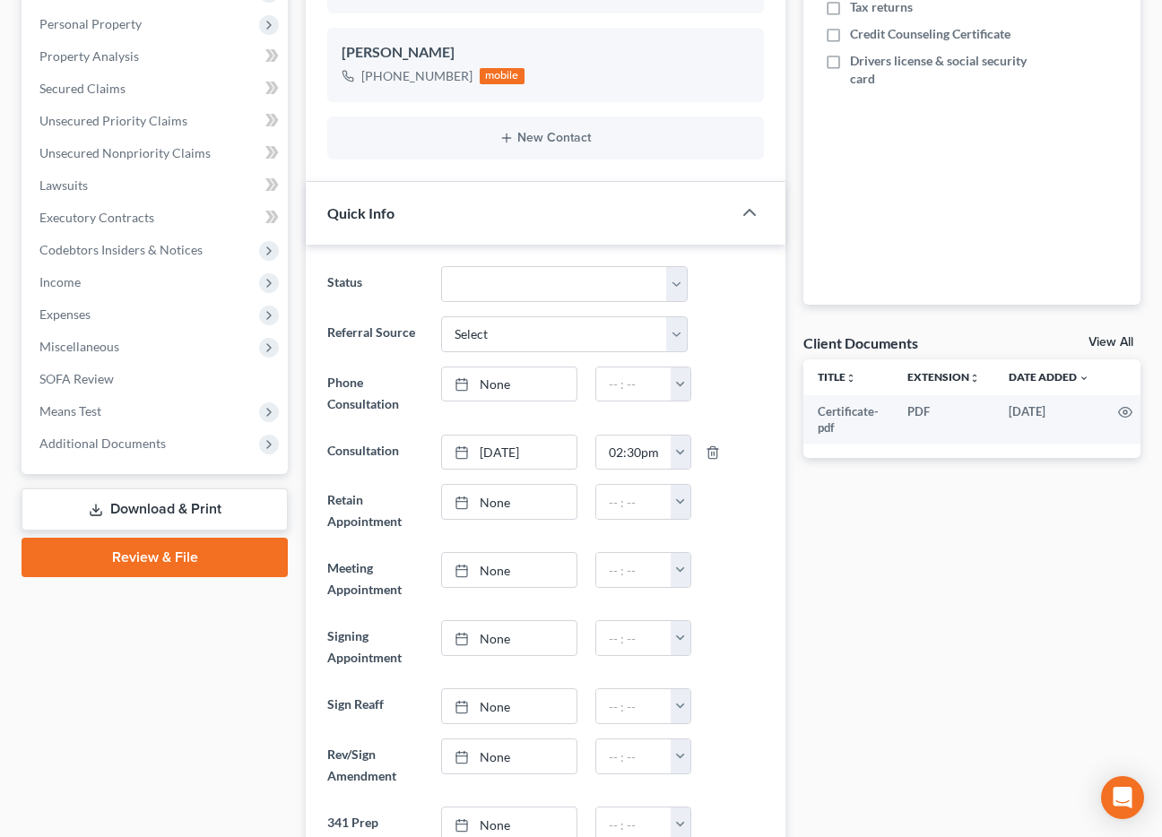
scroll to position [0, 0]
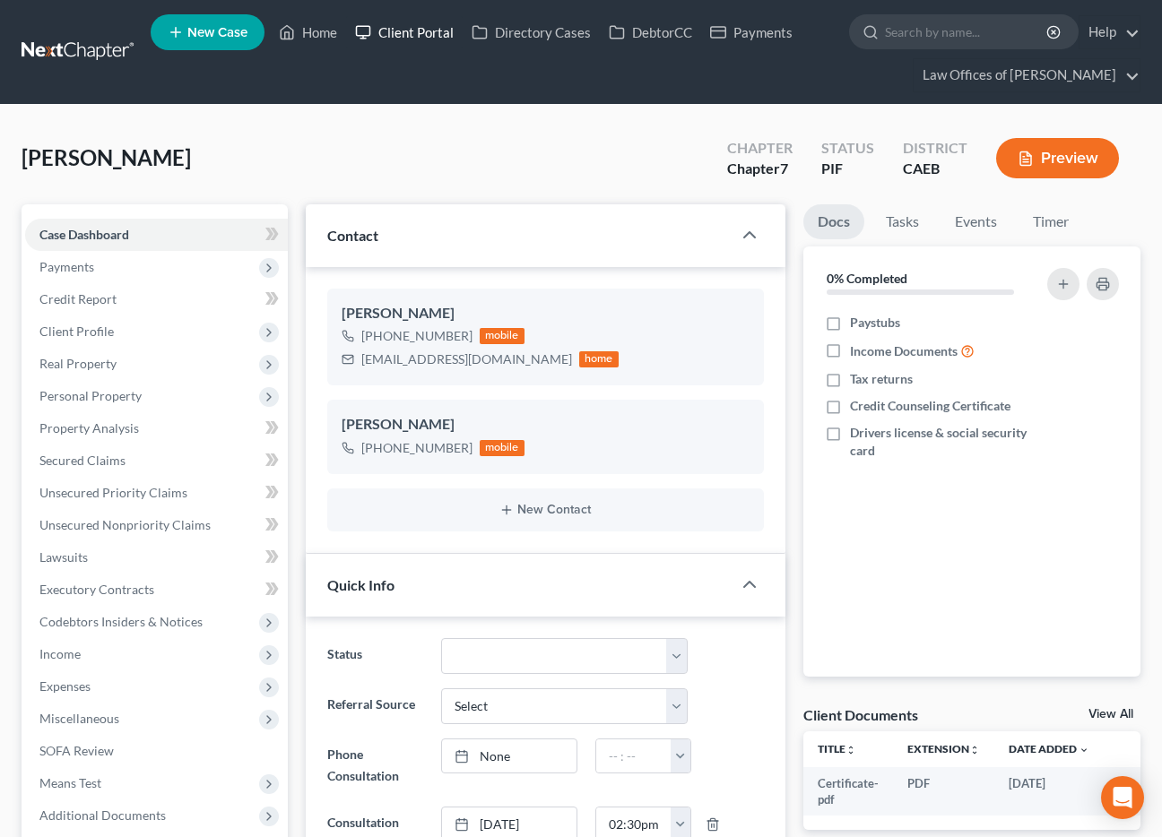
click at [273, 164] on div "Ramirez-Garcia, Berta Upgraded Chapter Chapter 7 Status PIF District CAEB Previ…" at bounding box center [581, 165] width 1119 height 78
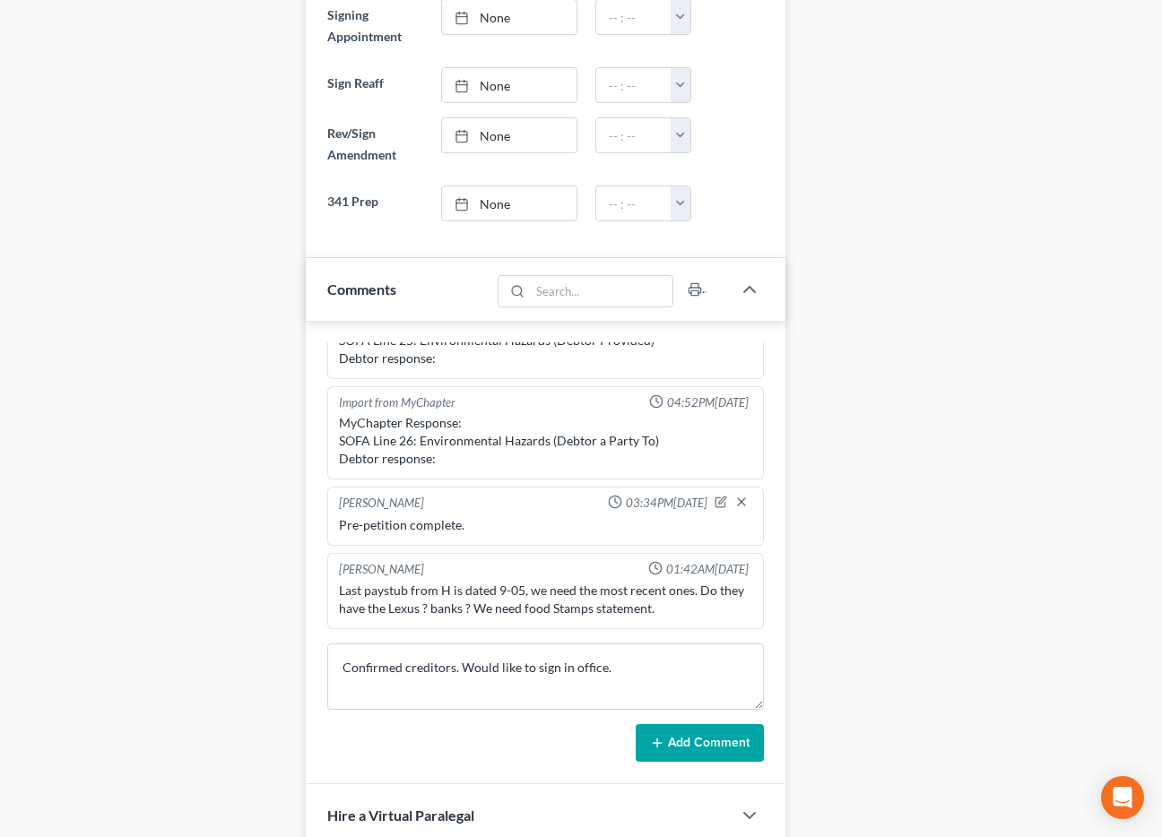
scroll to position [1489, 0]
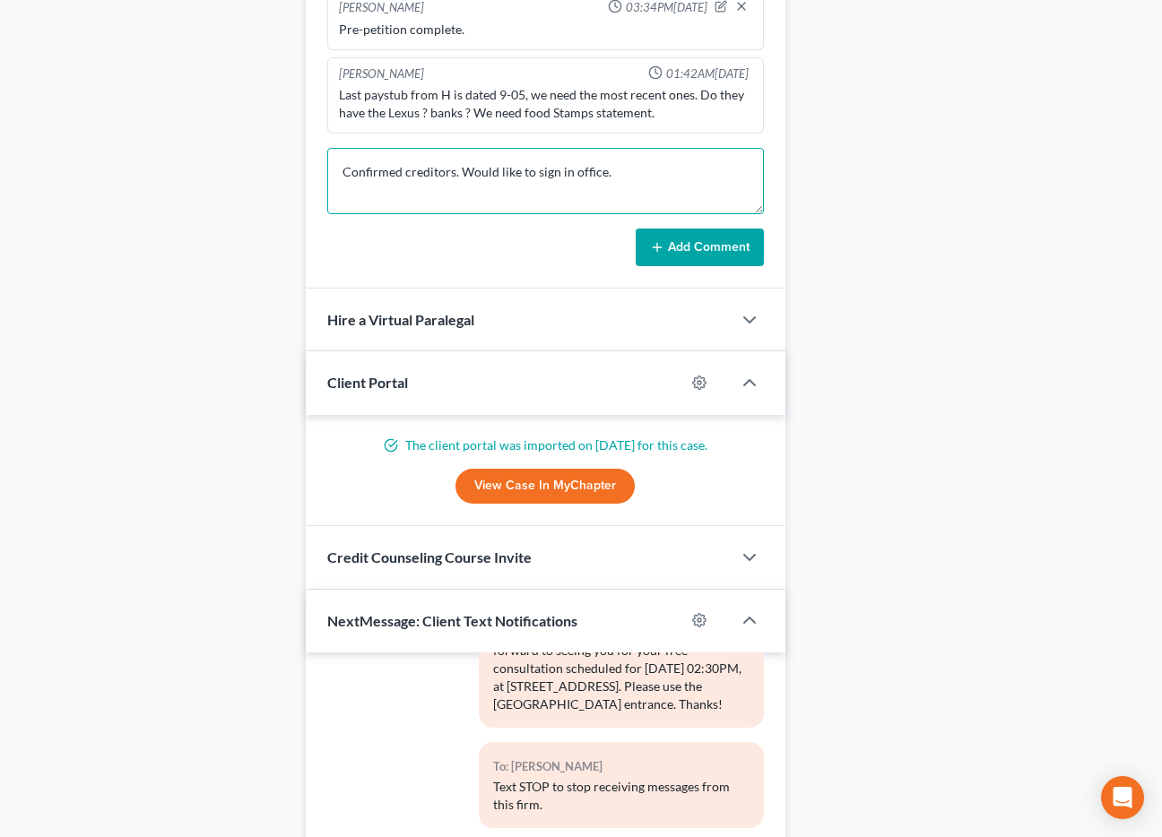
drag, startPoint x: 653, startPoint y: 177, endPoint x: 644, endPoint y: 260, distance: 82.9
click at [653, 177] on textarea "Confirmed creditors. Would like to sign in office." at bounding box center [545, 181] width 437 height 66
click at [683, 257] on button "Add Comment" at bounding box center [699, 248] width 128 height 38
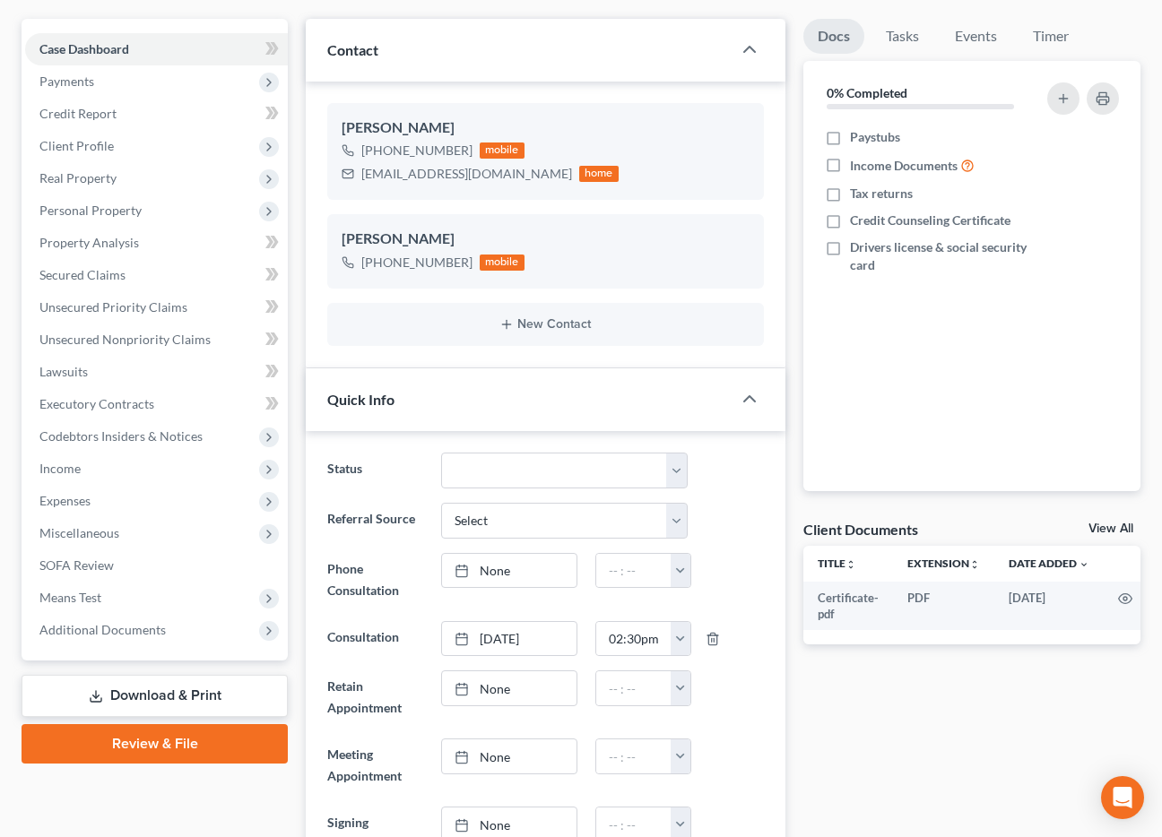
scroll to position [0, 0]
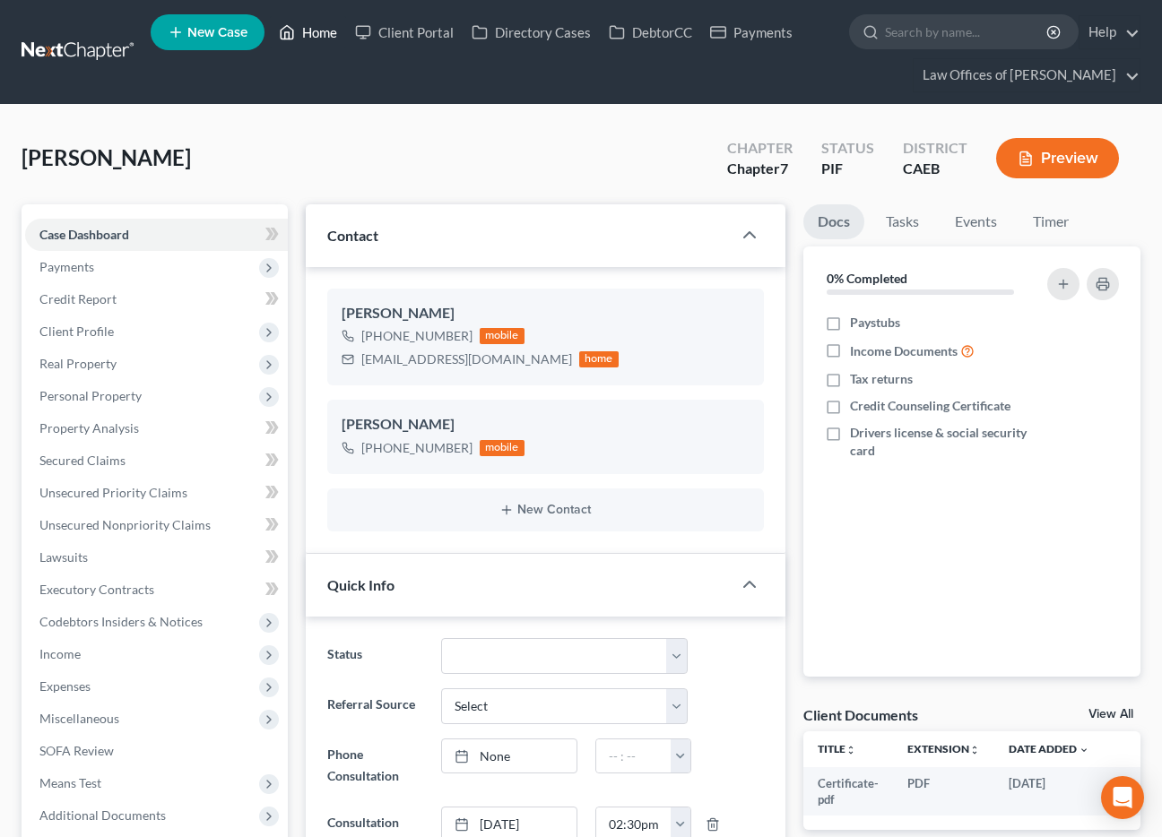
click at [312, 34] on link "Home" at bounding box center [308, 32] width 76 height 32
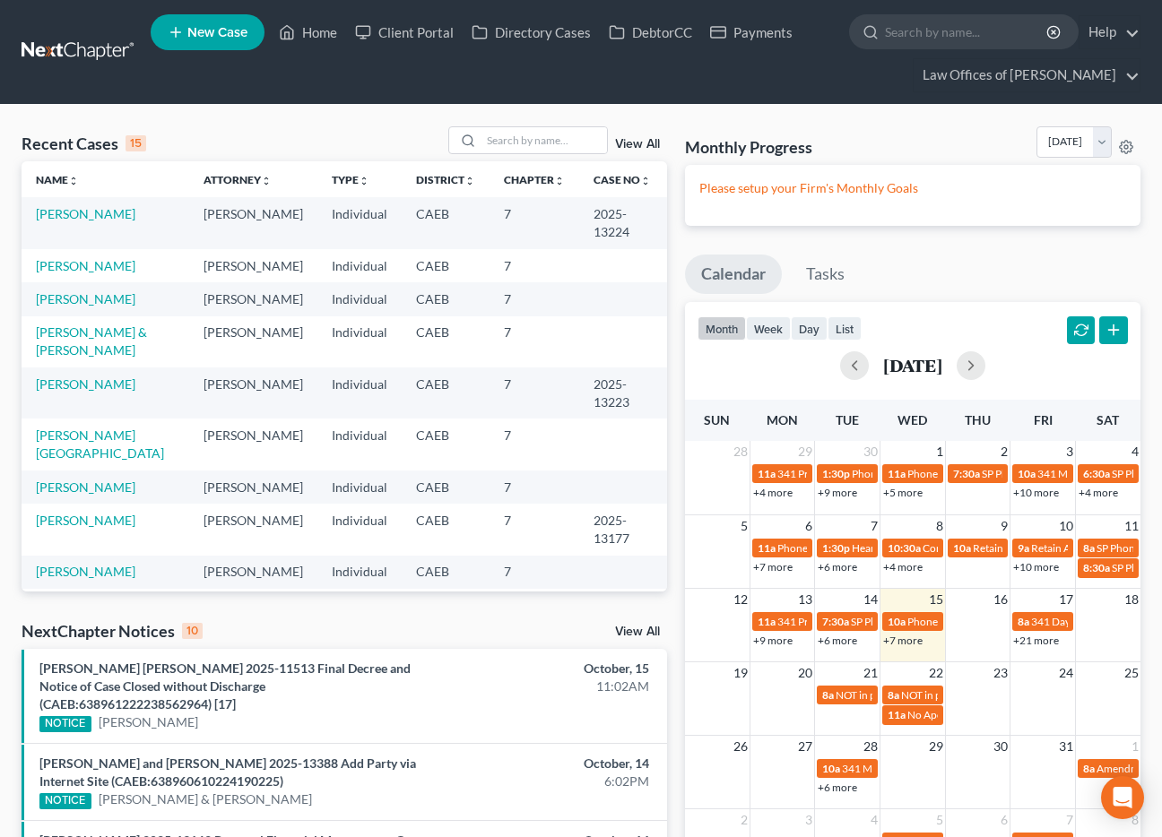
click at [196, 52] on li "New Case" at bounding box center [210, 32] width 119 height 41
click at [210, 31] on span "New Case" at bounding box center [217, 32] width 60 height 13
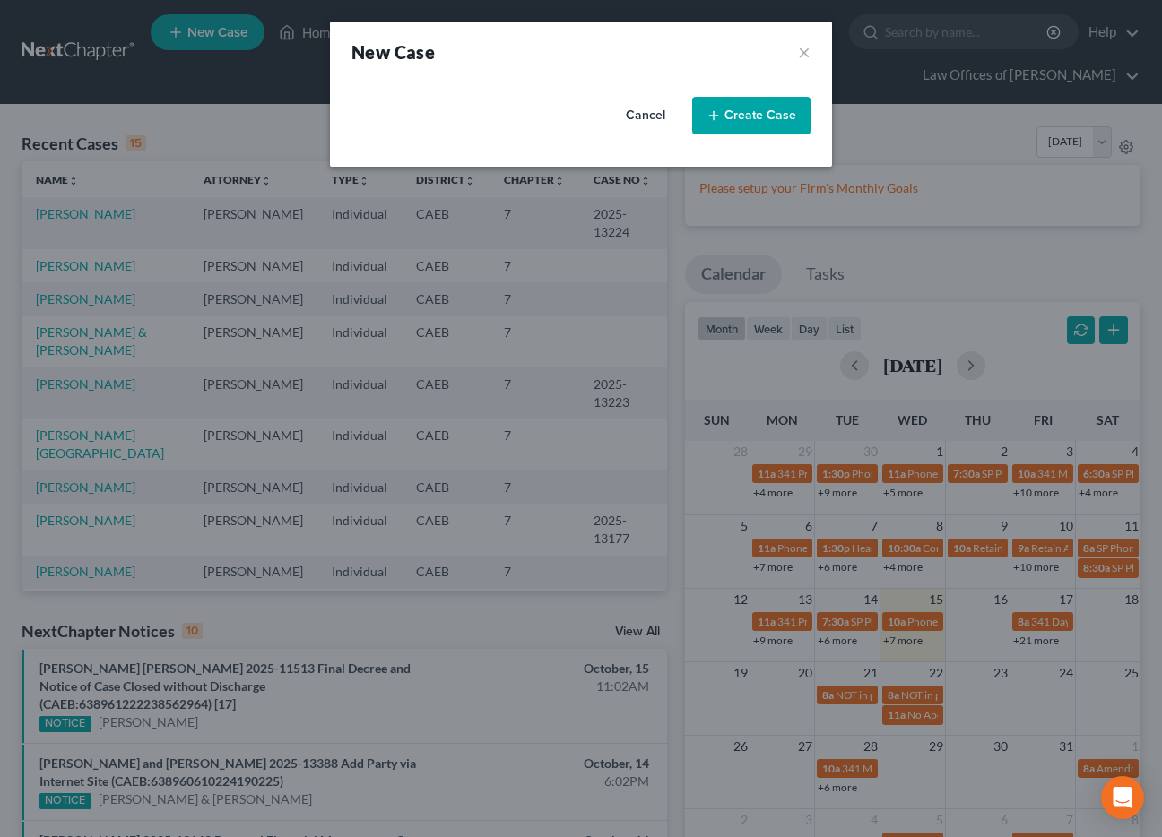
select select "8"
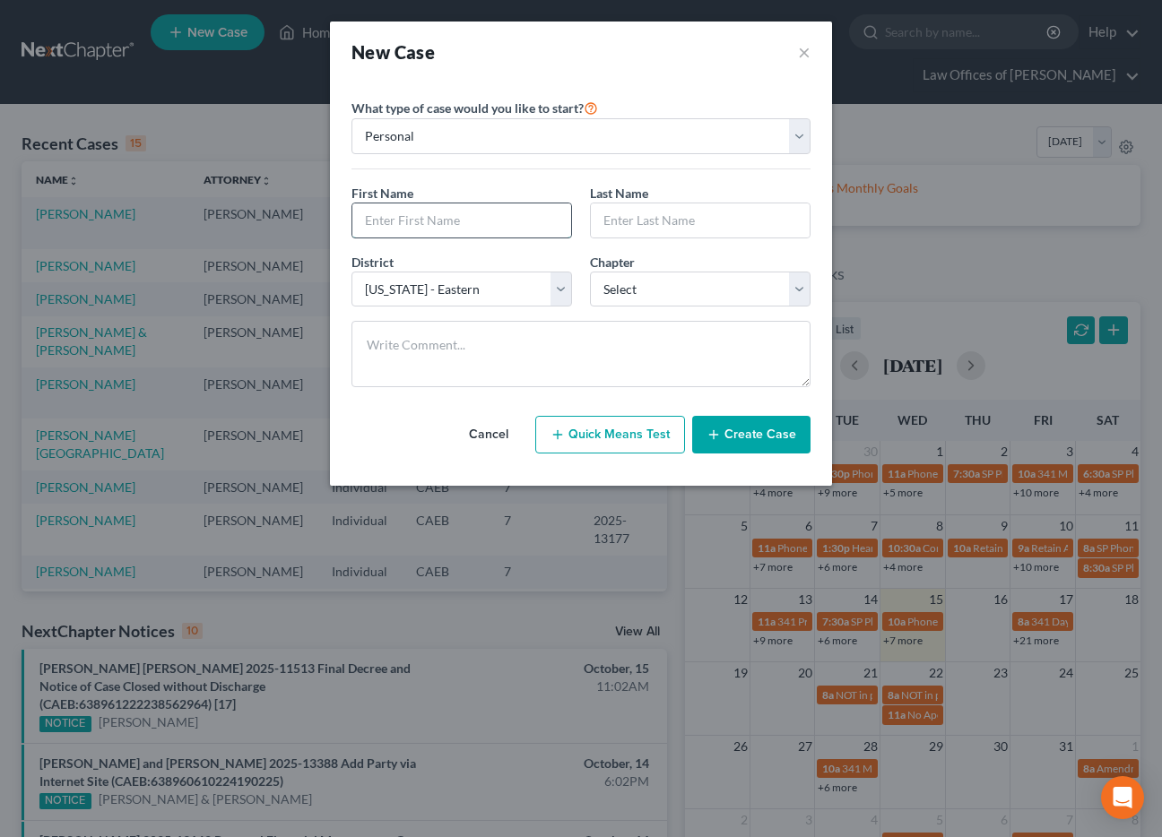
click at [430, 229] on input "text" at bounding box center [461, 220] width 219 height 34
type input "Margarito"
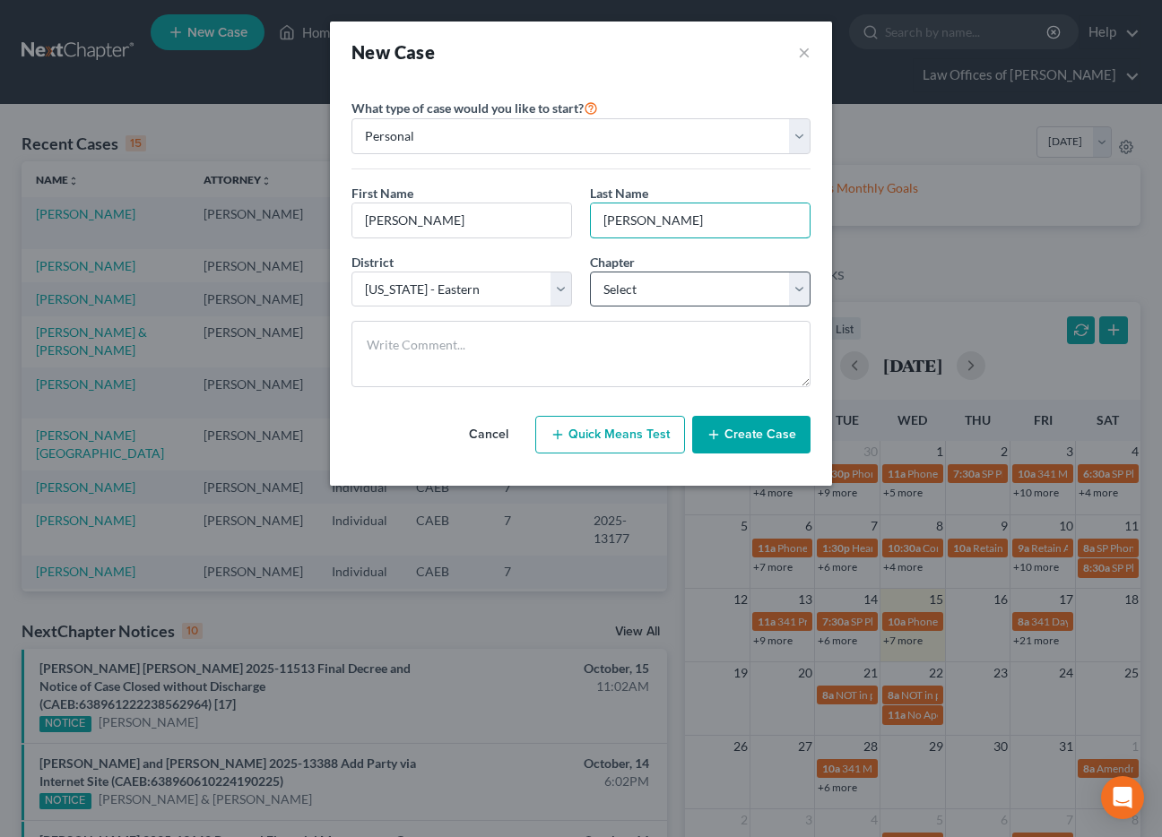
type input "Orozco"
click at [649, 277] on select "Select 7 11 12 13" at bounding box center [700, 290] width 220 height 36
select select "0"
click at [590, 272] on select "Select 7 11 12 13" at bounding box center [700, 290] width 220 height 36
click at [750, 442] on button "Create Case" at bounding box center [751, 435] width 118 height 38
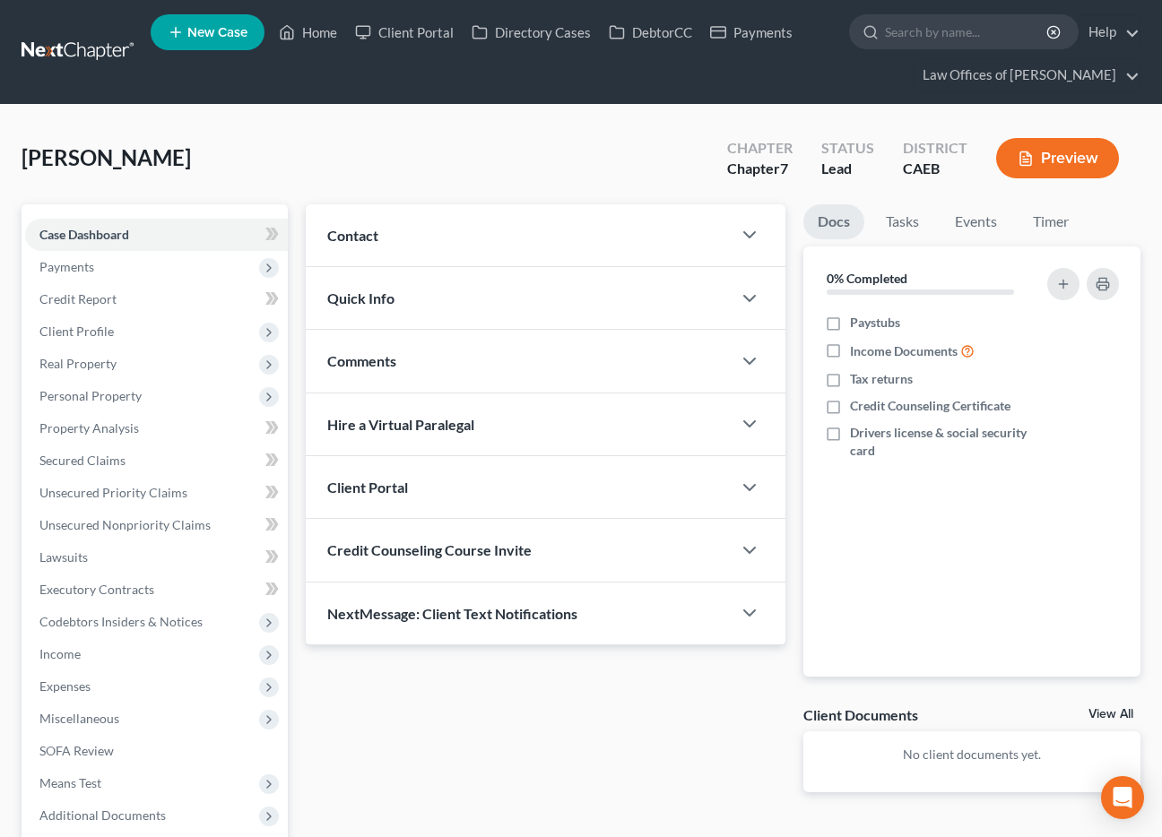
click at [372, 240] on span "Contact" at bounding box center [352, 235] width 51 height 17
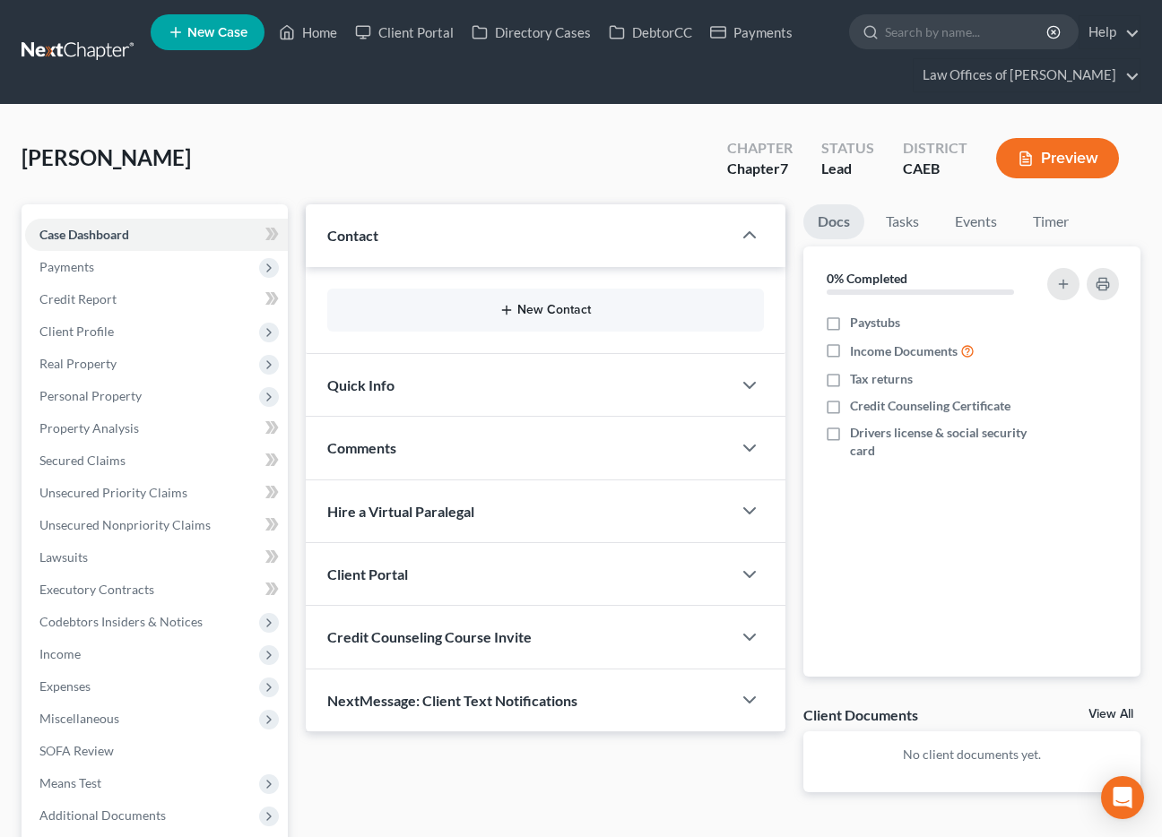
click at [521, 304] on button "New Contact" at bounding box center [545, 310] width 408 height 14
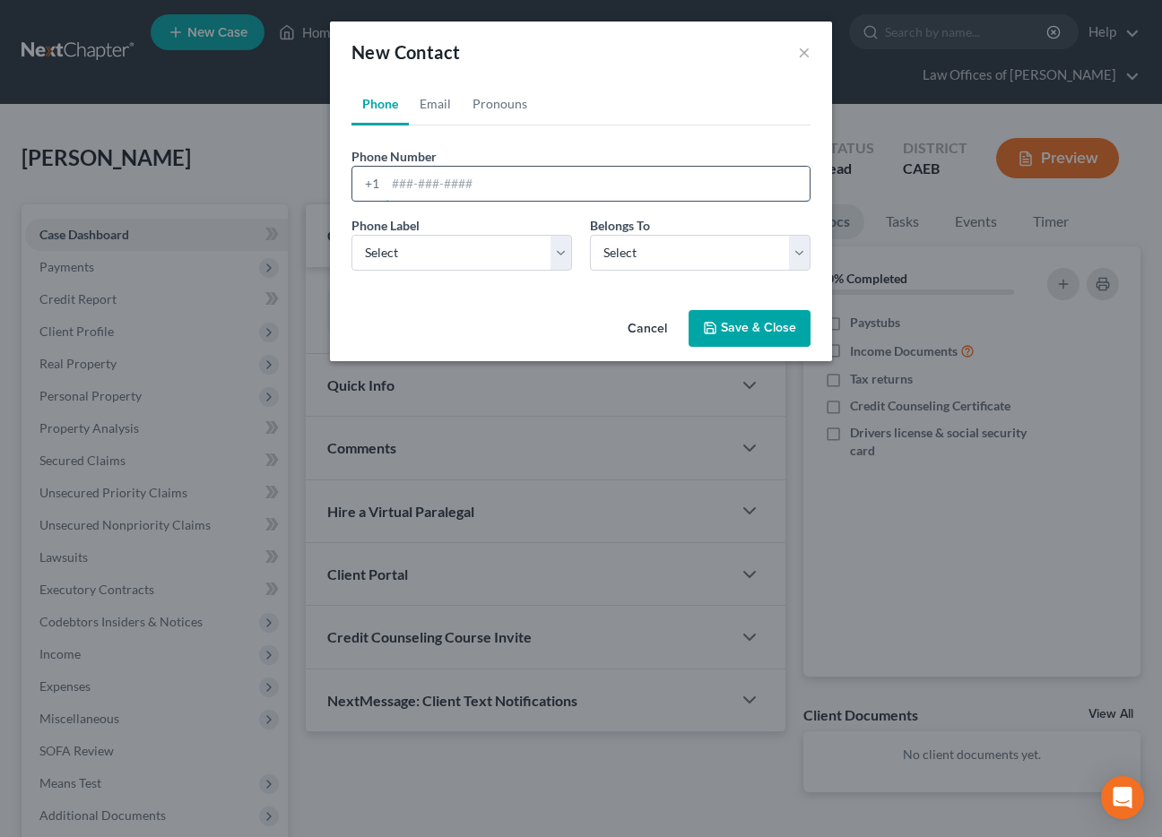
click at [421, 182] on input "tel" at bounding box center [597, 184] width 424 height 34
type input "6614978940"
click at [465, 260] on select "Select Mobile Home Work Other" at bounding box center [461, 253] width 220 height 36
click at [627, 260] on select "Select Client Other" at bounding box center [700, 253] width 220 height 36
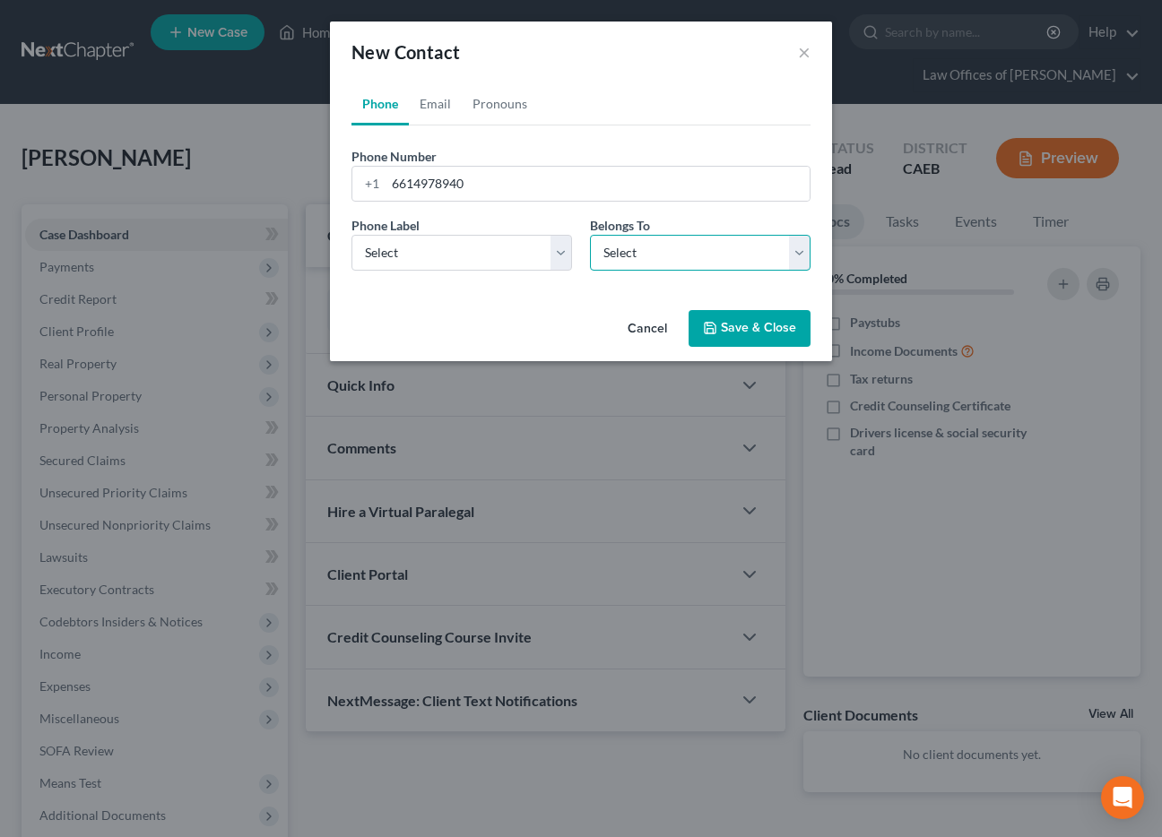
select select "0"
click at [590, 235] on select "Select Client Other" at bounding box center [700, 253] width 220 height 36
click at [431, 255] on select "Select Mobile Home Work Other" at bounding box center [461, 253] width 220 height 36
select select "0"
click at [351, 235] on select "Select Mobile Home Work Other" at bounding box center [461, 253] width 220 height 36
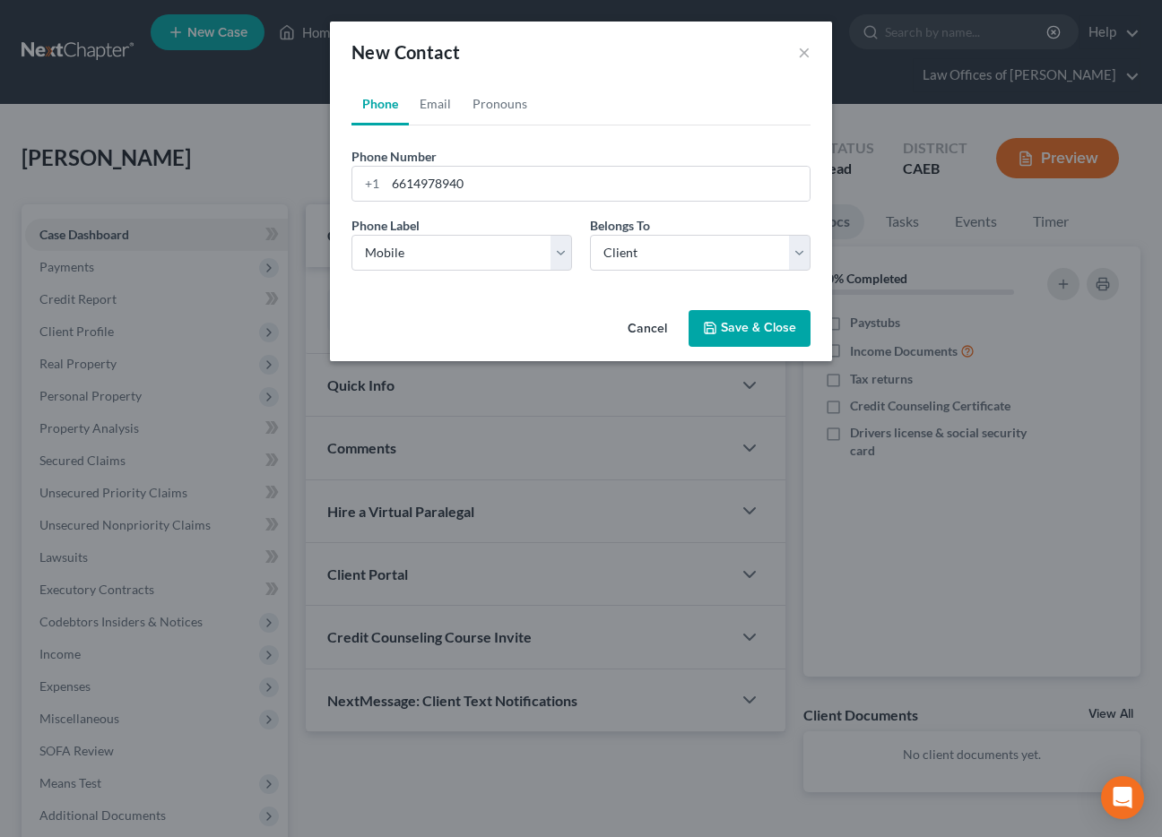
drag, startPoint x: 767, startPoint y: 314, endPoint x: 701, endPoint y: 395, distance: 105.1
click at [767, 314] on button "Save & Close" at bounding box center [749, 329] width 122 height 38
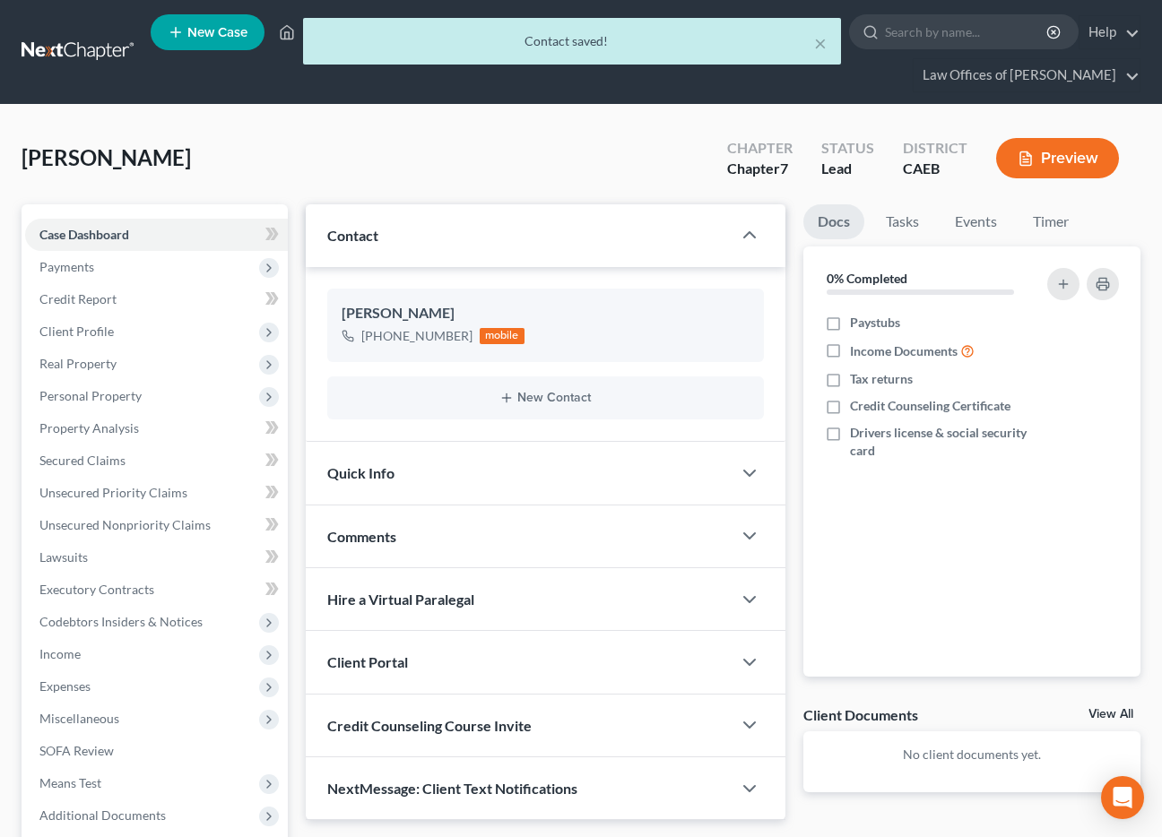
click at [491, 472] on div "Quick Info" at bounding box center [519, 473] width 426 height 62
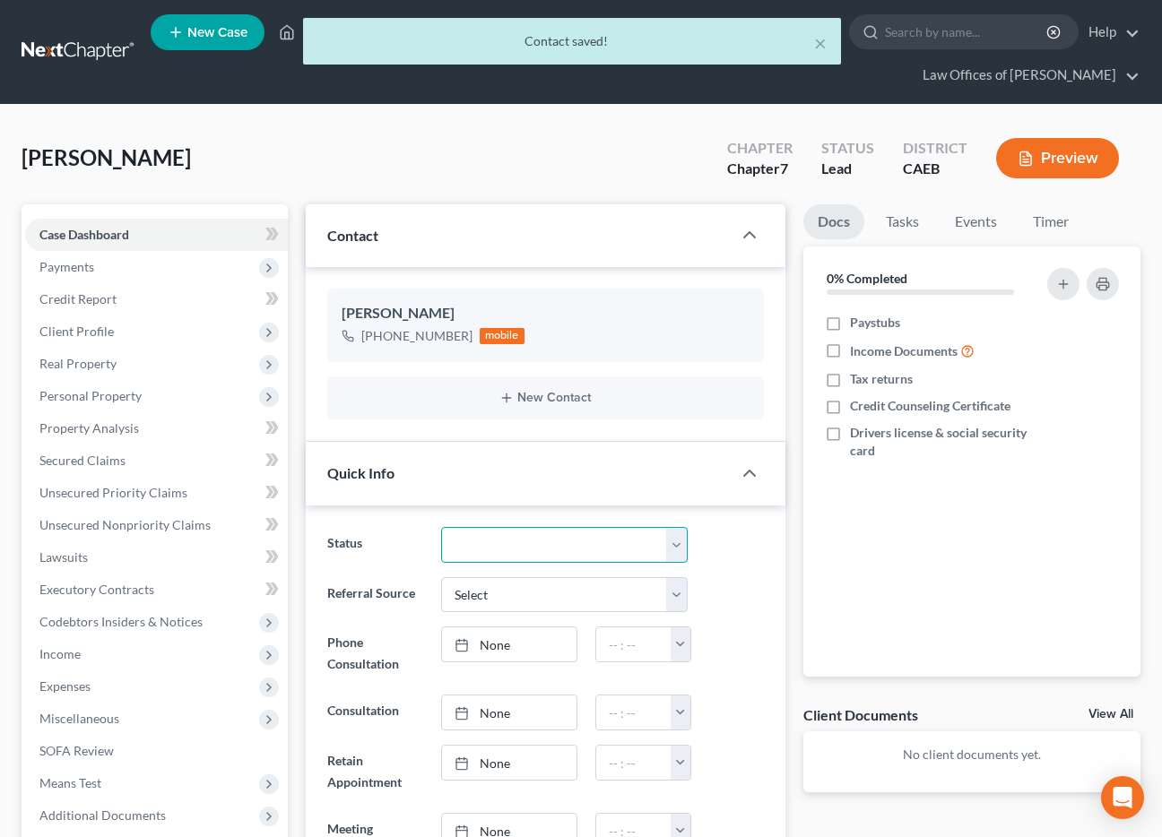
click at [530, 538] on select "Cancelled/Refund Closed Consultation Declined Discharged Filed Income Check In …" at bounding box center [564, 545] width 247 height 36
select select "2"
click at [441, 527] on select "Cancelled/Refund Closed Consultation Declined Discharged Filed Income Check In …" at bounding box center [564, 545] width 247 height 36
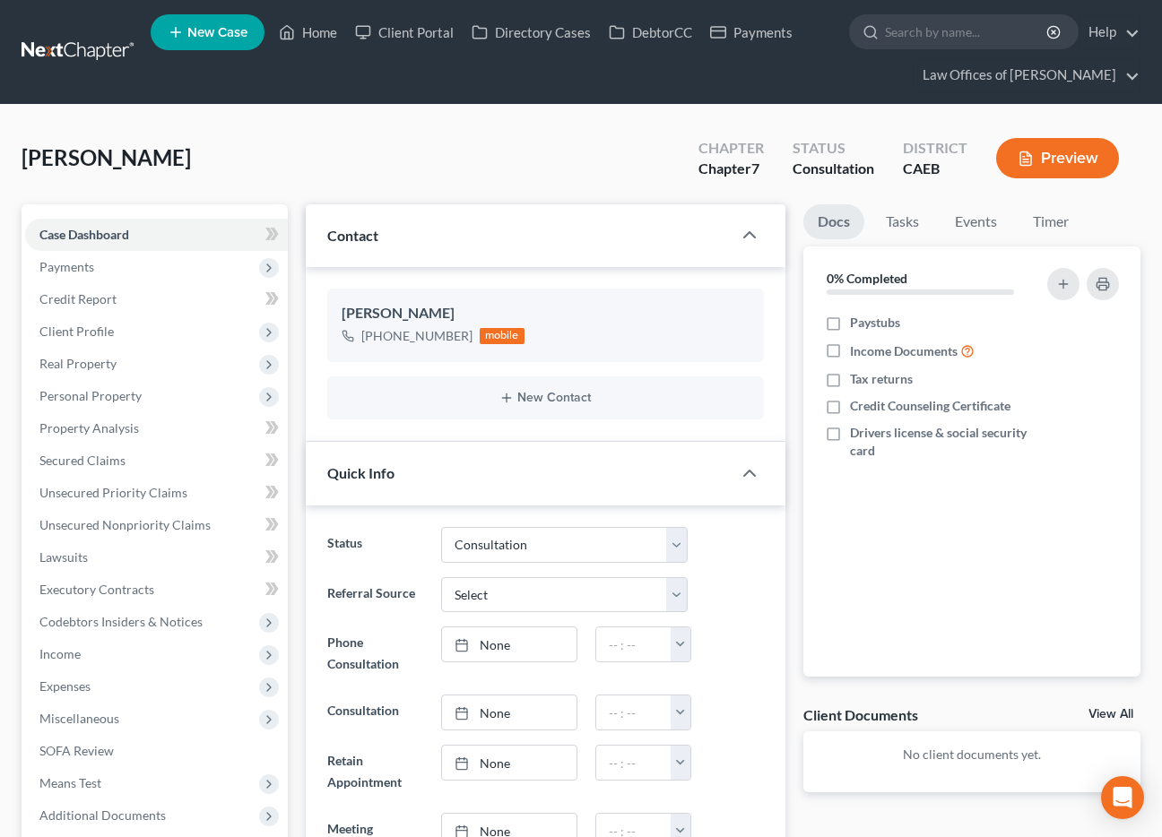
click at [774, 589] on div "Status Cancelled/Refund Closed Consultation Declined Discharged Filed Income Ch…" at bounding box center [546, 823] width 480 height 635
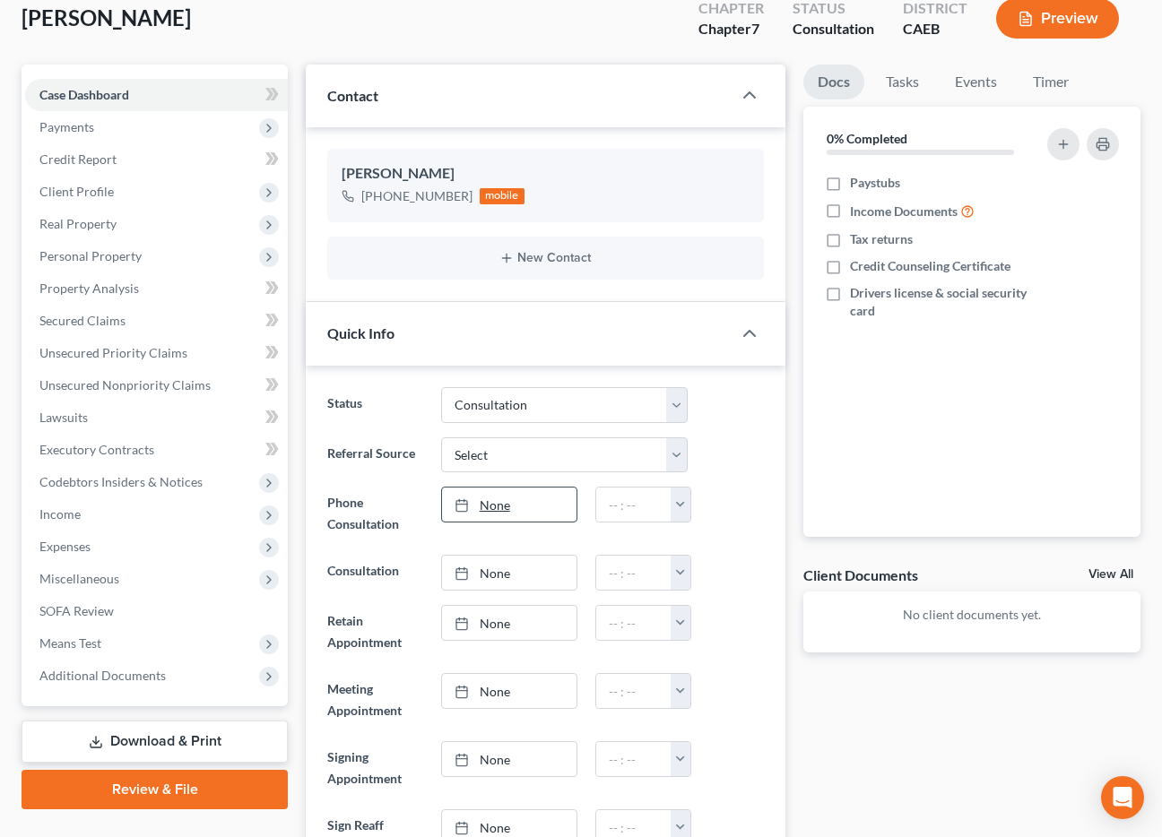
click at [520, 508] on link "None" at bounding box center [509, 505] width 134 height 34
type input "[DATE]"
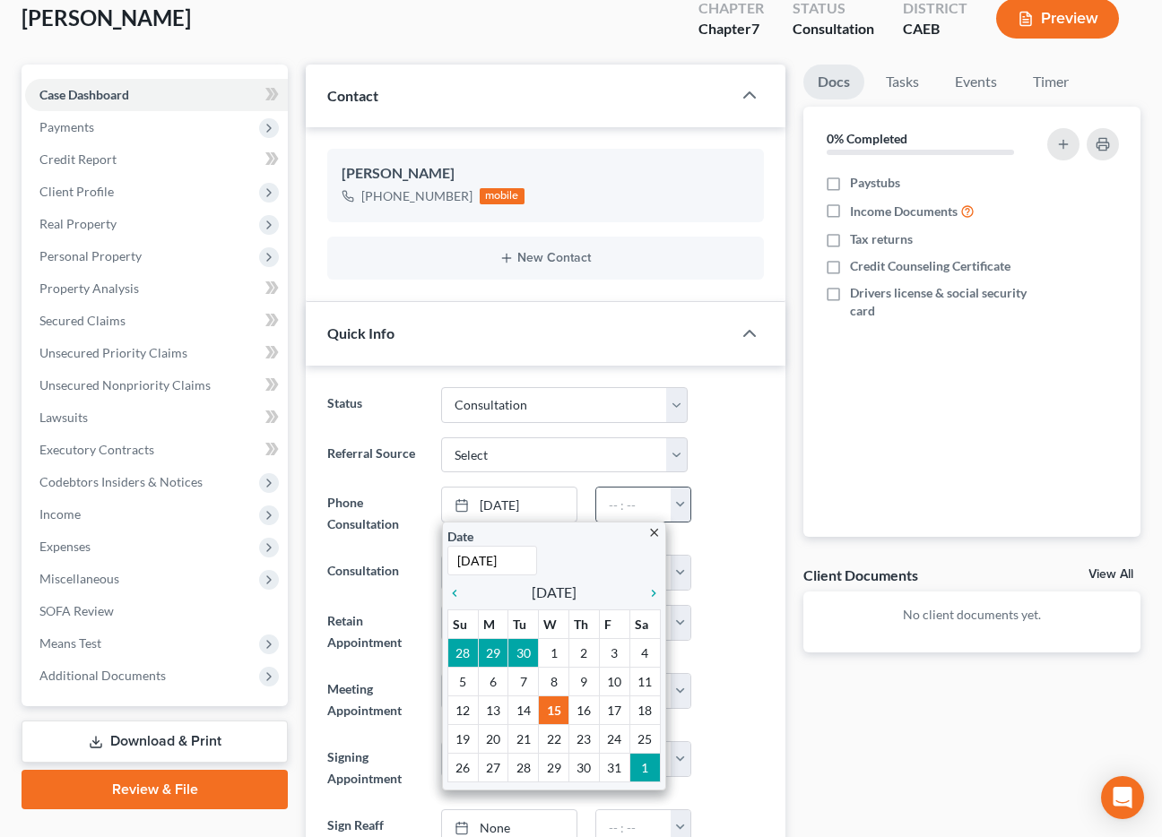
click at [755, 481] on ng-include "Status Cancelled/Refund Closed Consultation Declined Discharged Filed Income Ch…" at bounding box center [545, 675] width 437 height 576
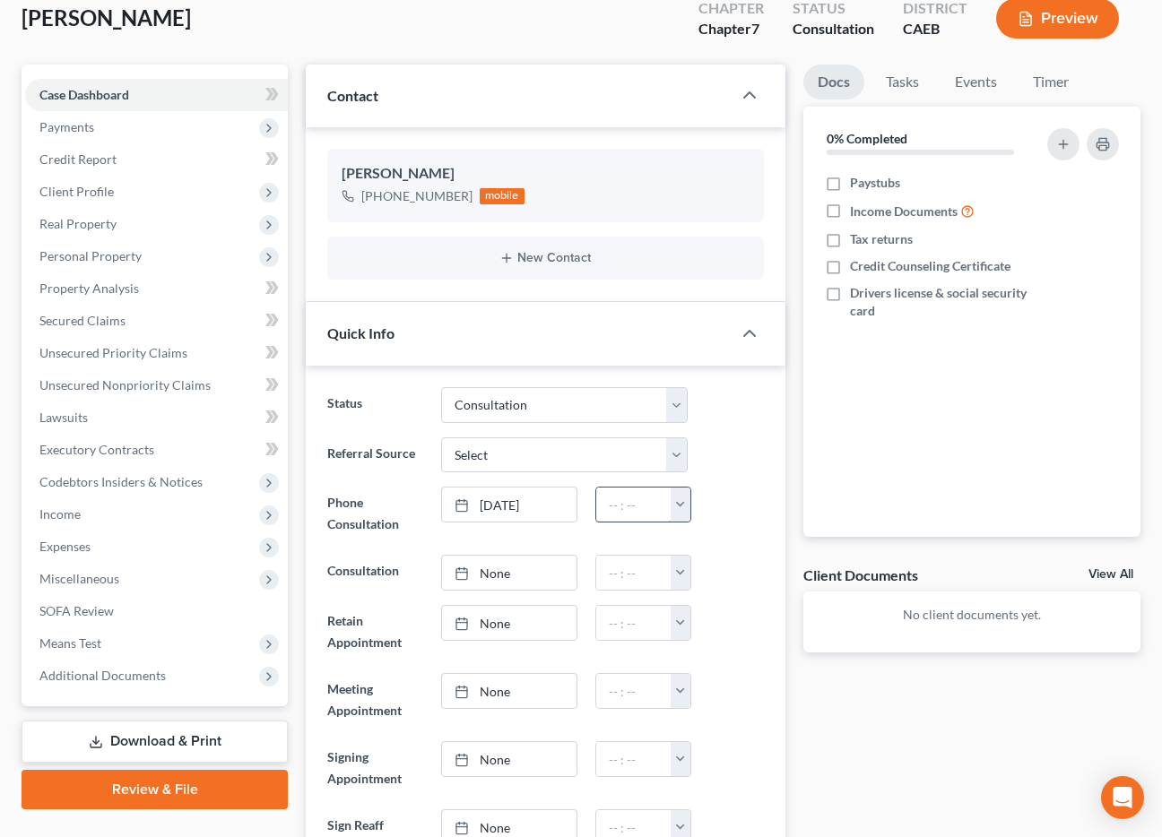
click at [658, 510] on input "text" at bounding box center [633, 505] width 75 height 34
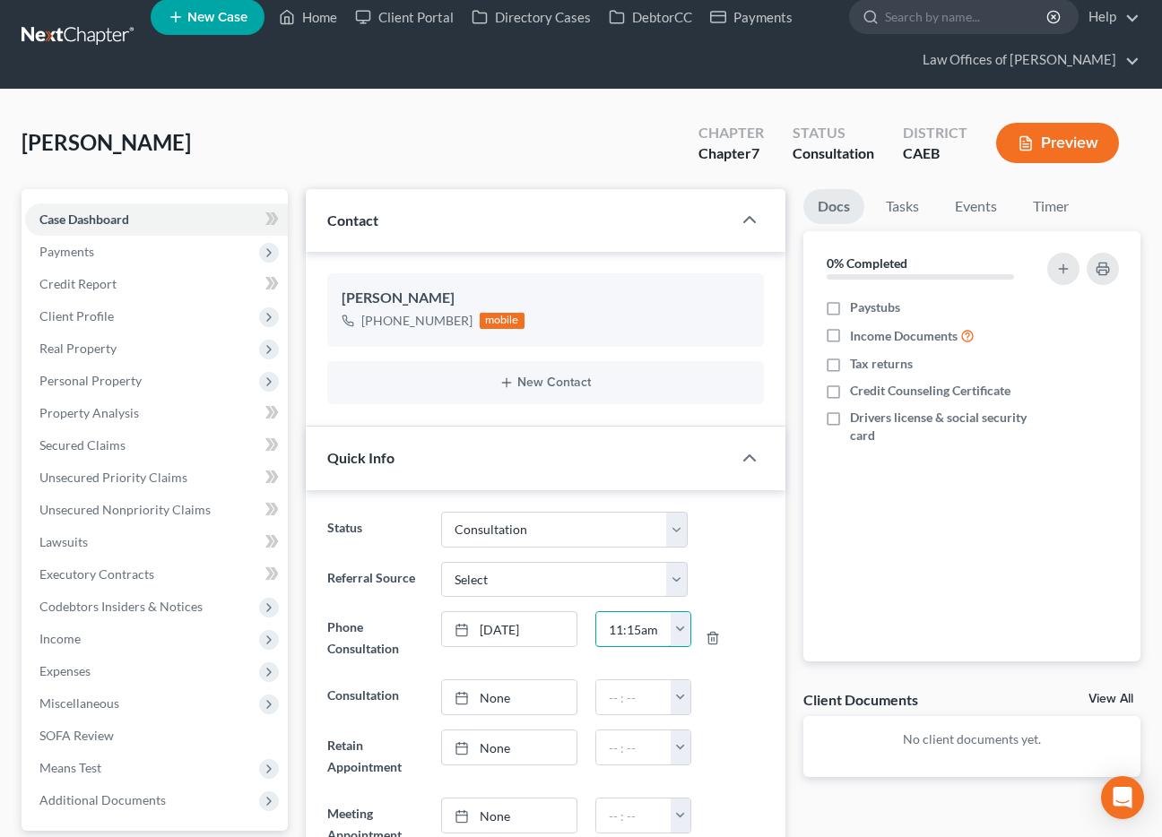
scroll to position [0, 0]
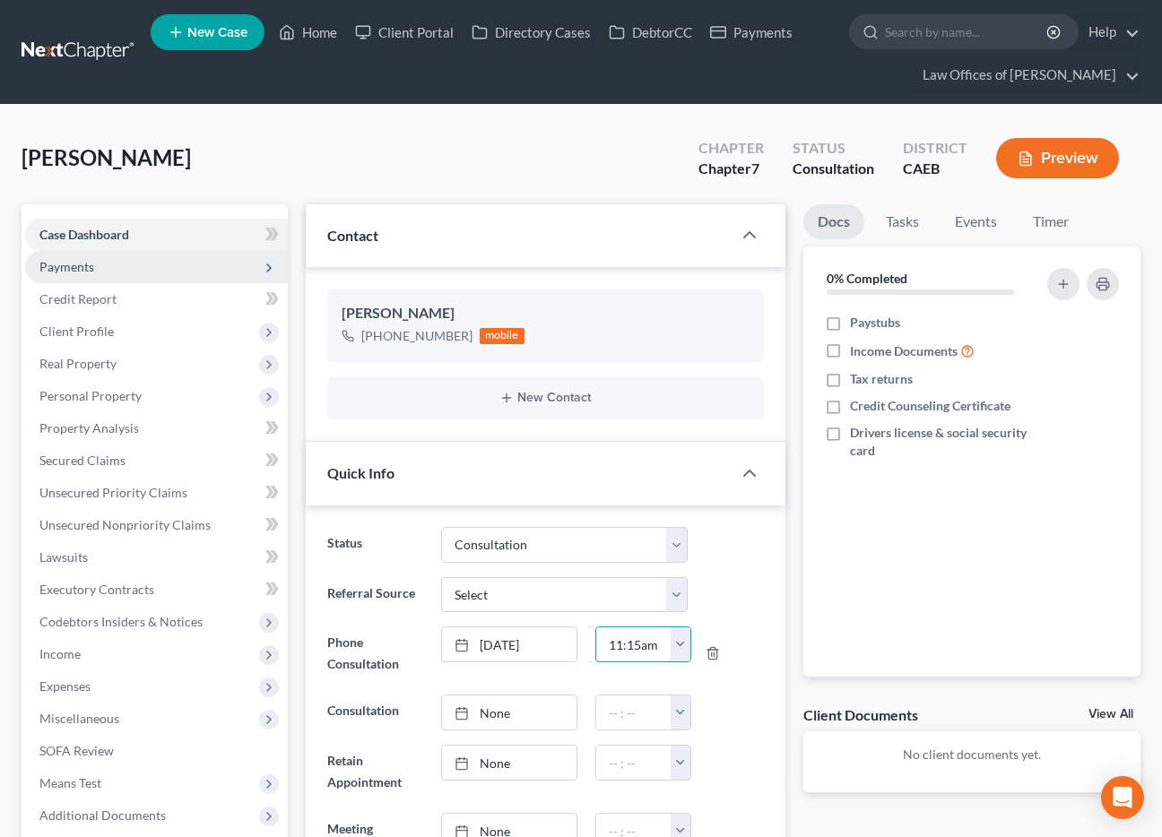
type input "11:15am"
click at [89, 272] on span "Payments" at bounding box center [66, 266] width 55 height 15
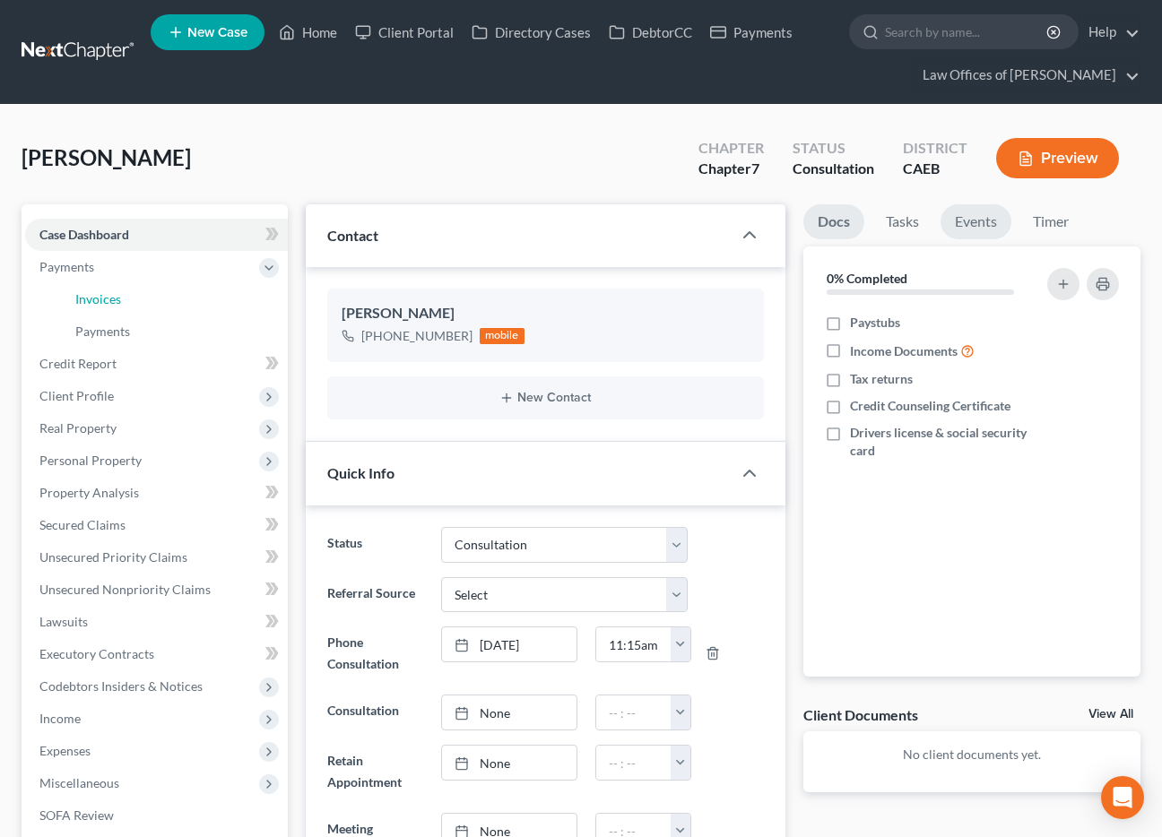
drag, startPoint x: 91, startPoint y: 295, endPoint x: 966, endPoint y: 225, distance: 877.6
click at [91, 295] on span "Invoices" at bounding box center [98, 298] width 46 height 15
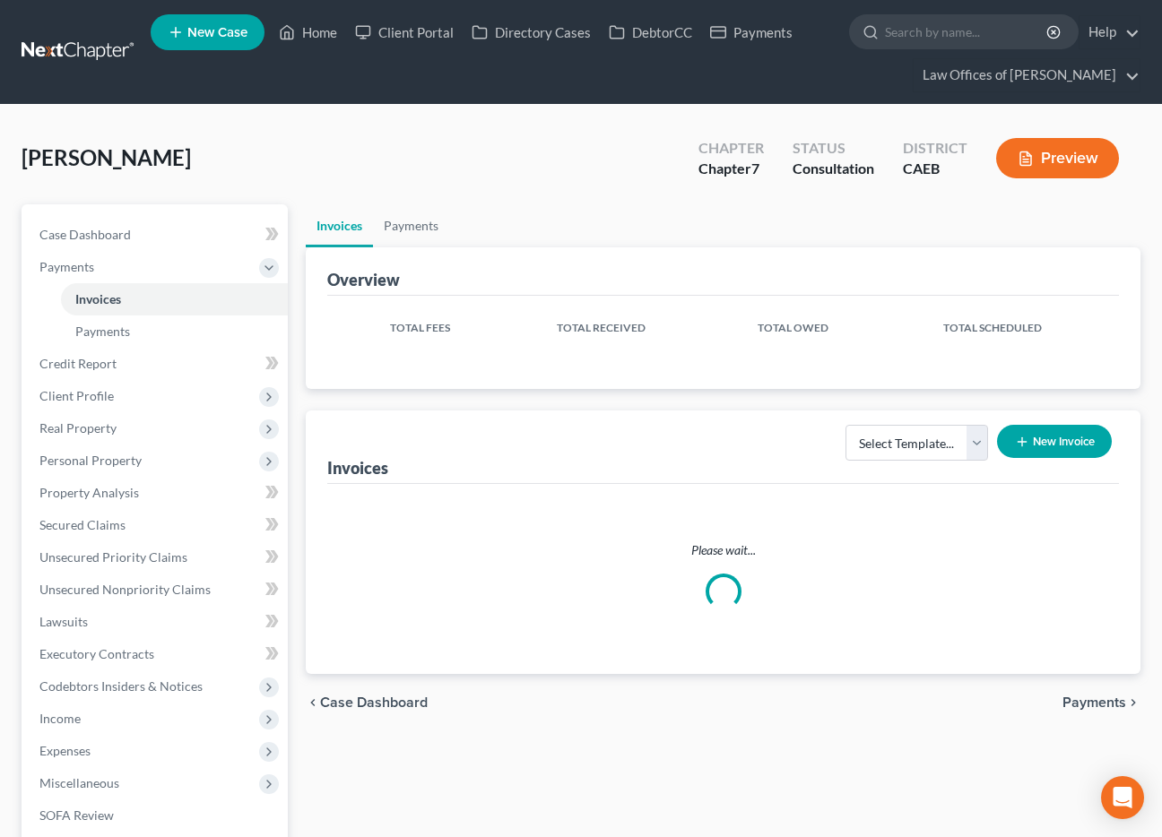
click at [966, 225] on ul "Invoices Payments" at bounding box center [723, 225] width 834 height 43
click at [111, 236] on span "Case Dashboard" at bounding box center [84, 234] width 91 height 15
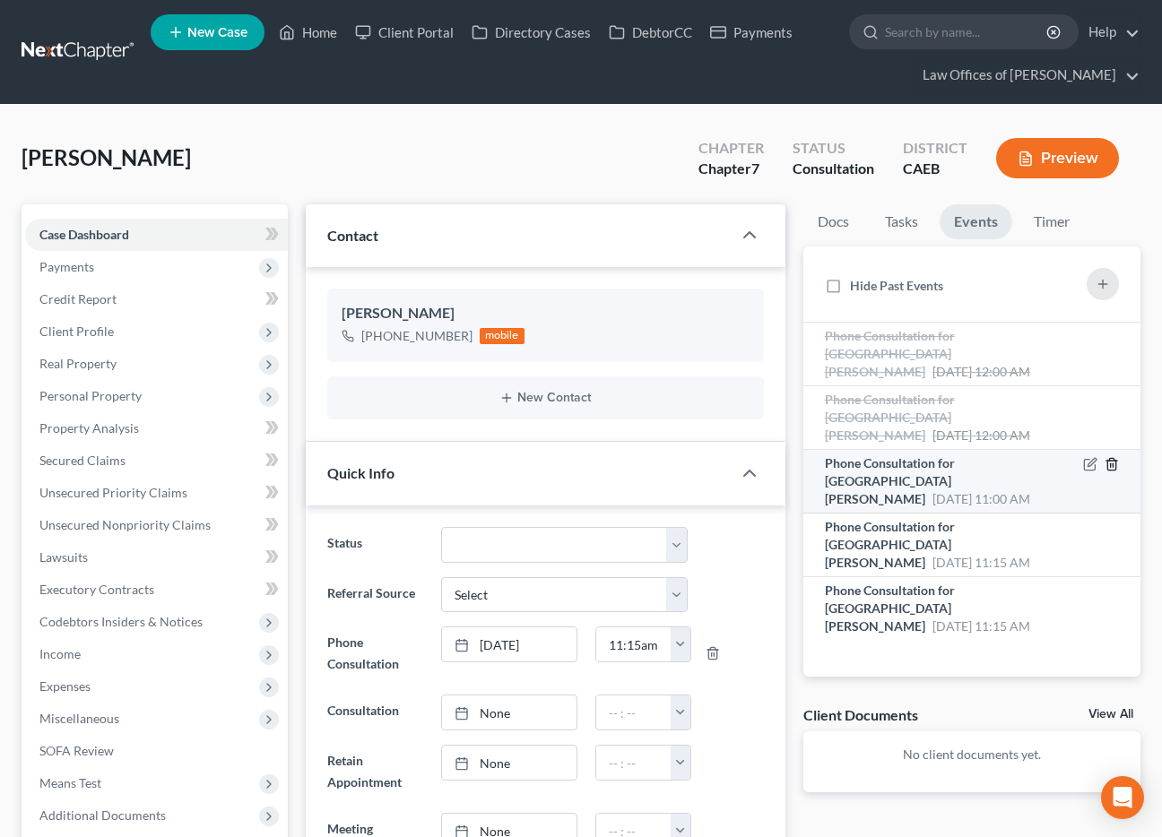
click at [1074, 463] on line "button" at bounding box center [1112, 465] width 0 height 4
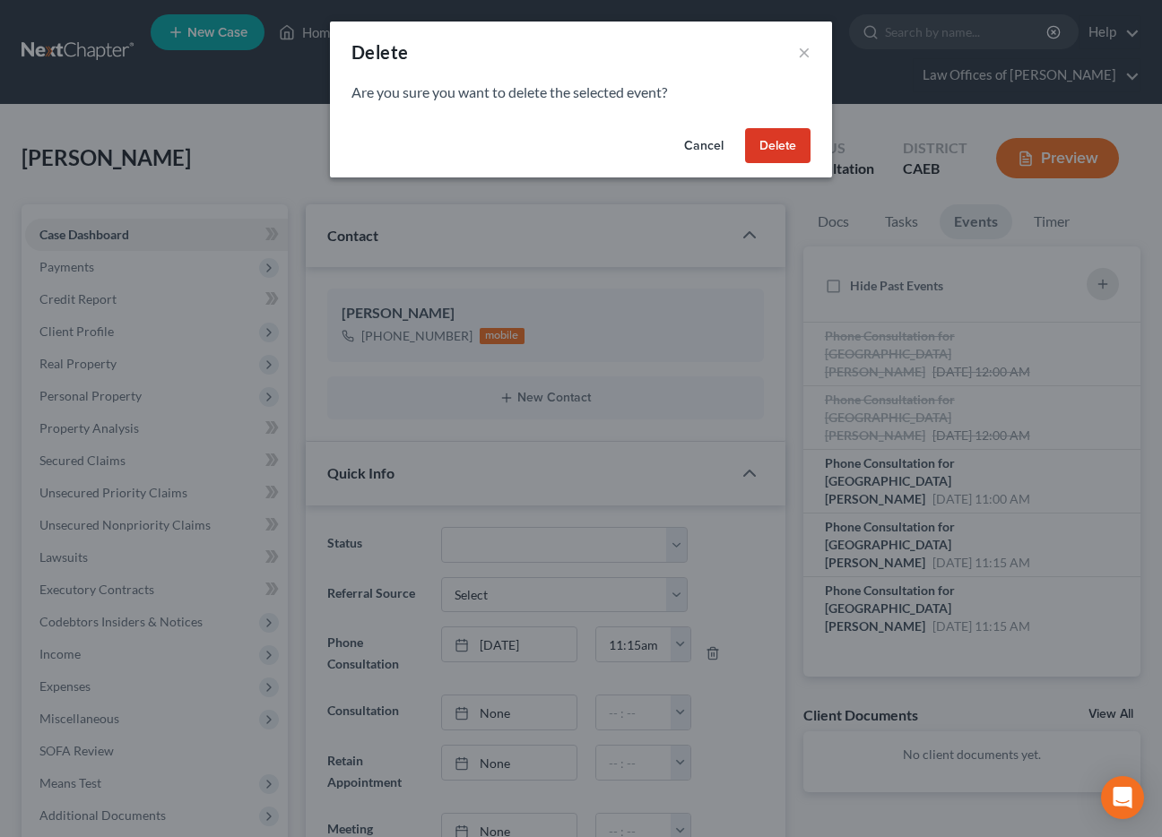
drag, startPoint x: 787, startPoint y: 152, endPoint x: 1076, endPoint y: 488, distance: 443.6
click at [787, 152] on button "Delete" at bounding box center [777, 146] width 65 height 36
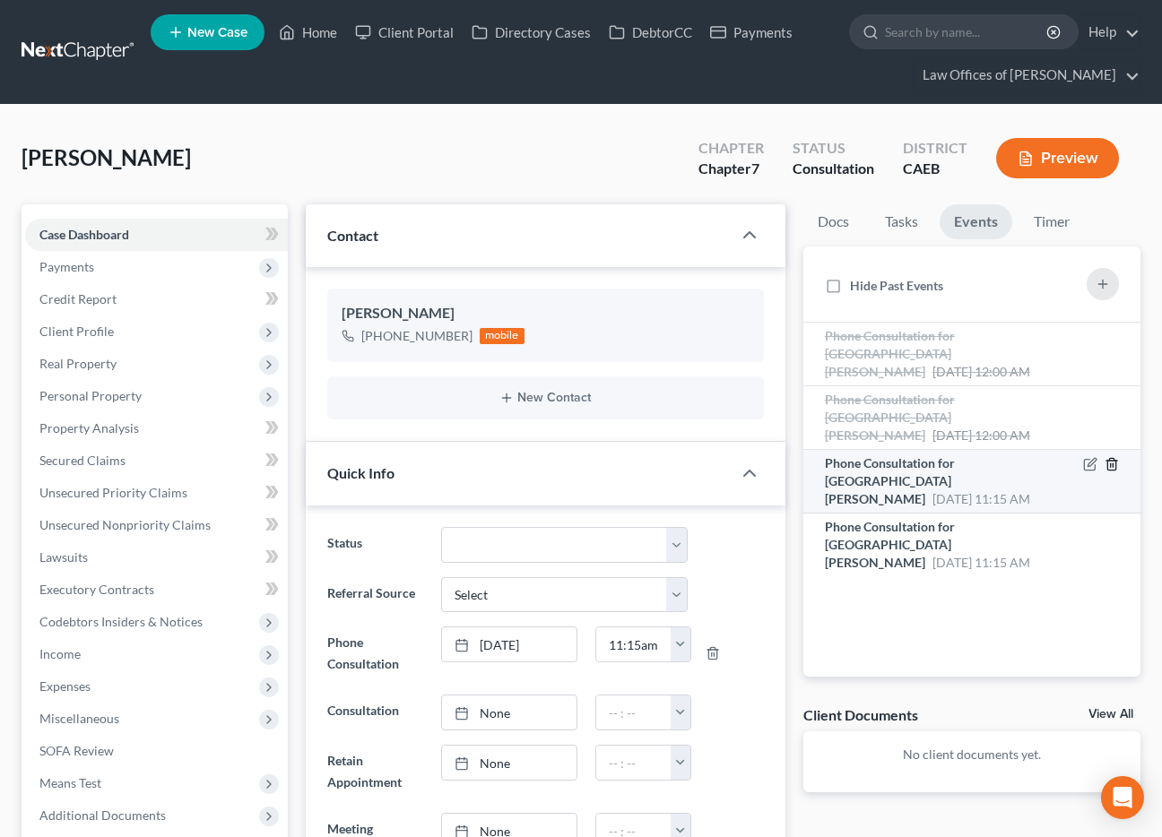
click at [1074, 457] on icon "button" at bounding box center [1111, 464] width 14 height 14
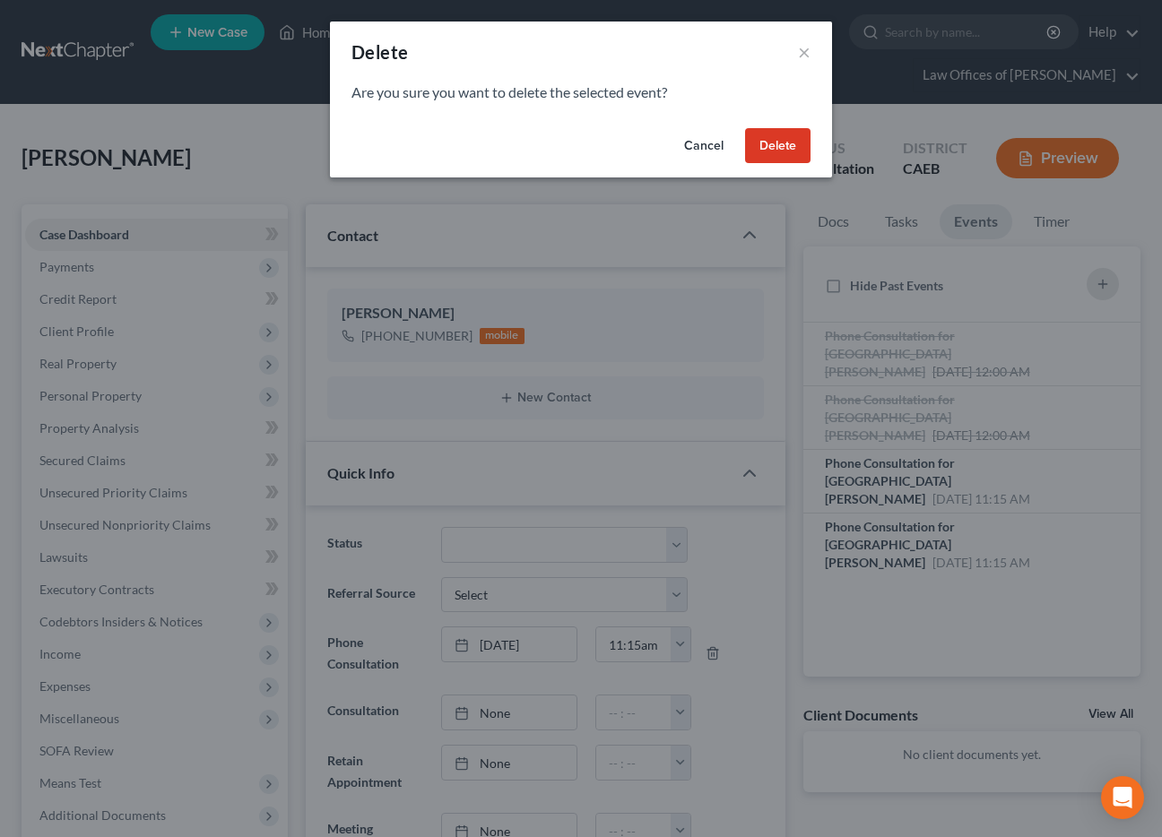
drag, startPoint x: 762, startPoint y: 146, endPoint x: 13, endPoint y: 190, distance: 750.6
click at [762, 146] on button "Delete" at bounding box center [777, 146] width 65 height 36
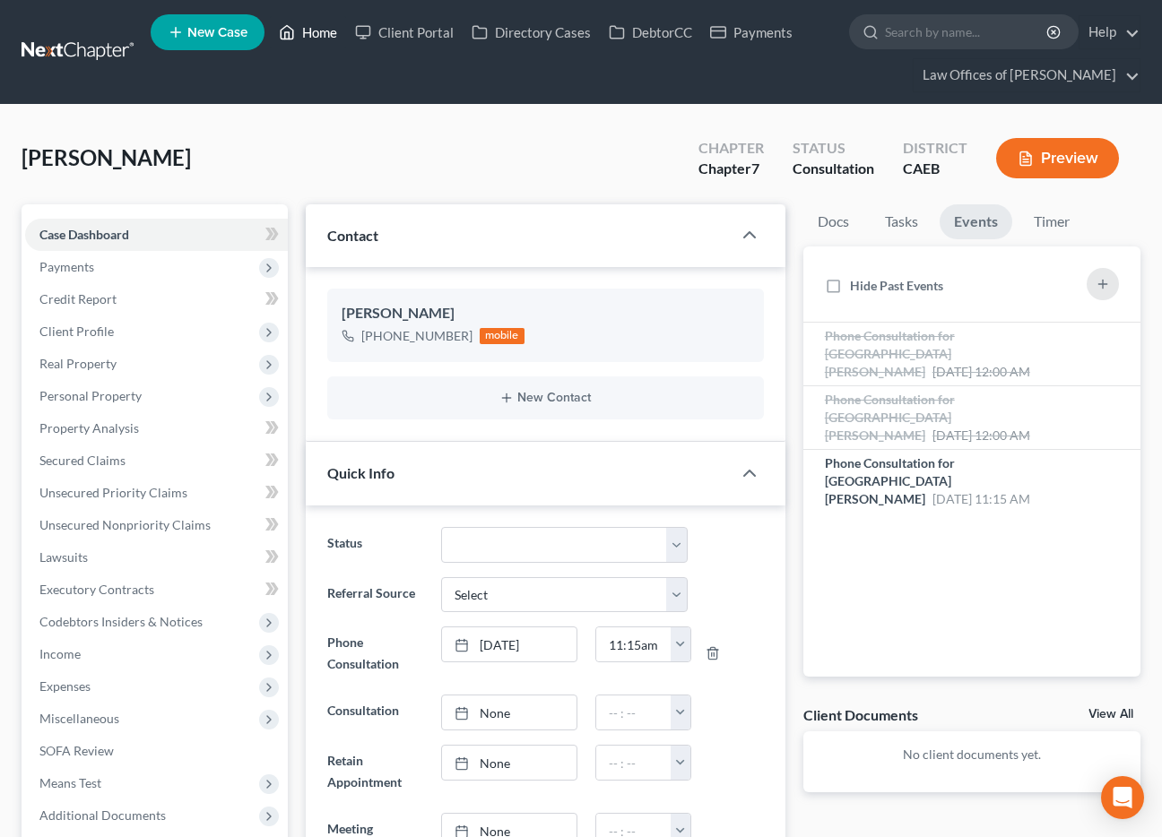
click at [325, 35] on link "Home" at bounding box center [308, 32] width 76 height 32
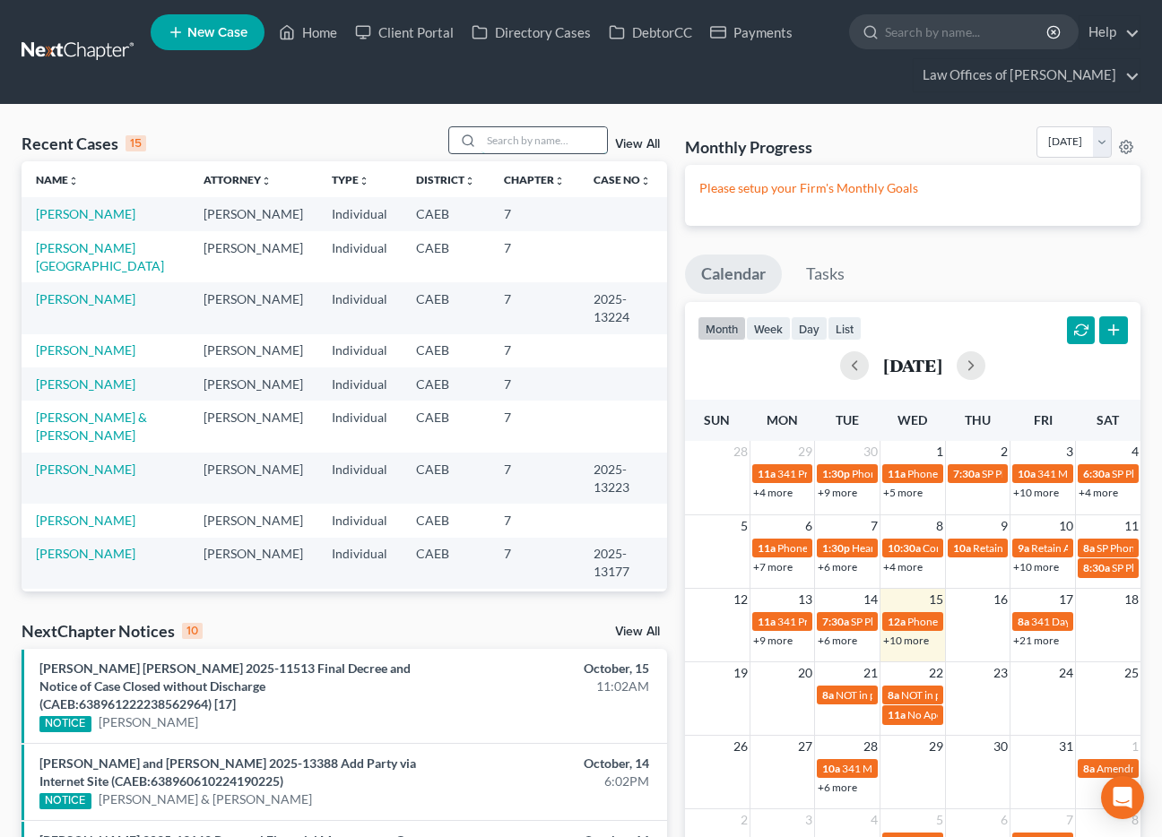
click at [530, 143] on input "search" at bounding box center [543, 140] width 125 height 26
type input "harper"
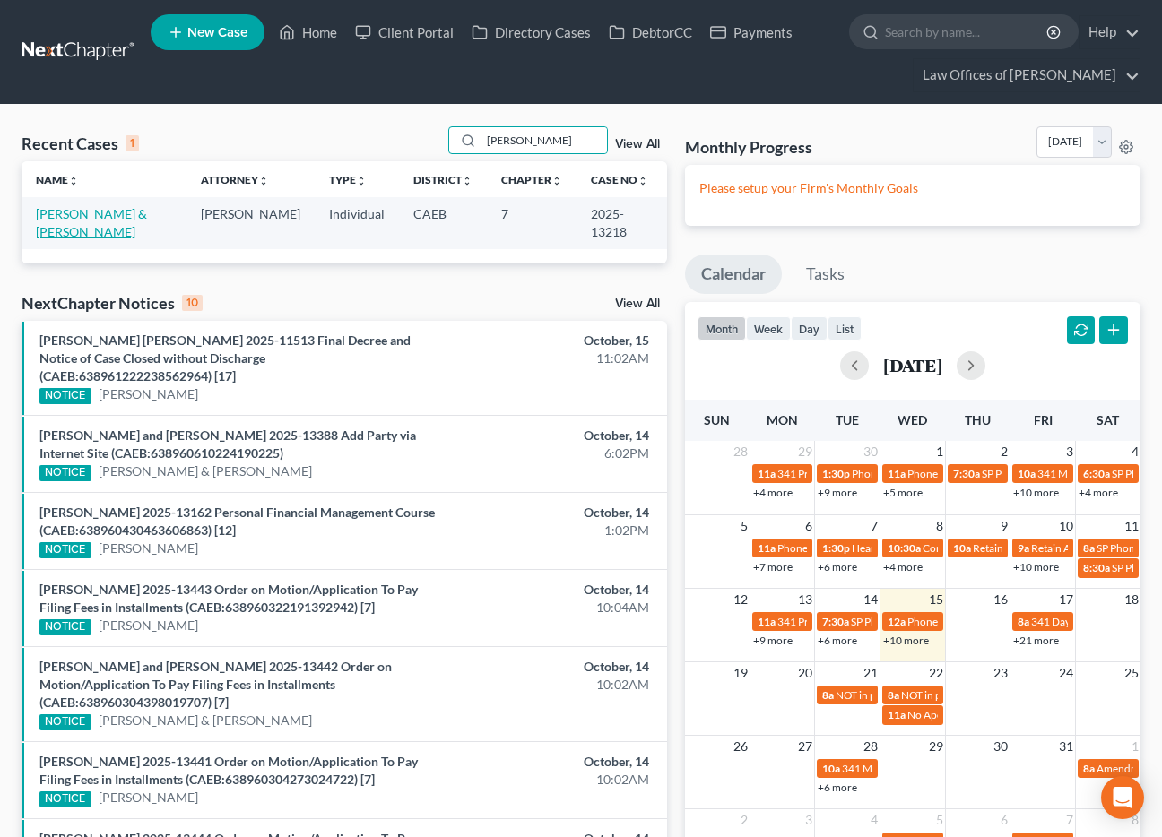
click at [97, 210] on link "Harper, Vernon & Ericka" at bounding box center [91, 222] width 111 height 33
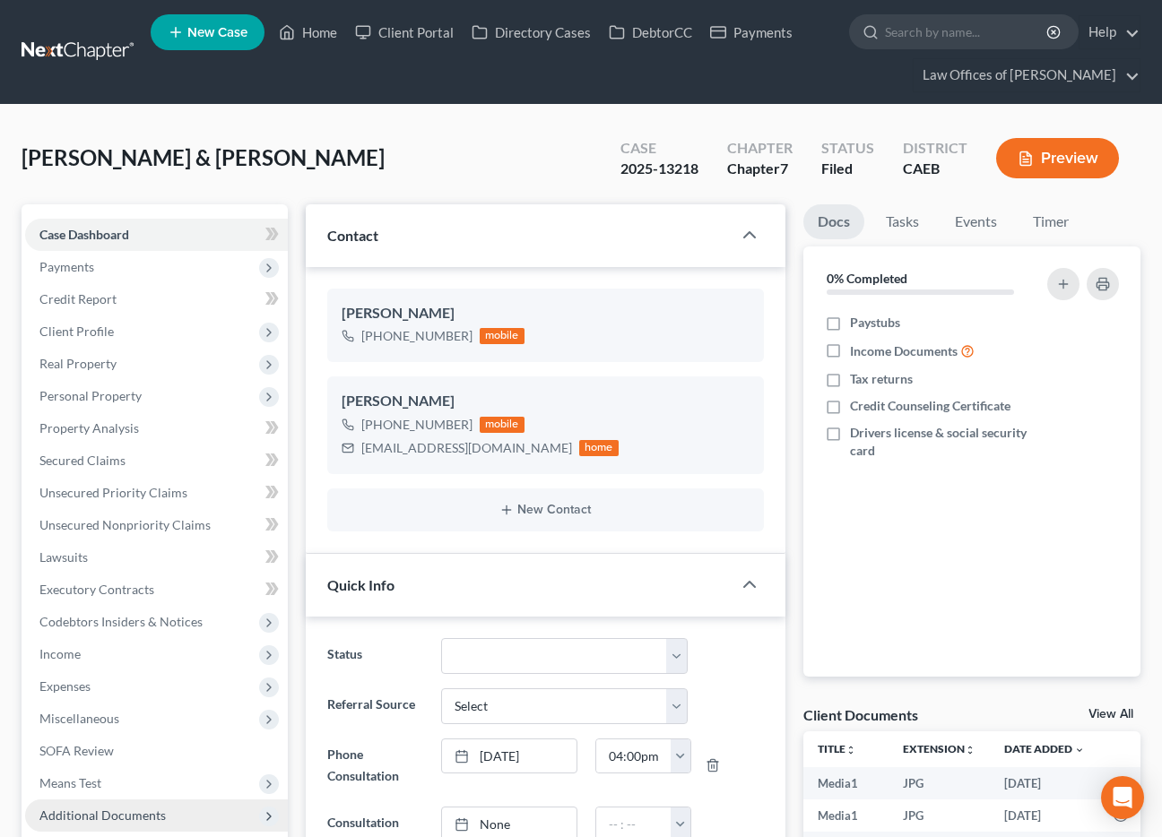
drag, startPoint x: 105, startPoint y: 529, endPoint x: 118, endPoint y: 479, distance: 52.0
click at [105, 808] on span "Additional Documents" at bounding box center [102, 815] width 126 height 15
click at [115, 808] on span "Additional Documents" at bounding box center [102, 815] width 126 height 15
click at [119, 808] on span "Additional Documents" at bounding box center [102, 815] width 126 height 15
click at [118, 808] on span "Additional Documents" at bounding box center [102, 815] width 126 height 15
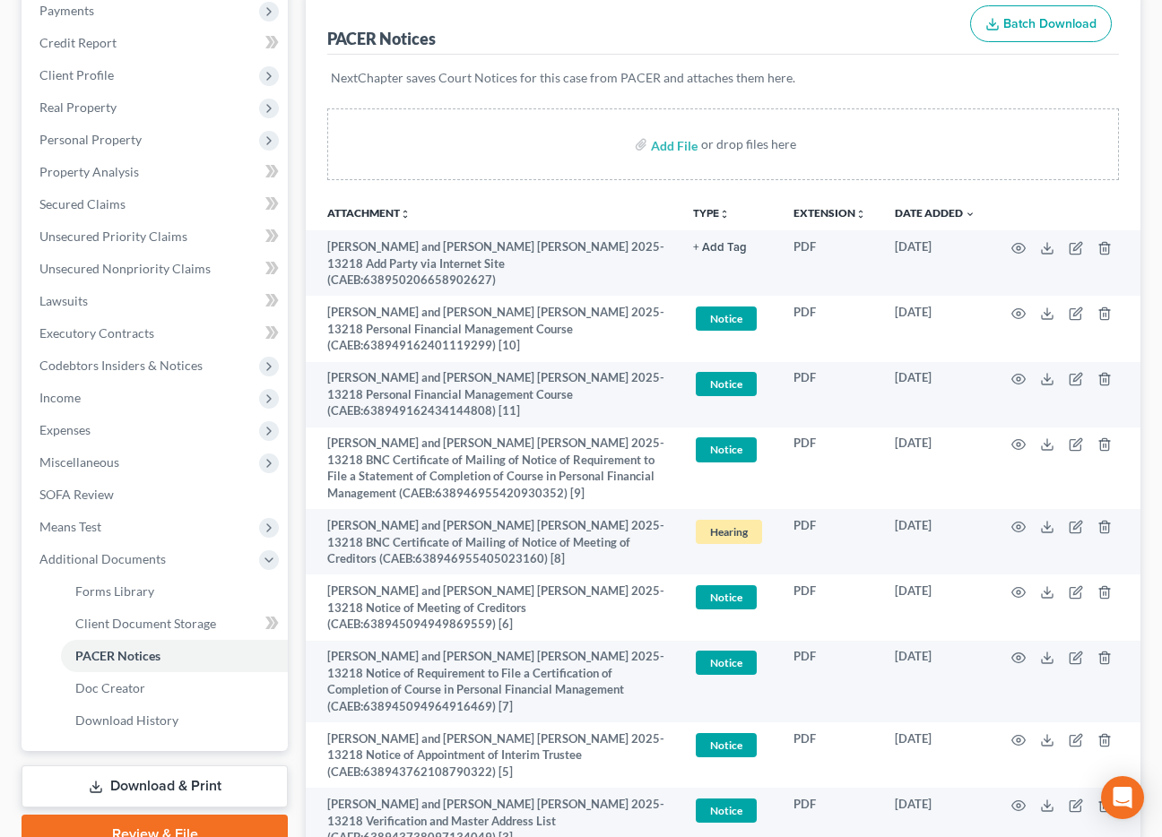
scroll to position [257, 0]
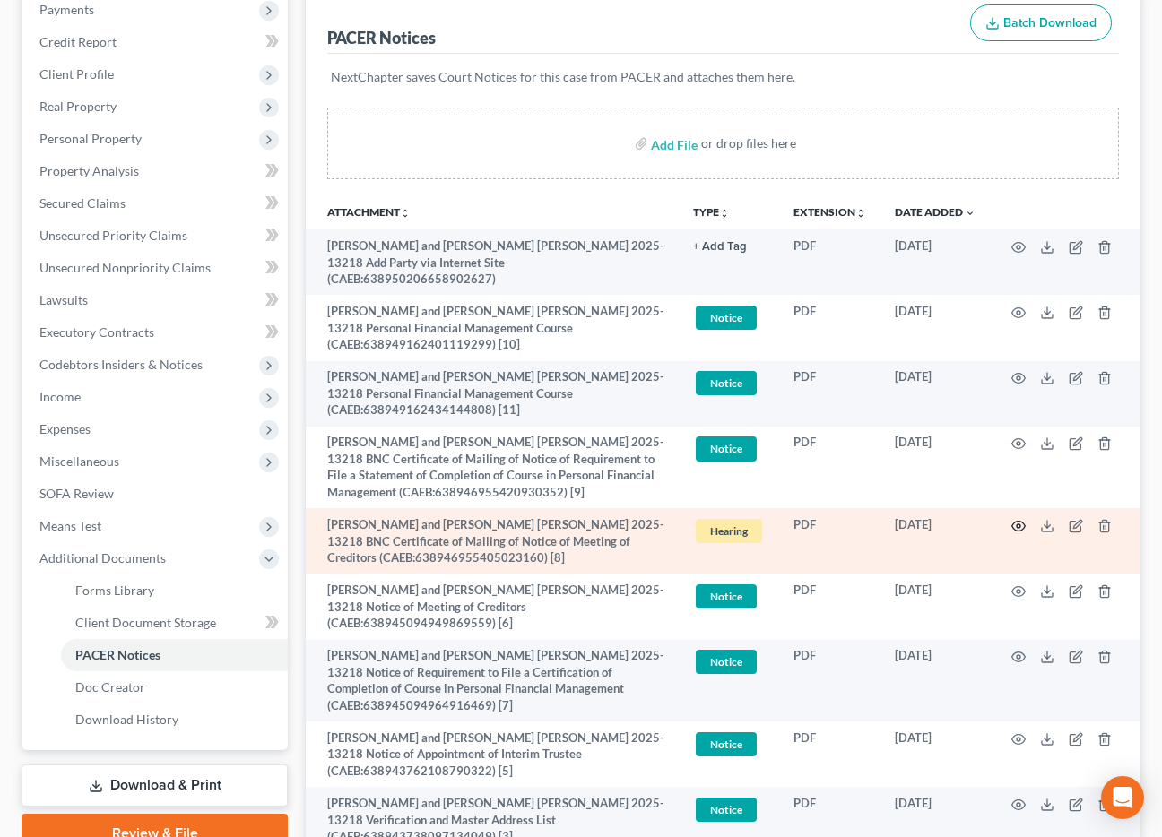
click at [1018, 528] on icon "button" at bounding box center [1018, 526] width 14 height 14
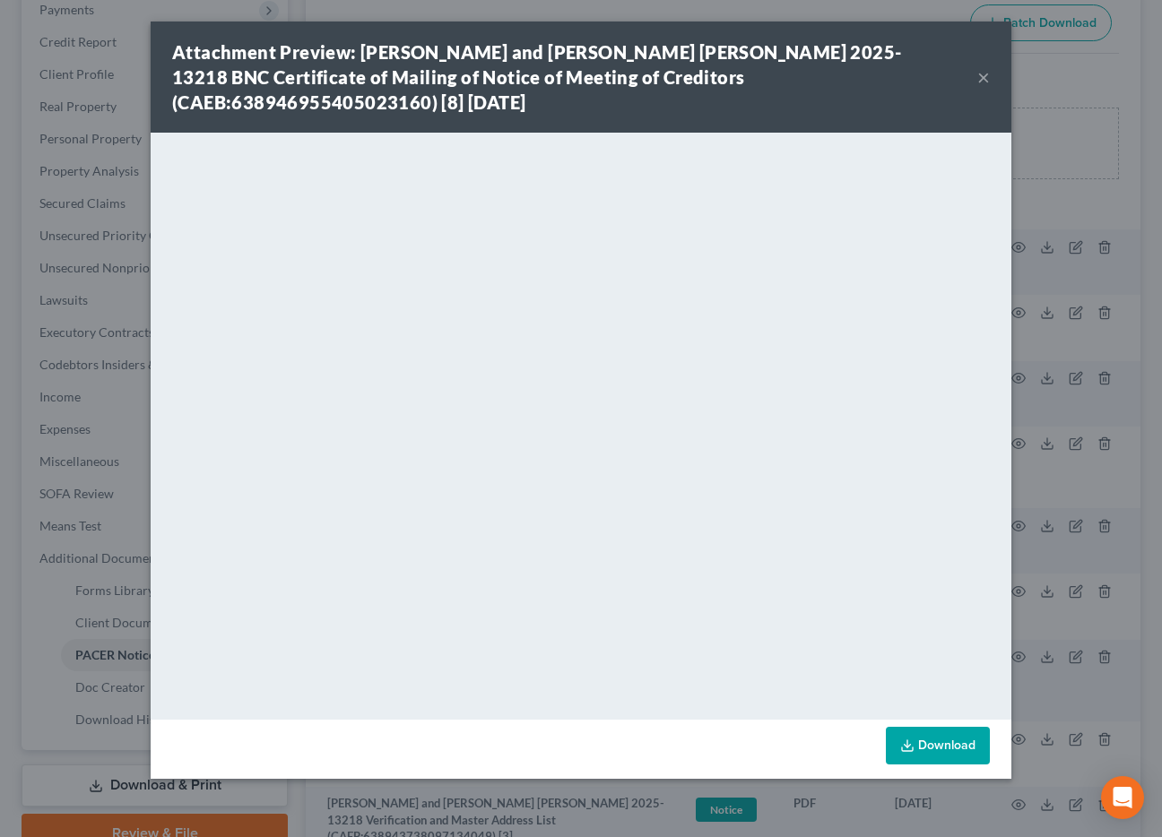
drag, startPoint x: 982, startPoint y: 73, endPoint x: 1025, endPoint y: 1, distance: 84.4
click at [982, 73] on button "×" at bounding box center [983, 77] width 13 height 22
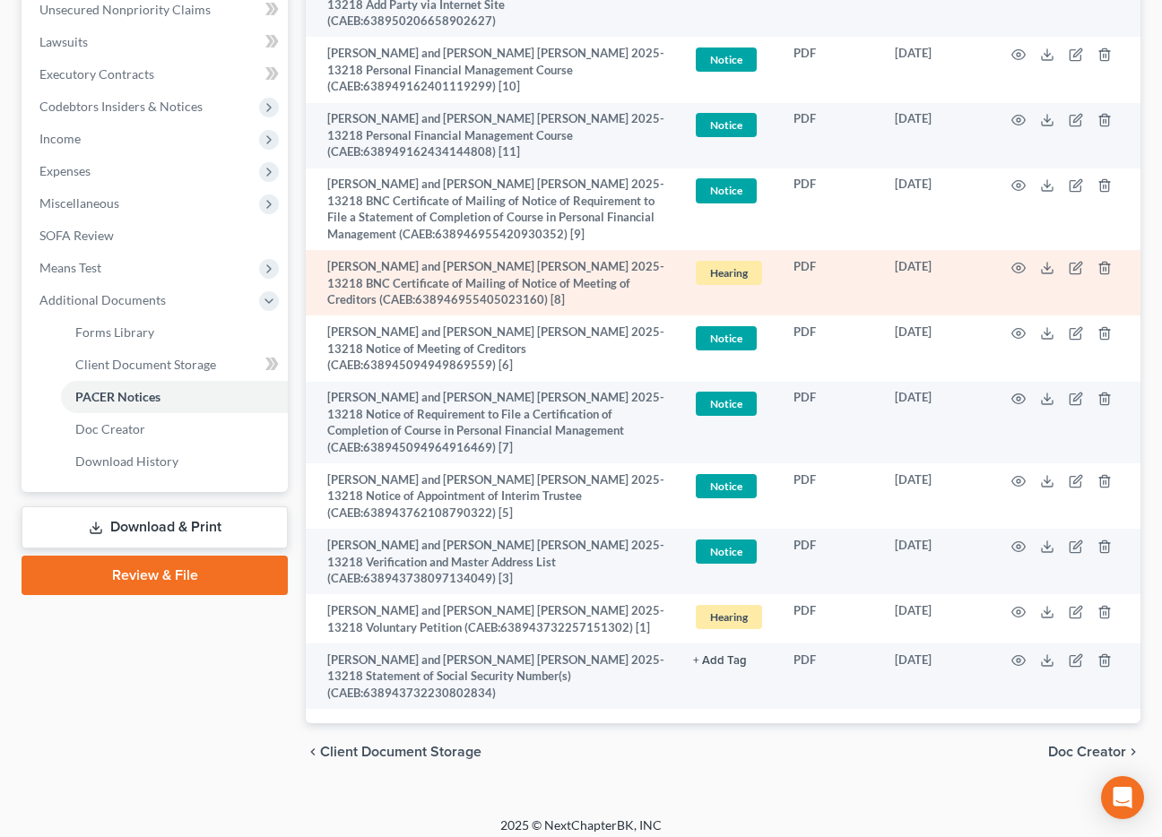
scroll to position [527, 0]
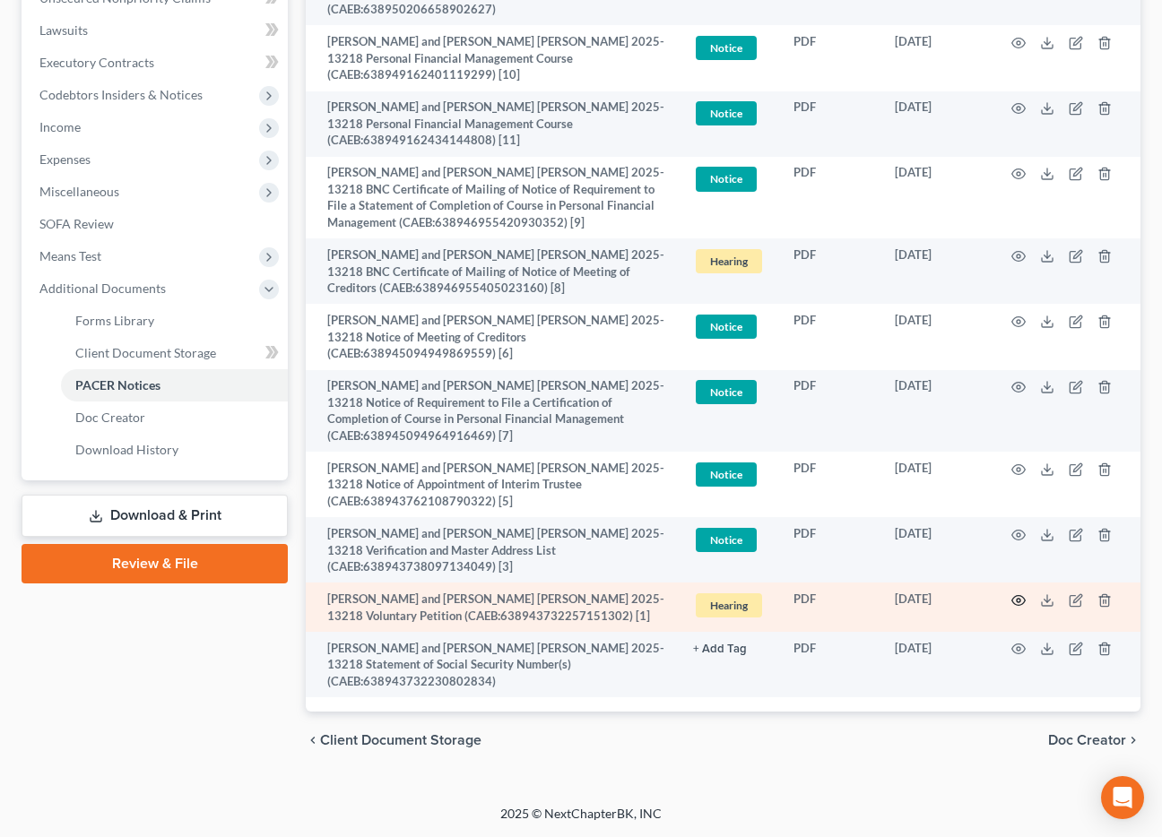
click at [1020, 600] on icon "button" at bounding box center [1018, 600] width 14 height 14
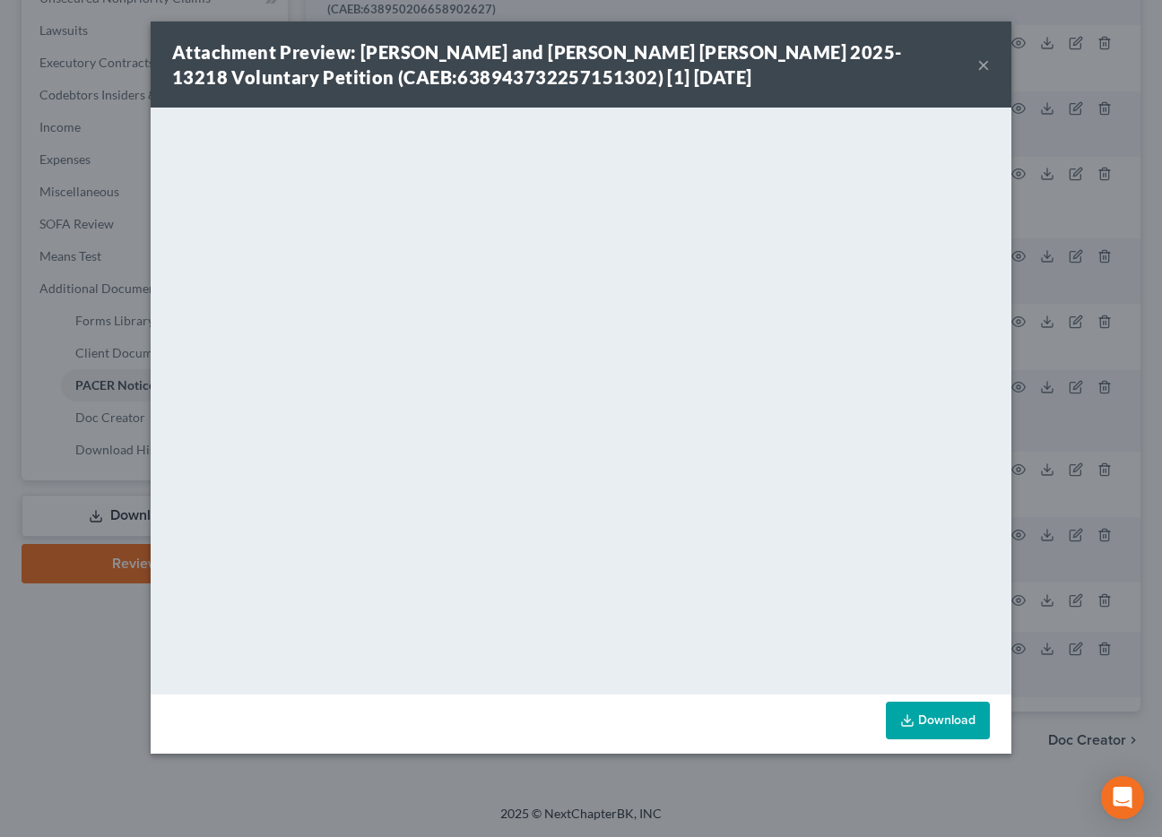
click at [987, 68] on button "×" at bounding box center [983, 65] width 13 height 22
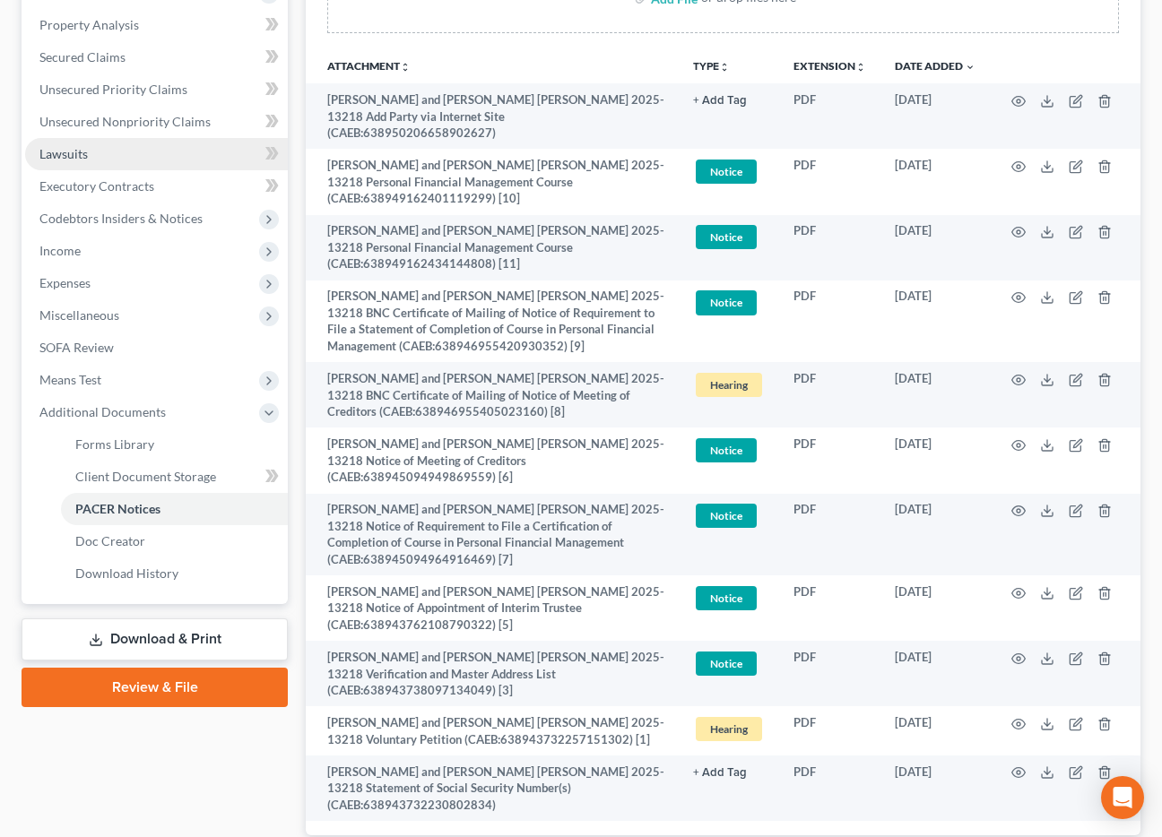
scroll to position [398, 0]
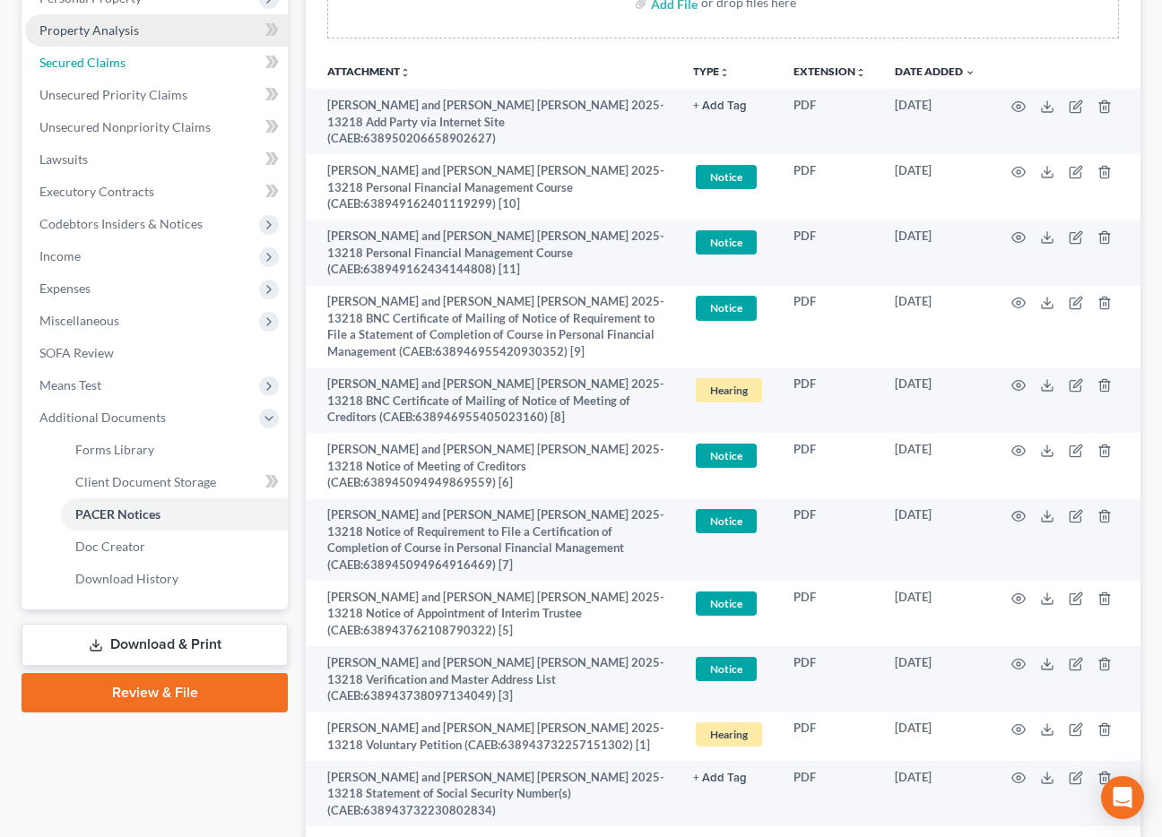
click at [104, 67] on span "Secured Claims" at bounding box center [82, 62] width 86 height 15
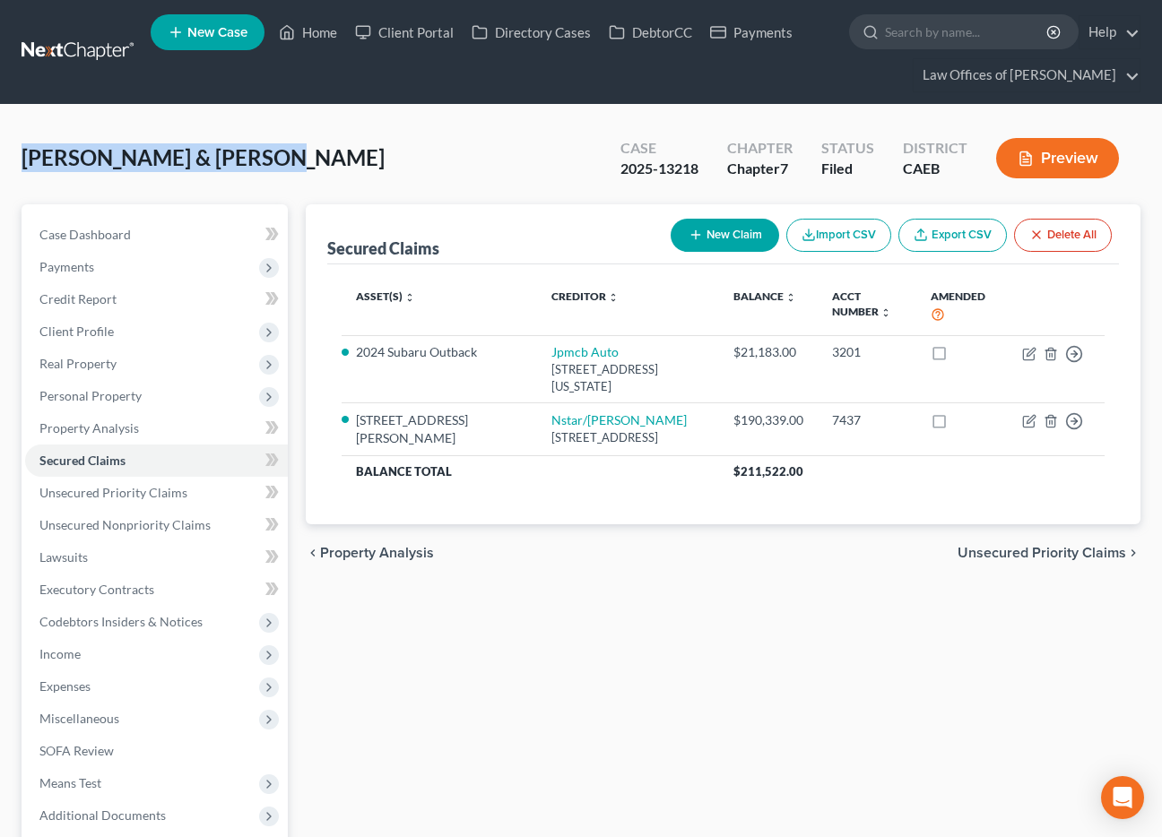
drag, startPoint x: 138, startPoint y: 170, endPoint x: 1, endPoint y: 167, distance: 137.2
click at [22, 167] on div "Harper, Vernon & Ericka Upgraded Case 2025-13218 Chapter Chapter 7 Status Filed…" at bounding box center [581, 165] width 1119 height 78
copy span "Harper, Vernon & Ericka"
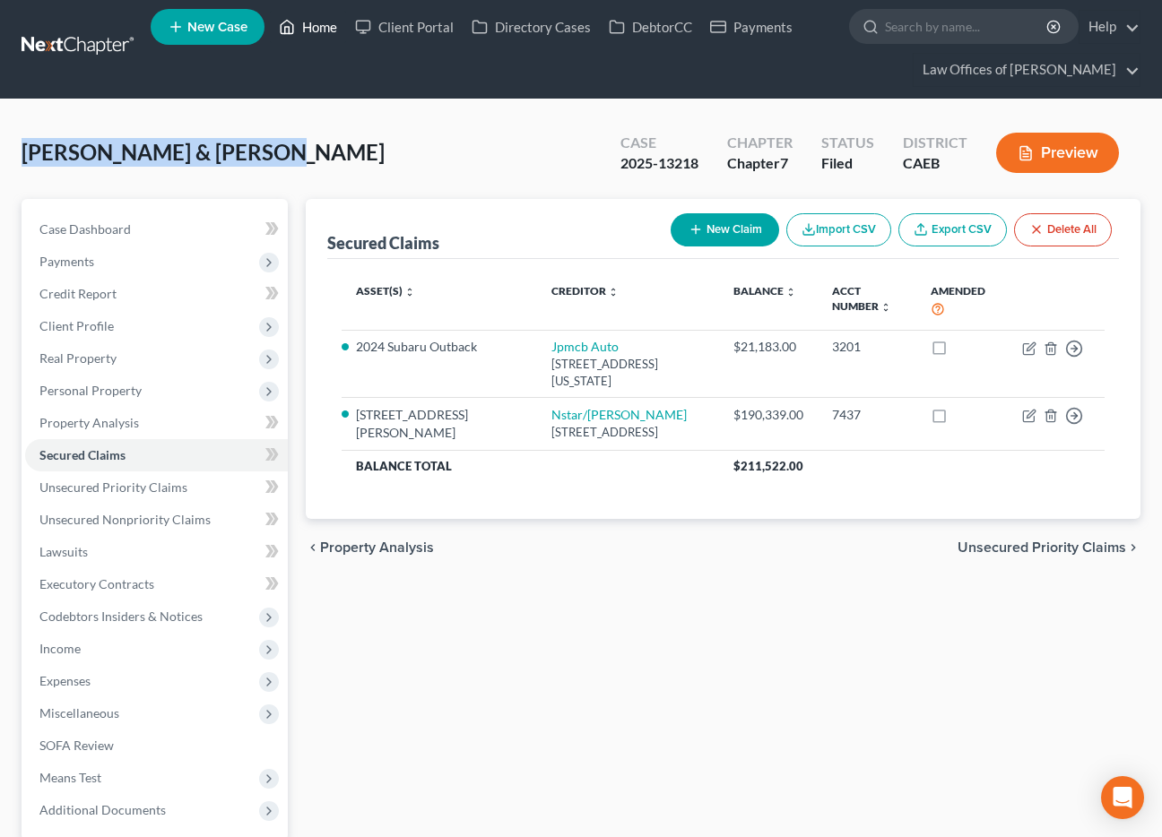
drag, startPoint x: 326, startPoint y: 32, endPoint x: 343, endPoint y: 56, distance: 28.9
click at [326, 32] on link "Home" at bounding box center [308, 27] width 76 height 32
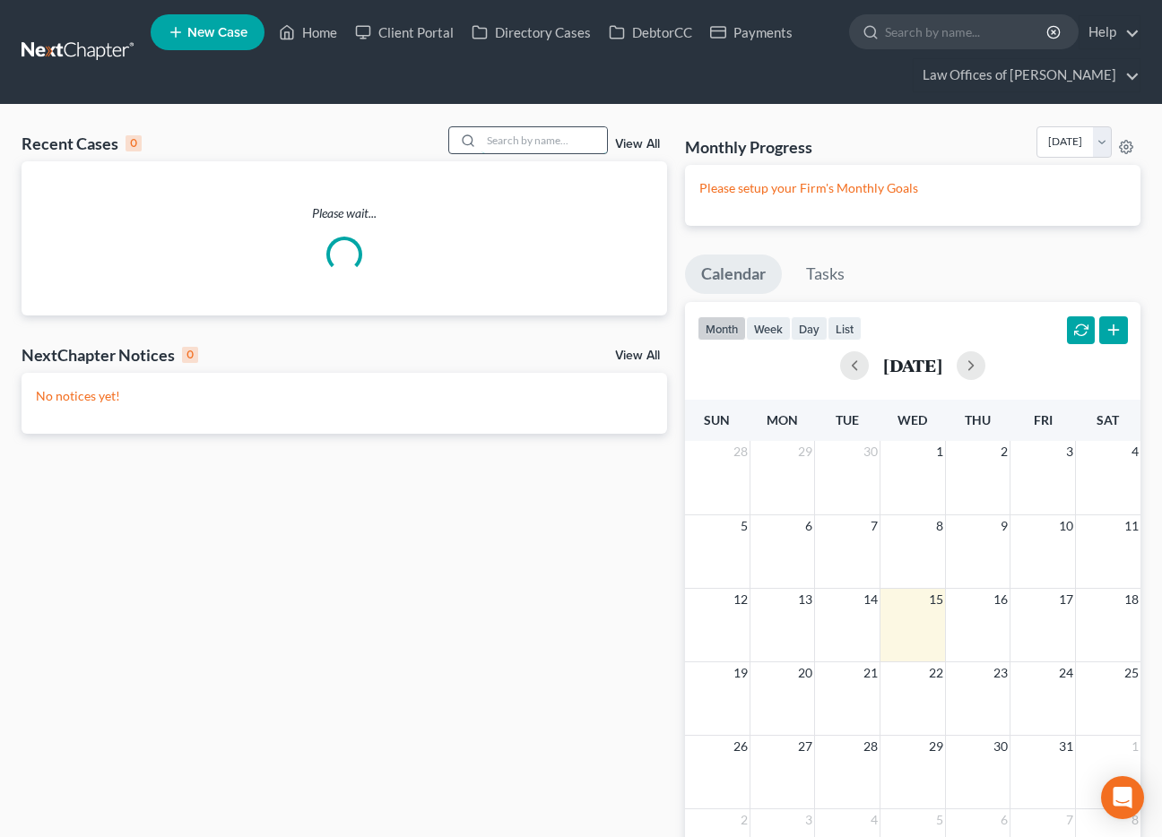
click at [534, 143] on input "search" at bounding box center [543, 140] width 125 height 26
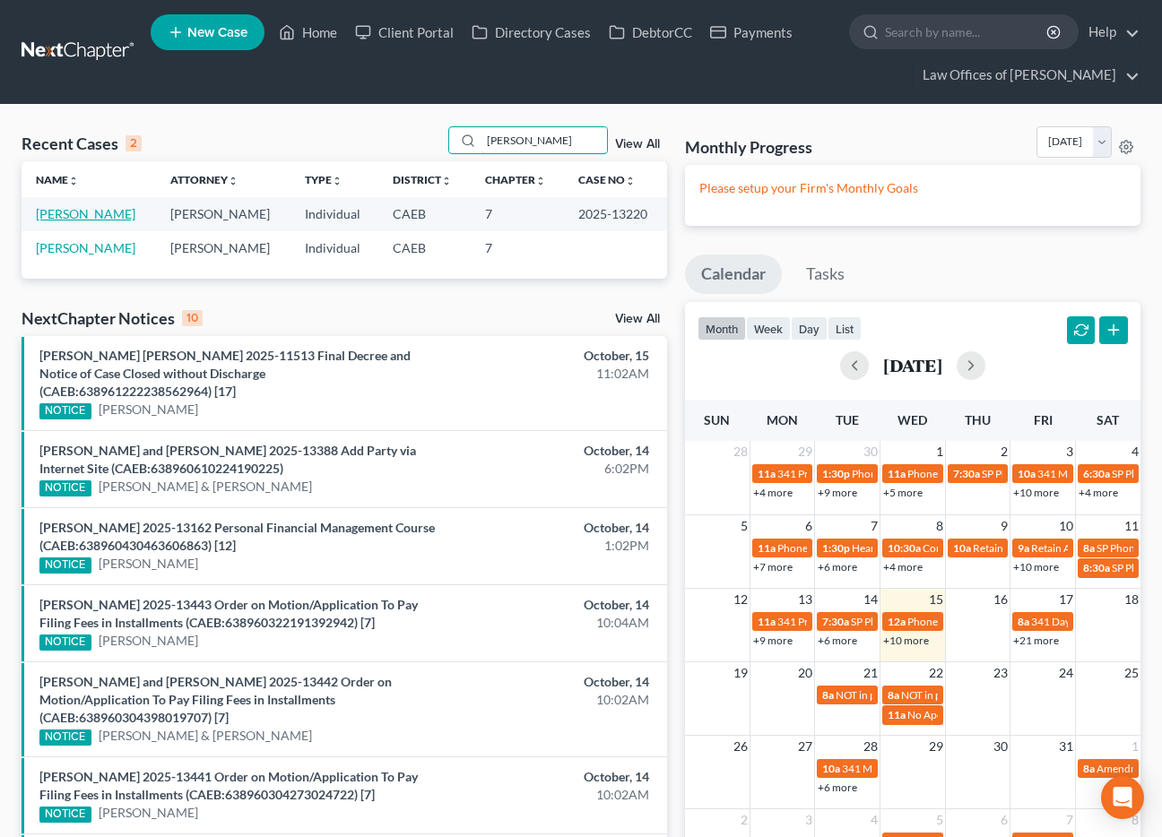
type input "juan perez"
click at [82, 216] on link "Perez, Juan" at bounding box center [85, 213] width 99 height 15
select select "5"
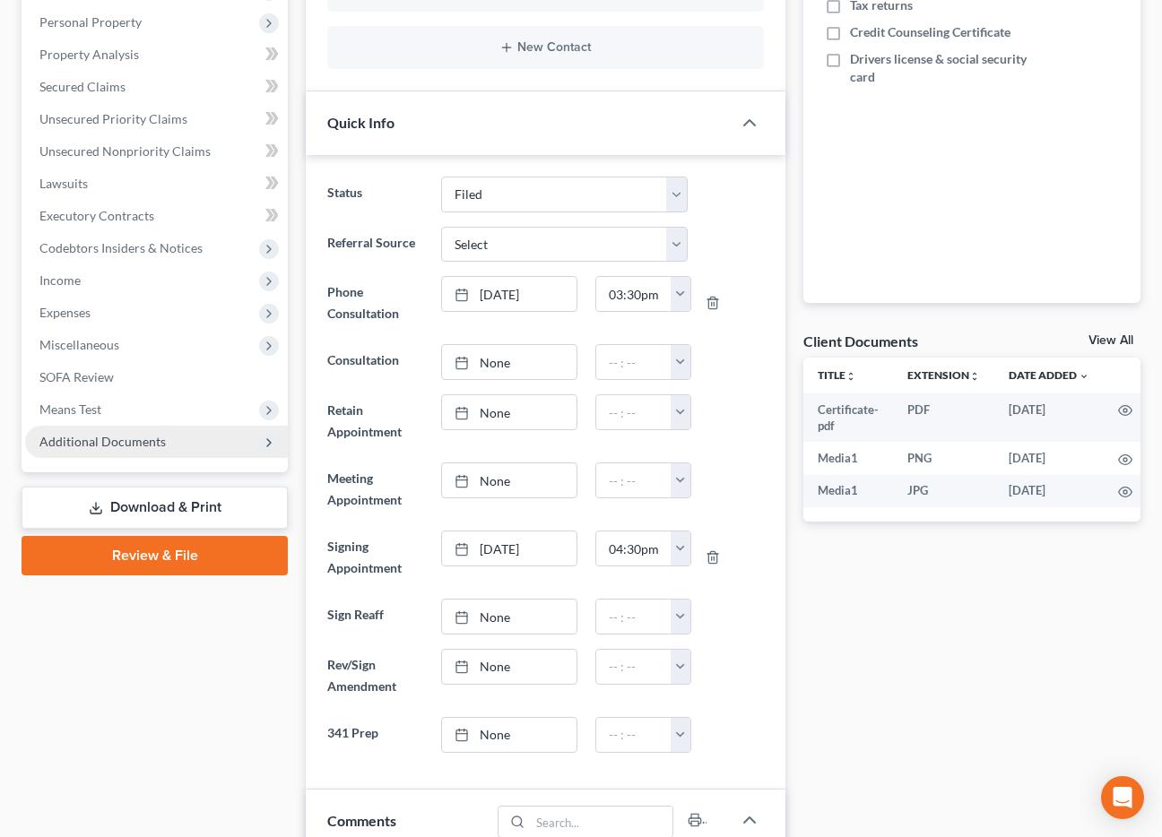
scroll to position [640, 0]
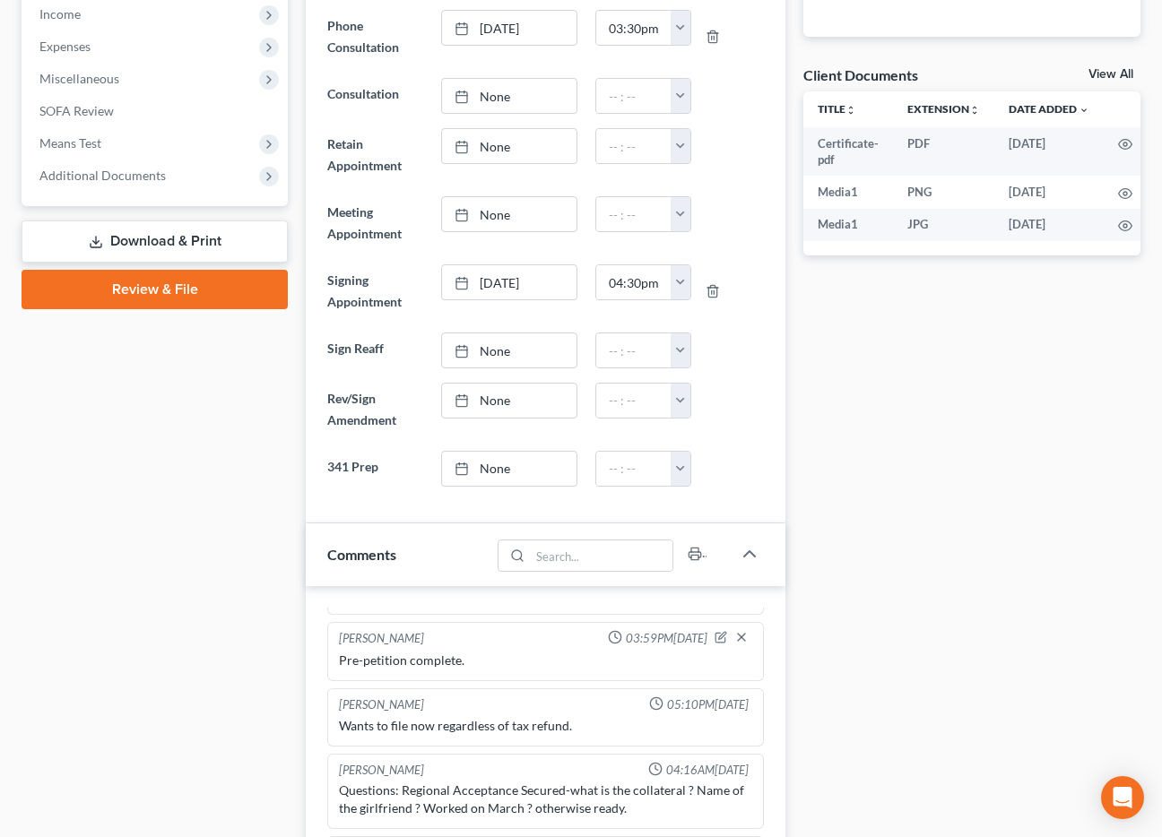
click at [146, 169] on span "Additional Documents" at bounding box center [102, 175] width 126 height 15
click at [151, 178] on span "Additional Documents" at bounding box center [102, 175] width 126 height 15
click at [133, 172] on span "Additional Documents" at bounding box center [102, 175] width 126 height 15
click at [113, 474] on div "Case Dashboard Payments Invoices Payments Payments Credit Report Client Profile" at bounding box center [155, 689] width 284 height 2251
click at [270, 477] on div "Case Dashboard Payments Invoices Payments Payments Credit Report Client Profile" at bounding box center [155, 689] width 284 height 2251
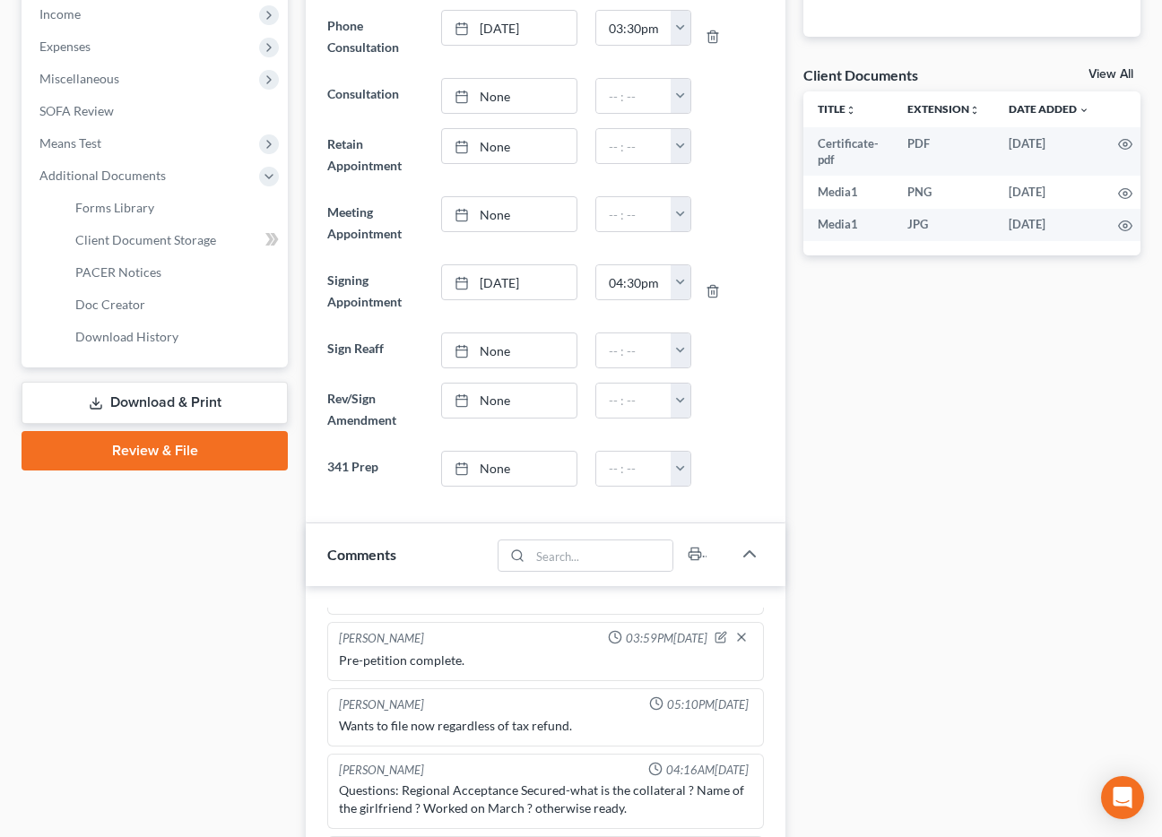
scroll to position [340, 0]
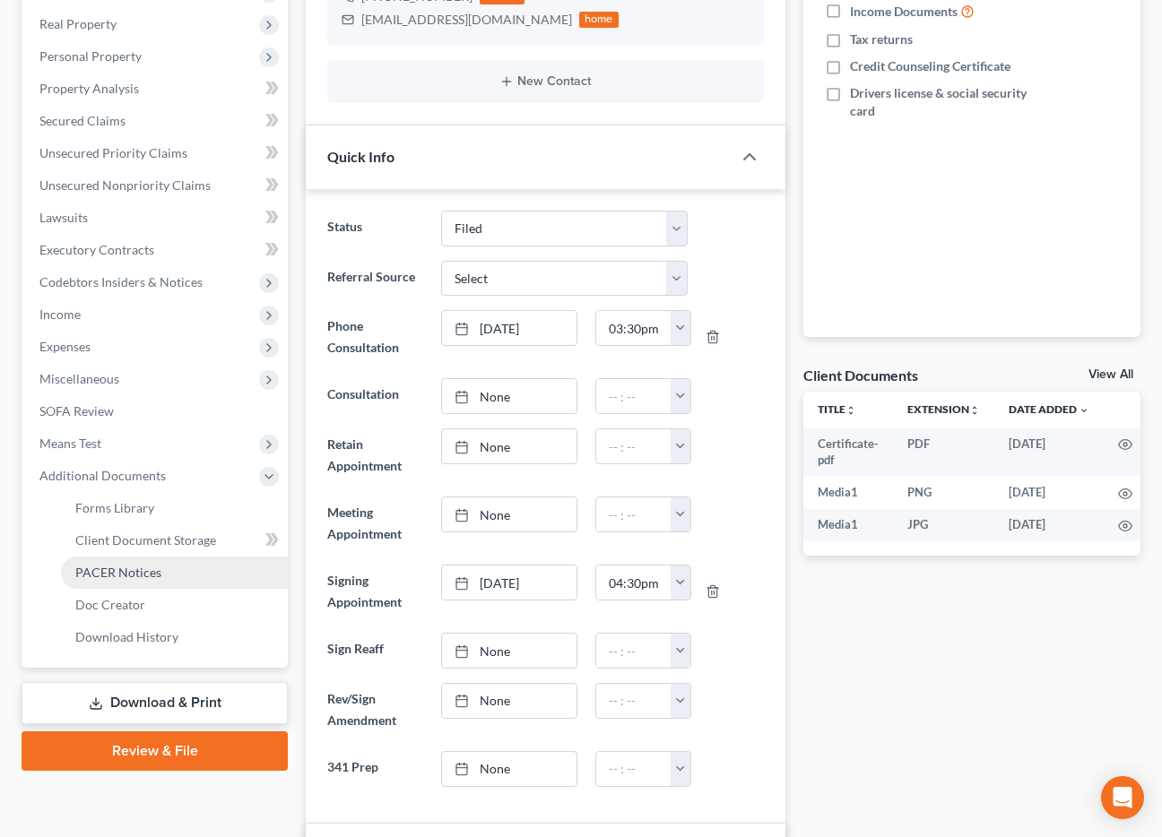
click at [119, 580] on link "PACER Notices" at bounding box center [174, 573] width 227 height 32
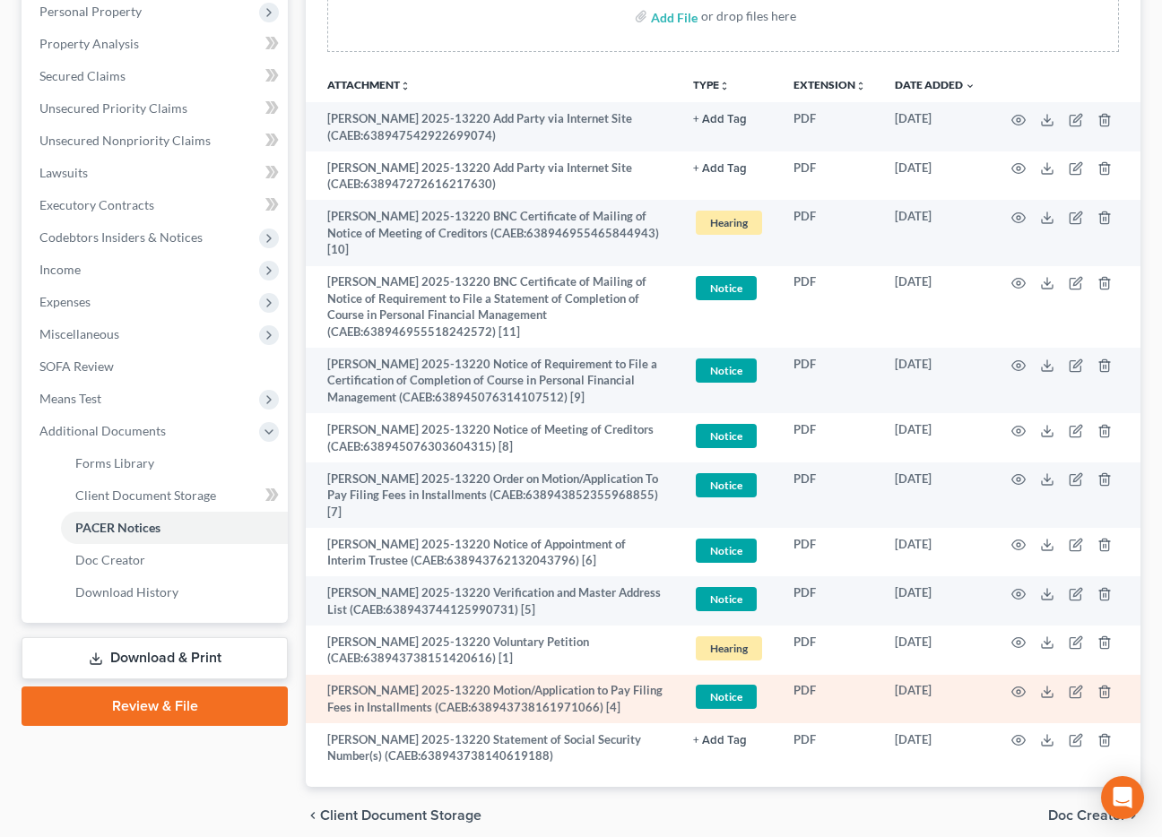
scroll to position [390, 0]
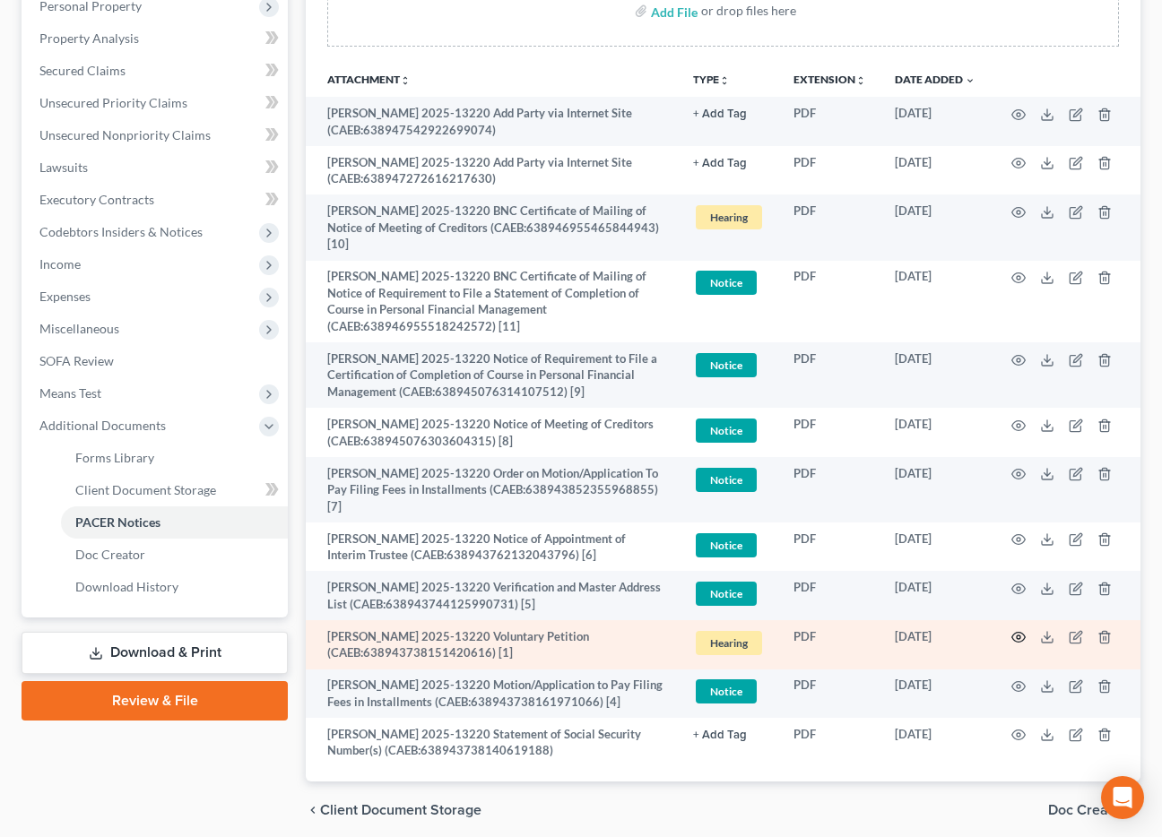
click at [1018, 635] on circle "button" at bounding box center [1018, 637] width 4 height 4
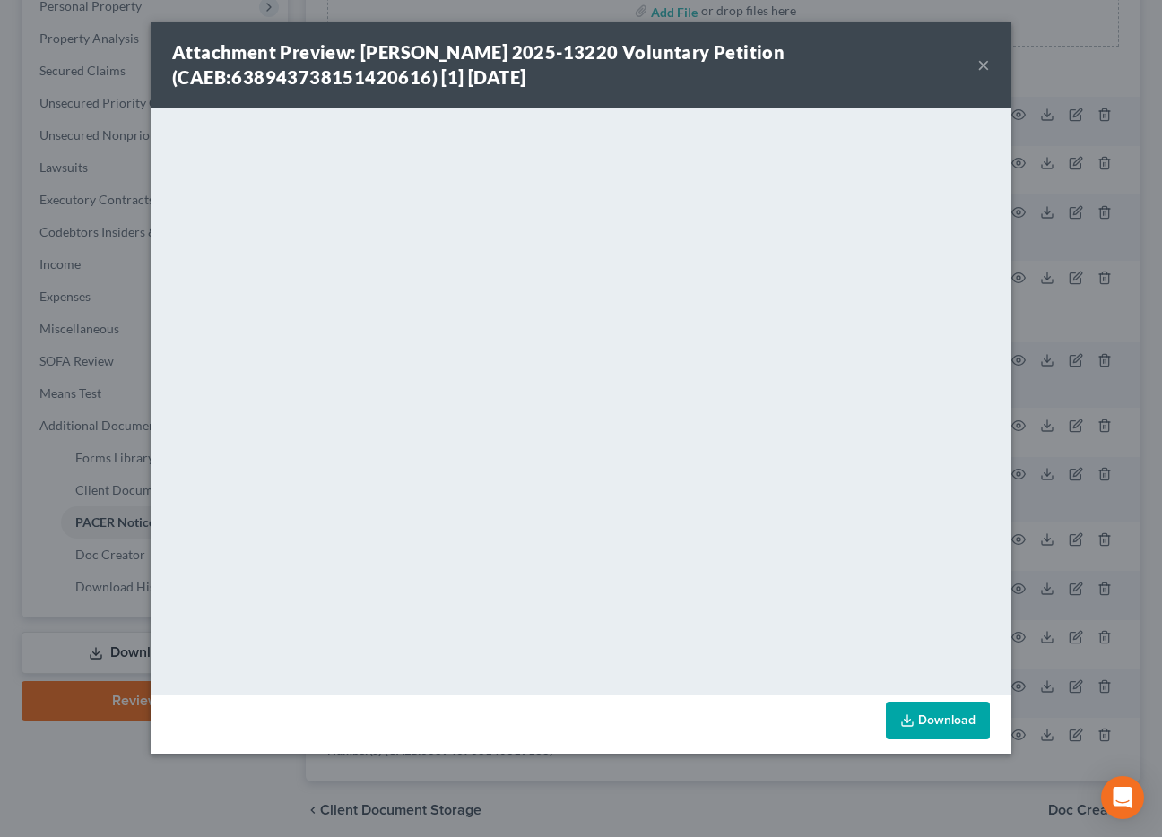
click at [982, 63] on button "×" at bounding box center [983, 65] width 13 height 22
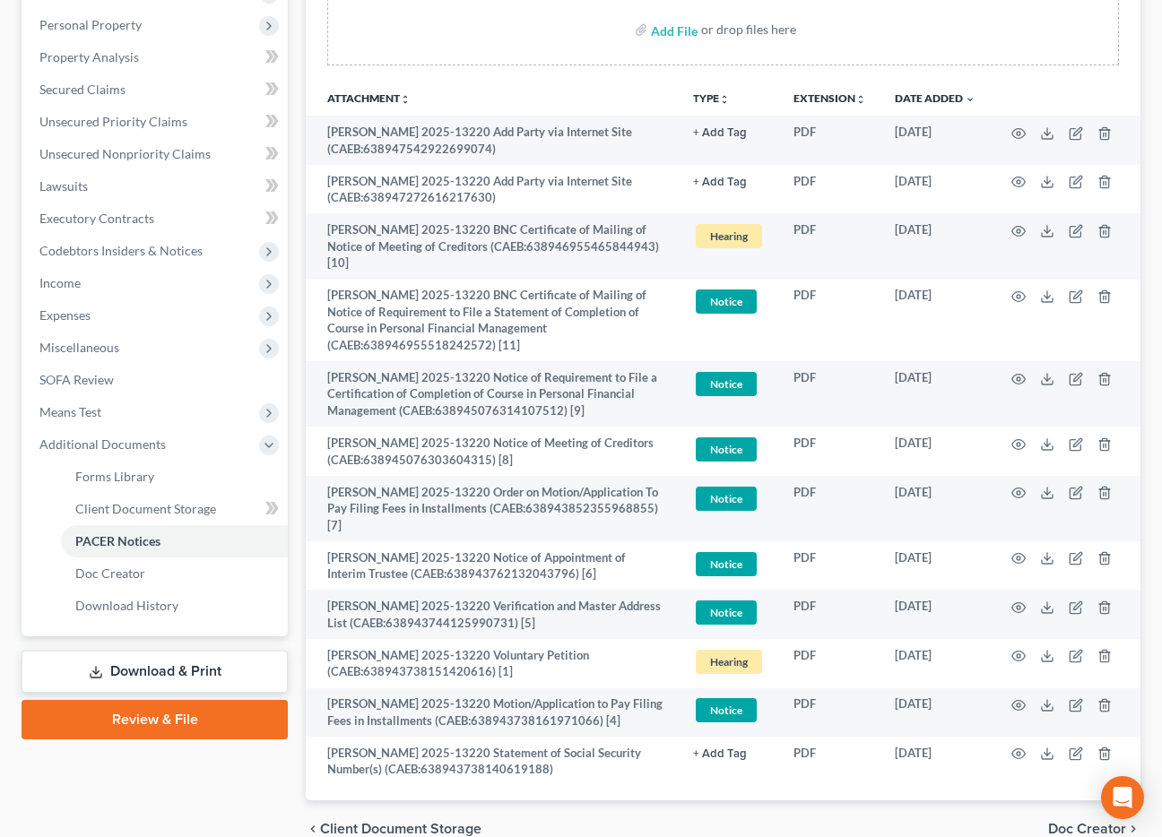
scroll to position [0, 0]
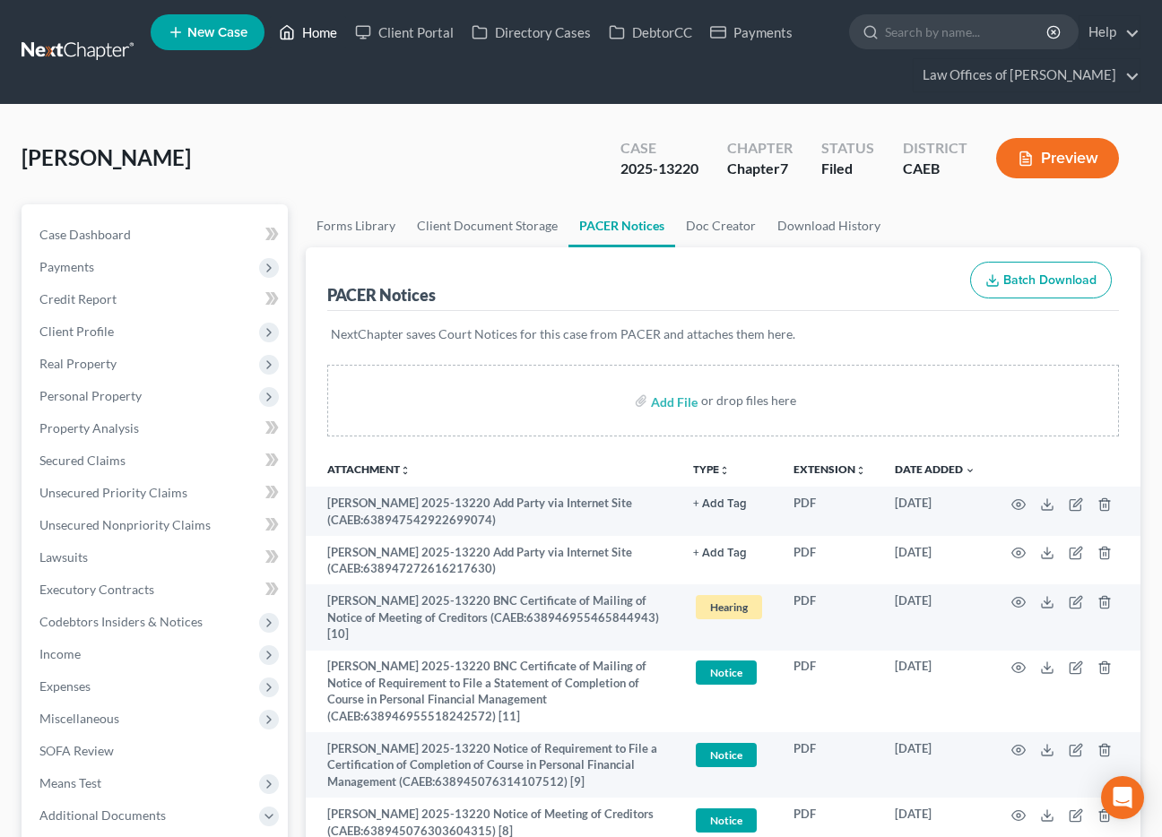
drag, startPoint x: 318, startPoint y: 25, endPoint x: 454, endPoint y: 230, distance: 246.4
click at [318, 25] on link "Home" at bounding box center [308, 32] width 76 height 32
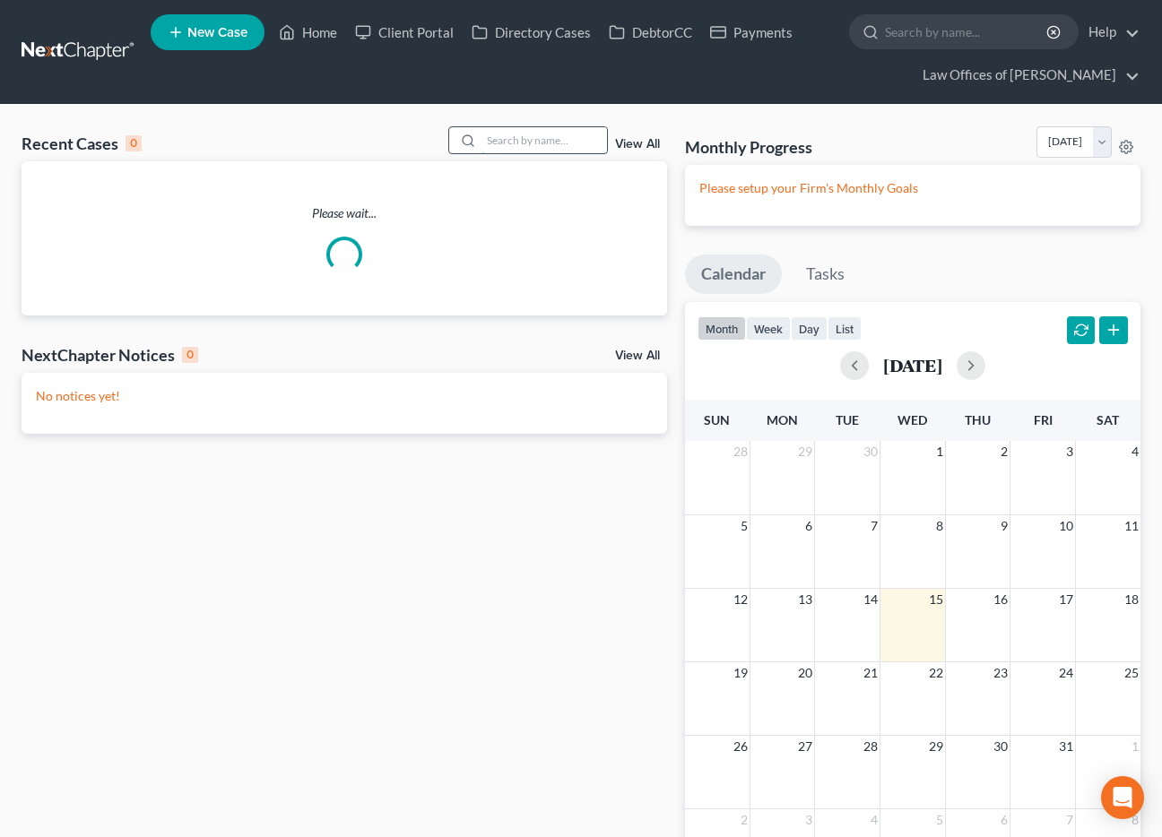
click at [529, 146] on input "search" at bounding box center [543, 140] width 125 height 26
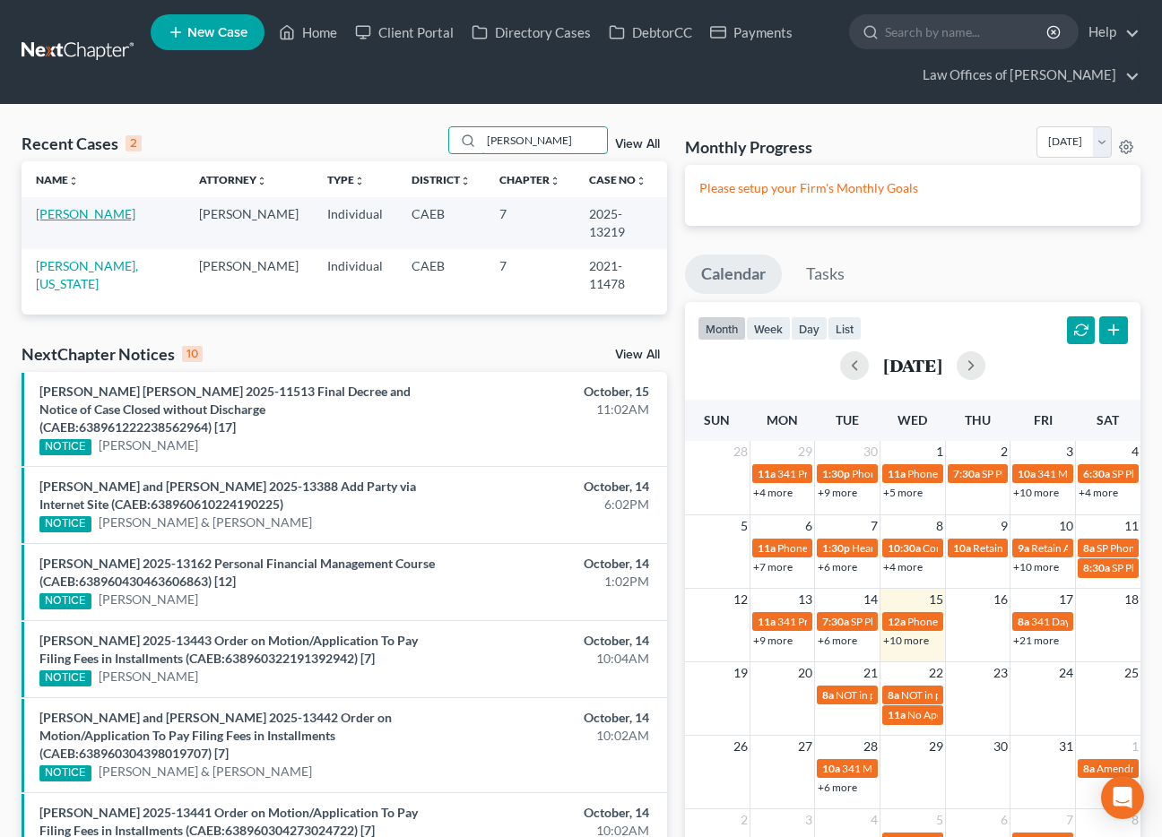
type input "horton"
click at [95, 208] on link "Horton, Nicholas" at bounding box center [85, 213] width 99 height 15
select select "5"
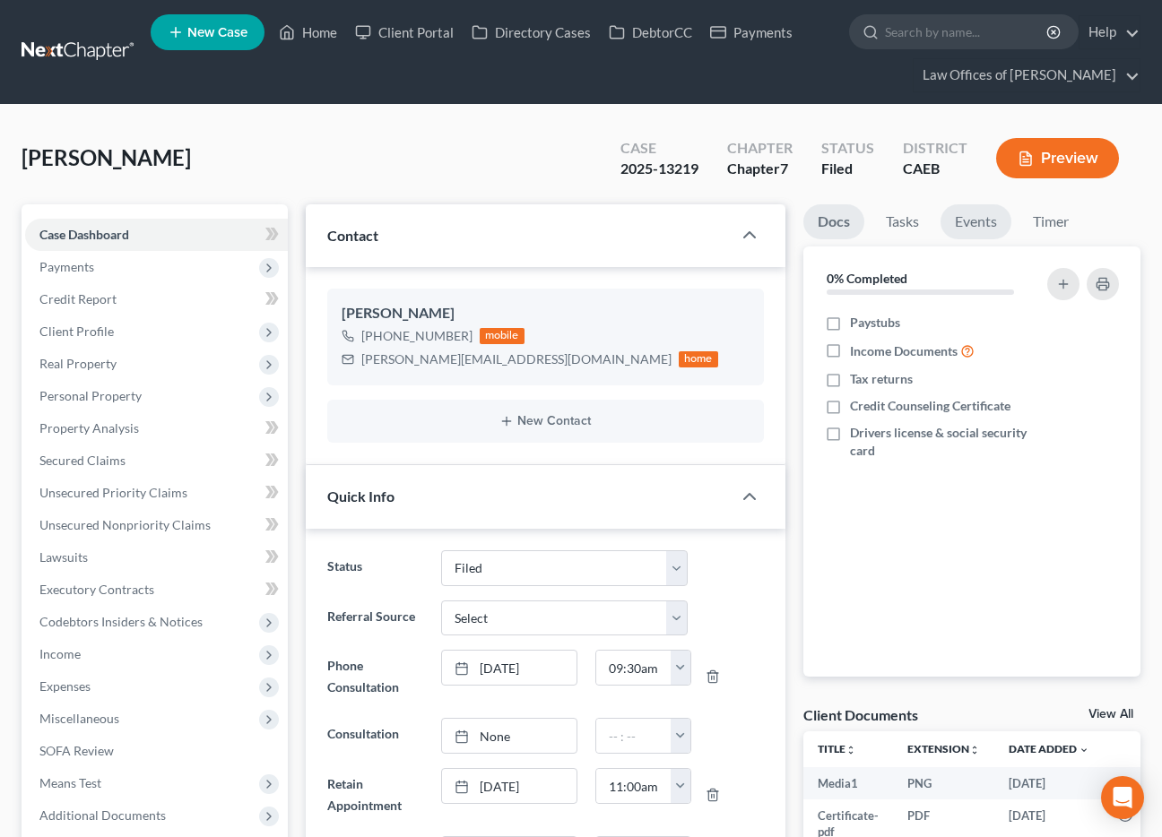
click at [968, 215] on link "Events" at bounding box center [975, 221] width 71 height 35
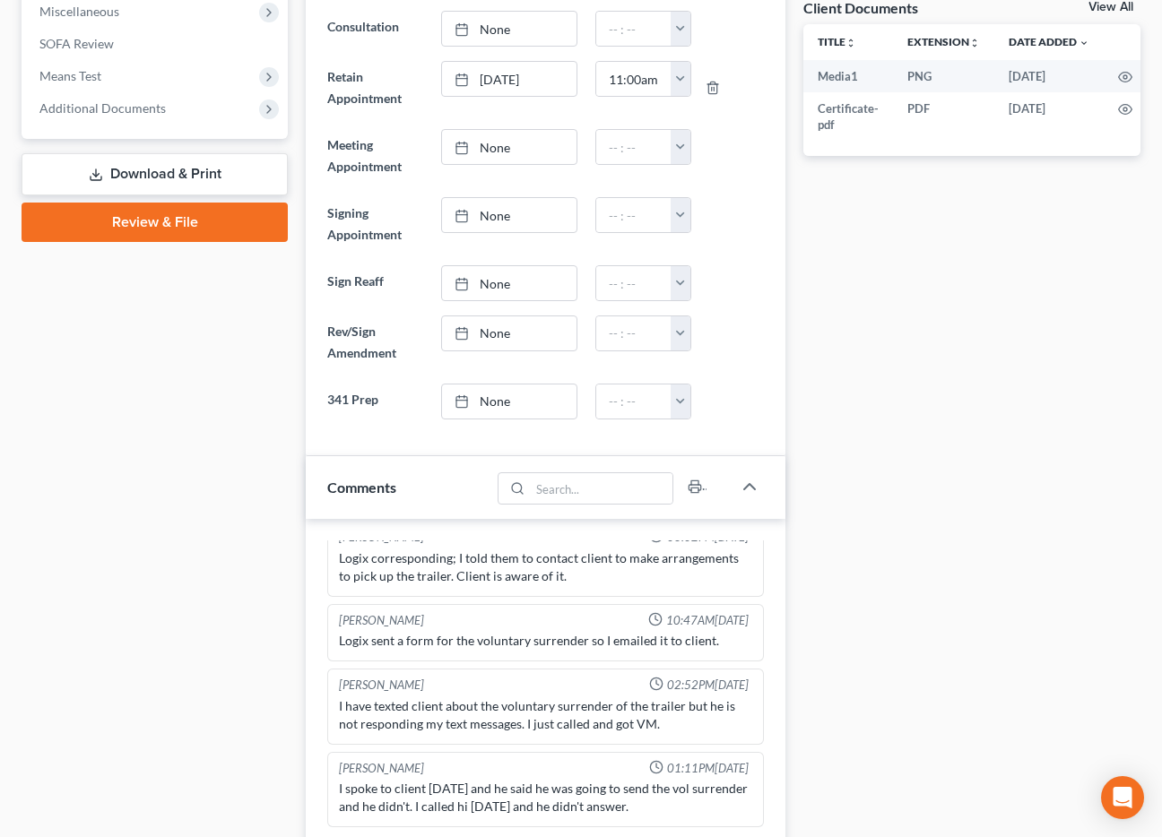
scroll to position [687, 0]
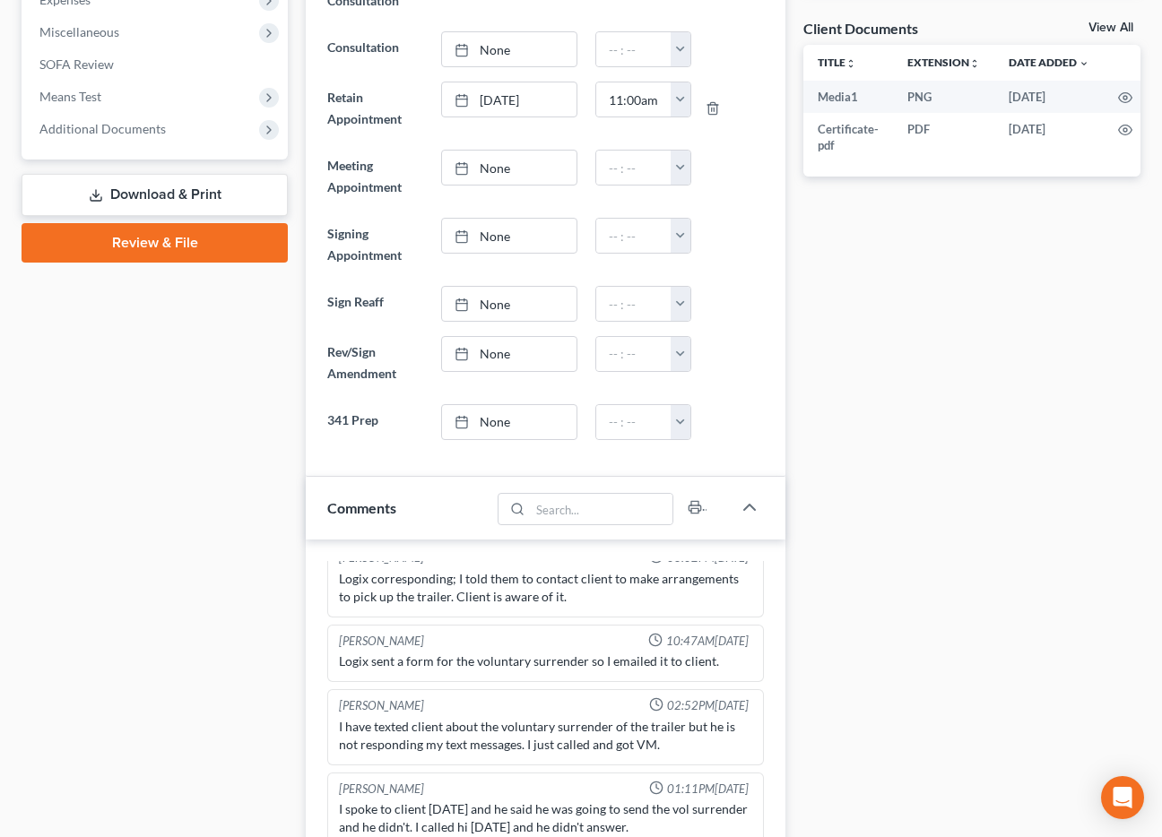
drag, startPoint x: 114, startPoint y: 126, endPoint x: 81, endPoint y: 227, distance: 105.7
click at [114, 126] on span "Additional Documents" at bounding box center [102, 128] width 126 height 15
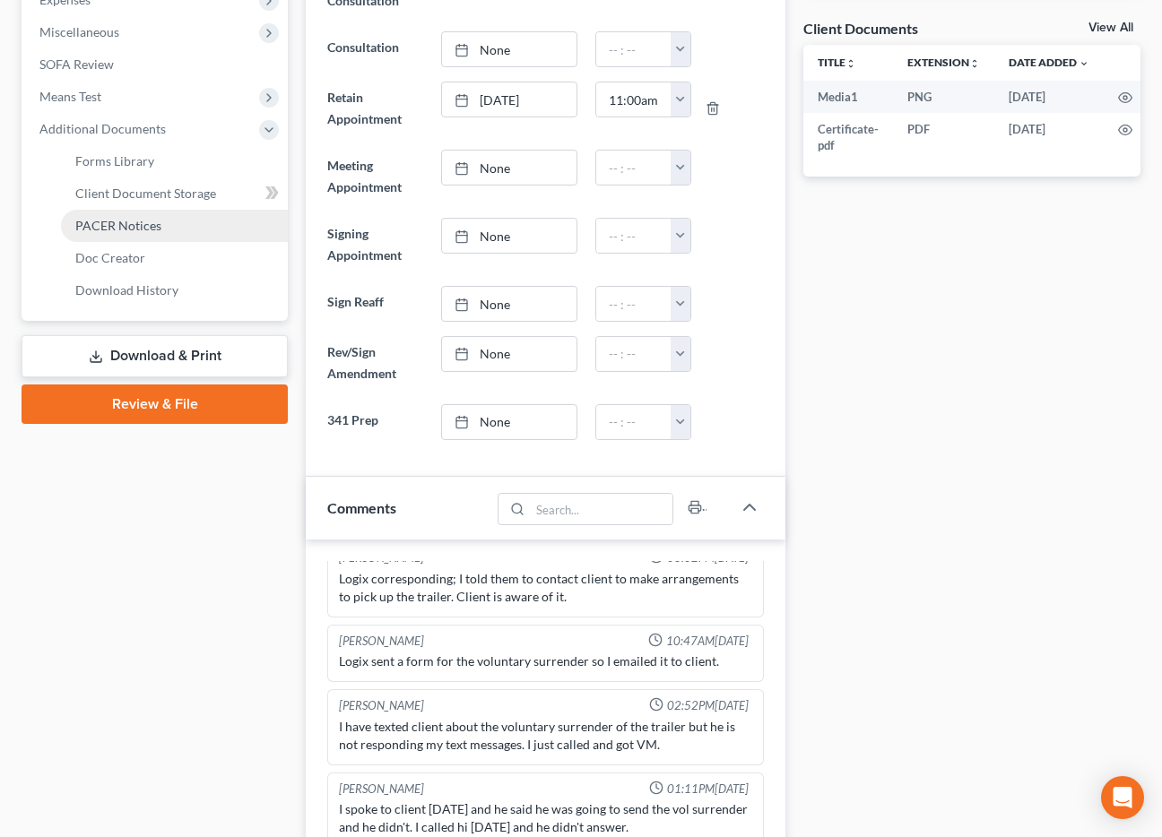
click at [133, 227] on span "PACER Notices" at bounding box center [118, 225] width 86 height 15
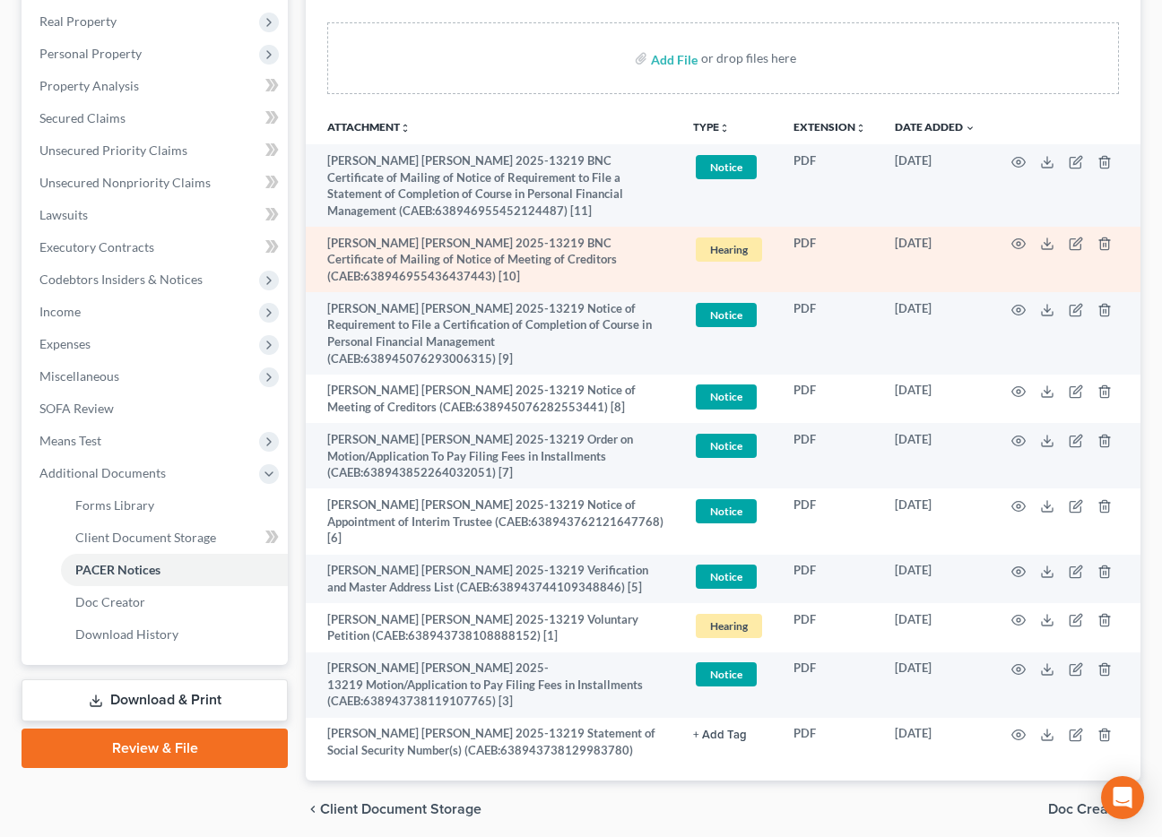
scroll to position [362, 0]
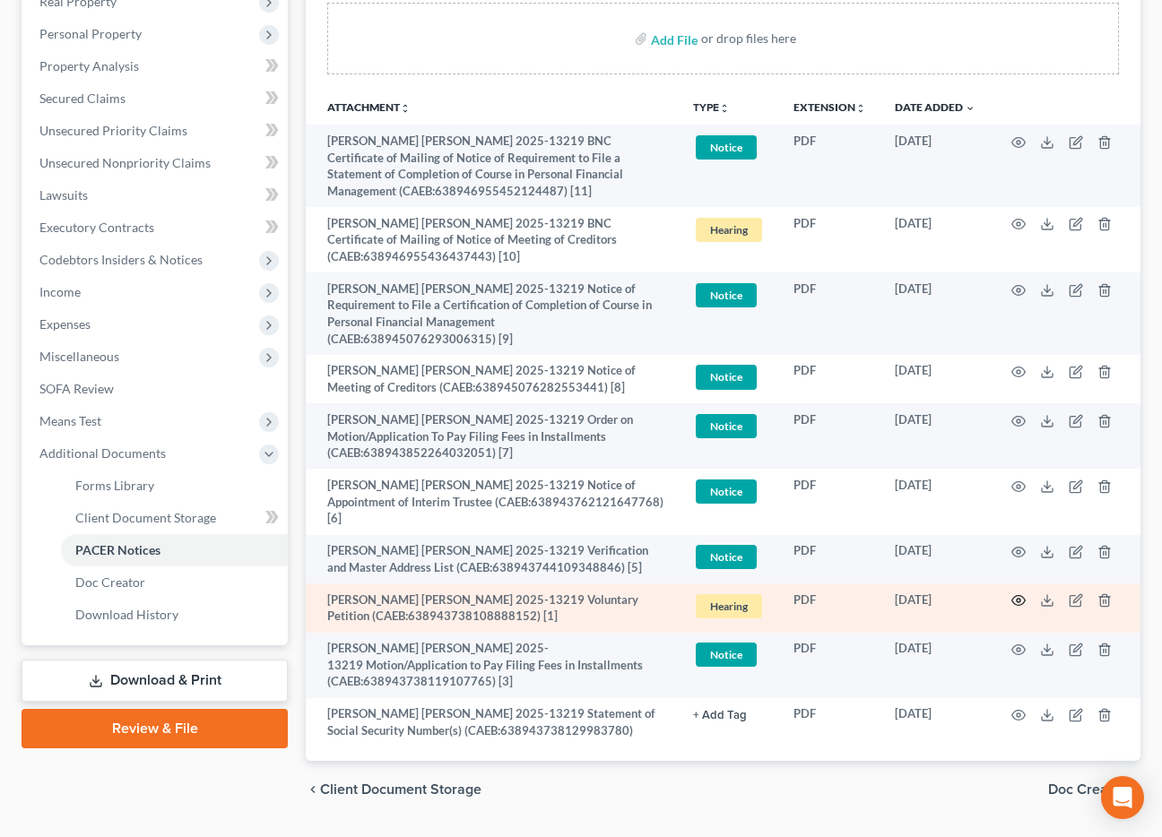
click at [1019, 599] on circle "button" at bounding box center [1018, 601] width 4 height 4
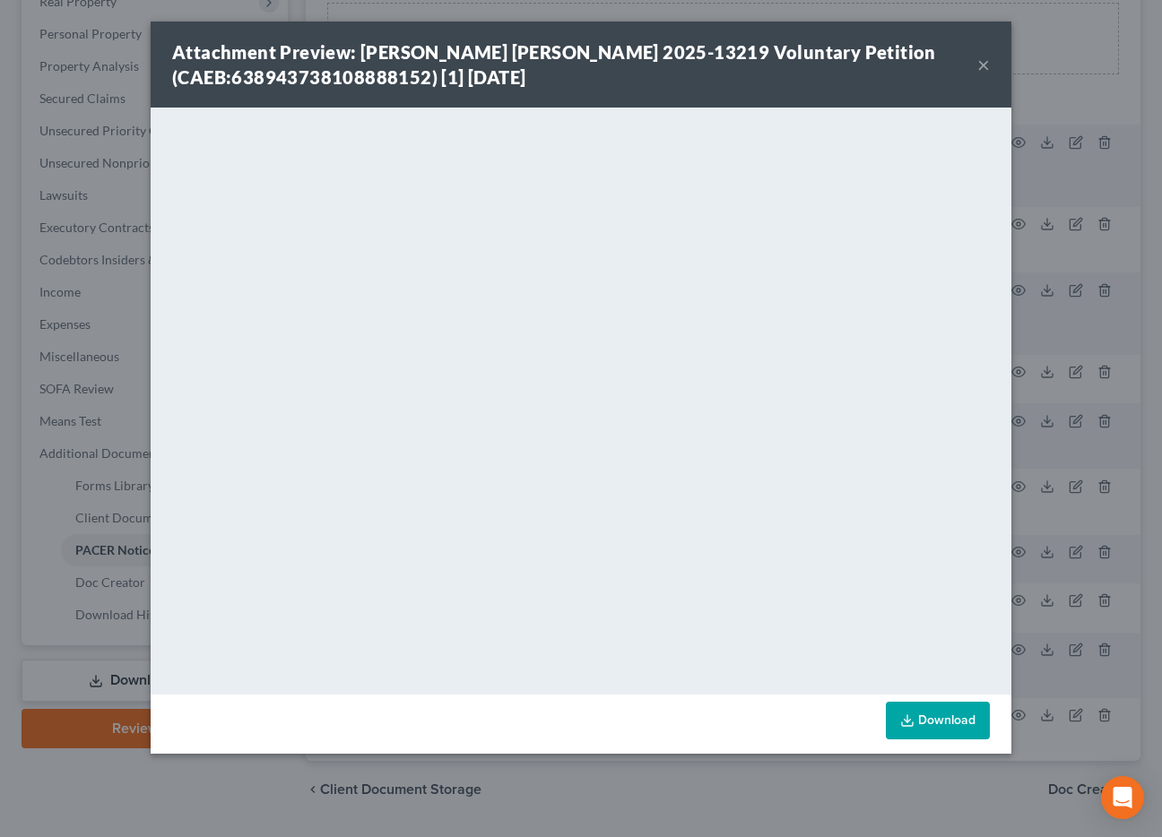
click at [987, 65] on button "×" at bounding box center [983, 65] width 13 height 22
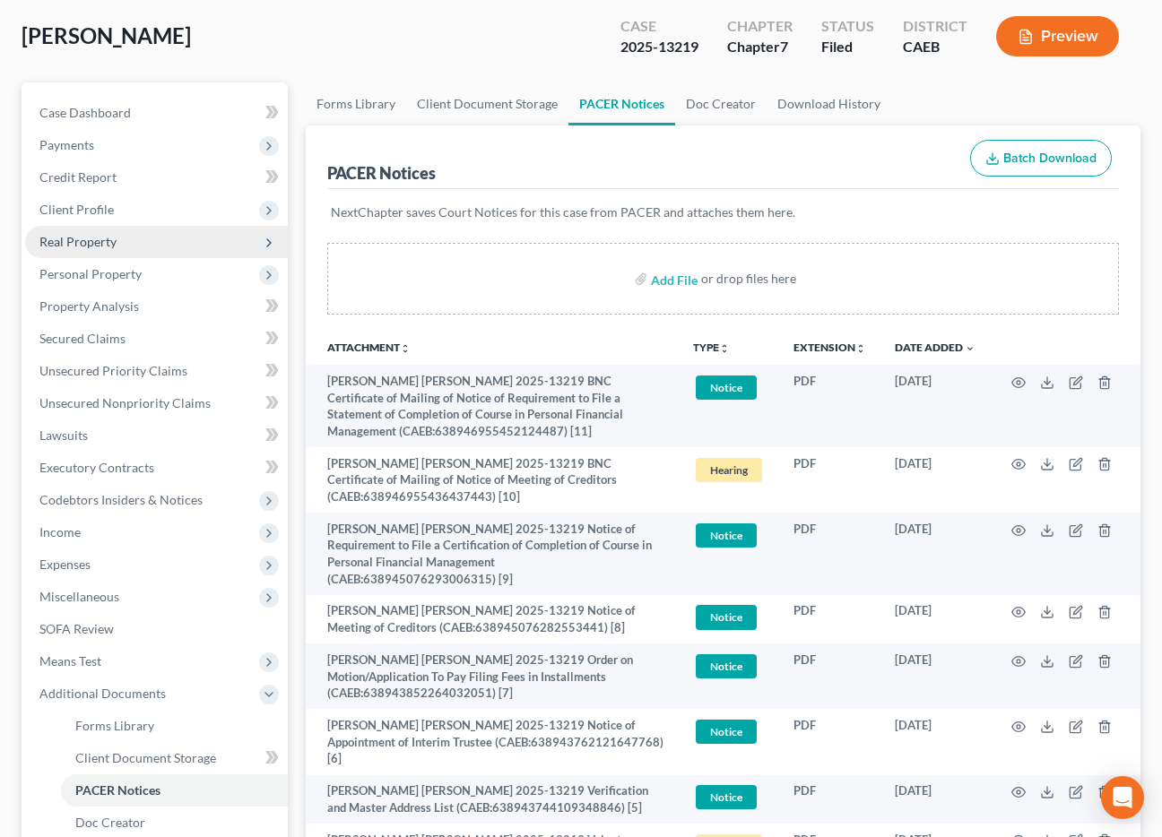
scroll to position [112, 0]
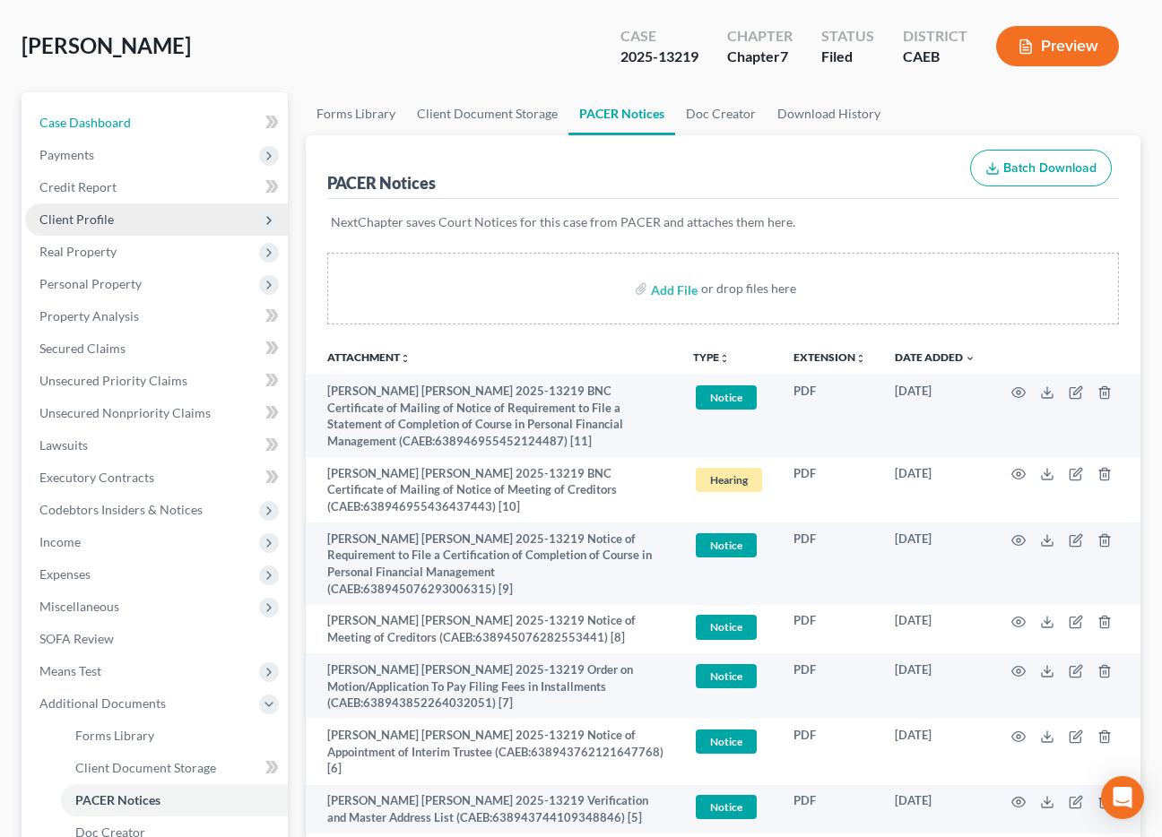
drag, startPoint x: 109, startPoint y: 126, endPoint x: 277, endPoint y: 206, distance: 185.6
click at [109, 126] on span "Case Dashboard" at bounding box center [84, 122] width 91 height 15
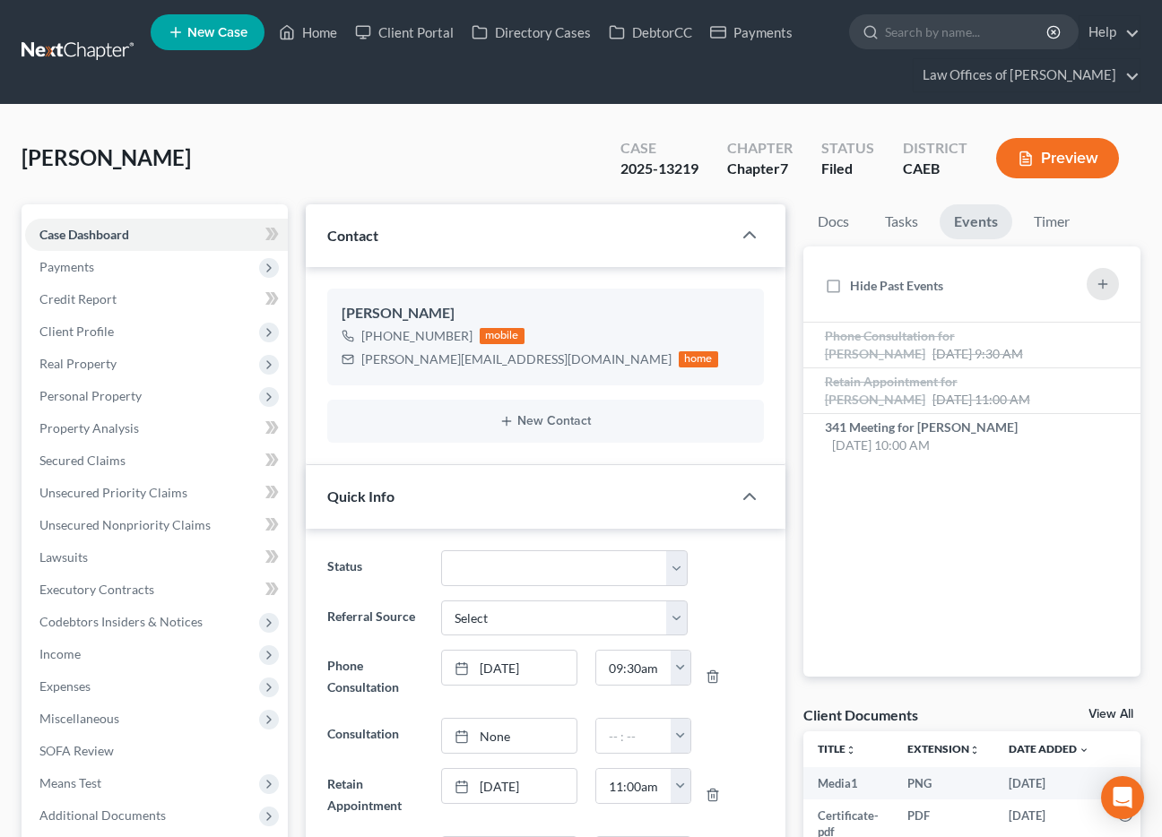
click at [276, 143] on div "Horton, Nicholas Upgraded Case 2025-13219 Chapter Chapter 7 Status Filed Distri…" at bounding box center [581, 165] width 1119 height 78
click at [116, 490] on span "Unsecured Priority Claims" at bounding box center [113, 492] width 148 height 15
click at [108, 461] on span "Secured Claims" at bounding box center [82, 460] width 86 height 15
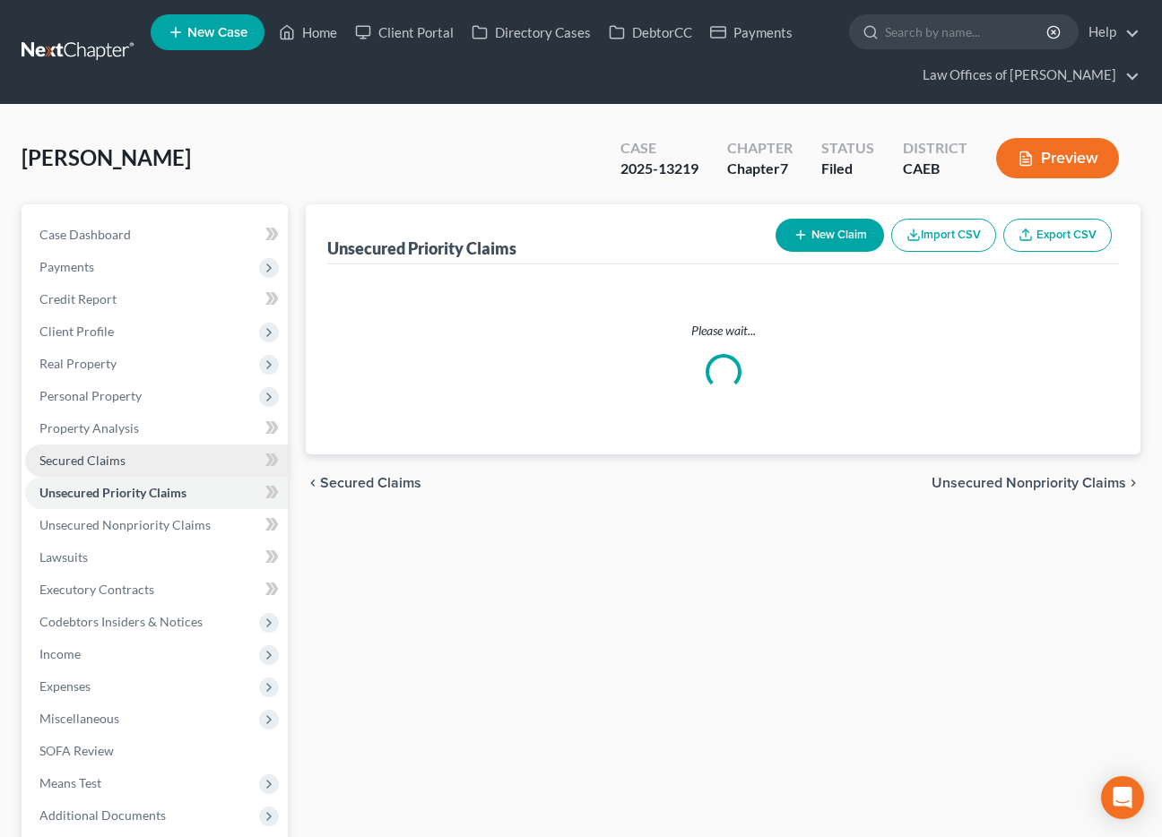
click at [112, 455] on span "Secured Claims" at bounding box center [82, 460] width 86 height 15
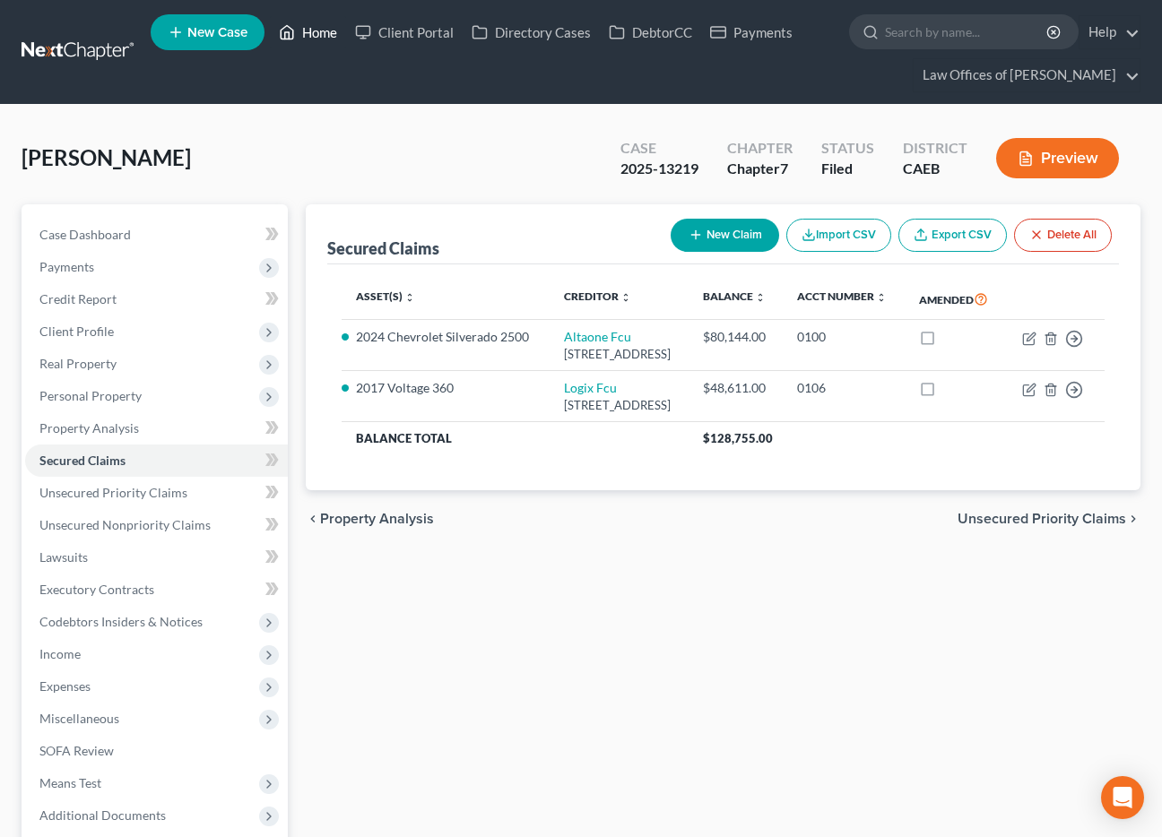
drag, startPoint x: 321, startPoint y: 31, endPoint x: 320, endPoint y: 48, distance: 17.1
click at [321, 31] on link "Home" at bounding box center [308, 32] width 76 height 32
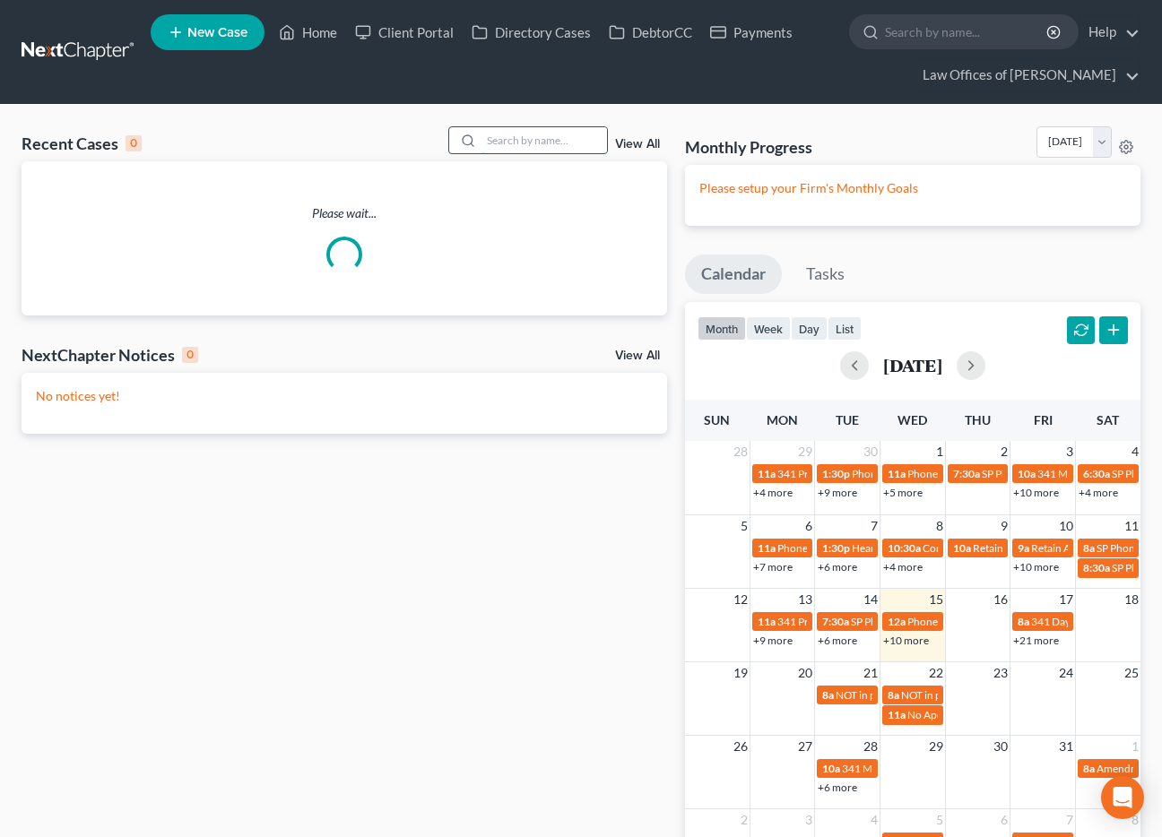
click at [543, 144] on input "search" at bounding box center [543, 140] width 125 height 26
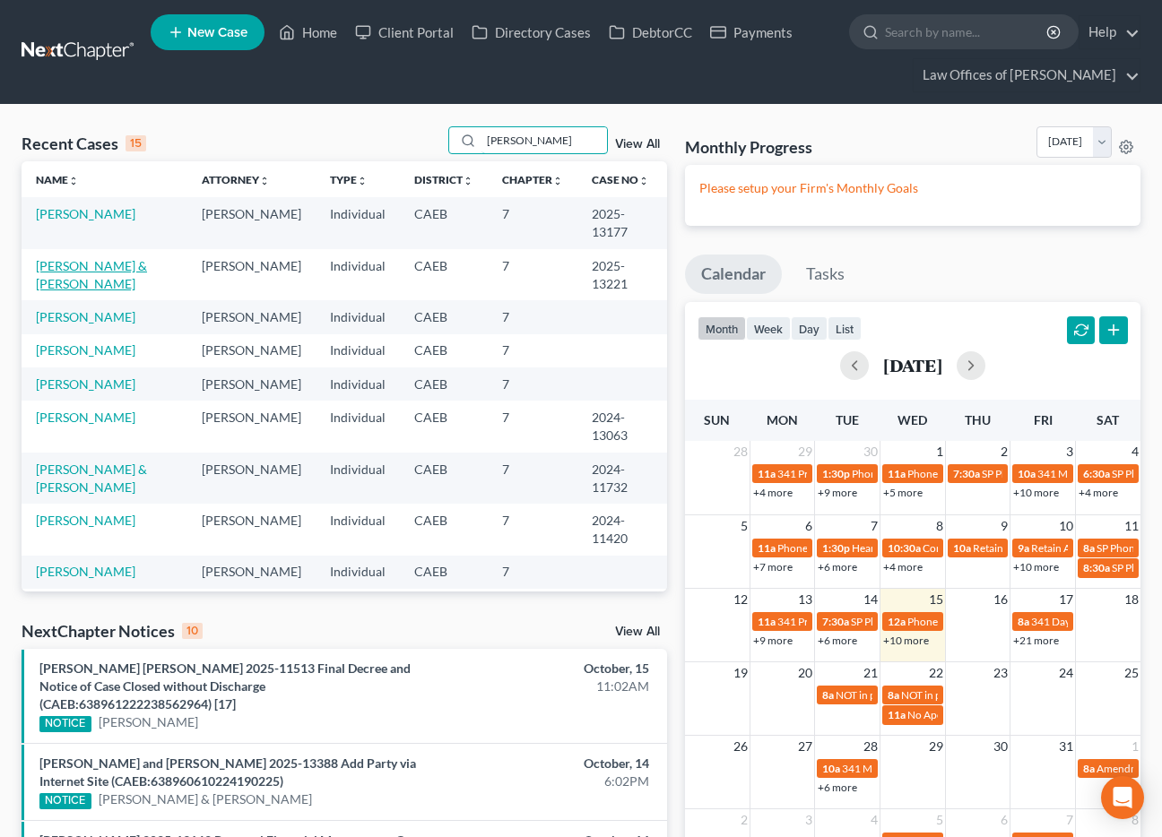
type input "garza"
click at [99, 288] on link "[PERSON_NAME] & [PERSON_NAME]" at bounding box center [91, 274] width 111 height 33
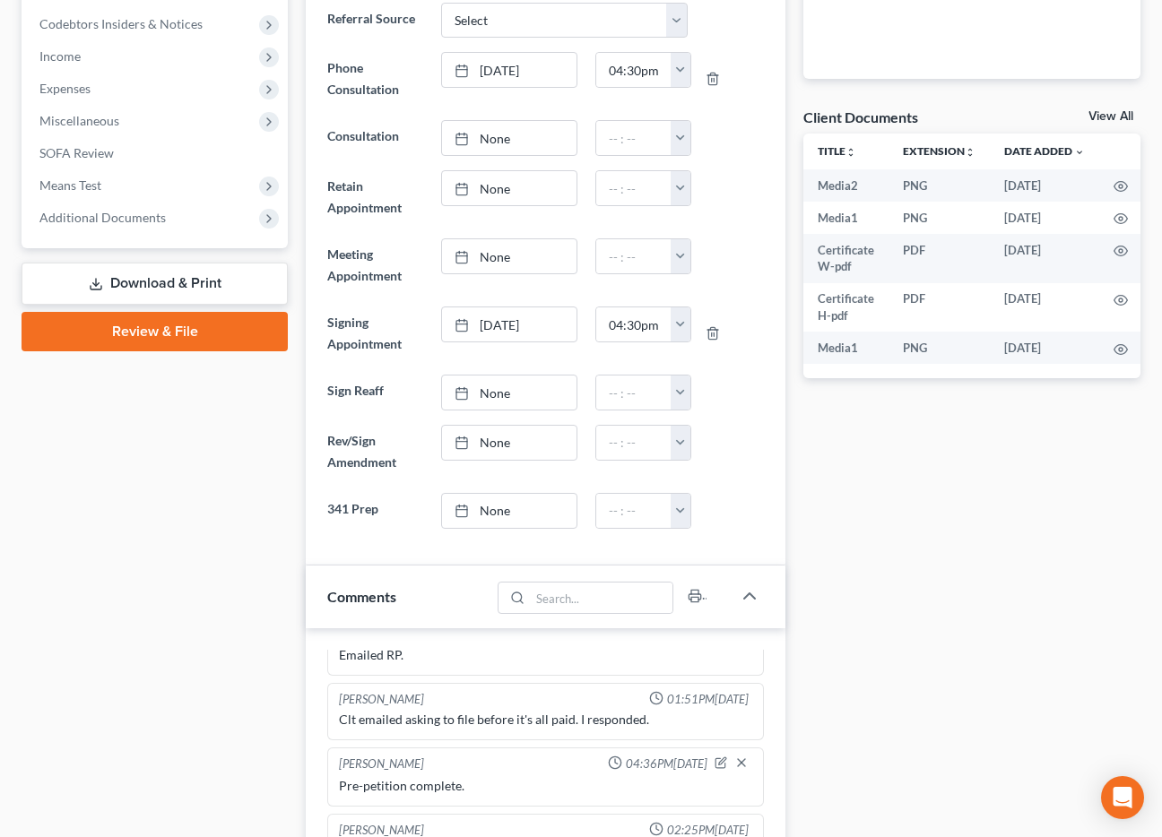
scroll to position [595, 0]
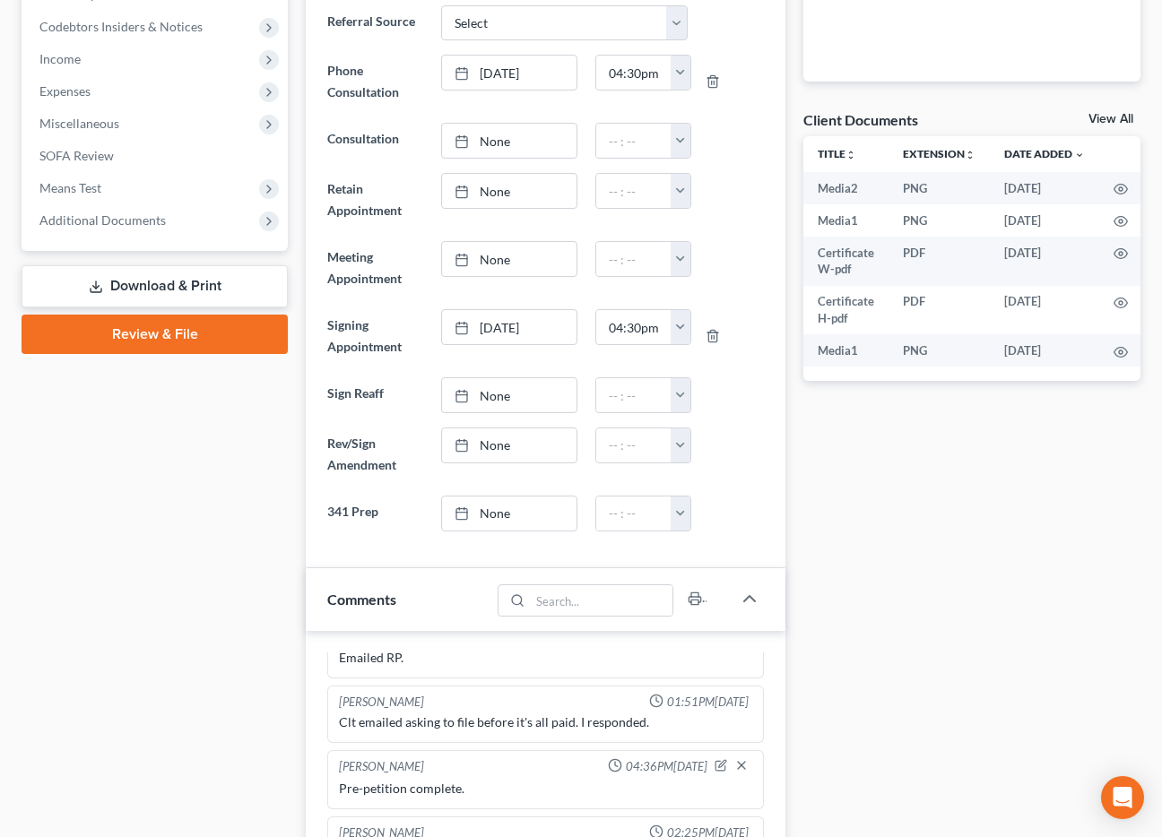
drag, startPoint x: 118, startPoint y: 219, endPoint x: 146, endPoint y: 245, distance: 38.0
click at [118, 219] on span "Additional Documents" at bounding box center [102, 219] width 126 height 15
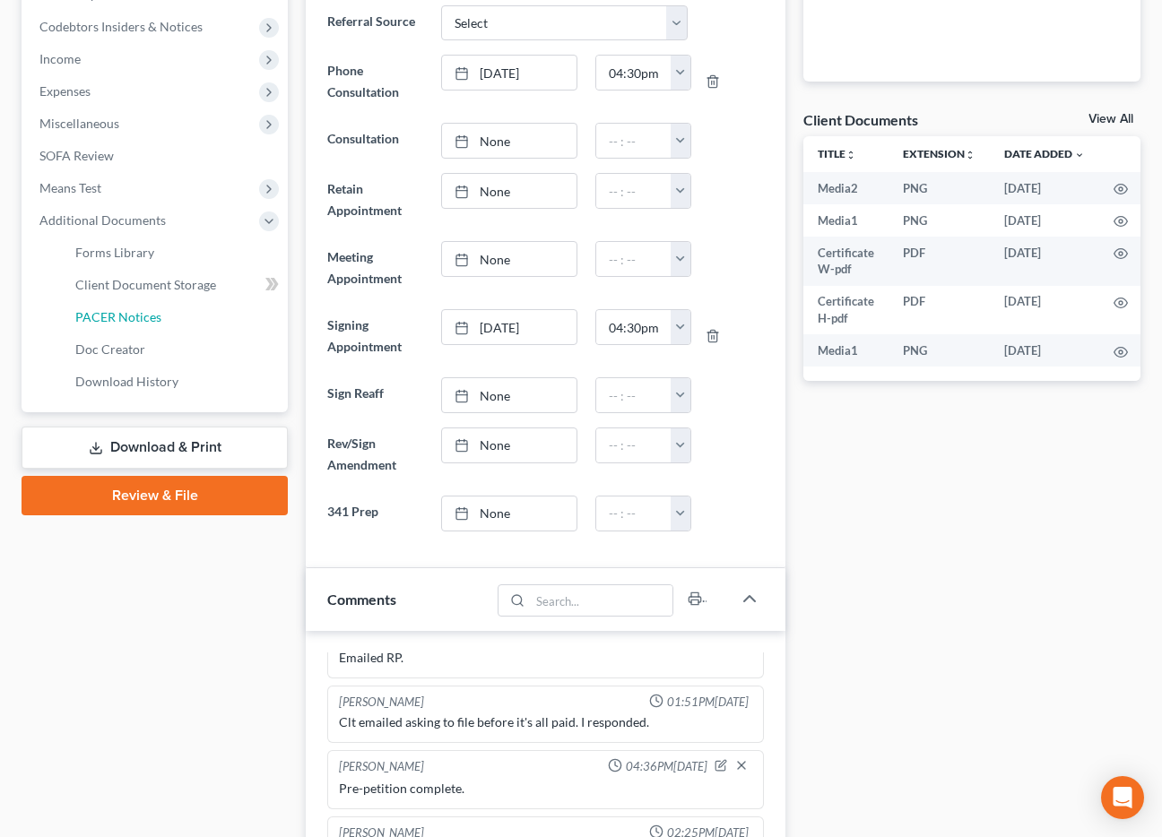
click at [137, 319] on span "PACER Notices" at bounding box center [118, 316] width 86 height 15
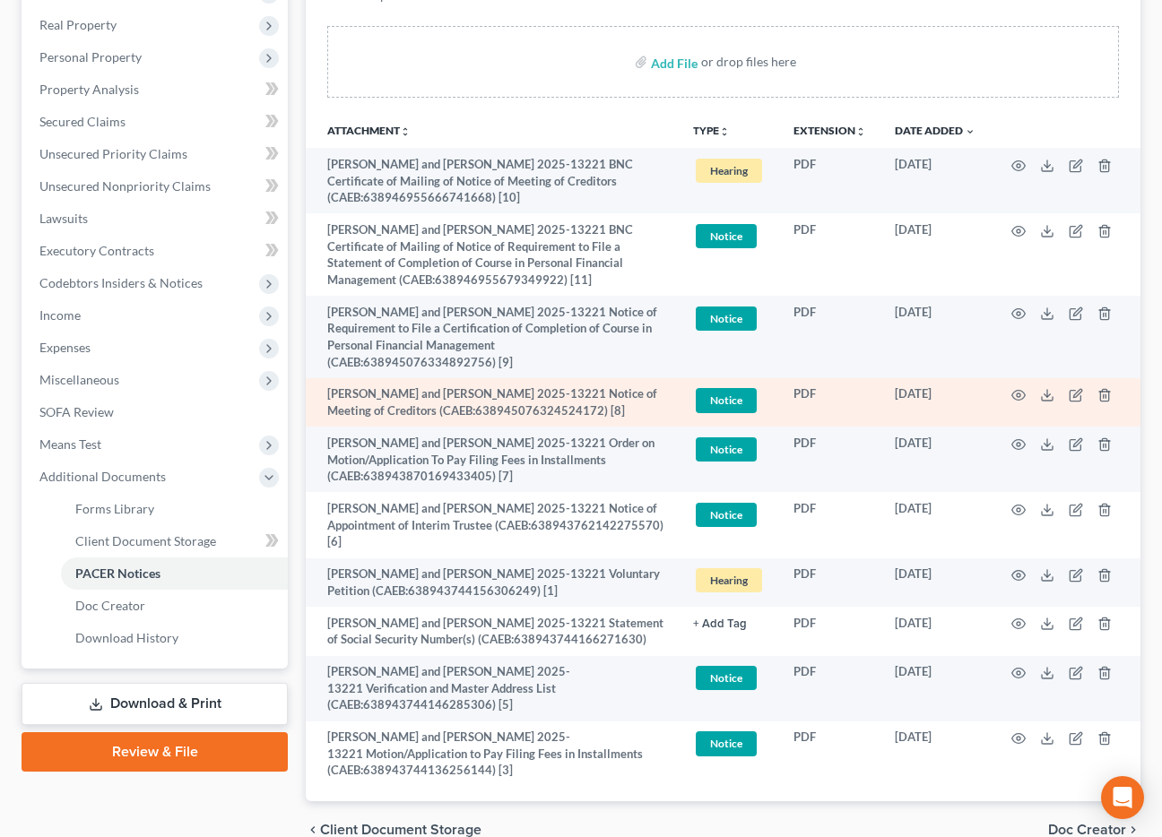
scroll to position [462, 0]
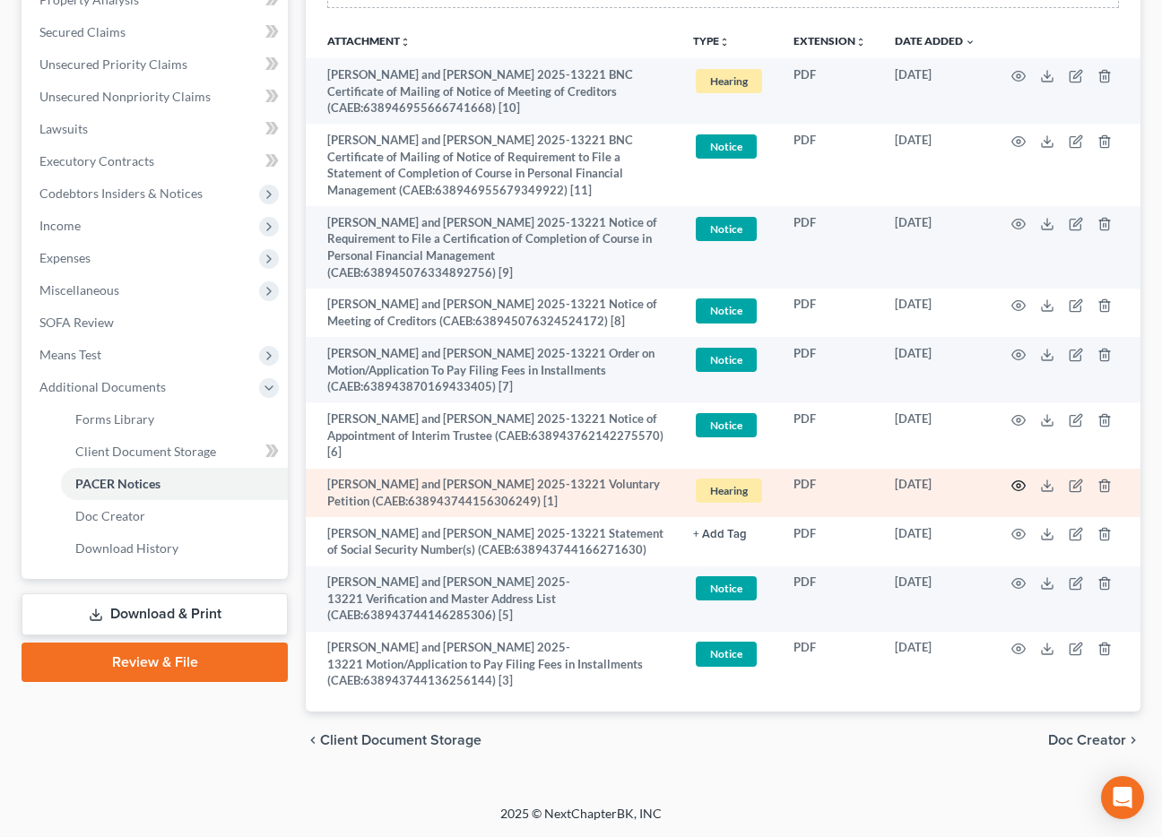
click at [1016, 479] on icon "button" at bounding box center [1018, 486] width 14 height 14
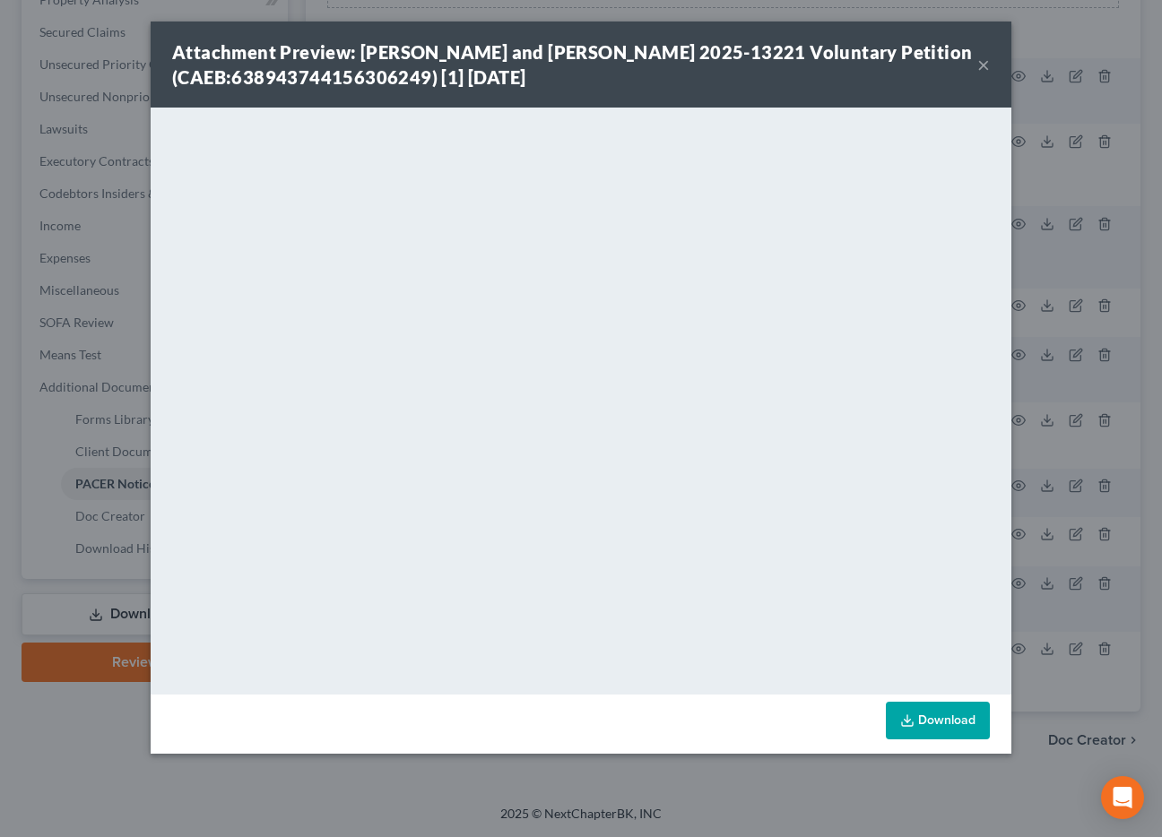
drag, startPoint x: 985, startPoint y: 64, endPoint x: 69, endPoint y: 120, distance: 917.8
click at [985, 64] on button "×" at bounding box center [983, 65] width 13 height 22
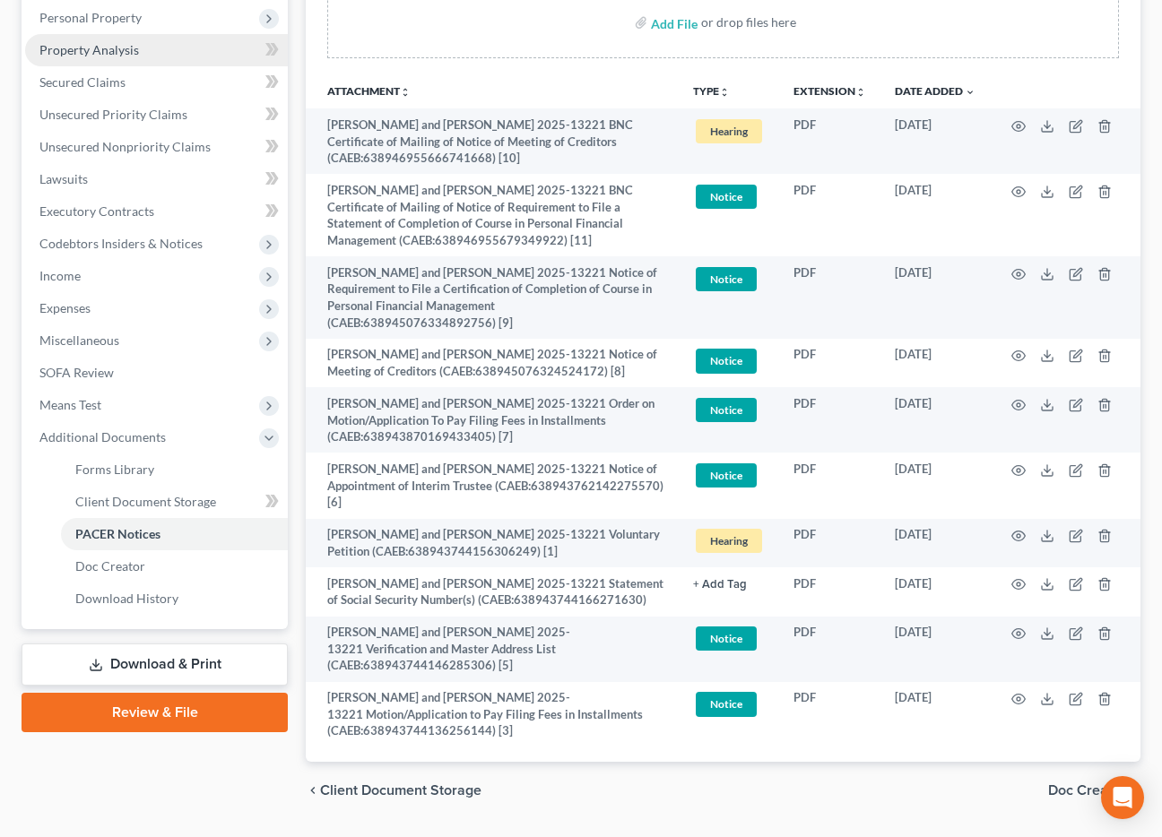
scroll to position [383, 0]
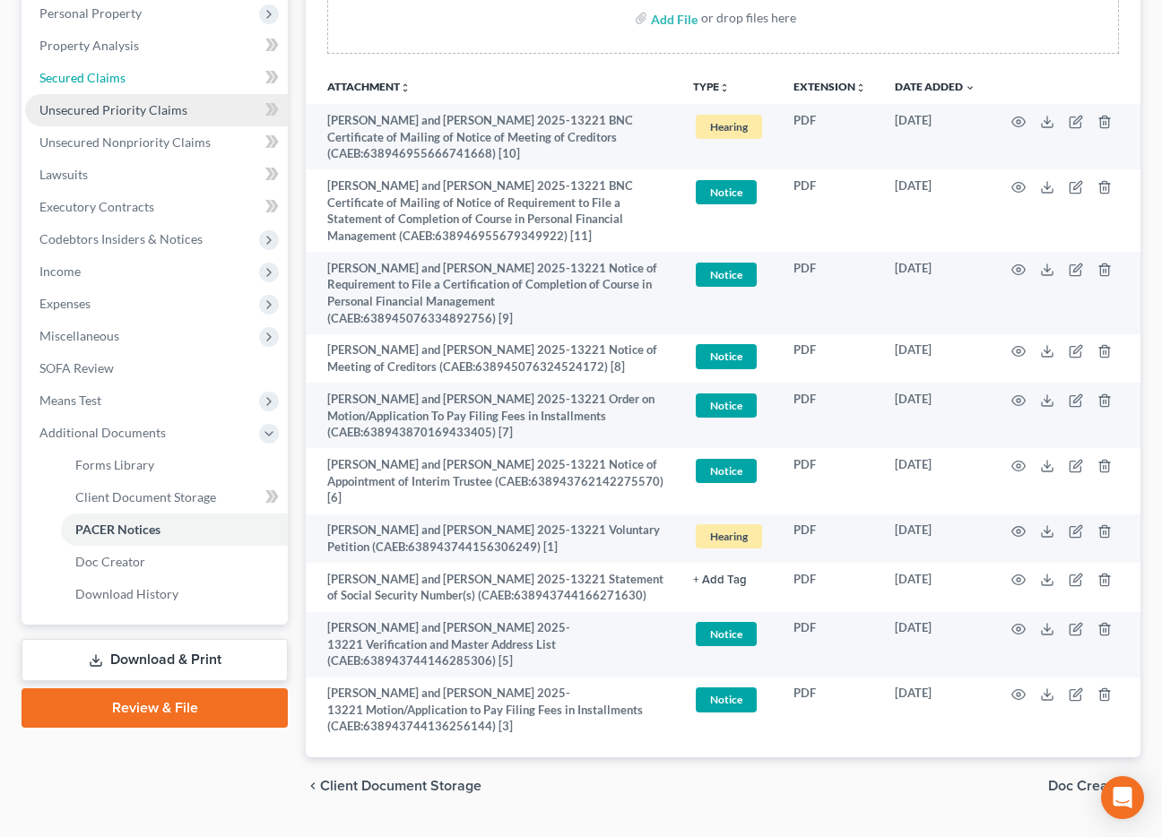
drag, startPoint x: 89, startPoint y: 82, endPoint x: 59, endPoint y: 94, distance: 31.8
click at [89, 82] on span "Secured Claims" at bounding box center [82, 77] width 86 height 15
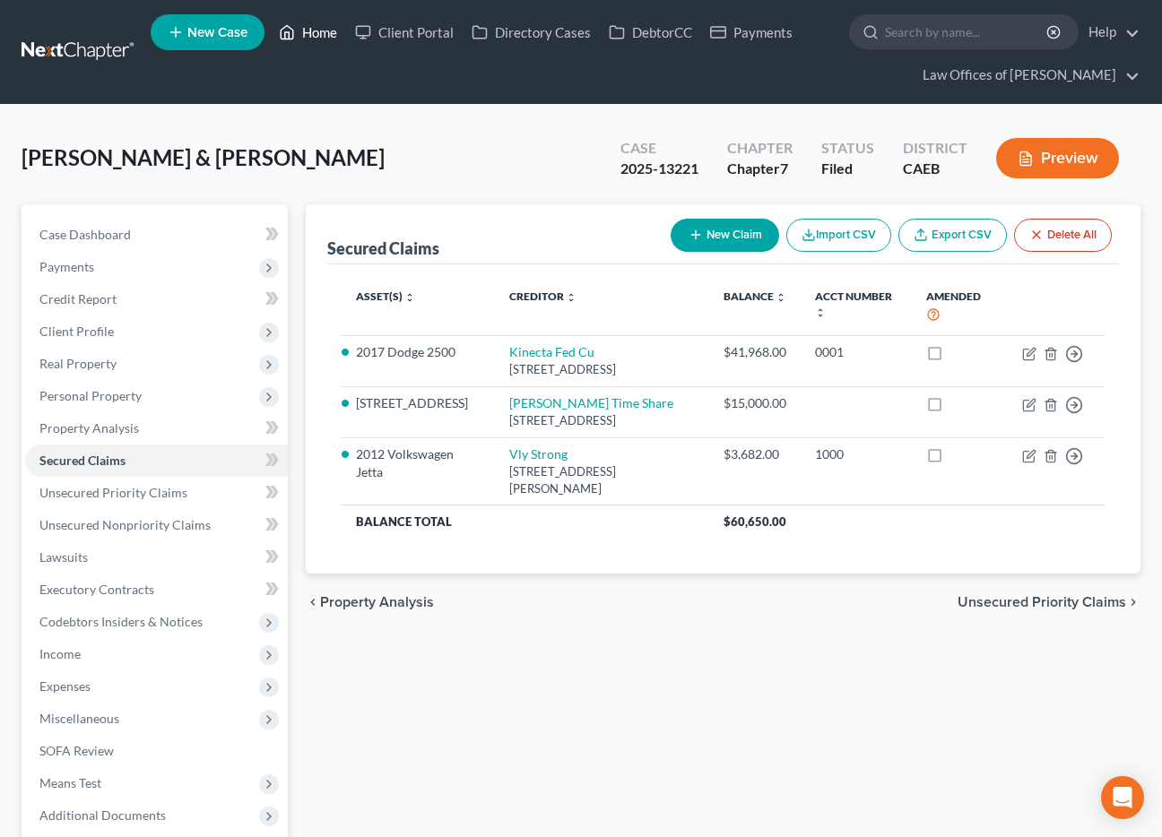
click at [305, 23] on link "Home" at bounding box center [308, 32] width 76 height 32
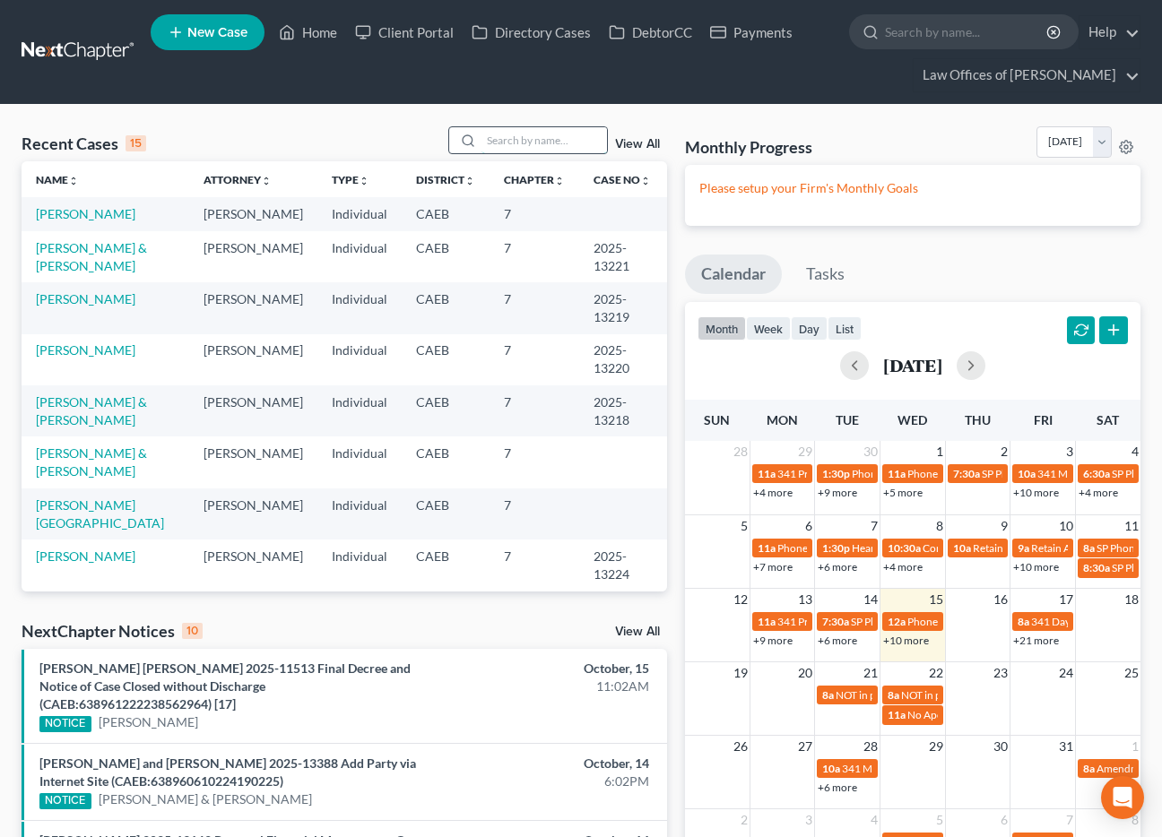
click at [503, 147] on input "search" at bounding box center [543, 140] width 125 height 26
type input "mayorga"
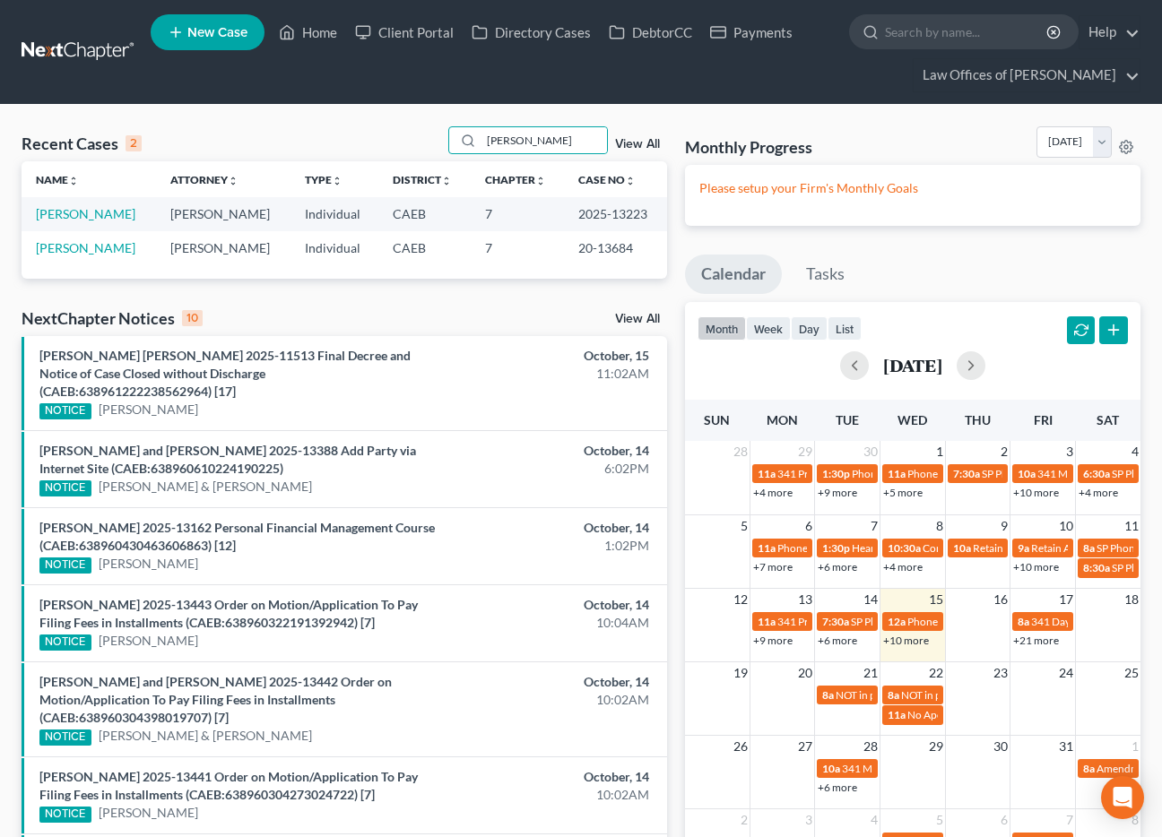
click at [117, 203] on td "[PERSON_NAME]" at bounding box center [89, 213] width 134 height 33
click at [117, 212] on link "[PERSON_NAME]" at bounding box center [85, 213] width 99 height 15
select select "5"
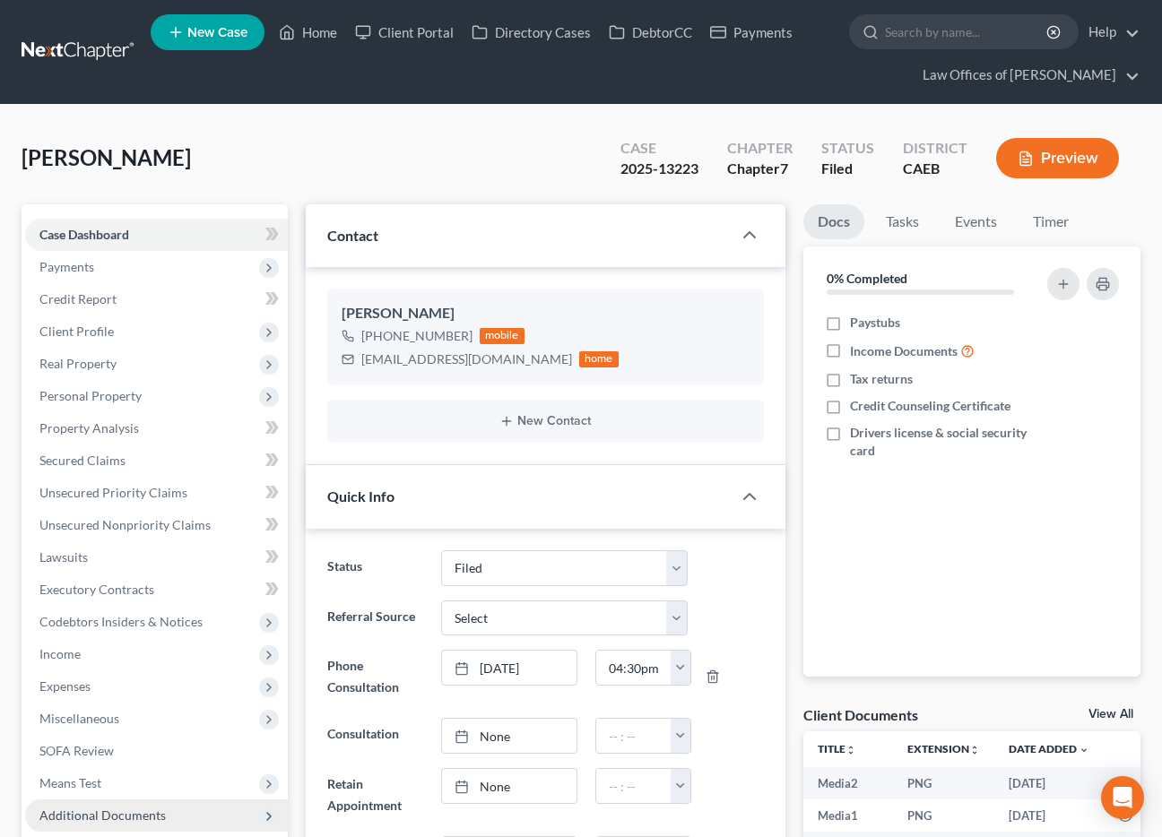
scroll to position [357, 0]
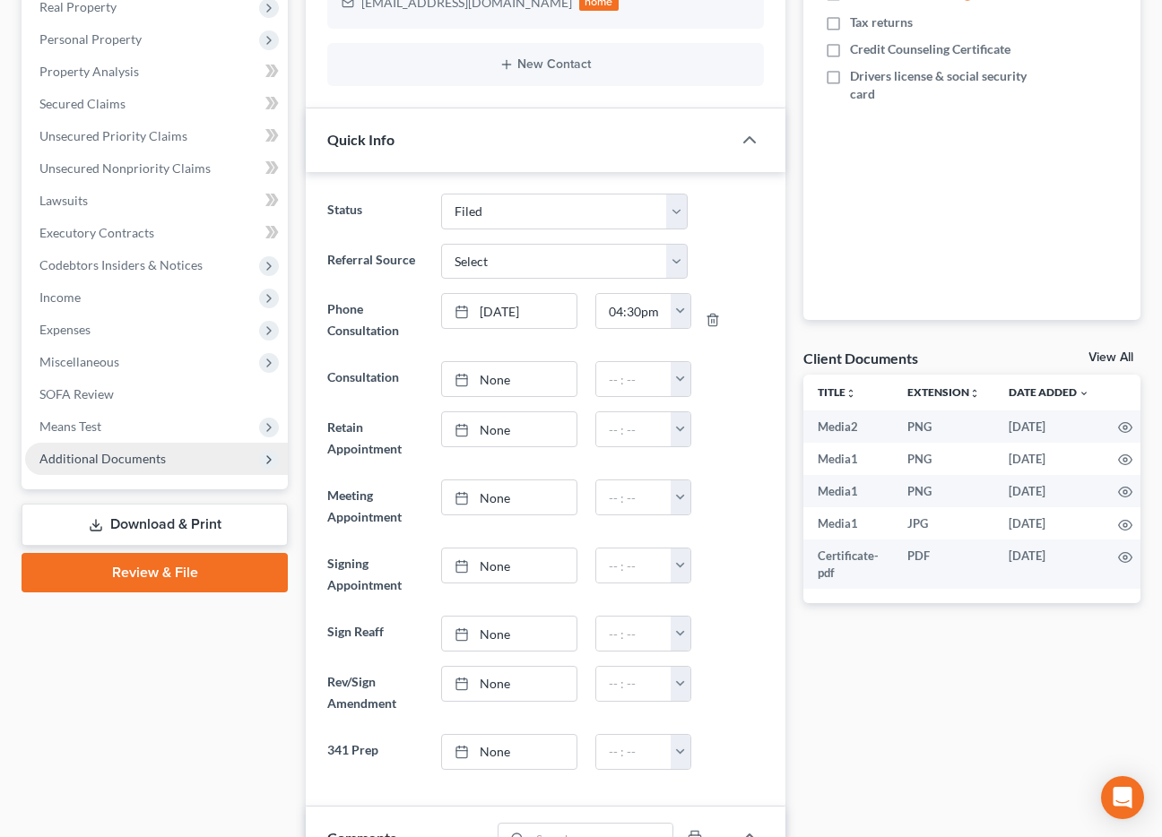
click at [140, 463] on span "Additional Documents" at bounding box center [102, 458] width 126 height 15
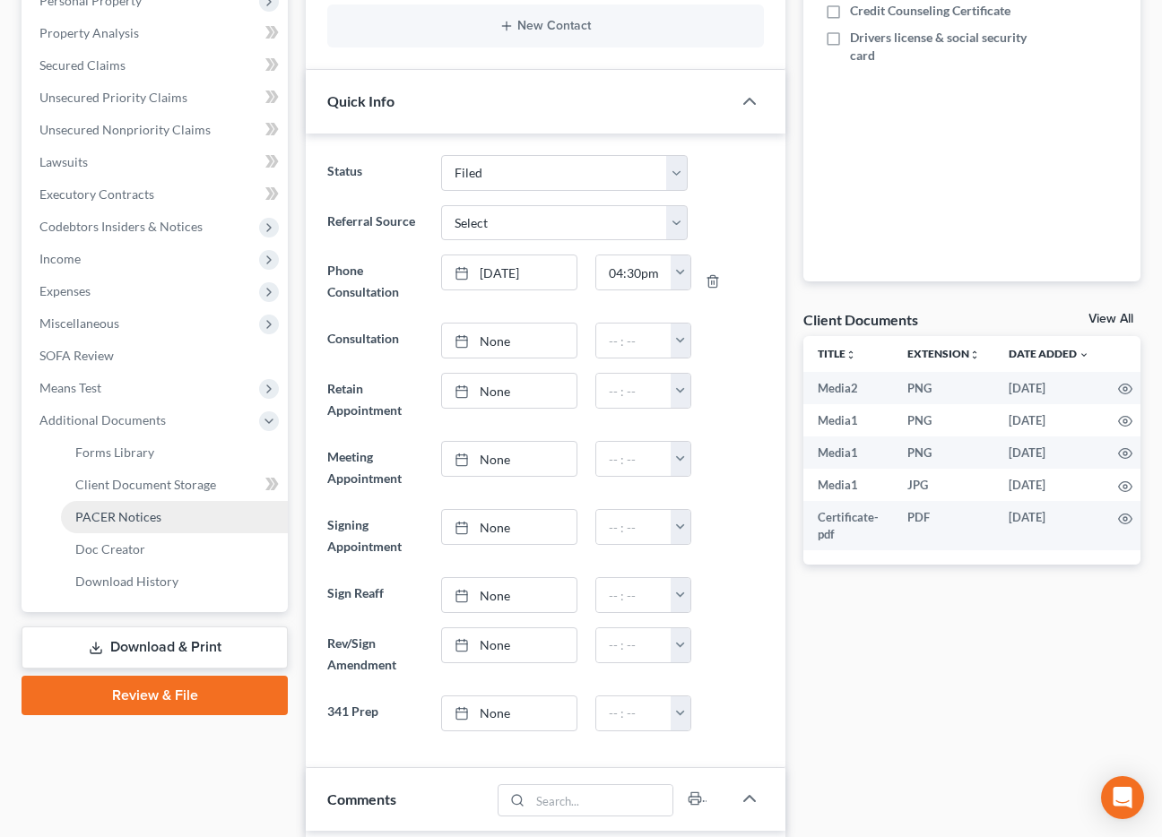
scroll to position [4595, 0]
click at [130, 518] on span "PACER Notices" at bounding box center [118, 516] width 86 height 15
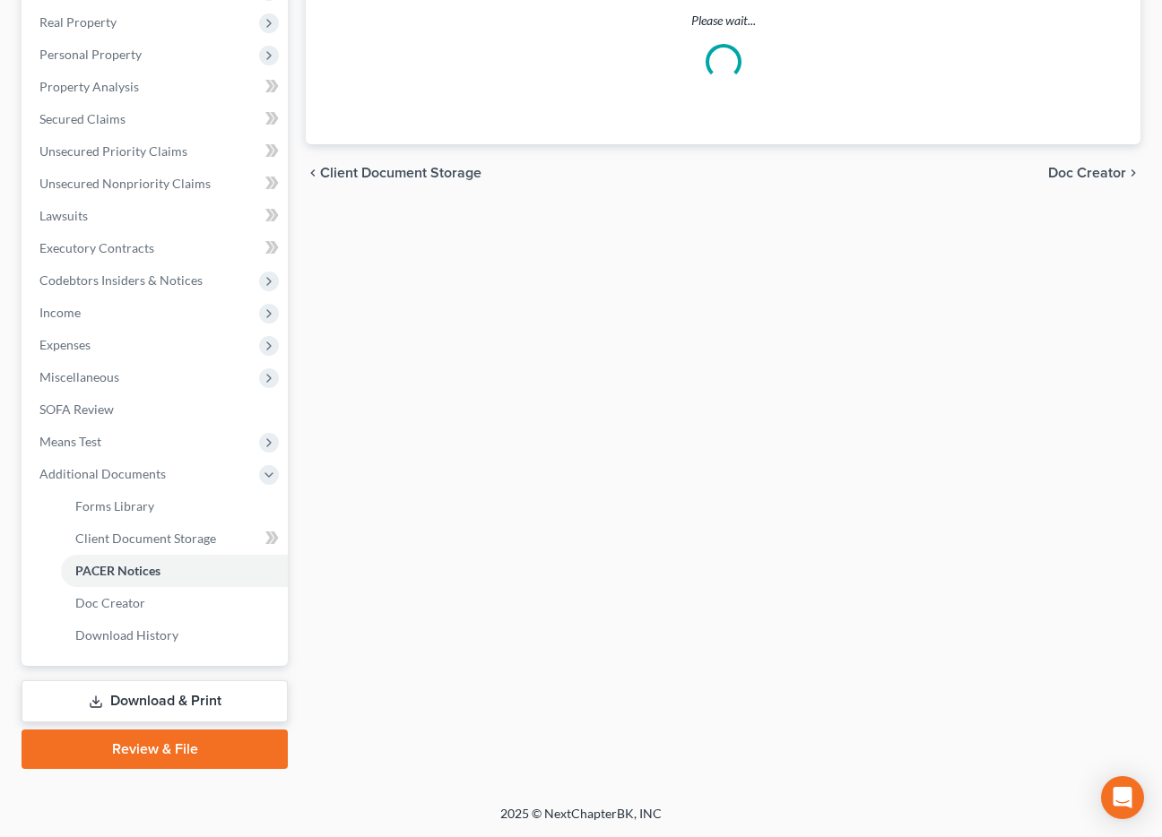
click at [131, 519] on ul "Case Dashboard Payments Invoices Payments Payments Credit Report Client Profile" at bounding box center [156, 264] width 263 height 774
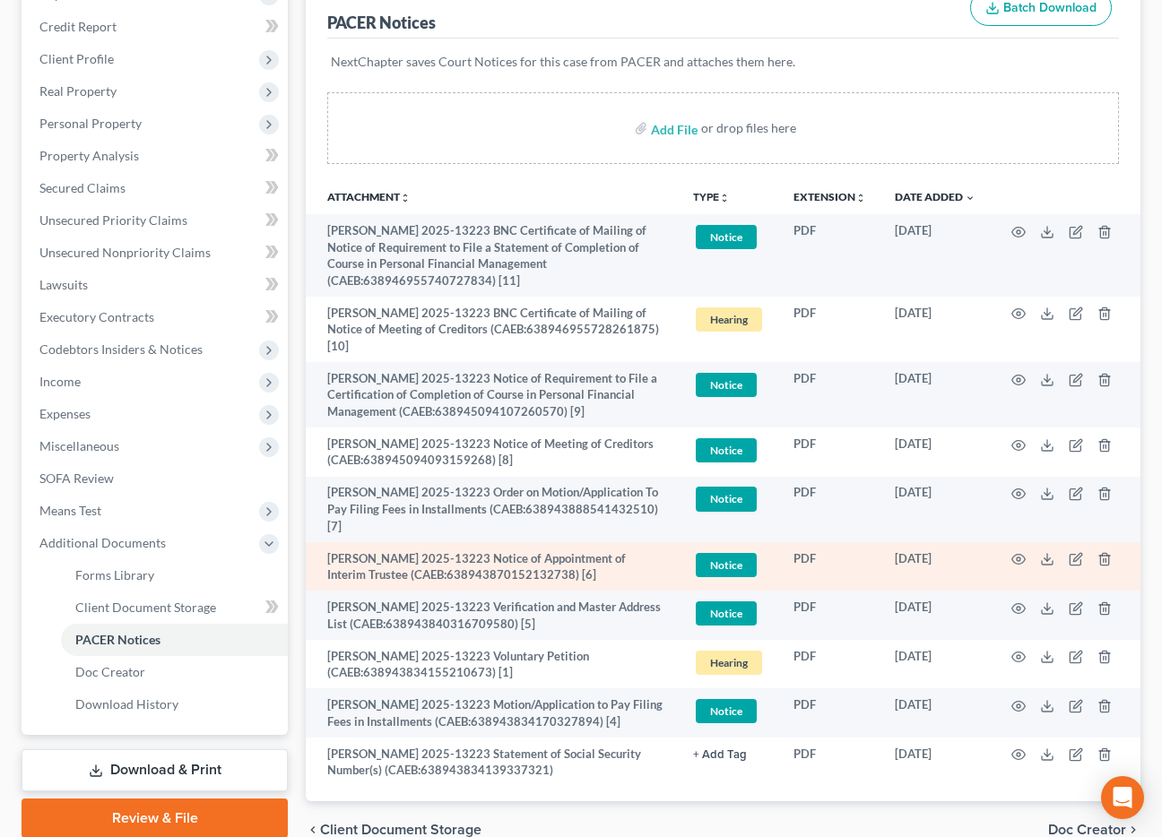
scroll to position [283, 0]
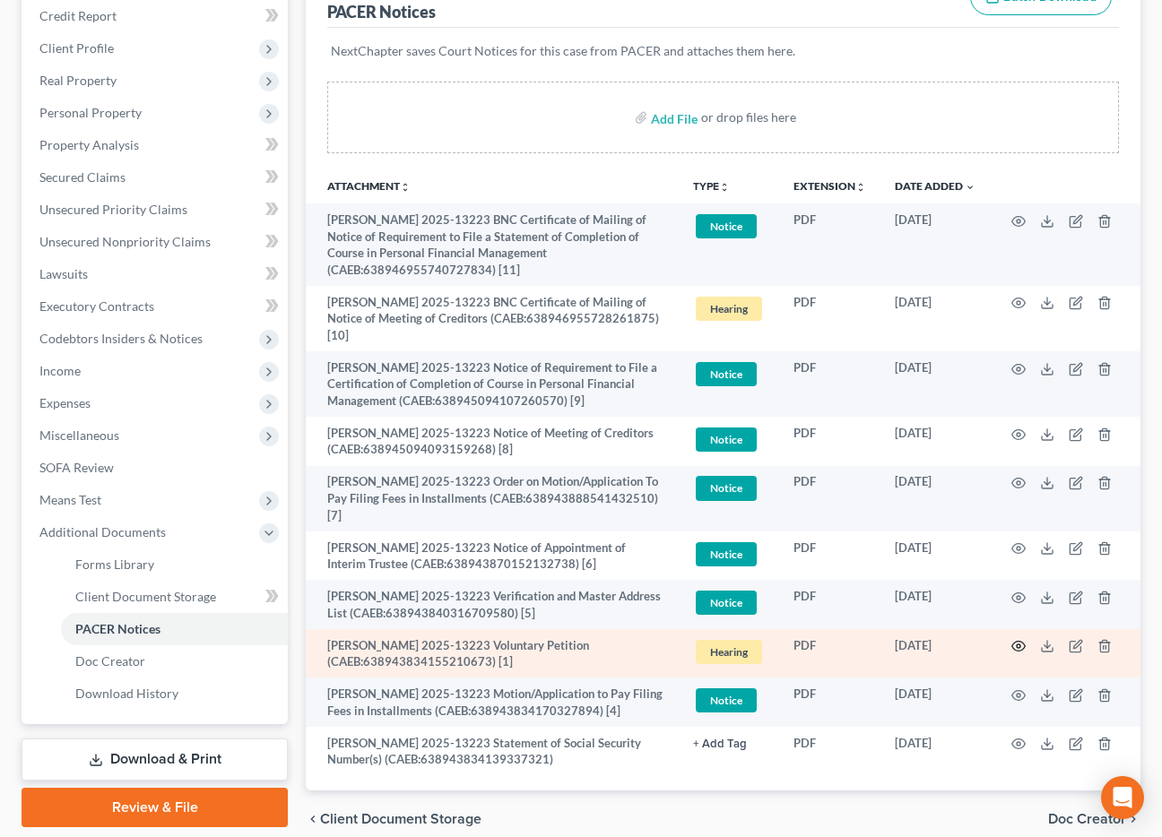
click at [1017, 639] on icon "button" at bounding box center [1018, 646] width 14 height 14
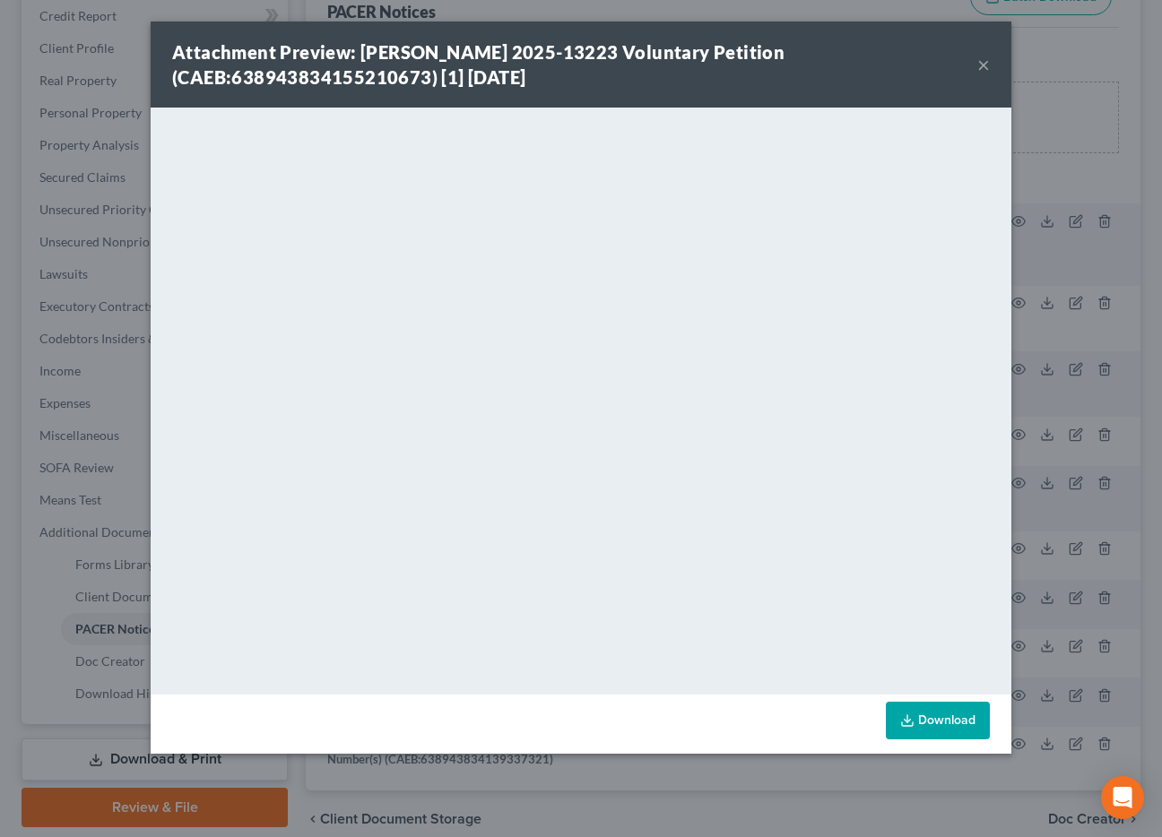
click at [988, 63] on button "×" at bounding box center [983, 65] width 13 height 22
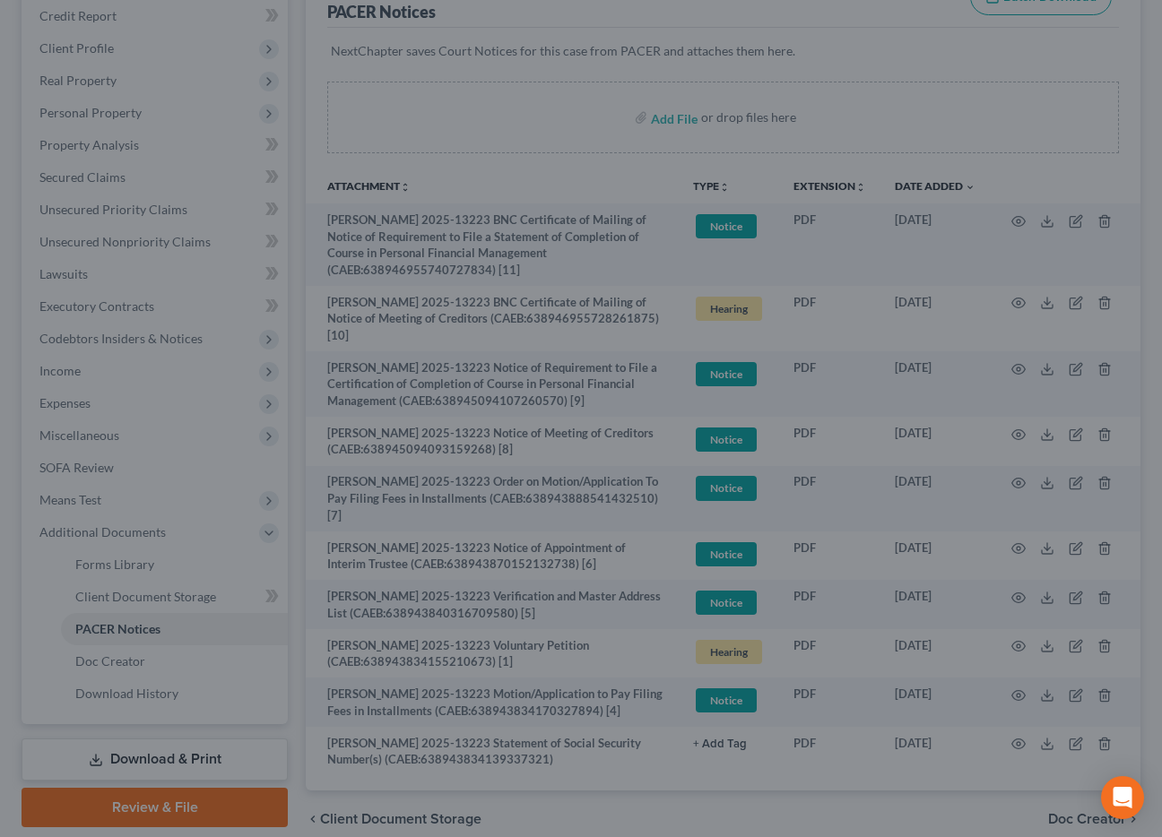
click at [72, 183] on div at bounding box center [581, 418] width 1162 height 837
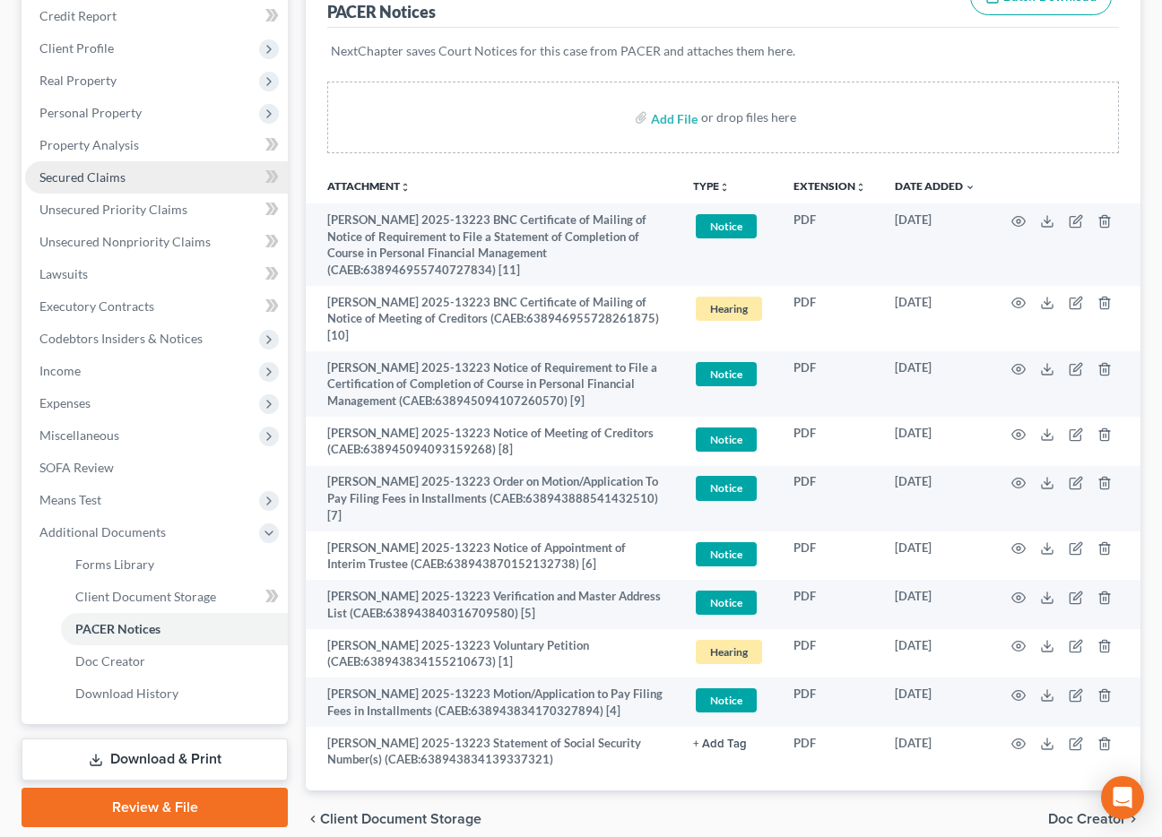
click at [72, 183] on span "Secured Claims" at bounding box center [82, 176] width 86 height 15
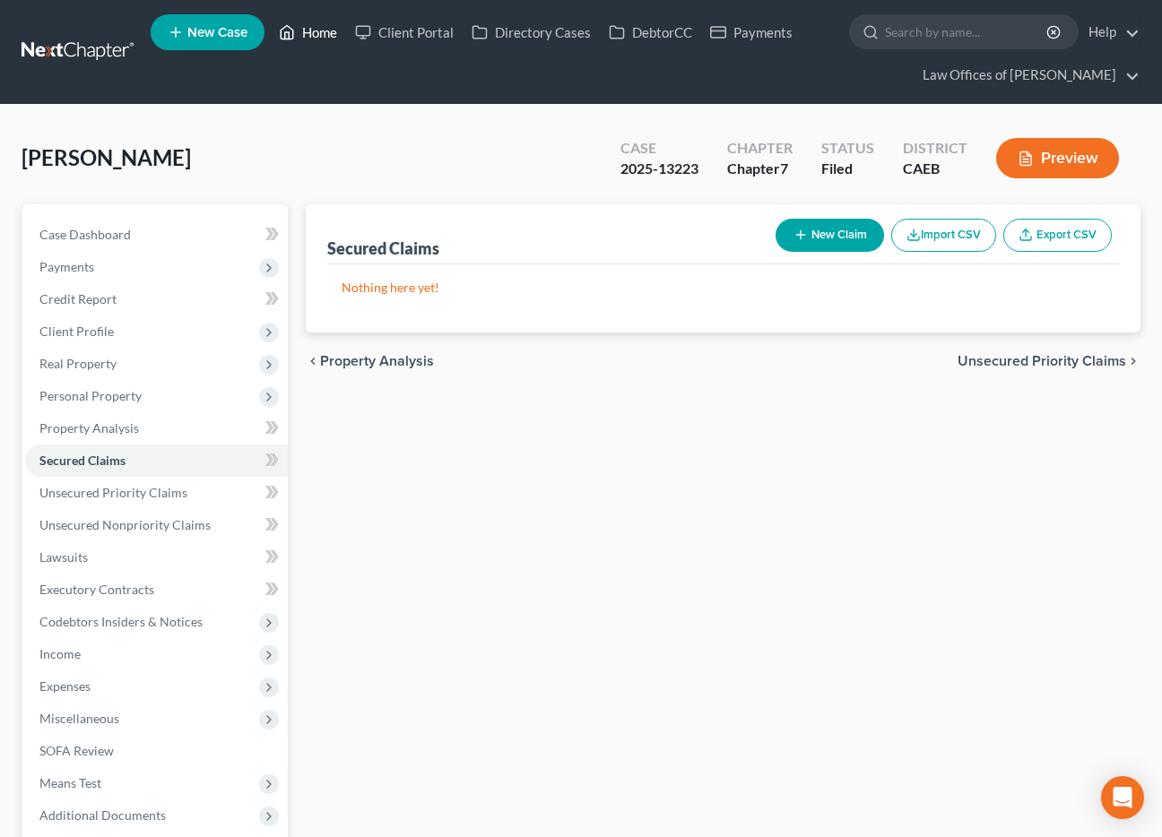
drag, startPoint x: 306, startPoint y: 25, endPoint x: 283, endPoint y: 57, distance: 39.3
click at [306, 25] on link "Home" at bounding box center [308, 32] width 76 height 32
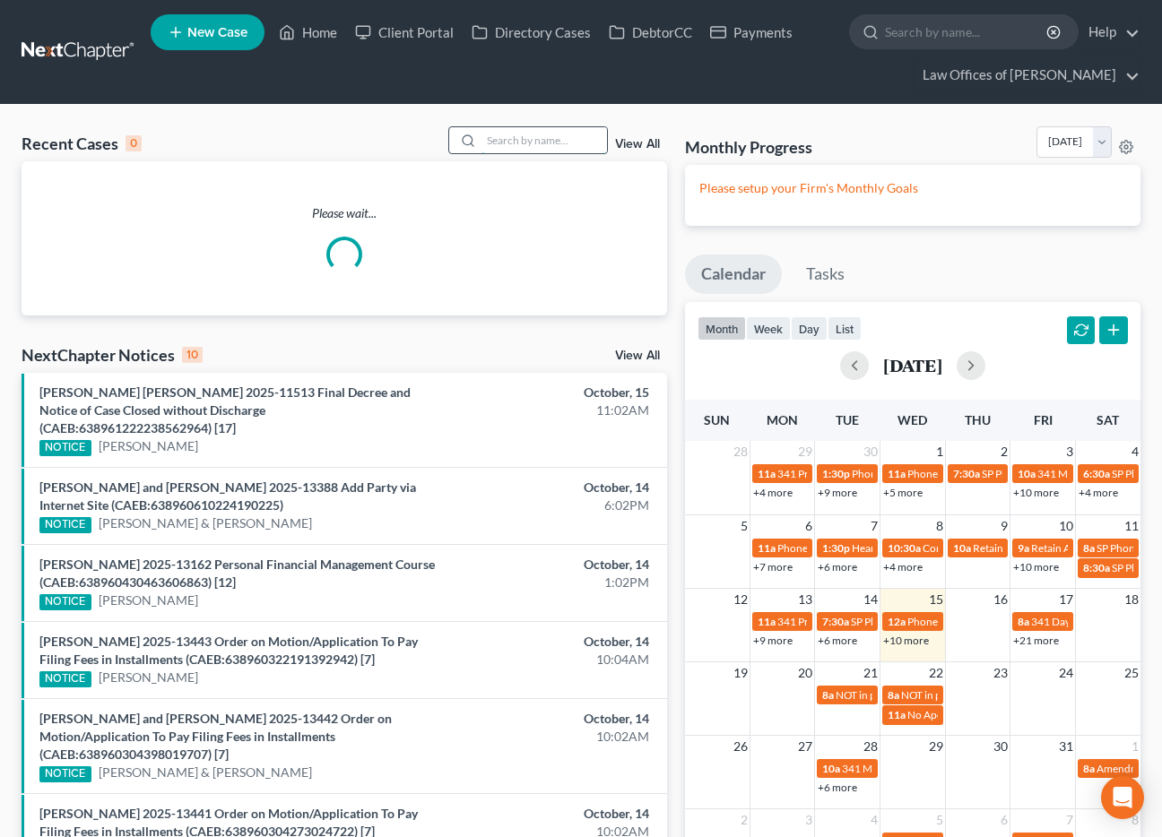
click at [521, 140] on input "search" at bounding box center [543, 140] width 125 height 26
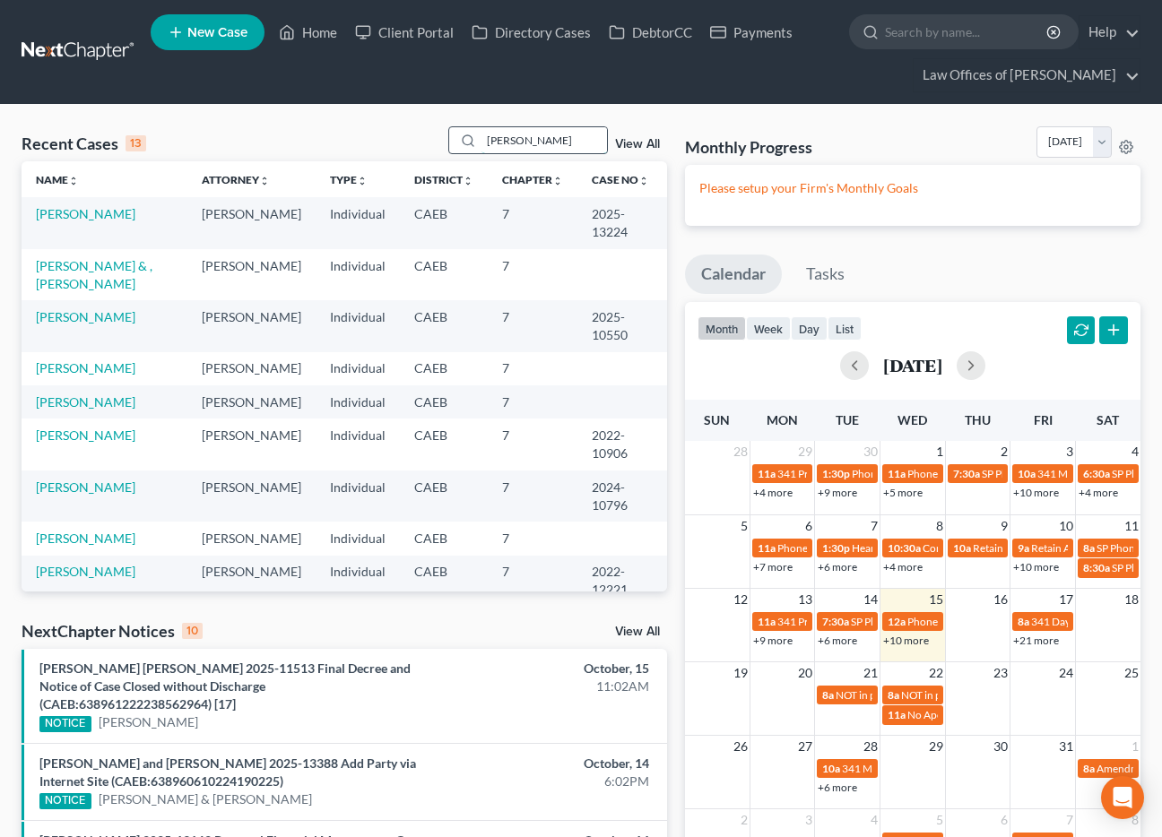
type input "padilla"
click at [99, 217] on link "[PERSON_NAME]" at bounding box center [85, 213] width 99 height 15
select select "5"
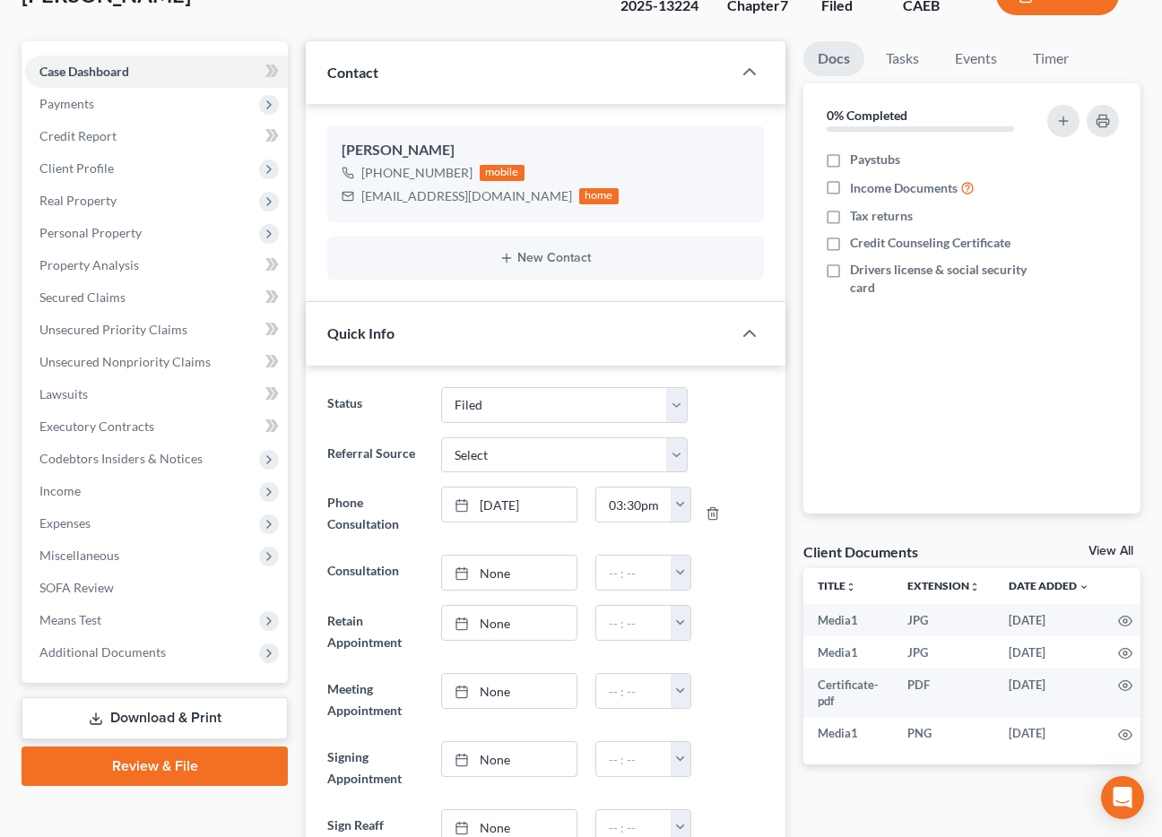
scroll to position [473, 0]
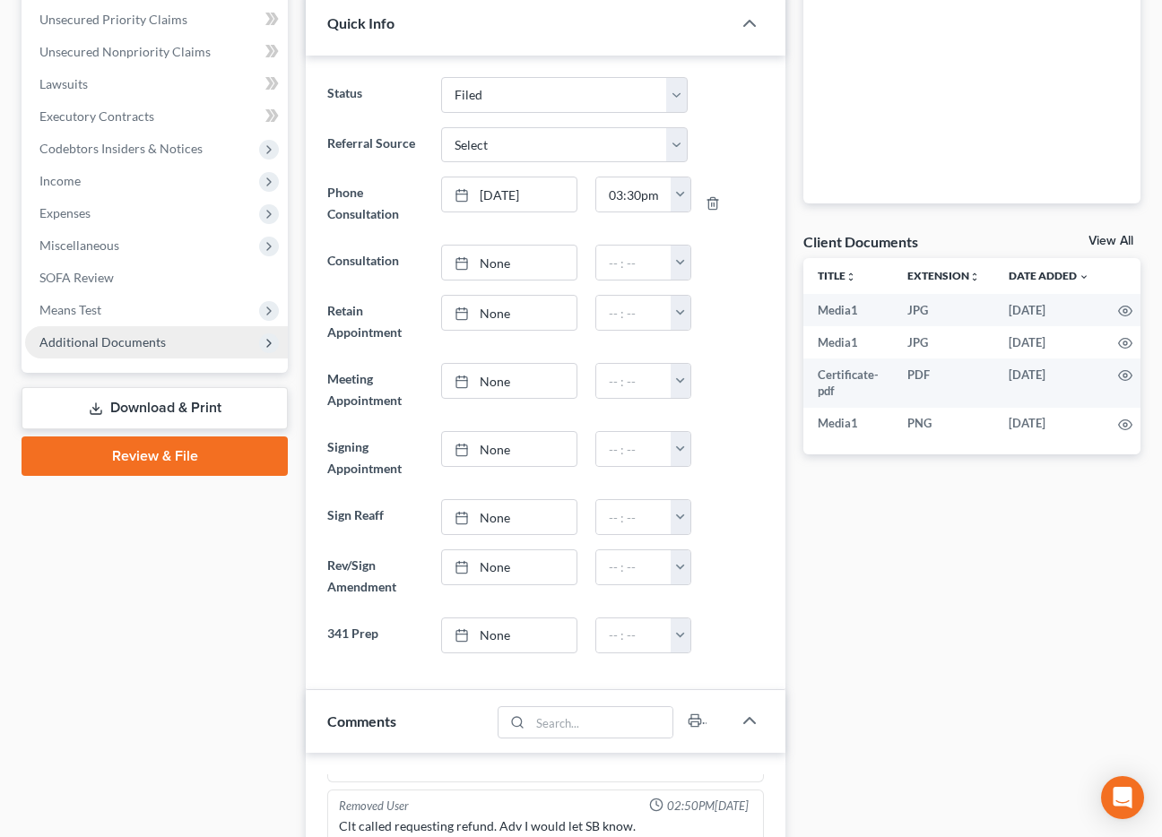
click at [118, 341] on span "Additional Documents" at bounding box center [102, 341] width 126 height 15
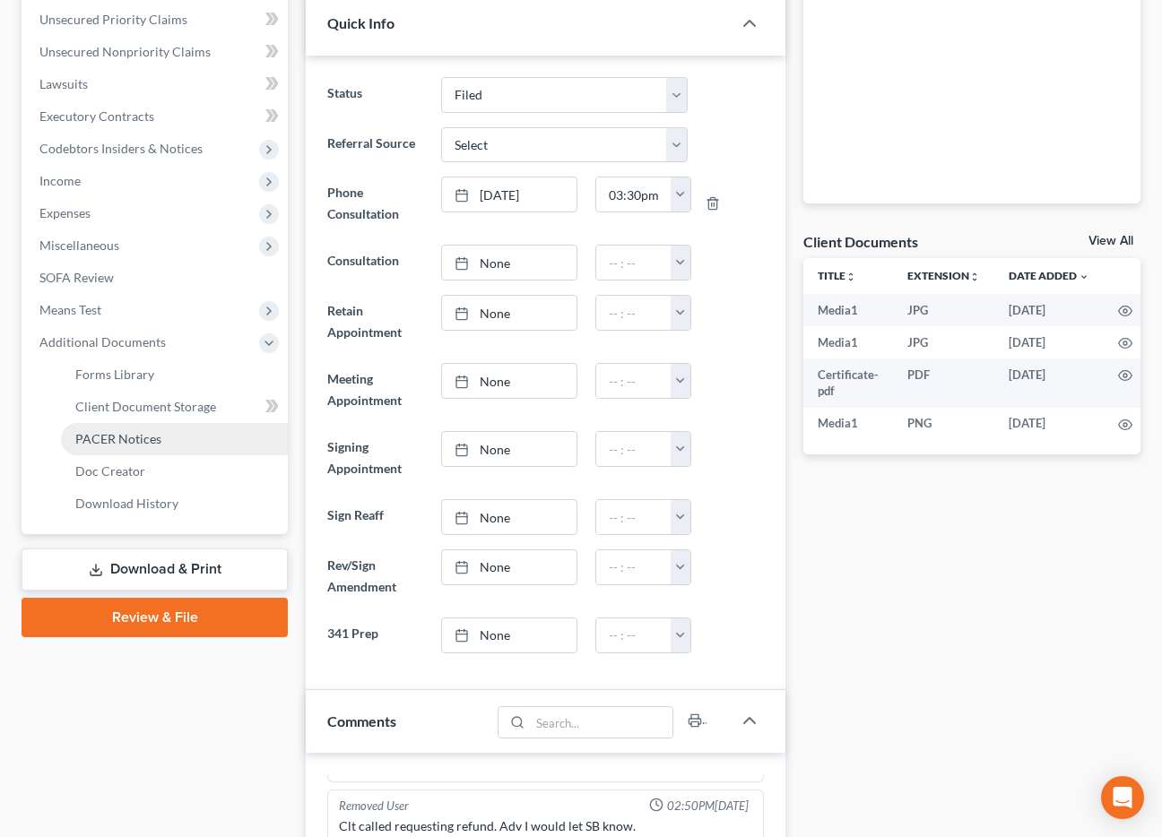
scroll to position [477, 0]
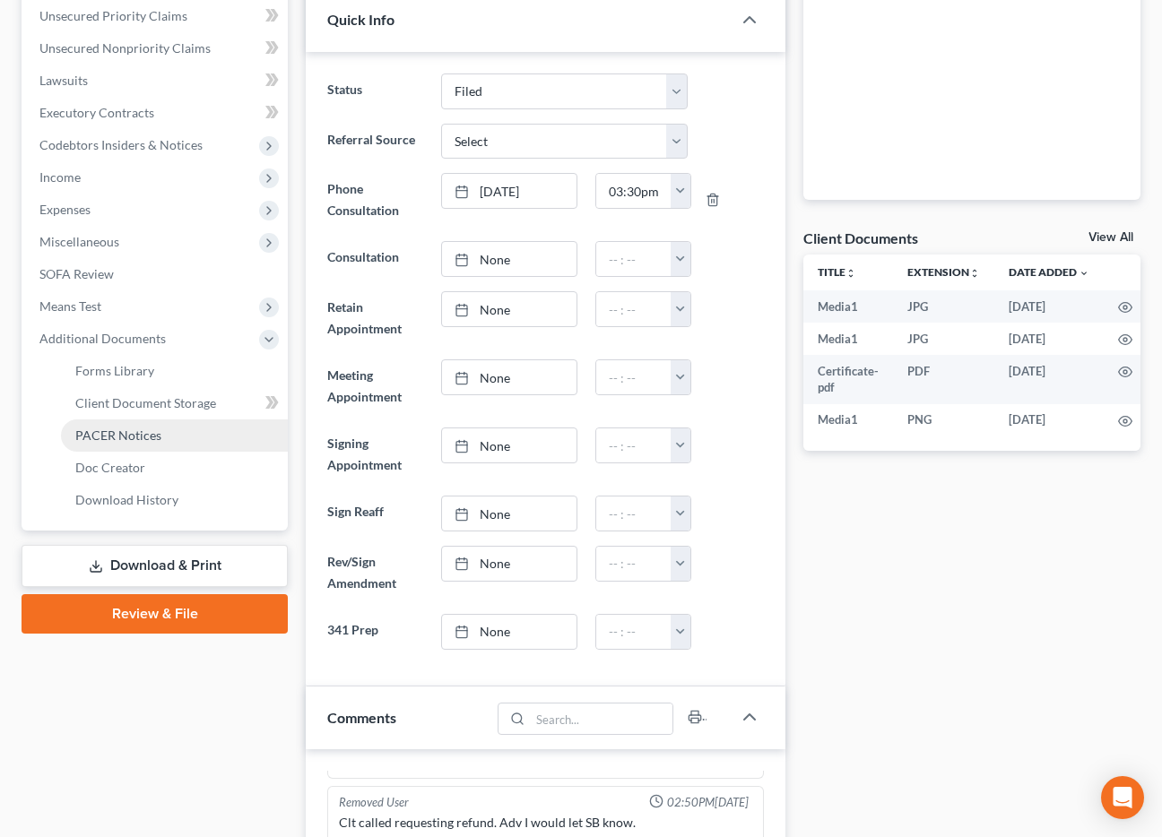
click at [144, 438] on span "PACER Notices" at bounding box center [118, 435] width 86 height 15
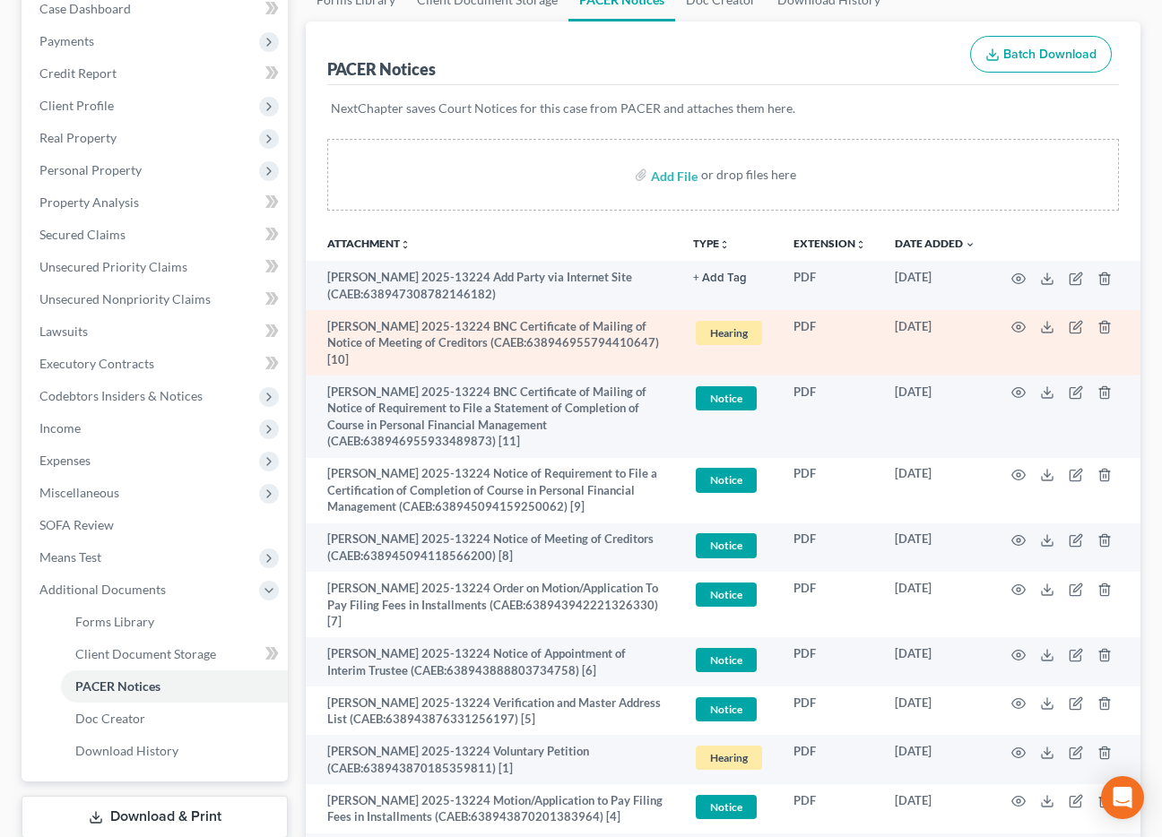
scroll to position [393, 0]
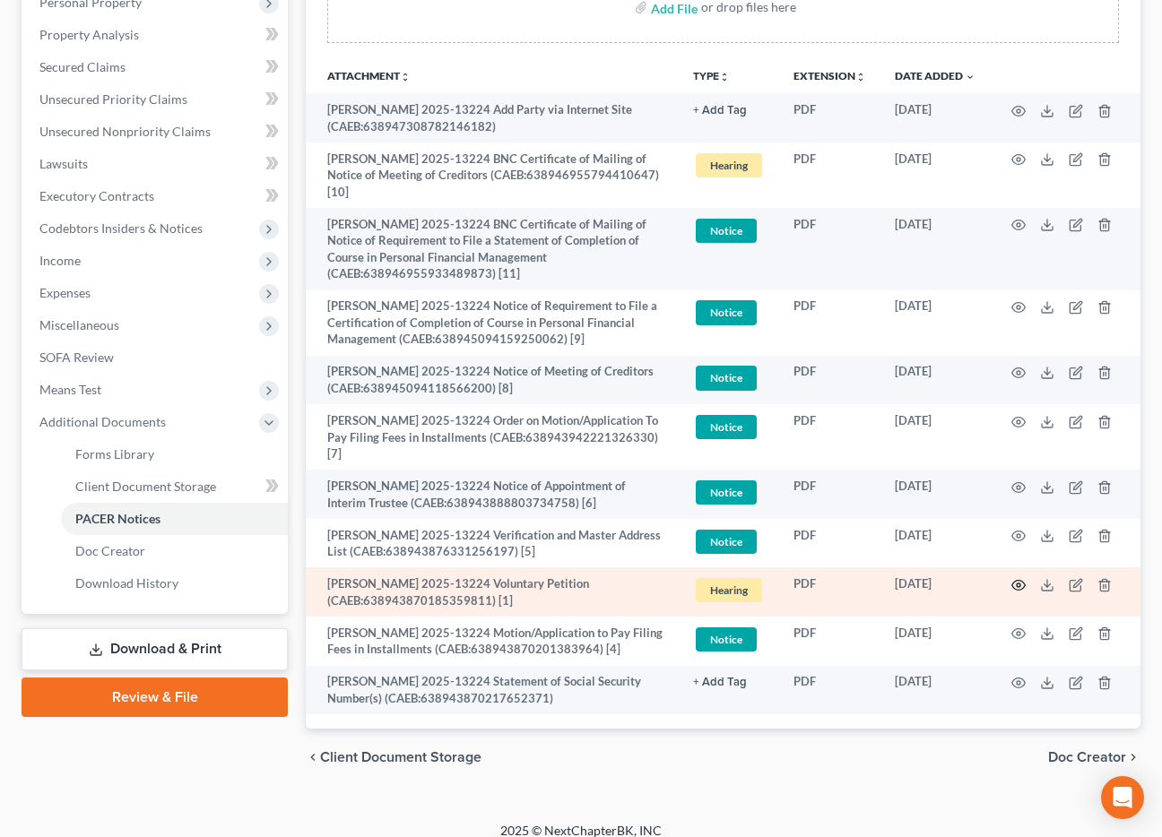
click at [1014, 580] on icon "button" at bounding box center [1018, 585] width 13 height 10
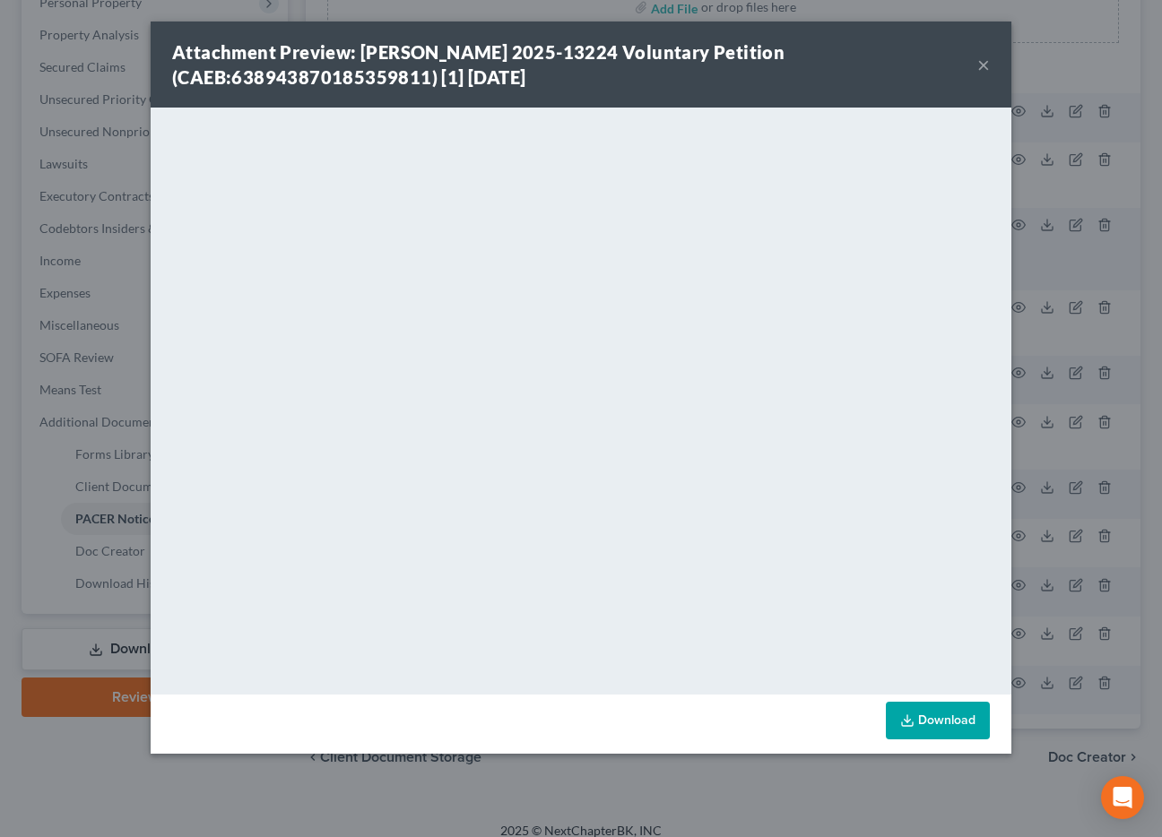
drag, startPoint x: 987, startPoint y: 64, endPoint x: 82, endPoint y: 69, distance: 905.3
click at [987, 64] on button "×" at bounding box center [983, 65] width 13 height 22
click at [982, 65] on button "×" at bounding box center [983, 65] width 13 height 22
click at [80, 65] on div "Attachment Preview: Gabriel Padilla Jr 2025-13224 Voluntary Petition (CAEB:6389…" at bounding box center [581, 418] width 1162 height 837
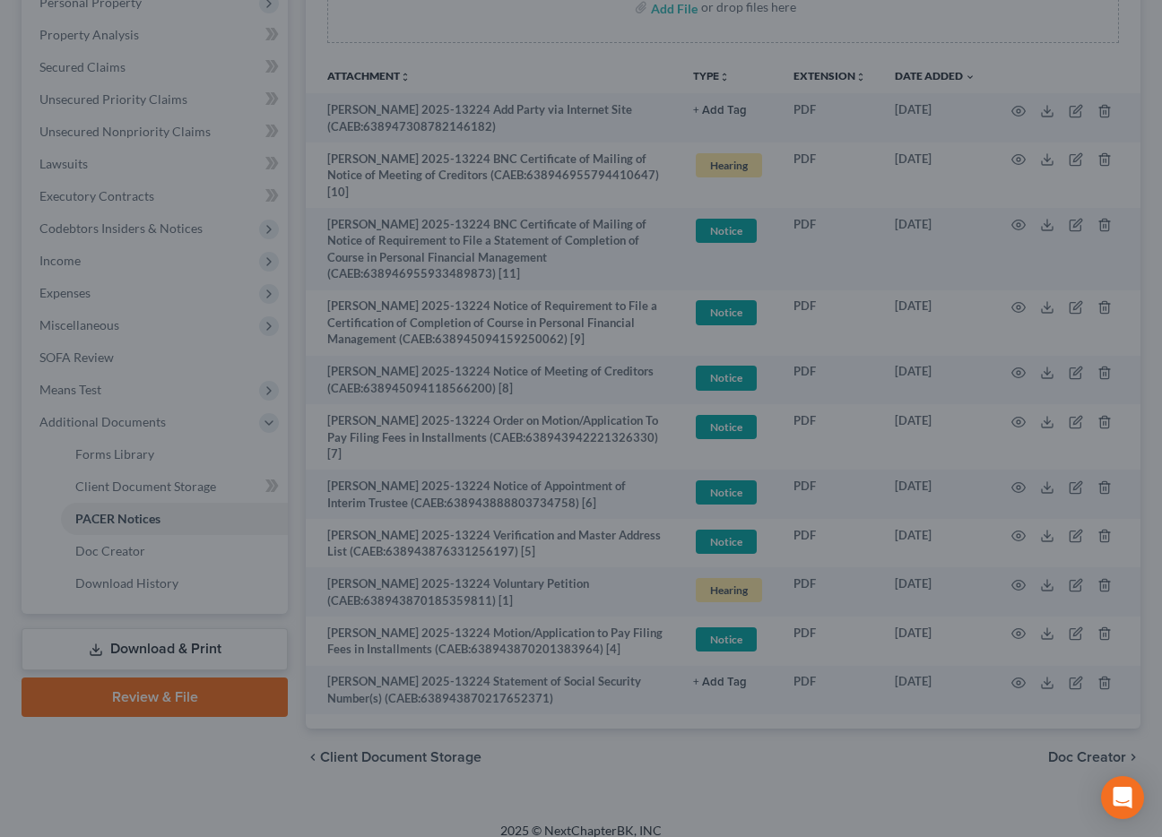
click at [82, 69] on div at bounding box center [581, 418] width 1162 height 837
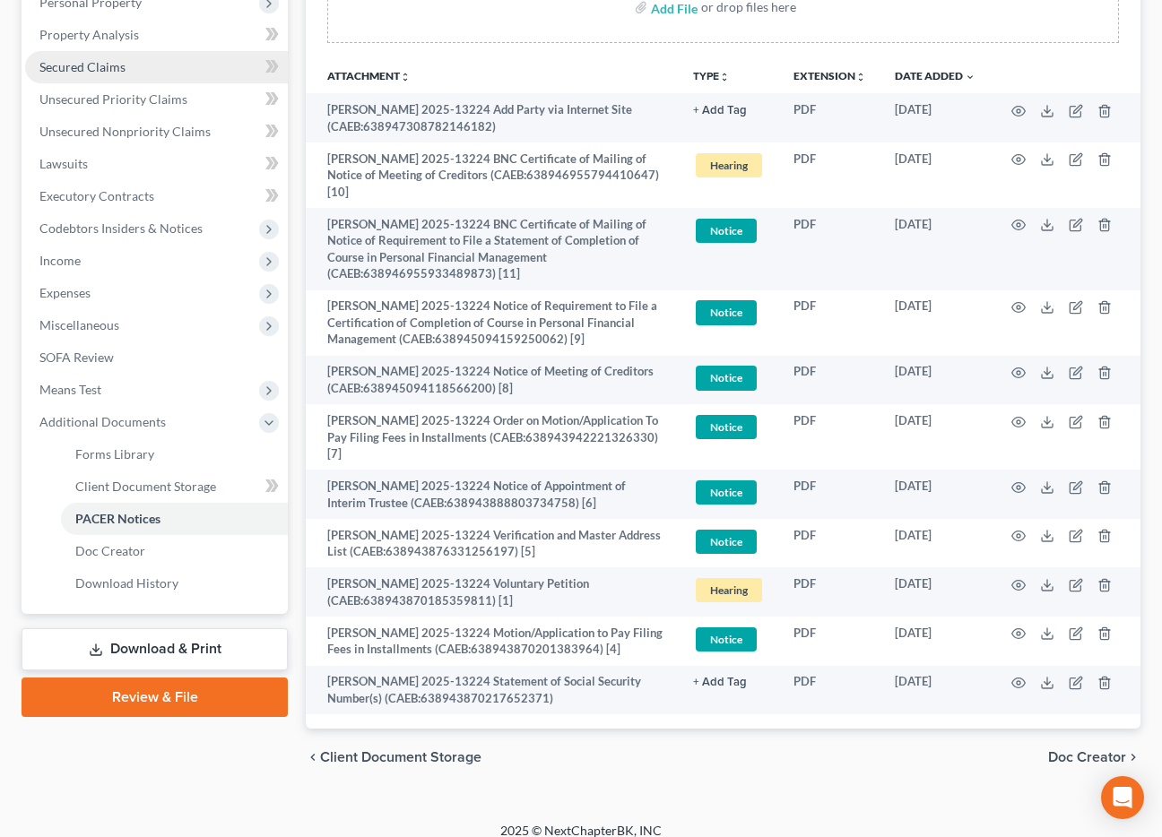
click at [88, 68] on span "Secured Claims" at bounding box center [82, 66] width 86 height 15
